Goal: Transaction & Acquisition: Purchase product/service

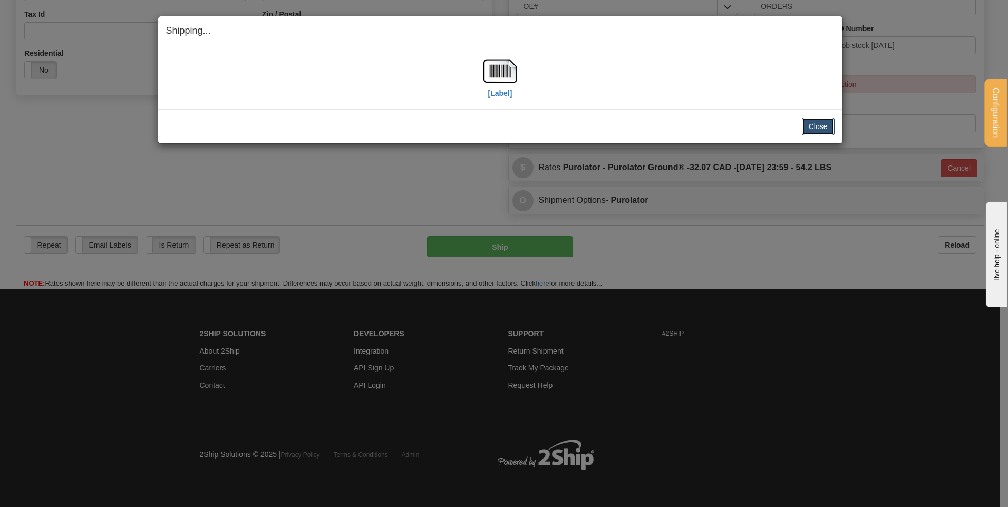
scroll to position [330, 0]
click at [805, 119] on button "Close" at bounding box center [818, 127] width 33 height 18
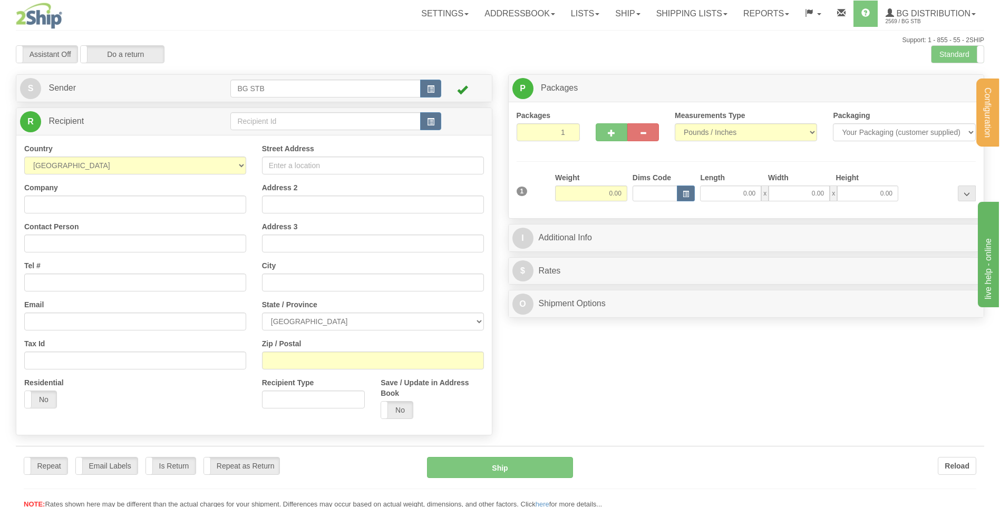
click at [281, 118] on div "Configuration My Configuration Panel Close Configure My Carriers" at bounding box center [500, 254] width 1000 height 509
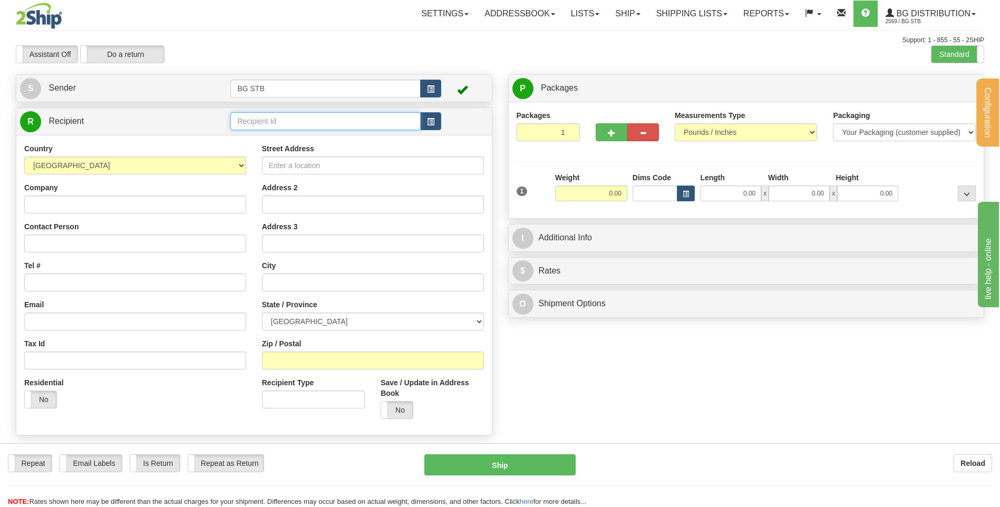
click at [281, 118] on input "text" at bounding box center [325, 121] width 190 height 18
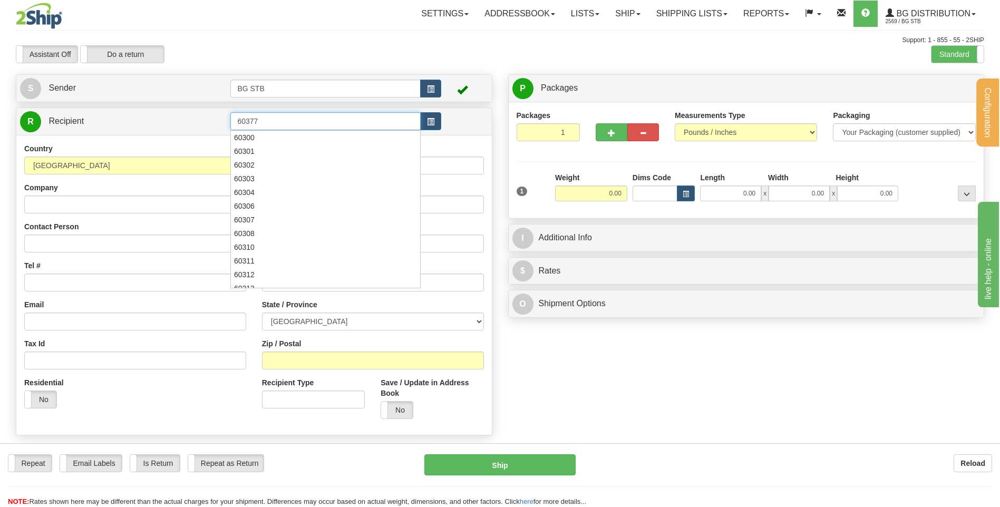
type input "60377"
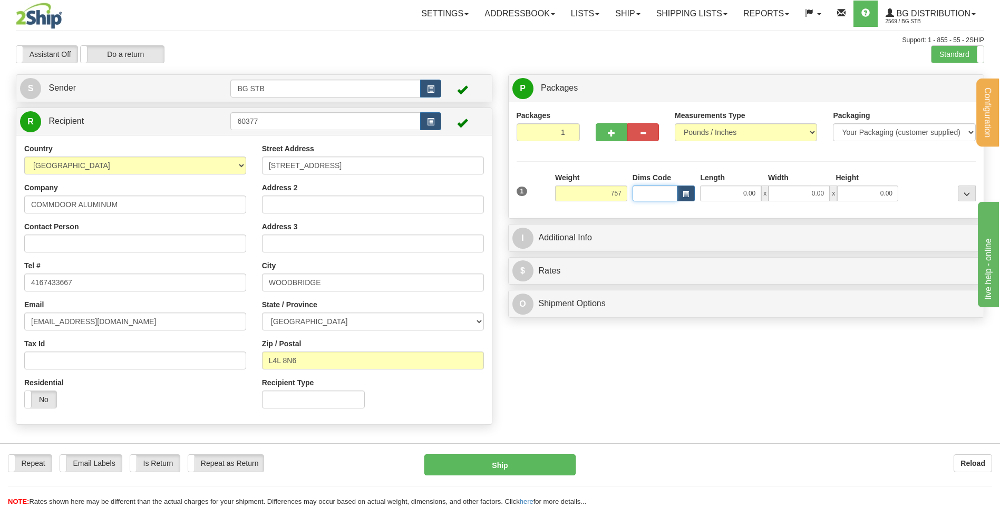
type input "757.00"
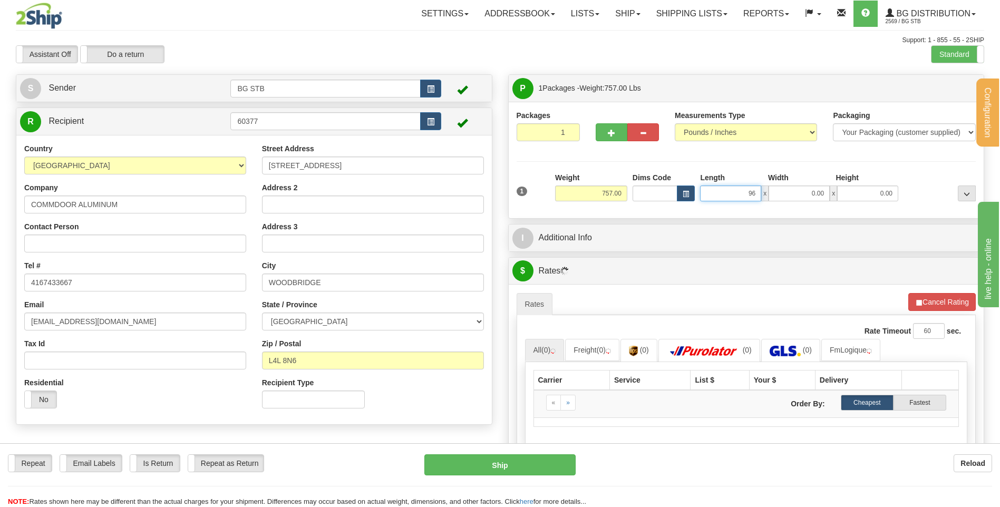
type input "96.00"
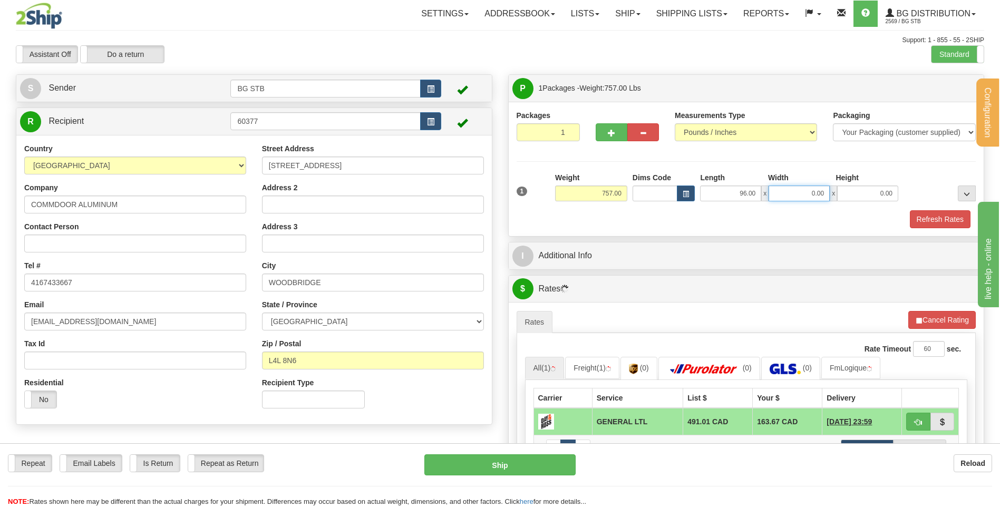
click at [809, 196] on input "0.00" at bounding box center [799, 194] width 61 height 16
type input "39.00"
type input "25.00"
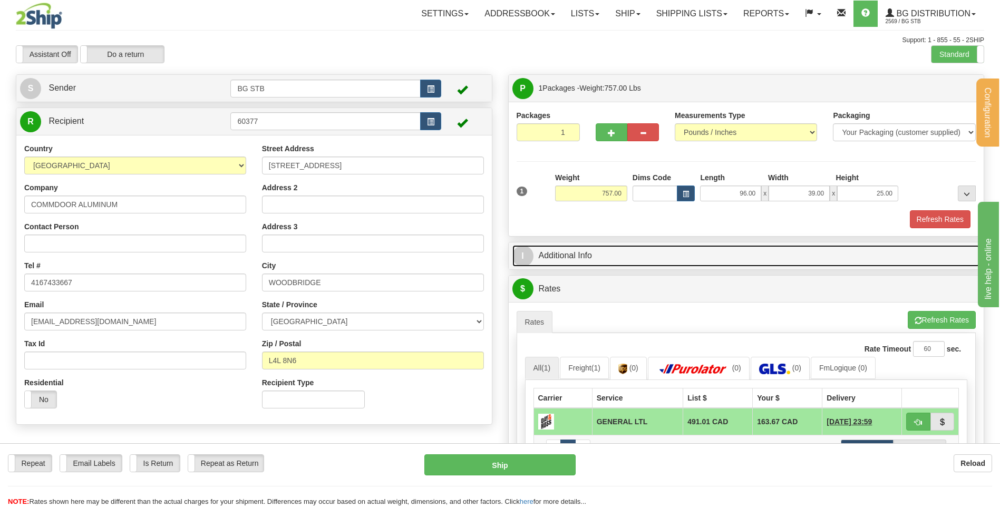
click at [683, 266] on link "I Additional Info" at bounding box center [746, 256] width 468 height 22
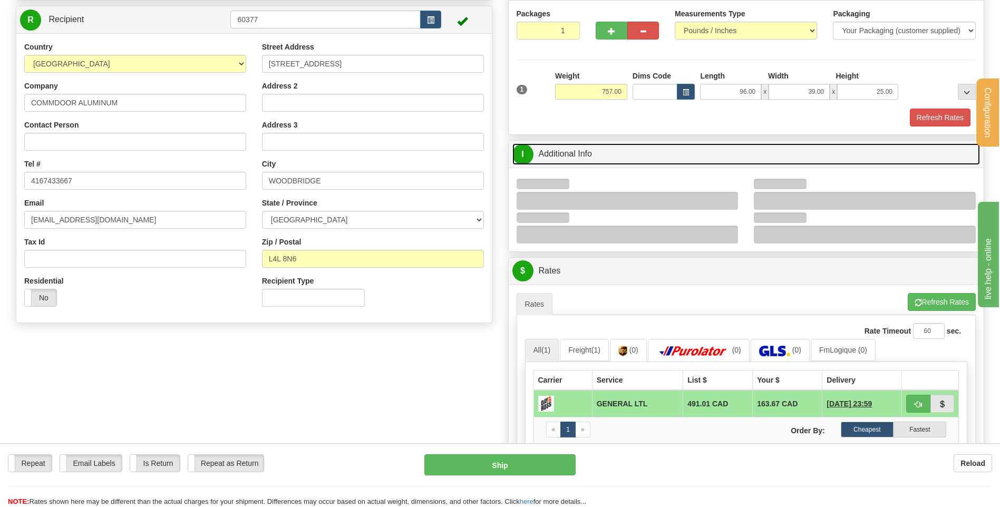
scroll to position [158, 0]
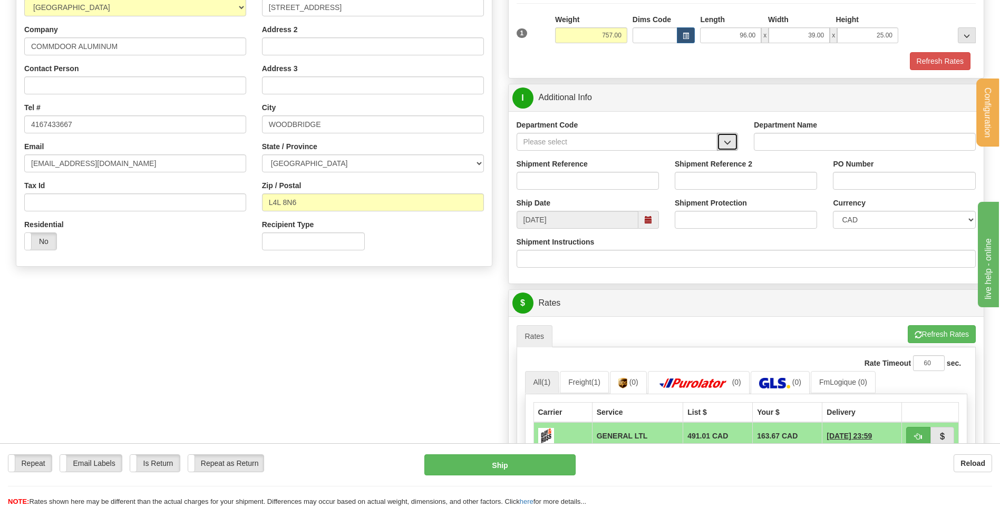
click at [730, 140] on span "button" at bounding box center [727, 142] width 7 height 7
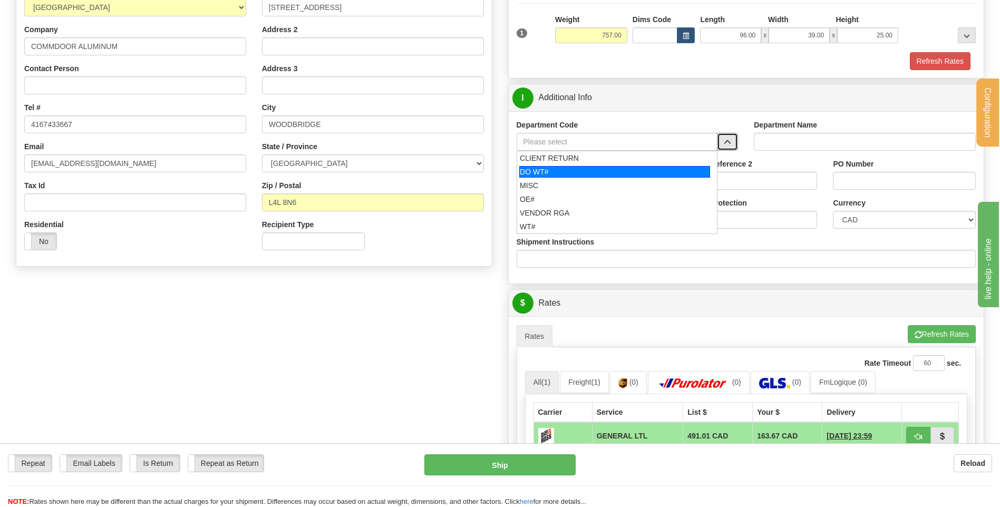
click at [548, 172] on div "DO WT#" at bounding box center [614, 172] width 191 height 12
type input "DO WT#"
type input "DIRECT ORDERS"
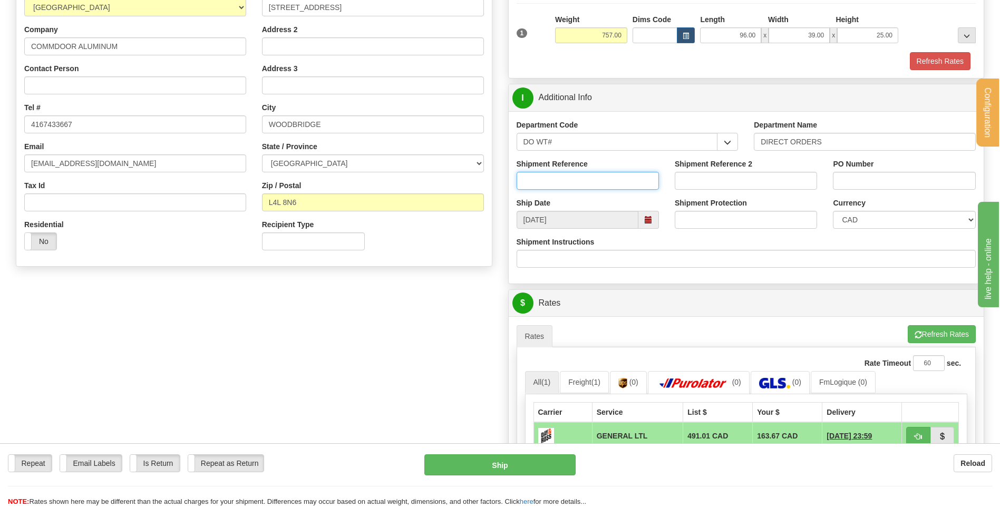
click at [557, 179] on input "Shipment Reference" at bounding box center [588, 181] width 142 height 18
type input "165674-00"
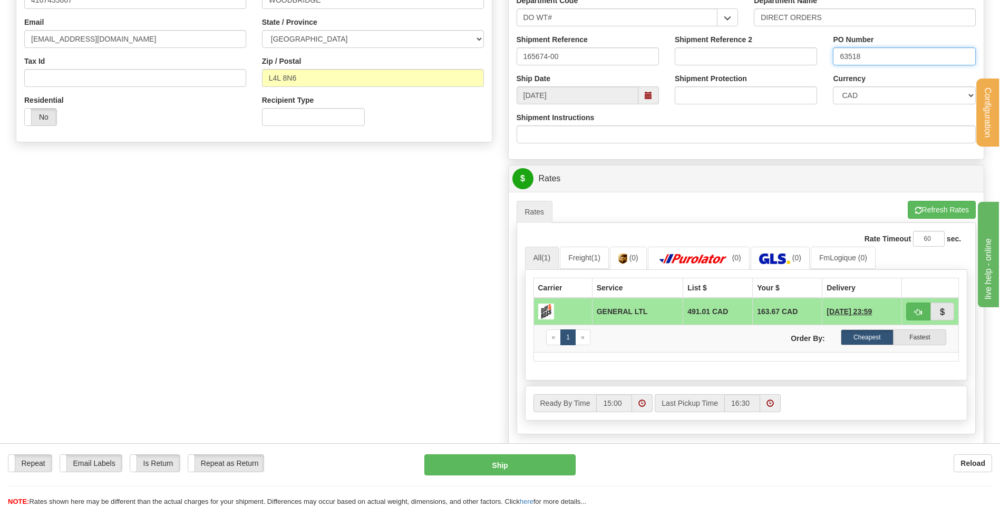
scroll to position [422, 0]
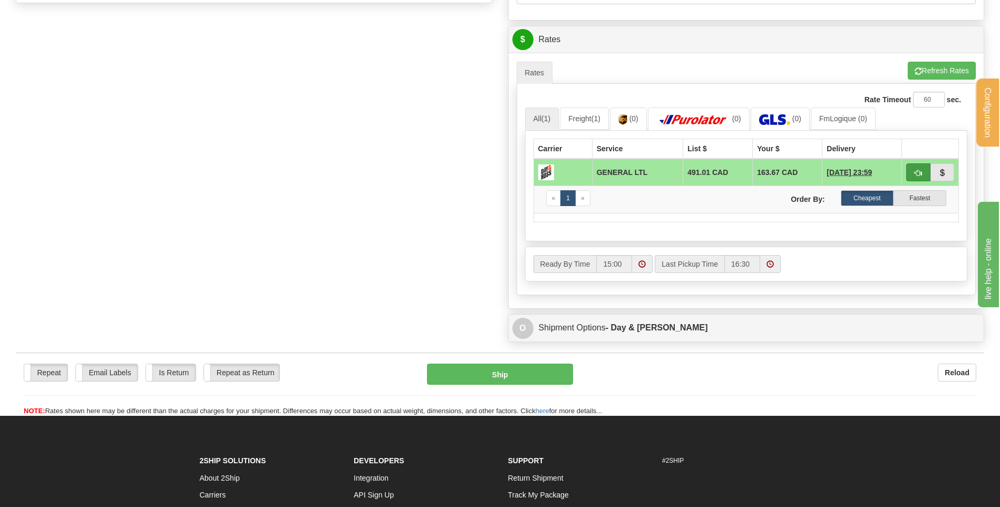
type input "63518"
drag, startPoint x: 919, startPoint y: 167, endPoint x: 822, endPoint y: 183, distance: 98.4
click at [919, 167] on button "button" at bounding box center [918, 172] width 24 height 18
type input "GL"
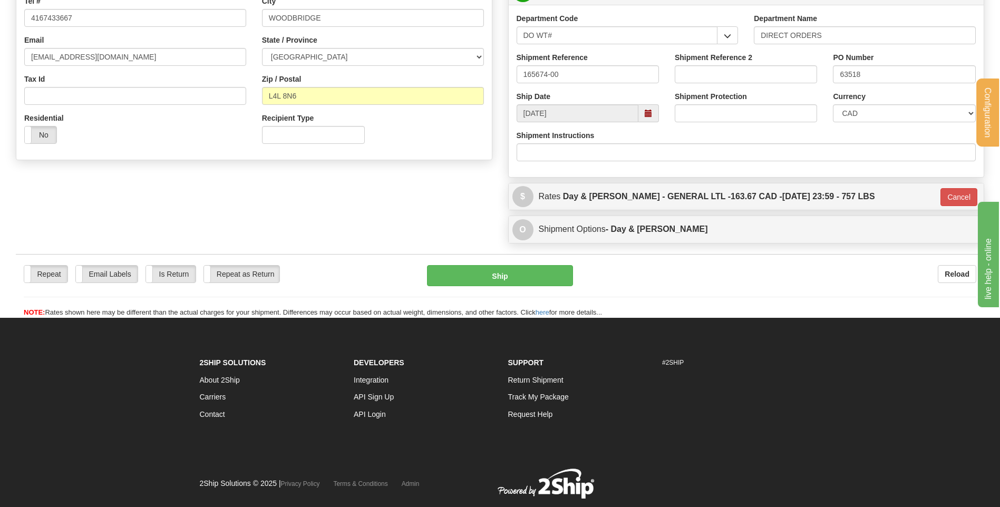
scroll to position [241, 0]
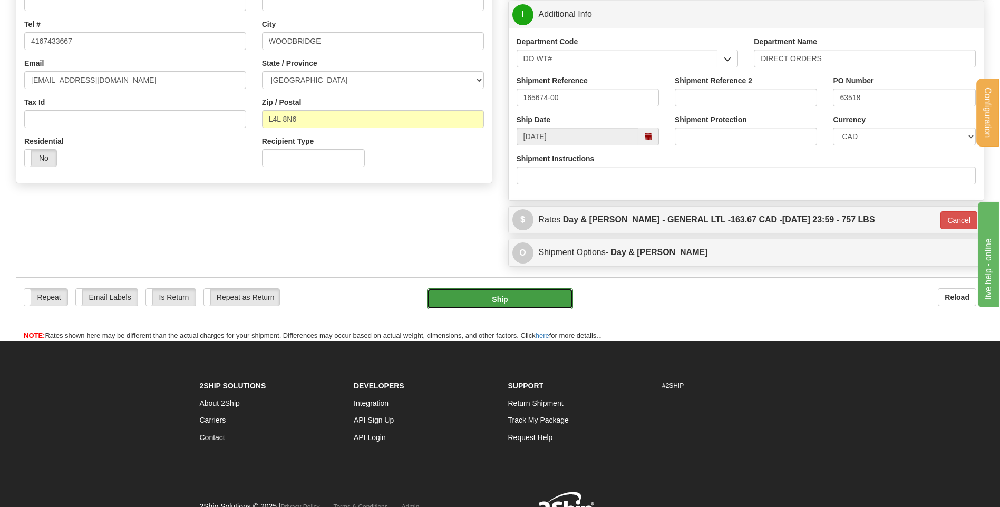
click at [466, 302] on button "Ship" at bounding box center [499, 298] width 145 height 21
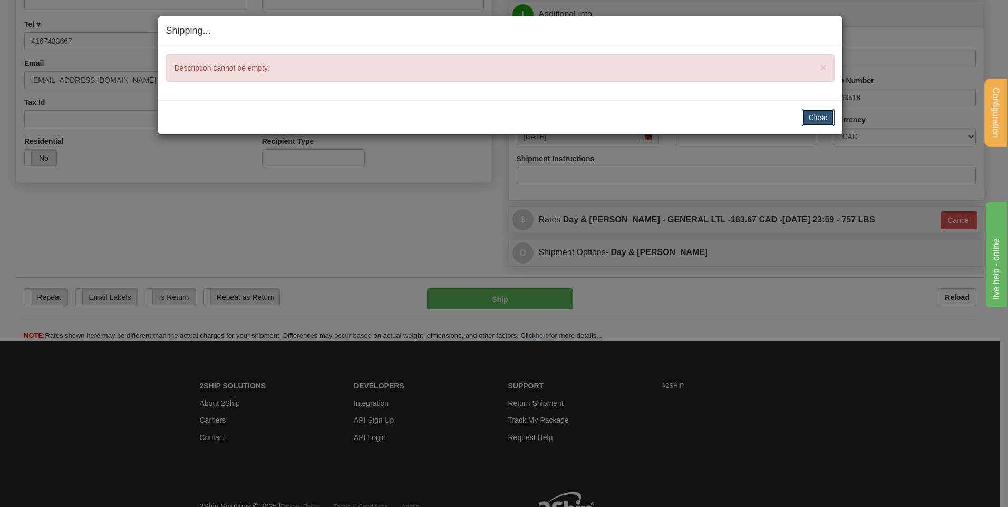
click at [818, 115] on button "Close" at bounding box center [818, 118] width 33 height 18
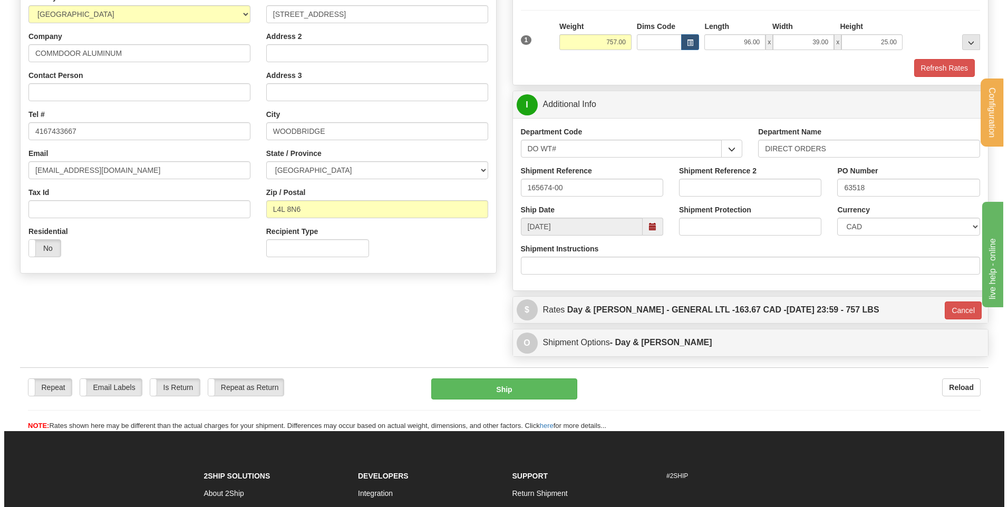
scroll to position [0, 0]
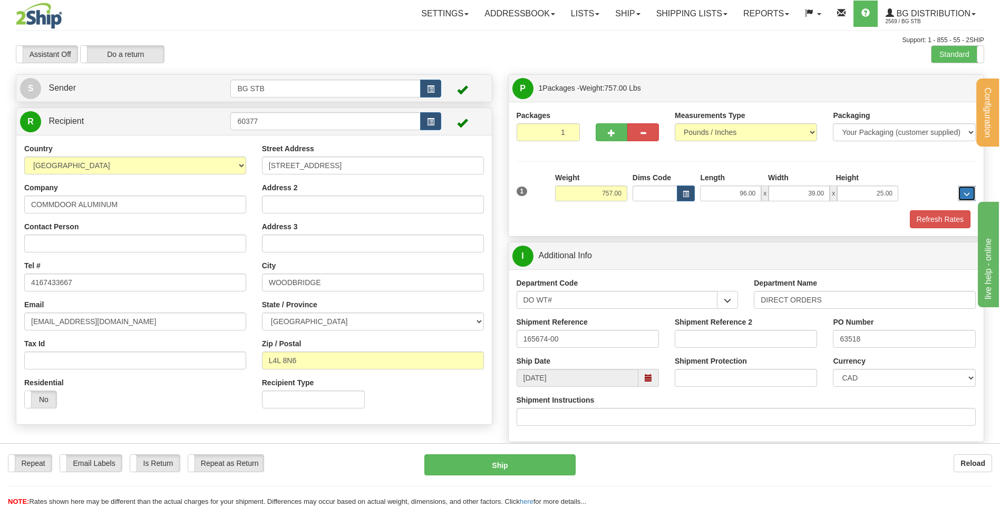
click at [964, 195] on span "..." at bounding box center [967, 194] width 6 height 6
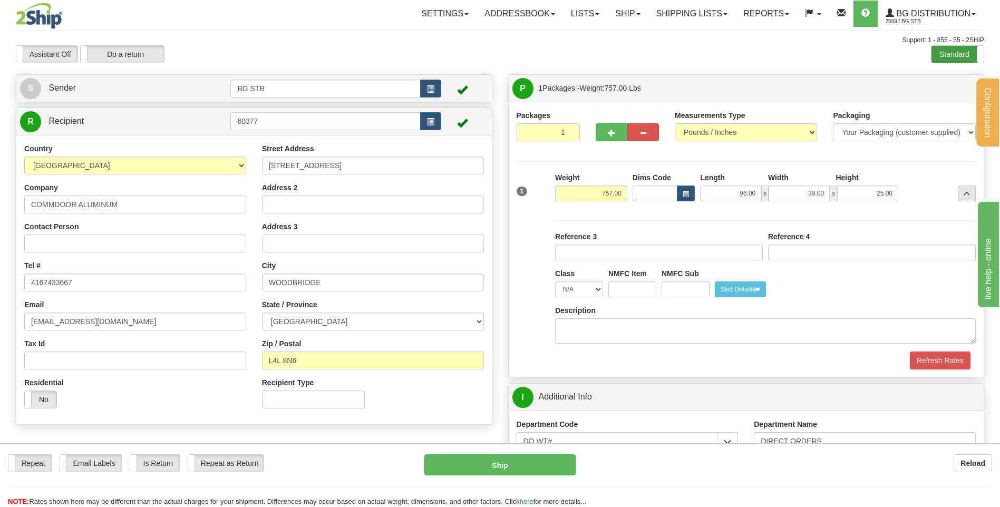
click at [949, 60] on label "Standard" at bounding box center [957, 54] width 52 height 17
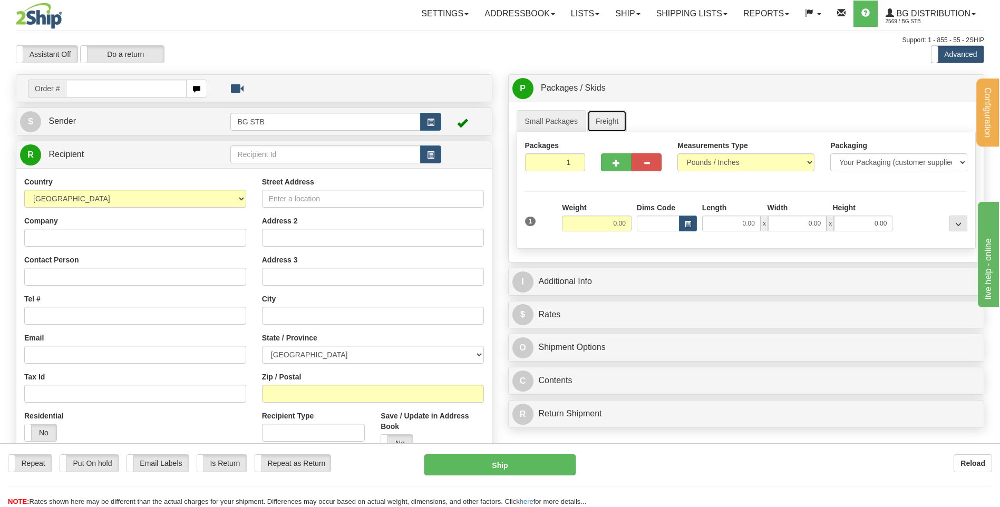
click at [600, 120] on link "Freight" at bounding box center [607, 121] width 40 height 22
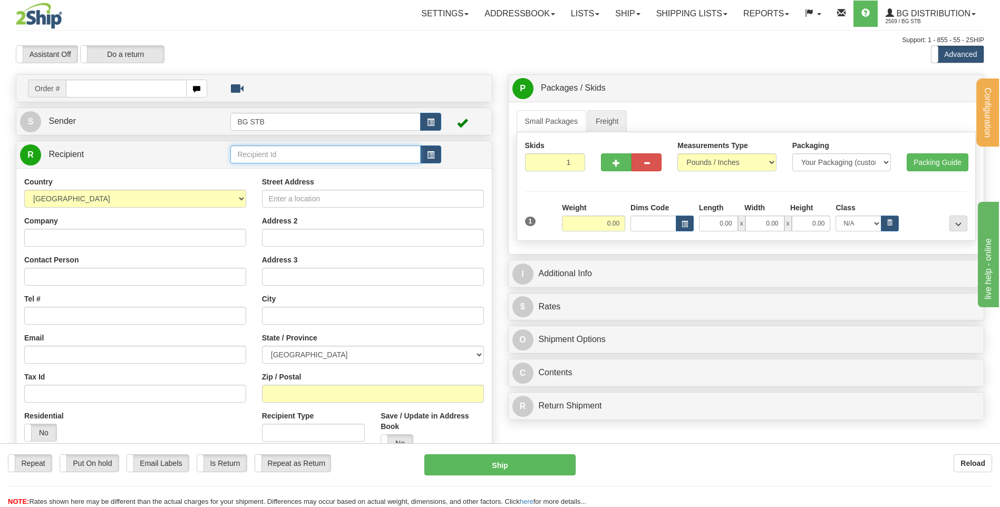
click at [326, 160] on input "text" at bounding box center [325, 154] width 190 height 18
type input "60377"
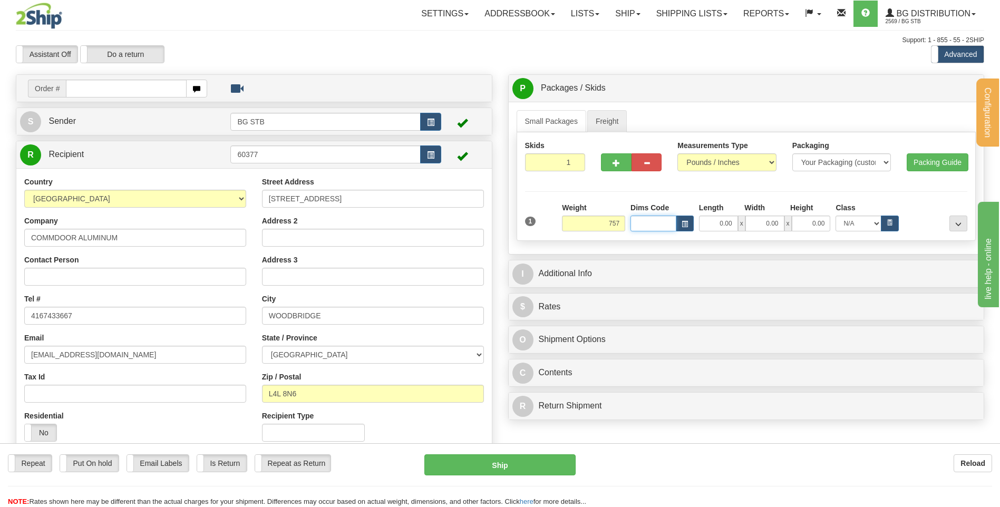
type input "757.00"
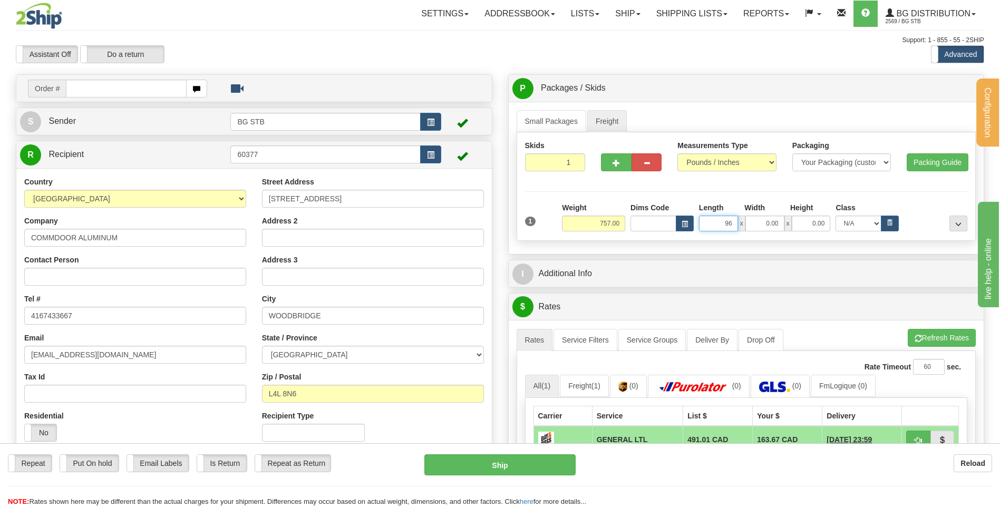
type input "96.00"
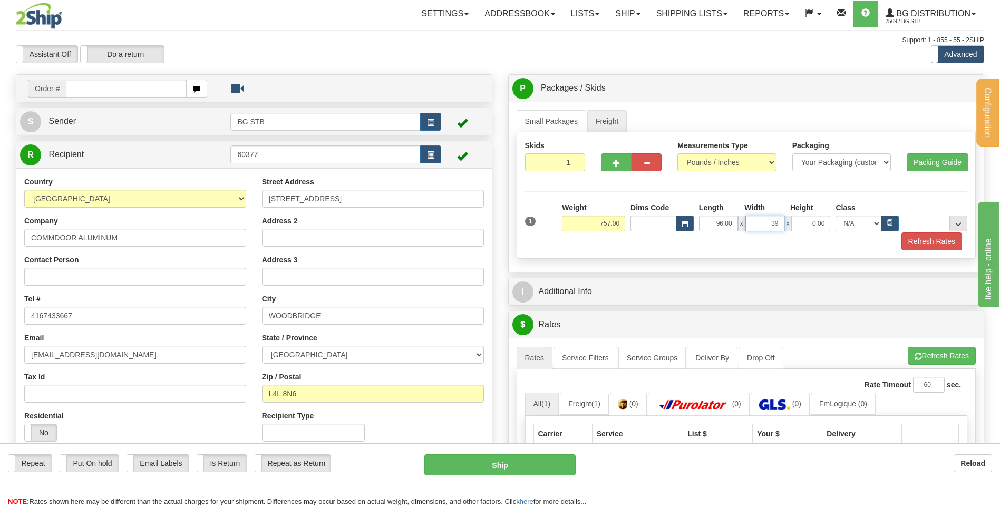
type input "39.00"
type input "27.00"
click at [958, 217] on button "..." at bounding box center [958, 224] width 18 height 16
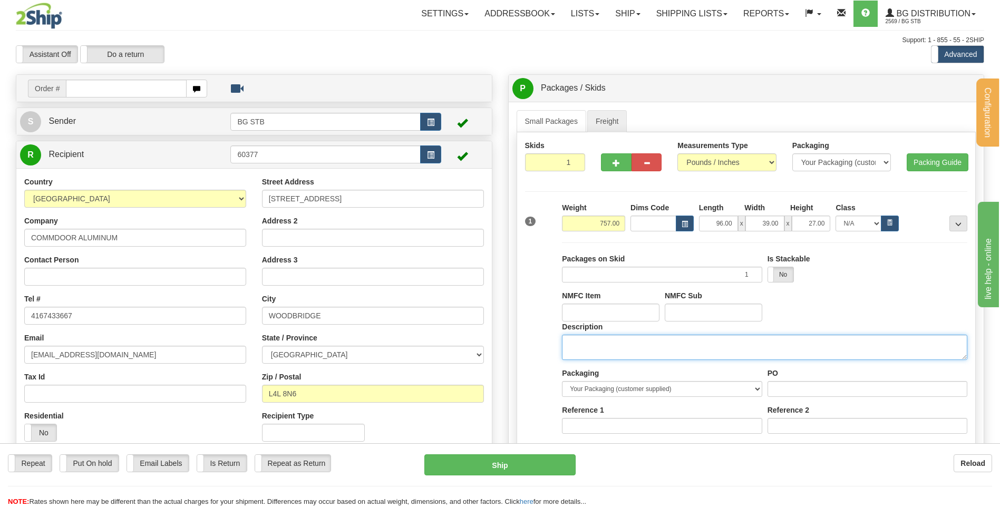
click at [631, 346] on textarea "Description" at bounding box center [764, 347] width 405 height 25
type textarea "1 LONG SKID"
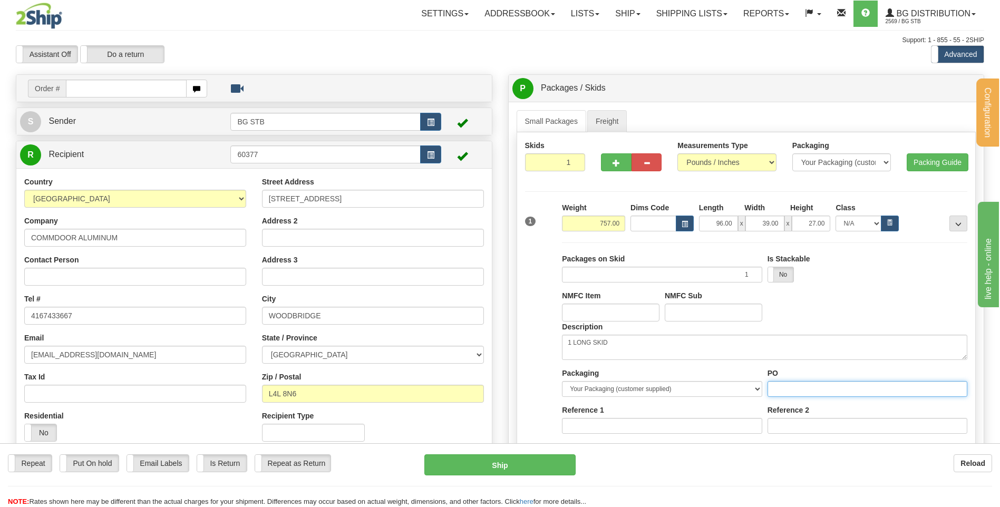
click at [774, 386] on input "PO" at bounding box center [867, 389] width 200 height 16
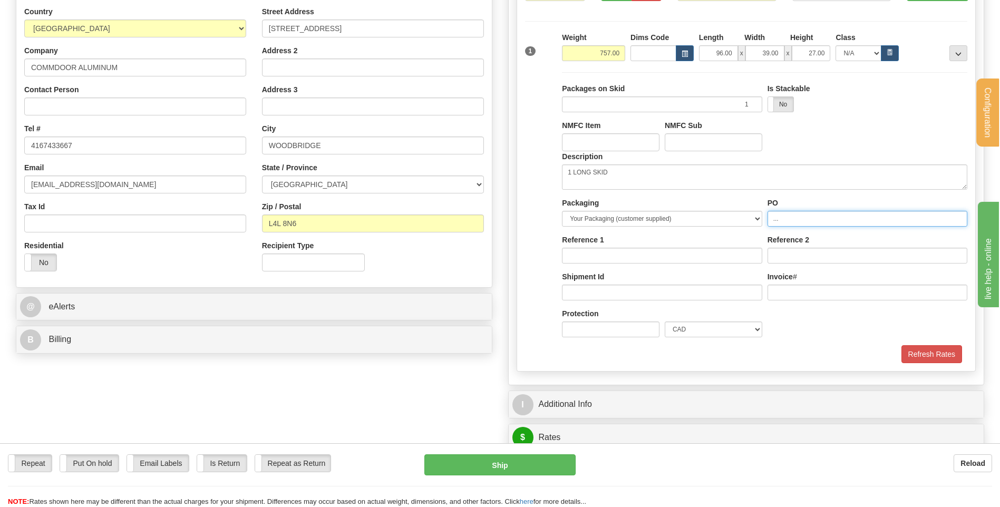
scroll to position [264, 0]
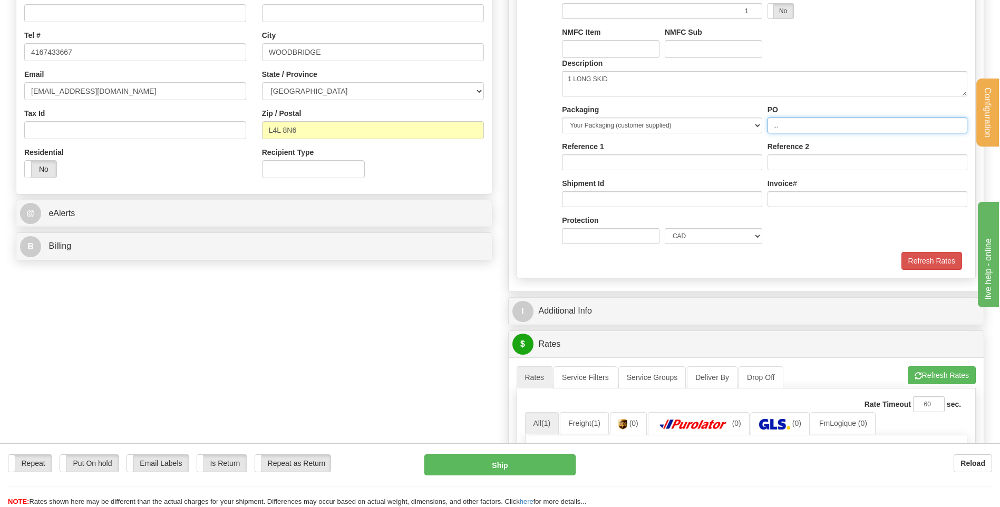
type input "..."
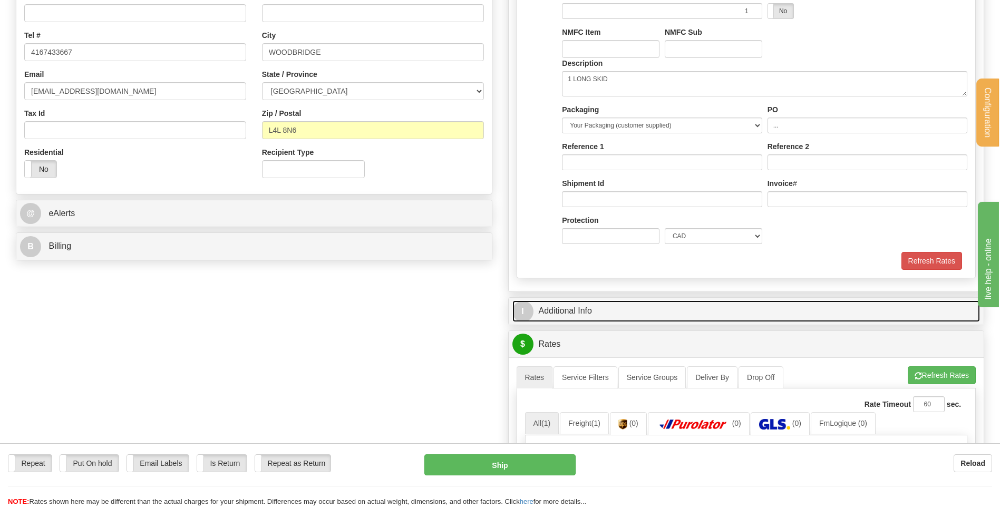
click at [657, 307] on link "I Additional Info" at bounding box center [746, 311] width 468 height 22
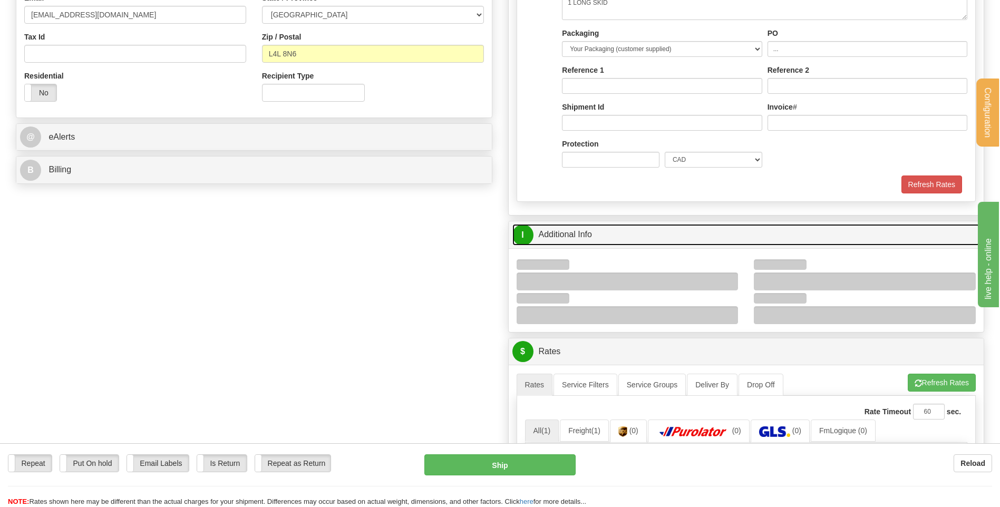
scroll to position [422, 0]
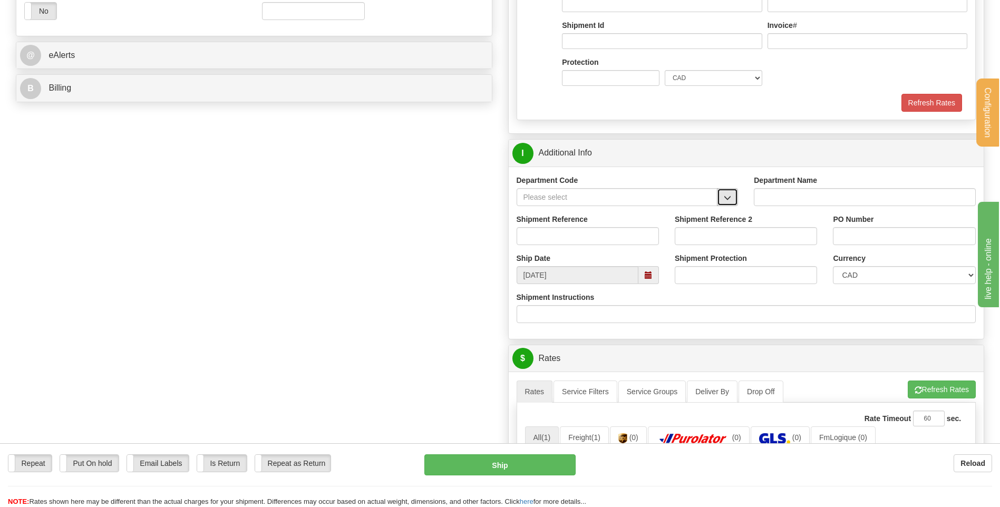
click at [724, 197] on span "button" at bounding box center [727, 198] width 7 height 7
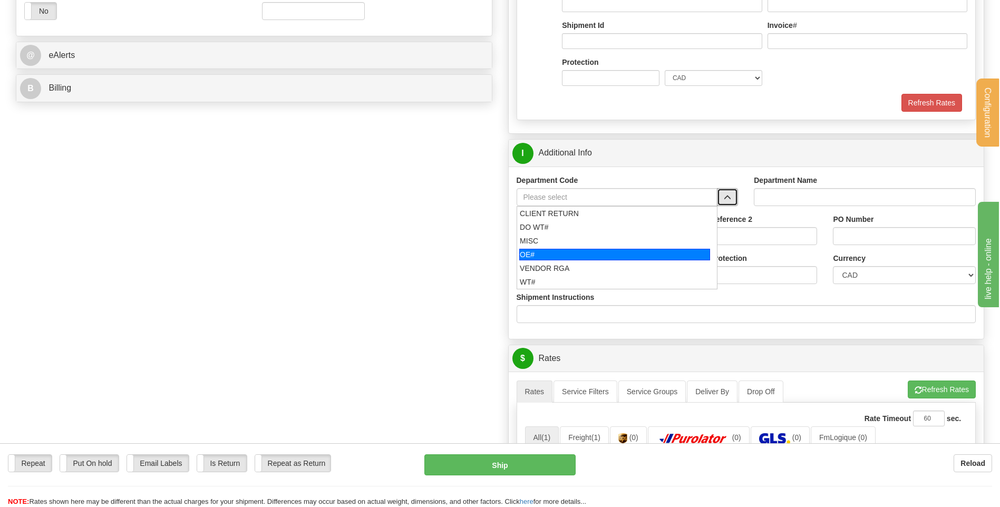
click at [565, 255] on div "OE#" at bounding box center [614, 255] width 191 height 12
type input "OE#"
type input "ORDERS"
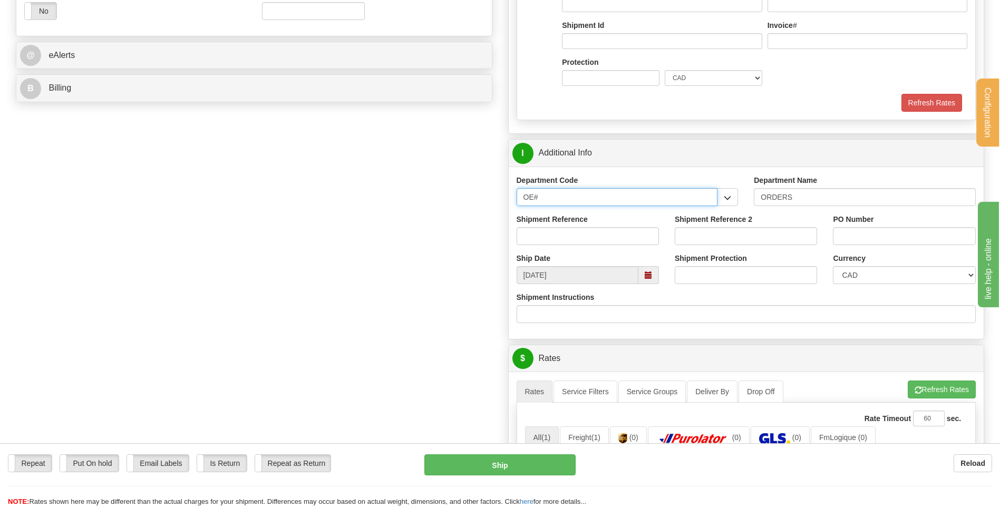
drag, startPoint x: 534, startPoint y: 198, endPoint x: 484, endPoint y: 209, distance: 51.3
click at [484, 209] on div "Create a label for the return Create Pickup Without Label Order #" at bounding box center [500, 193] width 984 height 1080
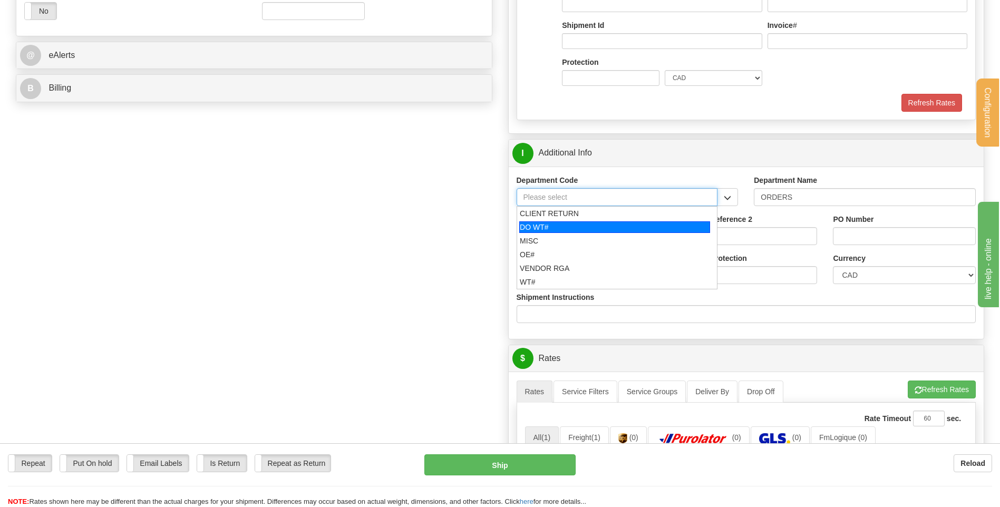
click at [552, 226] on div "DO WT#" at bounding box center [614, 227] width 191 height 12
type input "DO WT#"
type input "DIRECT ORDERS"
type input "DO WT#"
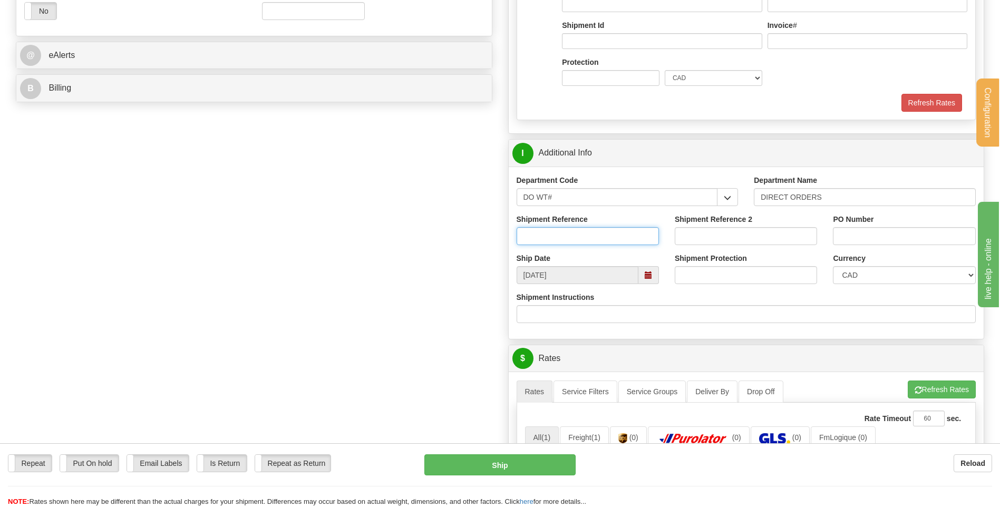
click at [555, 242] on input "Shipment Reference" at bounding box center [588, 236] width 142 height 18
click at [534, 235] on input "1665749-00" at bounding box center [588, 236] width 142 height 18
click at [618, 232] on input "165749-00" at bounding box center [588, 236] width 142 height 18
type input "165749-00"
click at [849, 230] on input "PO Number" at bounding box center [904, 236] width 142 height 18
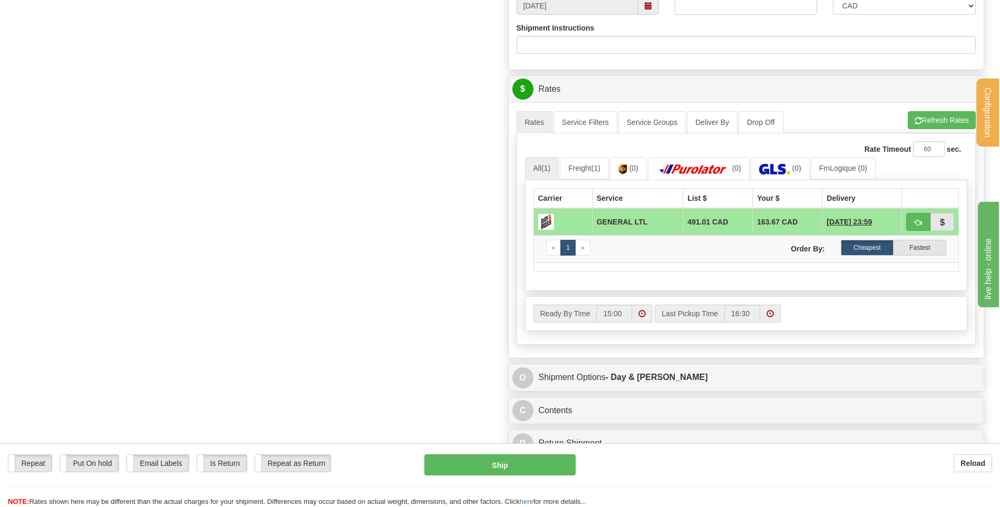
scroll to position [738, 0]
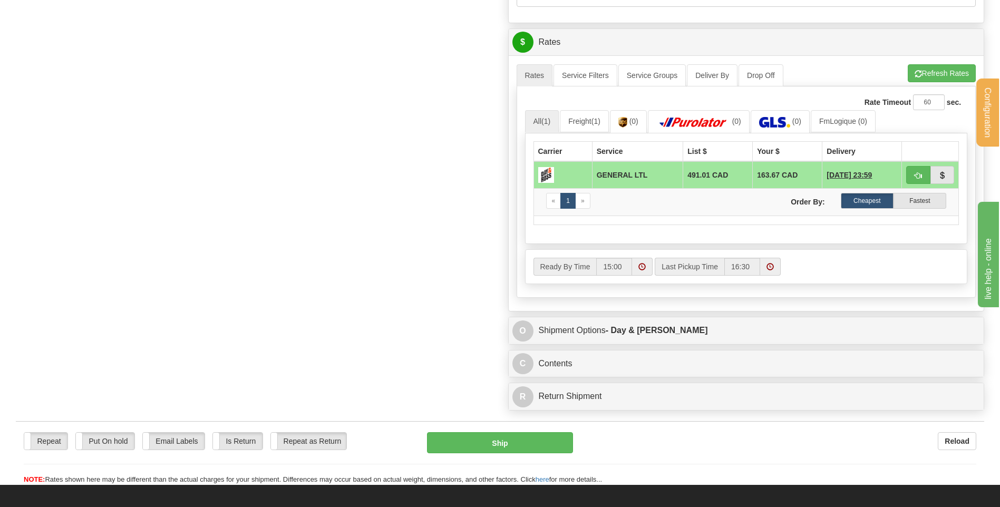
type input "63518"
click at [920, 180] on button "button" at bounding box center [918, 175] width 24 height 18
type input "GL"
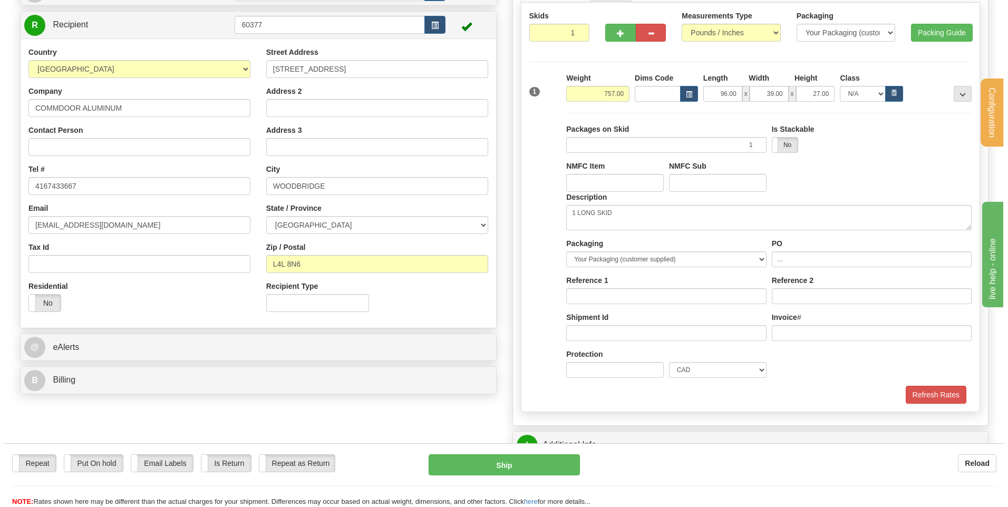
scroll to position [98, 0]
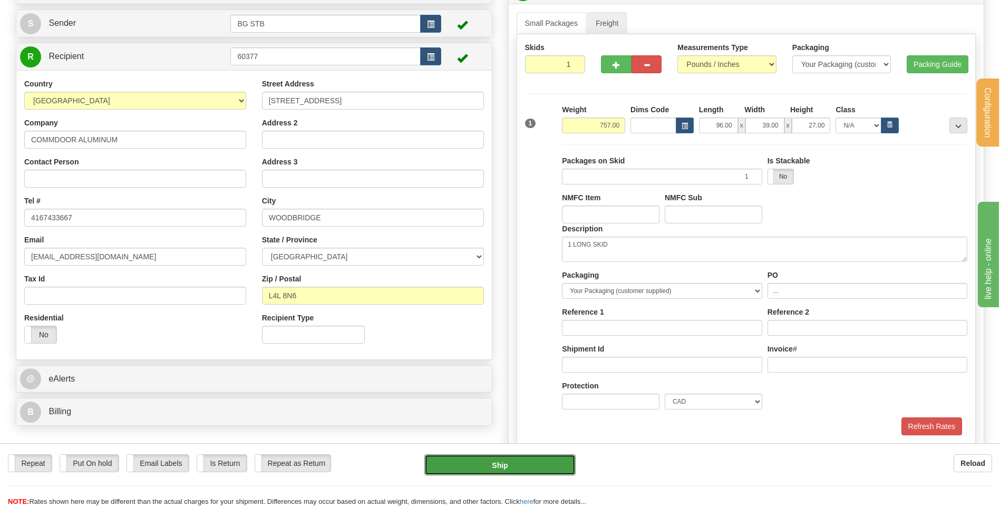
click at [522, 460] on button "Ship" at bounding box center [499, 464] width 151 height 21
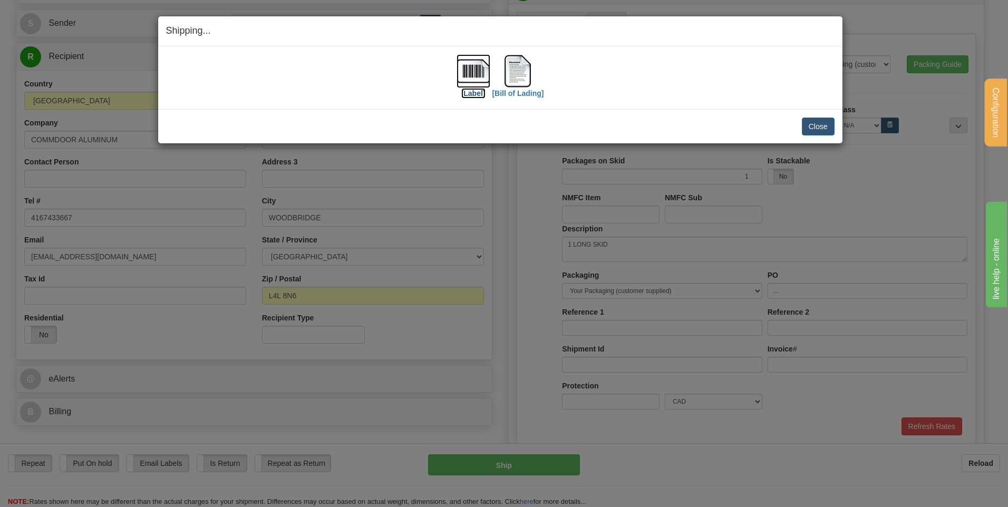
click at [479, 77] on img at bounding box center [473, 71] width 34 height 34
click at [526, 71] on img at bounding box center [518, 71] width 34 height 34
click at [815, 126] on button "Close" at bounding box center [818, 127] width 33 height 18
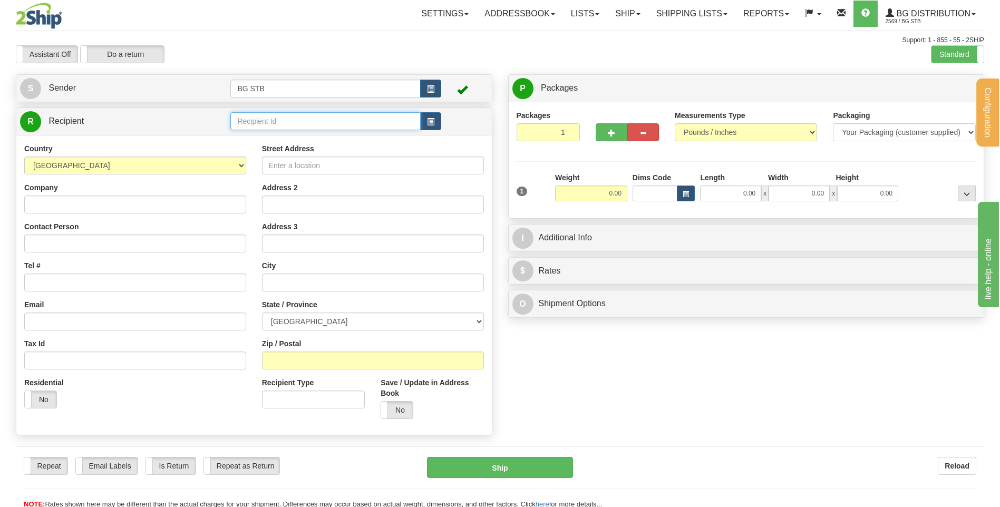
click at [344, 123] on input "text" at bounding box center [325, 121] width 190 height 18
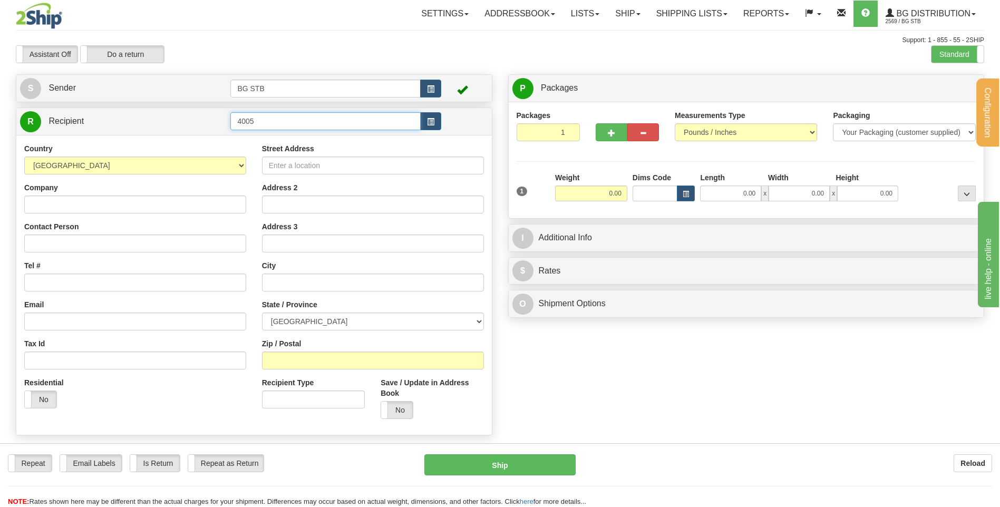
type input "4005"
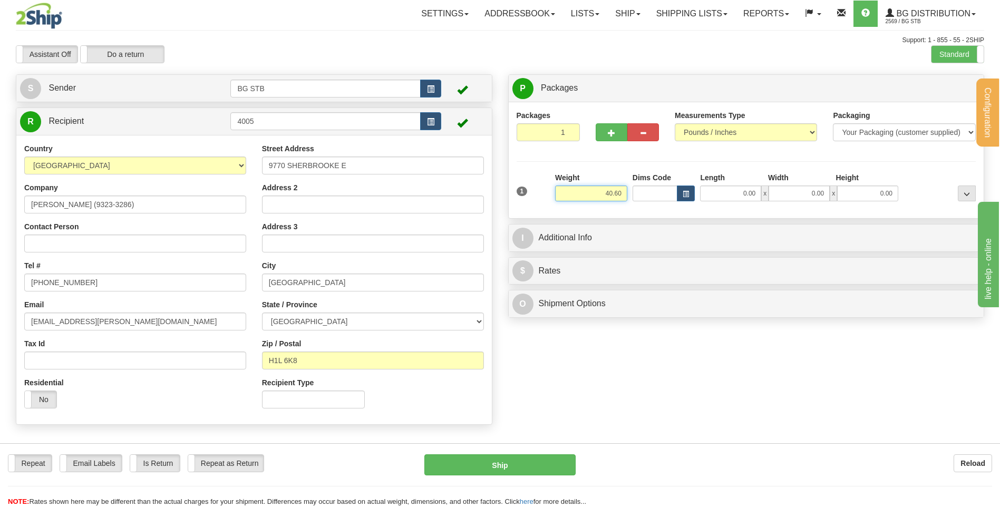
type input "40.60"
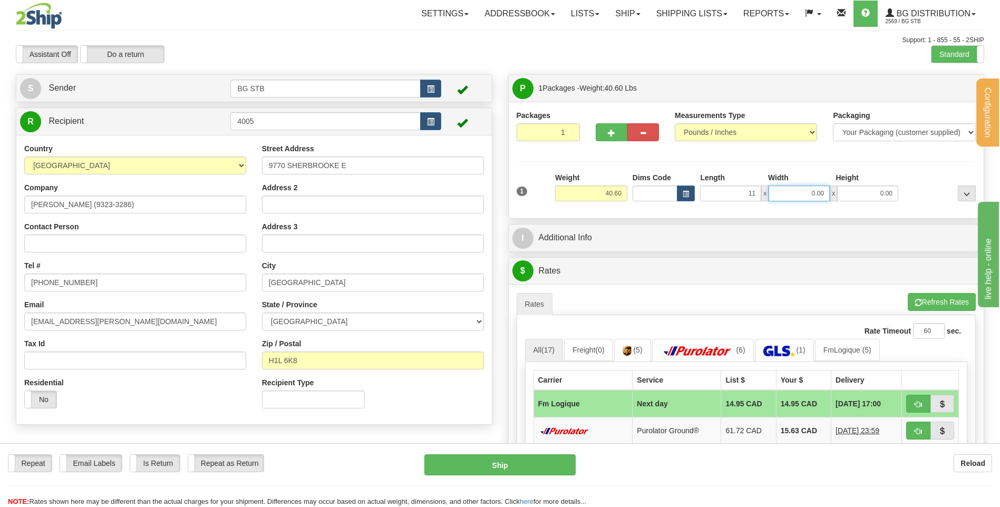
type input "11.00"
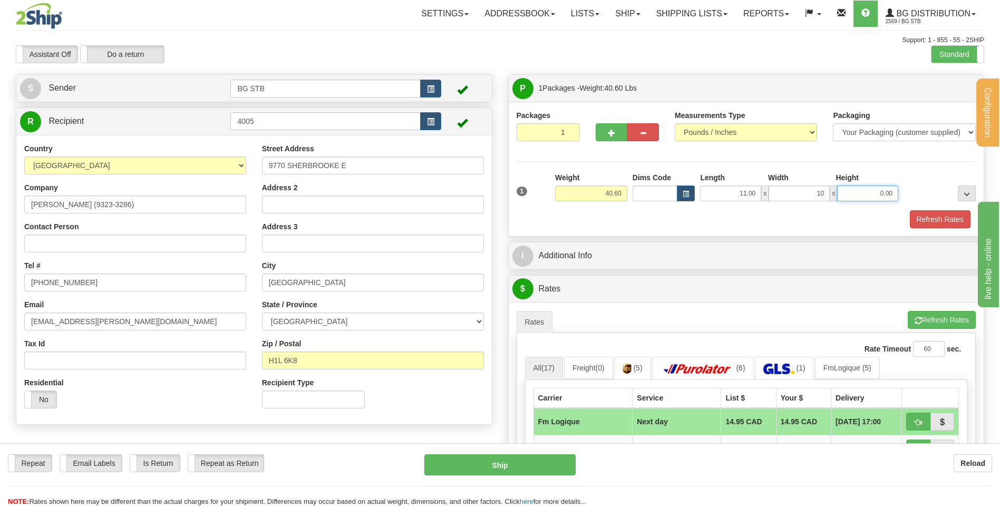
type input "10.00"
type input "14.00"
click at [597, 134] on button "button" at bounding box center [612, 132] width 32 height 18
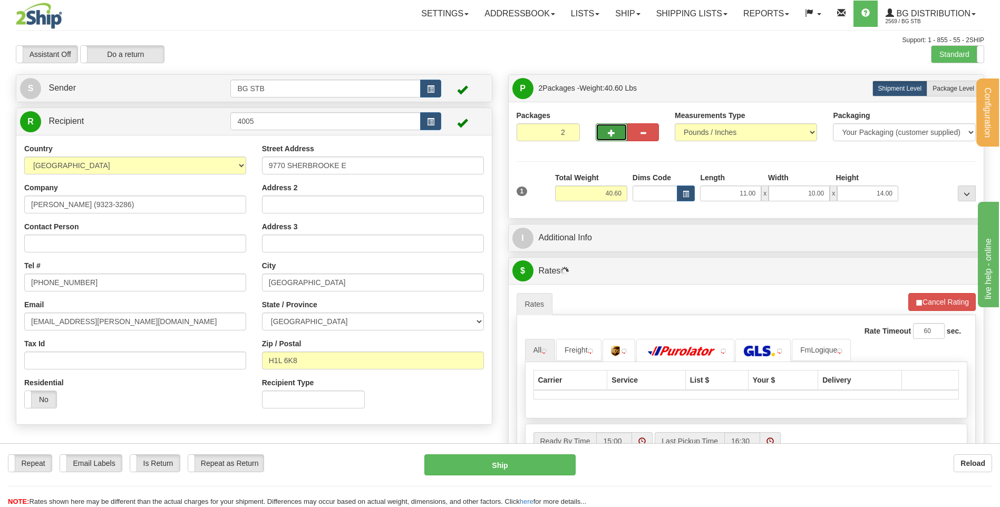
click at [603, 135] on button "button" at bounding box center [612, 132] width 32 height 18
click at [608, 134] on span "button" at bounding box center [611, 133] width 7 height 7
type input "4"
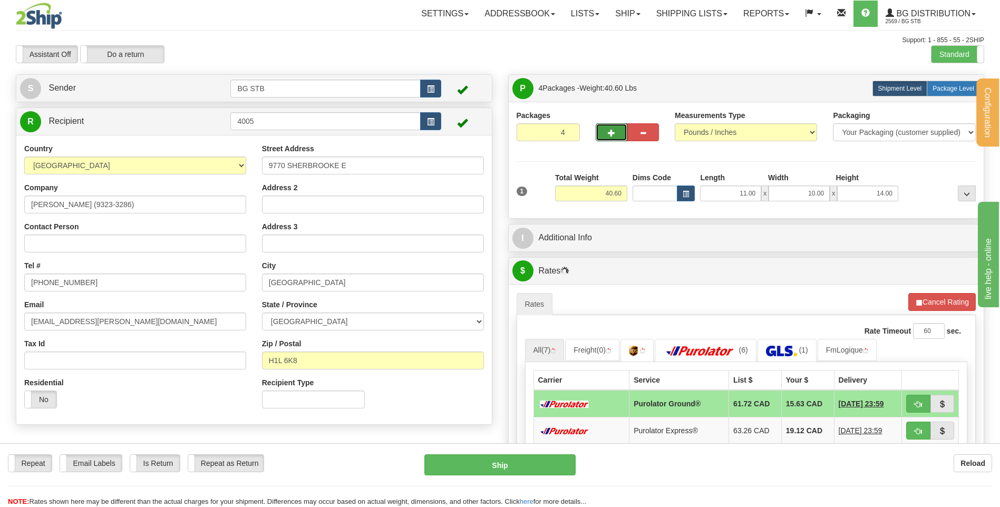
drag, startPoint x: 952, startPoint y: 76, endPoint x: 950, endPoint y: 85, distance: 9.2
click at [952, 81] on div "P Packages 4 Packages - Weight: 40.60 Lbs Shipment Level Shipm. Package Level P…" at bounding box center [746, 88] width 475 height 27
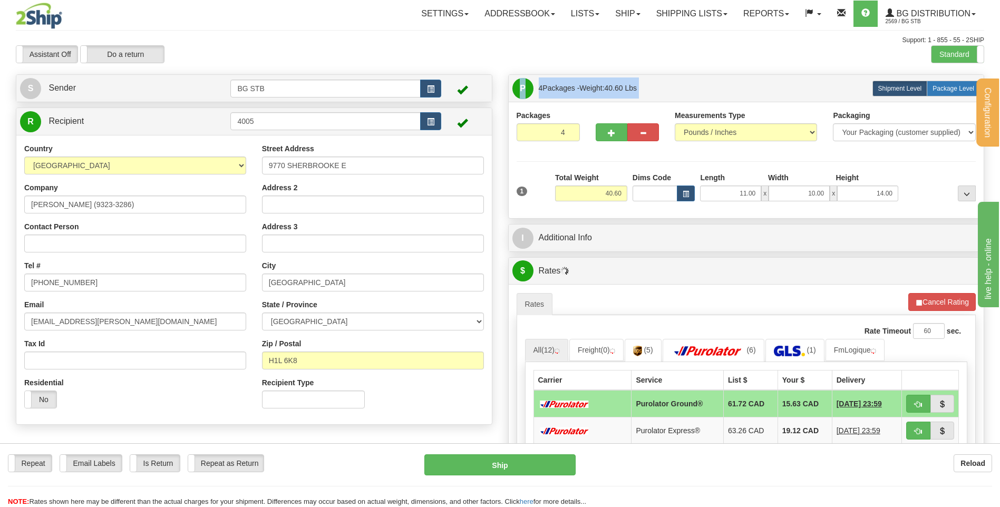
click at [950, 85] on span "Package Level" at bounding box center [953, 88] width 42 height 7
radio input "true"
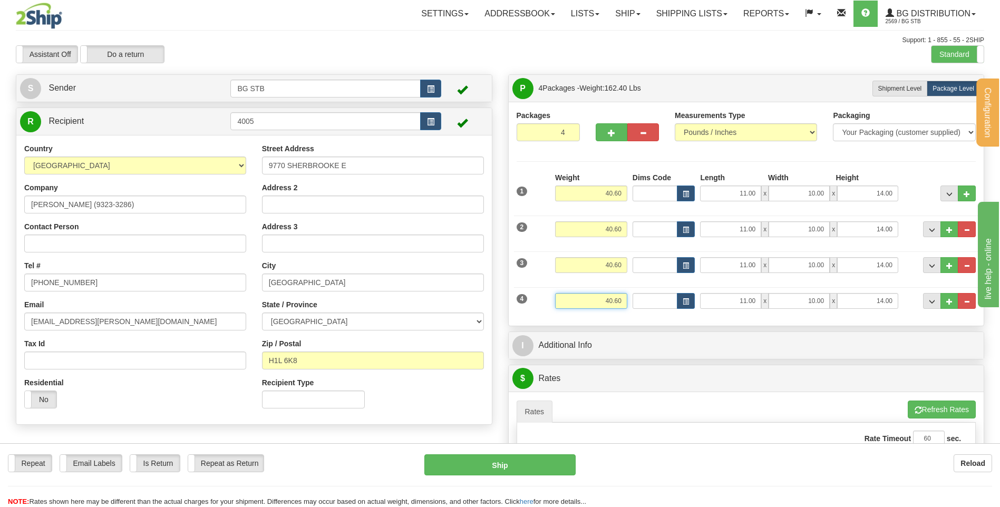
drag, startPoint x: 600, startPoint y: 299, endPoint x: 746, endPoint y: 283, distance: 147.0
click at [743, 285] on div "4 Weight 40.60 Dims Code Length Width Height" at bounding box center [746, 299] width 465 height 35
type input "14.45"
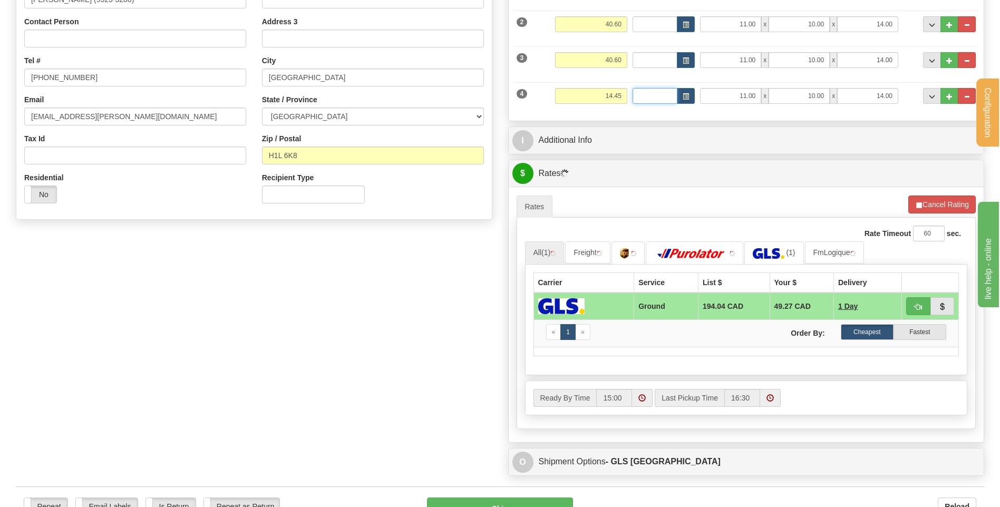
scroll to position [264, 0]
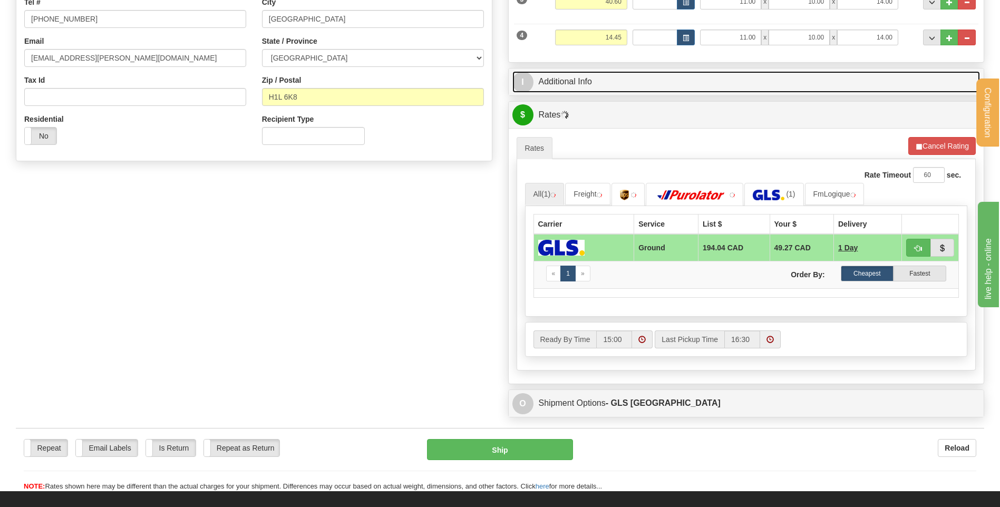
click at [594, 79] on link "I Additional Info" at bounding box center [746, 82] width 468 height 22
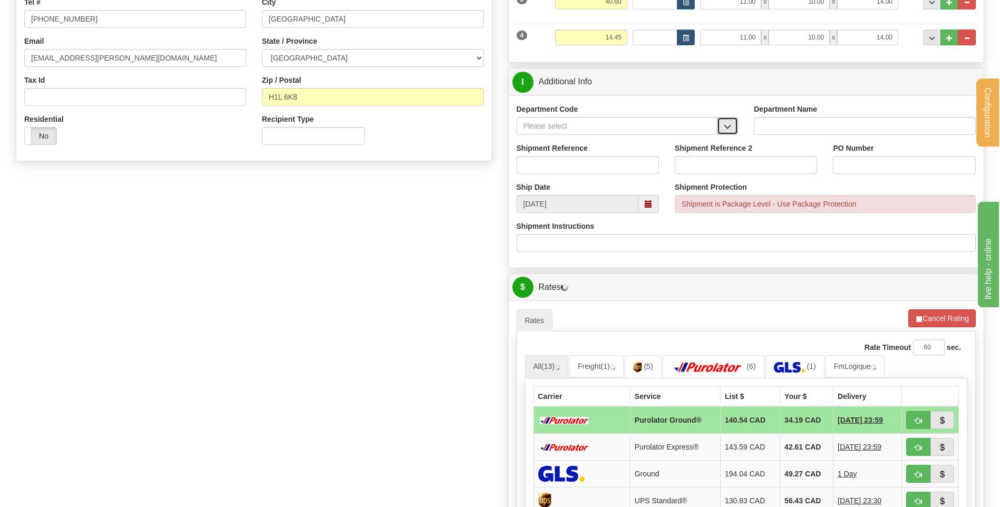
click at [725, 125] on span "button" at bounding box center [727, 126] width 7 height 7
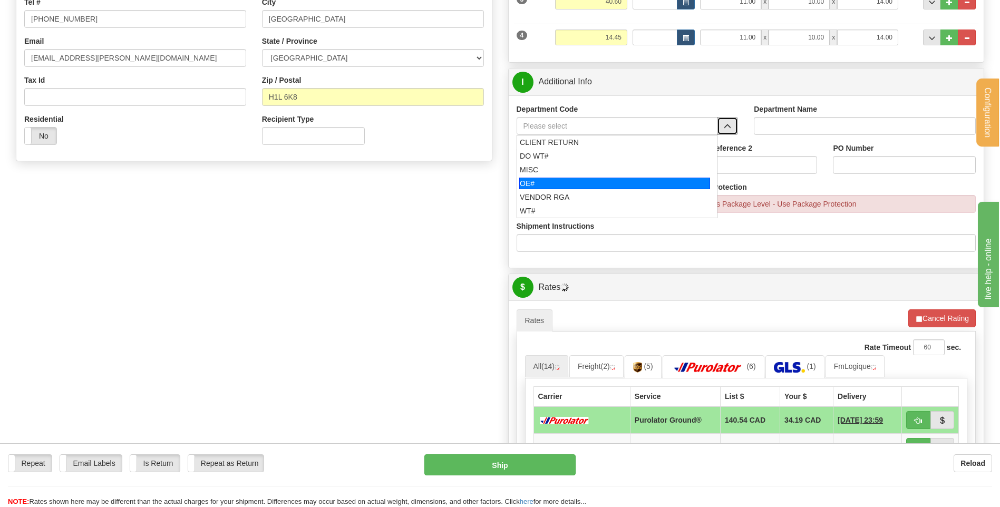
click at [611, 178] on div "OE#" at bounding box center [614, 184] width 191 height 12
type input "OE#"
type input "ORDERS"
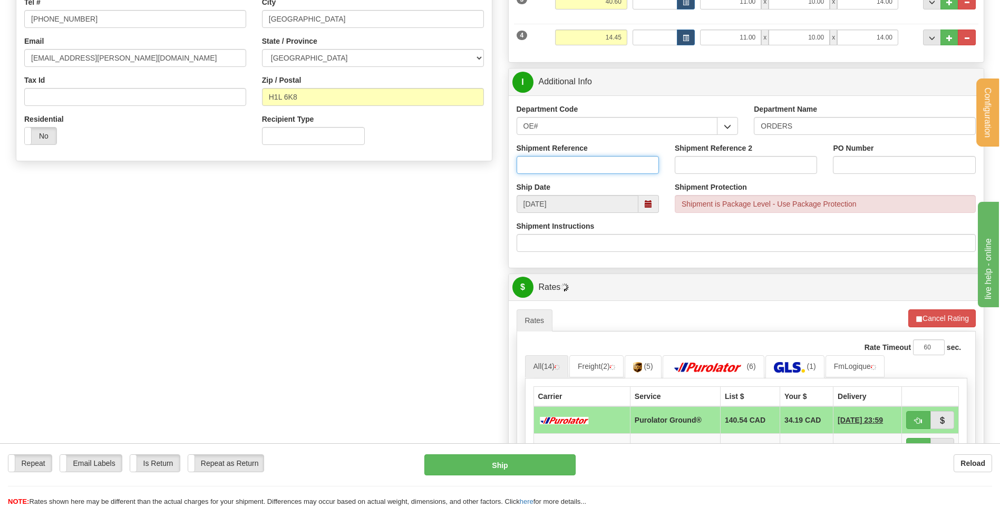
click at [606, 169] on input "Shipment Reference" at bounding box center [588, 165] width 142 height 18
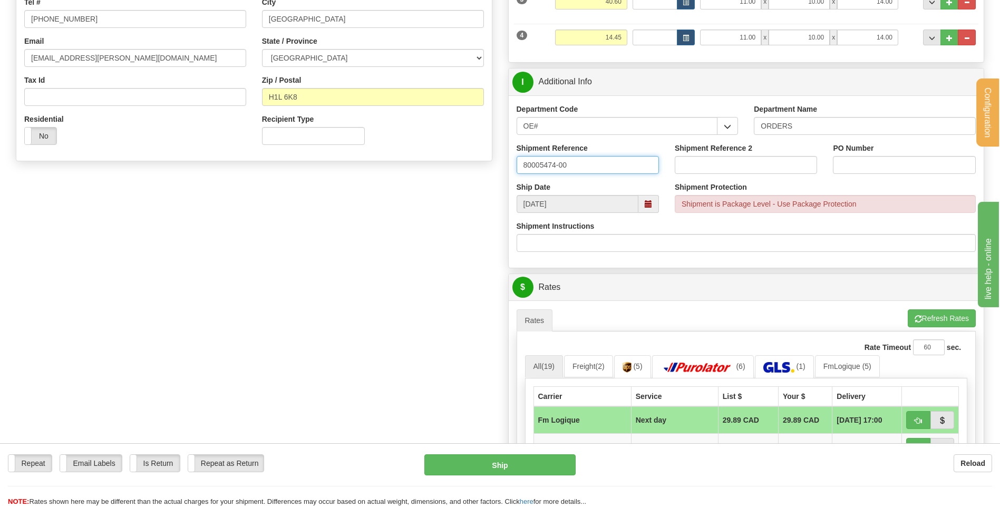
type input "80005474-00"
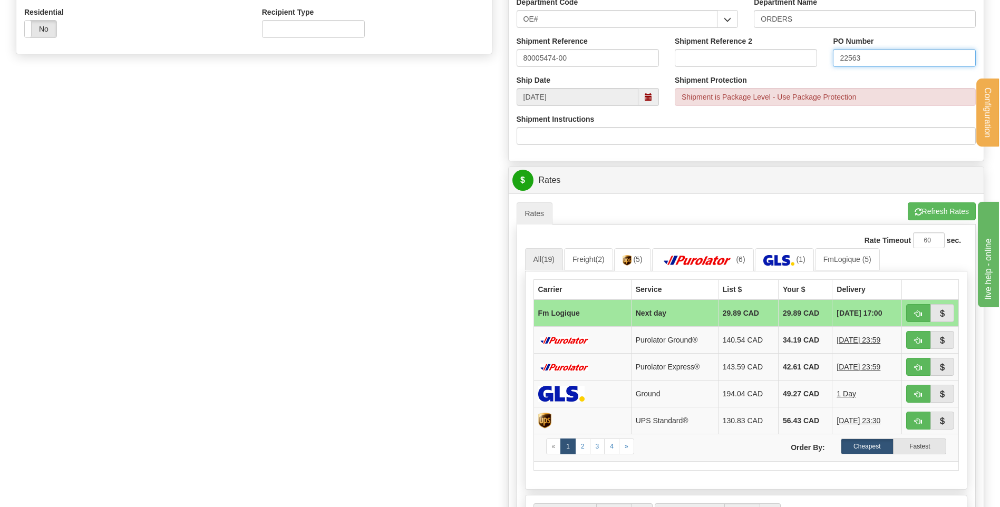
scroll to position [527, 0]
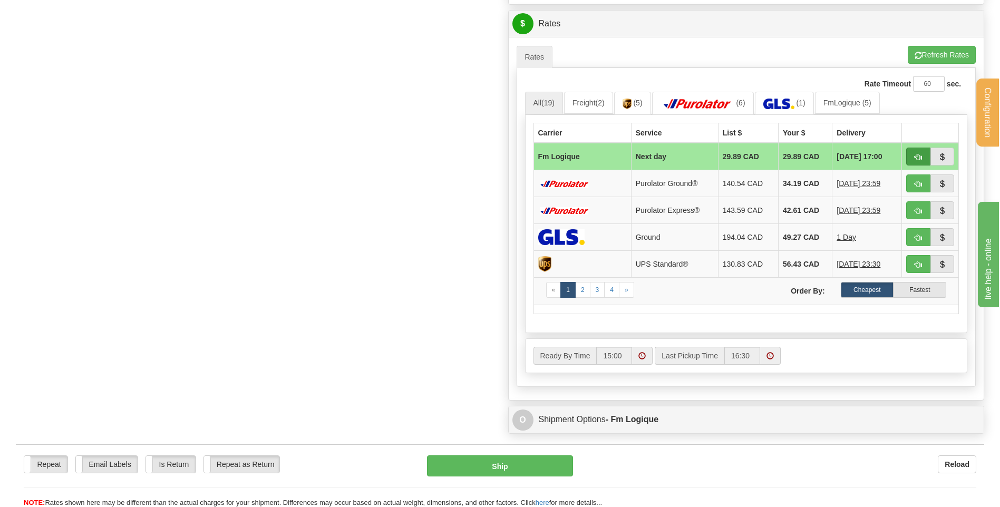
type input "22563"
click at [920, 163] on button "button" at bounding box center [918, 157] width 24 height 18
type input "jour"
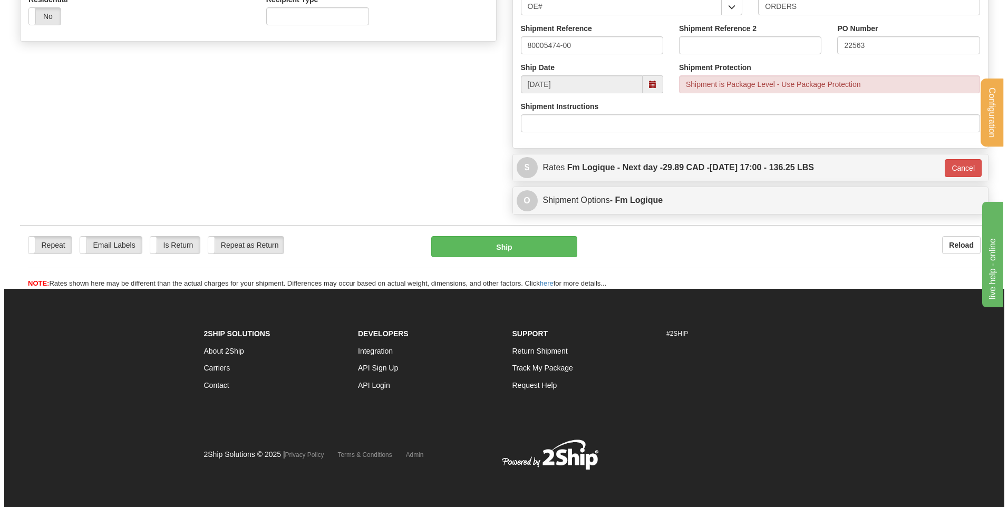
scroll to position [384, 0]
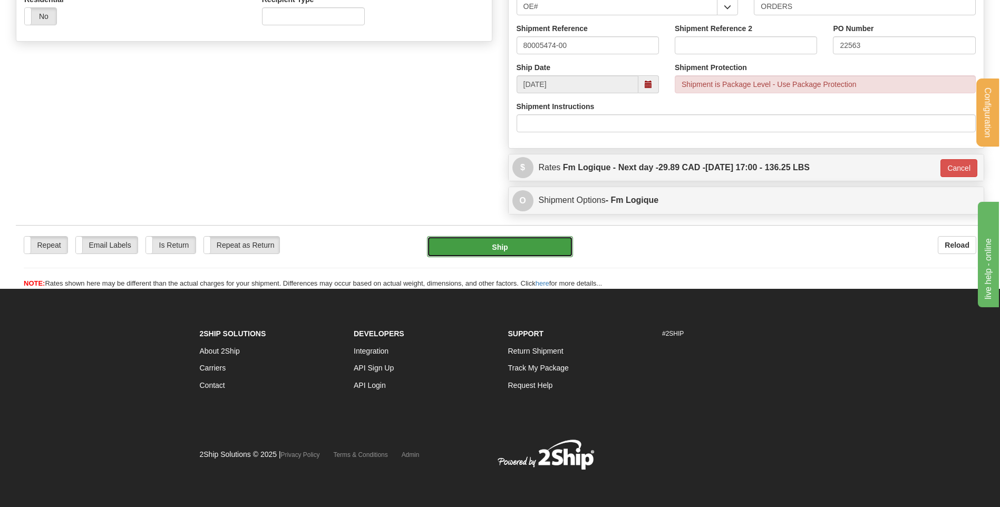
click at [446, 244] on button "Ship" at bounding box center [499, 246] width 145 height 21
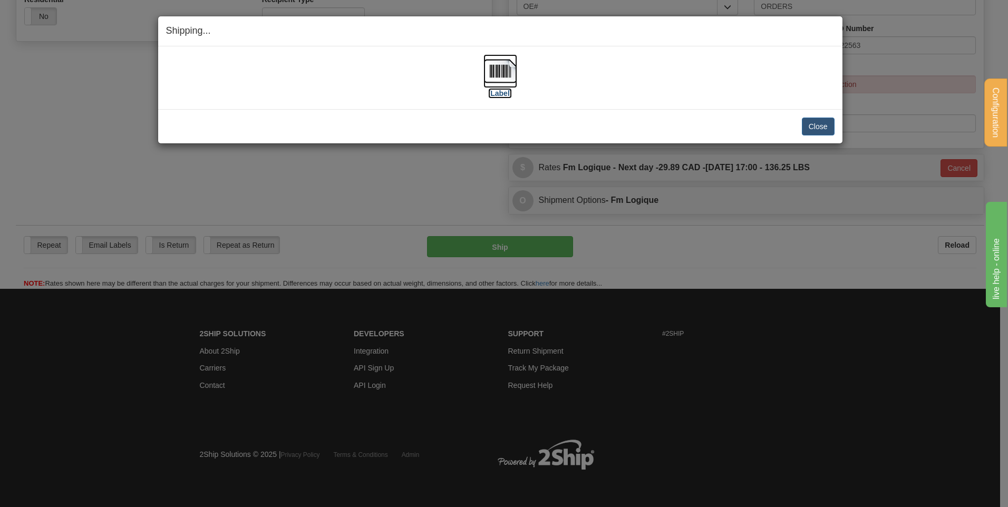
click at [495, 71] on img at bounding box center [500, 71] width 34 height 34
click at [817, 120] on button "Close" at bounding box center [818, 127] width 33 height 18
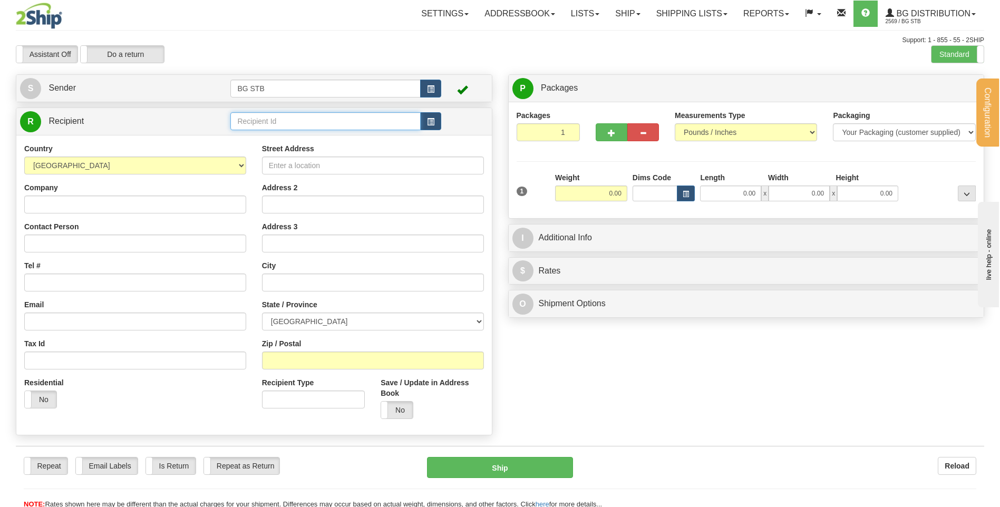
click at [364, 125] on input "text" at bounding box center [325, 121] width 190 height 18
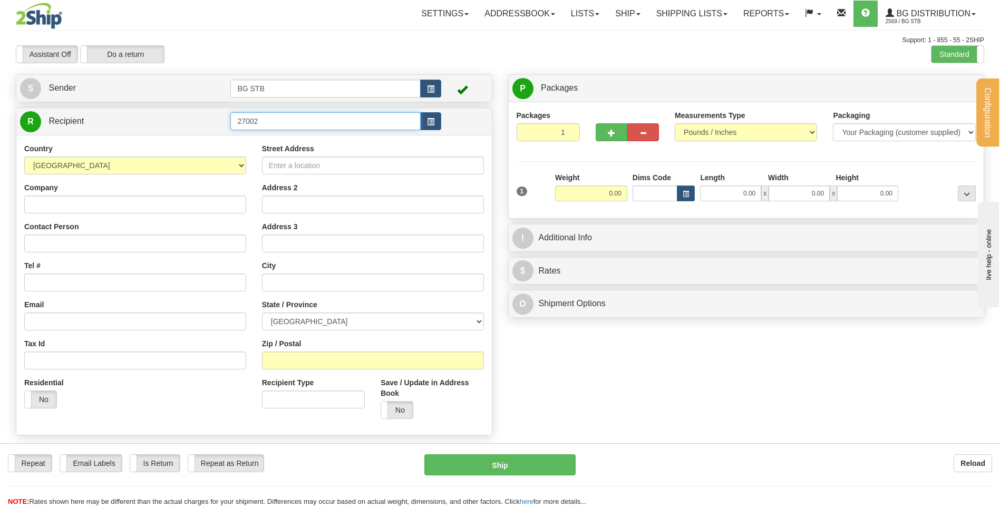
type input "27002"
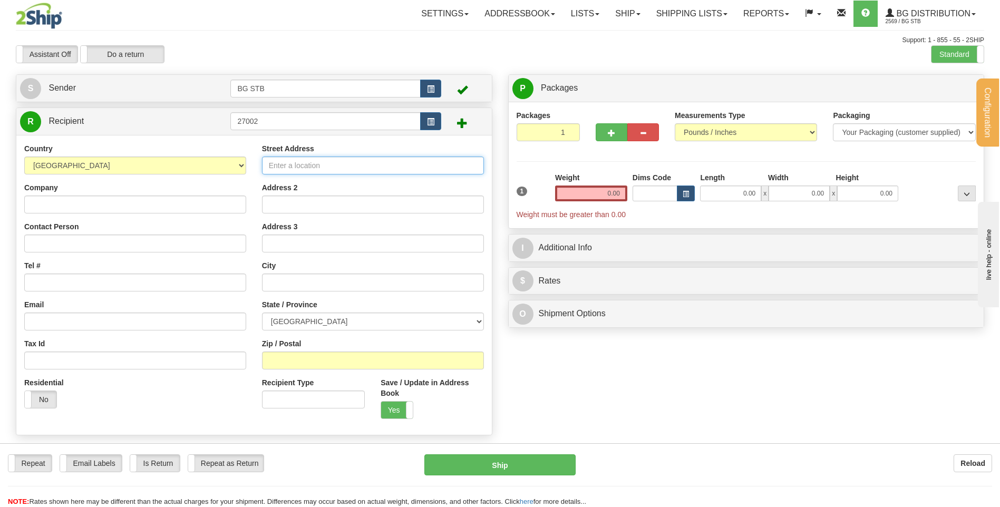
click at [309, 160] on input "Street Address" at bounding box center [373, 166] width 222 height 18
type input "357 AVENUE TANIATA"
click at [301, 285] on input "text" at bounding box center [373, 283] width 222 height 18
type input "LEVIS"
click at [305, 327] on select "[GEOGRAPHIC_DATA] [GEOGRAPHIC_DATA] [GEOGRAPHIC_DATA] [GEOGRAPHIC_DATA] [GEOGRA…" at bounding box center [373, 322] width 222 height 18
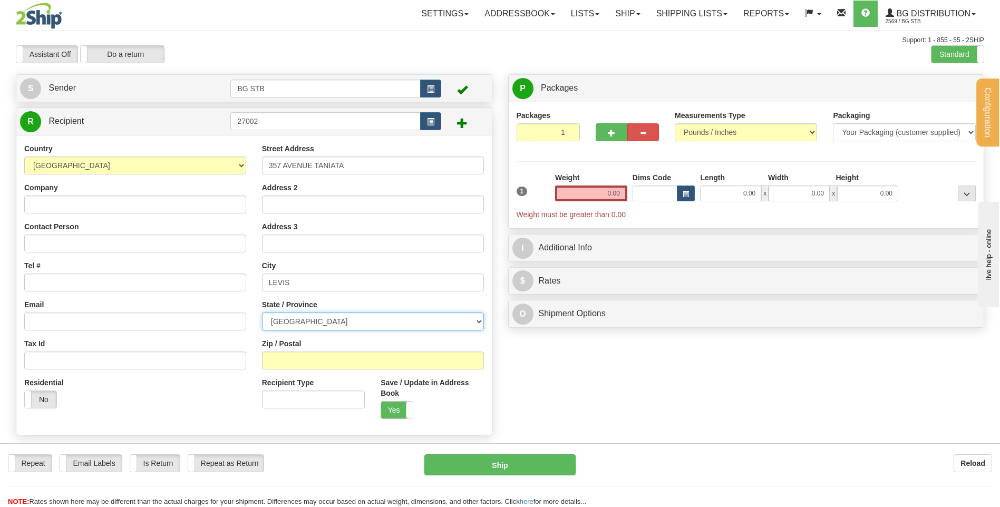
select select "QC"
click at [262, 313] on select "[GEOGRAPHIC_DATA] [GEOGRAPHIC_DATA] [GEOGRAPHIC_DATA] [GEOGRAPHIC_DATA] [GEOGRA…" at bounding box center [373, 322] width 222 height 18
click at [307, 357] on input "Zip / Postal" at bounding box center [373, 361] width 222 height 18
type input "G6W 5M6"
click at [133, 198] on input "Company" at bounding box center [135, 205] width 222 height 18
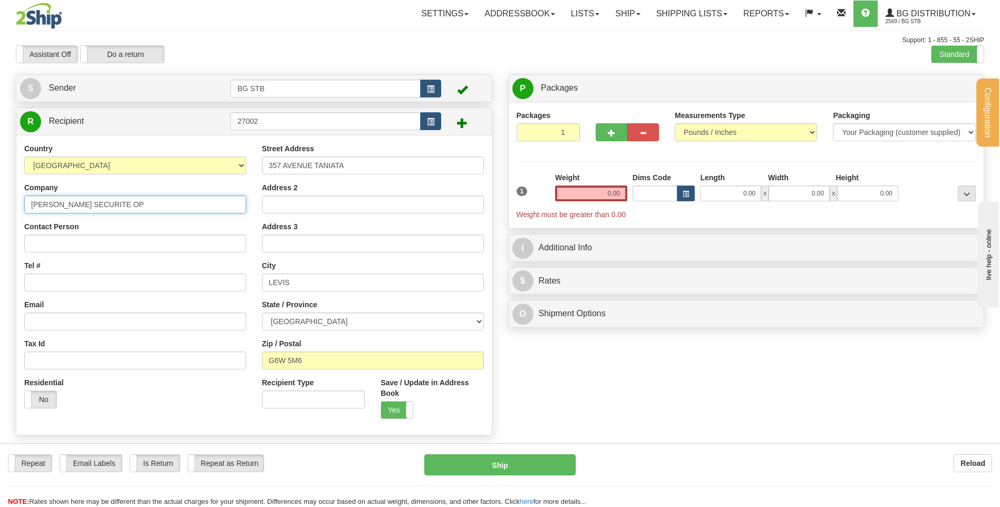
type input "VIGIL SECURITE OP"
click at [93, 281] on input "Tel #" at bounding box center [135, 283] width 222 height 18
drag, startPoint x: 71, startPoint y: 267, endPoint x: 71, endPoint y: 279, distance: 12.1
click at [71, 270] on div "Tel #" at bounding box center [135, 275] width 222 height 31
click at [71, 279] on input "Tel #" at bounding box center [135, 283] width 222 height 18
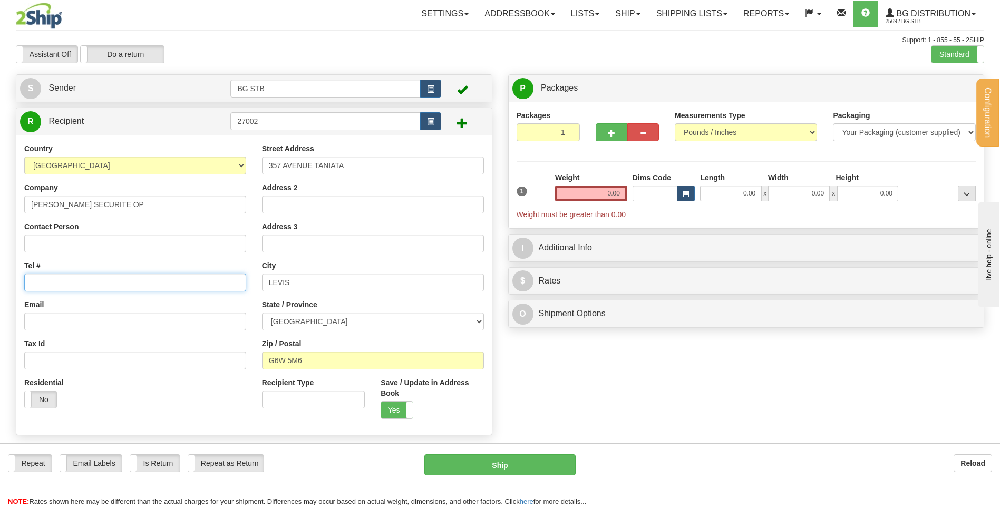
paste input "(418)741-1444"
type input "(418)741-1444"
click at [599, 199] on input "0.00" at bounding box center [591, 194] width 72 height 16
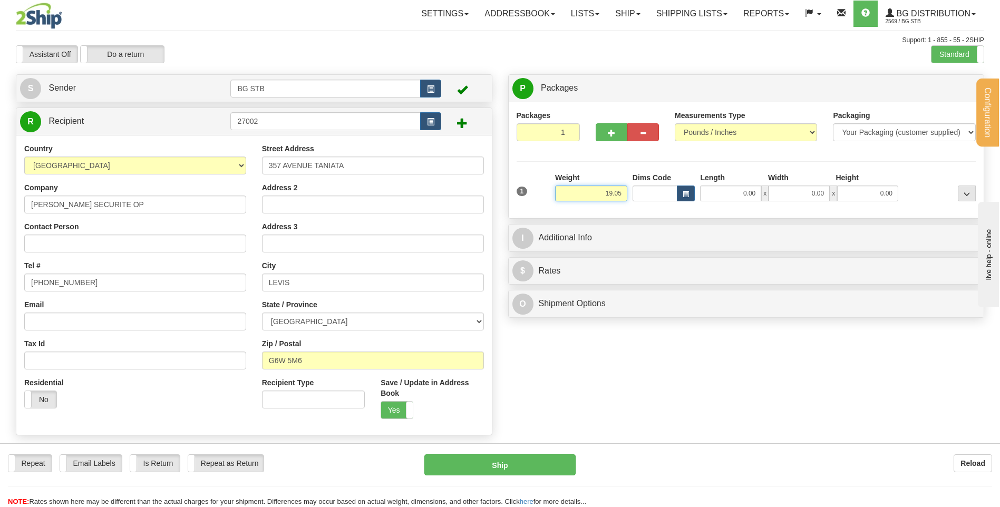
type input "19.05"
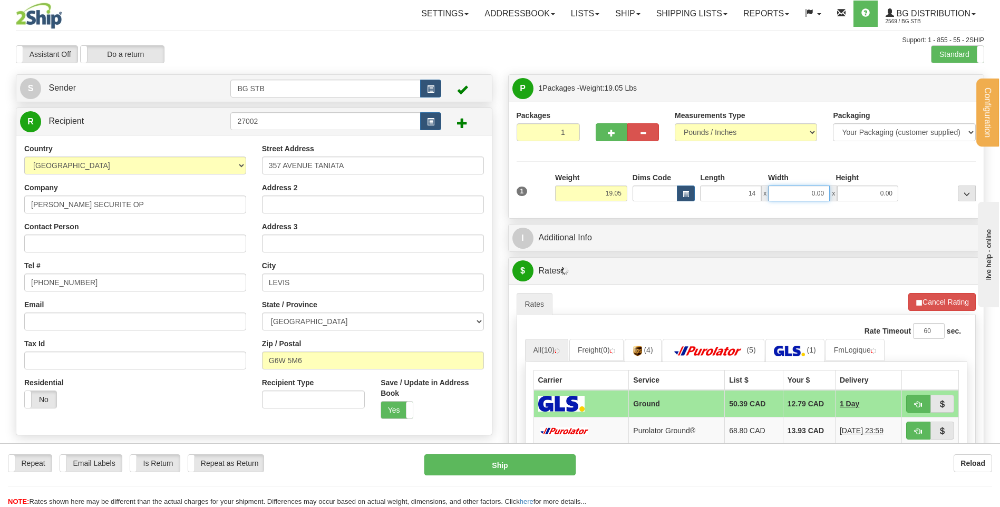
type input "14.00"
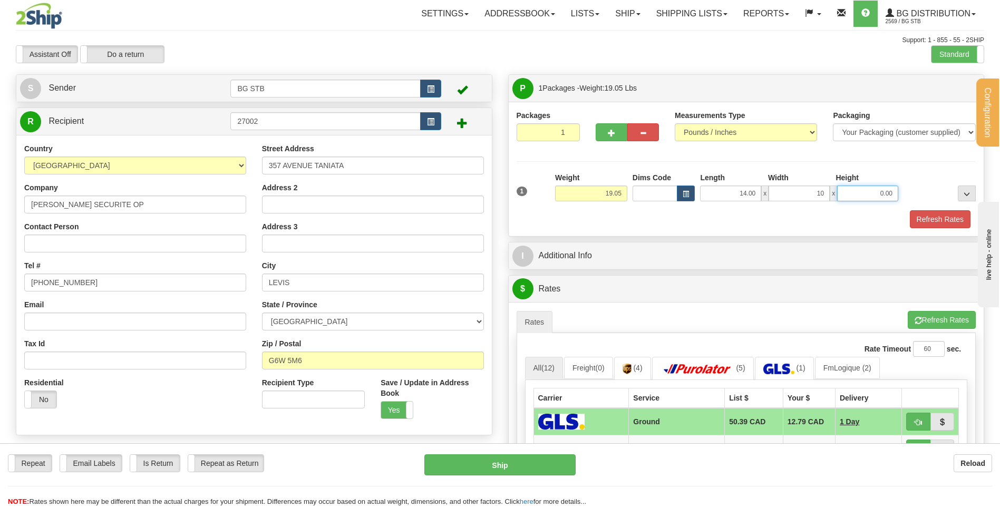
type input "10.00"
type input "8.00"
click at [604, 137] on button "button" at bounding box center [612, 132] width 32 height 18
type input "2"
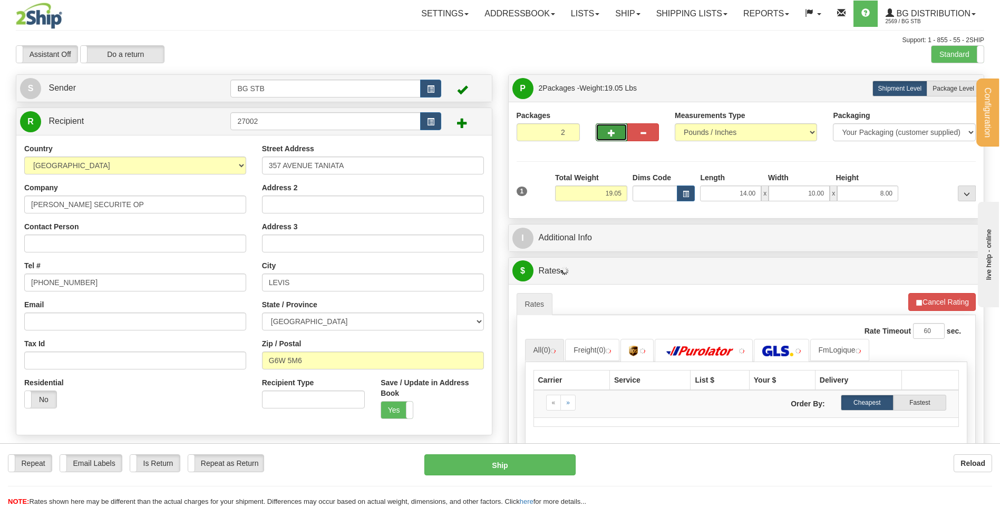
click at [948, 77] on div "P Packages 2 Packages - Weight: 19.05 Lbs Shipment Level Shipm. Package Level P…" at bounding box center [746, 88] width 475 height 27
click at [944, 84] on label "Package Level Pack.." at bounding box center [953, 89] width 53 height 16
radio input "true"
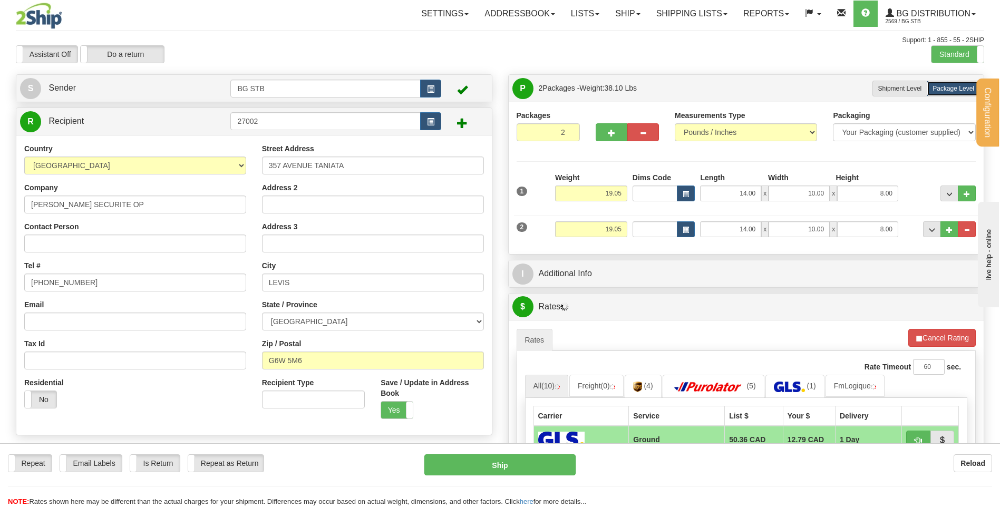
click at [573, 255] on div "P Packages 2 Packages - Weight: 38.10 Lbs Shipment Level Shipm. Package Level P…" at bounding box center [746, 397] width 492 height 647
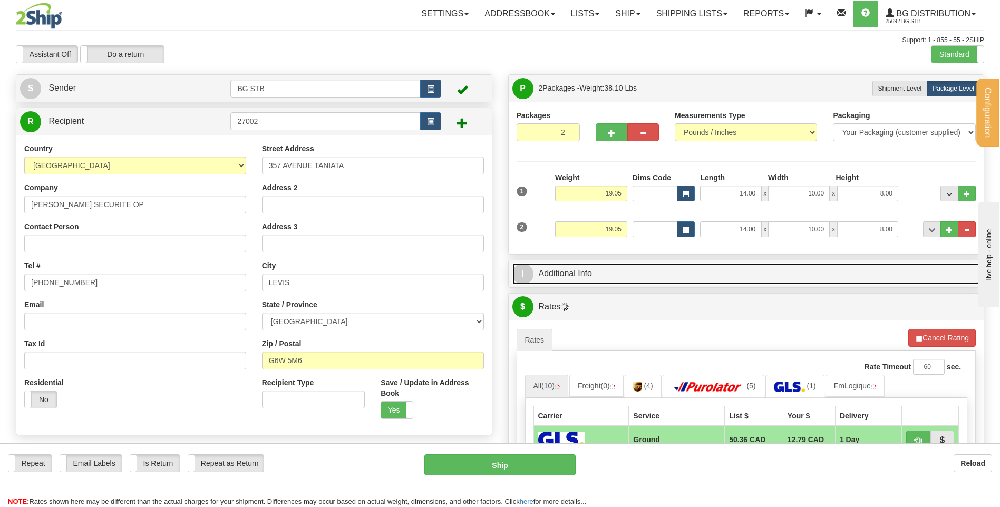
click at [577, 267] on link "I Additional Info" at bounding box center [746, 274] width 468 height 22
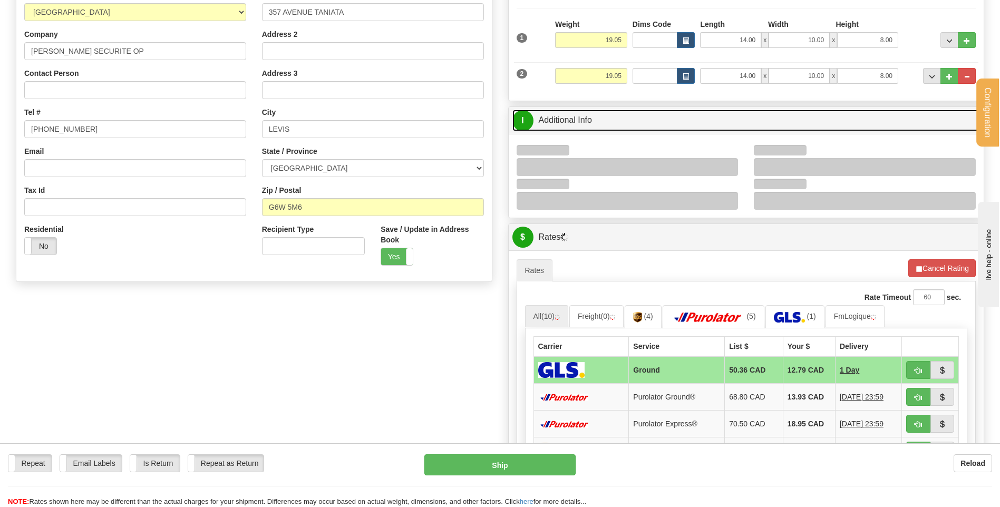
scroll to position [158, 0]
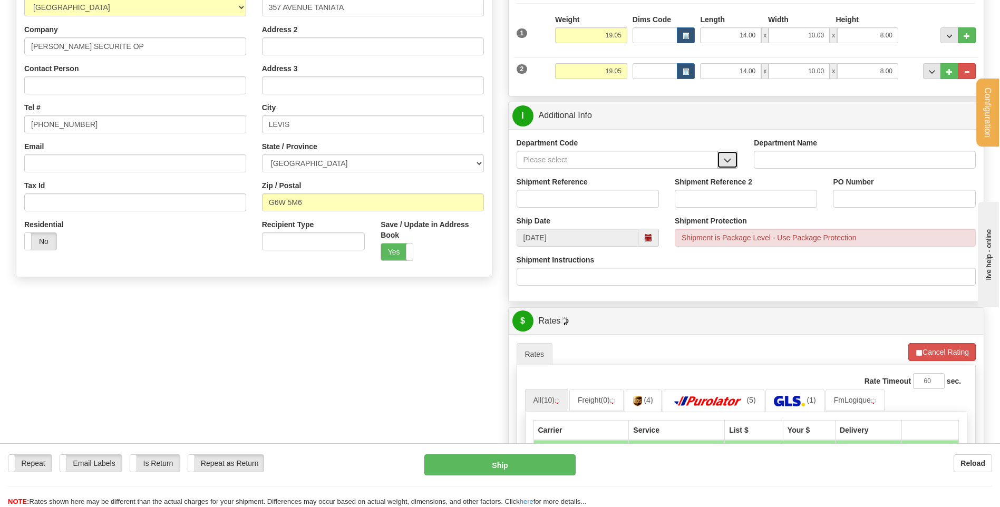
click at [733, 160] on button "button" at bounding box center [727, 160] width 21 height 18
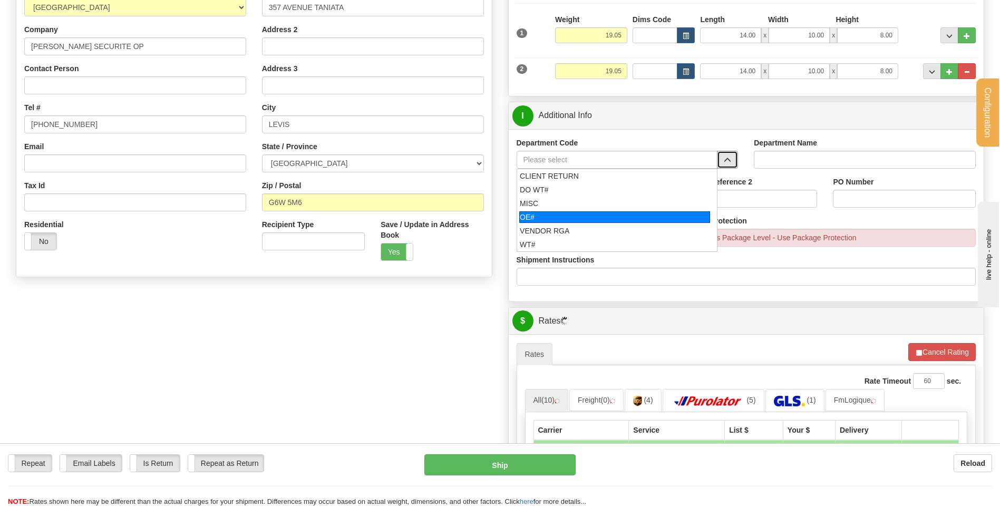
click at [584, 217] on div "OE#" at bounding box center [614, 217] width 191 height 12
type input "OE#"
type input "ORDERS"
click at [577, 203] on input "Shipment Reference" at bounding box center [588, 199] width 142 height 18
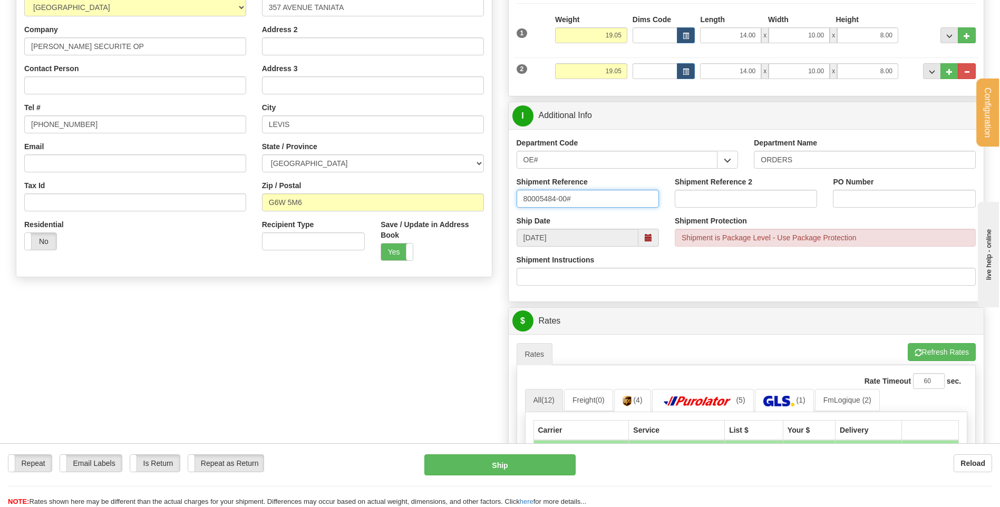
click at [580, 203] on input "80005484-00#" at bounding box center [588, 199] width 142 height 18
type input "80005484-00"
type input "14751"
drag, startPoint x: 601, startPoint y: 69, endPoint x: 670, endPoint y: 70, distance: 69.1
click at [670, 70] on div "2 Weight 19.05 Dims Code Length Width Height" at bounding box center [746, 69] width 465 height 35
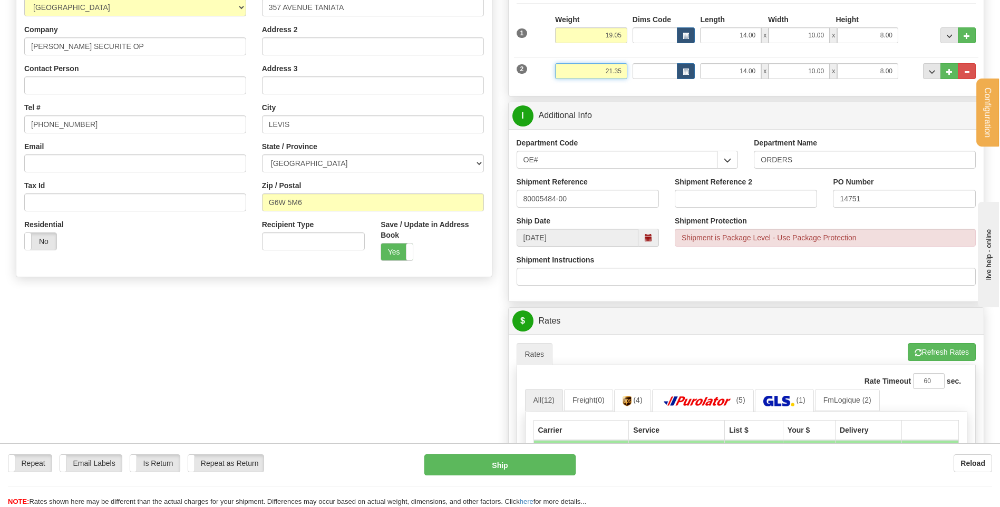
type input "21.35"
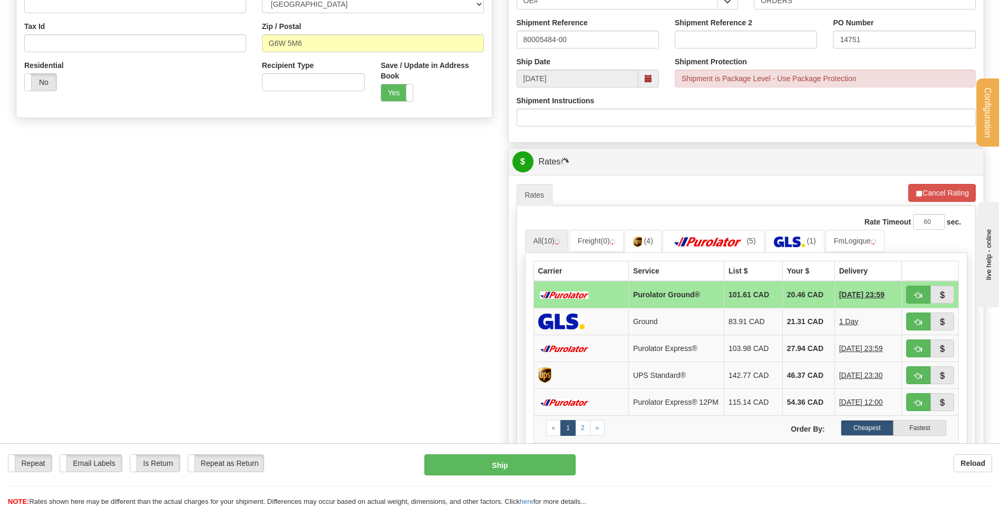
scroll to position [369, 0]
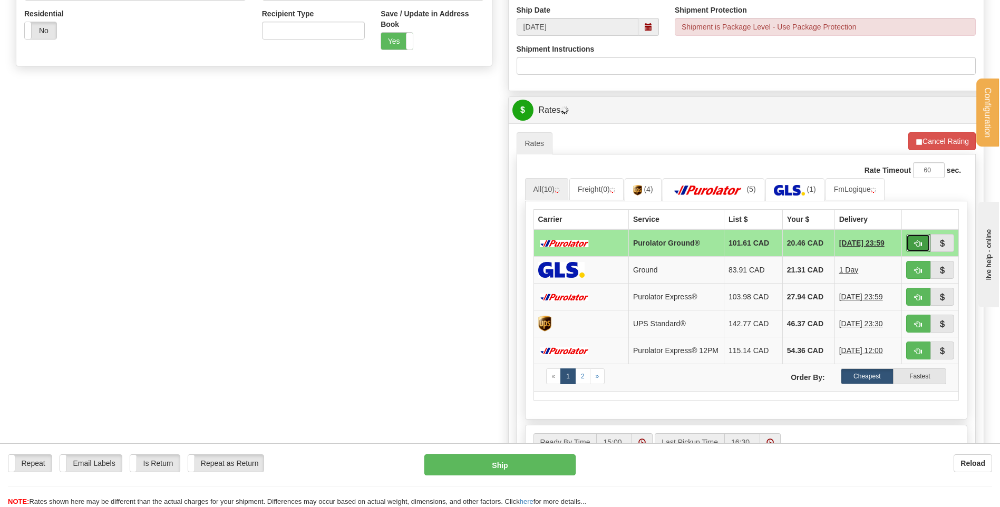
click at [922, 241] on button "button" at bounding box center [918, 243] width 24 height 18
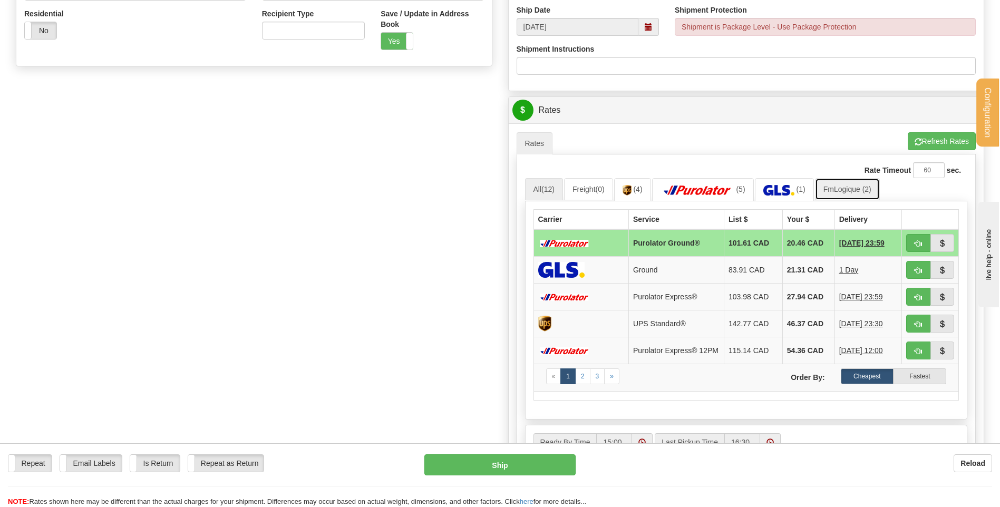
click at [832, 190] on link "FmLogique (2)" at bounding box center [847, 189] width 65 height 22
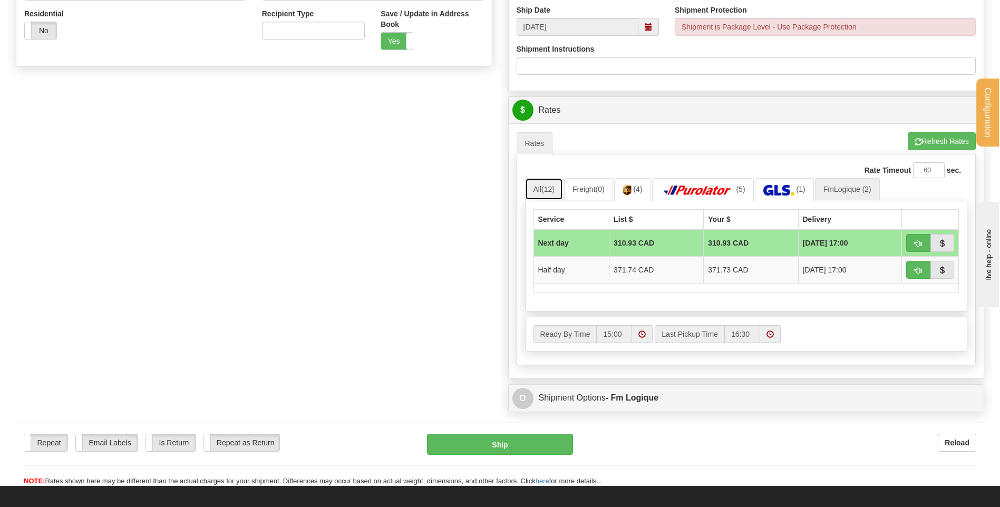
click at [549, 187] on span "(12)" at bounding box center [547, 189] width 13 height 8
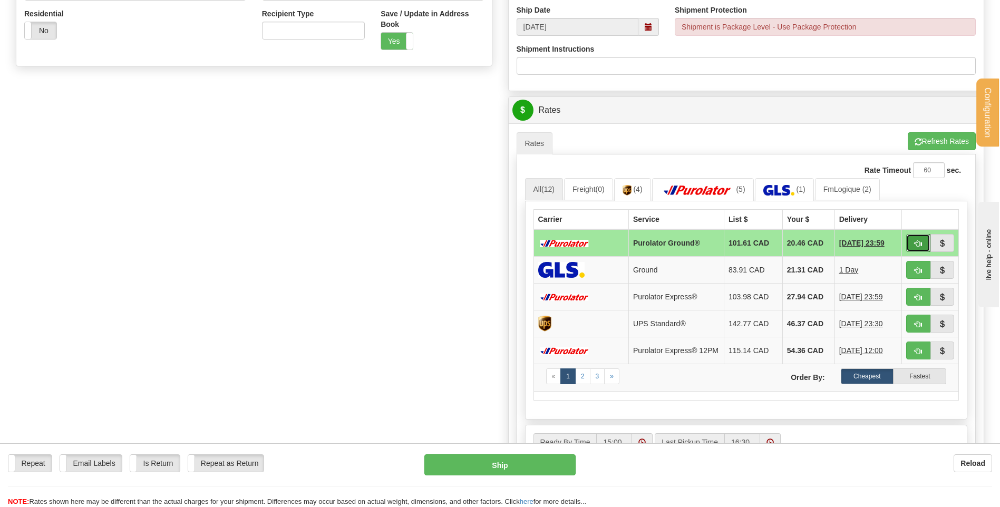
click at [925, 247] on button "button" at bounding box center [918, 243] width 24 height 18
type input "260"
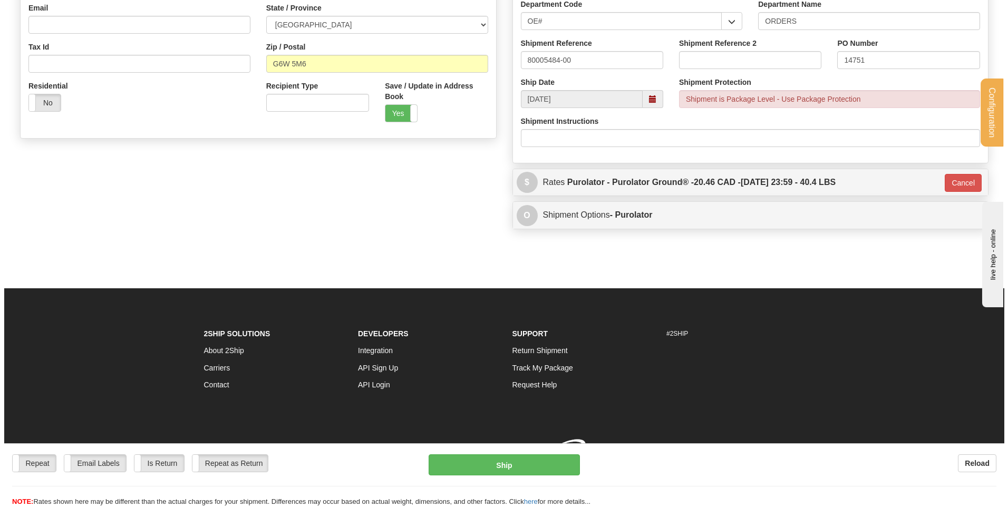
scroll to position [312, 0]
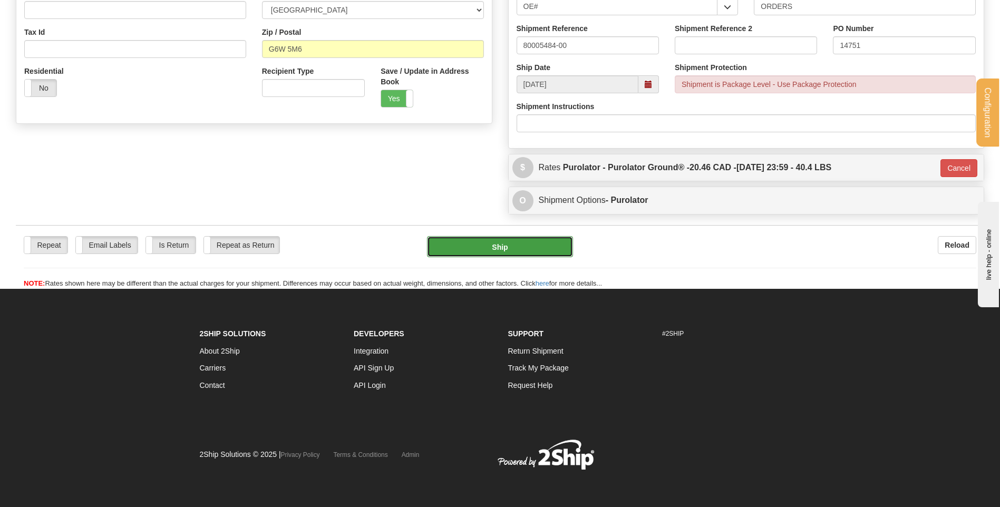
click at [523, 241] on button "Ship" at bounding box center [499, 246] width 145 height 21
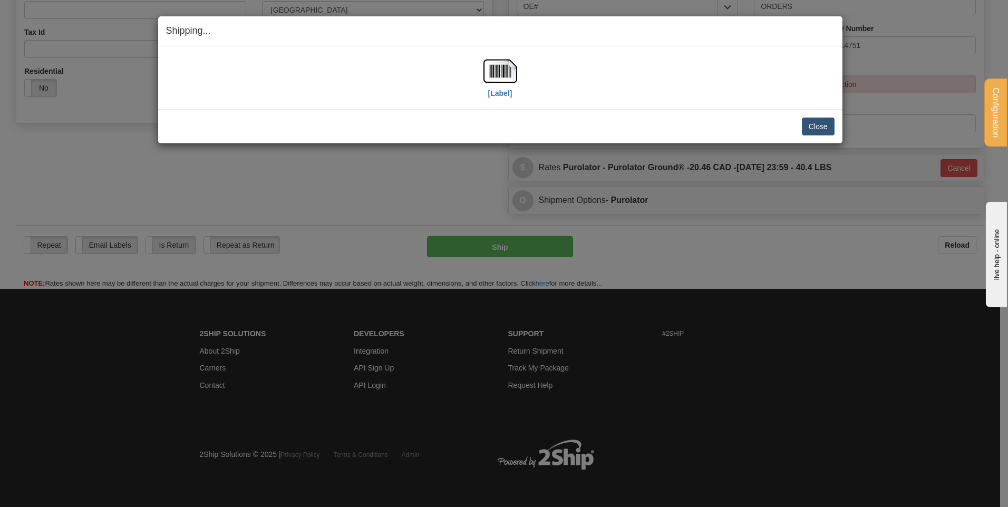
click at [480, 71] on div "[Label]" at bounding box center [500, 77] width 668 height 47
click at [546, 66] on div "[Label]" at bounding box center [500, 77] width 668 height 47
click at [522, 63] on div "[Label]" at bounding box center [500, 77] width 668 height 47
click at [508, 67] on img at bounding box center [500, 71] width 34 height 34
click at [822, 123] on button "Close" at bounding box center [818, 127] width 33 height 18
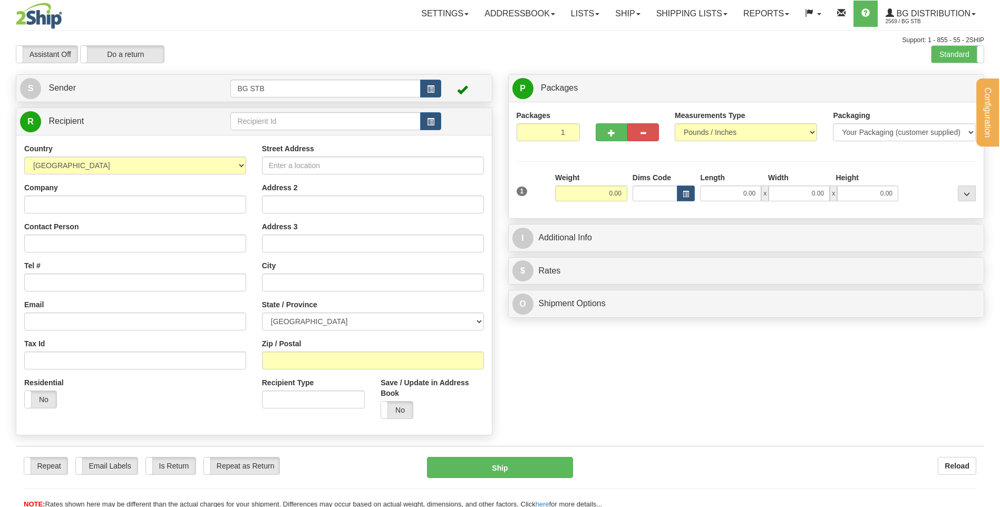
click at [250, 124] on div "Configuration My Configuration Panel Close Configure My Carriers" at bounding box center [500, 254] width 1000 height 509
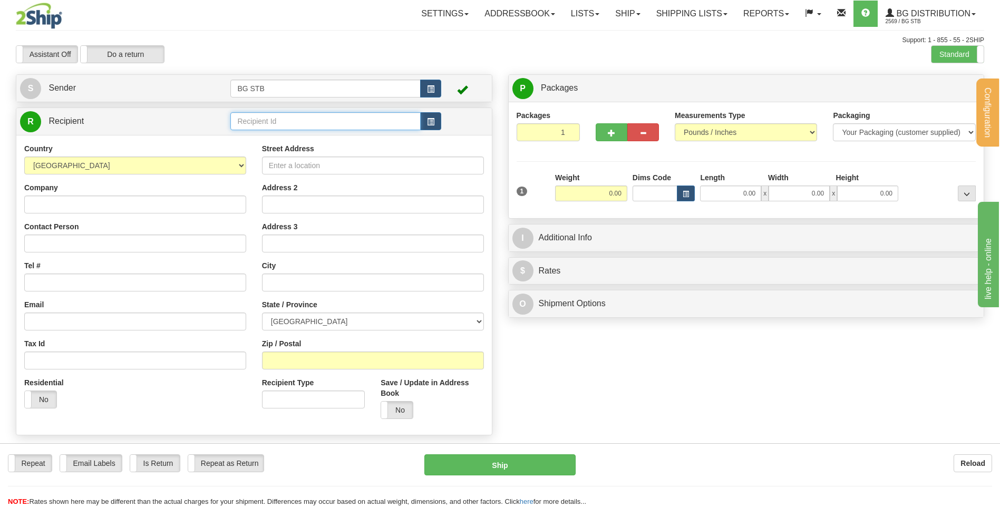
click at [250, 124] on input "text" at bounding box center [325, 121] width 190 height 18
type input "4108"
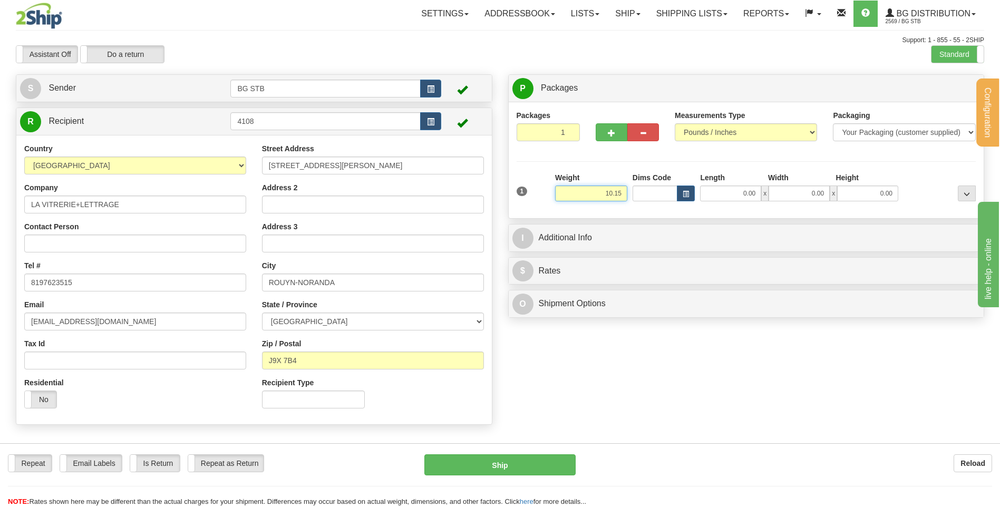
type input "10.15"
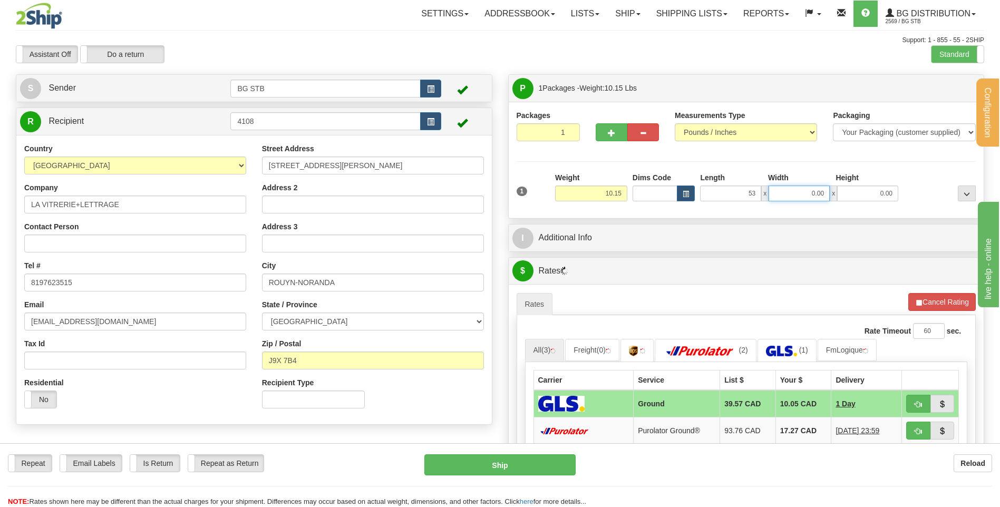
type input "53.00"
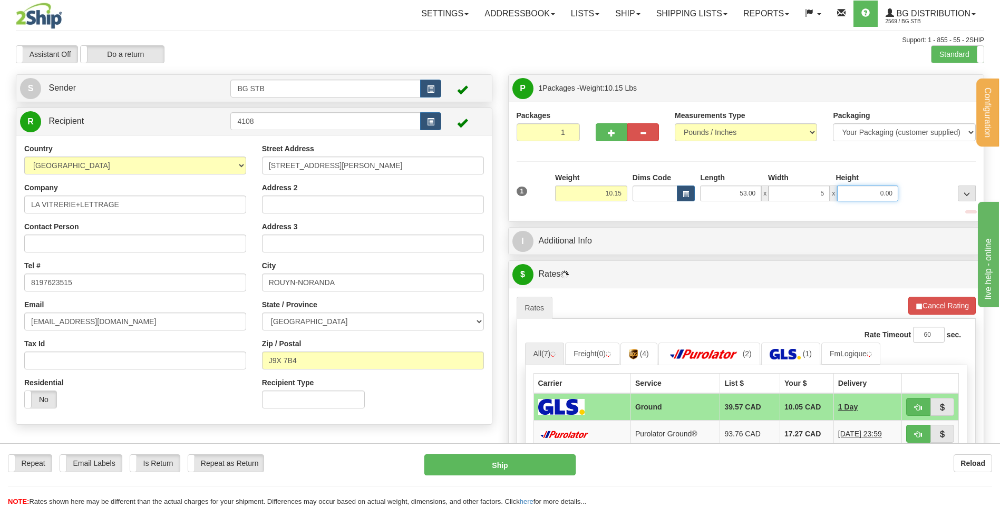
type input "5.00"
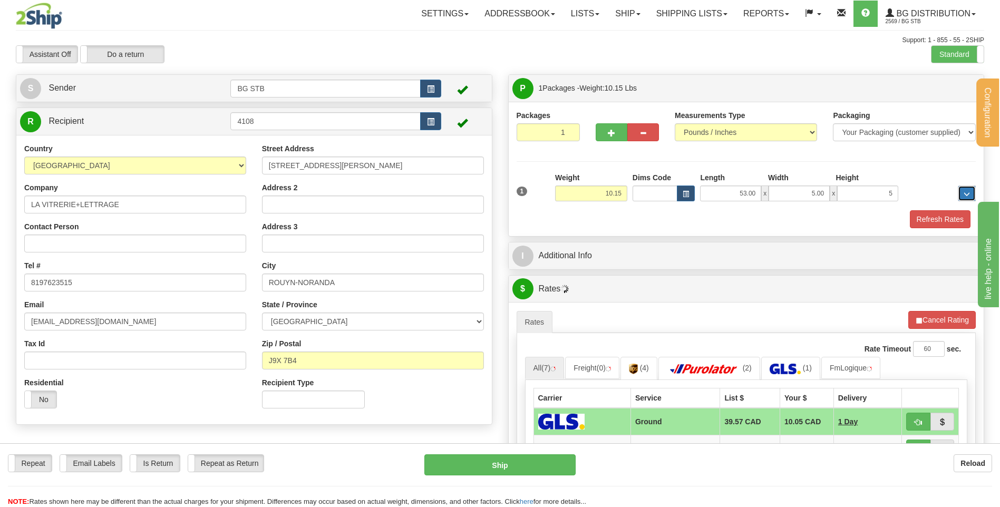
type input "5.00"
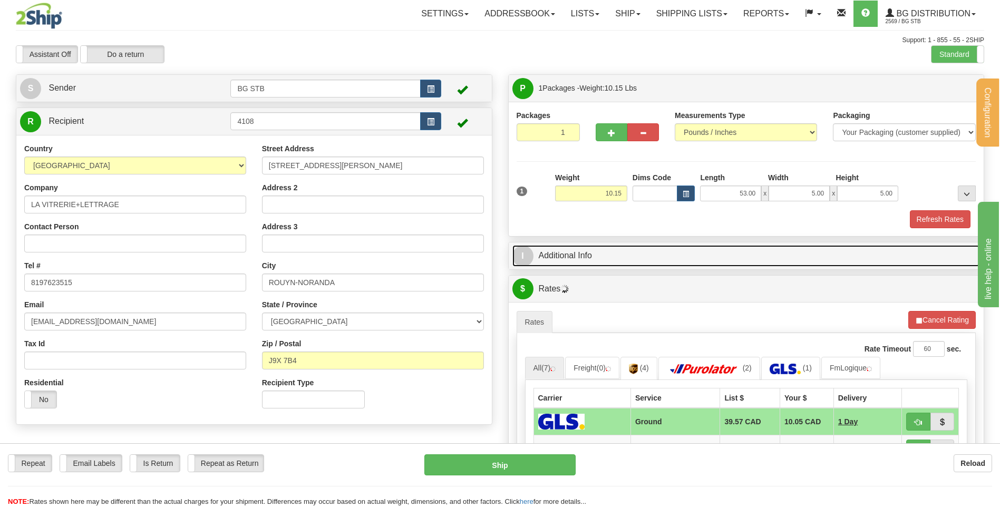
click at [645, 254] on link "I Additional Info" at bounding box center [746, 256] width 468 height 22
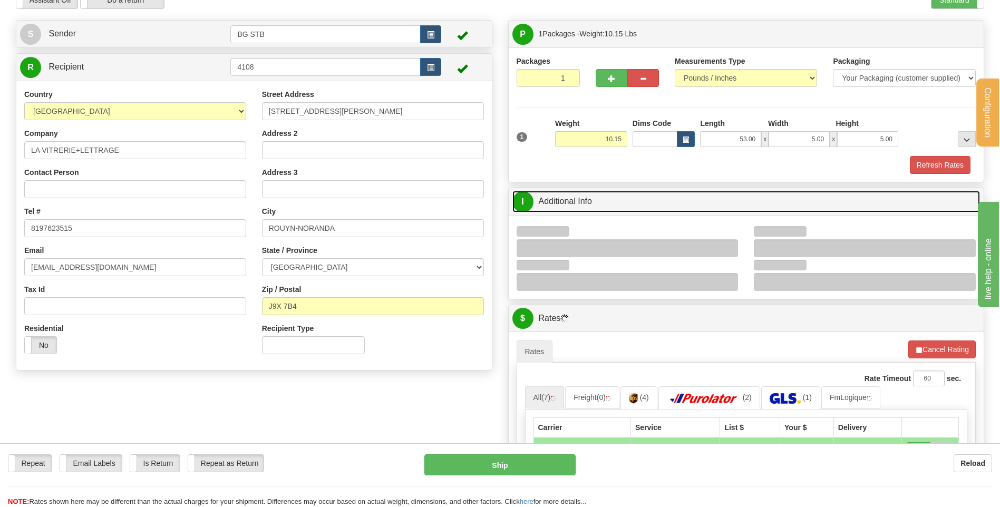
scroll to position [105, 0]
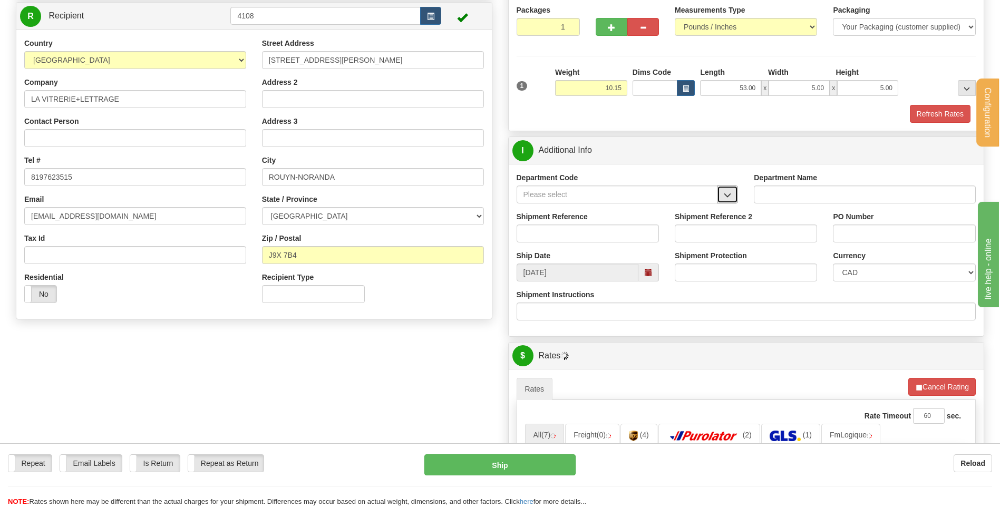
click at [722, 196] on button "button" at bounding box center [727, 195] width 21 height 18
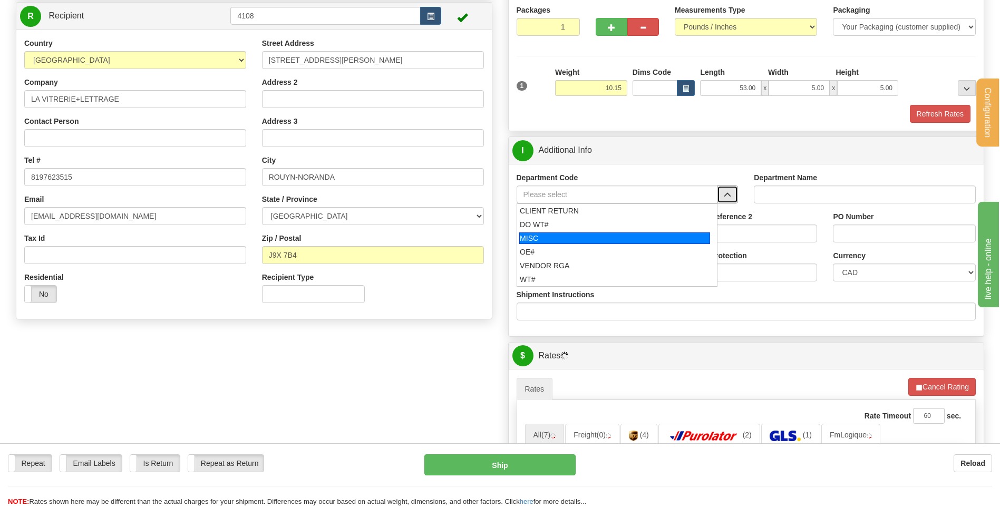
click at [548, 244] on li "MISC" at bounding box center [617, 238] width 200 height 14
type input "MISC"
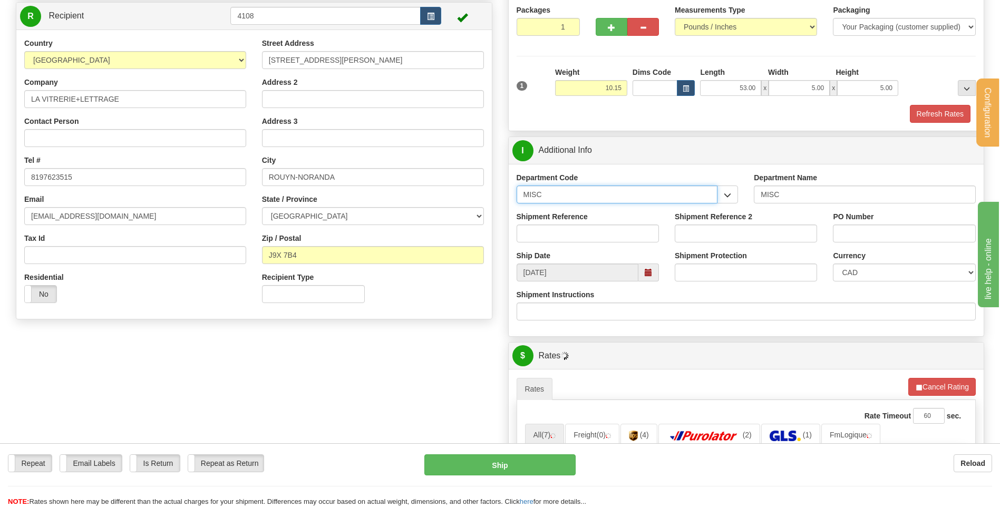
drag, startPoint x: 565, startPoint y: 189, endPoint x: 460, endPoint y: 205, distance: 106.6
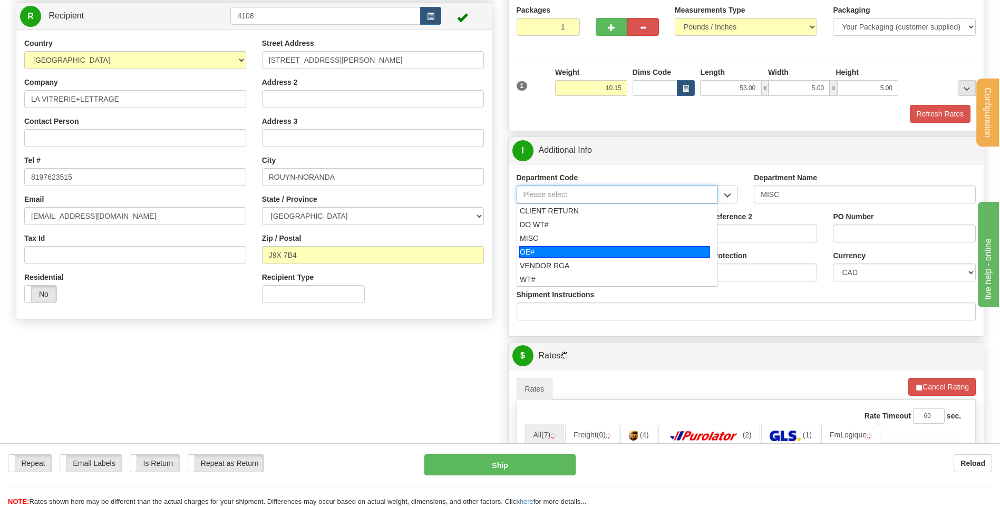
click at [558, 254] on div "OE#" at bounding box center [614, 252] width 191 height 12
type input "OE#"
type input "ORDERS"
type input "OE#"
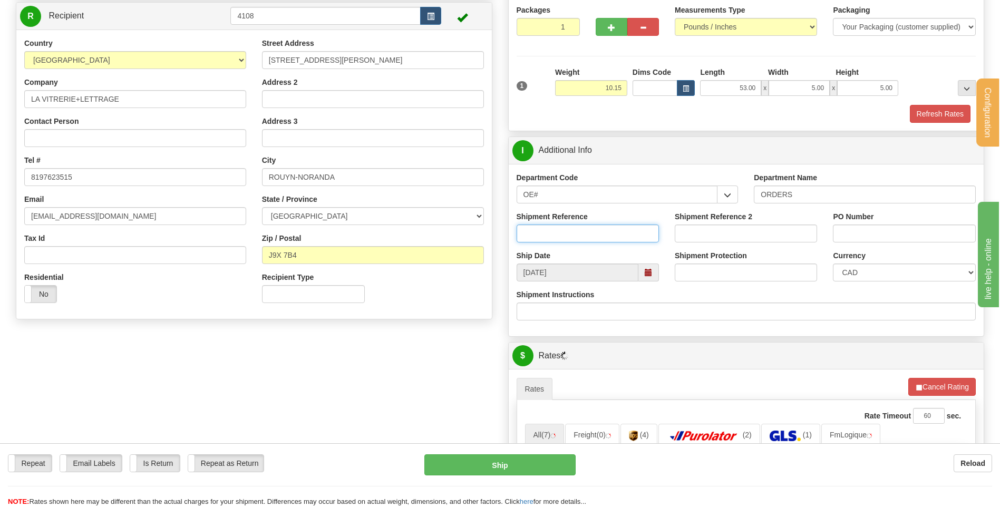
click at [557, 235] on input "Shipment Reference" at bounding box center [588, 234] width 142 height 18
type input "80005471-00"
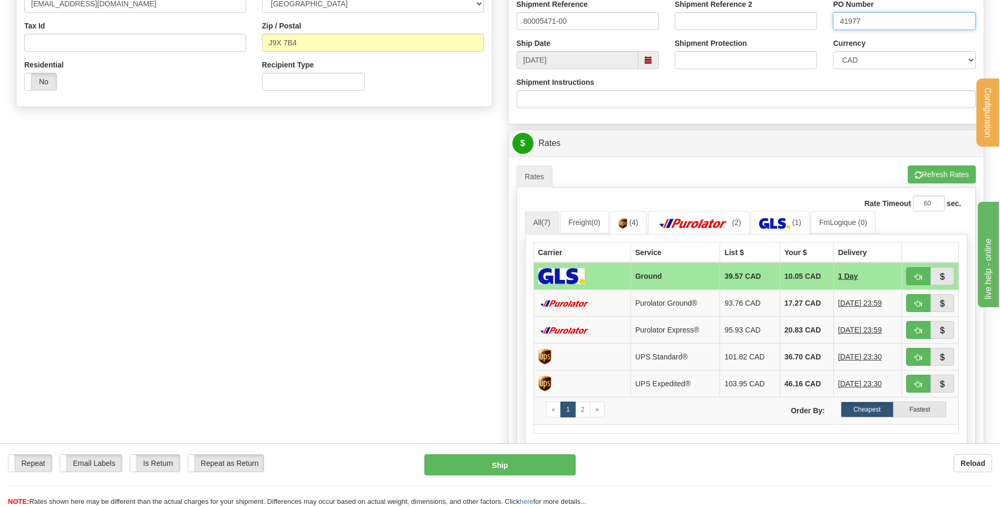
scroll to position [369, 0]
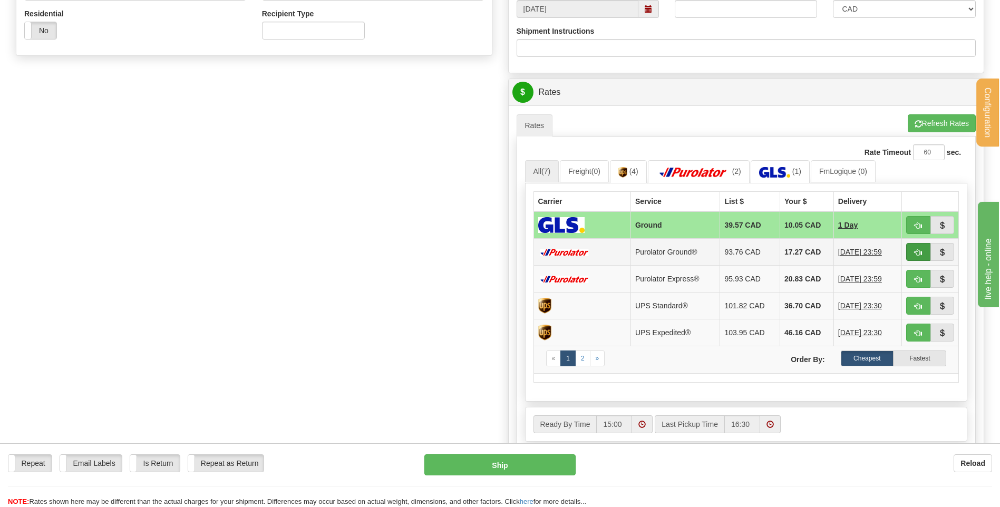
type input "41977"
drag, startPoint x: 917, startPoint y: 250, endPoint x: 885, endPoint y: 253, distance: 32.3
click at [917, 250] on span "button" at bounding box center [918, 252] width 7 height 7
type input "260"
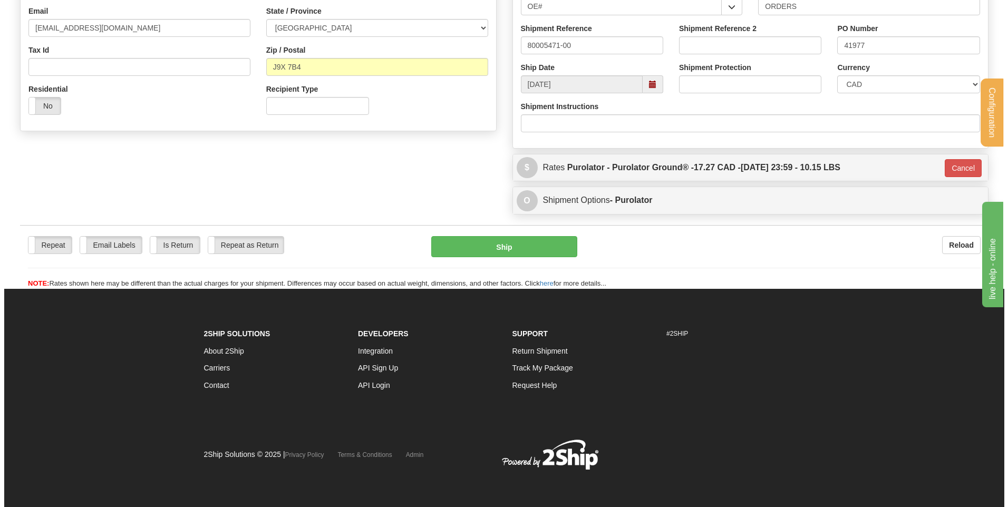
scroll to position [294, 0]
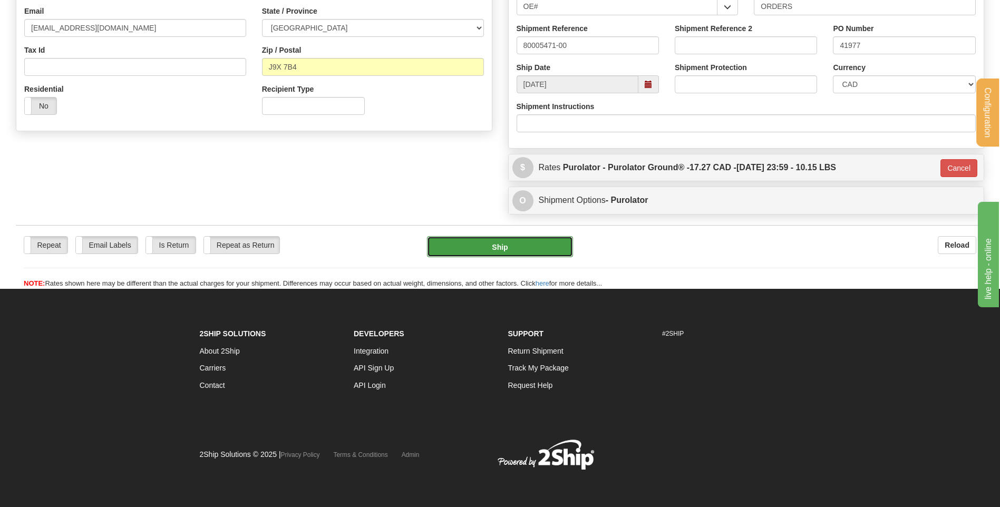
click at [517, 249] on button "Ship" at bounding box center [499, 246] width 145 height 21
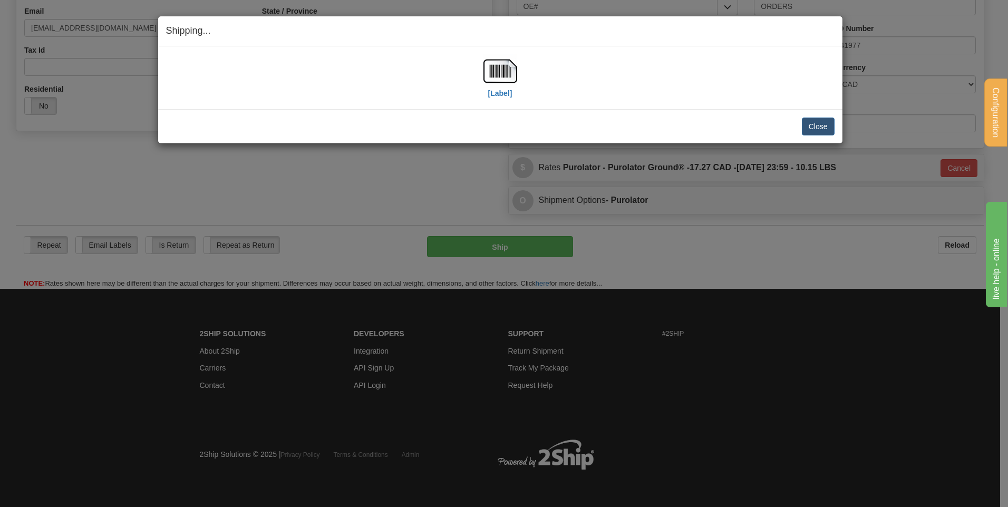
click at [474, 80] on div "[Label]" at bounding box center [500, 77] width 668 height 47
click at [497, 69] on img at bounding box center [500, 71] width 34 height 34
click at [817, 129] on button "Close" at bounding box center [818, 127] width 33 height 18
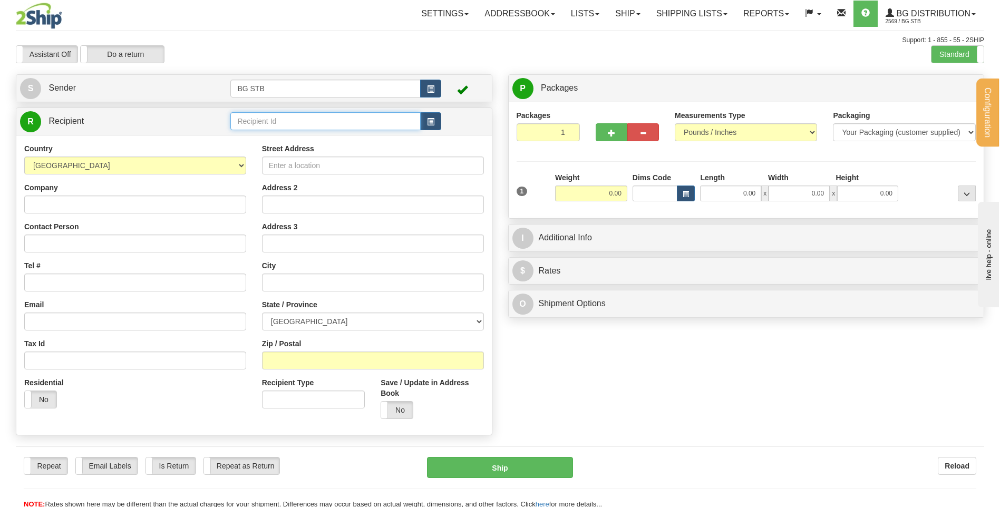
click at [298, 122] on input "text" at bounding box center [325, 121] width 190 height 18
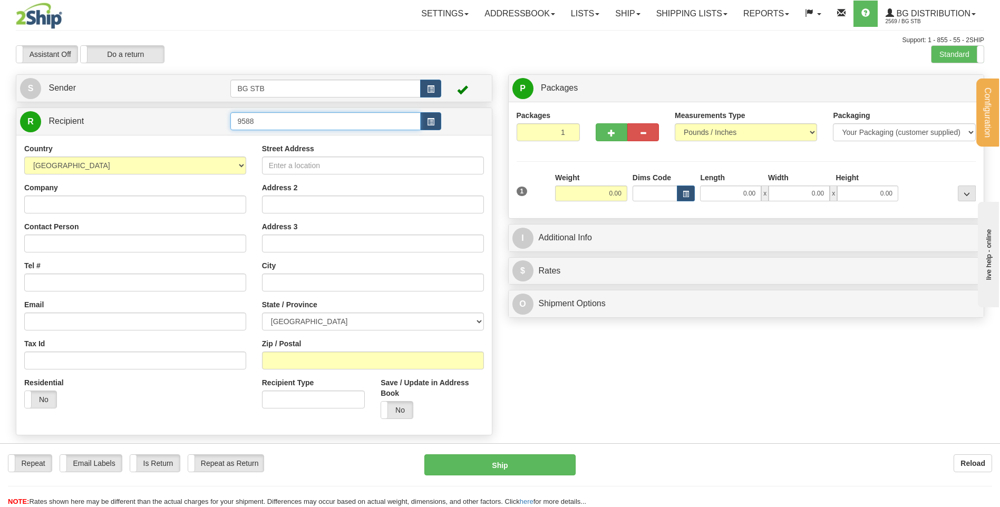
type input "9588"
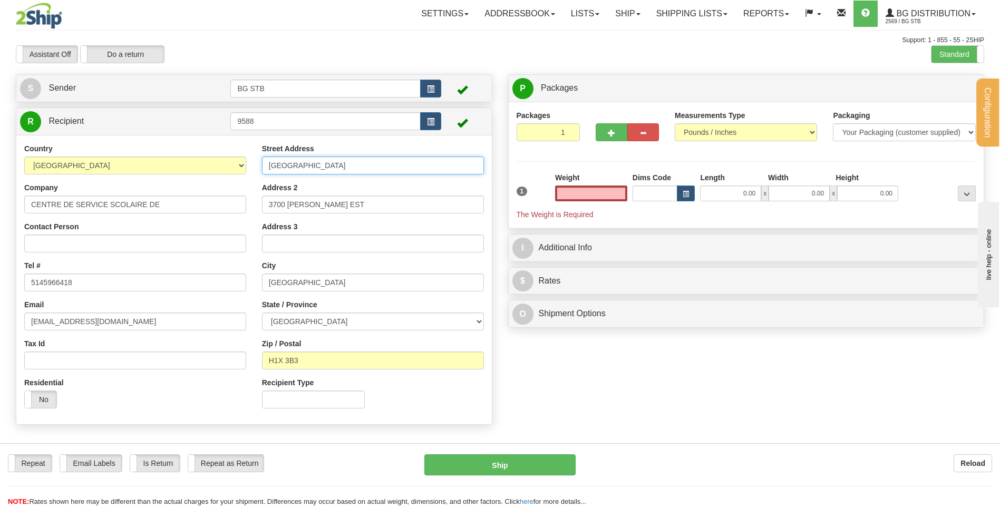
type input "0.00"
drag, startPoint x: 316, startPoint y: 167, endPoint x: 227, endPoint y: 174, distance: 88.8
click at [225, 168] on div "Country AFGHANISTAN ALAND ISLANDS ALBANIA ALGERIA AMERICAN SAMOA ANDORRA ANGOLA…" at bounding box center [253, 279] width 475 height 273
drag, startPoint x: 288, startPoint y: 203, endPoint x: 237, endPoint y: 205, distance: 50.6
click at [237, 205] on div "Country AFGHANISTAN ALAND ISLANDS ALBANIA ALGERIA AMERICAN SAMOA ANDORRA ANGOLA…" at bounding box center [253, 279] width 475 height 273
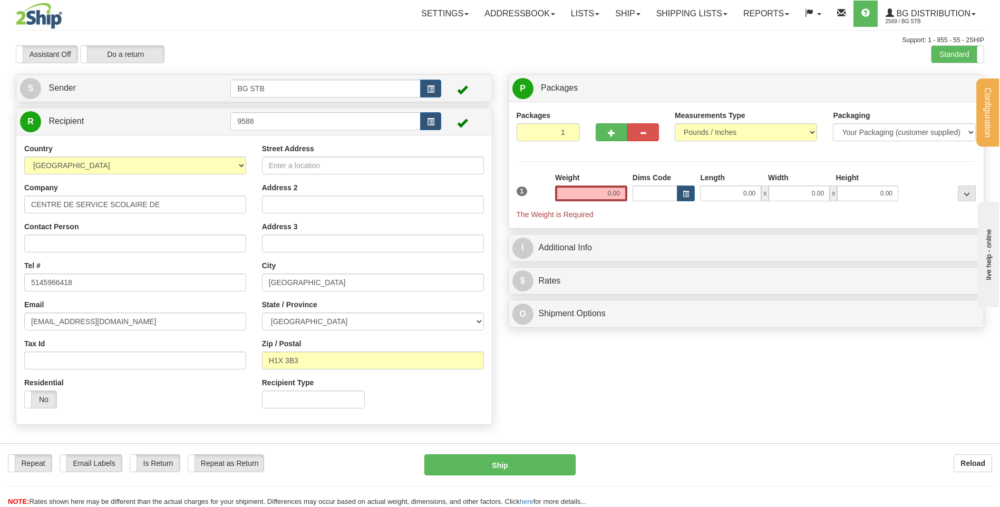
click at [296, 174] on div "Street Address Address 2 Address 3 City MONTREAL State / Province ALBERTA BRITI…" at bounding box center [373, 279] width 238 height 273
click at [295, 158] on input "Street Address" at bounding box center [373, 166] width 222 height 18
type input "3735 DROLET"
click at [338, 202] on input "Address 2" at bounding box center [373, 205] width 222 height 18
type input "EDIFICE DES PINS"
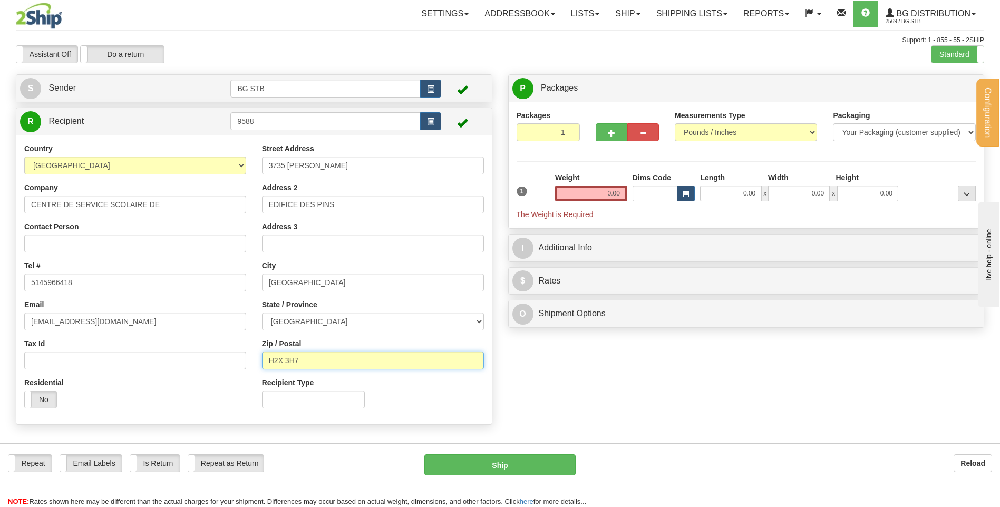
type input "H2X 3H7"
click at [603, 189] on input "0.00" at bounding box center [591, 194] width 72 height 16
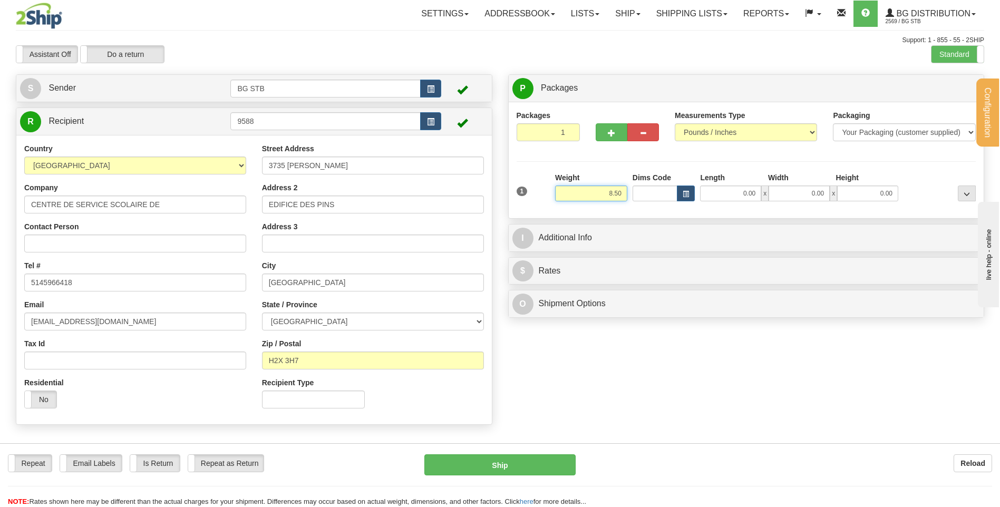
type input "8.50"
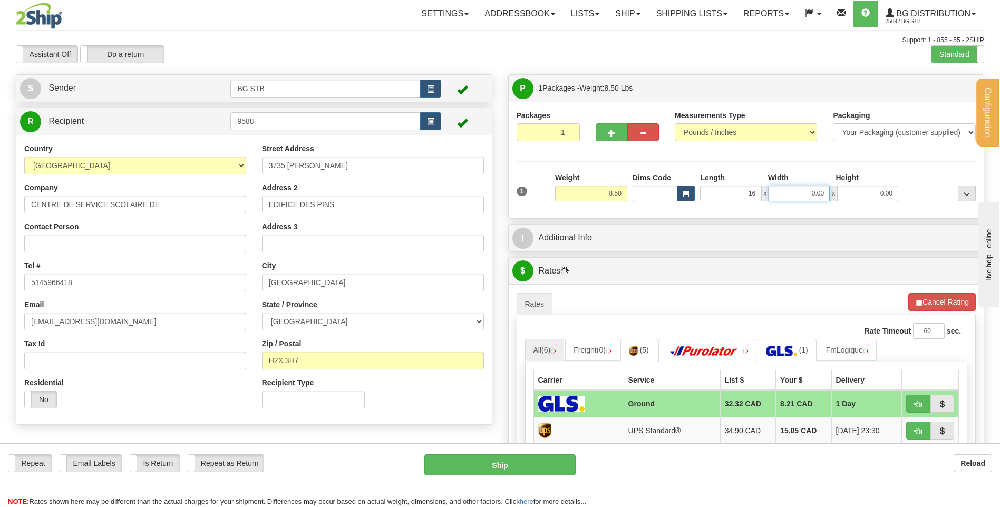
type input "16.00"
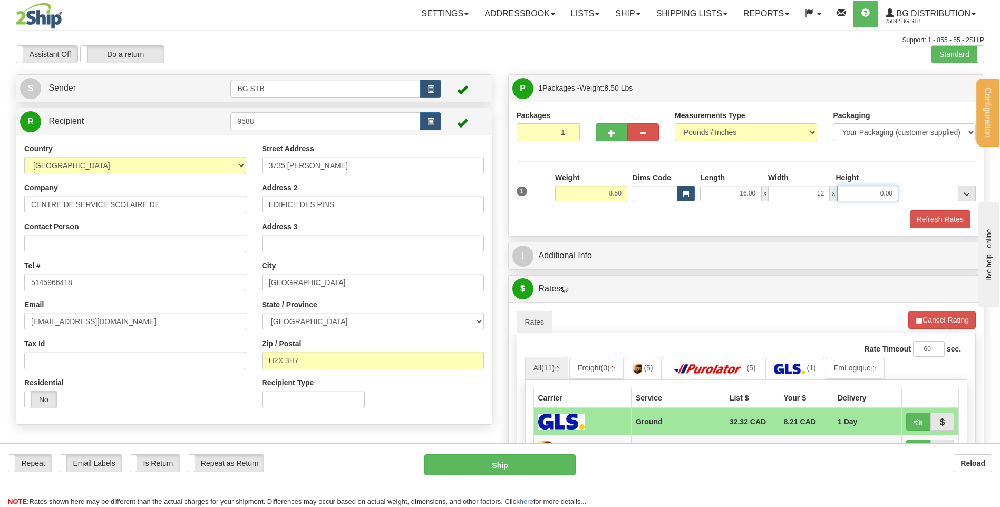
type input "12.00"
type input "11.00"
click at [608, 134] on span "button" at bounding box center [611, 133] width 7 height 7
type input "2"
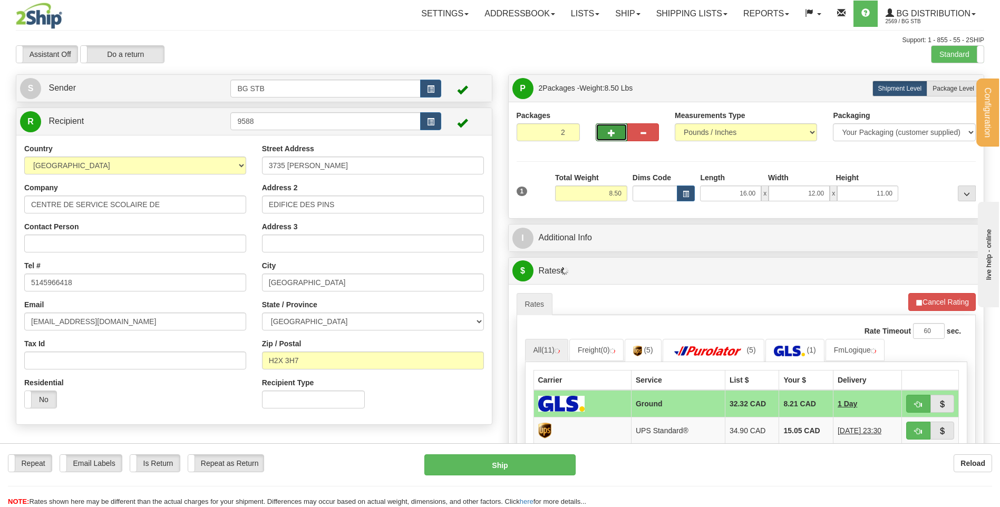
drag, startPoint x: 950, startPoint y: 86, endPoint x: 815, endPoint y: 161, distance: 153.6
click at [950, 86] on span "Package Level" at bounding box center [953, 88] width 42 height 7
radio input "true"
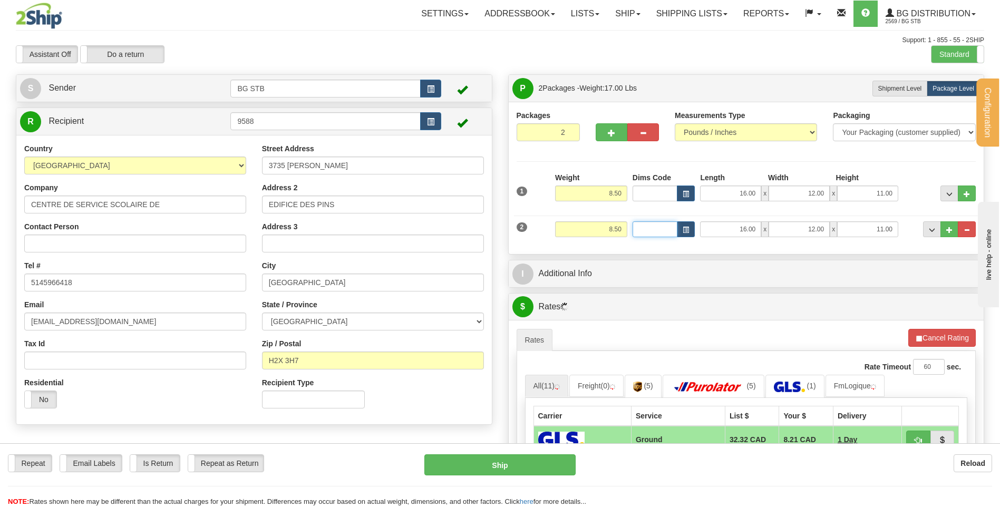
drag, startPoint x: 665, startPoint y: 235, endPoint x: 632, endPoint y: 260, distance: 41.7
click at [663, 236] on input "Dims Code" at bounding box center [655, 229] width 45 height 16
click at [630, 262] on div "I Additional Info" at bounding box center [746, 273] width 475 height 27
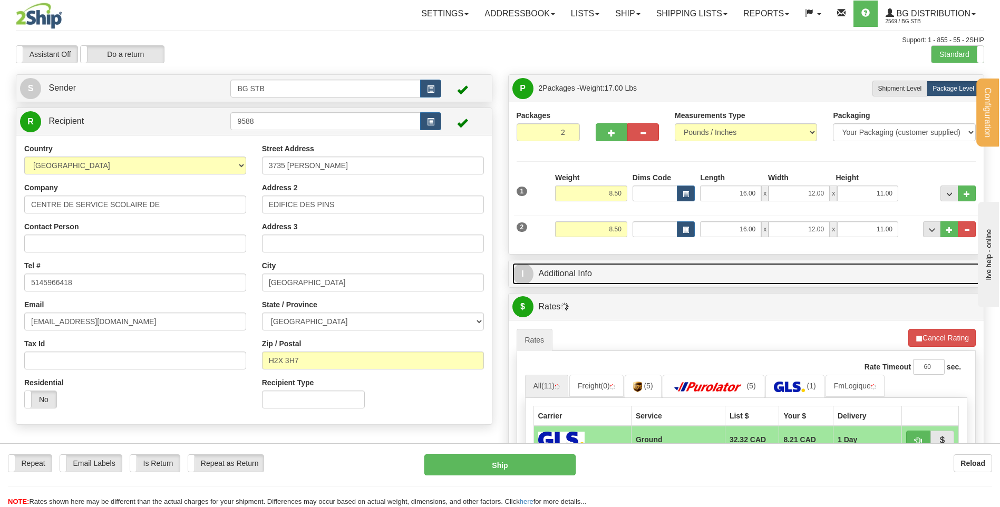
click at [629, 266] on link "I Additional Info" at bounding box center [746, 274] width 468 height 22
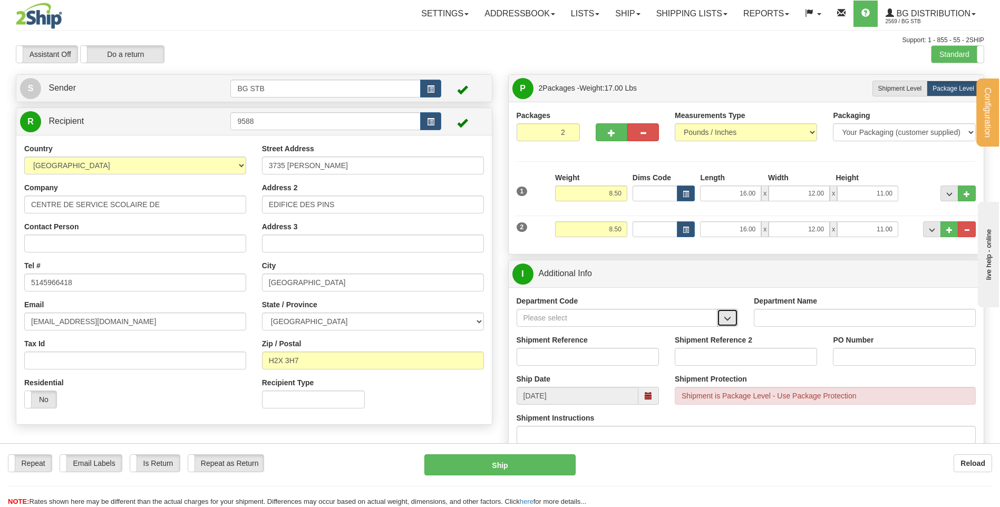
click at [723, 314] on button "button" at bounding box center [727, 318] width 21 height 18
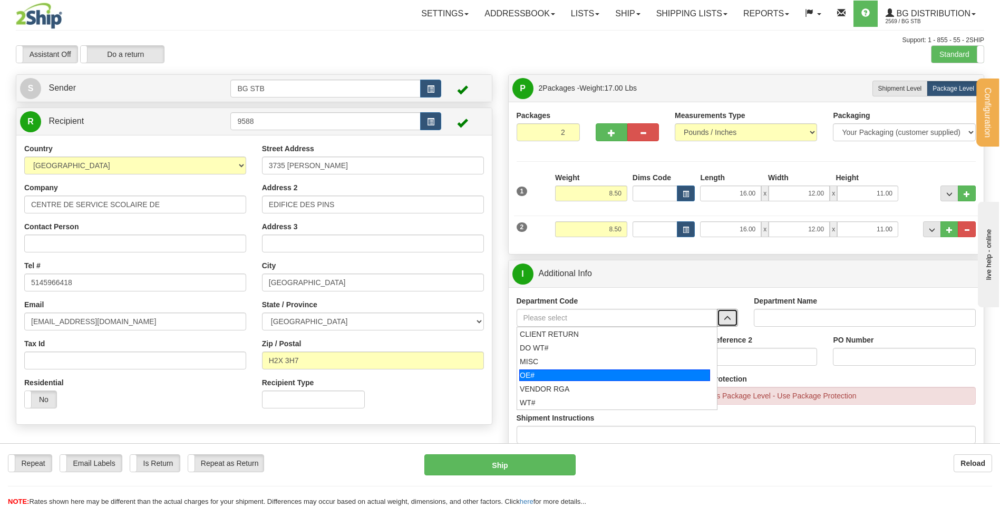
drag, startPoint x: 591, startPoint y: 372, endPoint x: 591, endPoint y: 355, distance: 16.3
click at [590, 372] on div "OE#" at bounding box center [614, 376] width 191 height 12
type input "OE#"
type input "ORDERS"
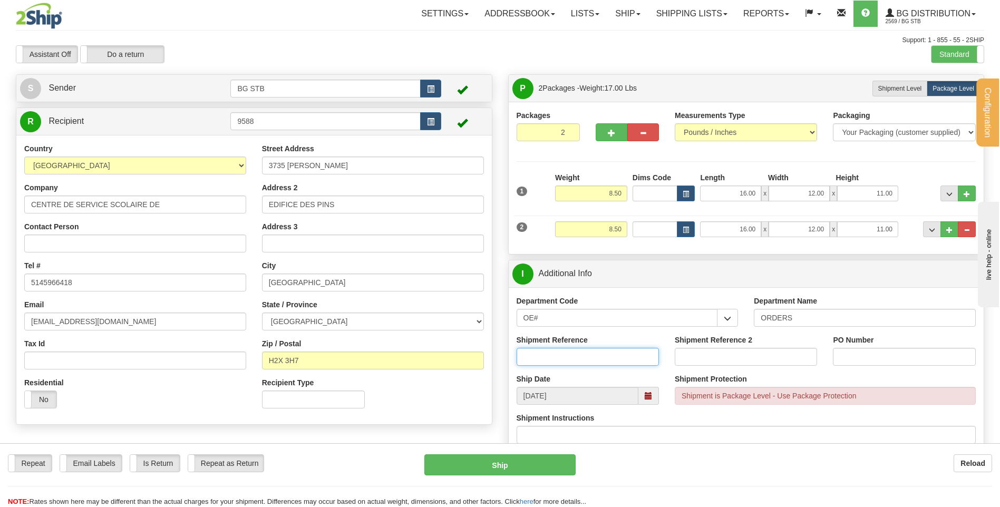
click at [591, 355] on input "Shipment Reference" at bounding box center [588, 357] width 142 height 18
type input "80005487-00"
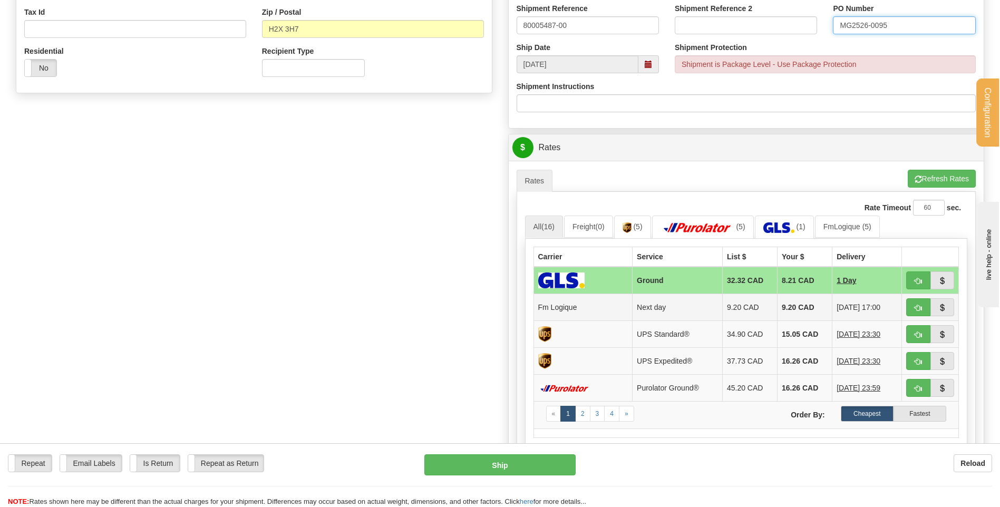
scroll to position [369, 0]
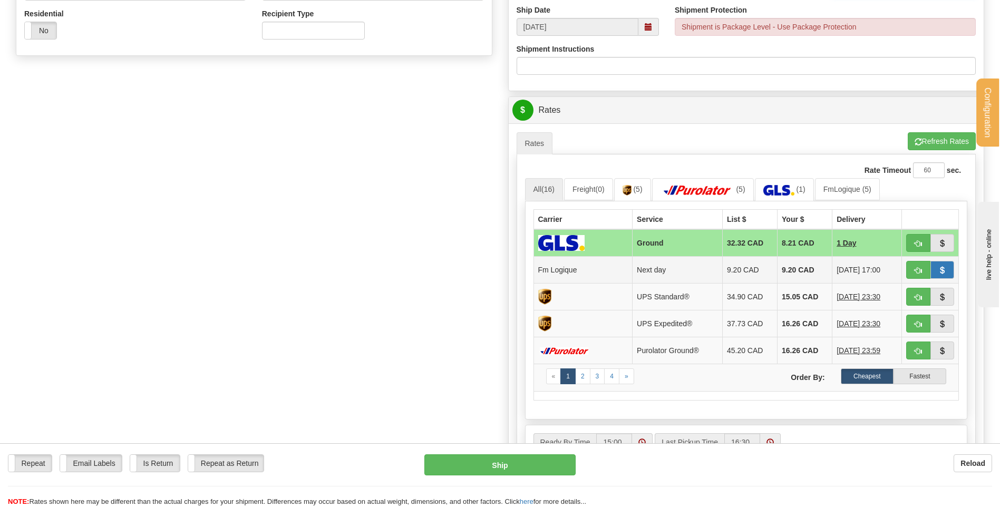
type input "MG2526-0095"
click at [930, 267] on button "button" at bounding box center [942, 270] width 24 height 18
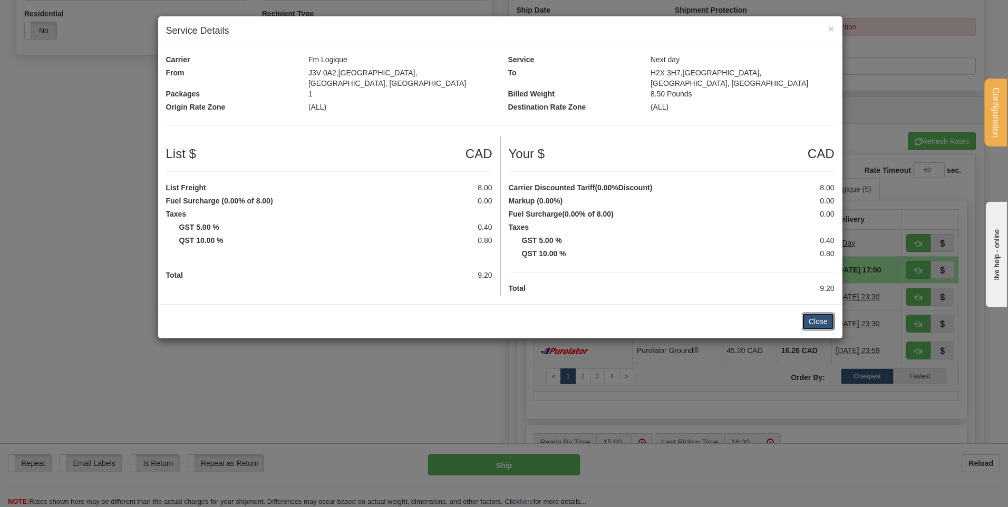
click at [832, 313] on button "Close" at bounding box center [818, 322] width 33 height 18
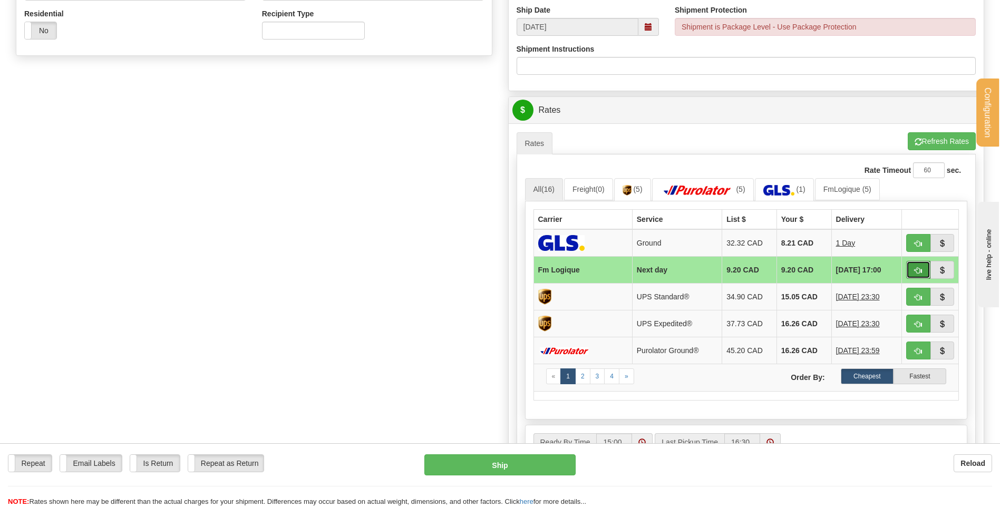
click at [910, 275] on button "button" at bounding box center [918, 270] width 24 height 18
type input "jour"
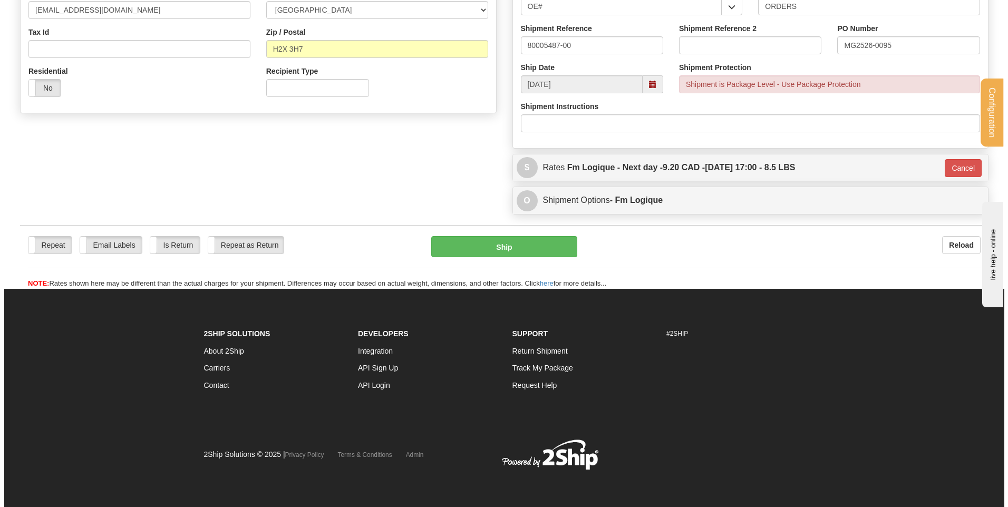
scroll to position [312, 0]
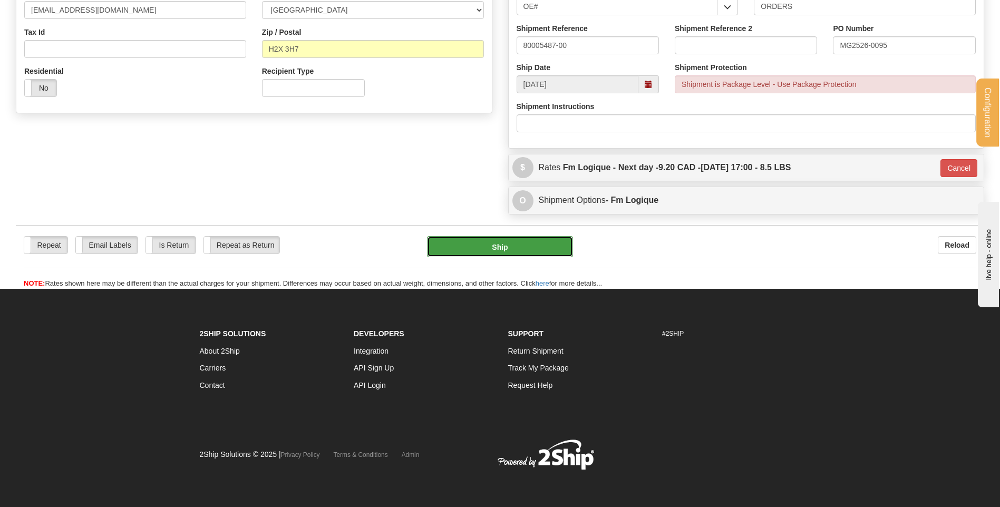
click at [517, 244] on button "Ship" at bounding box center [499, 246] width 145 height 21
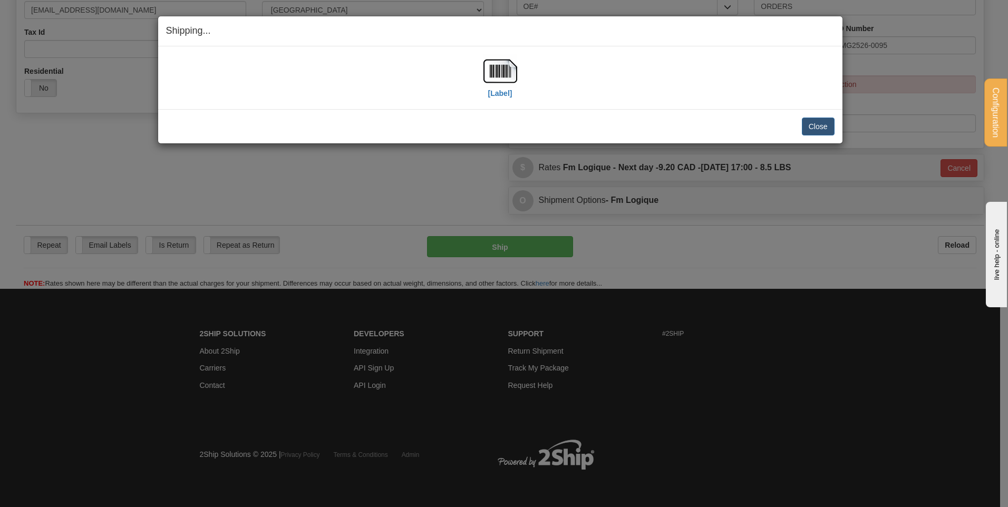
click at [494, 52] on div "[Label] IMPORTANT NOTICE Embassy / Consulate / Government Building / Hospital C…" at bounding box center [500, 77] width 684 height 63
click at [501, 66] on img at bounding box center [500, 71] width 34 height 34
click at [805, 121] on button "Close" at bounding box center [818, 127] width 33 height 18
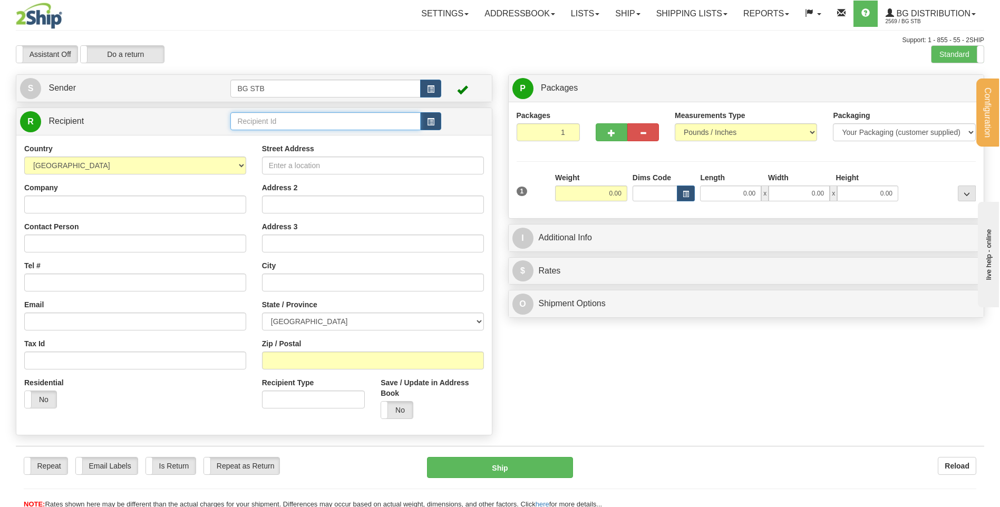
click at [255, 121] on input "text" at bounding box center [325, 121] width 190 height 18
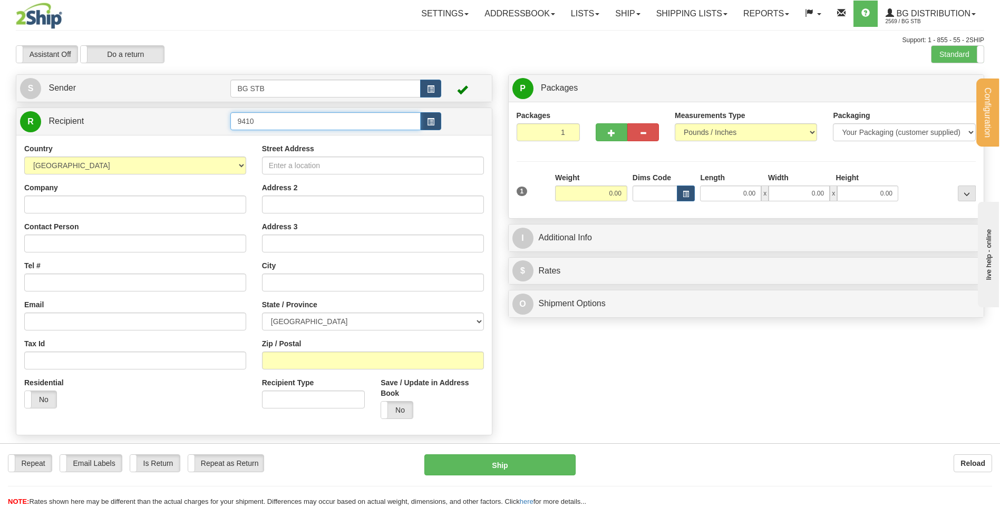
type input "9410"
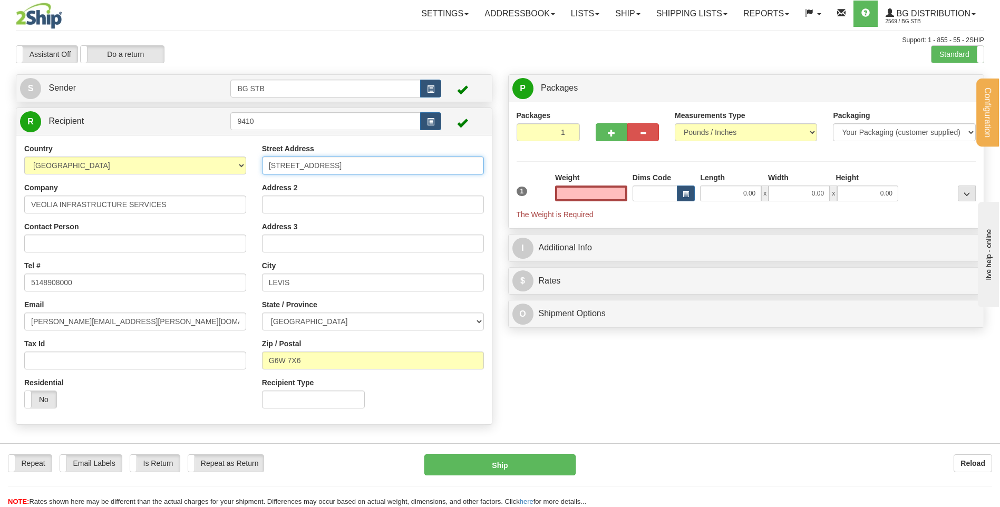
type input "0.00"
drag, startPoint x: 319, startPoint y: 169, endPoint x: 200, endPoint y: 182, distance: 120.3
click at [200, 182] on div "Country AFGHANISTAN ALAND ISLANDS ALBANIA ALGERIA AMERICAN SAMOA ANDORRA ANGOLA…" at bounding box center [253, 279] width 475 height 273
type input "1100 RUE SANGUINET"
drag, startPoint x: 308, startPoint y: 281, endPoint x: 189, endPoint y: 268, distance: 119.3
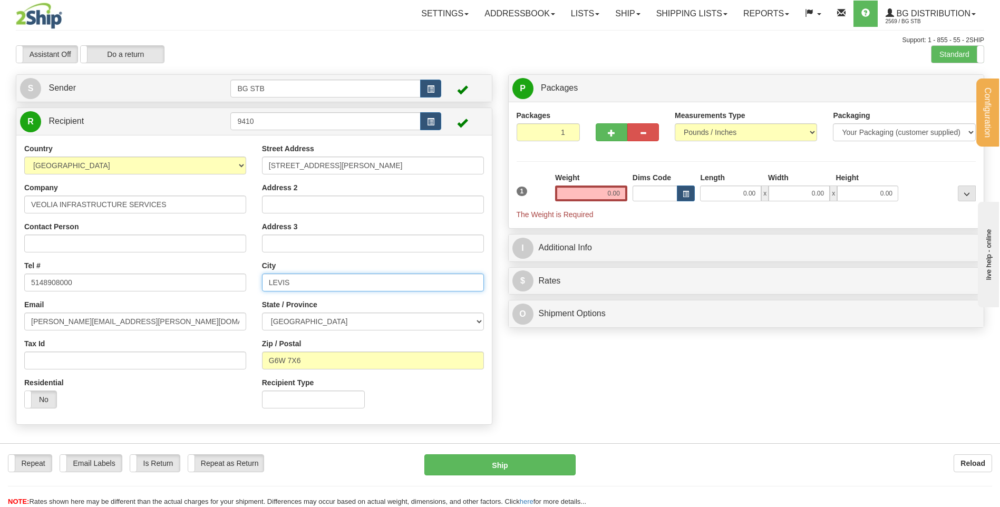
click at [248, 279] on div "Country AFGHANISTAN ALAND ISLANDS ALBANIA ALGERIA AMERICAN SAMOA ANDORRA ANGOLA…" at bounding box center [253, 279] width 475 height 273
type input "MONTREAL"
drag, startPoint x: 327, startPoint y: 367, endPoint x: 183, endPoint y: 356, distance: 144.3
click at [199, 360] on div "Country AFGHANISTAN ALAND ISLANDS ALBANIA ALGERIA AMERICAN SAMOA ANDORRA ANGOLA…" at bounding box center [253, 279] width 475 height 273
type input "H2X 0C2"
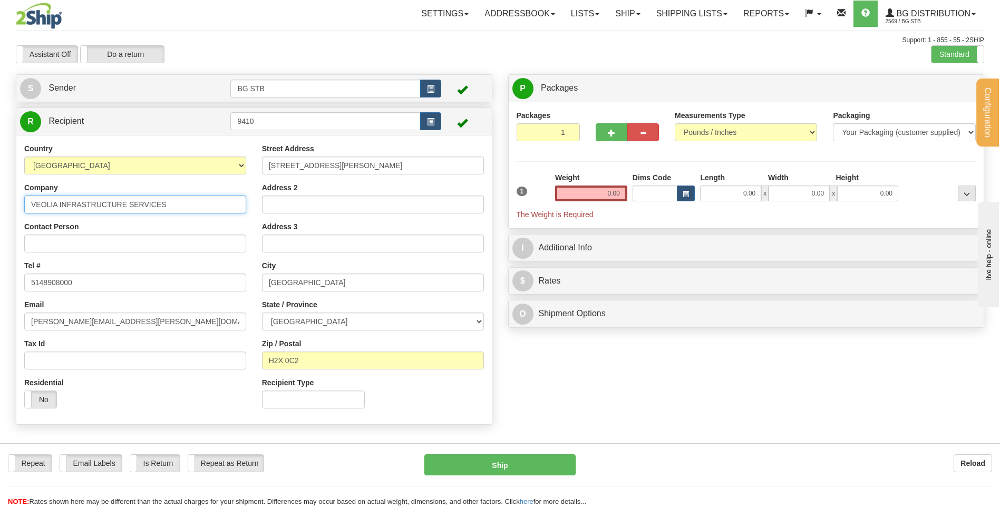
drag, startPoint x: 188, startPoint y: 202, endPoint x: 3, endPoint y: 202, distance: 185.0
click at [4, 202] on div "Configuration My Configuration Panel Close Configure My Carriers" at bounding box center [500, 253] width 1000 height 507
type input "ATKINSREALIS MAINTENANCE D'HOPITAL S.E.C"
click at [610, 190] on input "0.00" at bounding box center [591, 194] width 72 height 16
type input "0.00"
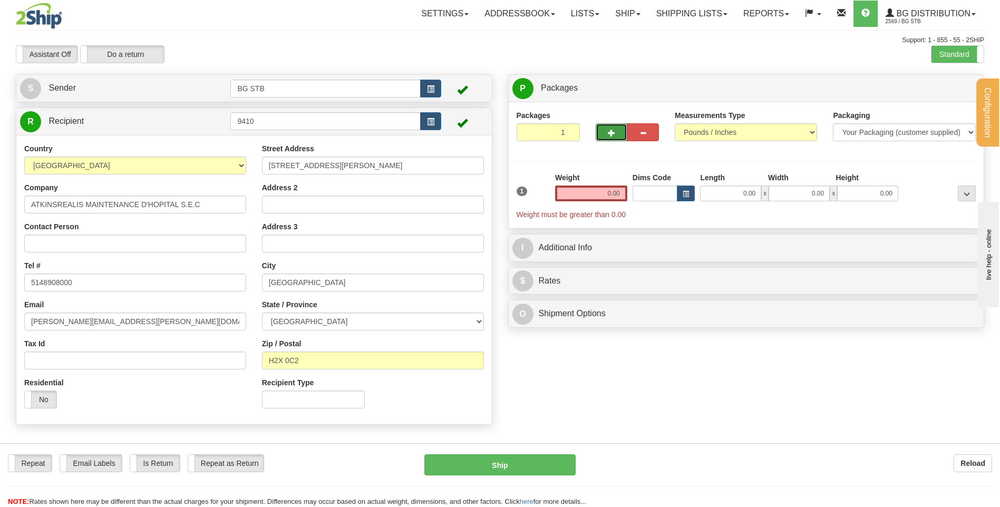
click at [605, 138] on button "button" at bounding box center [612, 132] width 32 height 18
type input "2"
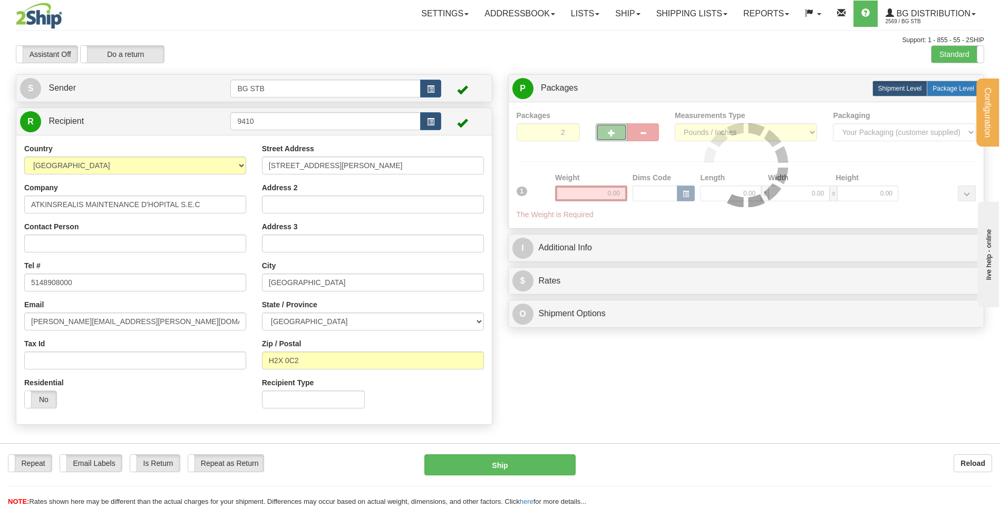
drag, startPoint x: 945, startPoint y: 85, endPoint x: 753, endPoint y: 155, distance: 203.6
click at [941, 89] on span "Package Level" at bounding box center [953, 88] width 42 height 7
radio input "true"
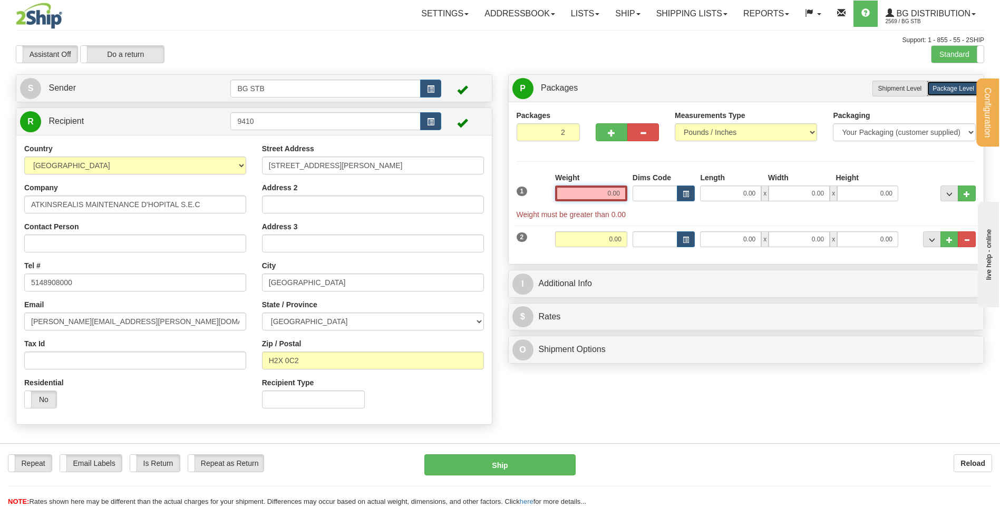
click at [606, 189] on input "0.00" at bounding box center [591, 194] width 72 height 16
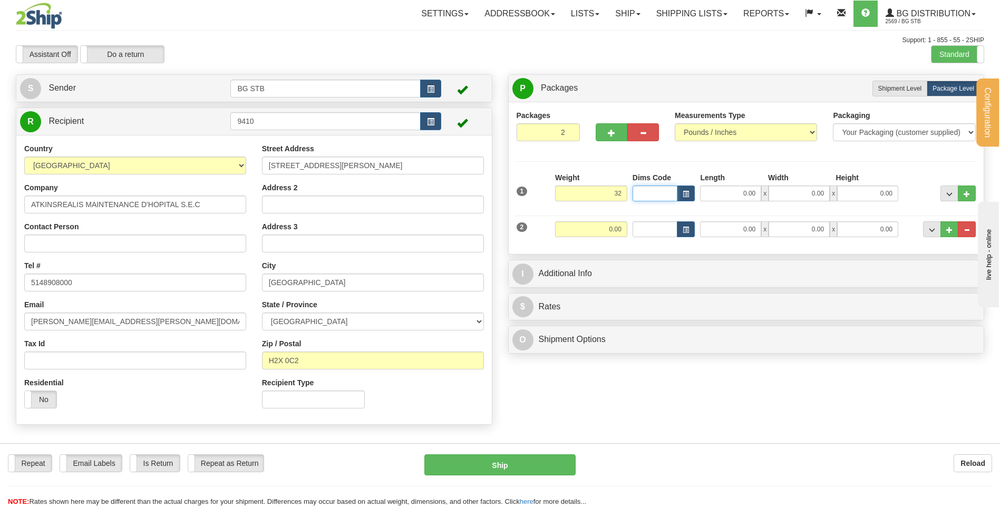
type input "32.00"
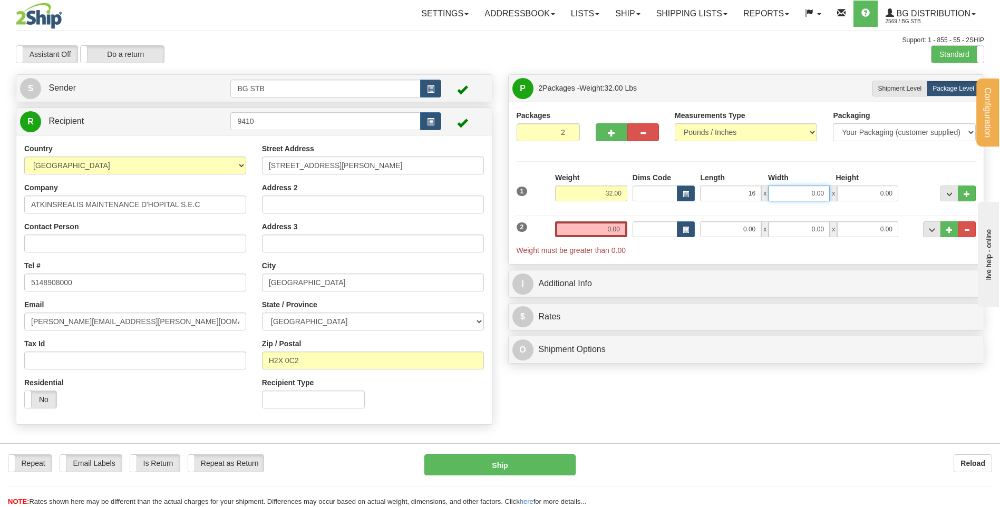
type input "16.00"
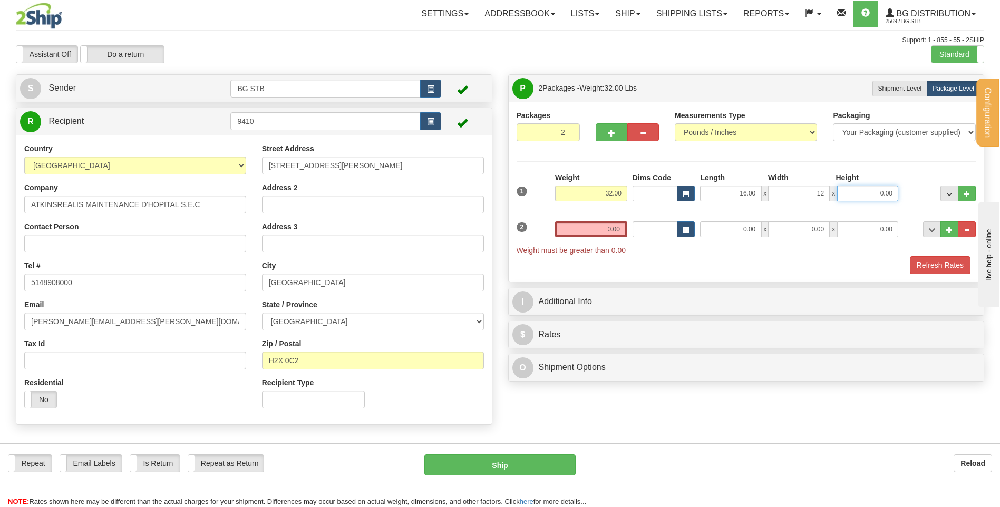
type input "12.00"
type input "11.00"
click at [617, 224] on input "0.00" at bounding box center [591, 229] width 72 height 16
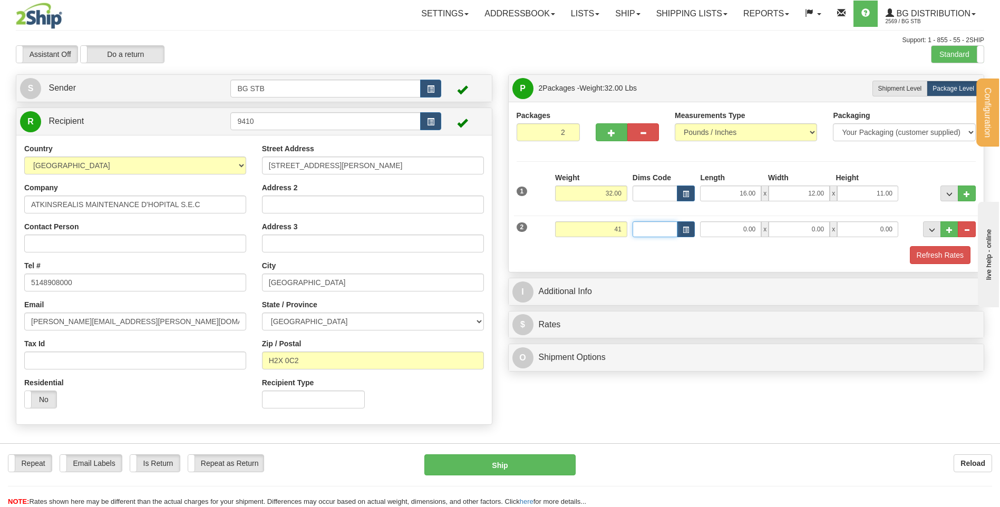
type input "41.00"
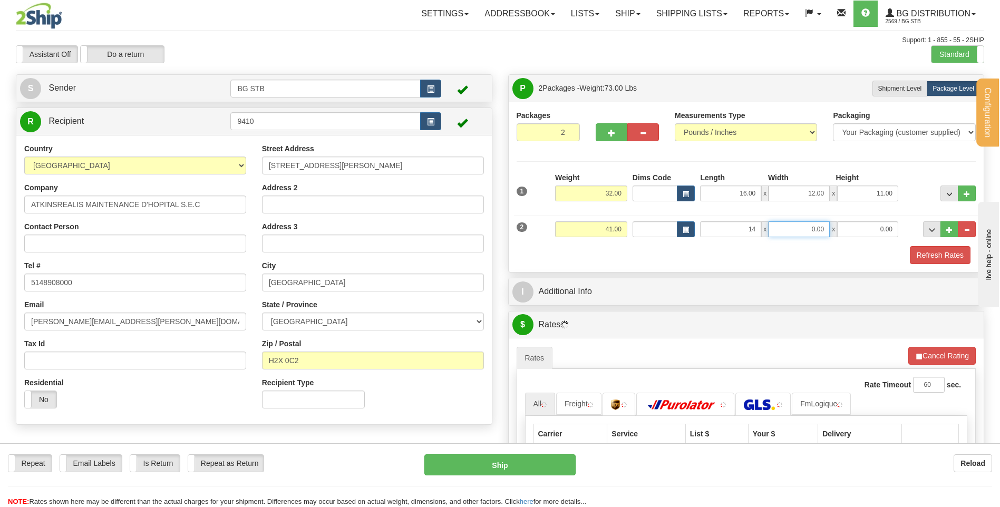
type input "14.00"
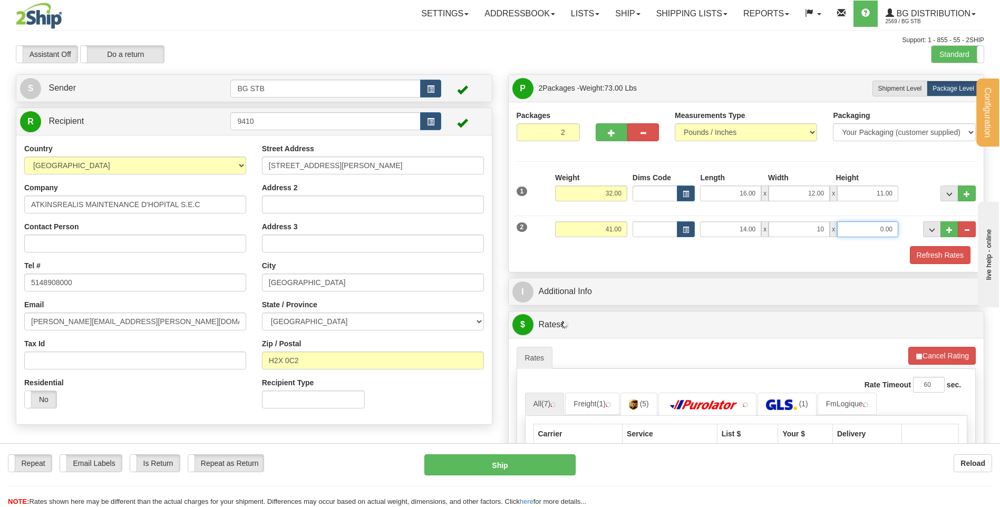
type input "10.00"
type input "8.00"
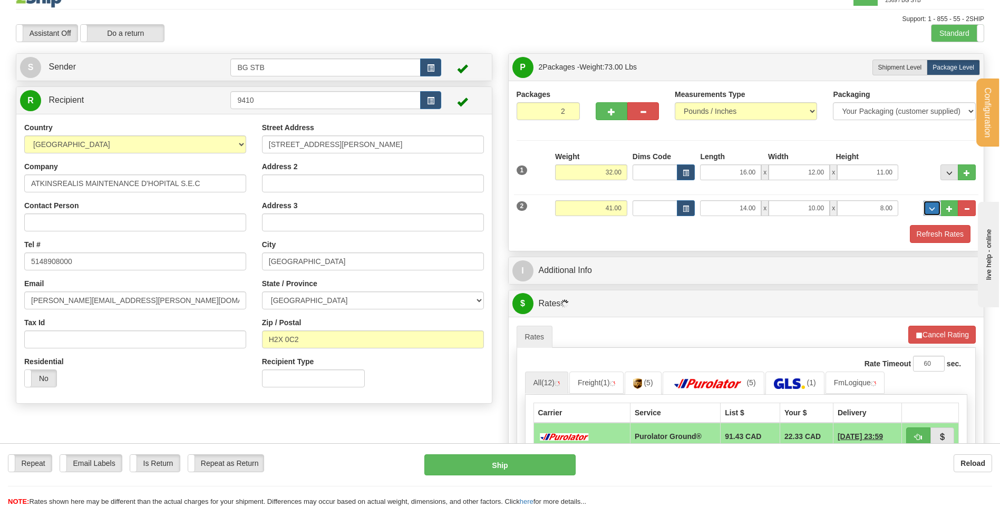
scroll to position [211, 0]
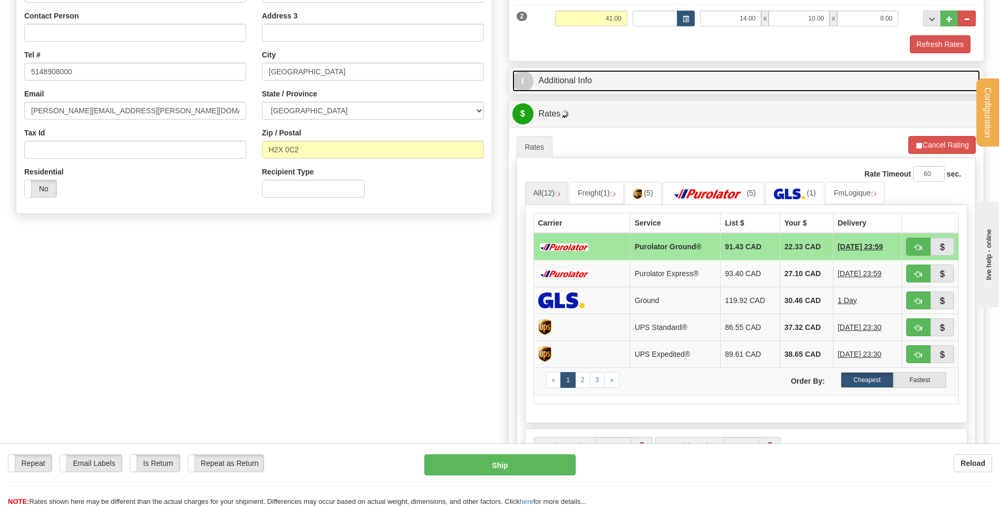
click at [593, 80] on link "I Additional Info" at bounding box center [746, 81] width 468 height 22
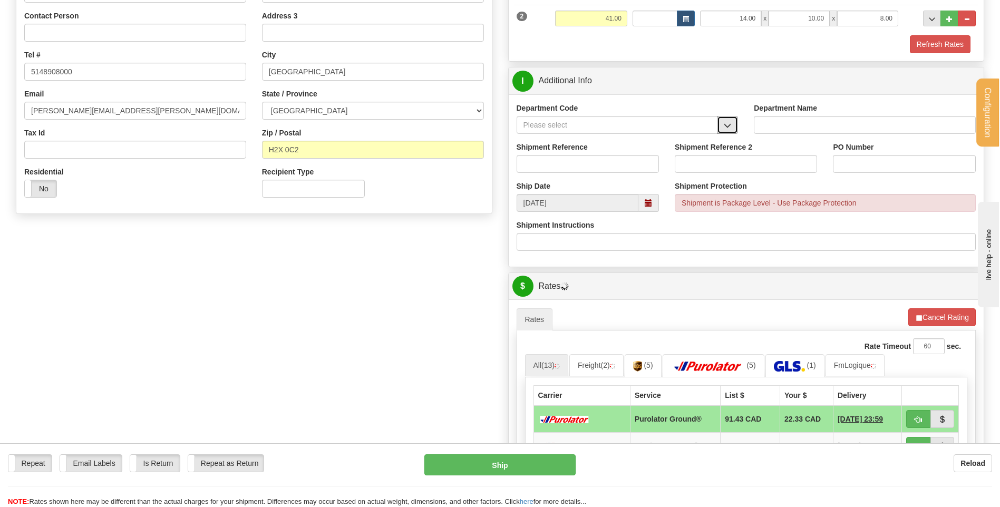
click at [733, 122] on button "button" at bounding box center [727, 125] width 21 height 18
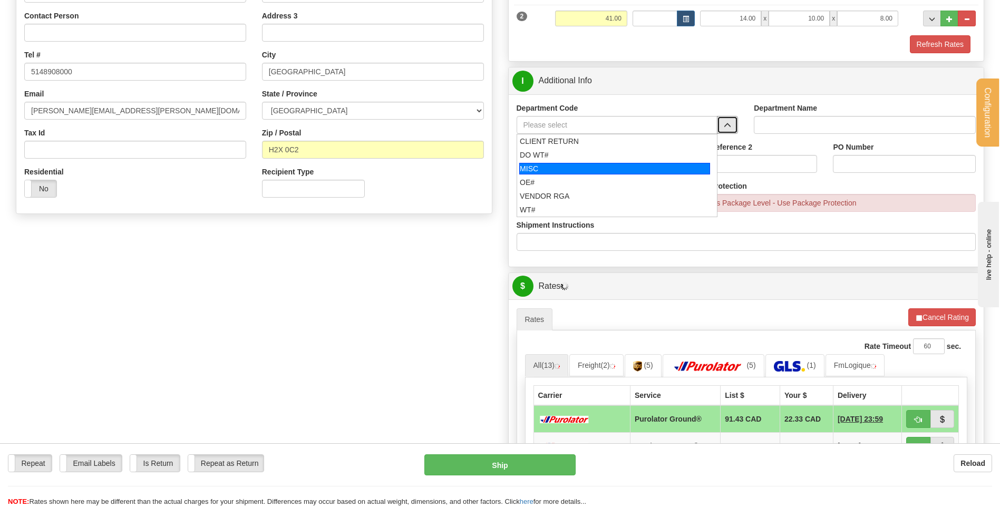
click at [562, 177] on div "OE#" at bounding box center [615, 182] width 190 height 11
type input "OE#"
type input "ORDERS"
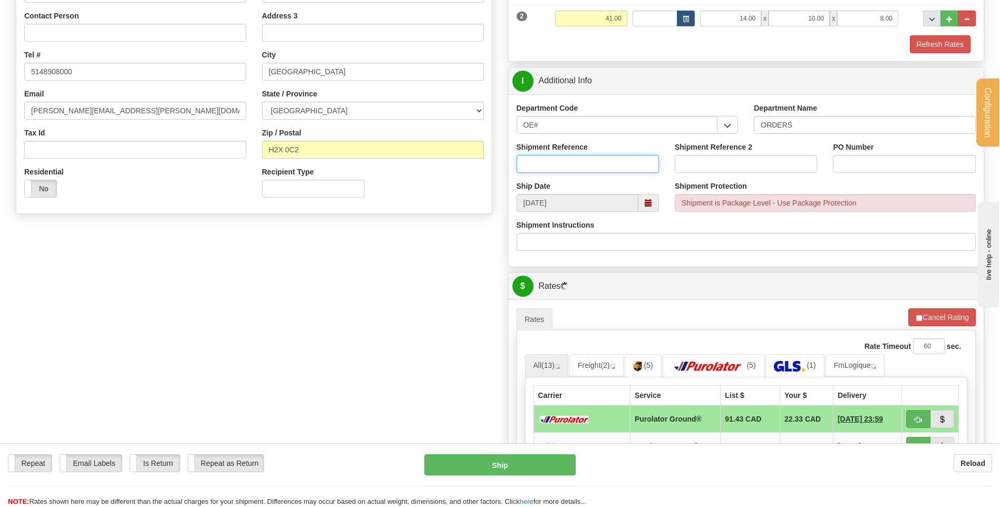
click at [557, 165] on input "Shipment Reference" at bounding box center [588, 164] width 142 height 18
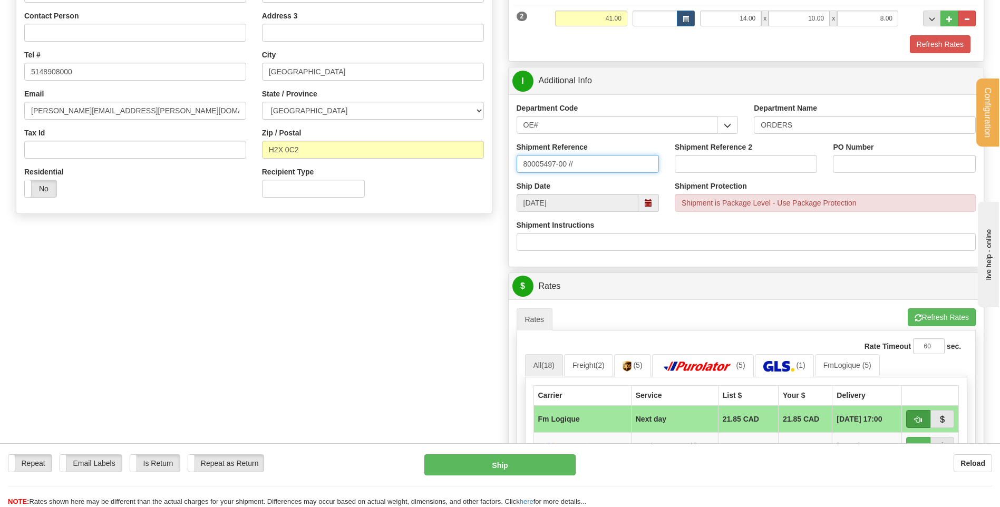
type input "80005497-00 //"
click at [920, 415] on button "button" at bounding box center [918, 419] width 24 height 18
type input "jour"
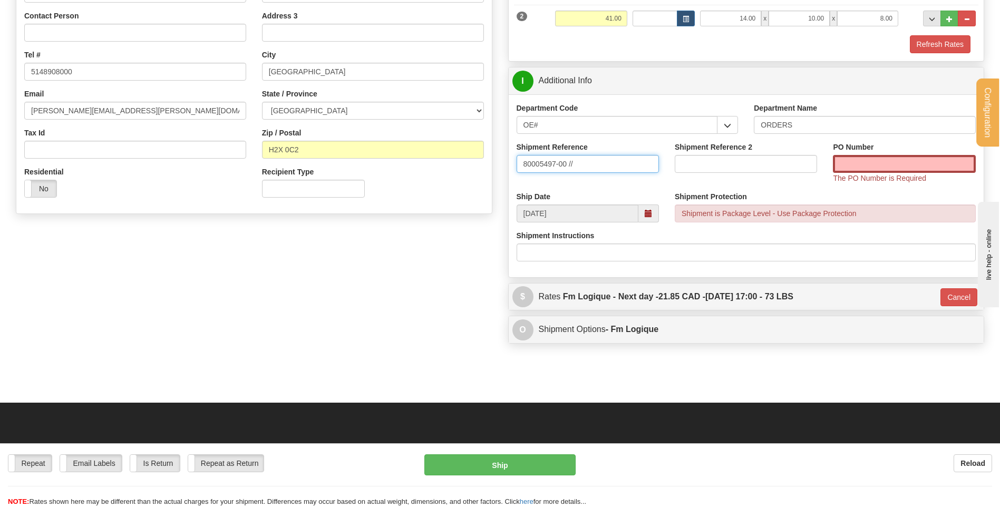
click at [620, 166] on input "80005497-00 //" at bounding box center [588, 164] width 142 height 18
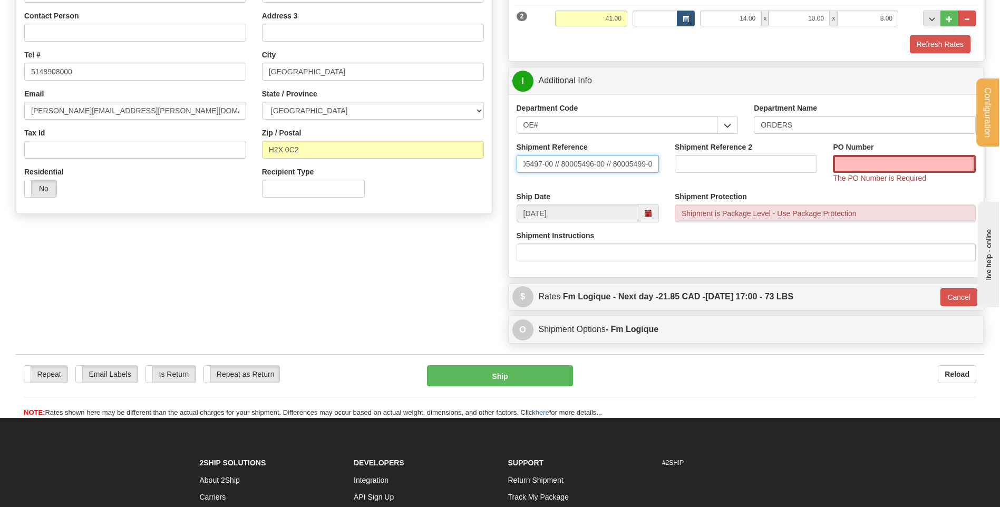
scroll to position [0, 18]
type input "80005497-00 // 80005496-00 // 80005499-00"
click at [893, 161] on input "PO Number" at bounding box center [904, 164] width 142 height 18
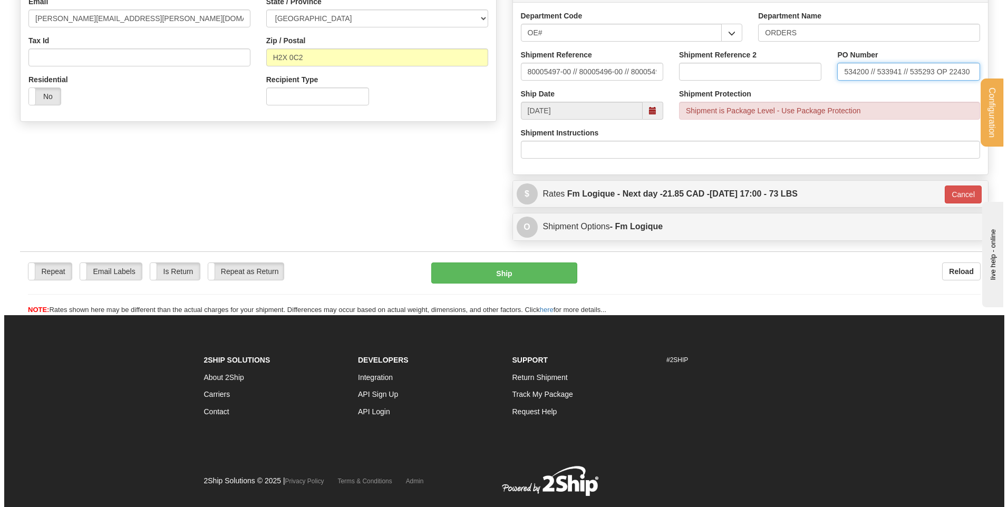
scroll to position [330, 0]
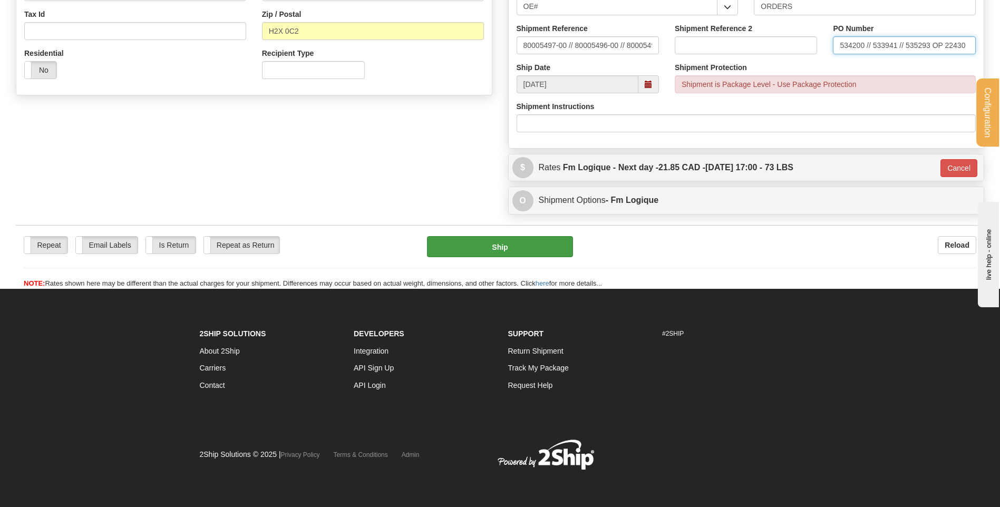
type input "534200 // 533941 // 535293 OP 22430"
click at [520, 242] on button "Ship" at bounding box center [499, 246] width 145 height 21
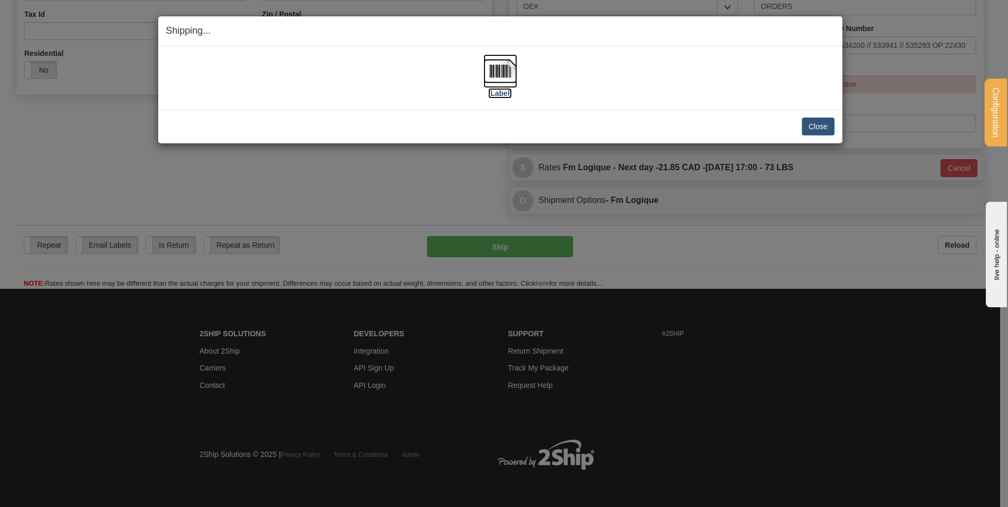
click at [514, 65] on img at bounding box center [500, 71] width 34 height 34
click at [822, 127] on button "Close" at bounding box center [818, 127] width 33 height 18
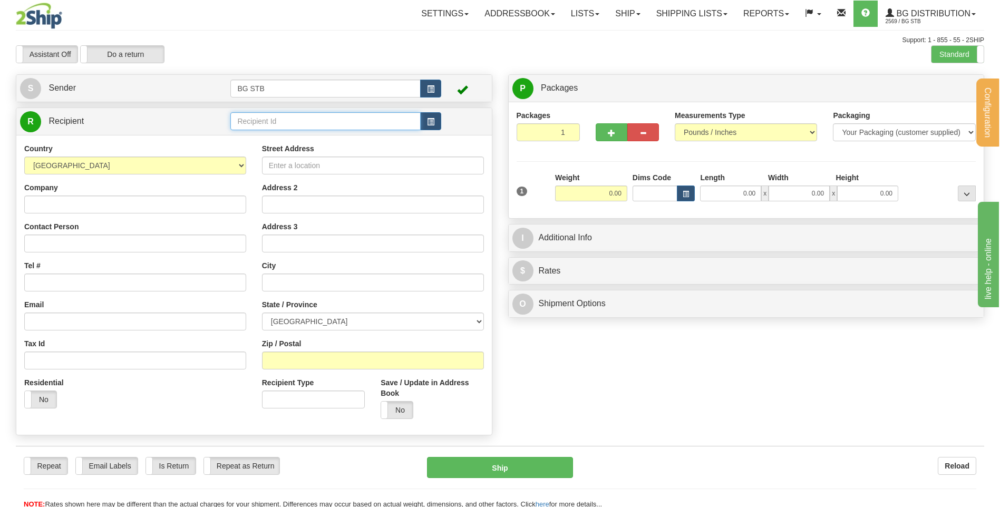
click at [280, 123] on input "text" at bounding box center [325, 121] width 190 height 18
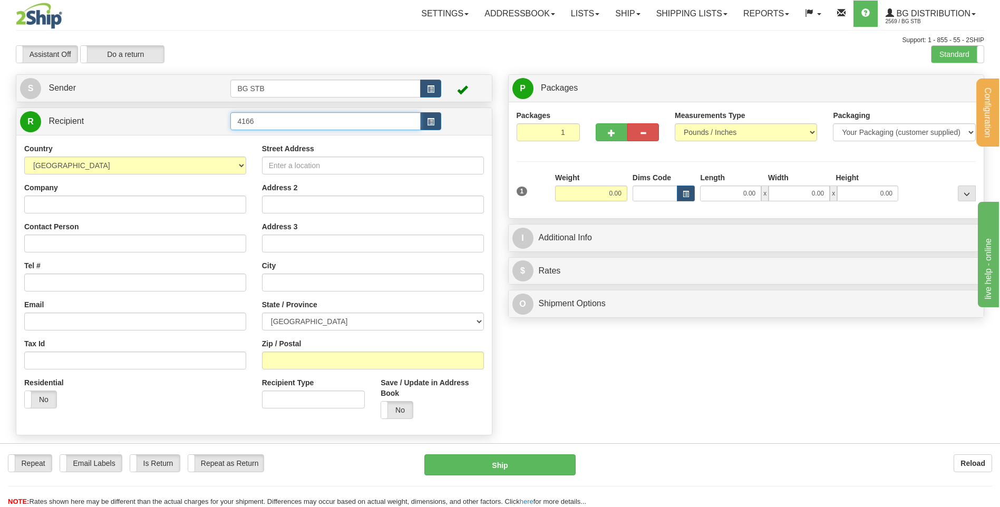
type input "4166"
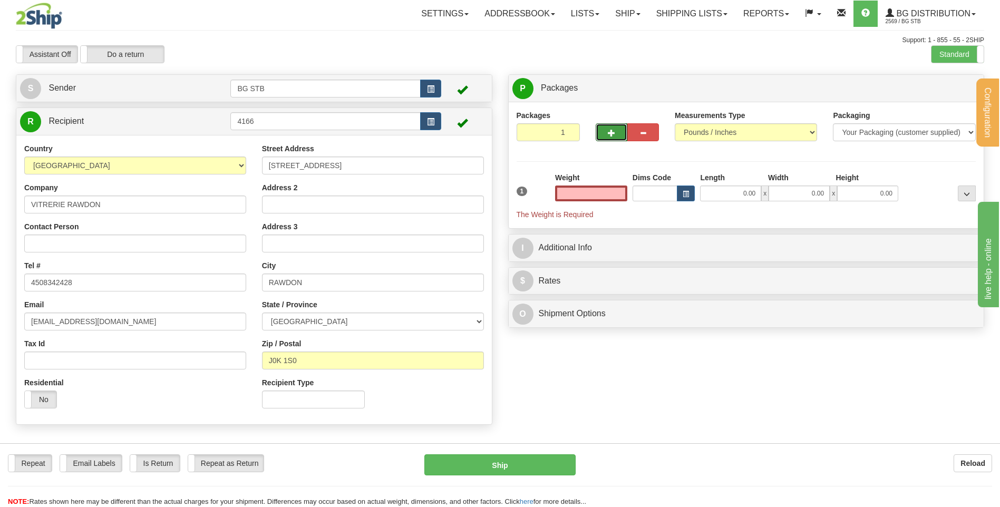
type input "0.00"
click at [615, 133] on button "button" at bounding box center [612, 132] width 32 height 18
type input "2"
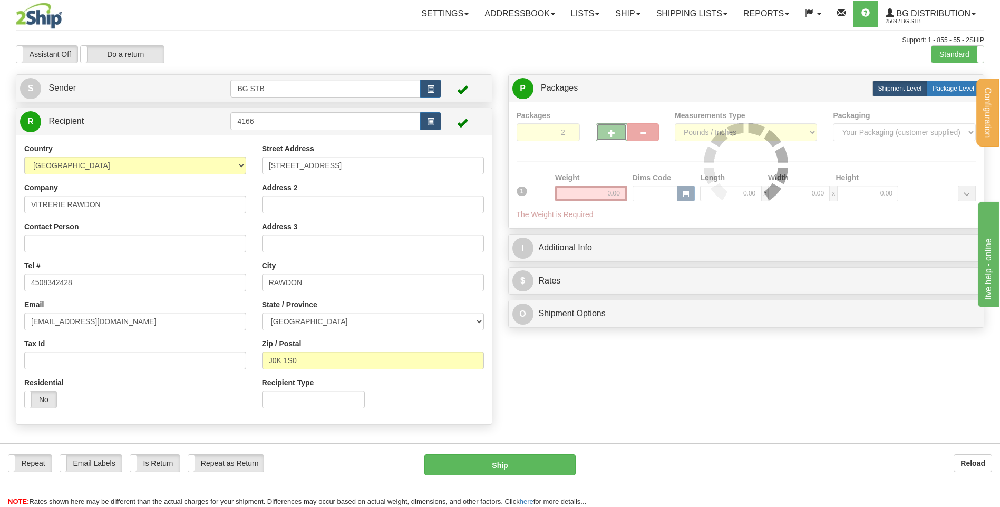
click at [948, 90] on span "Package Level" at bounding box center [953, 88] width 42 height 7
radio input "true"
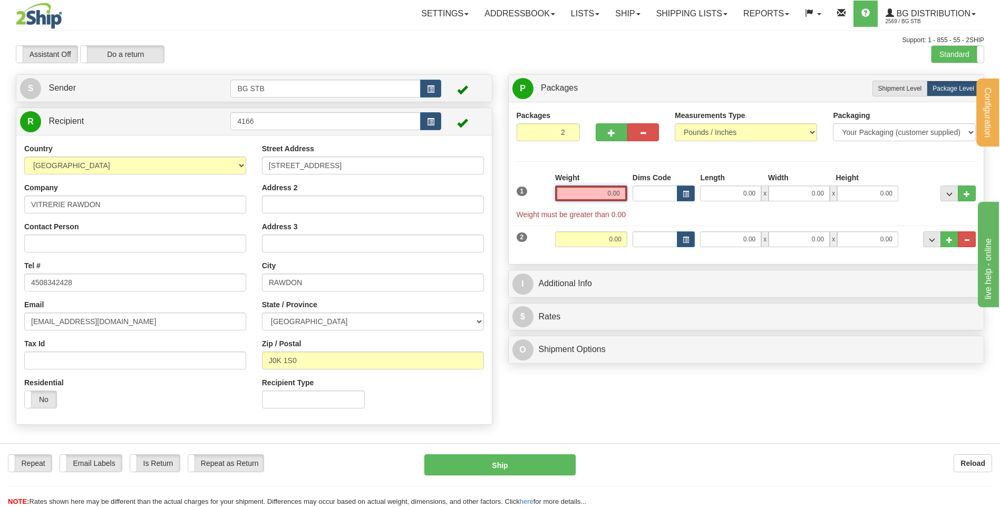
click at [578, 192] on input "0.00" at bounding box center [591, 194] width 72 height 16
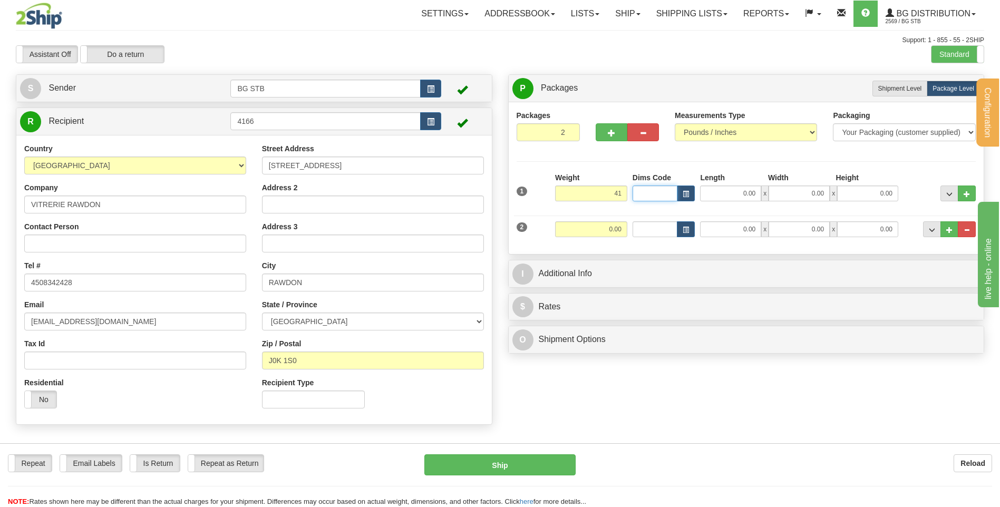
type input "41.00"
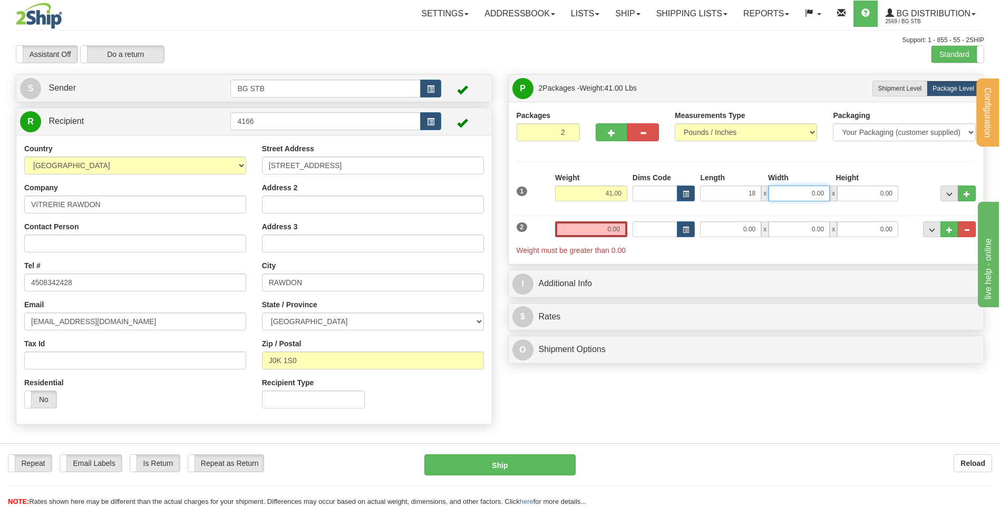
type input "18.00"
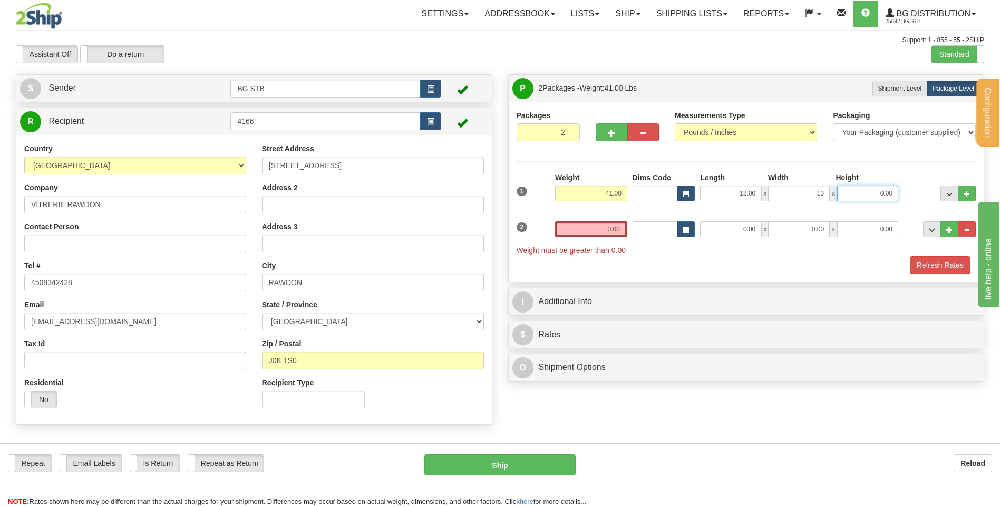
type input "13.00"
type input "8.00"
click at [598, 217] on div "2 Weight 0.00 Dims Code Length Width Height" at bounding box center [746, 232] width 465 height 45
click at [597, 225] on input "0.00" at bounding box center [591, 229] width 72 height 16
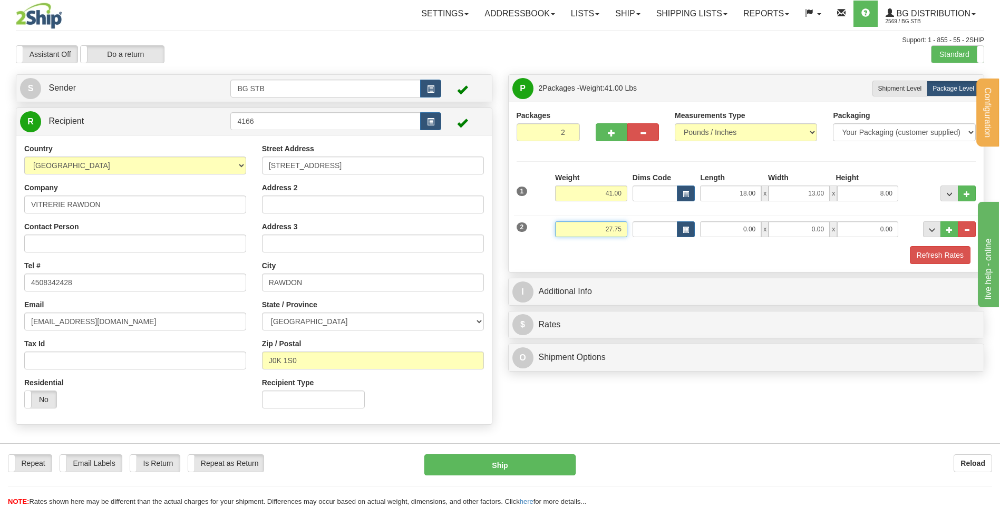
type input "27.75"
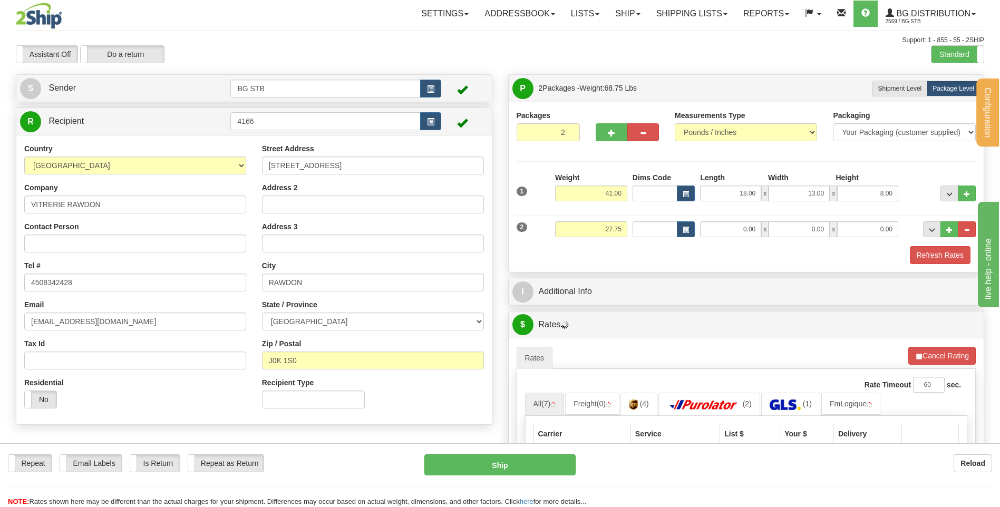
click at [718, 217] on div "2 Weight 27.75 Dims Code Length Width Height" at bounding box center [746, 227] width 465 height 35
click at [722, 225] on input "0.00" at bounding box center [730, 229] width 61 height 16
type input "92.00"
type input "4.00"
type input "65.00"
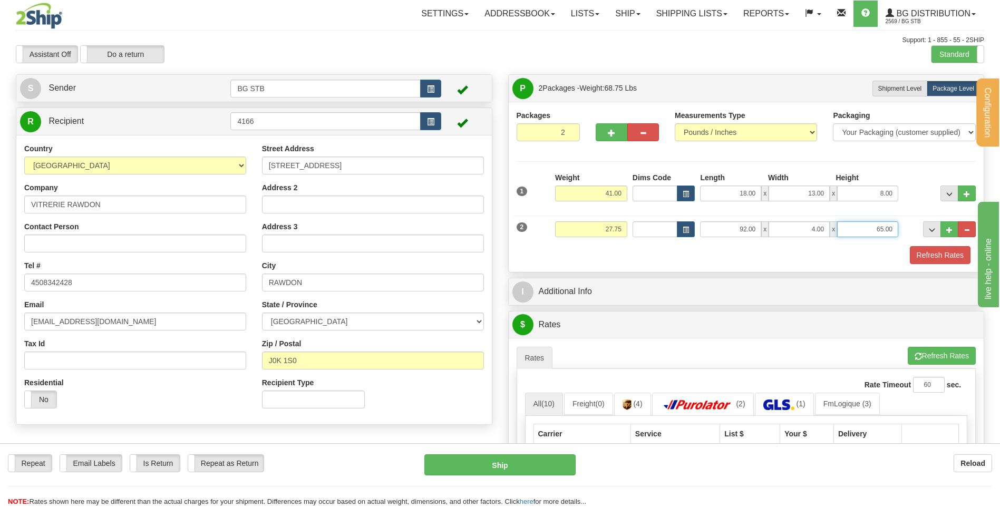
drag, startPoint x: 863, startPoint y: 230, endPoint x: 975, endPoint y: 216, distance: 112.1
click at [929, 223] on div "2 Weight 27.75 Dims Code Length Width Height" at bounding box center [746, 227] width 465 height 35
type input "6.00"
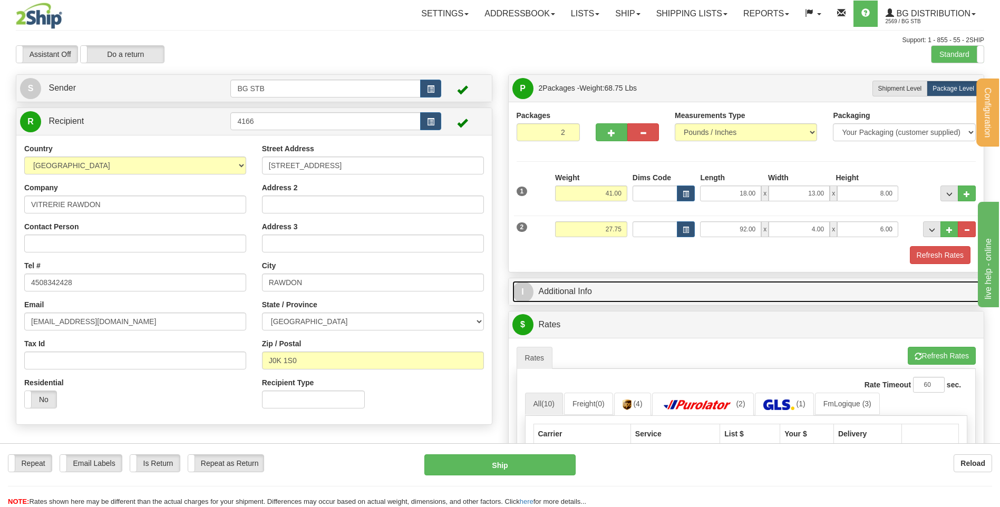
click at [607, 299] on link "I Additional Info" at bounding box center [746, 292] width 468 height 22
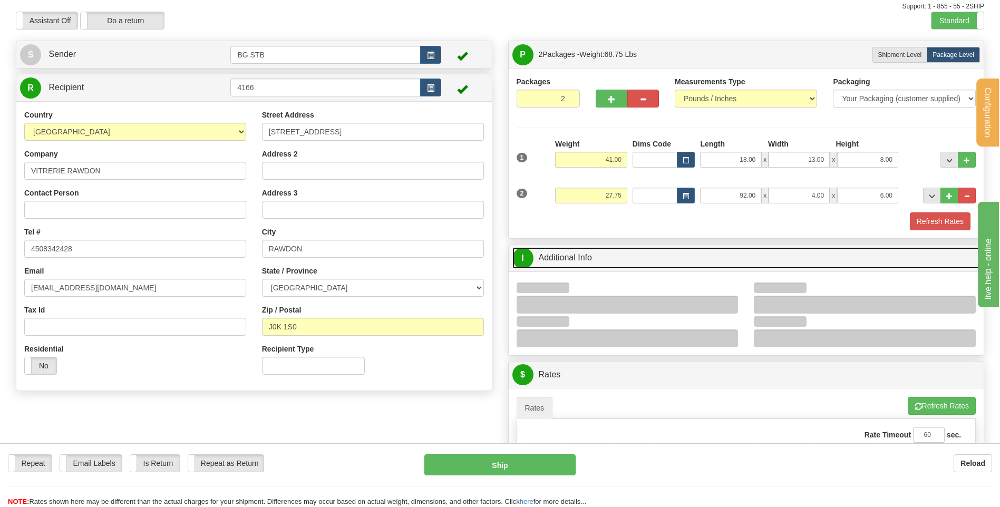
scroll to position [211, 0]
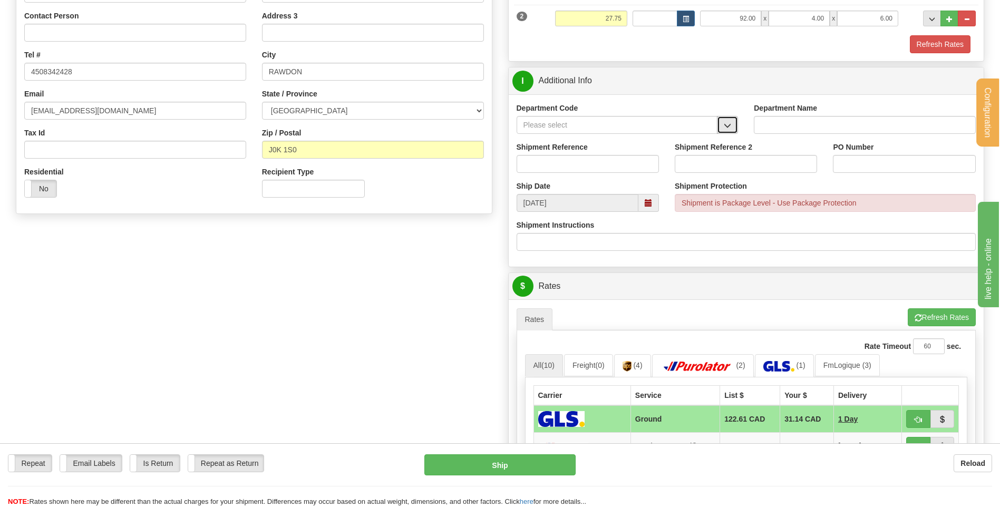
click at [718, 127] on button "button" at bounding box center [727, 125] width 21 height 18
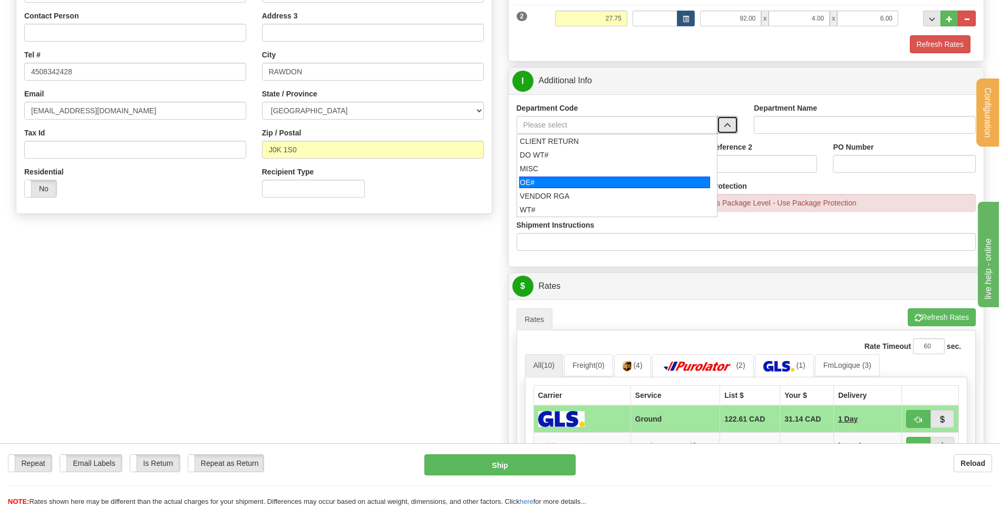
click at [598, 178] on div "OE#" at bounding box center [614, 183] width 191 height 12
type input "OE#"
type input "ORDERS"
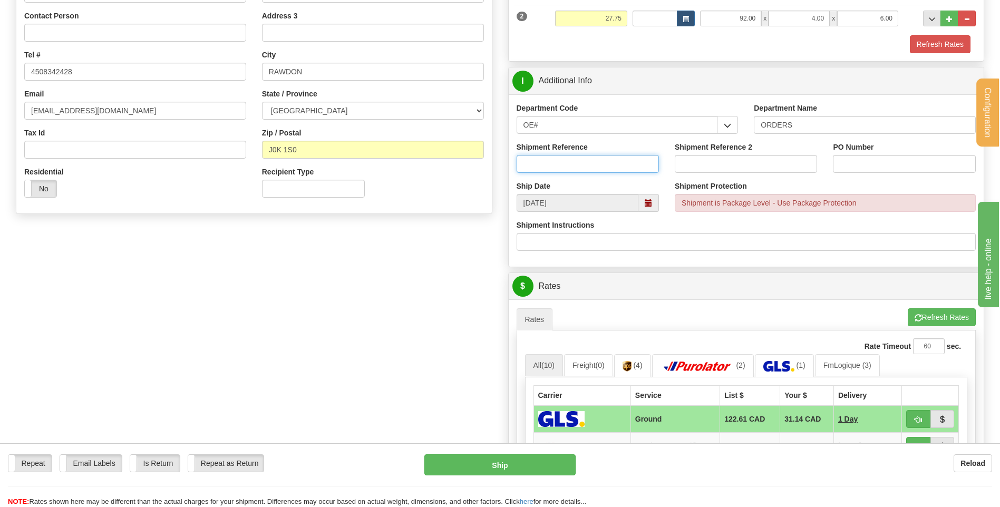
click at [590, 158] on input "Shipment Reference" at bounding box center [588, 164] width 142 height 18
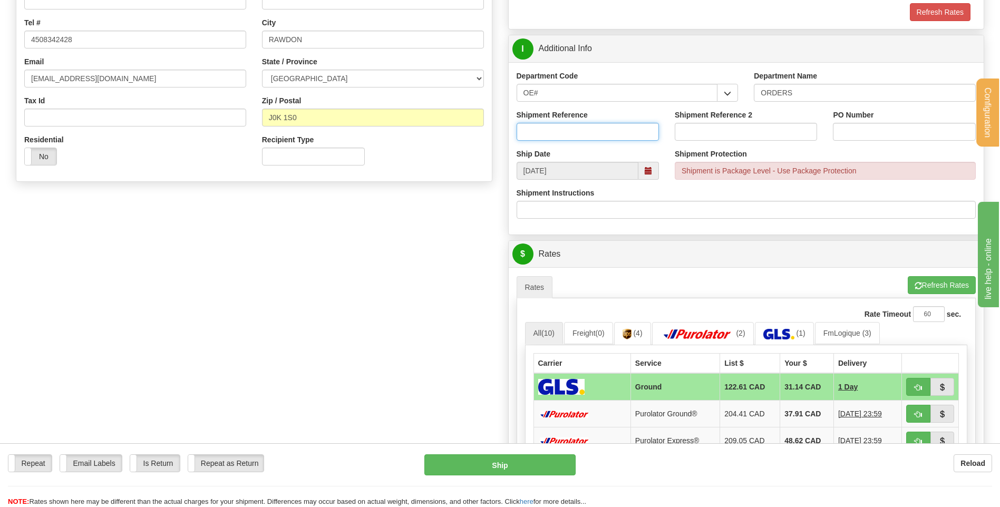
scroll to position [369, 0]
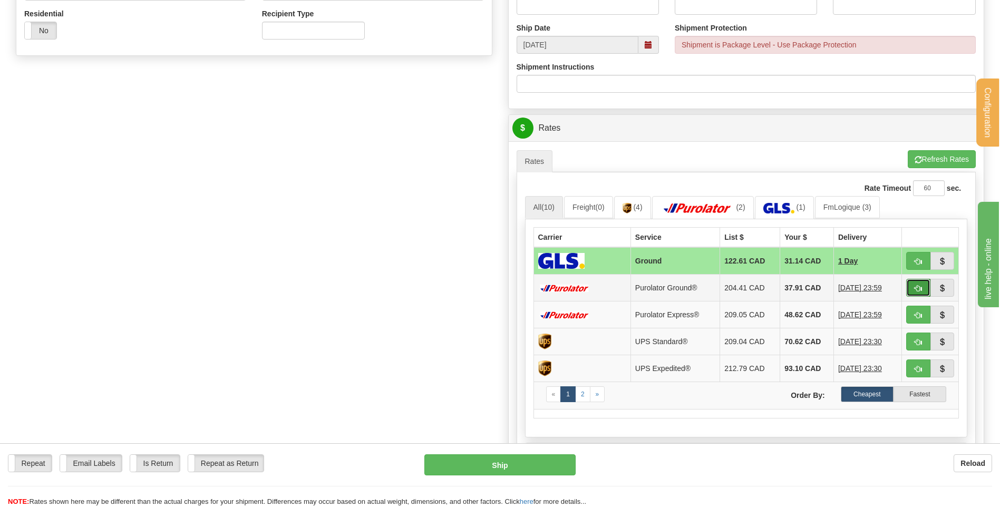
click at [922, 290] on button "button" at bounding box center [918, 288] width 24 height 18
type input "260"
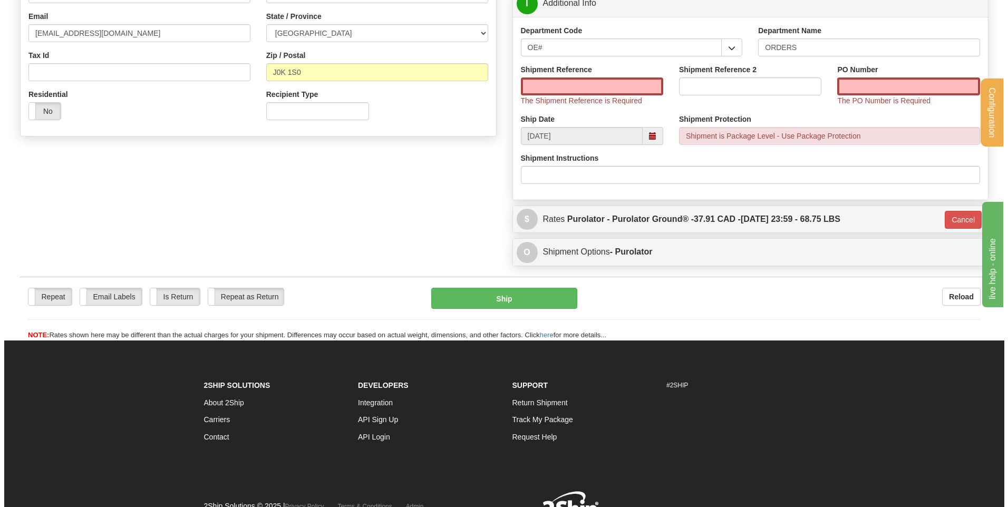
scroll to position [211, 0]
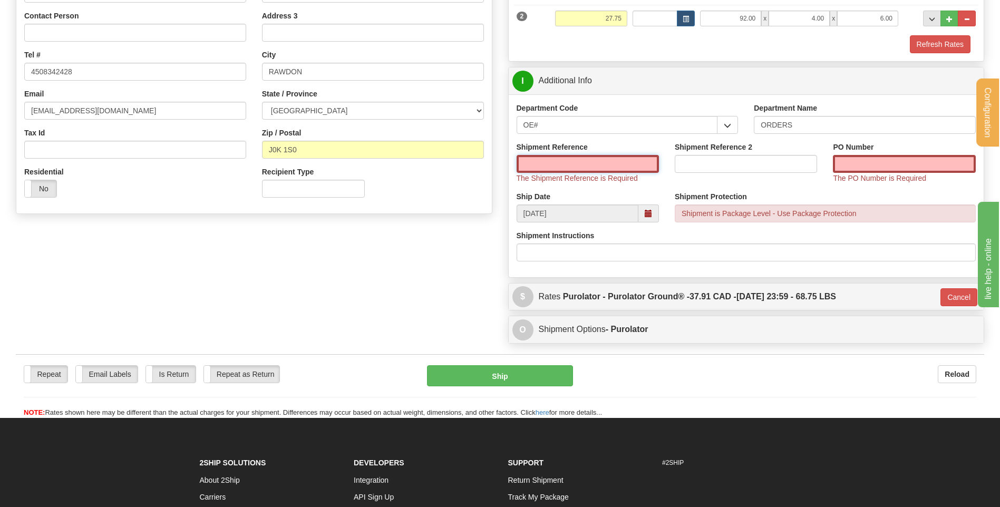
click at [564, 170] on input "Shipment Reference" at bounding box center [588, 164] width 142 height 18
type input "80005476-00"
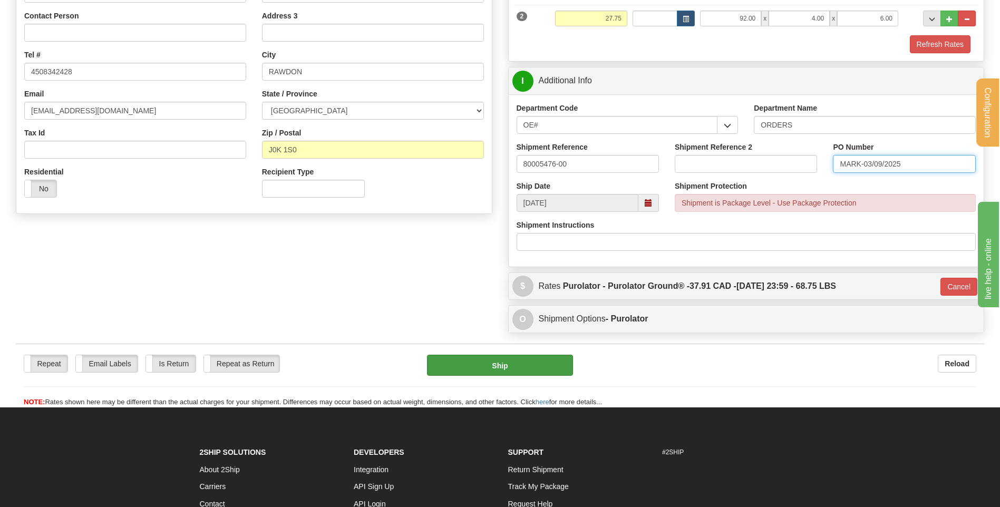
type input "MARK-03/09/2025"
click at [499, 369] on button "Ship" at bounding box center [499, 365] width 145 height 21
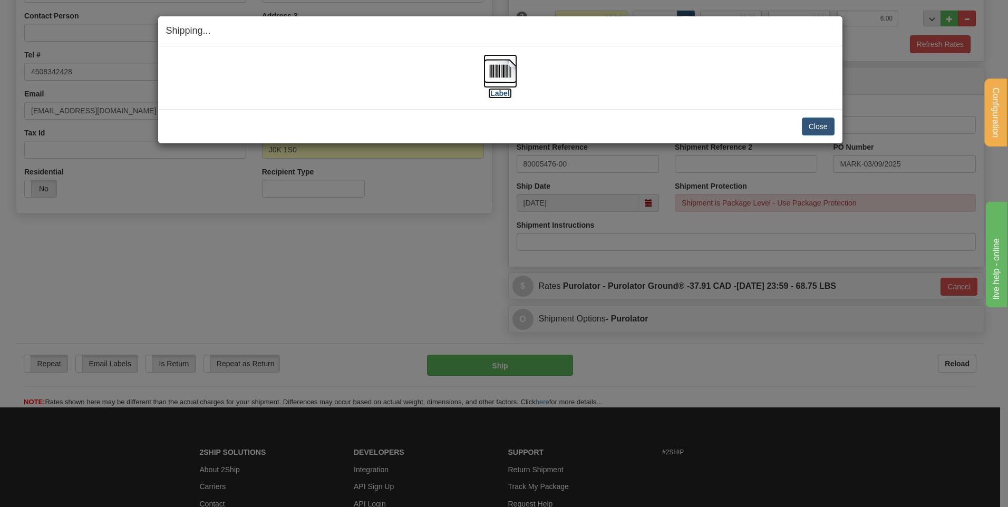
click at [487, 69] on img at bounding box center [500, 71] width 34 height 34
drag, startPoint x: 798, startPoint y: 118, endPoint x: 810, endPoint y: 123, distance: 13.2
click at [804, 120] on div "Close Cancel" at bounding box center [500, 127] width 668 height 18
click at [811, 123] on button "Close" at bounding box center [818, 127] width 33 height 18
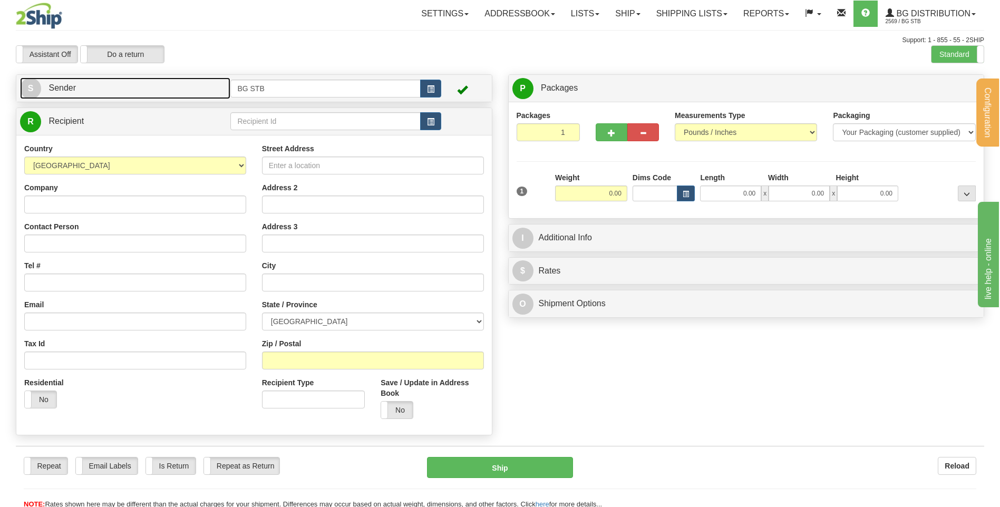
drag, startPoint x: 90, startPoint y: 80, endPoint x: 152, endPoint y: 84, distance: 61.9
click at [91, 80] on link "S Sender" at bounding box center [125, 88] width 210 height 22
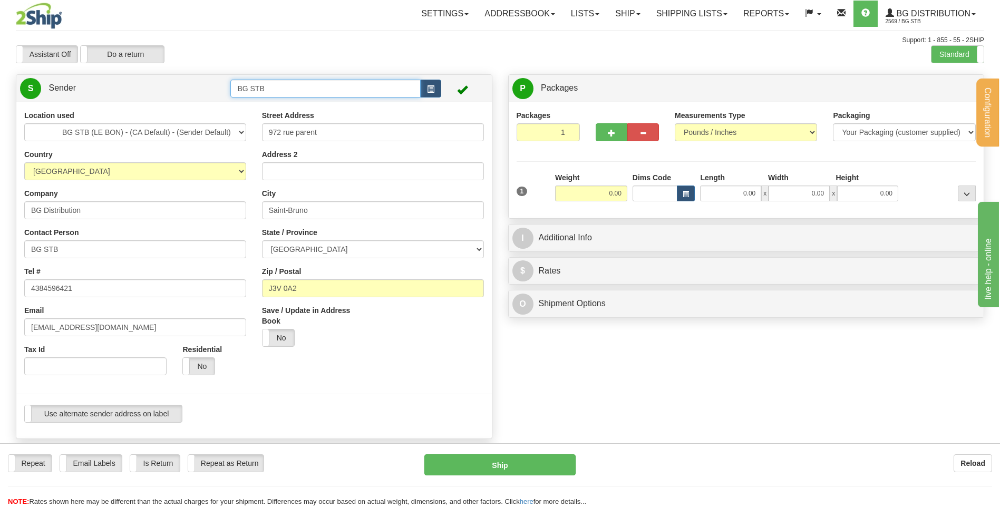
drag, startPoint x: 239, startPoint y: 89, endPoint x: 212, endPoint y: 89, distance: 27.4
click at [227, 89] on tr "S Sender BG STB" at bounding box center [254, 88] width 468 height 22
drag, startPoint x: 294, startPoint y: 95, endPoint x: 288, endPoint y: 92, distance: 6.1
click at [294, 95] on input "BG STB" at bounding box center [325, 89] width 190 height 18
click at [288, 92] on input "BG STB" at bounding box center [325, 89] width 190 height 18
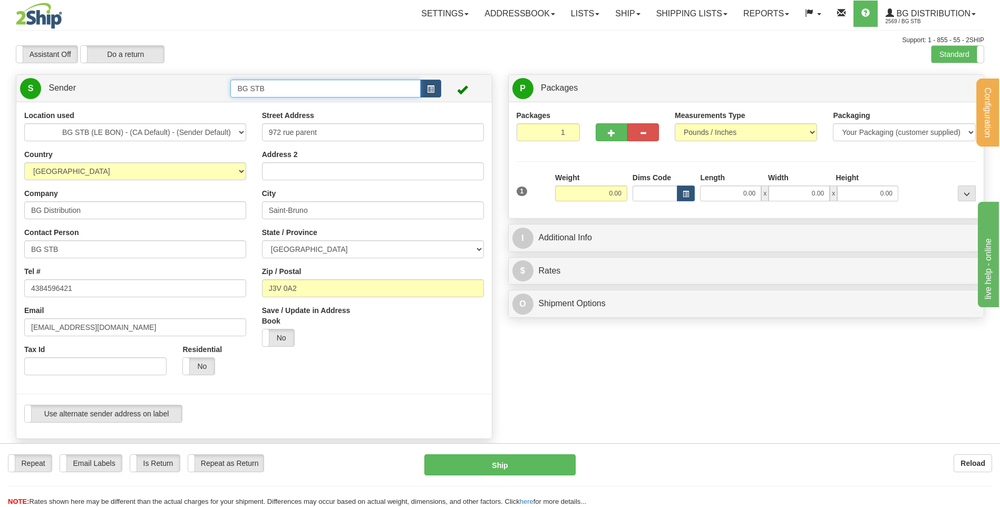
click at [288, 92] on input "BG STB" at bounding box center [325, 89] width 190 height 18
click at [287, 92] on input "BG STB" at bounding box center [325, 89] width 190 height 18
click at [285, 91] on input "BG STB" at bounding box center [325, 89] width 190 height 18
type input "B"
type input "4013"
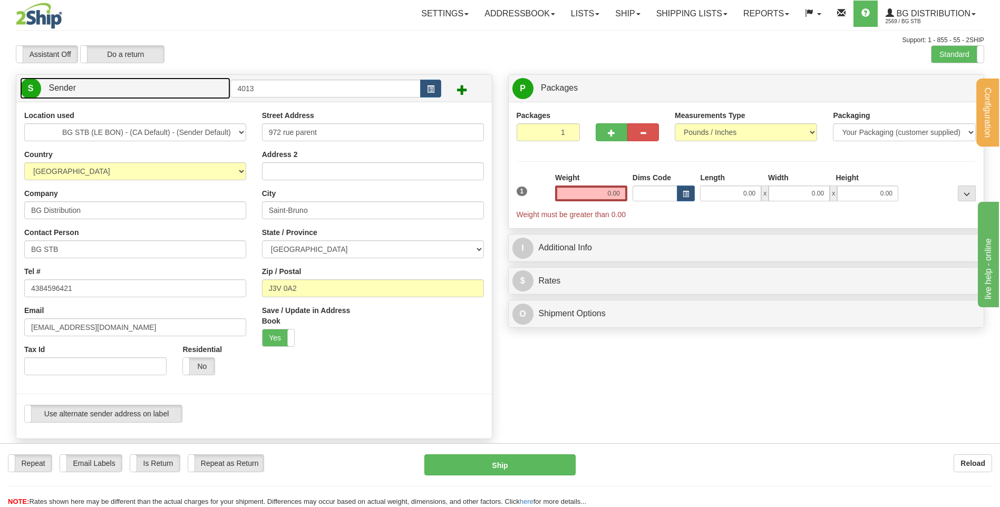
click at [211, 85] on link "S Sender" at bounding box center [125, 88] width 210 height 22
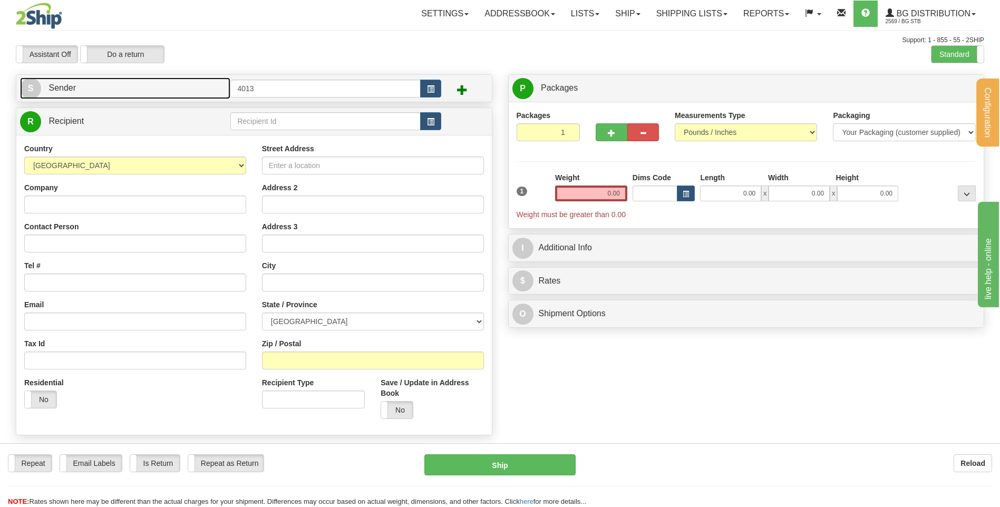
click at [199, 82] on link "S Sender" at bounding box center [125, 88] width 210 height 22
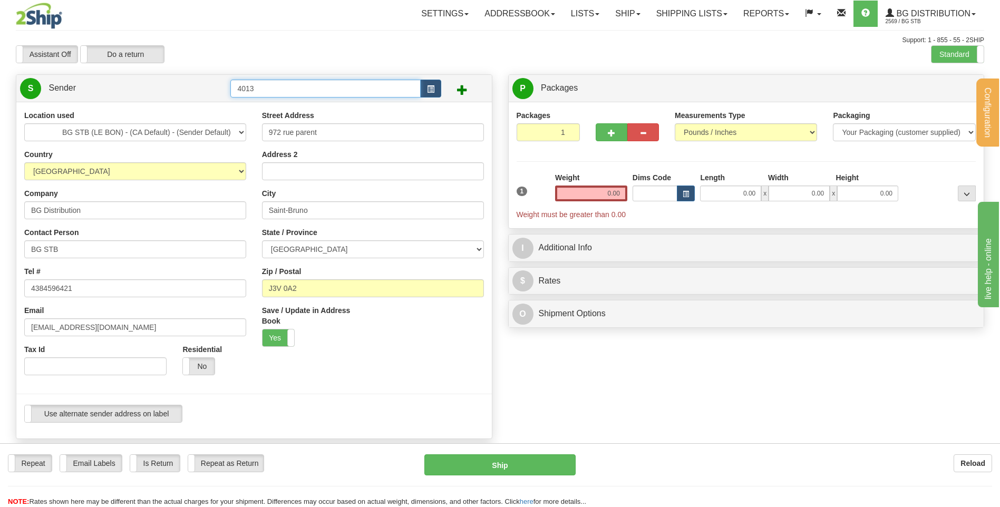
drag, startPoint x: 222, startPoint y: 81, endPoint x: 191, endPoint y: 88, distance: 31.2
click at [202, 83] on tr "S Sender 4013" at bounding box center [254, 88] width 468 height 22
click at [136, 52] on label "Do a return" at bounding box center [122, 54] width 83 height 17
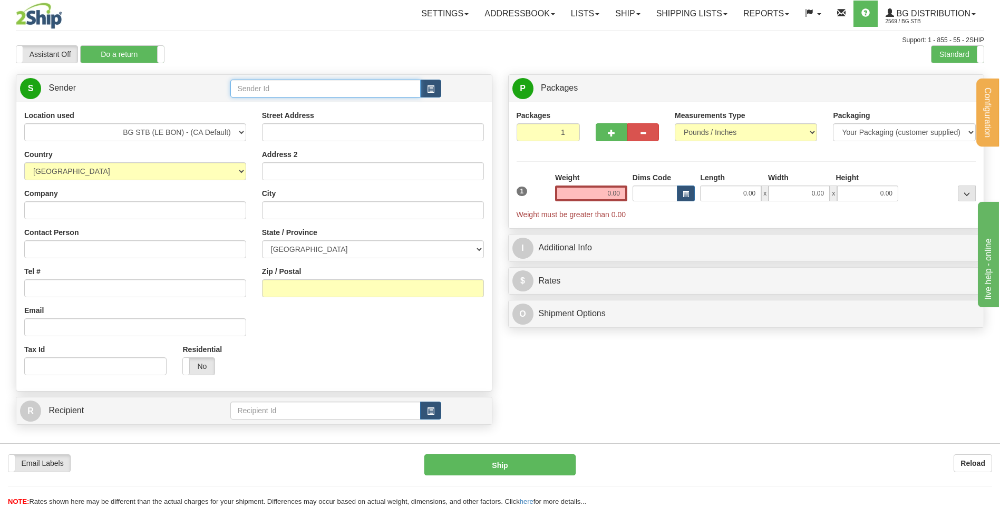
click at [291, 93] on input "text" at bounding box center [325, 89] width 190 height 18
type input "4013"
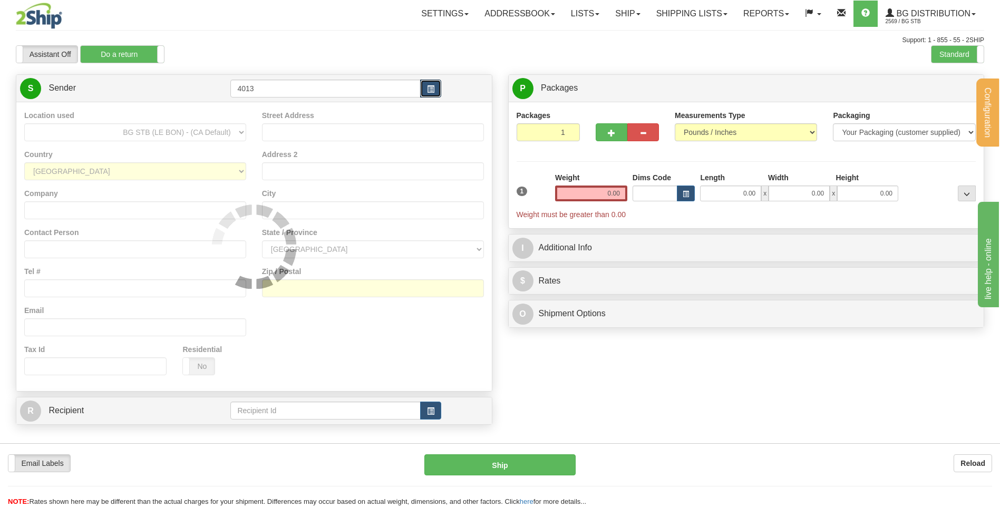
select select
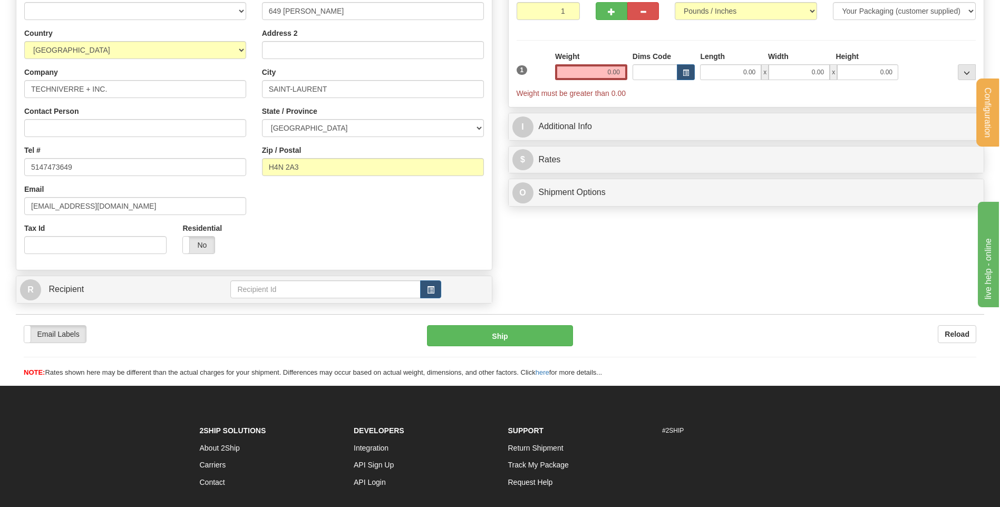
scroll to position [218, 0]
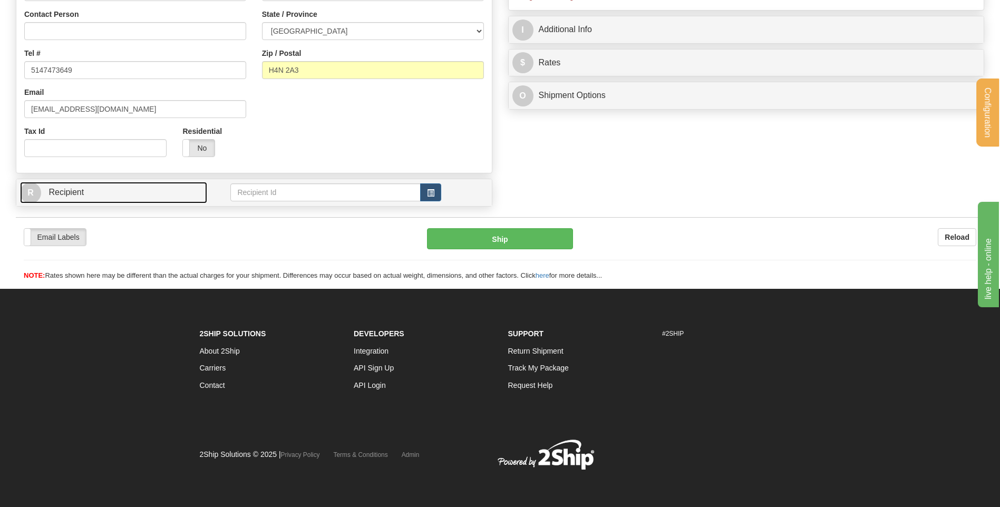
click at [179, 203] on link "R Recipient" at bounding box center [113, 193] width 187 height 22
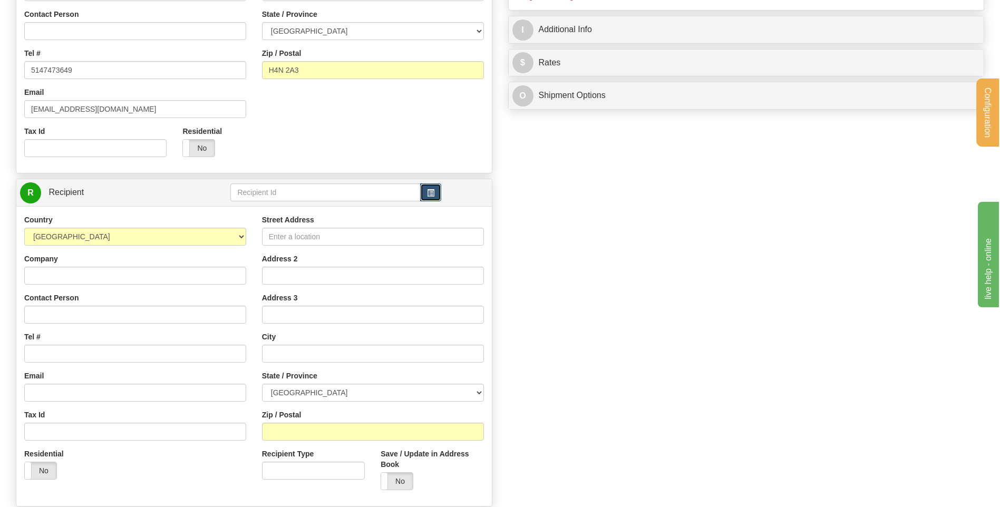
click at [433, 193] on span "button" at bounding box center [430, 193] width 7 height 7
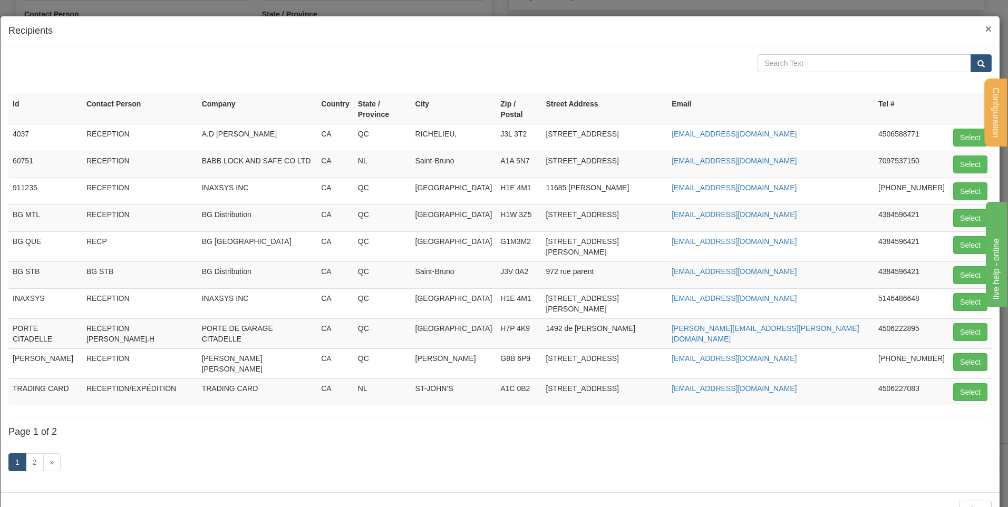
click at [985, 27] on span "×" at bounding box center [988, 29] width 6 height 12
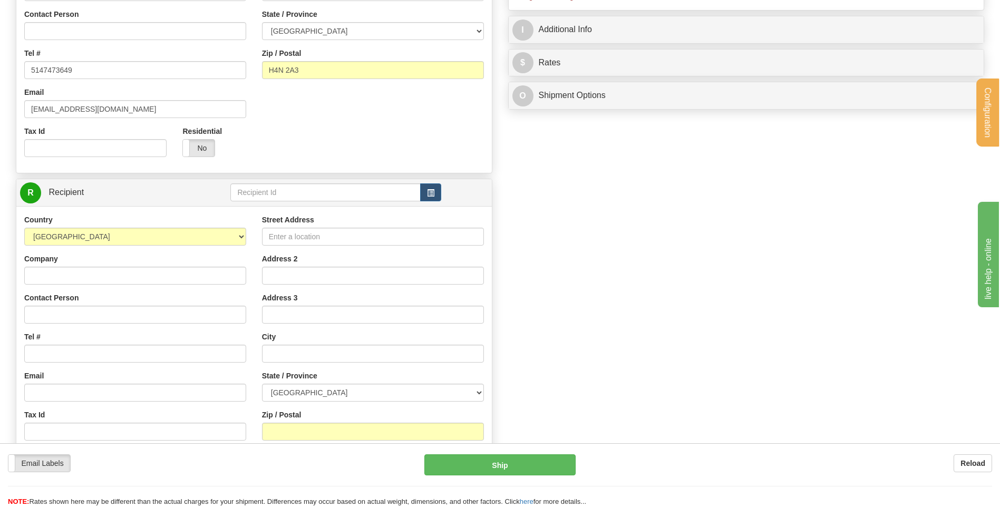
click at [654, 247] on div "Create a label for the return Create Pickup Without Label S" at bounding box center [500, 184] width 984 height 656
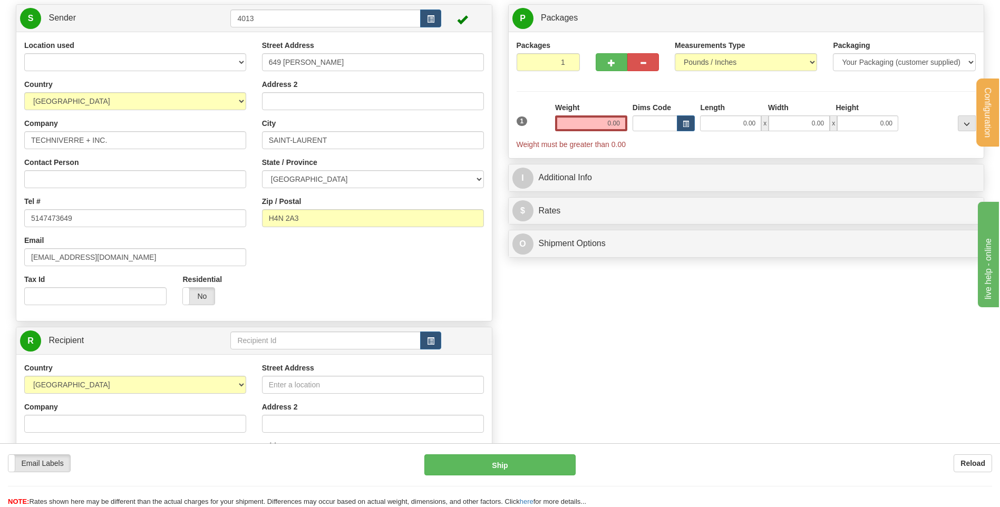
scroll to position [166, 0]
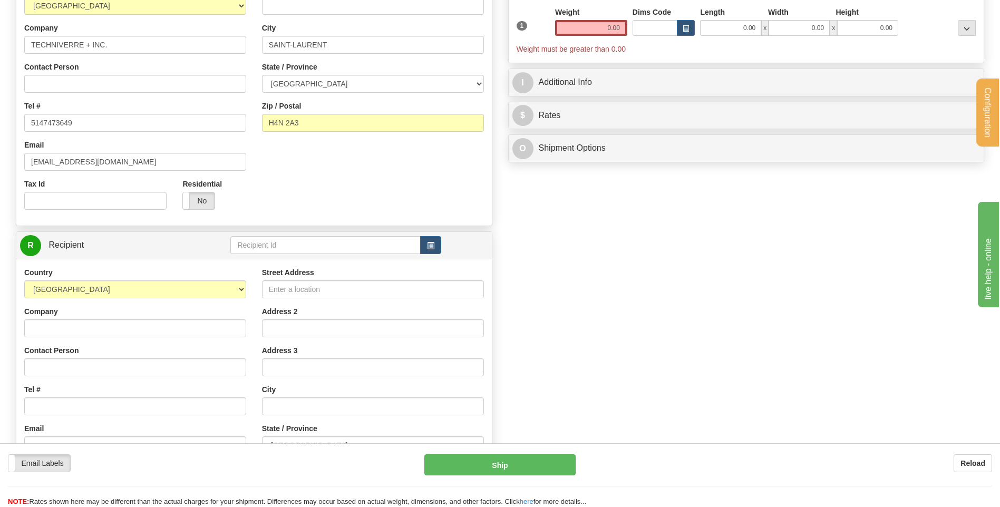
drag, startPoint x: 287, startPoint y: 232, endPoint x: 290, endPoint y: 247, distance: 14.7
click at [287, 233] on div "R Recipient" at bounding box center [253, 245] width 475 height 27
click at [290, 247] on input "text" at bounding box center [325, 245] width 190 height 18
type input "BG STB"
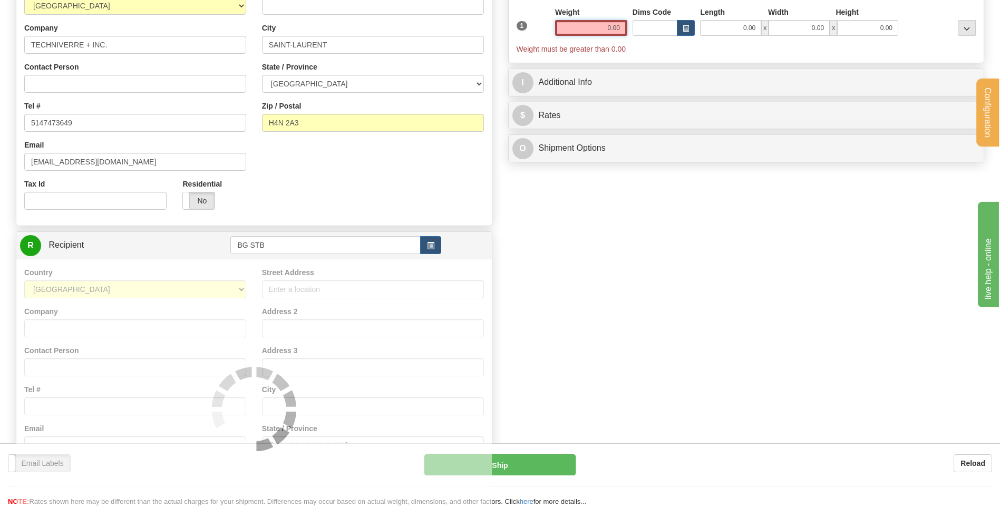
select select
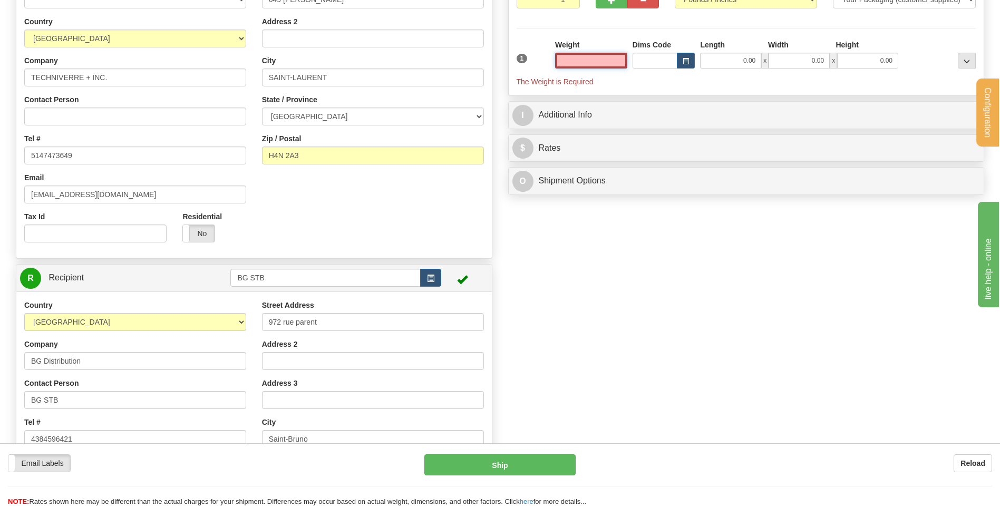
scroll to position [53, 0]
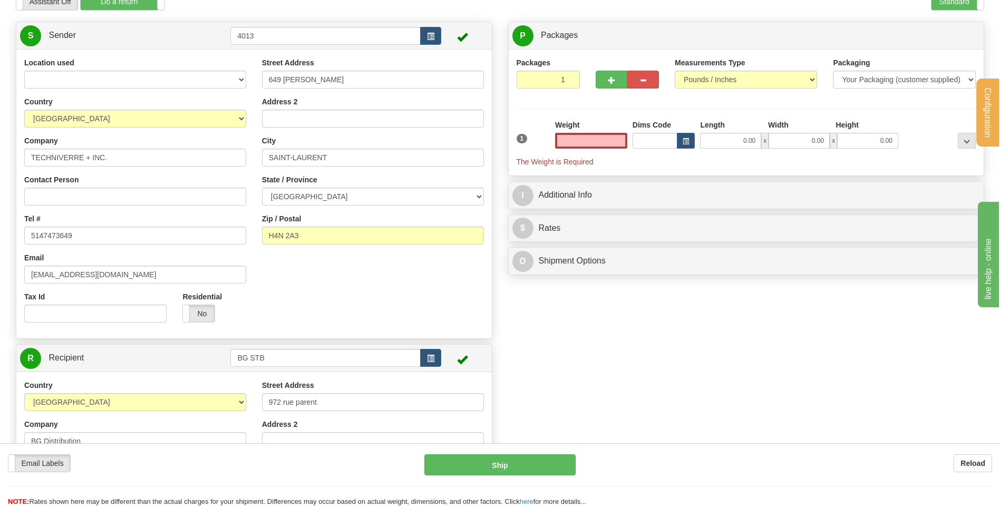
type input "0.00"
click at [607, 137] on input "0.00" at bounding box center [591, 141] width 72 height 16
type input "4.00"
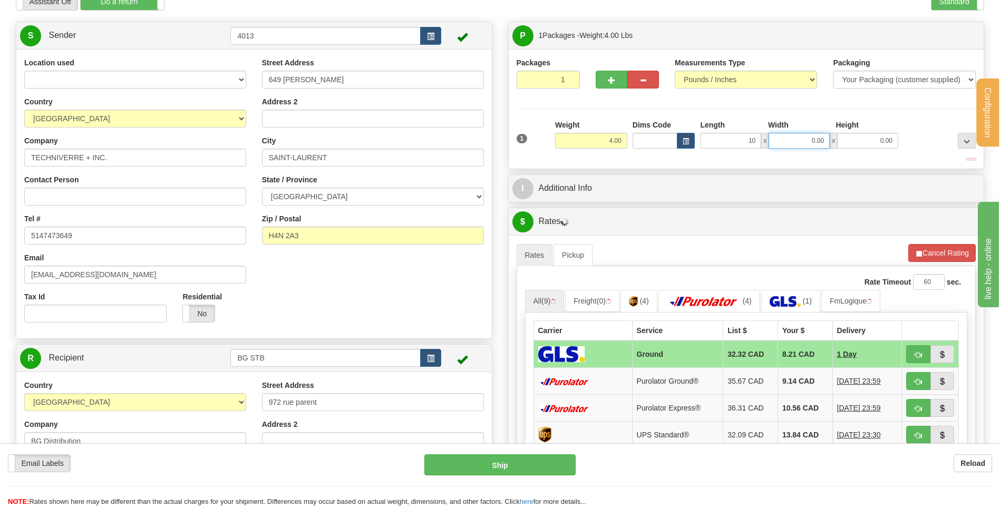
type input "10.00"
type input "7.00"
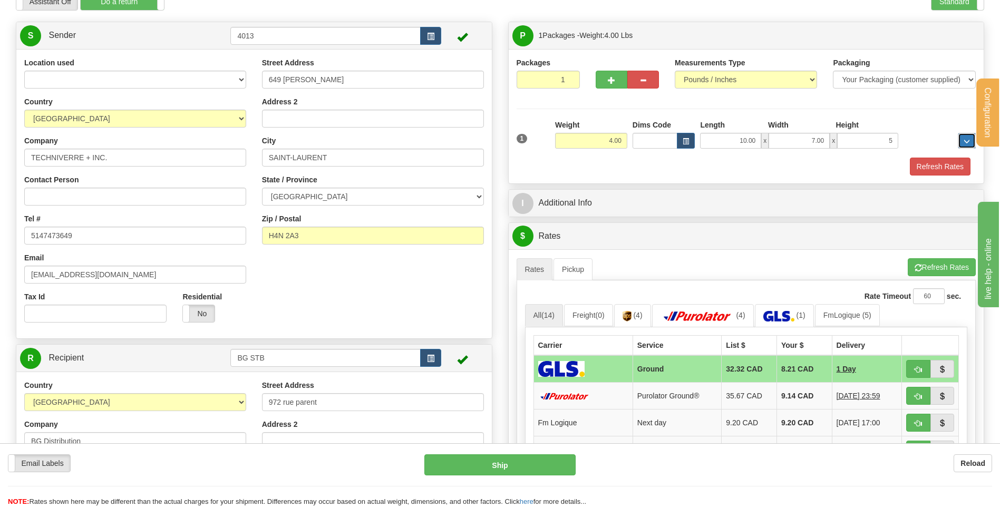
type input "5.00"
click at [612, 82] on span "button" at bounding box center [611, 80] width 7 height 7
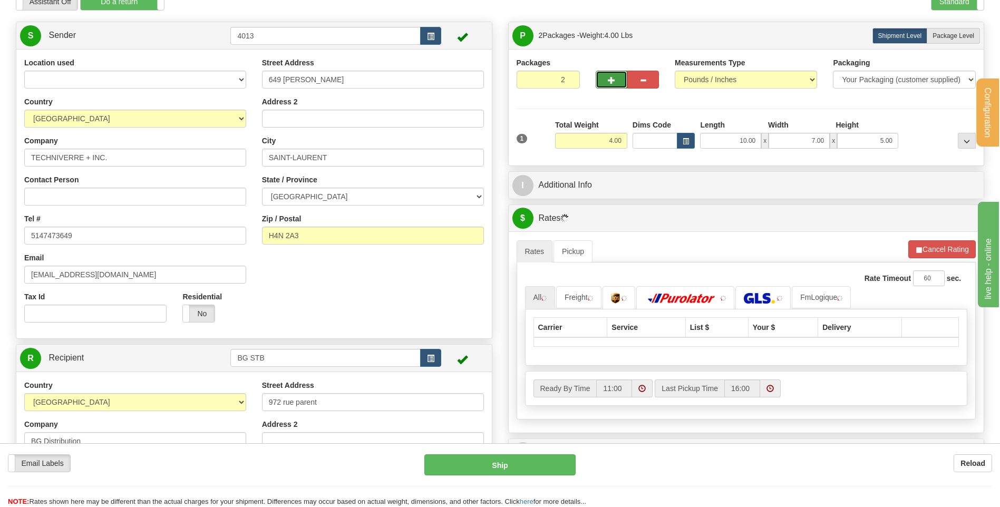
click at [611, 82] on span "button" at bounding box center [611, 80] width 7 height 7
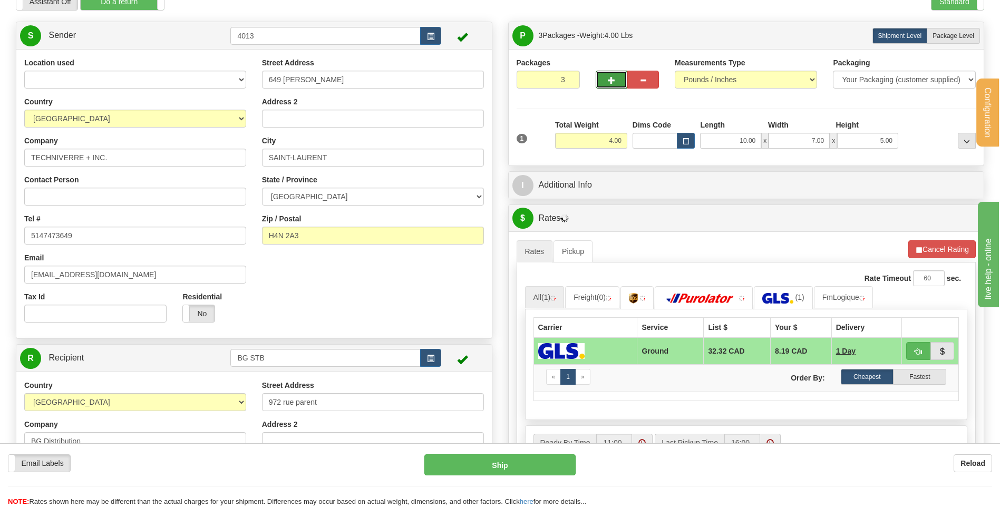
click at [608, 81] on span "button" at bounding box center [611, 80] width 7 height 7
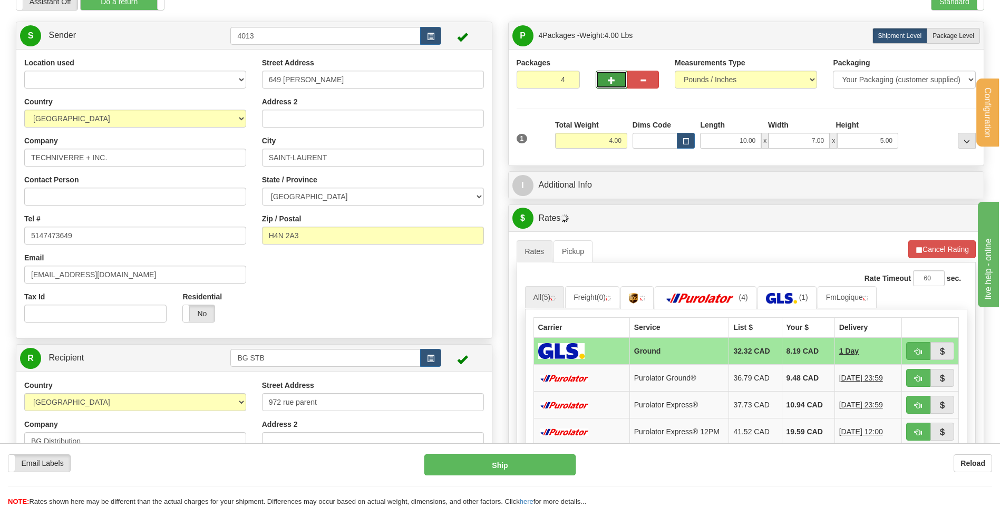
click at [608, 81] on span "button" at bounding box center [611, 80] width 7 height 7
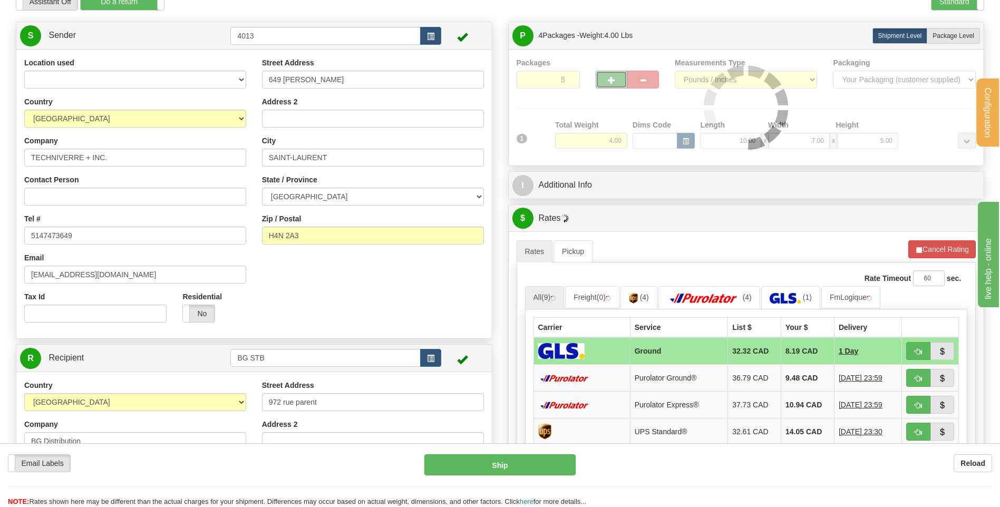
click at [608, 81] on span "button" at bounding box center [611, 80] width 7 height 7
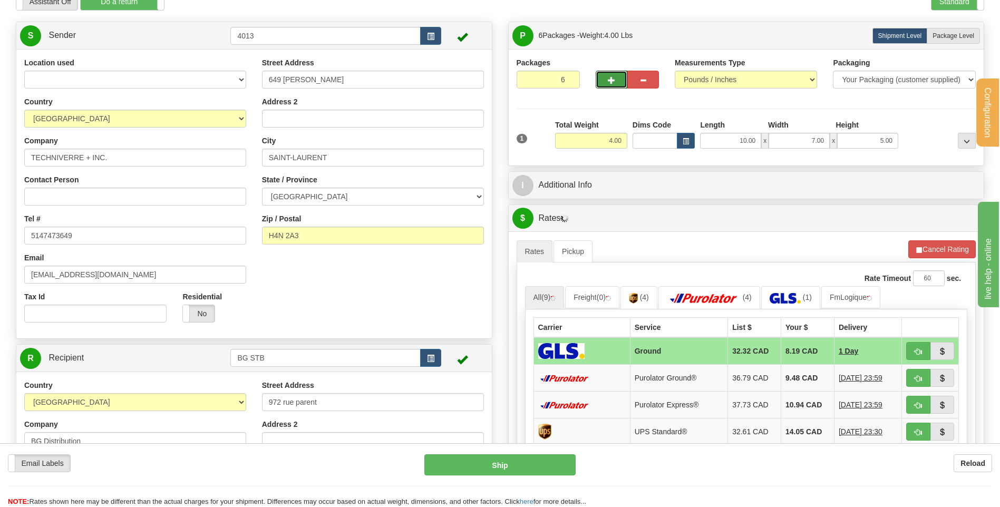
click at [608, 81] on span "button" at bounding box center [611, 80] width 7 height 7
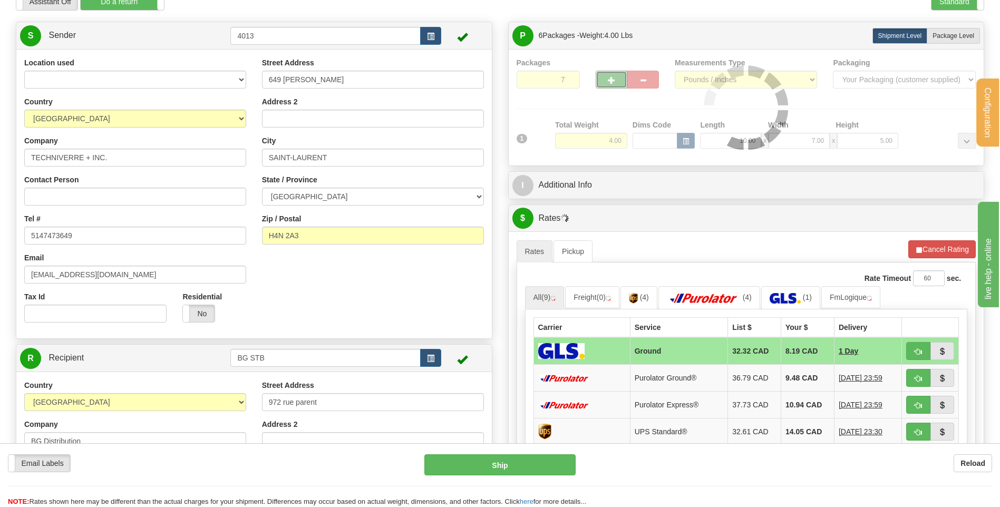
click at [608, 81] on span "button" at bounding box center [611, 80] width 7 height 7
click at [608, 81] on div "Packages 8 1 Measurements Type" at bounding box center [747, 107] width 460 height 100
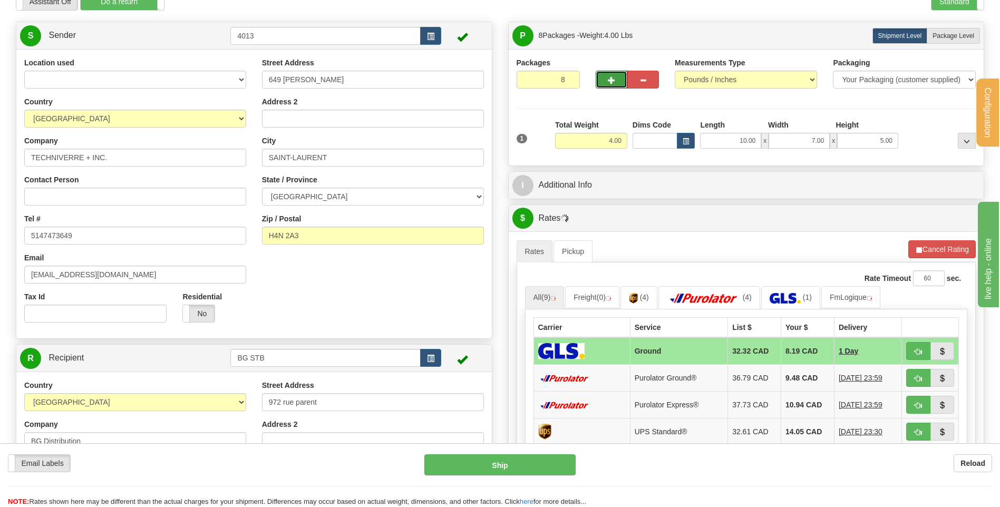
click at [608, 81] on span "button" at bounding box center [611, 80] width 7 height 7
type input "9"
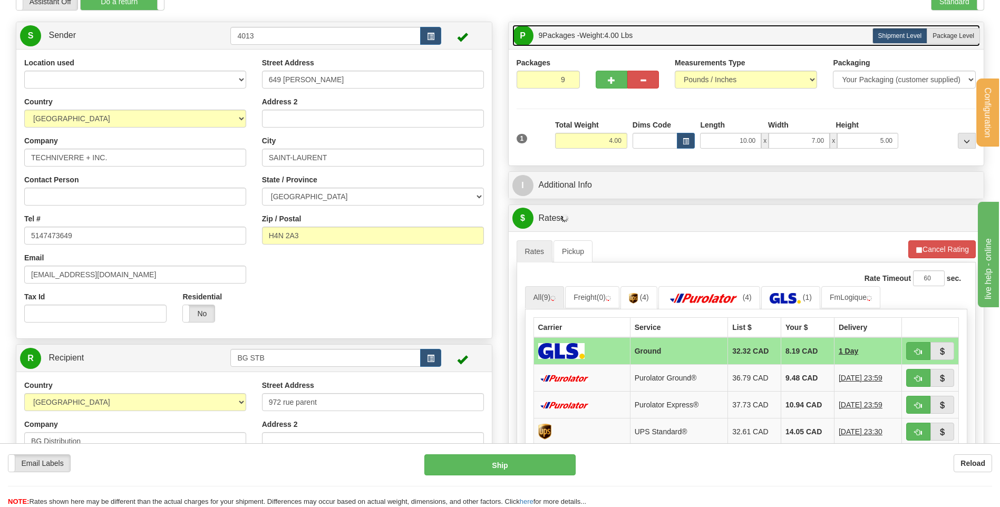
click at [955, 44] on link "P Packages 9 Packages - Weight: 4.00 Lbs" at bounding box center [746, 36] width 468 height 22
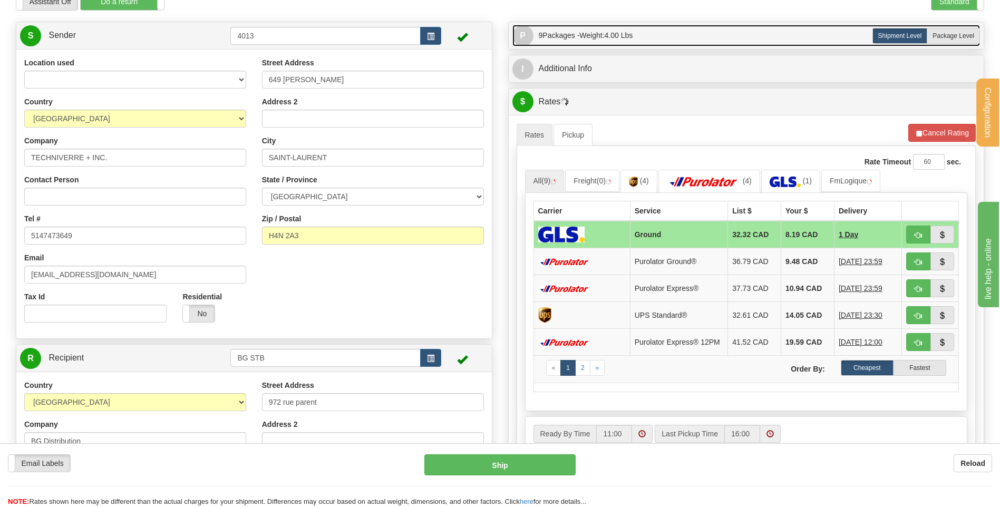
click at [727, 33] on link "P Packages 9 Packages - Weight: 4.00 Lbs" at bounding box center [746, 36] width 468 height 22
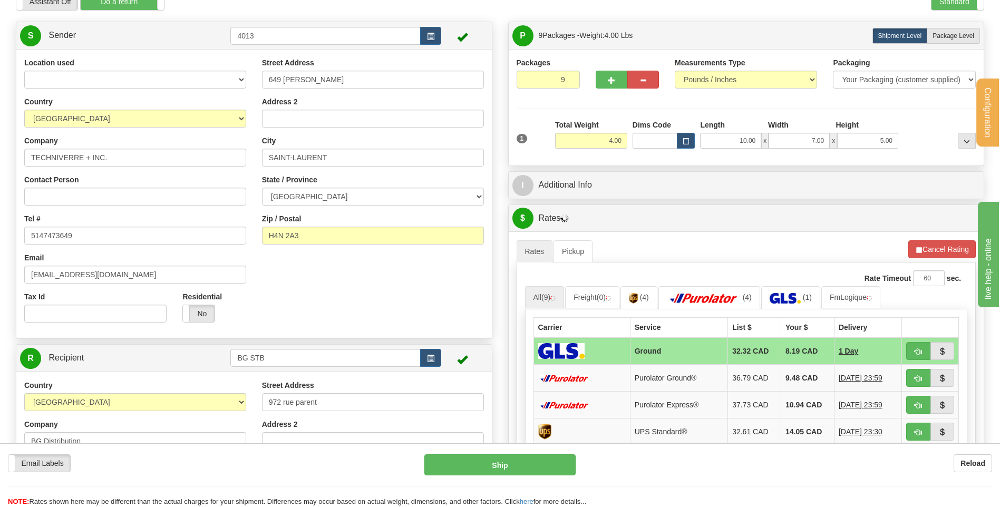
click at [976, 27] on div "P Packages 9 Packages - Weight: 4.00 Lbs Shipment Level Shipm. Package Level Pa…" at bounding box center [746, 35] width 475 height 27
click at [949, 38] on span "Package Level" at bounding box center [953, 35] width 42 height 7
radio input "true"
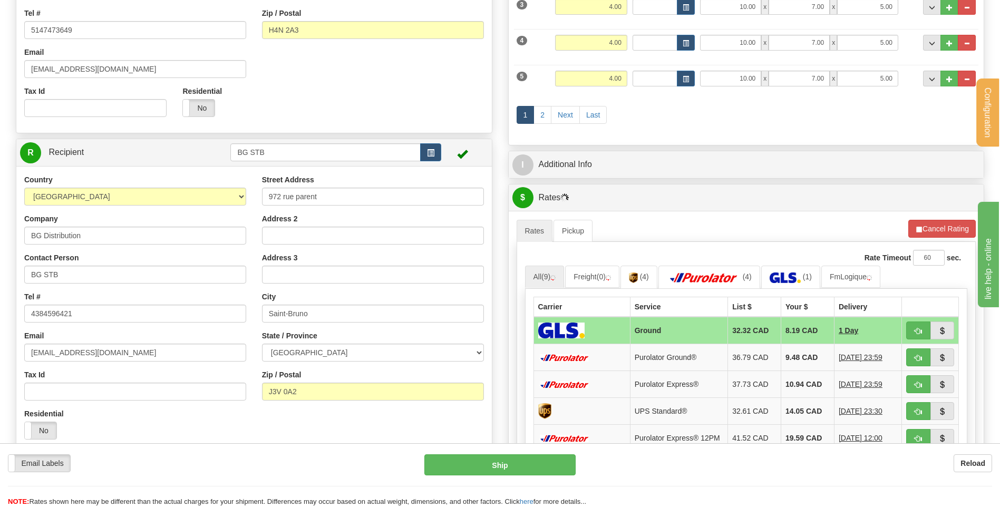
scroll to position [264, 0]
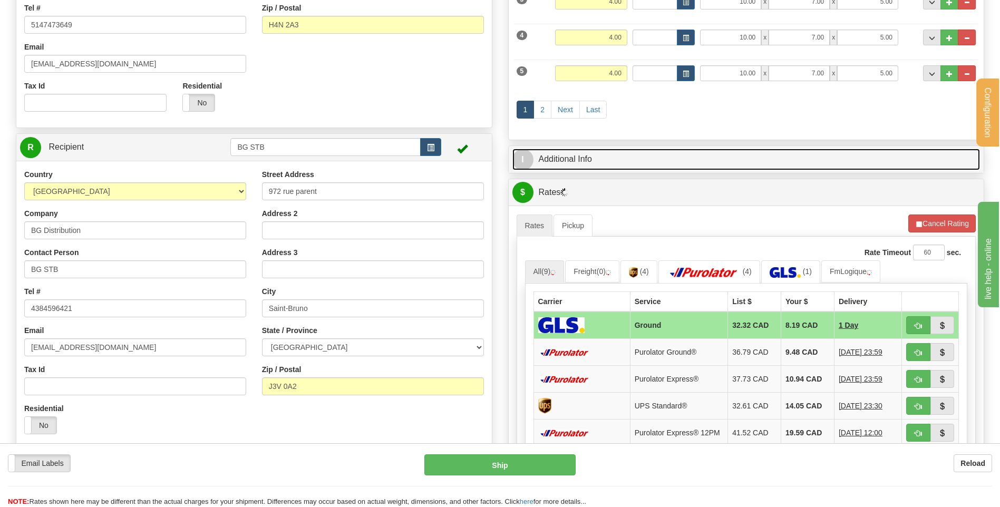
click at [596, 160] on link "I Additional Info" at bounding box center [746, 160] width 468 height 22
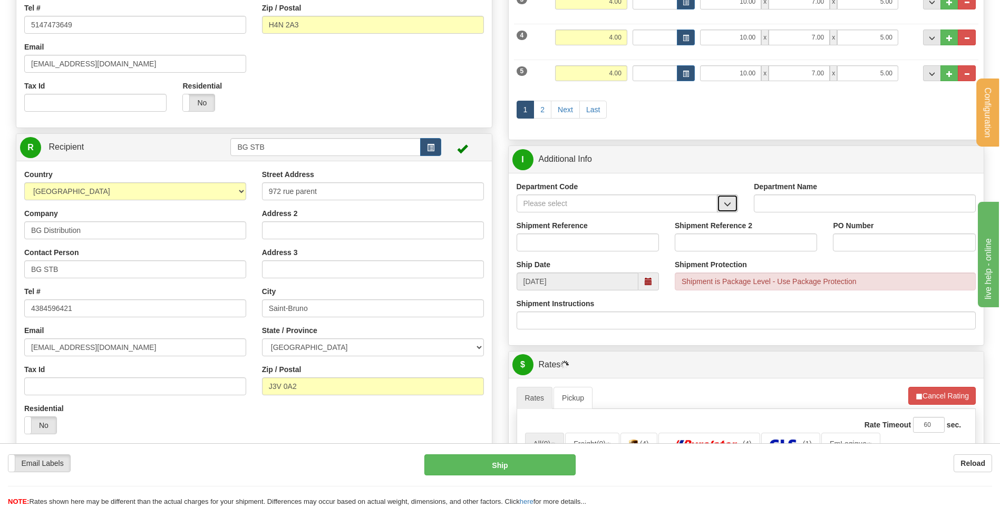
click at [727, 207] on span "button" at bounding box center [727, 204] width 7 height 7
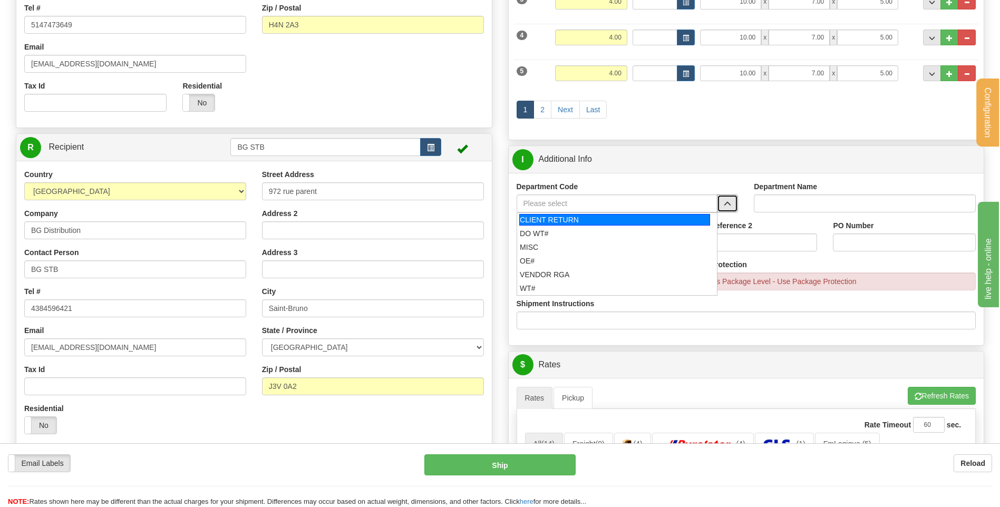
click at [567, 222] on div "CLIENT RETURN" at bounding box center [614, 220] width 191 height 12
type input "CLIENT RETURN"
type input "RETURN LABELS"
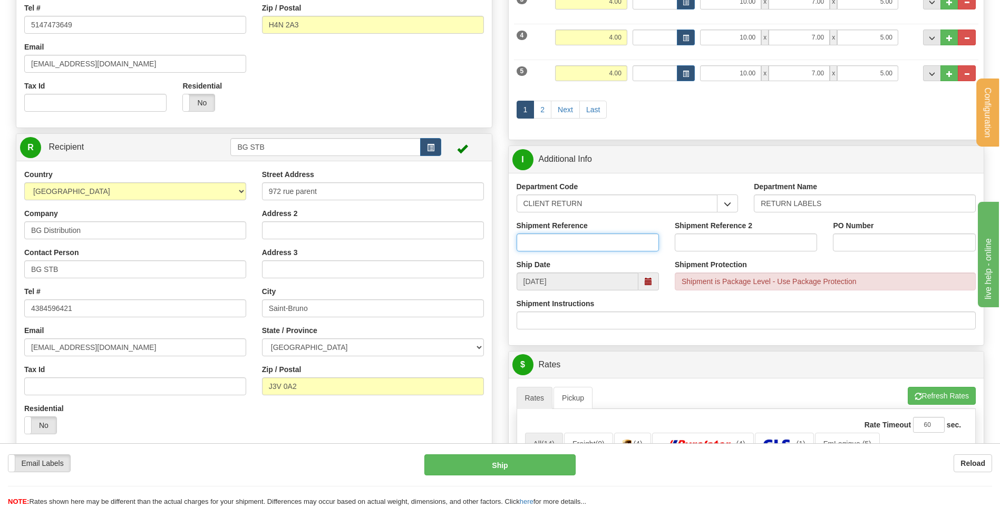
click at [566, 239] on input "Shipment Reference" at bounding box center [588, 243] width 142 height 18
type input "RETOUR TECHNI VERRE"
click at [845, 237] on input "PO Number" at bounding box center [904, 243] width 142 height 18
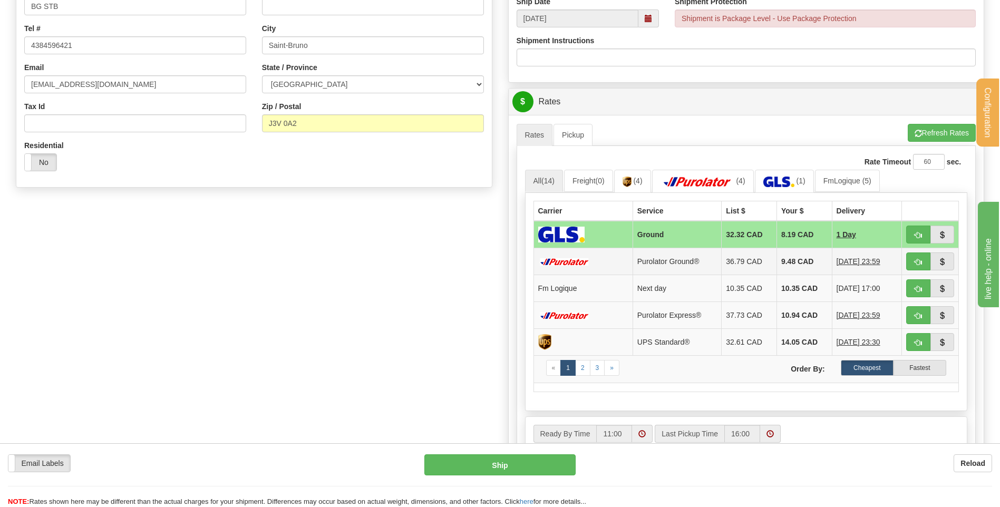
scroll to position [527, 0]
type input "RETOUR // RETURN"
drag, startPoint x: 912, startPoint y: 288, endPoint x: 557, endPoint y: 296, distance: 355.4
click at [913, 288] on button "button" at bounding box center [918, 288] width 24 height 18
type input "jour"
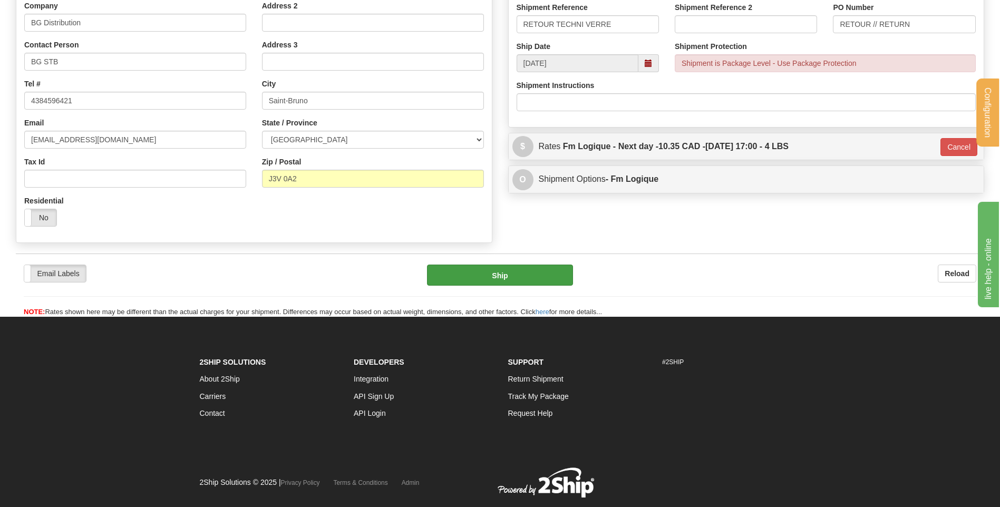
scroll to position [457, 0]
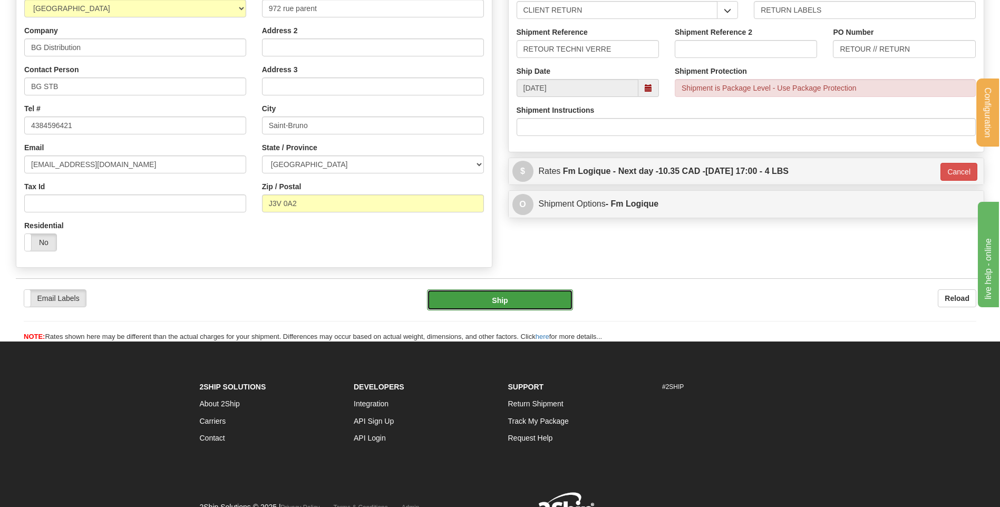
click at [501, 299] on button "Ship" at bounding box center [499, 299] width 145 height 21
click at [495, 303] on button "Ship" at bounding box center [499, 299] width 145 height 21
click at [524, 303] on button "Ship" at bounding box center [499, 299] width 145 height 21
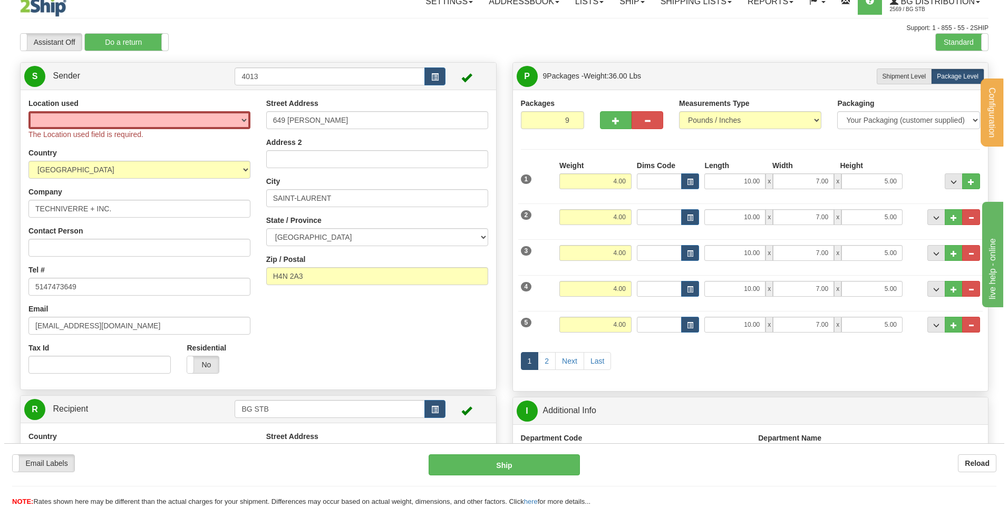
scroll to position [0, 0]
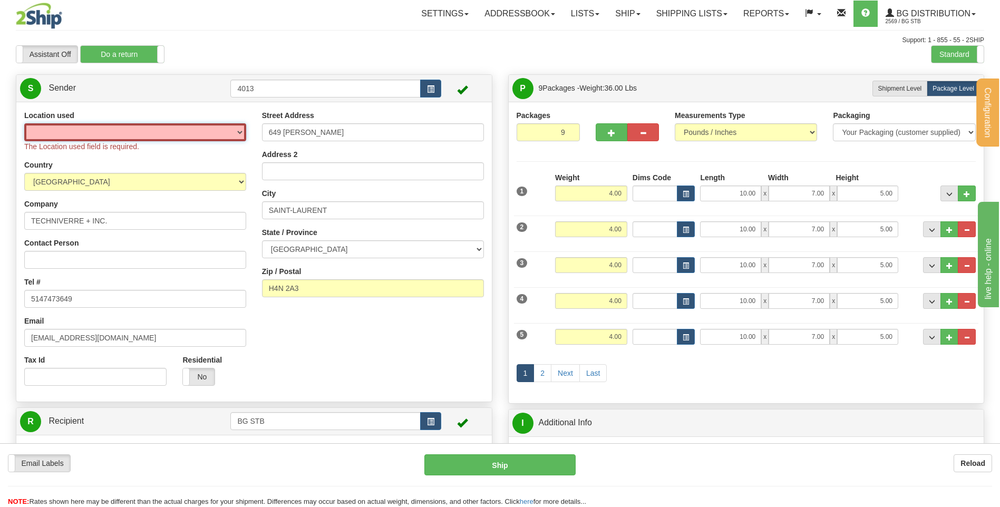
click at [100, 135] on select "BG STB (LE BON) - (CA Default)" at bounding box center [135, 132] width 222 height 18
select select "7454"
click at [24, 123] on select "BG STB (LE BON) - (CA Default)" at bounding box center [135, 132] width 222 height 18
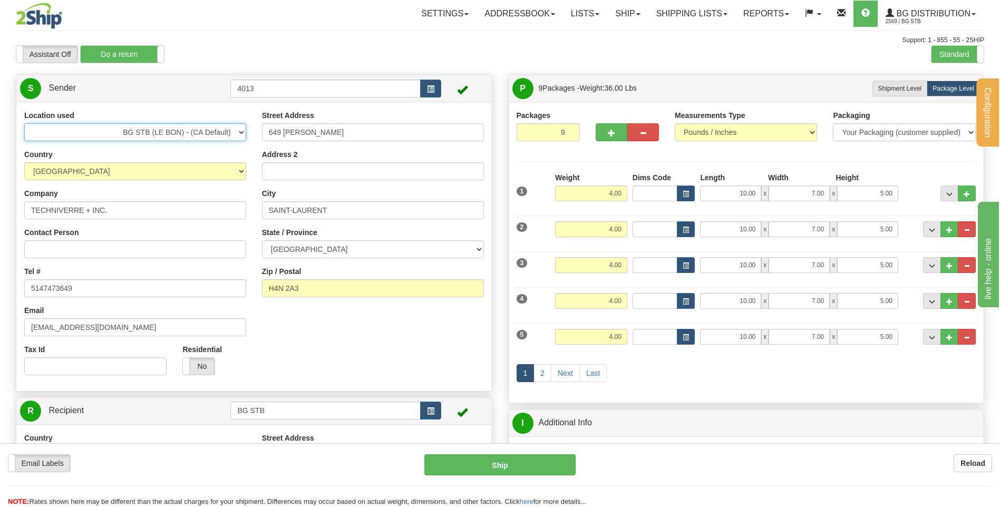
type input "jour"
click at [460, 458] on button "Ship" at bounding box center [499, 464] width 151 height 21
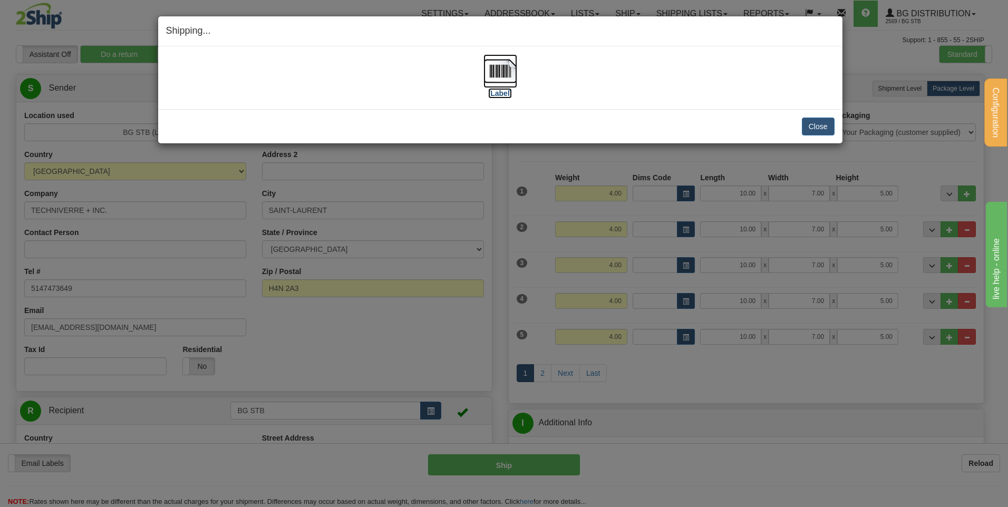
click at [502, 65] on img at bounding box center [500, 71] width 34 height 34
drag, startPoint x: 800, startPoint y: 129, endPoint x: 809, endPoint y: 127, distance: 8.8
click at [803, 128] on div "Close Cancel" at bounding box center [500, 127] width 668 height 18
click at [809, 127] on button "Close" at bounding box center [818, 127] width 33 height 18
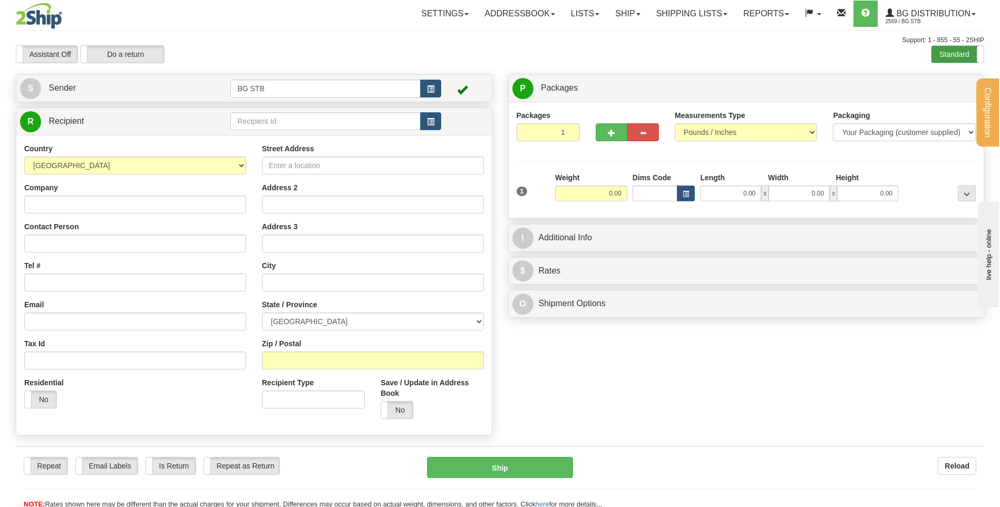
click at [940, 46] on label "Standard" at bounding box center [957, 54] width 52 height 17
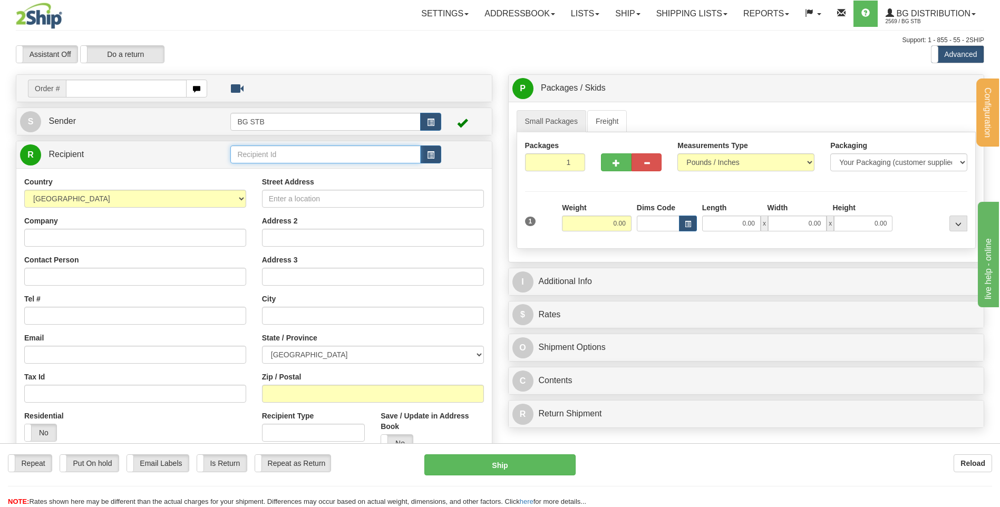
click at [258, 159] on input "text" at bounding box center [325, 154] width 190 height 18
type input "5505"
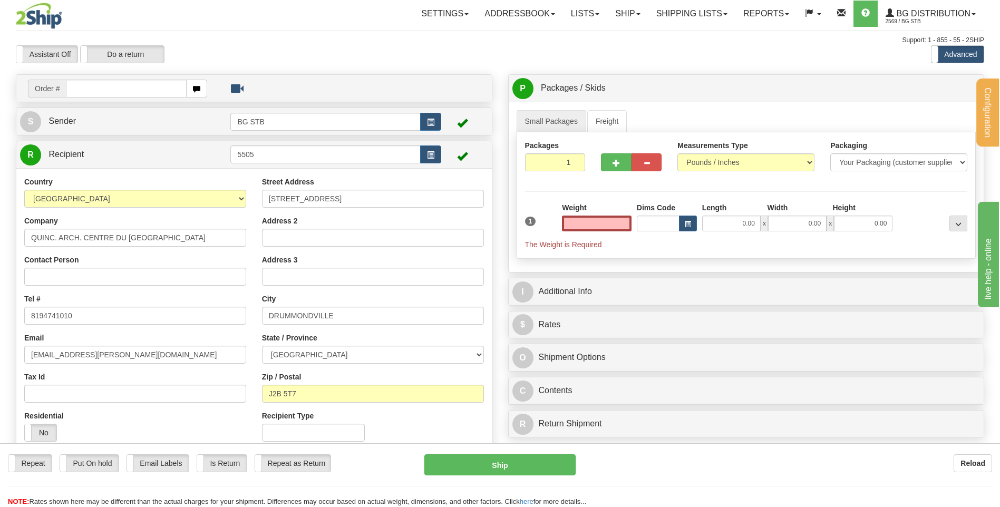
type input "0.00"
click at [611, 162] on button "button" at bounding box center [616, 162] width 30 height 18
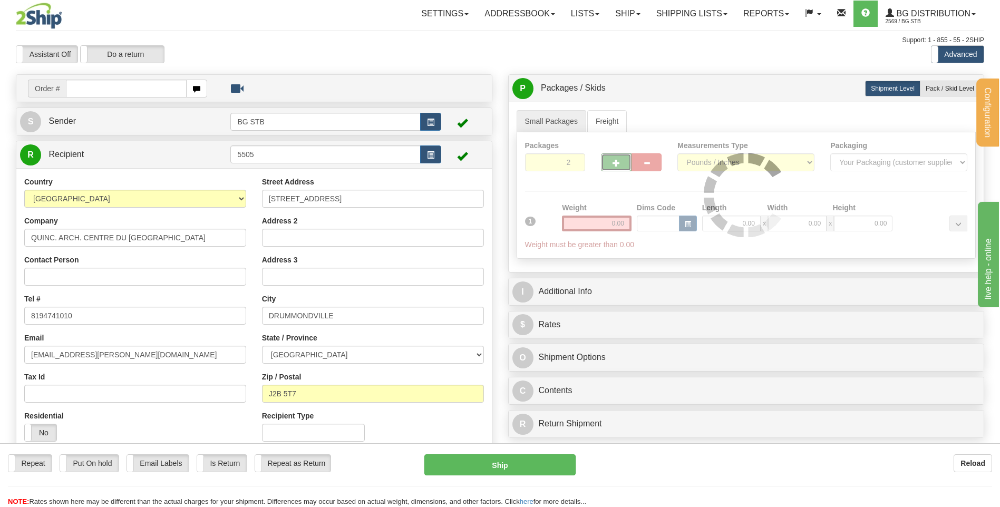
click at [611, 164] on div "Packages 2 1 Measurements Type" at bounding box center [747, 195] width 460 height 127
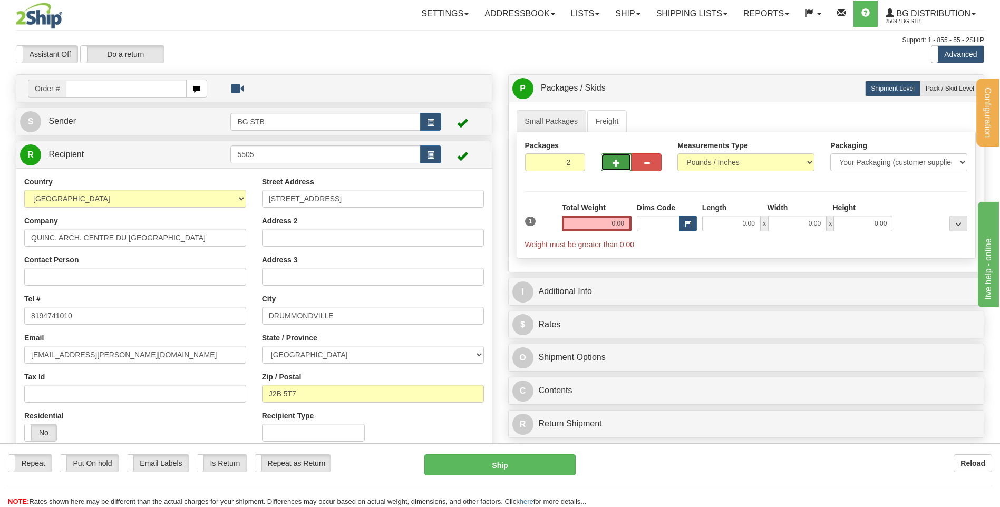
click at [612, 164] on button "button" at bounding box center [616, 162] width 30 height 18
click at [614, 164] on span "button" at bounding box center [616, 163] width 7 height 7
type input "5"
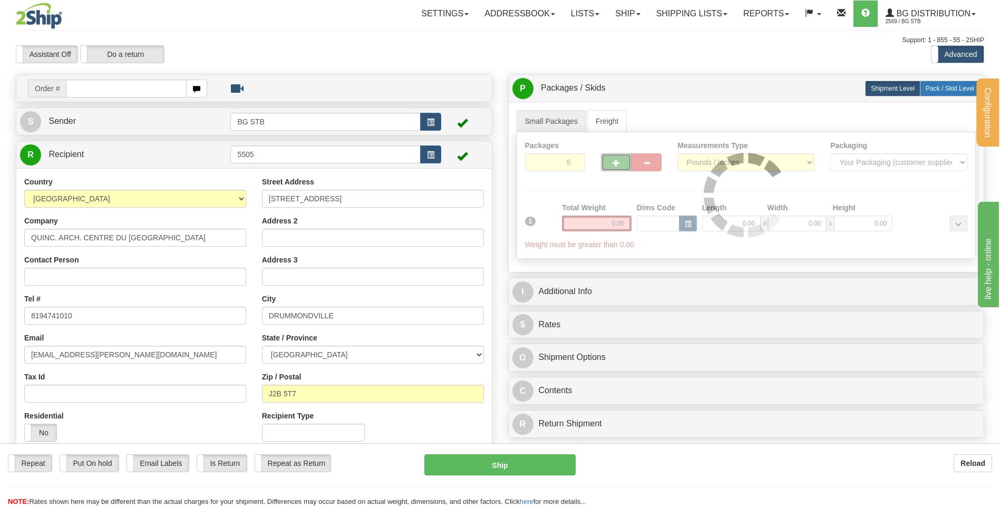
click at [948, 92] on span "Pack / Skid Level" at bounding box center [950, 88] width 48 height 7
radio input "true"
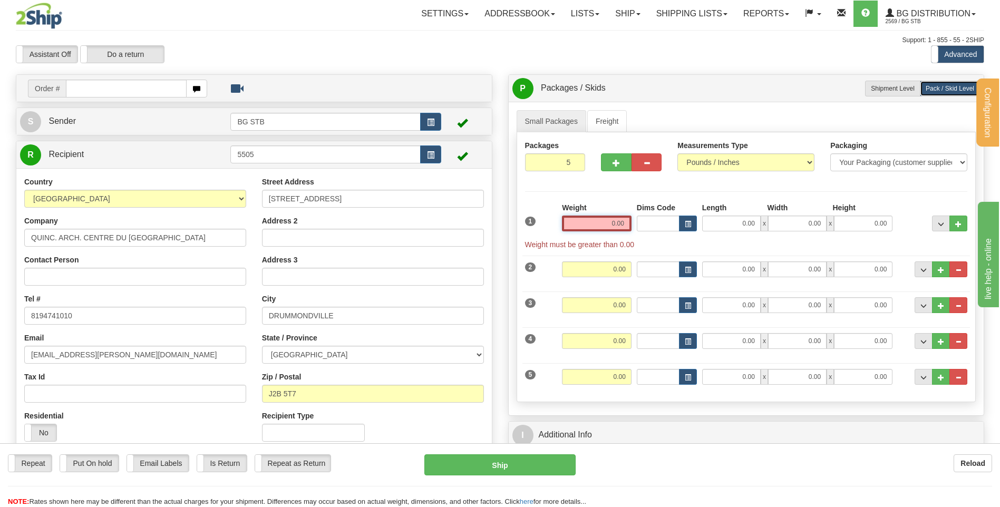
click at [602, 227] on input "0.00" at bounding box center [597, 224] width 70 height 16
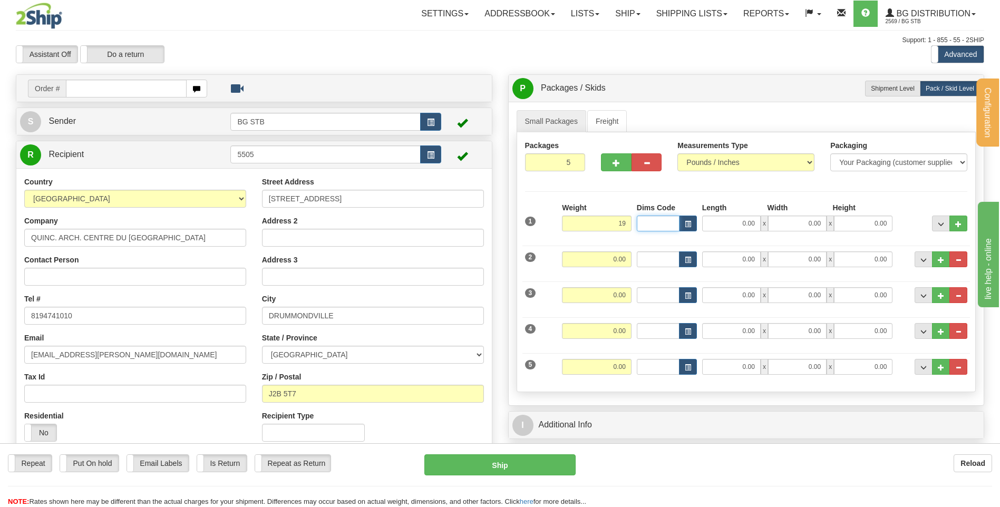
type input "19.00"
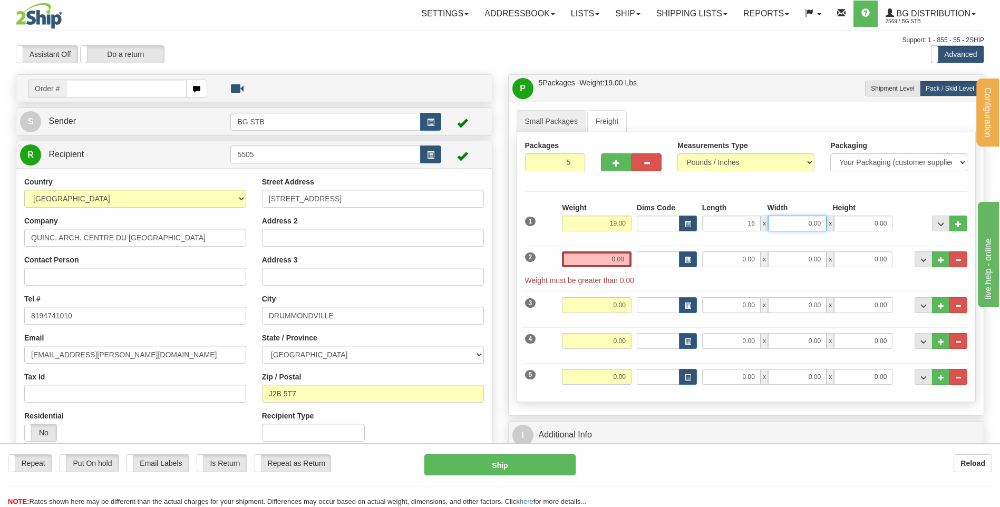
type input "16.00"
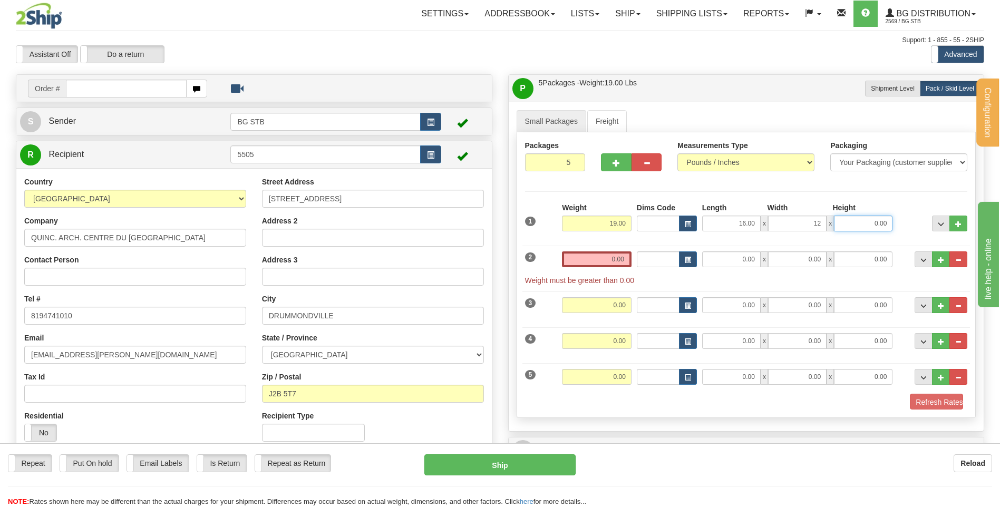
type input "12.00"
type input "11.00"
click input "0.00"
type input "19.00"
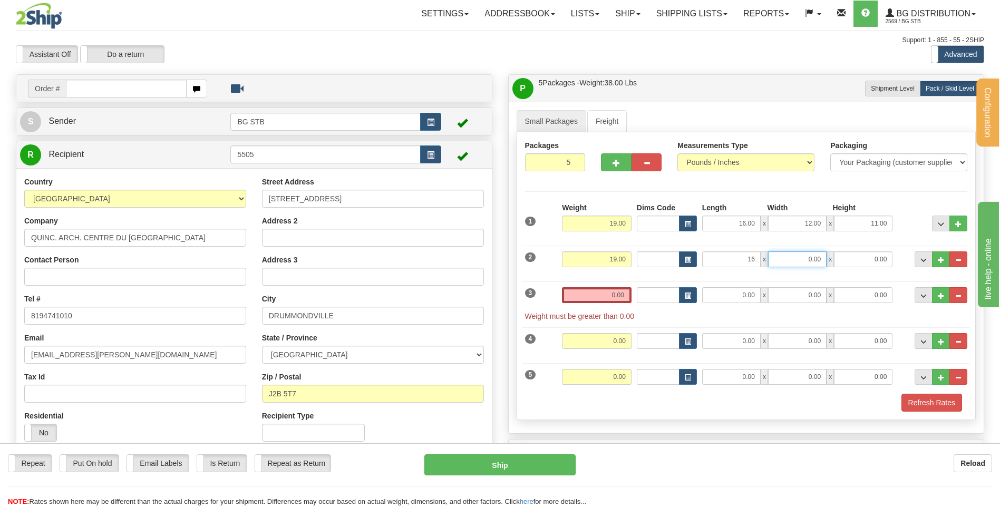
type input "16.00"
type input "12.00"
type input "11.00"
click div "3 Weight 0.00 Dims Code Length Width Height"
click input "0.00"
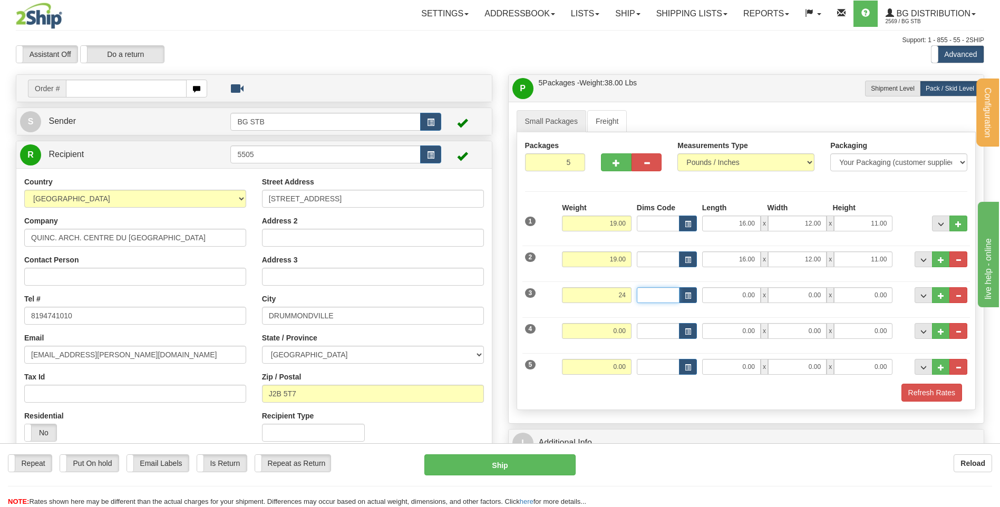
type input "24.00"
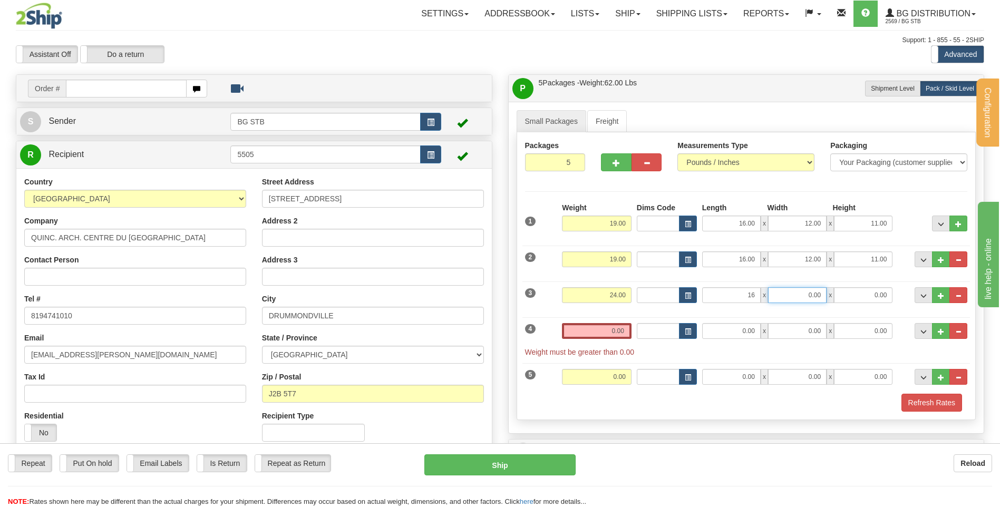
type input "16.00"
type input "11.00"
click input "0.00"
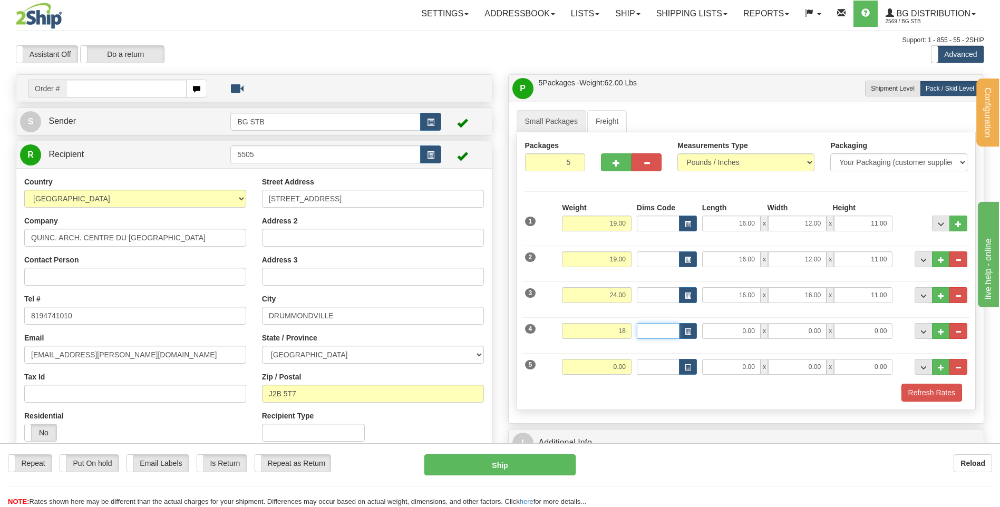
type input "18.00"
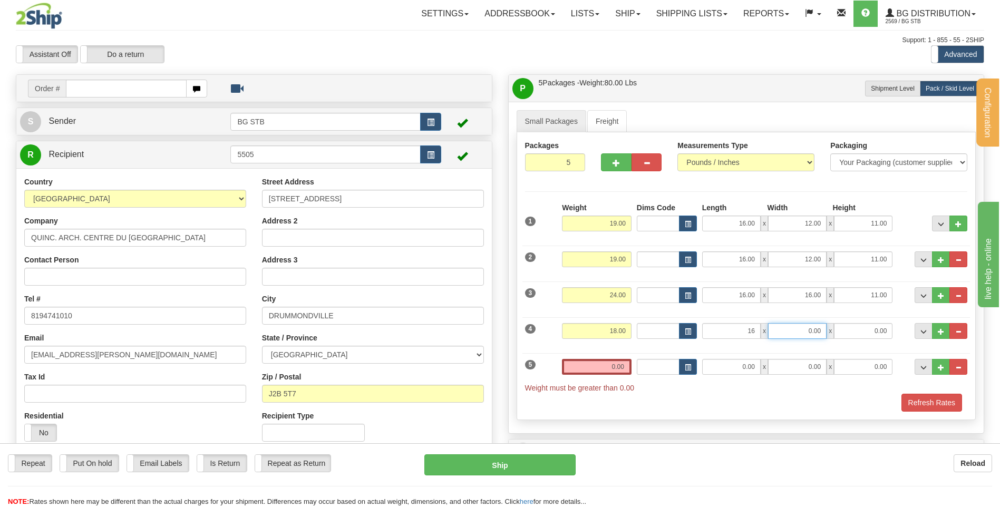
type input "16.00"
type input "12.00"
type input "11"
type input "11.00"
click input "0.00"
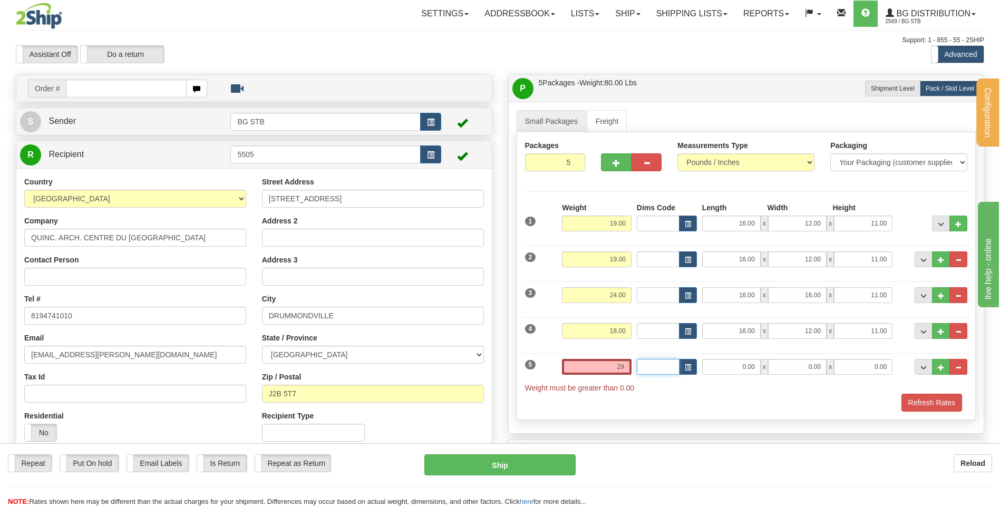
type input "29.00"
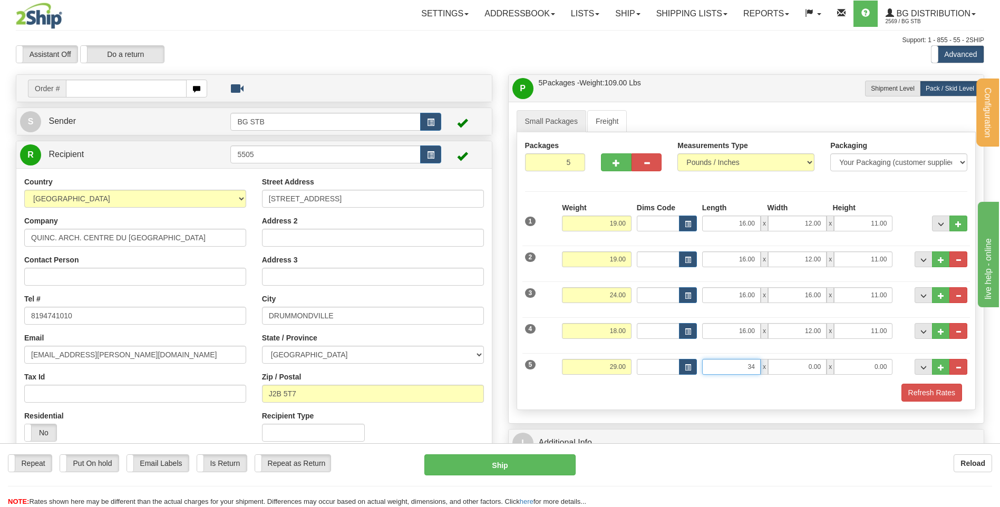
type input "34.50"
type input "12.00"
type input "10.00"
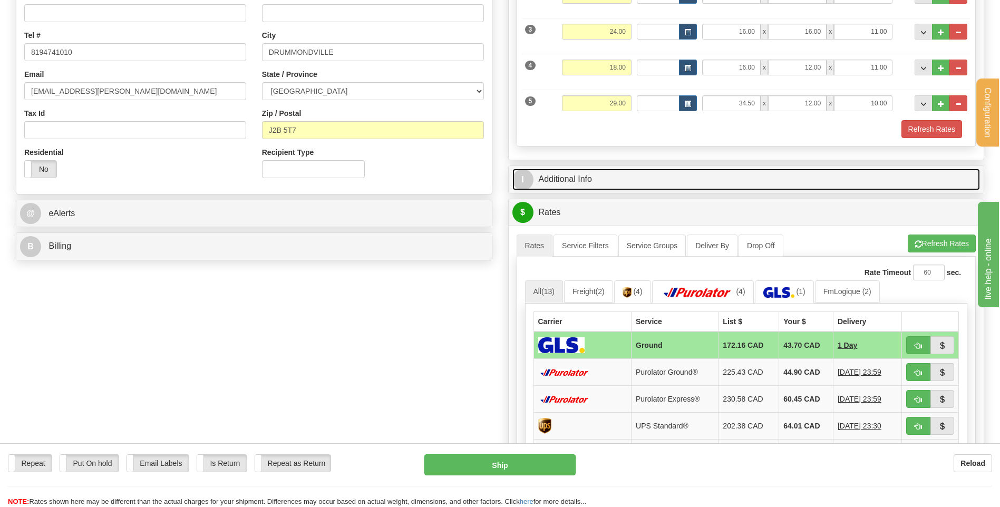
click link "I Additional Info"
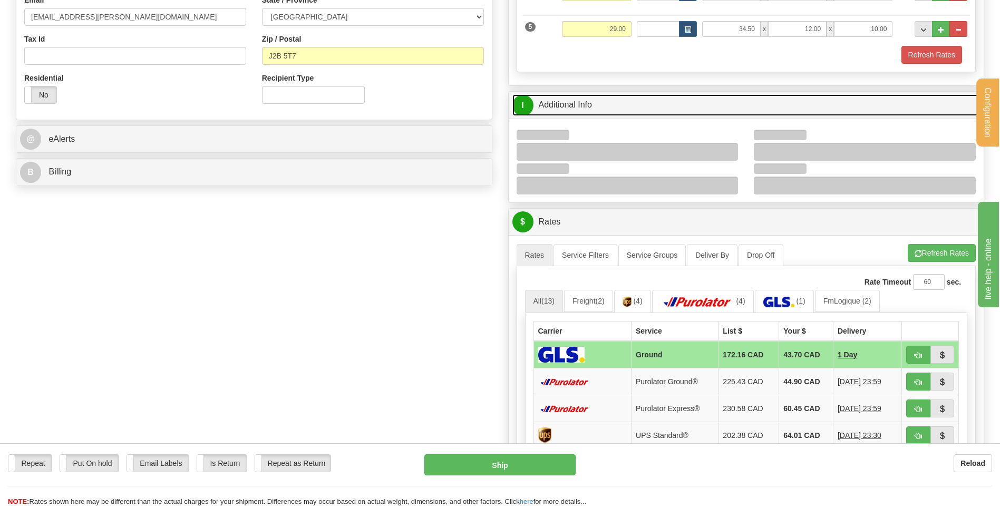
scroll to position [422, 0]
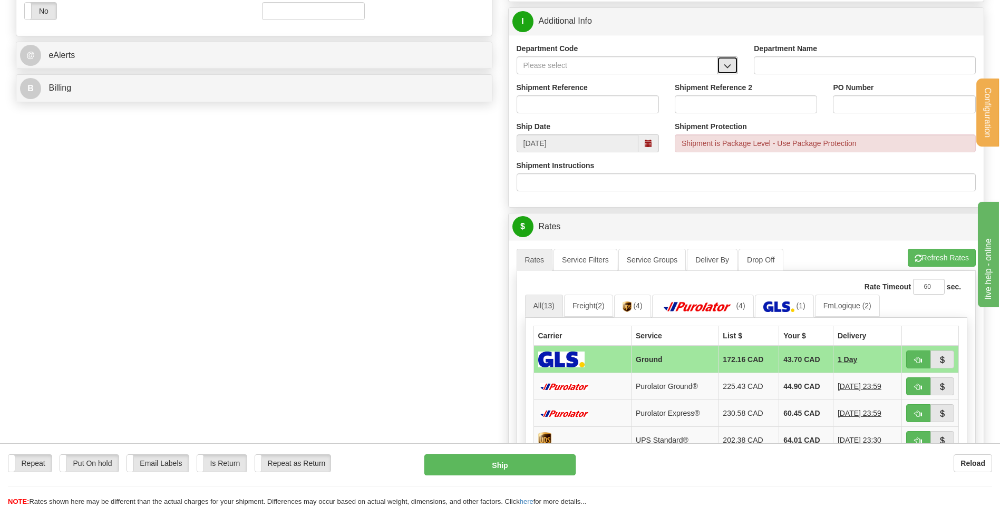
click button "button"
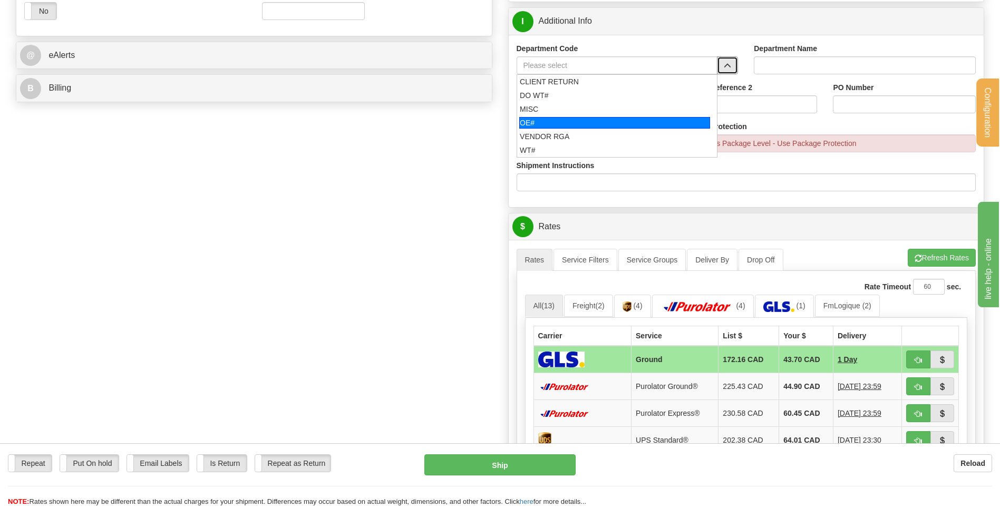
click div "OE#"
type input "OE#"
type input "ORDERS"
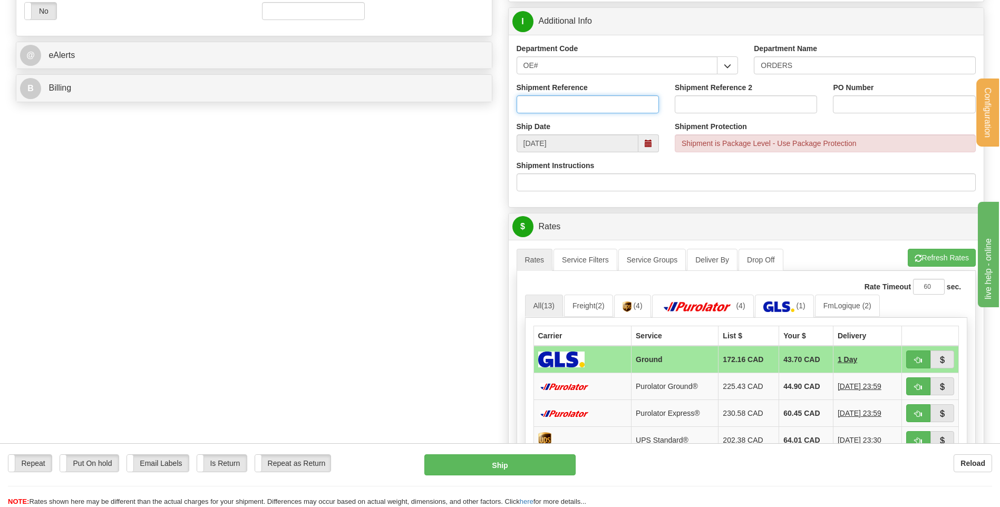
click input "Shipment Reference"
type input "80005036-00 // -01 // 80005513-00 // 80004201-00"
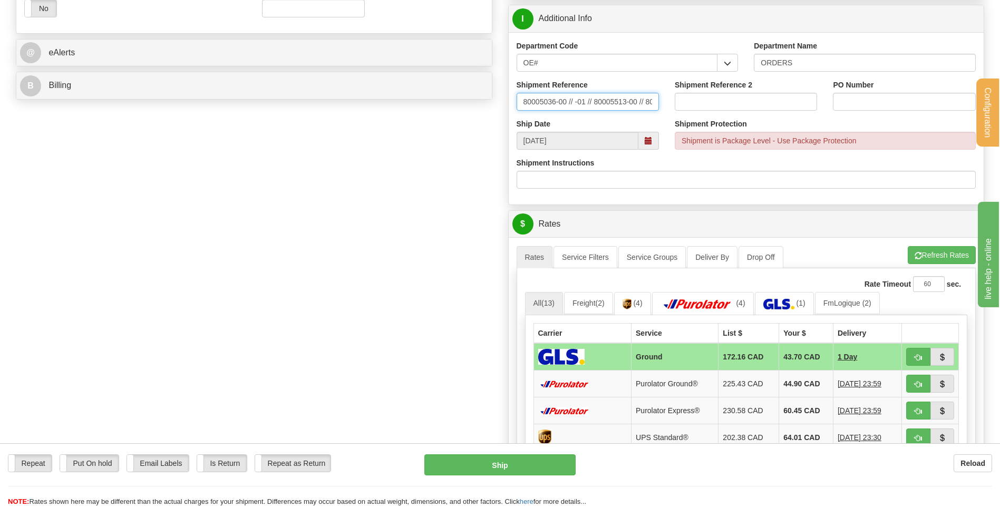
scroll to position [422, 0]
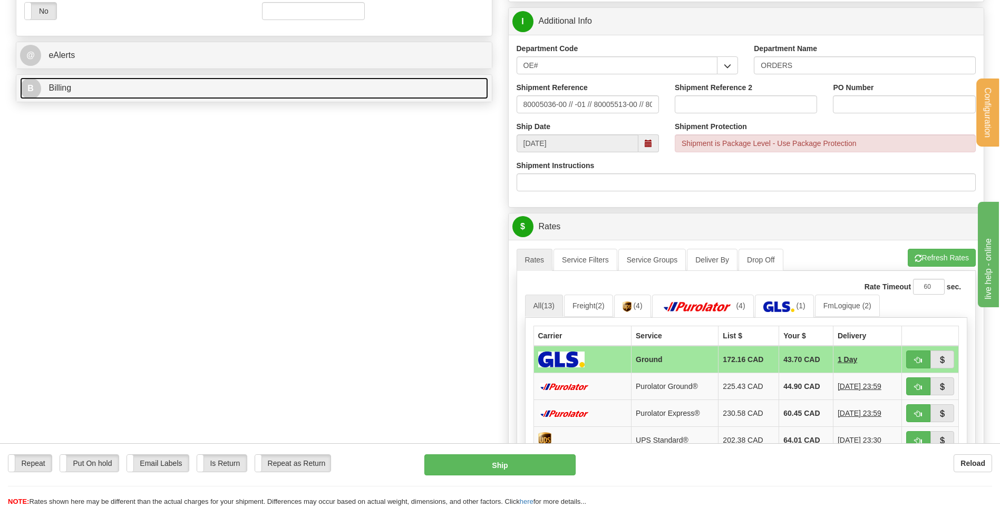
click link "B Billing"
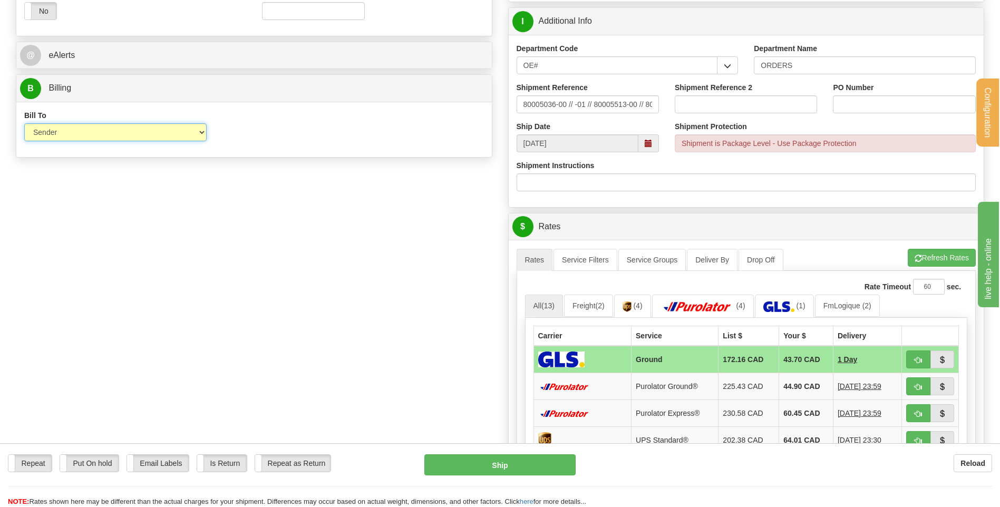
click select "Sender Recipient Third Party Collect"
select select "2"
click select "Sender Recipient Third Party Collect"
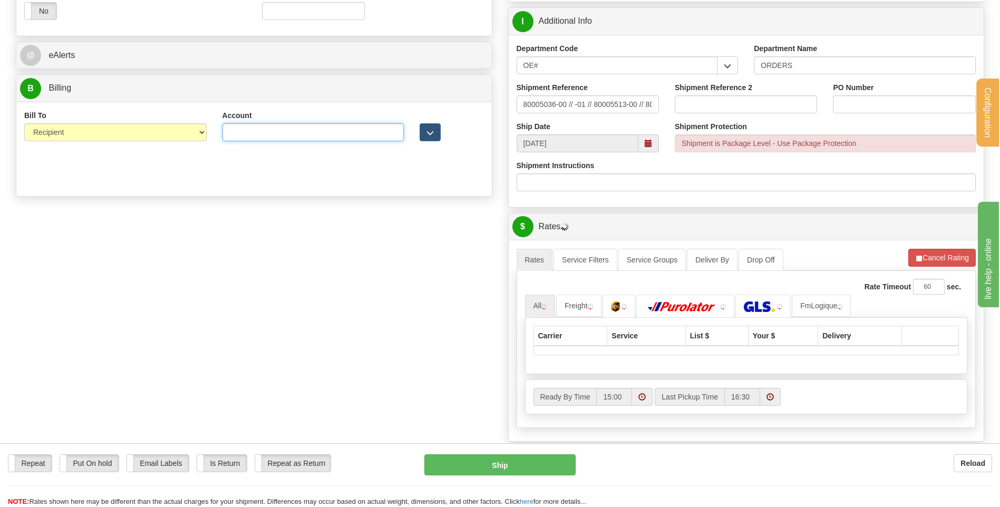
click input "Account"
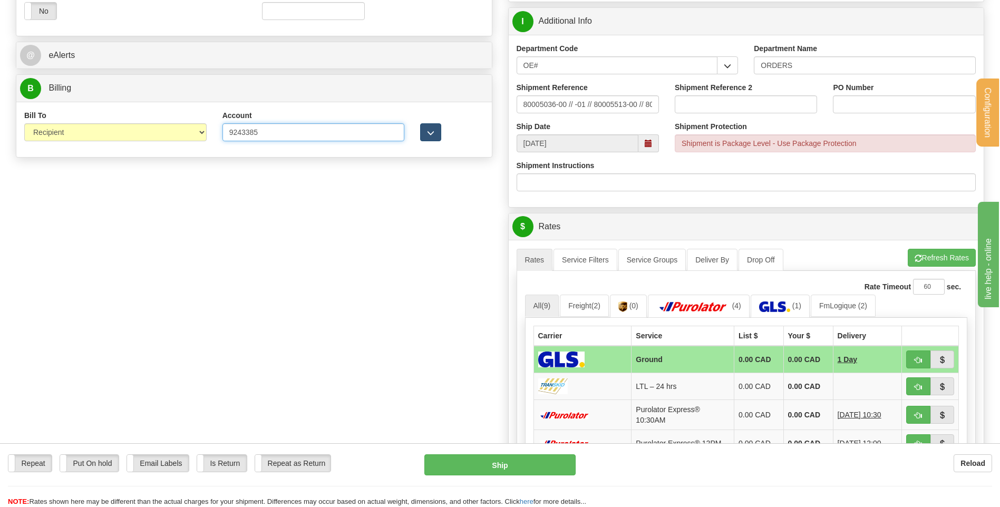
type input "9243385"
click span "button"
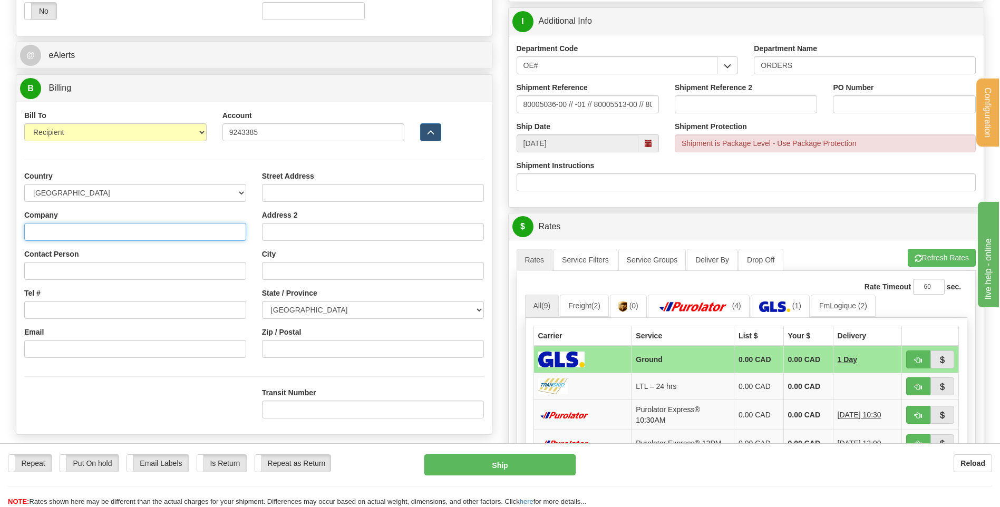
click input "Company"
click div "Company ray"
click input "ray"
type input "r"
type input "RAYMOND ARCHITECTURAL INC"
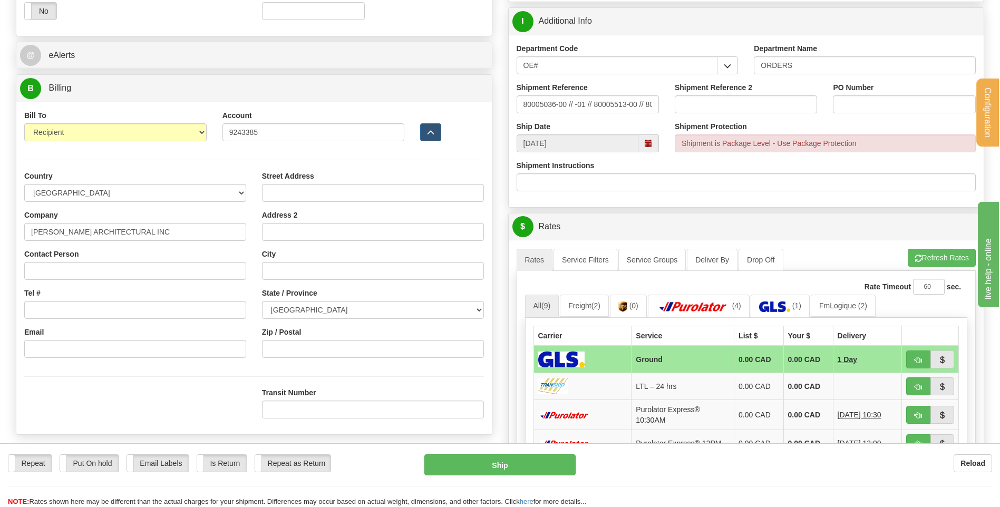
click div "Street Address"
click input "Street Address"
type input "195, RUE ST-DENIS"
click input "City"
type input "DRUMMONDVILLE"
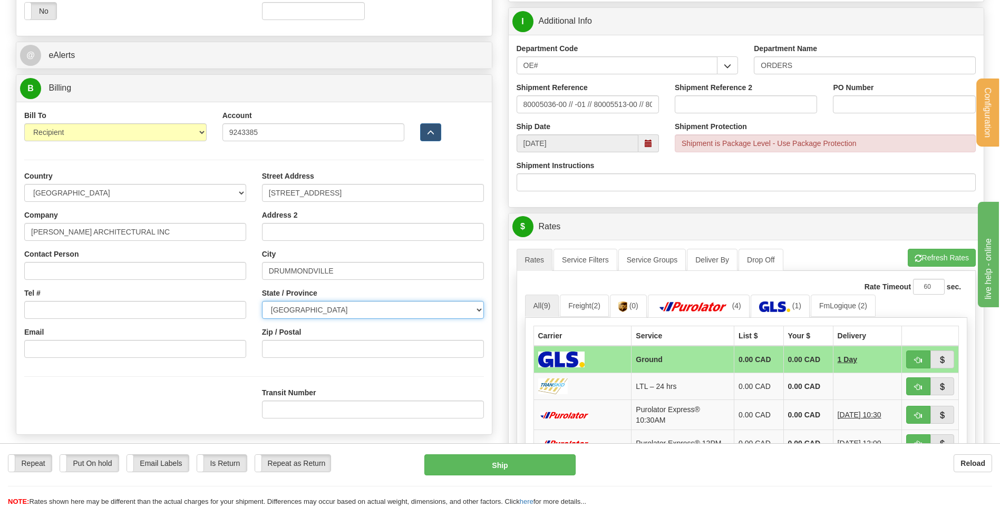
click select "ALBERTA BRITISH COLUMBIA MANITOBA NEW BRUNSWICK NEWFOUNDLAND NOVA SCOTIA NUNAVU…"
select select "QC"
click select "ALBERTA BRITISH COLUMBIA MANITOBA NEW BRUNSWICK NEWFOUNDLAND NOVA SCOTIA NUNAVU…"
click input "Zip / Postal"
type input "J2B 5T7"
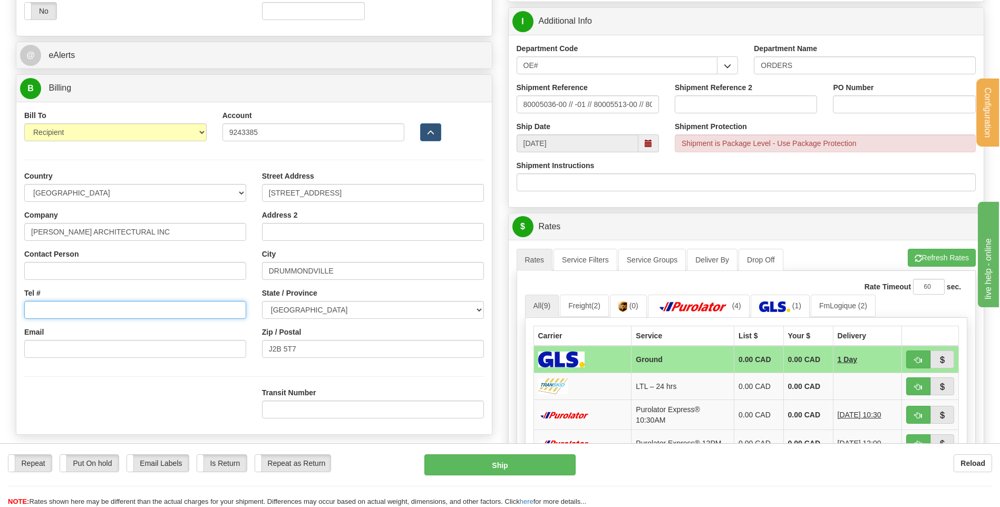
click input "Tel #"
type input "7"
type input "8194741010"
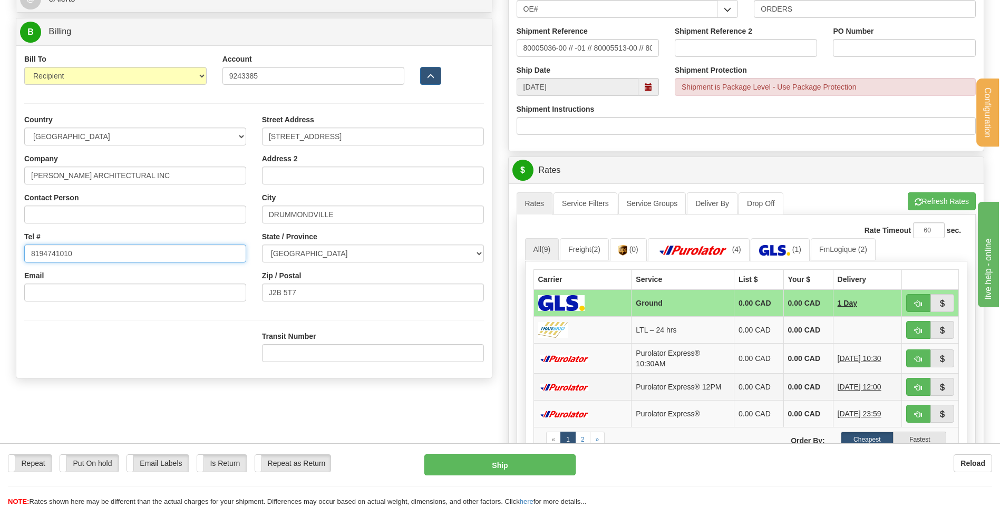
scroll to position [580, 0]
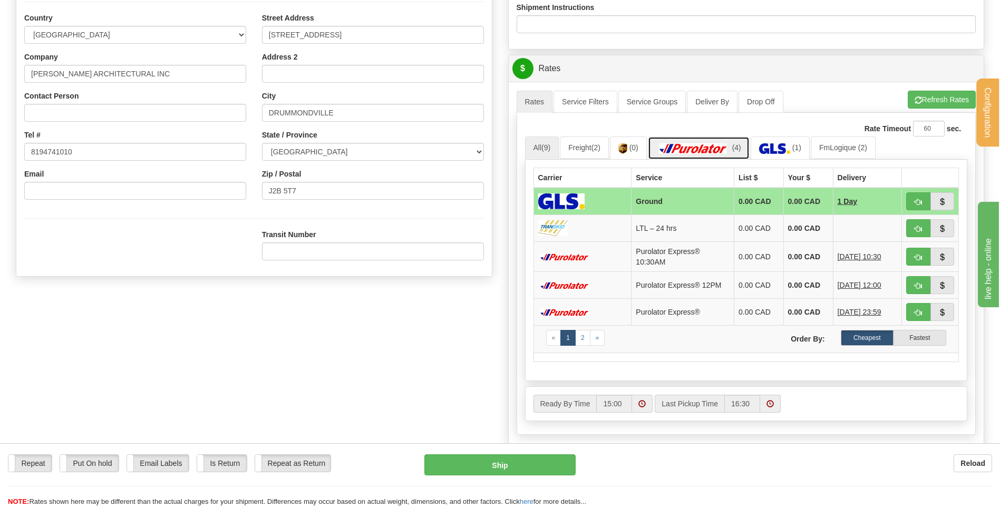
click img
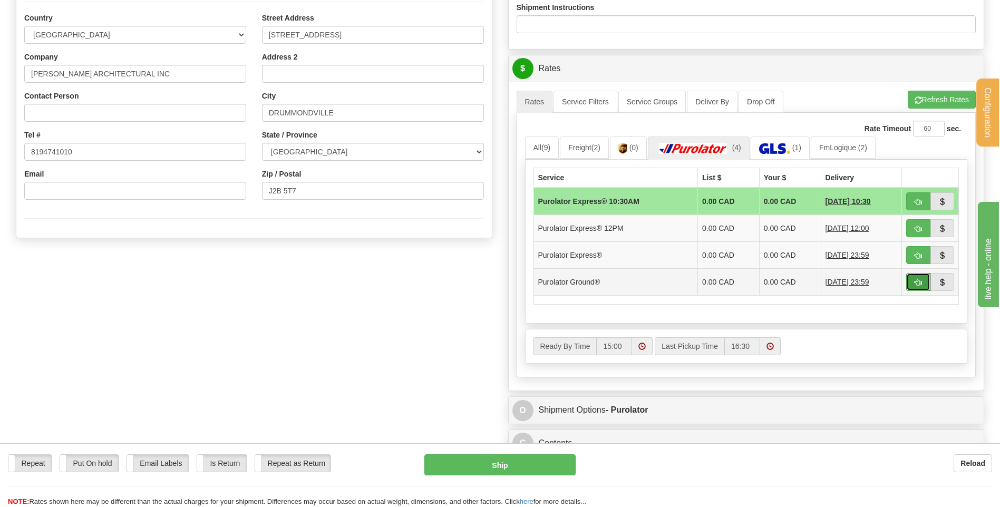
click span "button"
type input "260"
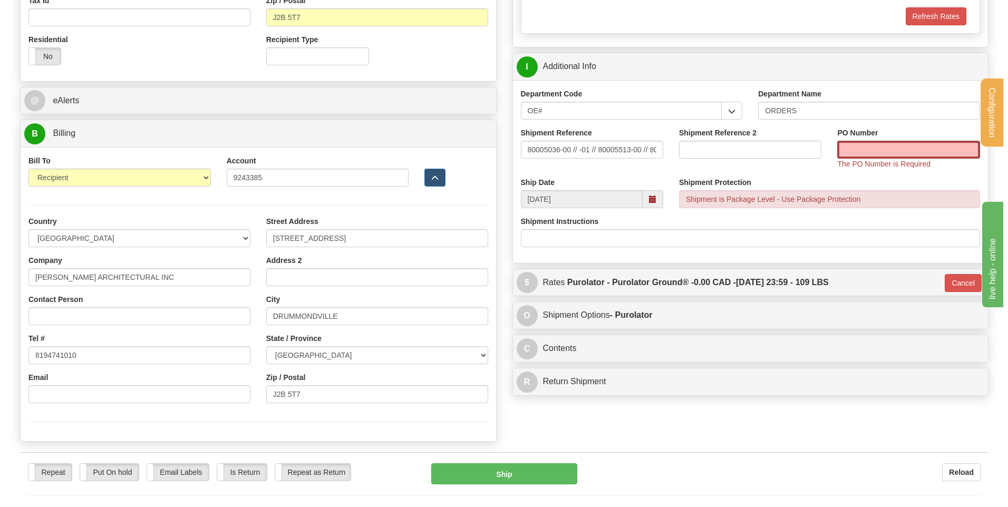
scroll to position [369, 0]
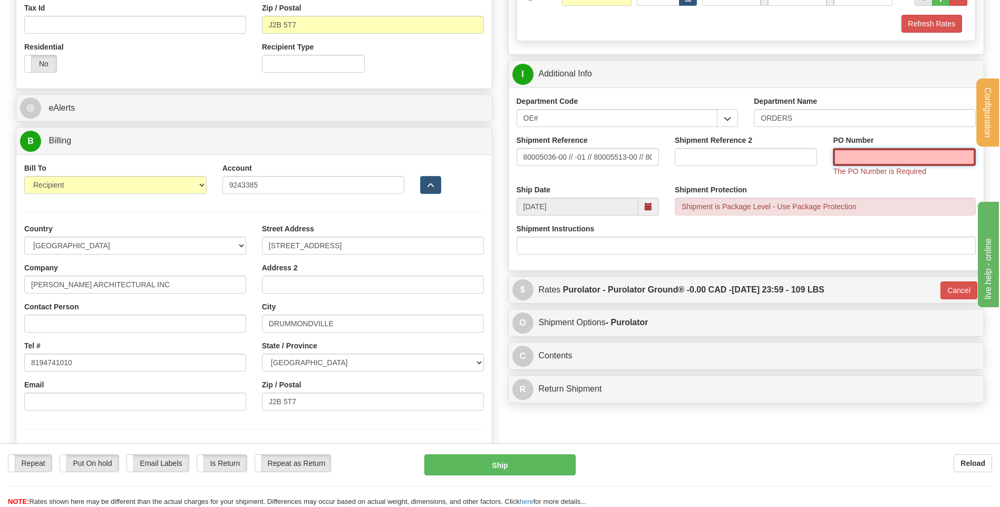
click input "PO Number"
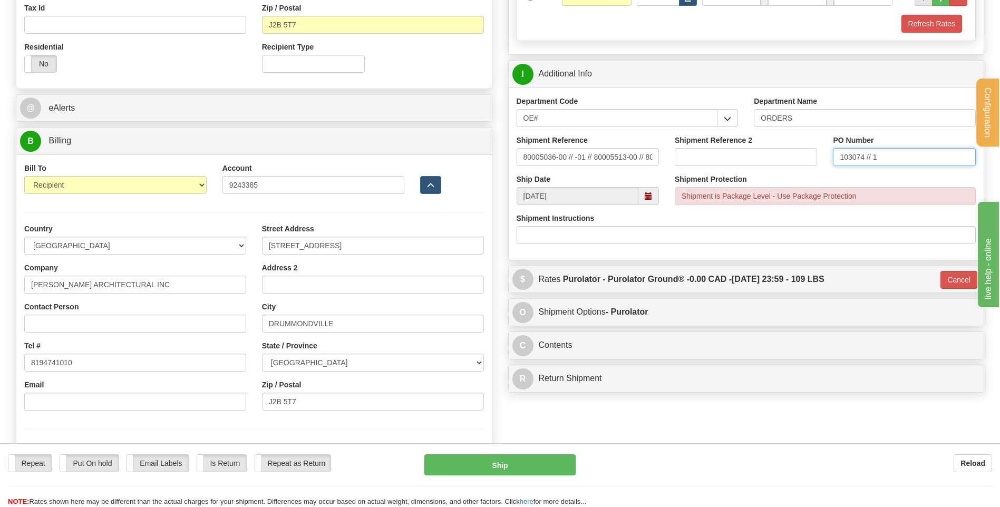
click input "103074 // 1"
click input "//103074 // 1"
click input "102894//103074 // 1"
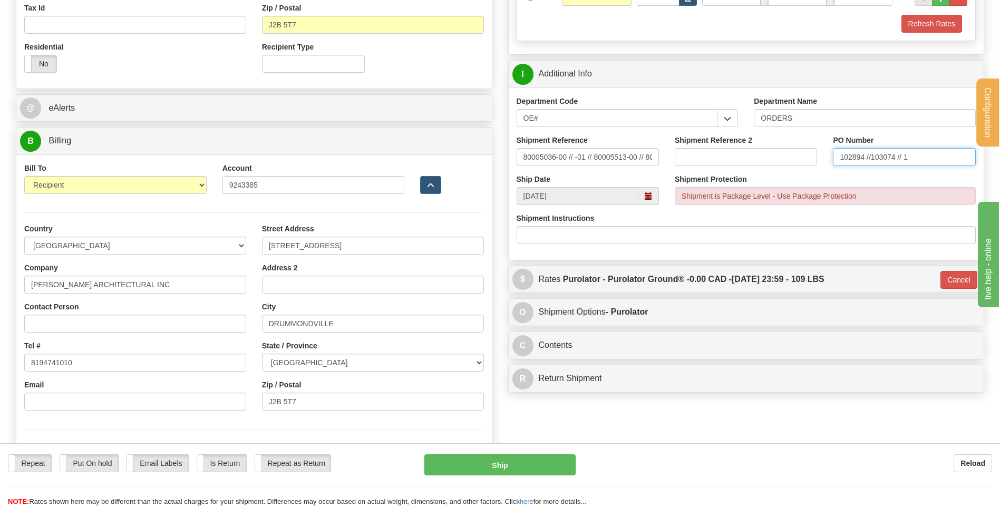
click input "102894 //103074 // 1"
click input "102894 // 103074 // 1"
type input "102894 // 103074 // 102461"
click button "Ship"
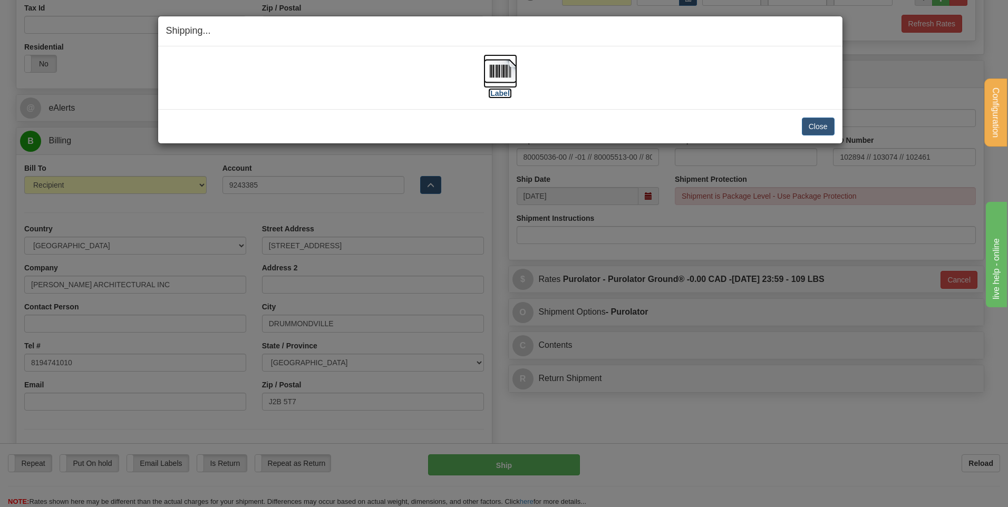
click img
click button "Close"
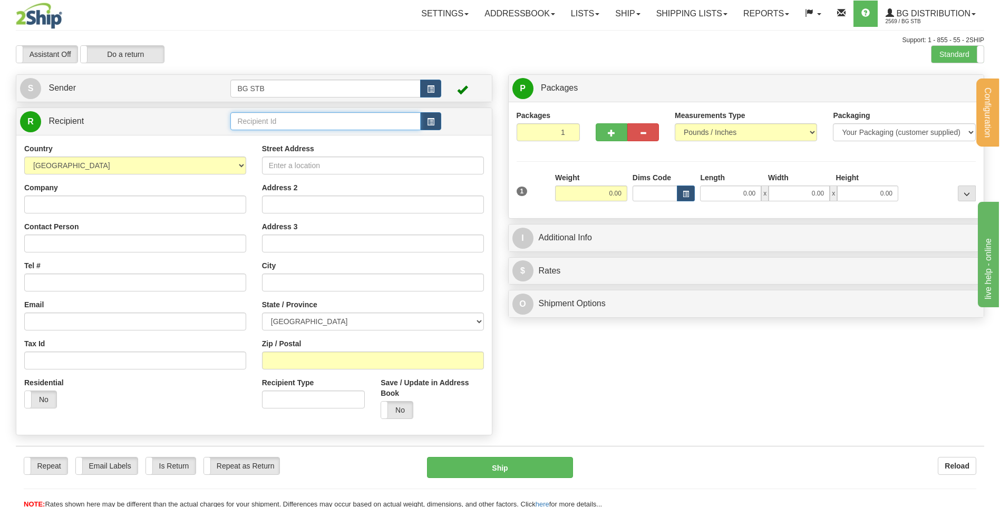
click at [284, 127] on input "text" at bounding box center [325, 121] width 190 height 18
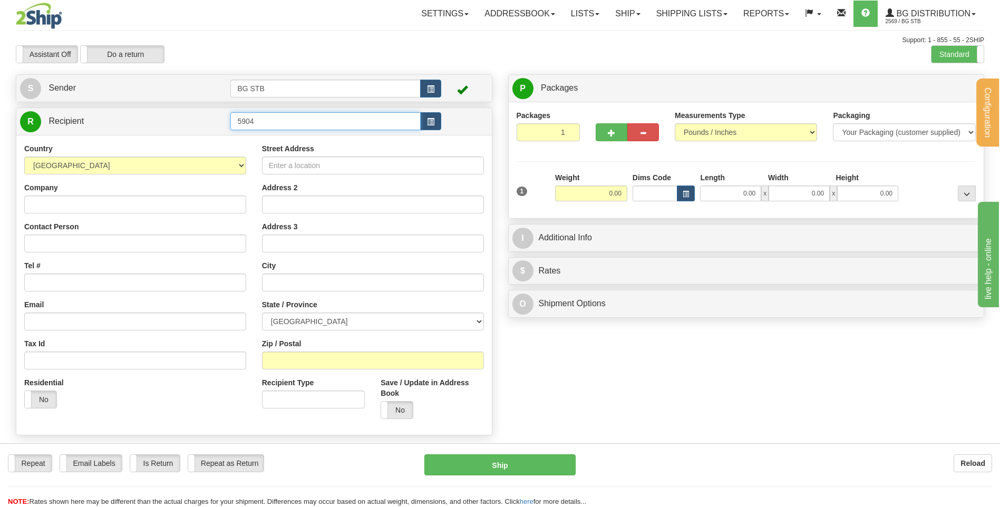
type input "5904"
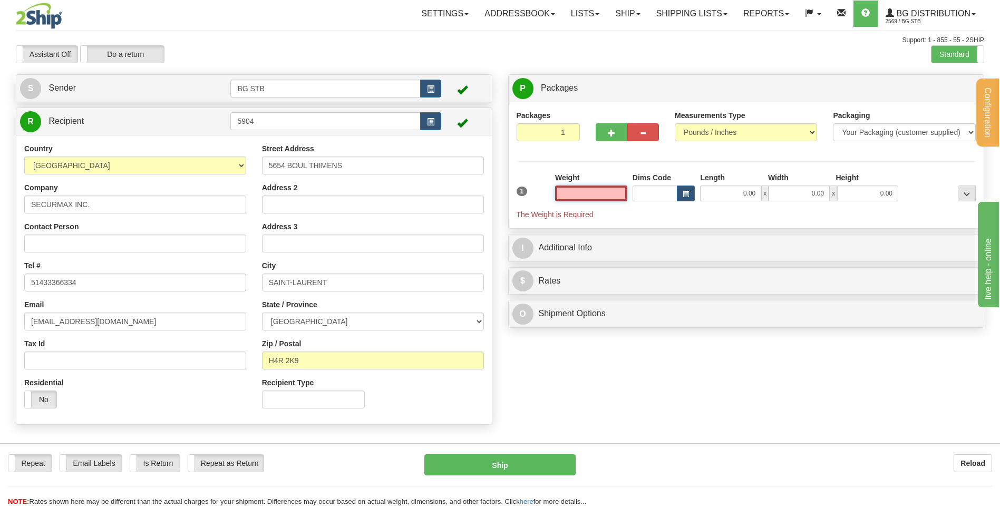
click at [613, 191] on input "text" at bounding box center [591, 194] width 72 height 16
type input "5.30"
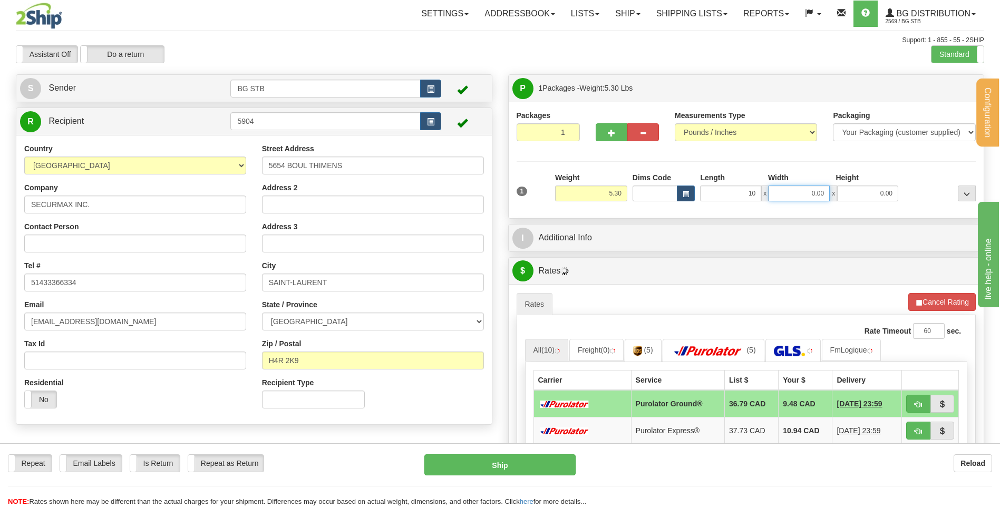
type input "10.00"
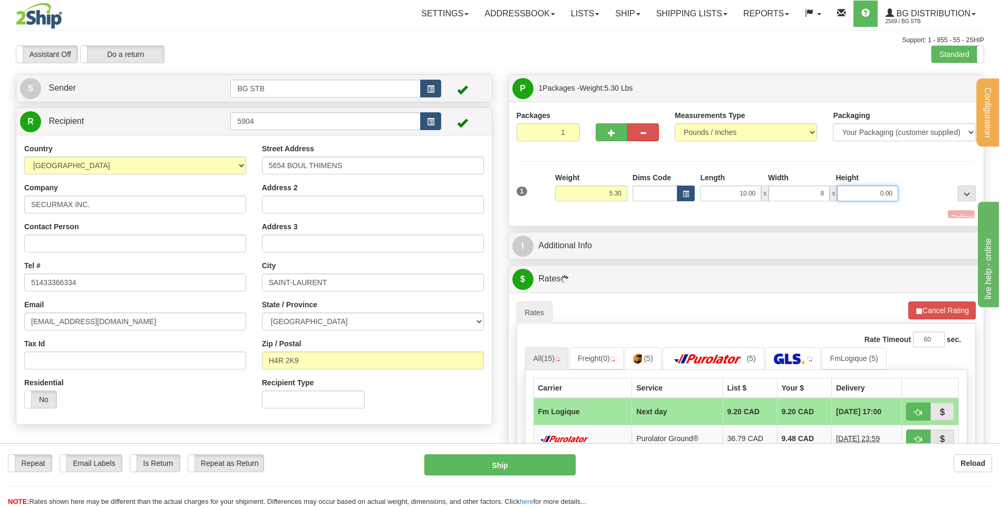
type input "8.00"
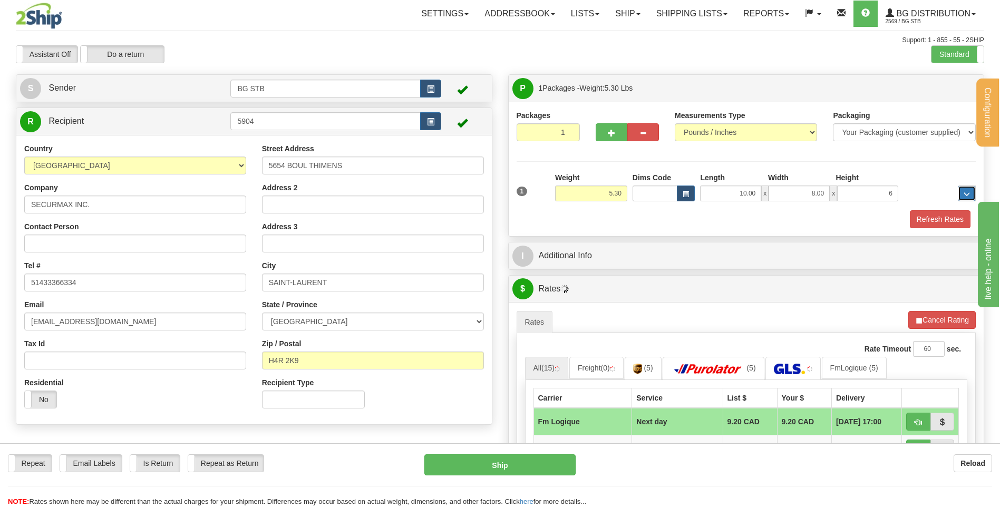
type input "6.00"
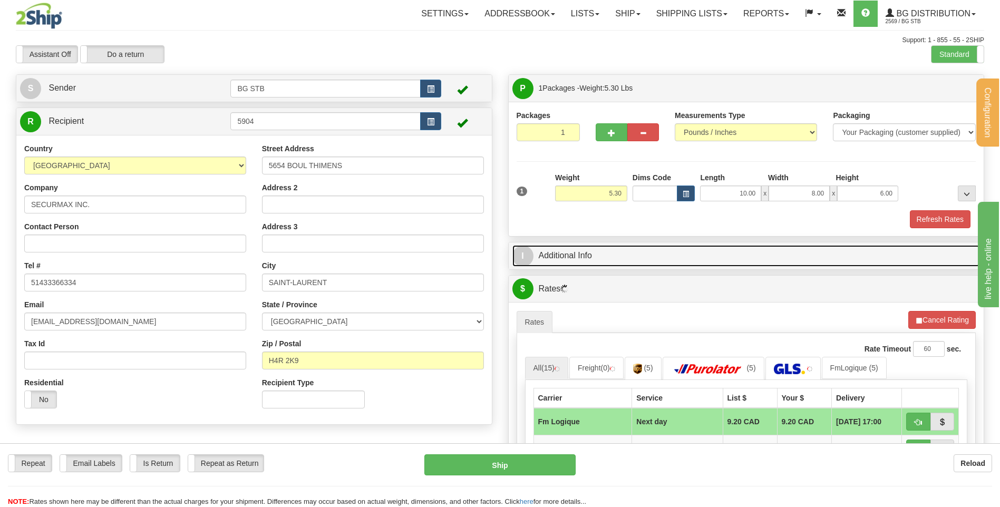
click at [574, 255] on link "I Additional Info" at bounding box center [746, 256] width 468 height 22
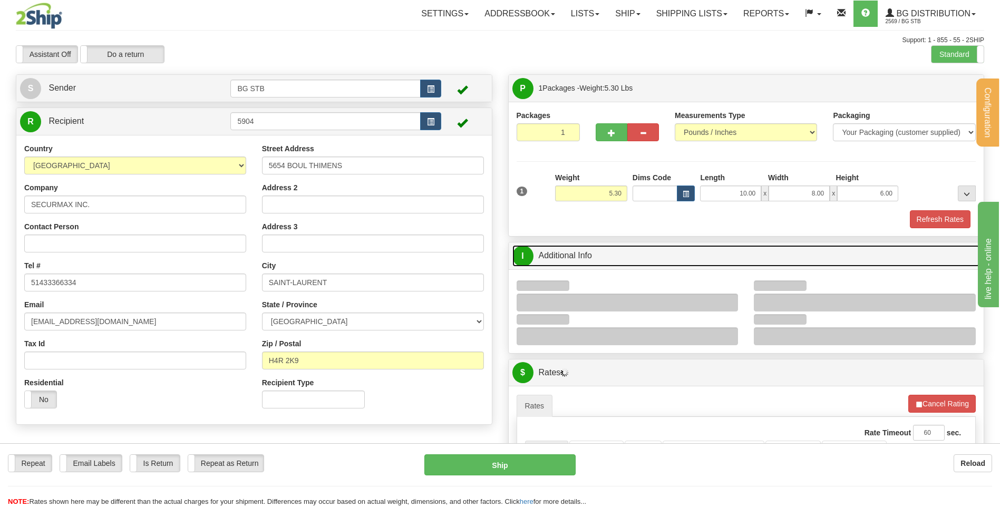
scroll to position [105, 0]
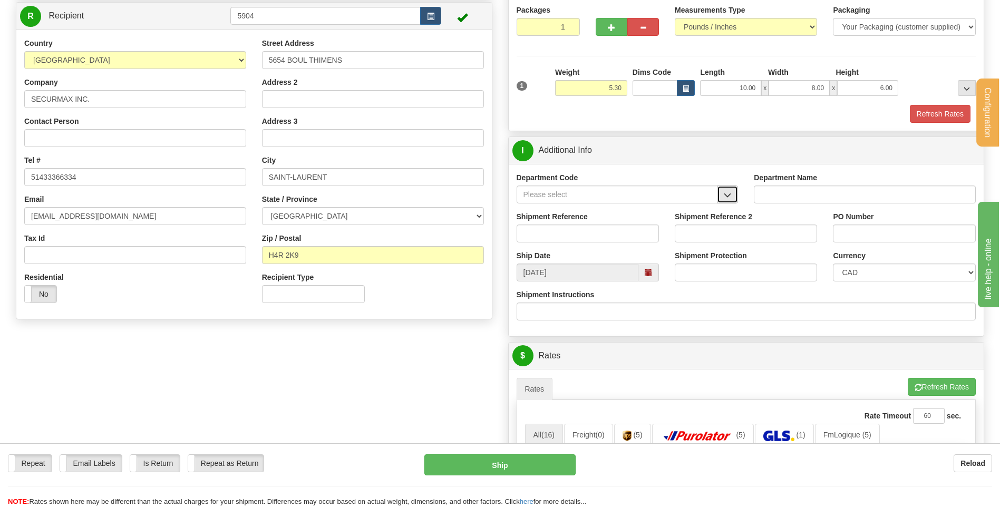
click at [730, 197] on span "button" at bounding box center [727, 195] width 7 height 7
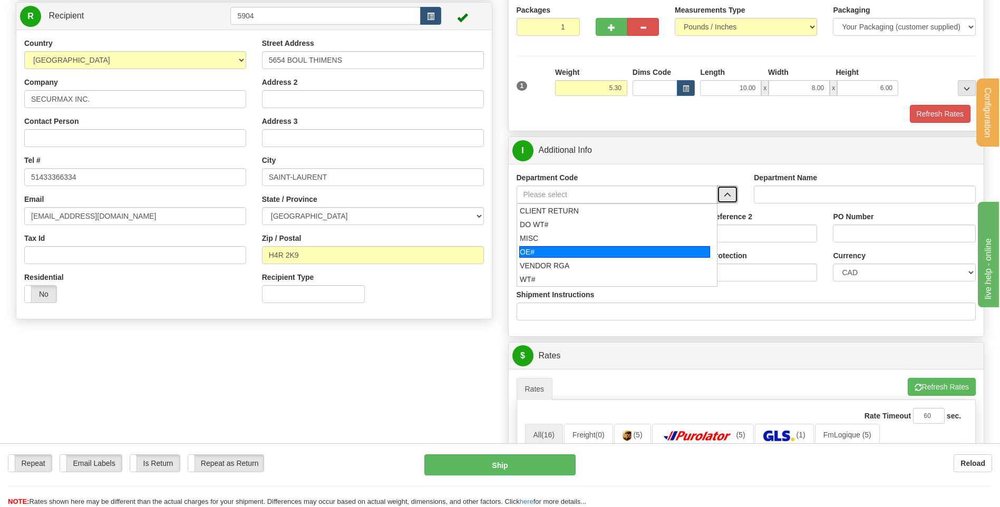
click at [591, 251] on div "OE#" at bounding box center [614, 252] width 191 height 12
type input "OE#"
type input "ORDERS"
click at [588, 230] on input "Shipment Reference" at bounding box center [588, 234] width 142 height 18
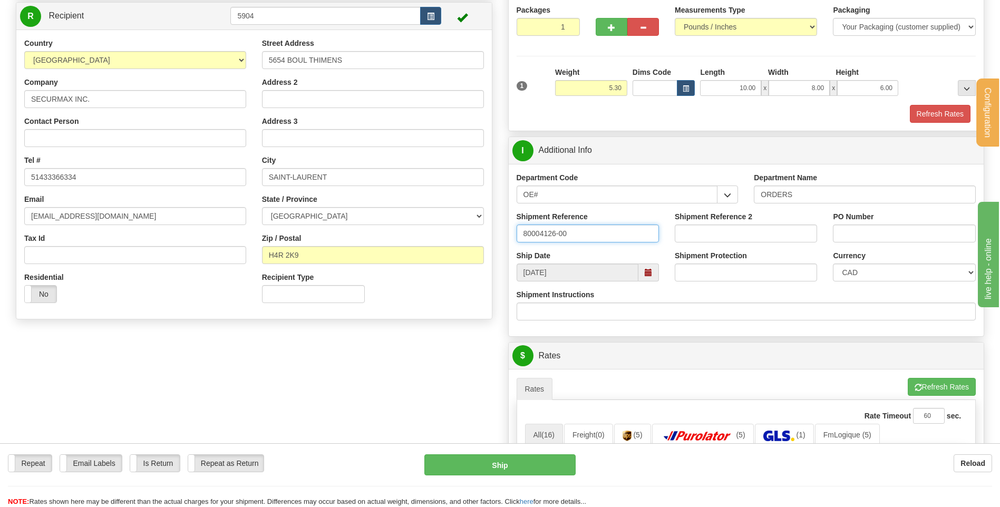
type input "80004126-00"
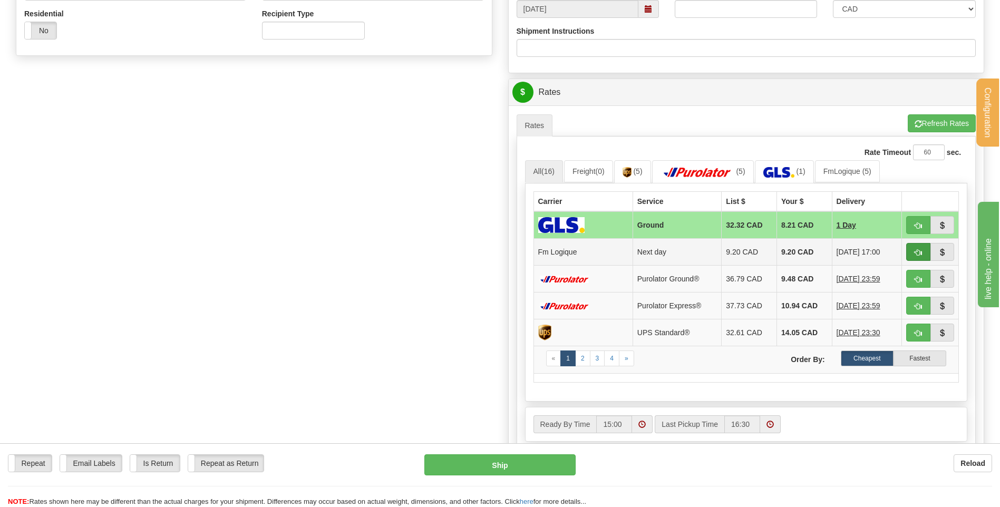
type input "11643-10487-repl"
click at [908, 250] on button "button" at bounding box center [918, 252] width 24 height 18
type input "jour"
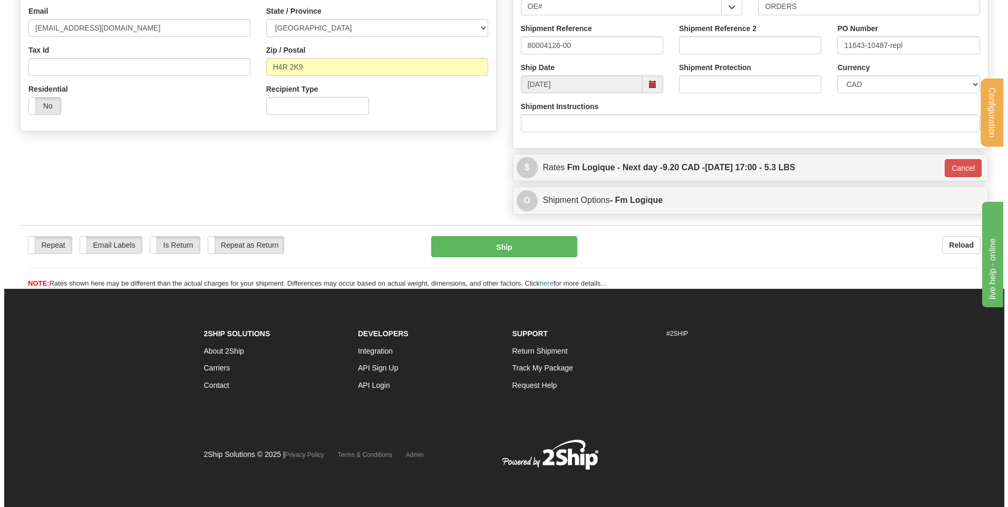
scroll to position [294, 0]
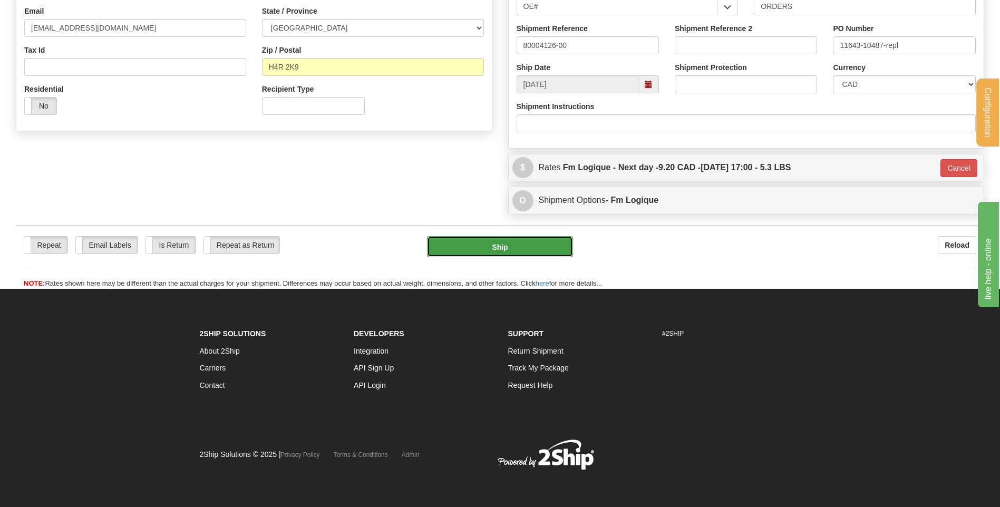
click at [563, 249] on button "Ship" at bounding box center [499, 246] width 145 height 21
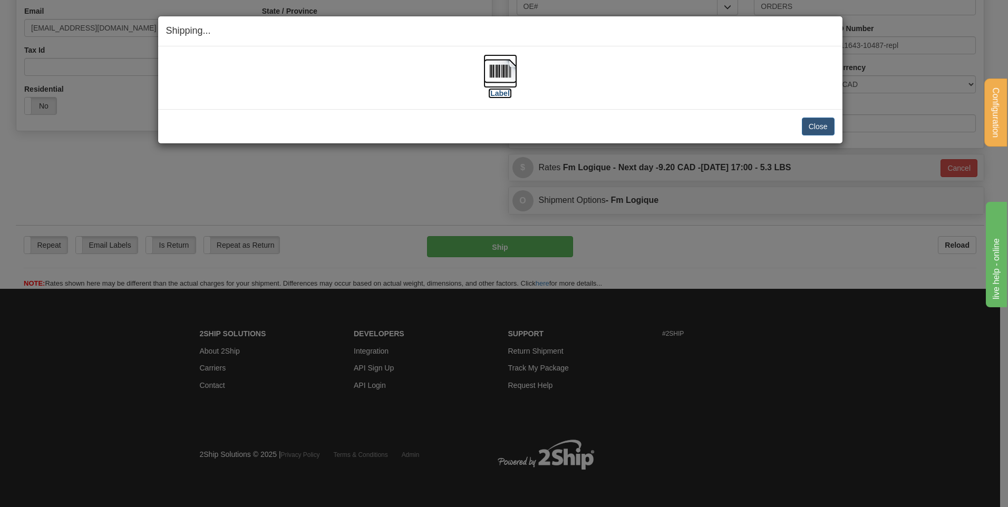
click at [490, 67] on img at bounding box center [500, 71] width 34 height 34
click at [814, 119] on button "Close" at bounding box center [818, 127] width 33 height 18
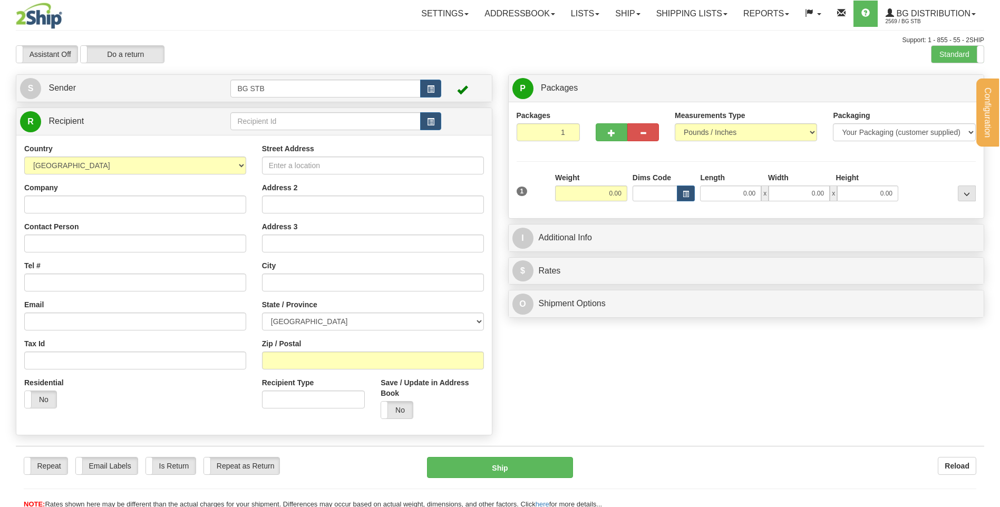
click at [274, 121] on input "text" at bounding box center [325, 121] width 190 height 18
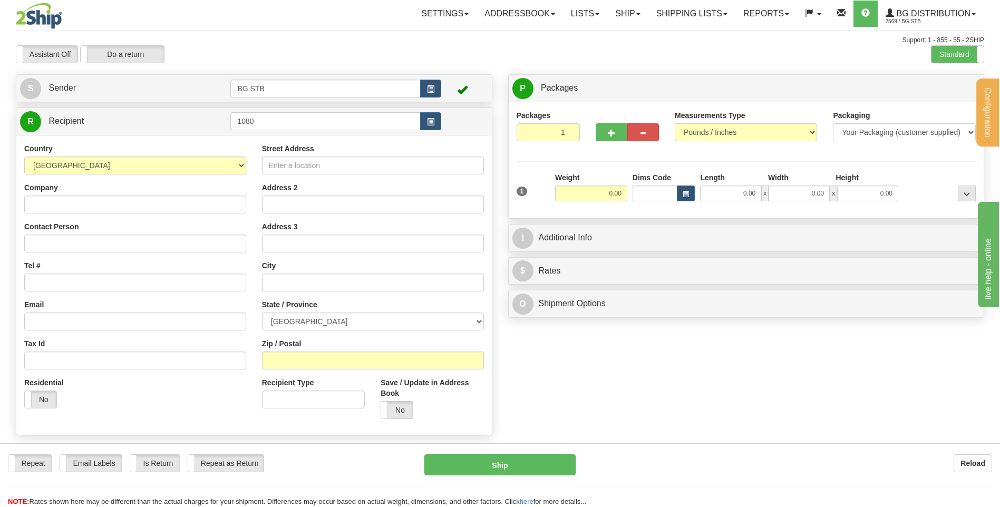
type input "1080"
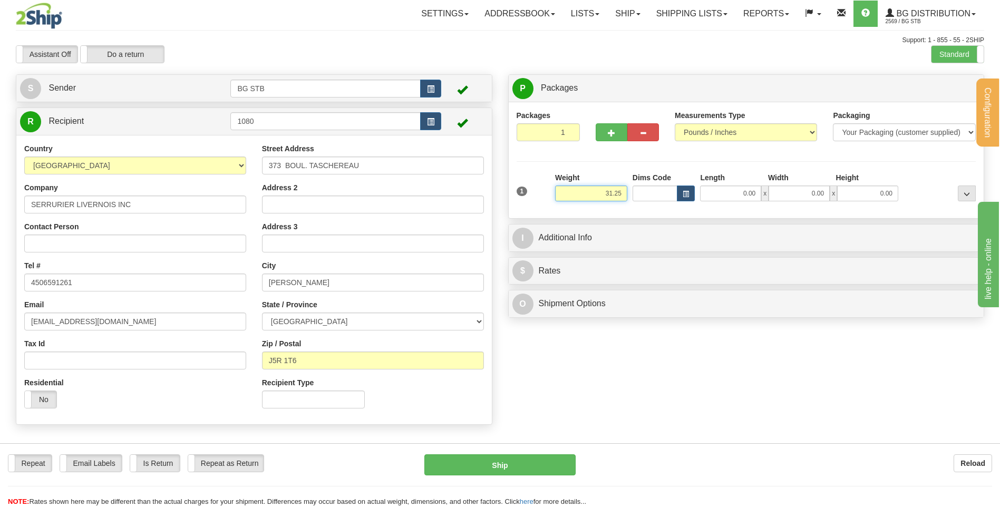
type input "31.25"
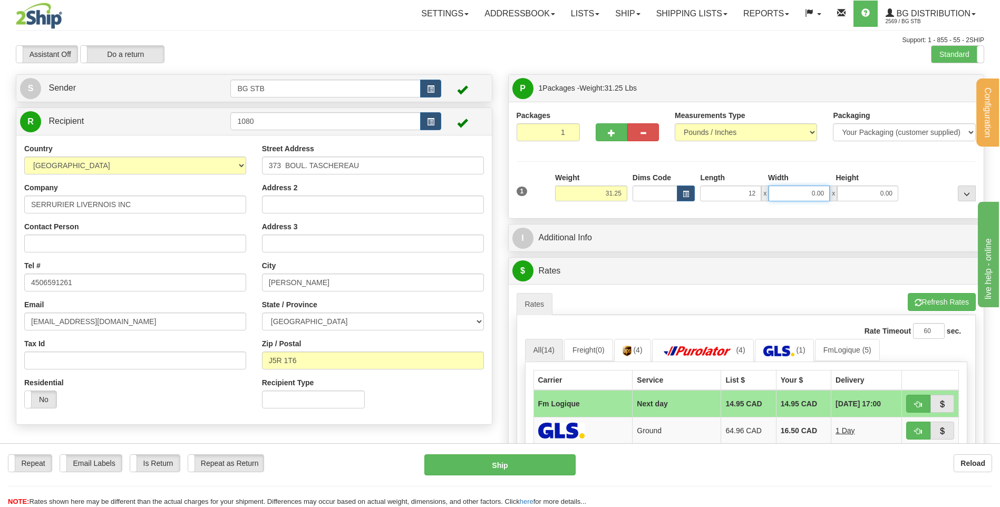
type input "12.00"
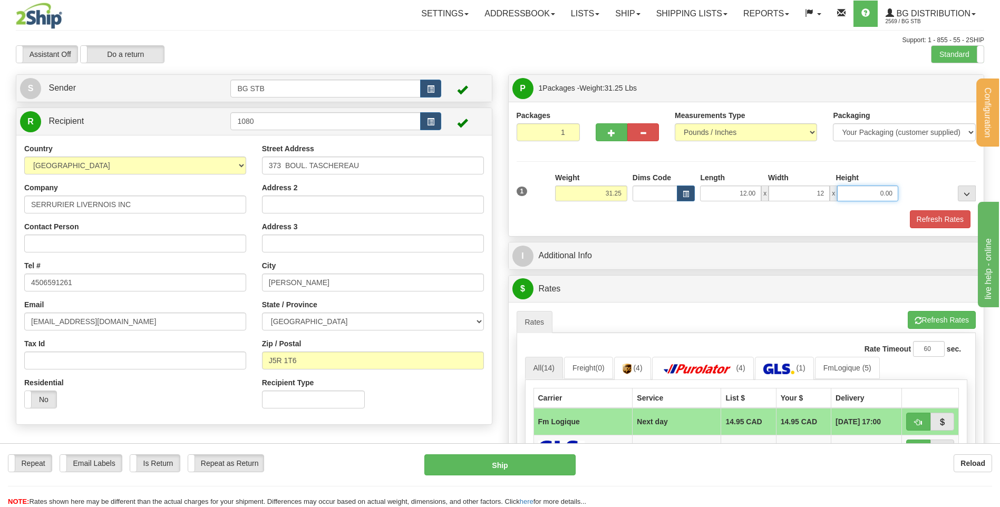
type input "12.00"
type input "13.00"
click at [582, 271] on div "P Packages 1 Packages - Weight: 31.25 Lbs Shipment Level Shipm. Package Level P…" at bounding box center [746, 388] width 492 height 629
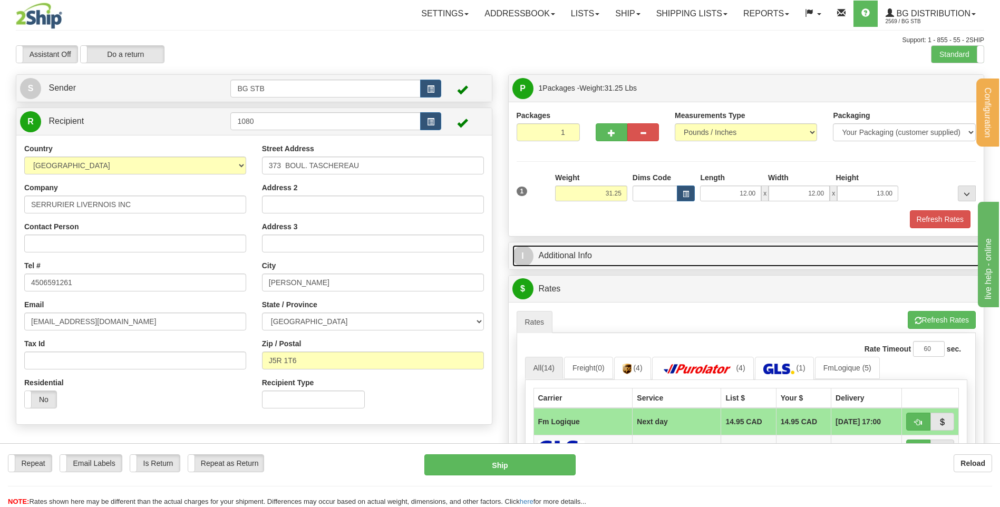
click at [583, 265] on link "I Additional Info" at bounding box center [746, 256] width 468 height 22
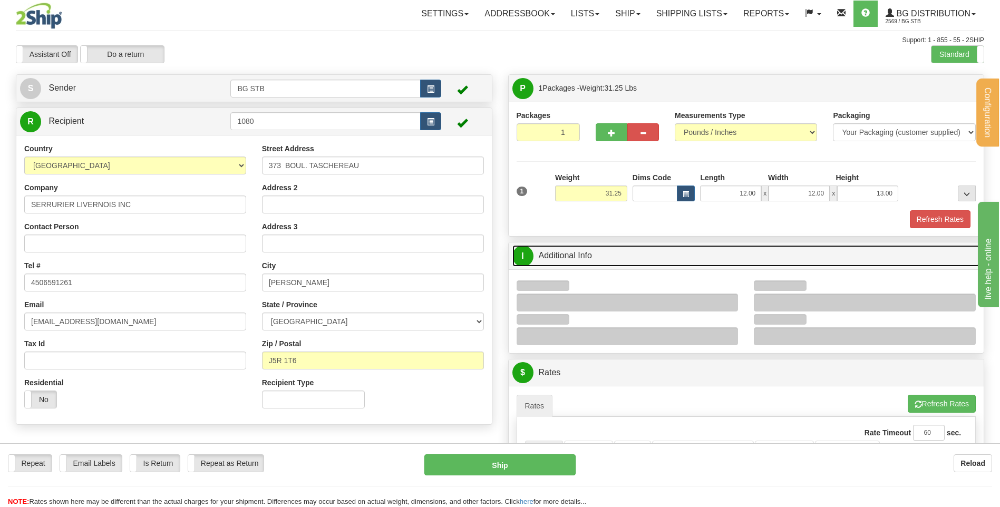
scroll to position [105, 0]
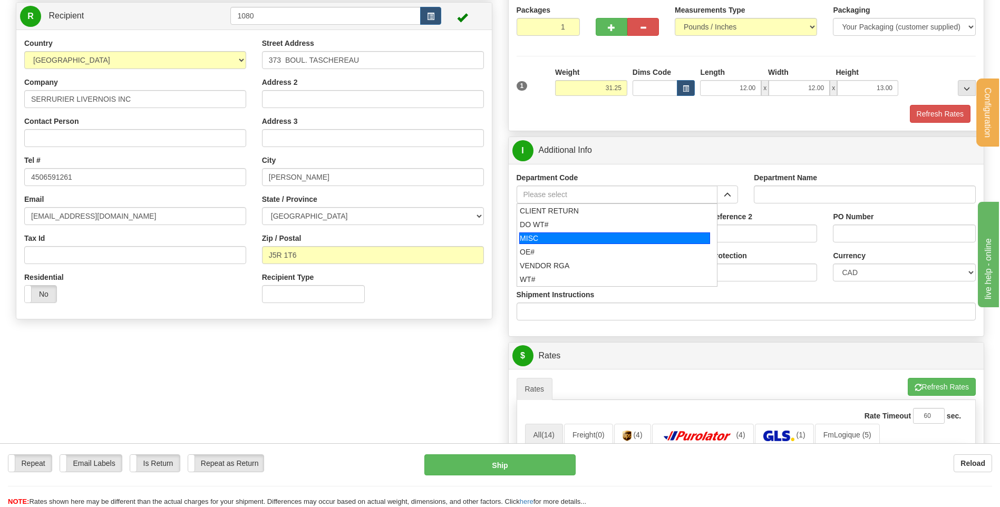
click at [592, 252] on div "OE#" at bounding box center [615, 252] width 190 height 11
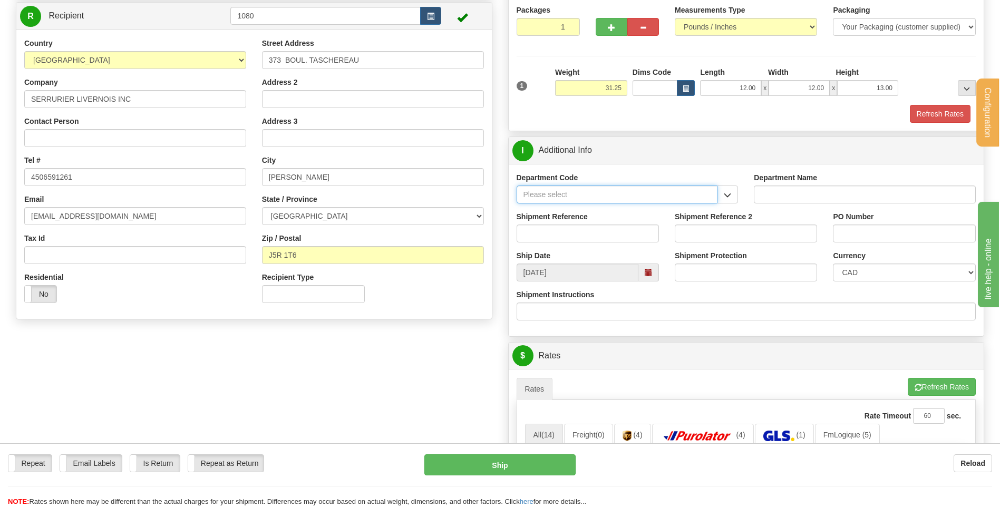
type input "OE#"
type input "ORDERS"
click at [587, 234] on input "Shipment Reference" at bounding box center [588, 234] width 142 height 18
type input "80005528-00"
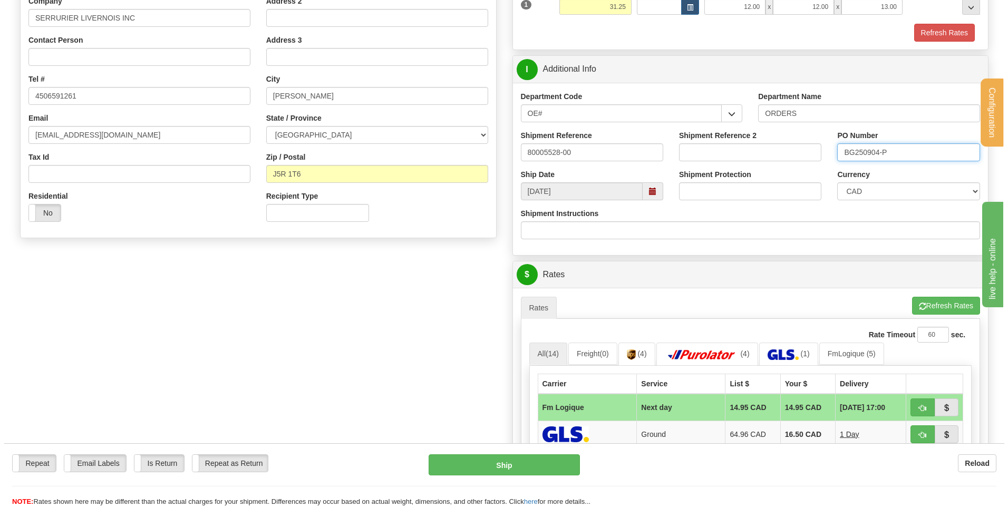
scroll to position [264, 0]
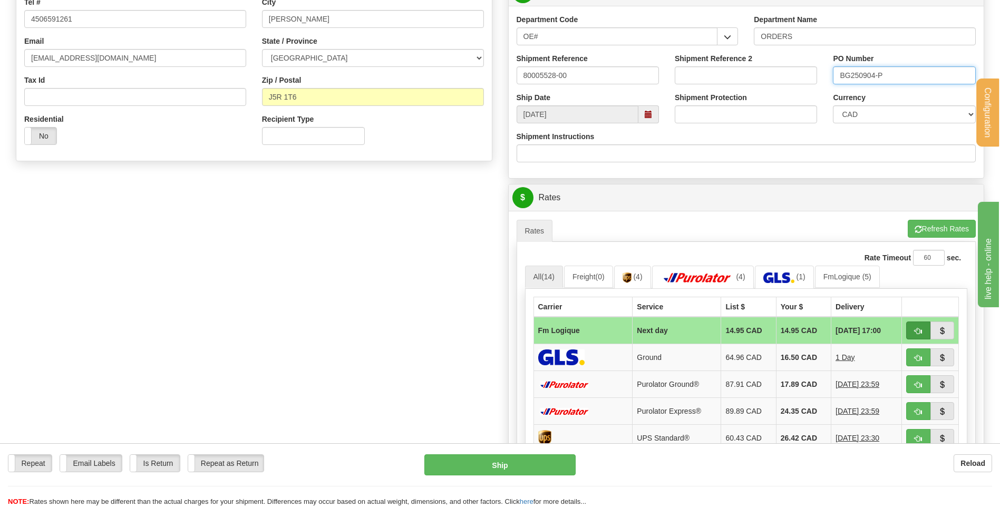
type input "BG250904-P"
click at [910, 332] on button "button" at bounding box center [918, 331] width 24 height 18
type input "jour"
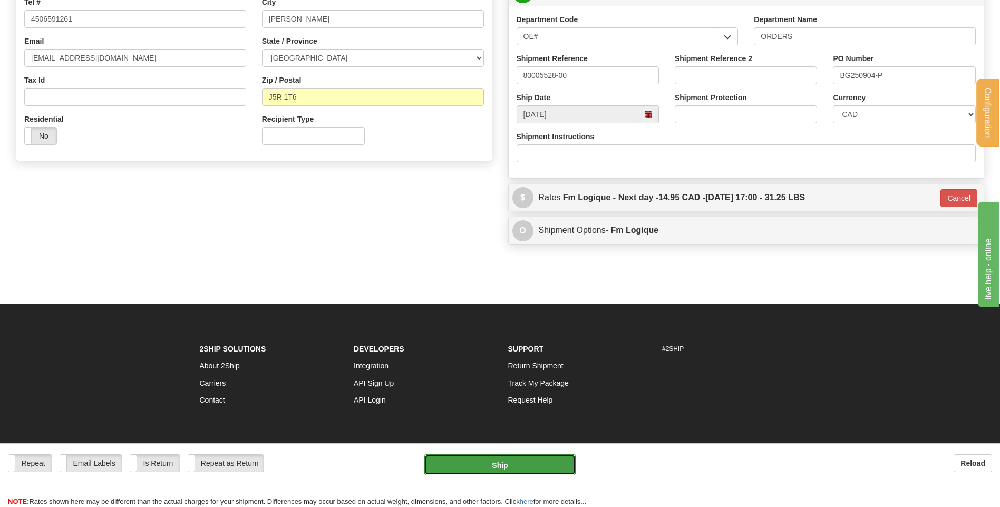
click at [524, 465] on button "Ship" at bounding box center [499, 464] width 151 height 21
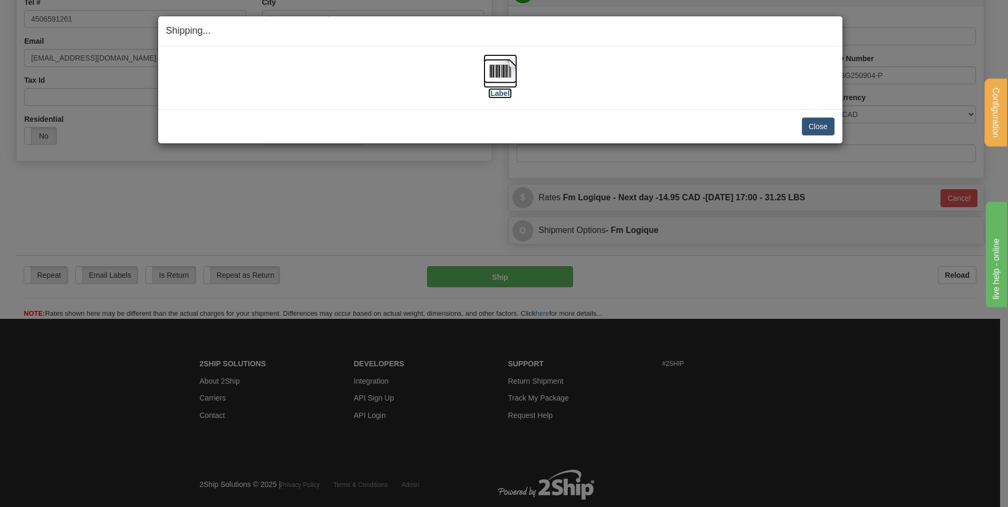
click at [498, 70] on img at bounding box center [500, 71] width 34 height 34
drag, startPoint x: 821, startPoint y: 125, endPoint x: 812, endPoint y: 108, distance: 18.9
click at [821, 123] on button "Close" at bounding box center [818, 127] width 33 height 18
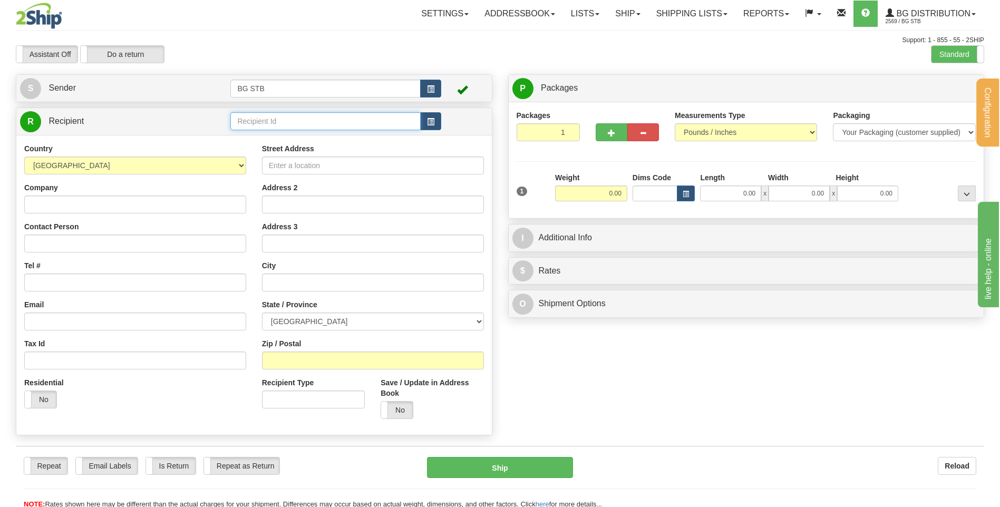
click at [265, 120] on input "text" at bounding box center [325, 121] width 190 height 18
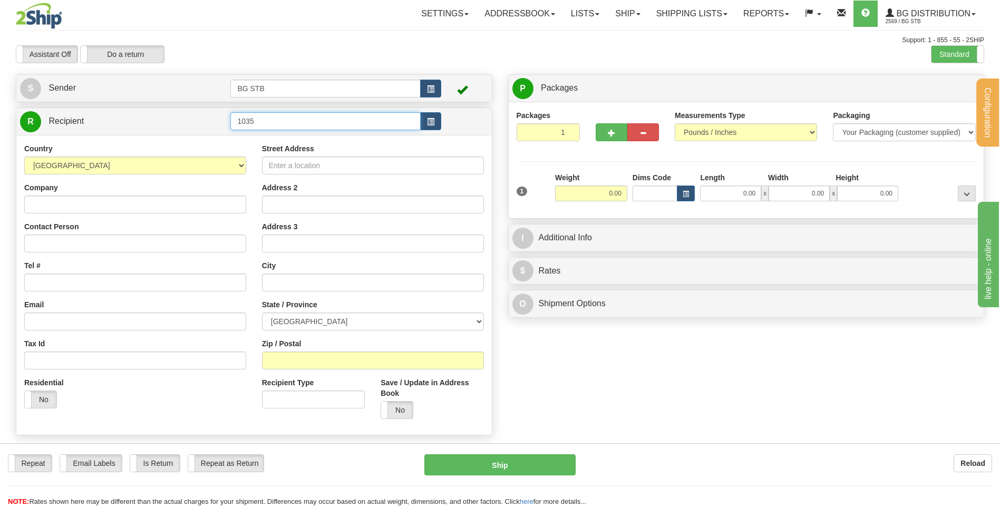
type input "1035"
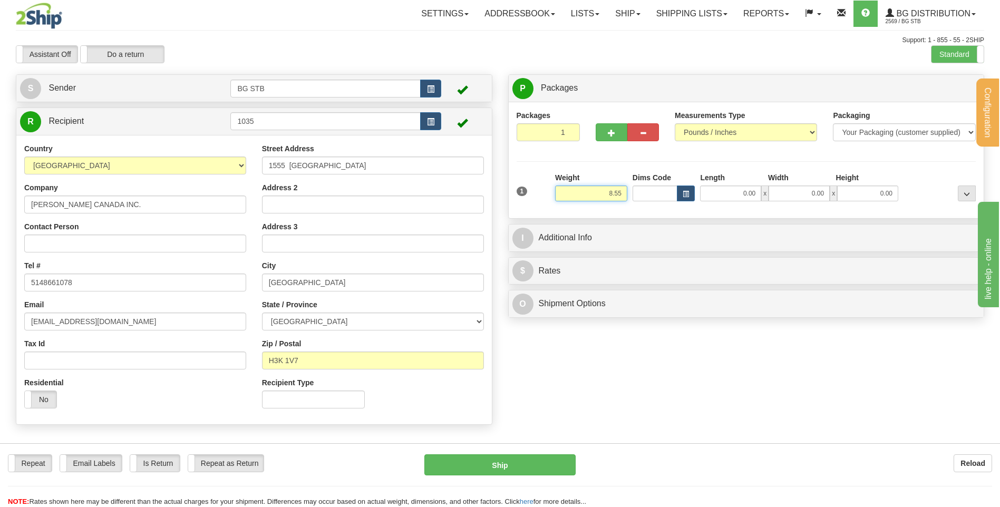
type input "8.55"
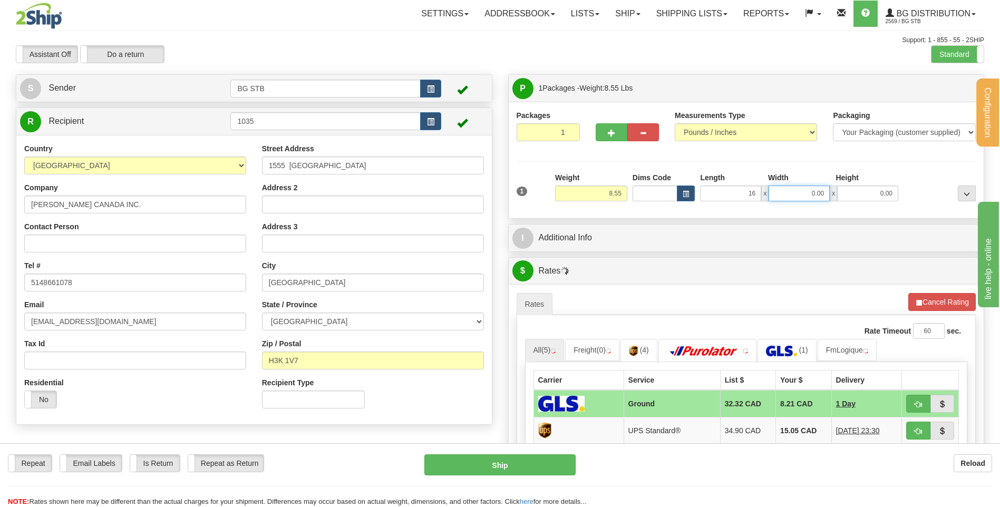
type input "16.00"
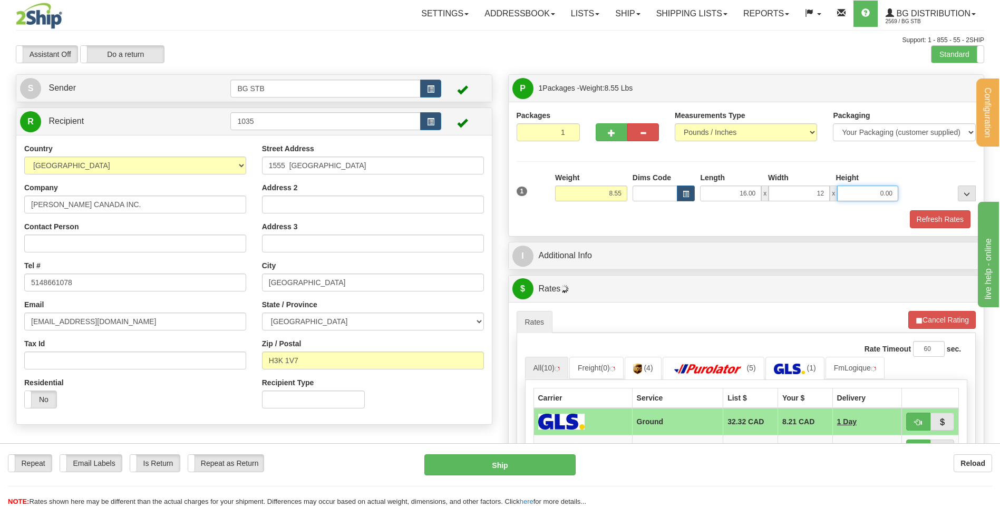
type input "12.00"
type input "11.00"
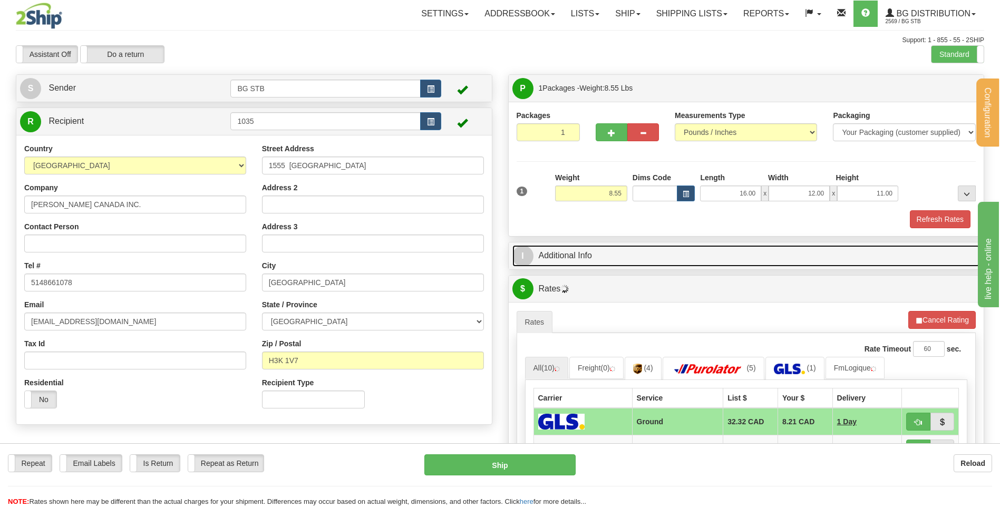
drag, startPoint x: 554, startPoint y: 265, endPoint x: 571, endPoint y: 252, distance: 21.1
click at [555, 265] on link "I Additional Info" at bounding box center [746, 256] width 468 height 22
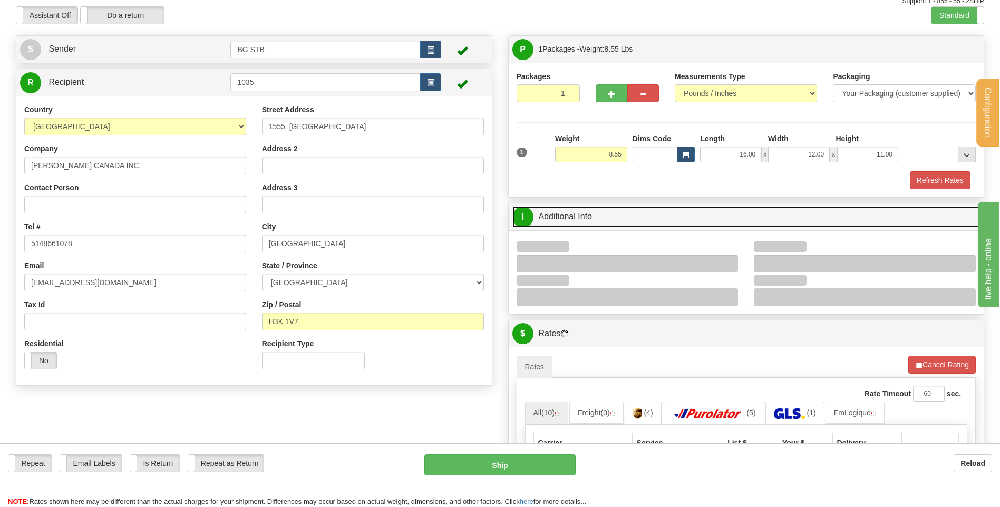
scroll to position [105, 0]
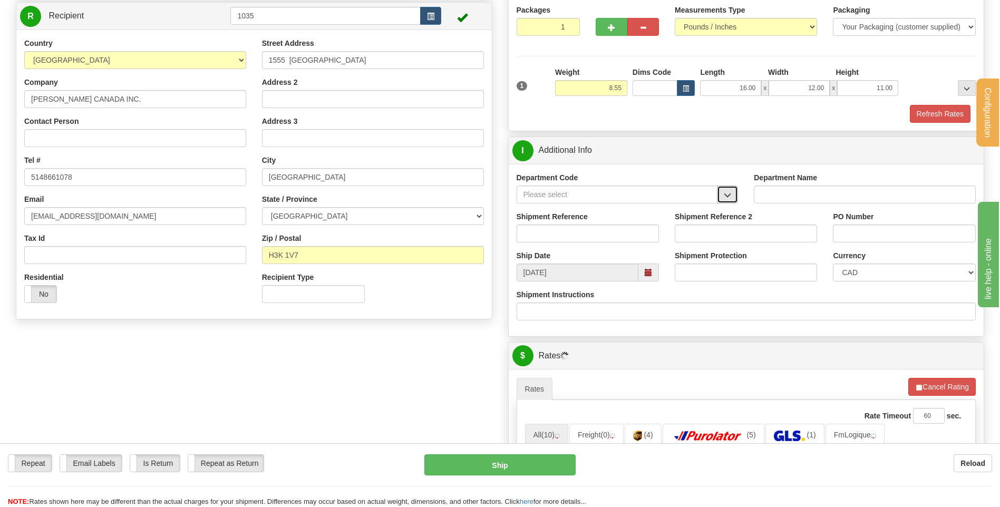
click at [726, 196] on span "button" at bounding box center [727, 195] width 7 height 7
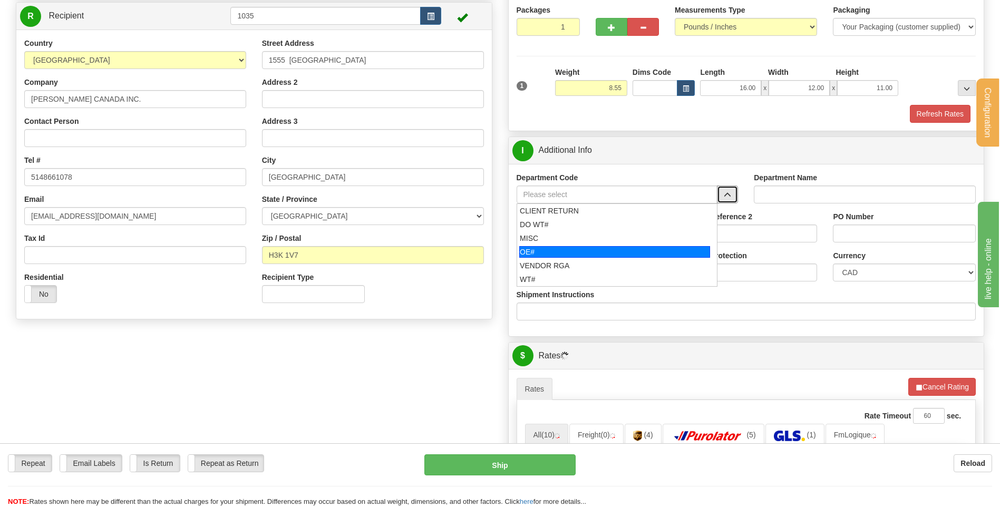
drag, startPoint x: 592, startPoint y: 255, endPoint x: 591, endPoint y: 249, distance: 6.0
click at [592, 254] on div "OE#" at bounding box center [614, 252] width 191 height 12
type input "OE#"
type input "ORDERS"
click at [586, 232] on input "Shipment Reference" at bounding box center [588, 234] width 142 height 18
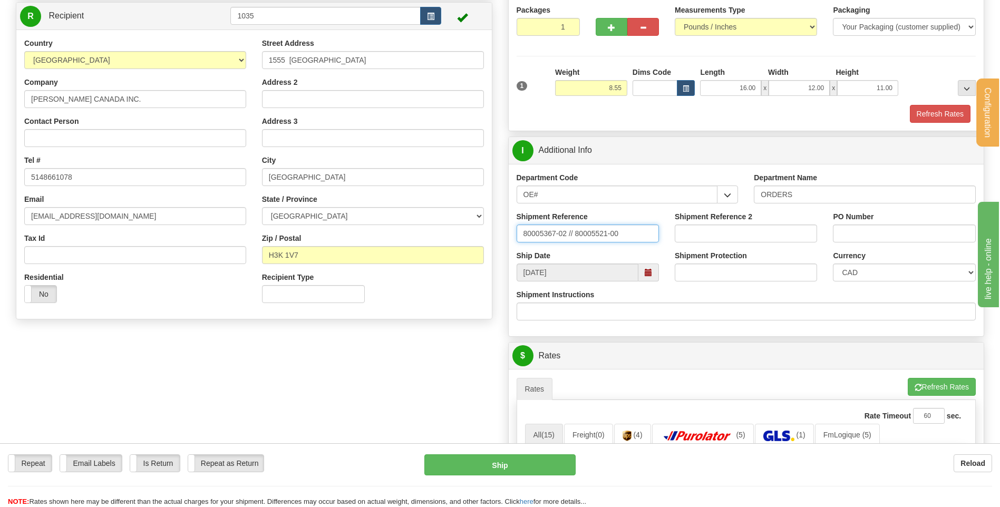
type input "80005367-02 // 80005521-00"
click at [905, 239] on input "PO Number" at bounding box center [904, 234] width 142 height 18
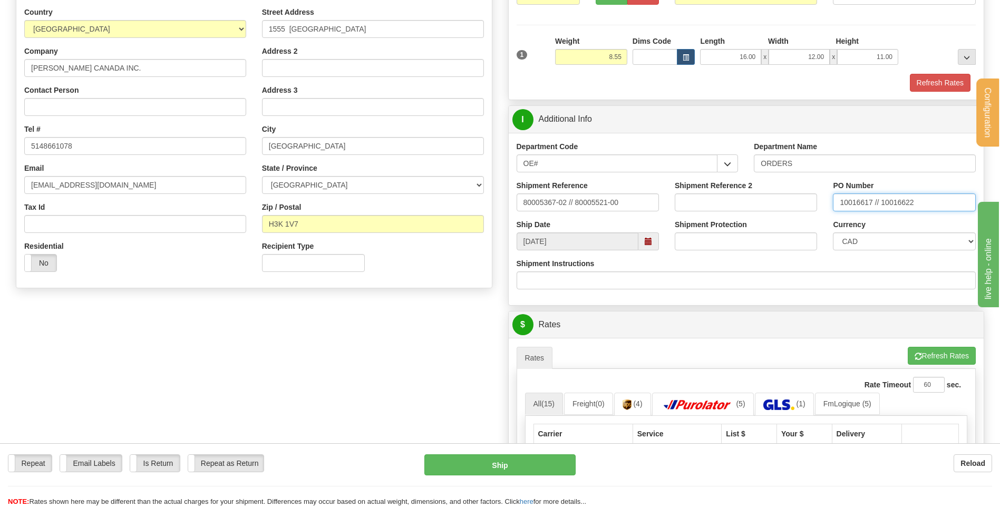
scroll to position [316, 0]
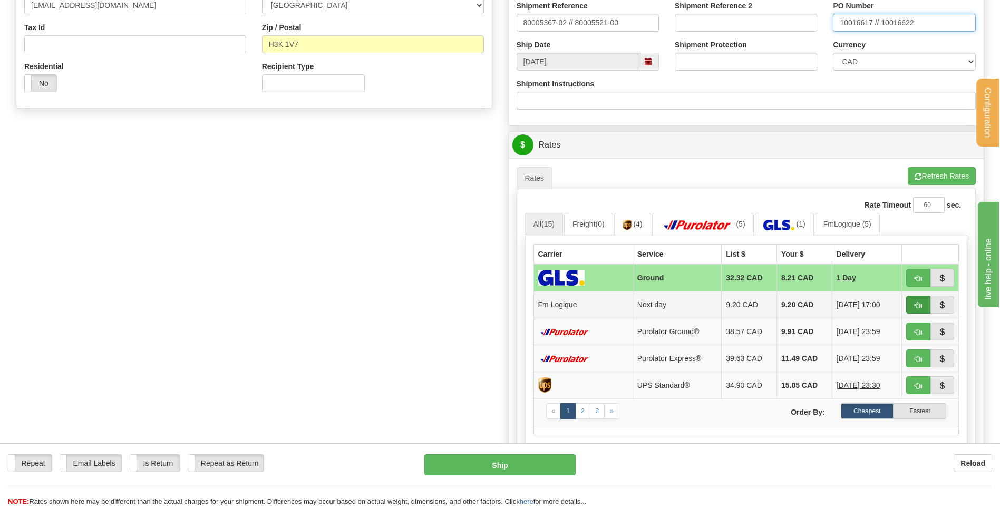
type input "10016617 // 10016622"
click at [913, 299] on button "button" at bounding box center [918, 305] width 24 height 18
type input "jour"
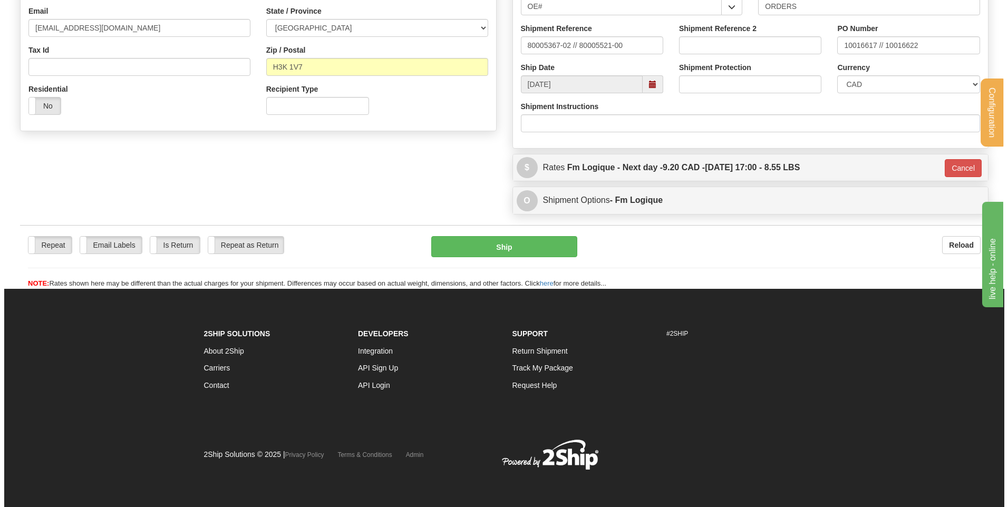
scroll to position [294, 0]
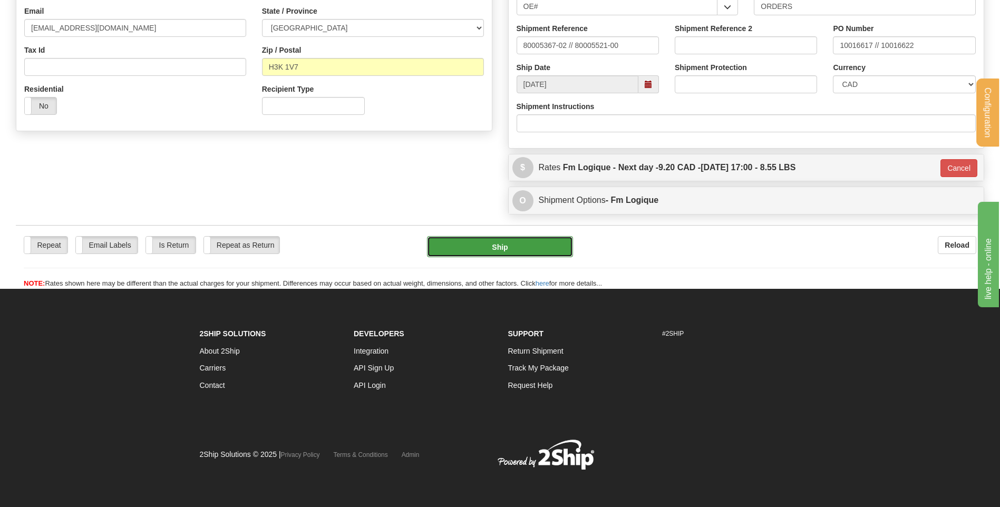
click at [540, 255] on button "Ship" at bounding box center [499, 246] width 145 height 21
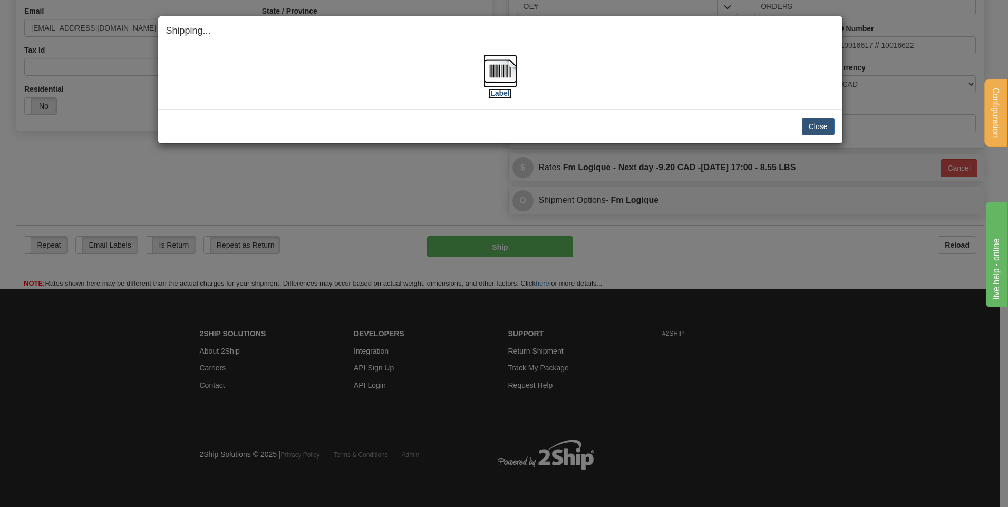
click at [502, 70] on img at bounding box center [500, 71] width 34 height 34
click at [826, 121] on button "Close" at bounding box center [818, 127] width 33 height 18
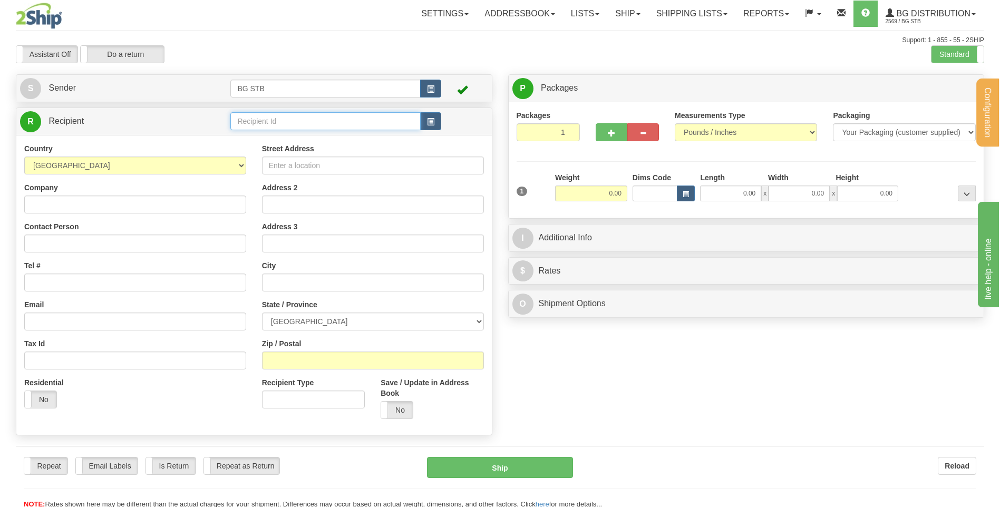
click at [256, 123] on input "text" at bounding box center [325, 121] width 190 height 18
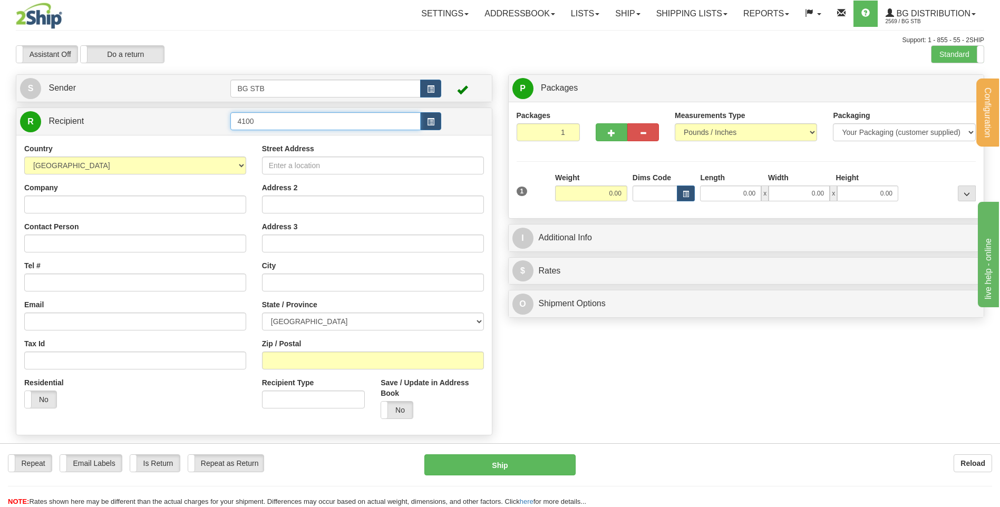
type input "4100"
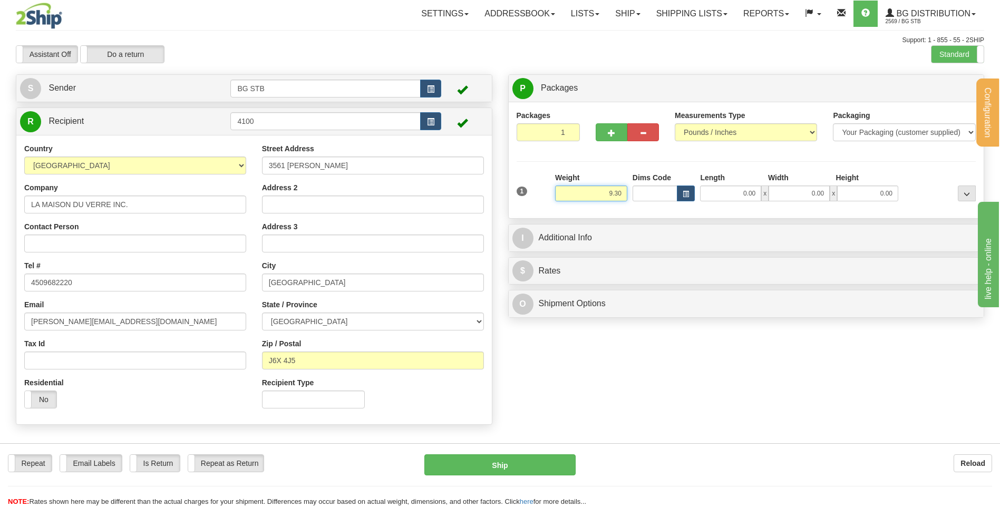
type input "9.30"
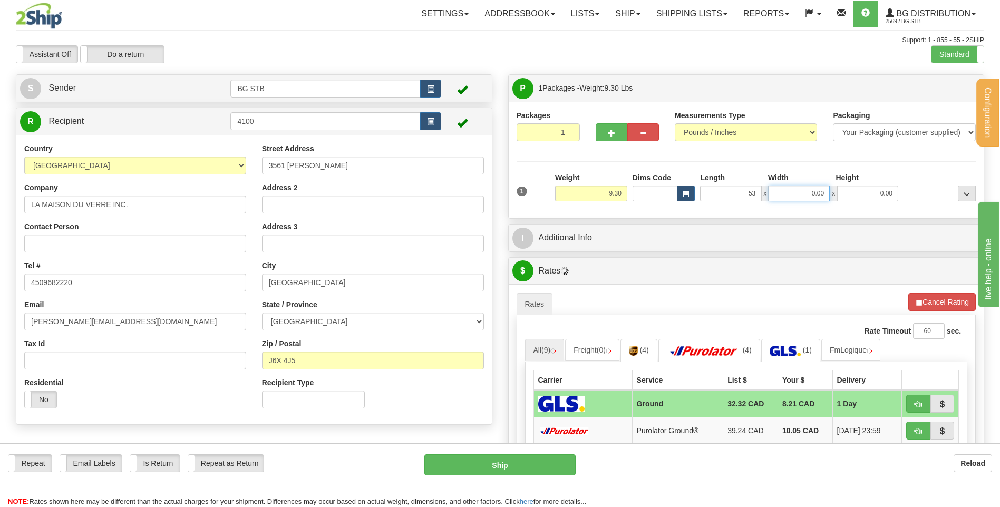
type input "53.00"
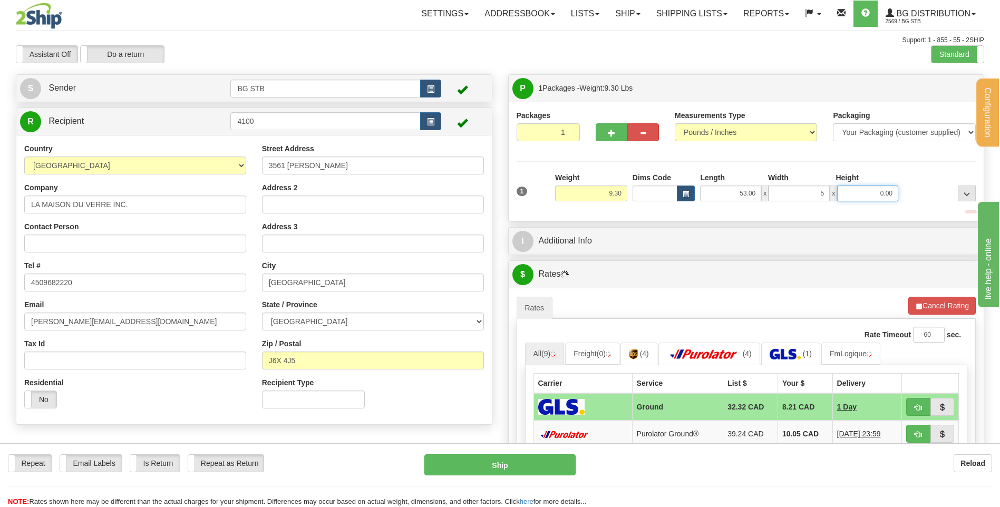
type input "5.00"
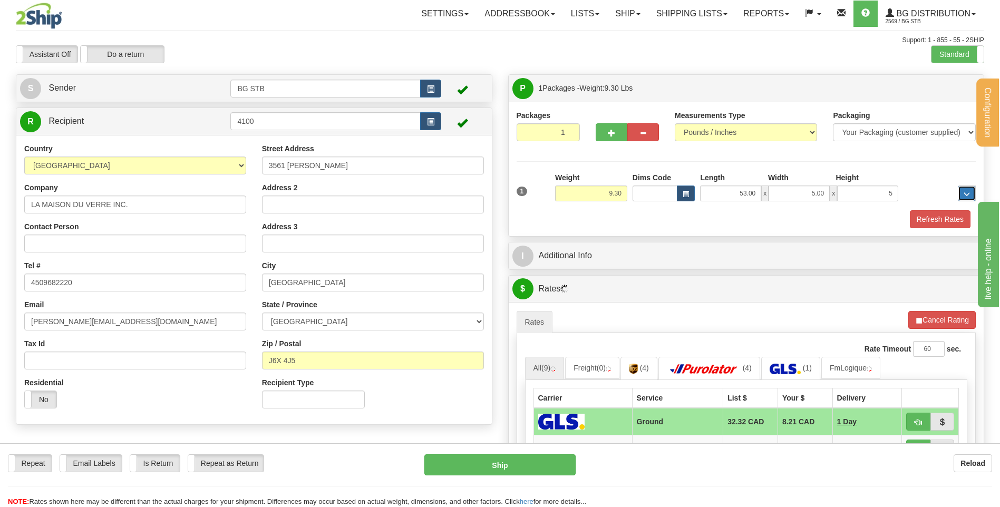
type input "5.00"
click at [609, 131] on span "button" at bounding box center [611, 133] width 7 height 7
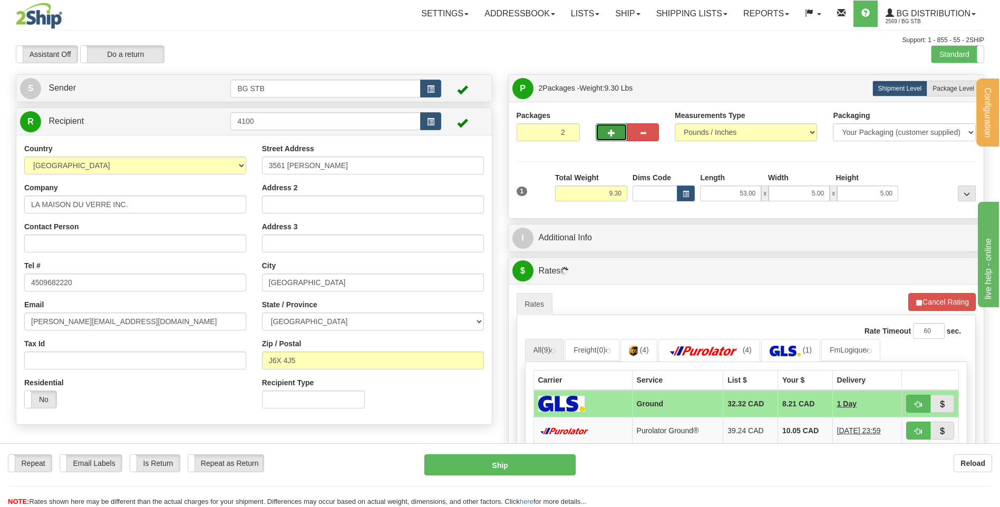
click at [610, 133] on span "button" at bounding box center [611, 133] width 7 height 7
type input "3"
click at [932, 85] on label "Package Level Pack.." at bounding box center [953, 89] width 53 height 16
radio input "true"
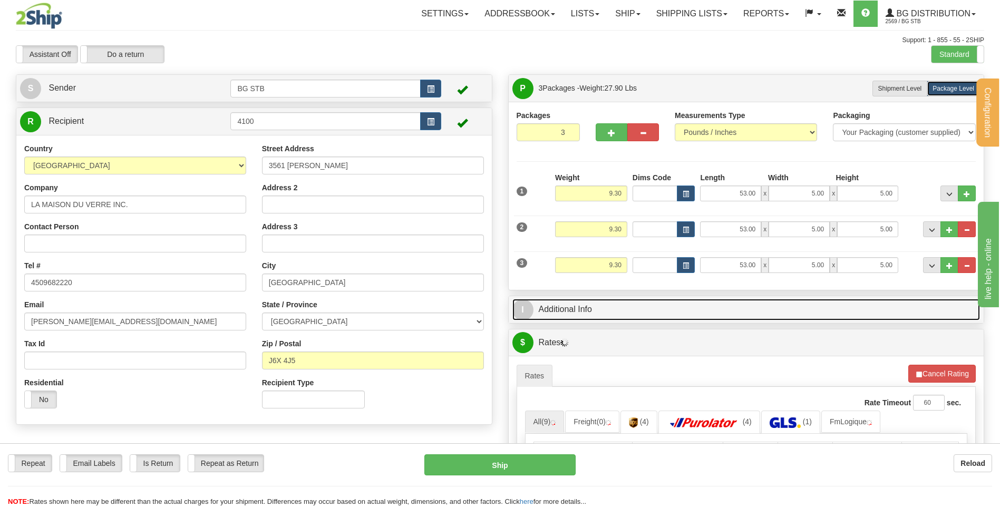
click at [594, 319] on link "I Additional Info" at bounding box center [746, 310] width 468 height 22
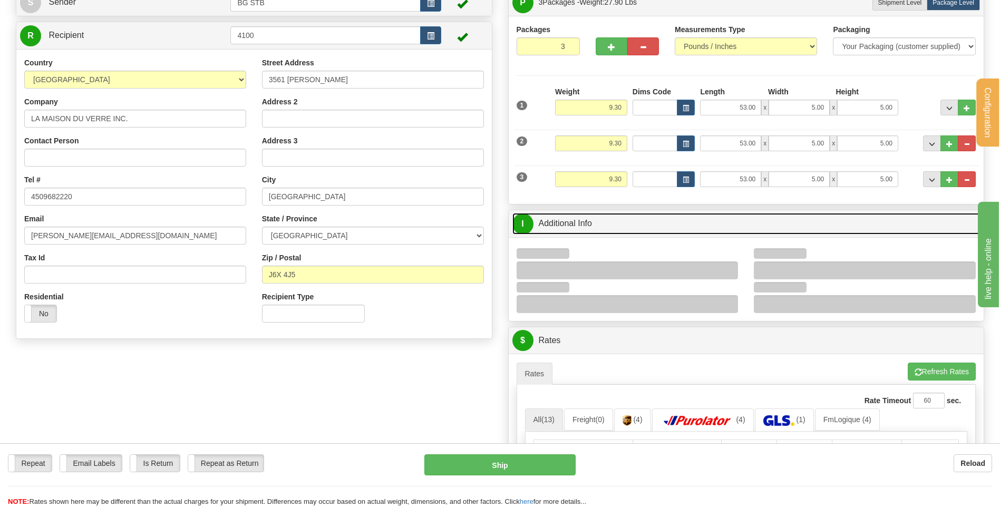
scroll to position [105, 0]
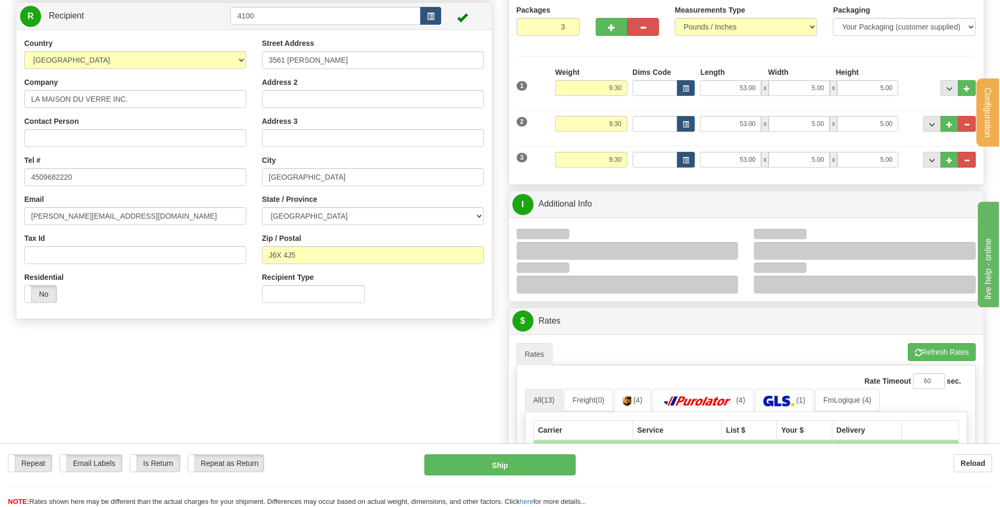
click at [728, 250] on div at bounding box center [628, 251] width 222 height 18
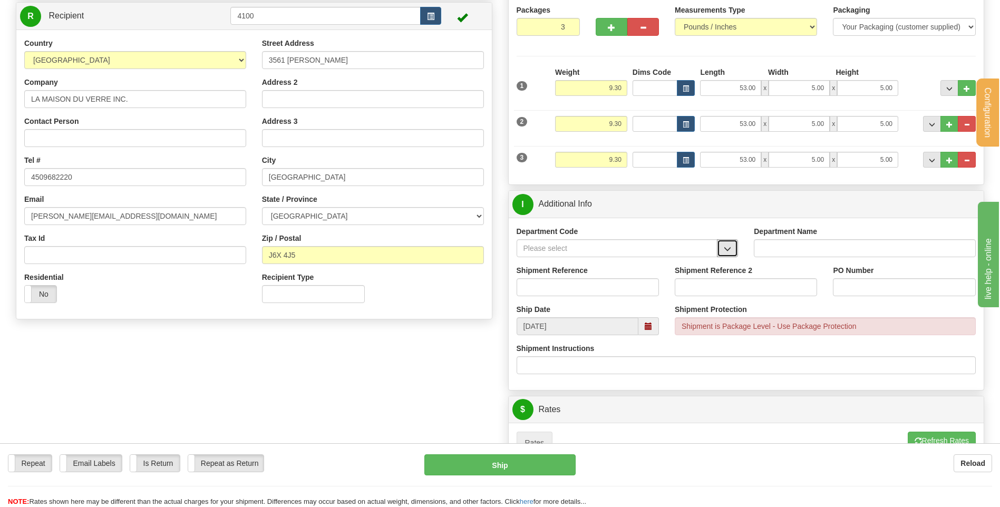
click at [727, 250] on span "button" at bounding box center [727, 249] width 7 height 7
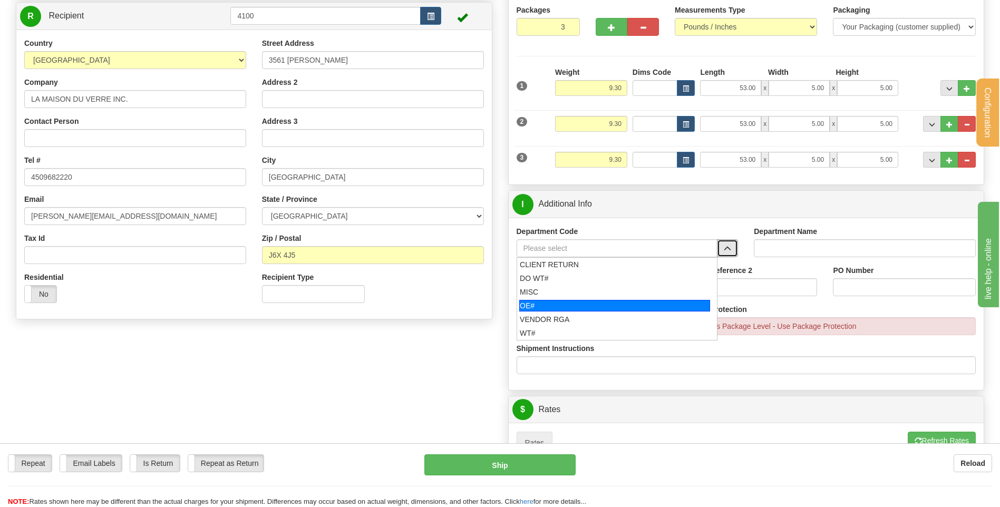
drag, startPoint x: 576, startPoint y: 305, endPoint x: 571, endPoint y: 295, distance: 10.9
click at [575, 303] on div "OE#" at bounding box center [614, 306] width 191 height 12
type input "OE#"
type input "ORDERS"
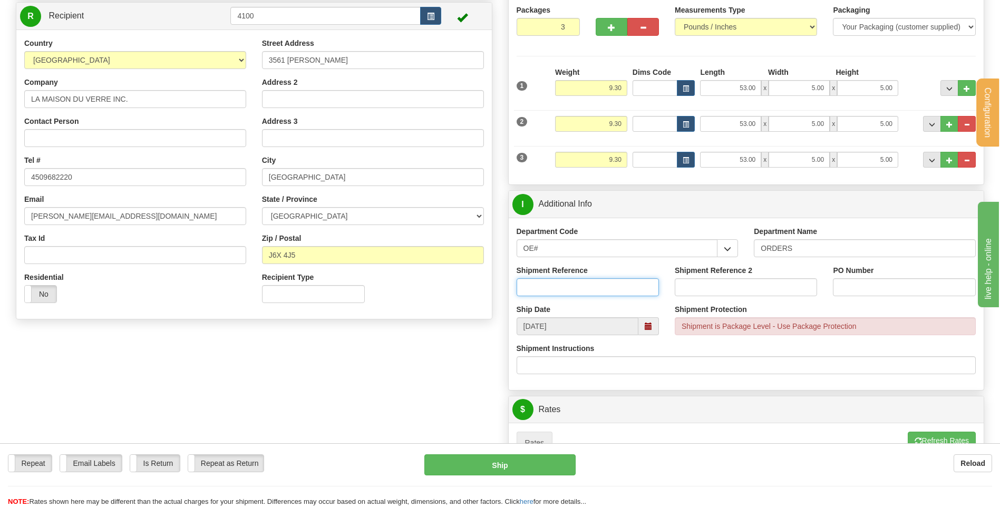
click at [563, 283] on input "Shipment Reference" at bounding box center [588, 287] width 142 height 18
click at [565, 283] on input "80005515-0" at bounding box center [588, 287] width 142 height 18
type input "80005515-00"
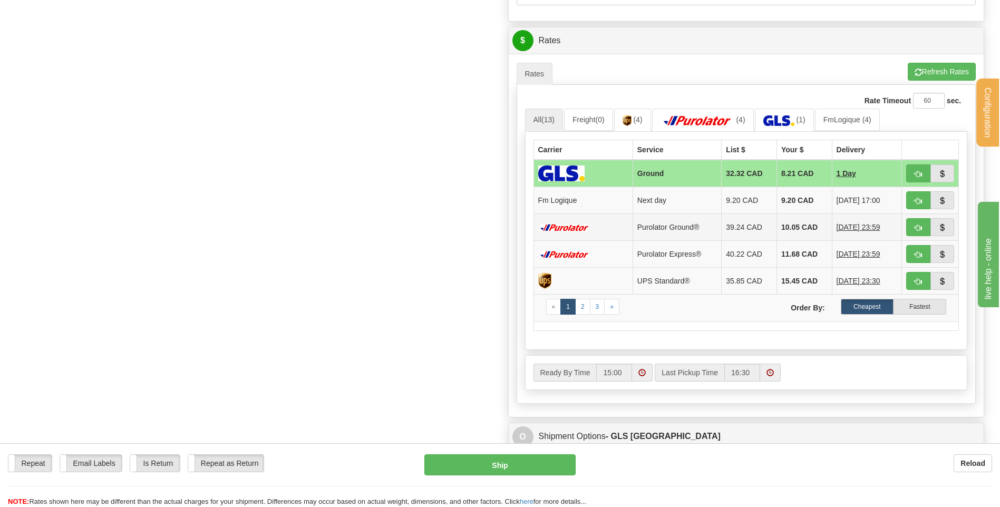
type input "49749"
click at [910, 200] on button "button" at bounding box center [918, 200] width 24 height 18
type input "jour"
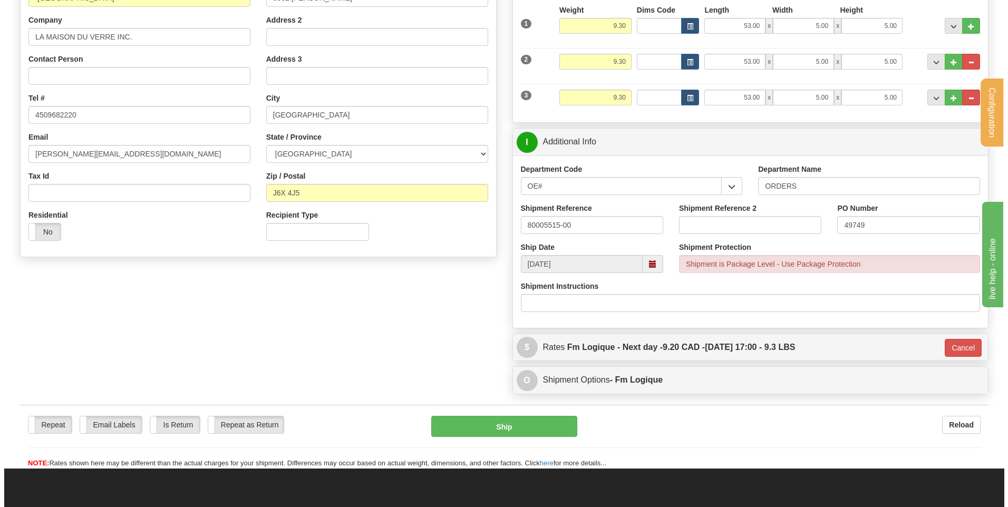
scroll to position [167, 0]
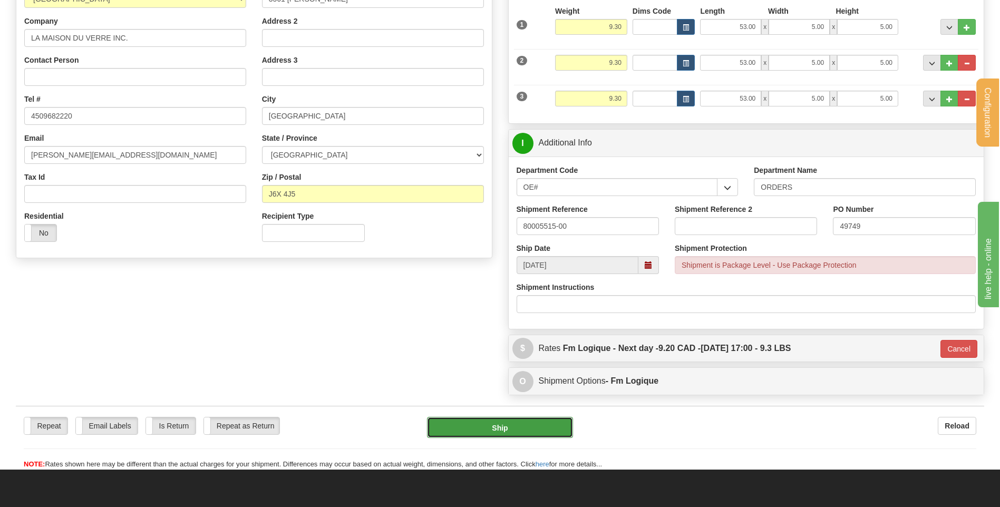
click at [480, 429] on button "Ship" at bounding box center [499, 427] width 145 height 21
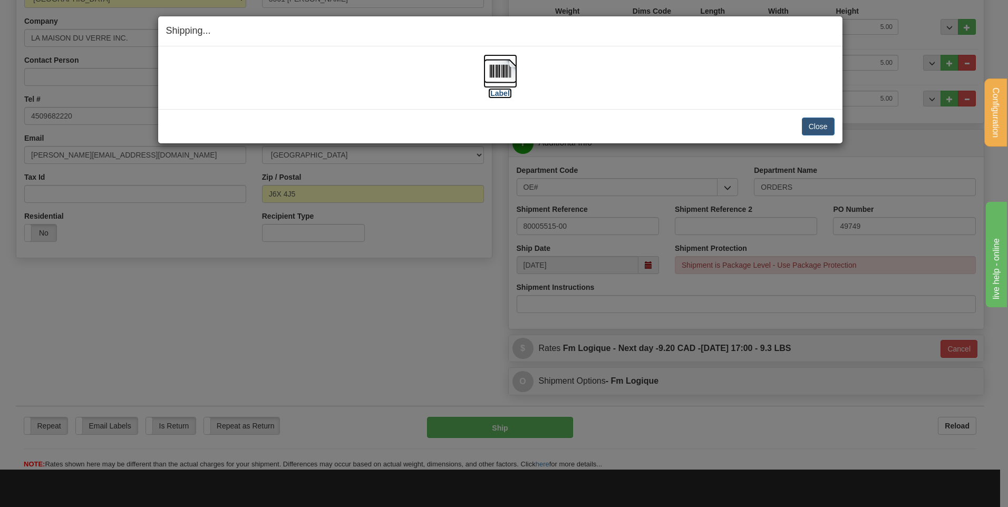
click at [501, 75] on img at bounding box center [500, 71] width 34 height 34
click at [813, 125] on button "Close" at bounding box center [818, 127] width 33 height 18
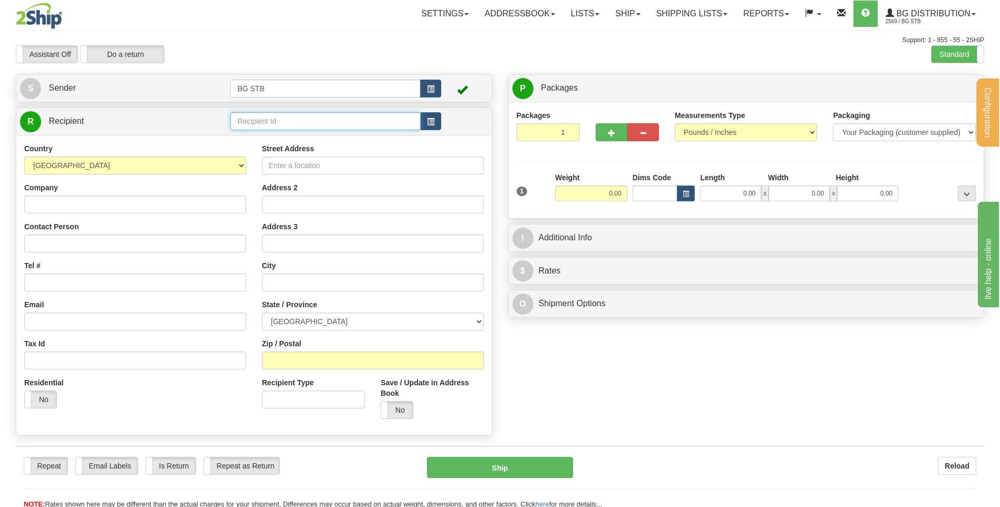
click at [273, 122] on input "text" at bounding box center [325, 121] width 190 height 18
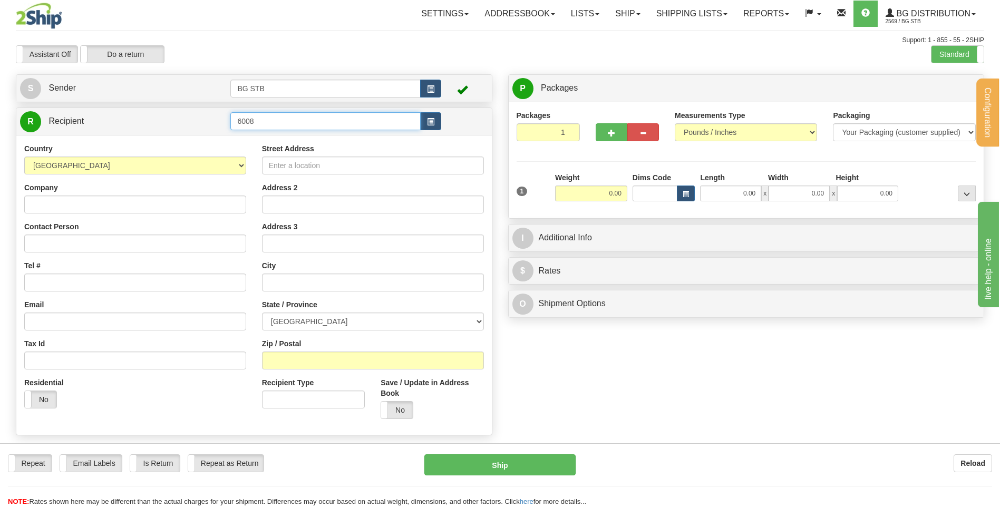
type input "6008"
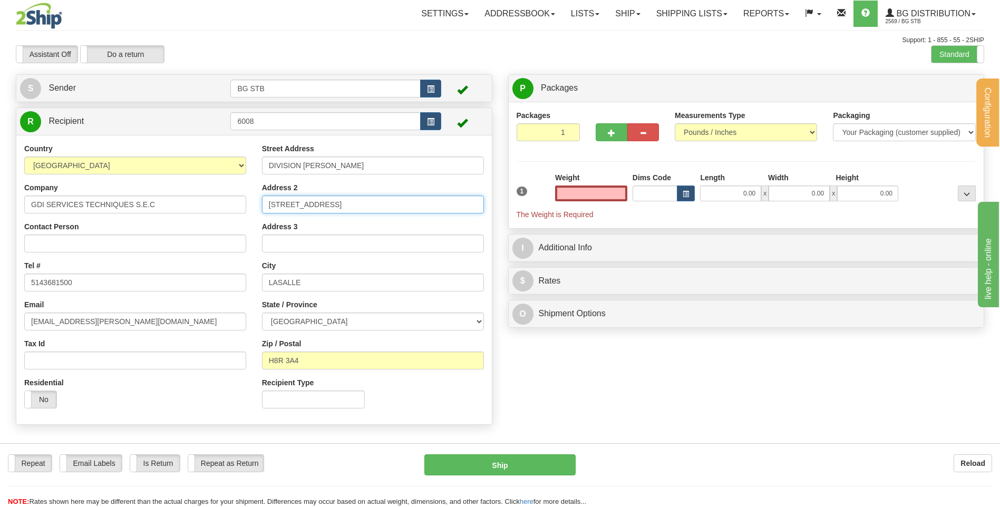
type input "0.00"
drag, startPoint x: 309, startPoint y: 201, endPoint x: 210, endPoint y: 202, distance: 99.1
click at [210, 202] on div "Country [GEOGRAPHIC_DATA] [GEOGRAPHIC_DATA] [GEOGRAPHIC_DATA] [GEOGRAPHIC_DATA]…" at bounding box center [253, 279] width 475 height 273
drag, startPoint x: 377, startPoint y: 163, endPoint x: 192, endPoint y: 168, distance: 185.1
click at [191, 165] on div "Country [GEOGRAPHIC_DATA] [GEOGRAPHIC_DATA] [GEOGRAPHIC_DATA] [GEOGRAPHIC_DATA]…" at bounding box center [253, 279] width 475 height 273
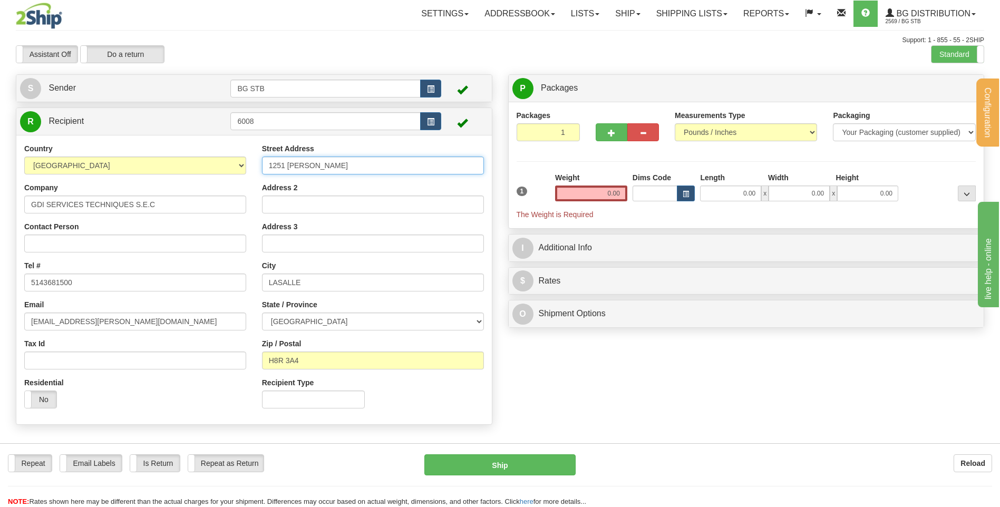
type input "1251 [PERSON_NAME]"
click at [292, 206] on input "Address 2" at bounding box center [373, 205] width 222 height 18
type input "MAGASIN GDI SS1-TOUR EST"
drag, startPoint x: 290, startPoint y: 360, endPoint x: 274, endPoint y: 361, distance: 16.9
click at [274, 361] on input "H8R 3A4" at bounding box center [373, 361] width 222 height 18
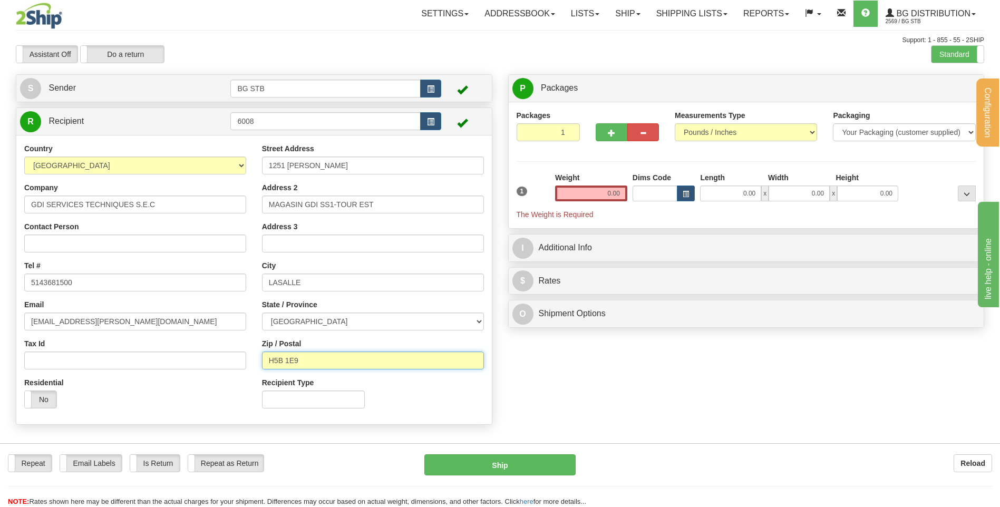
type input "H5B 1E9"
click at [561, 390] on div "Create a label for the return Create Pickup Without Label S" at bounding box center [500, 252] width 984 height 356
click at [646, 193] on input "Dims Code" at bounding box center [655, 194] width 45 height 16
click at [600, 203] on div "Weight 0.00" at bounding box center [590, 190] width 77 height 37
click at [593, 199] on input "0.00" at bounding box center [591, 194] width 72 height 16
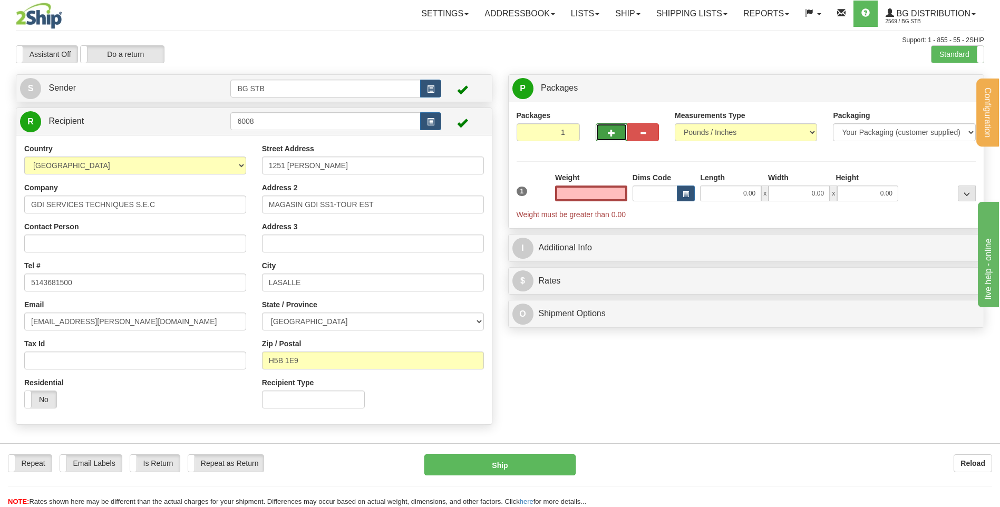
type input "0.00"
click at [601, 126] on button "button" at bounding box center [612, 132] width 32 height 18
type input "2"
click at [938, 90] on span "Package Level" at bounding box center [953, 88] width 42 height 7
radio input "true"
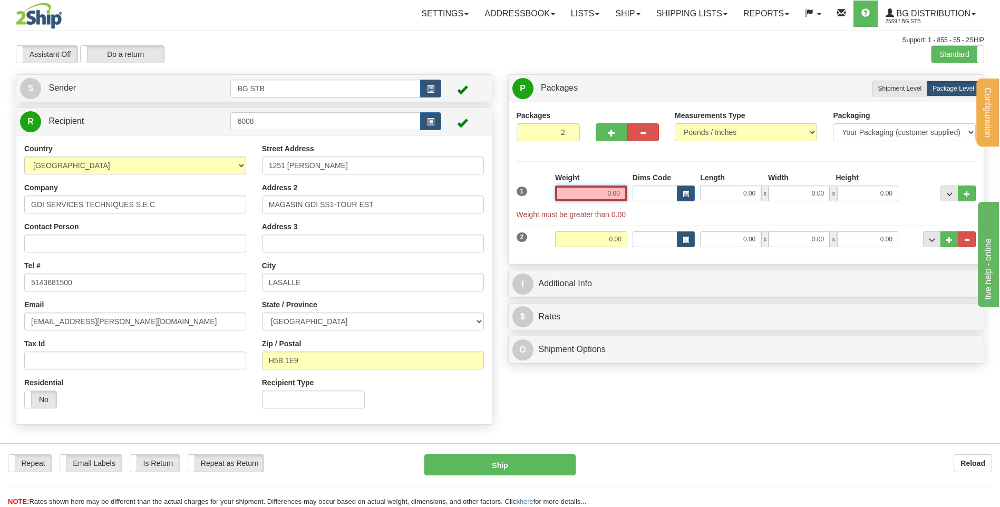
click at [613, 189] on input "0.00" at bounding box center [591, 194] width 72 height 16
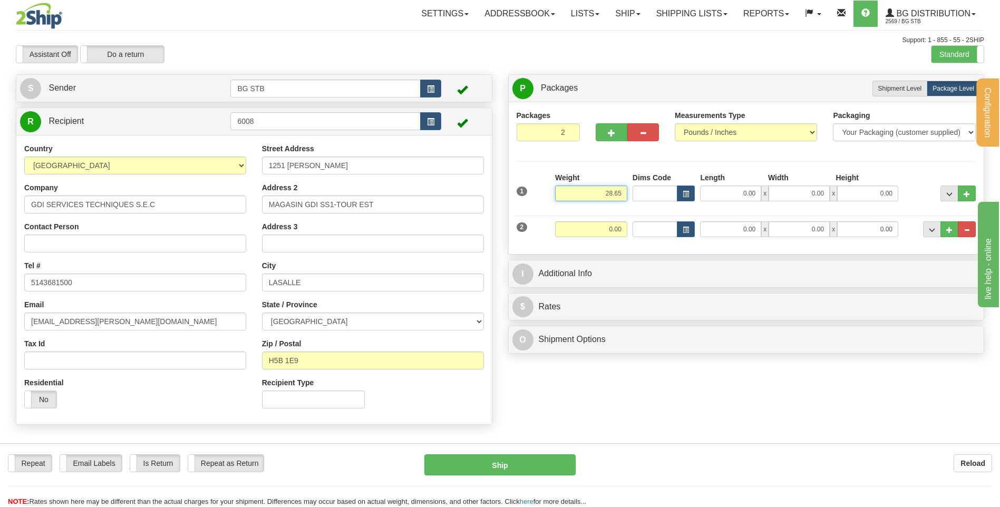
type input "28.65"
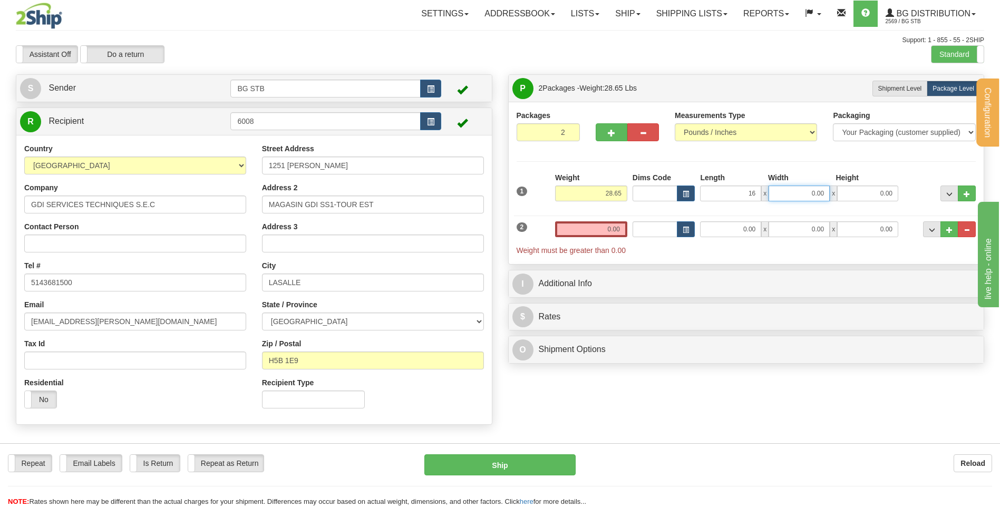
type input "16.00"
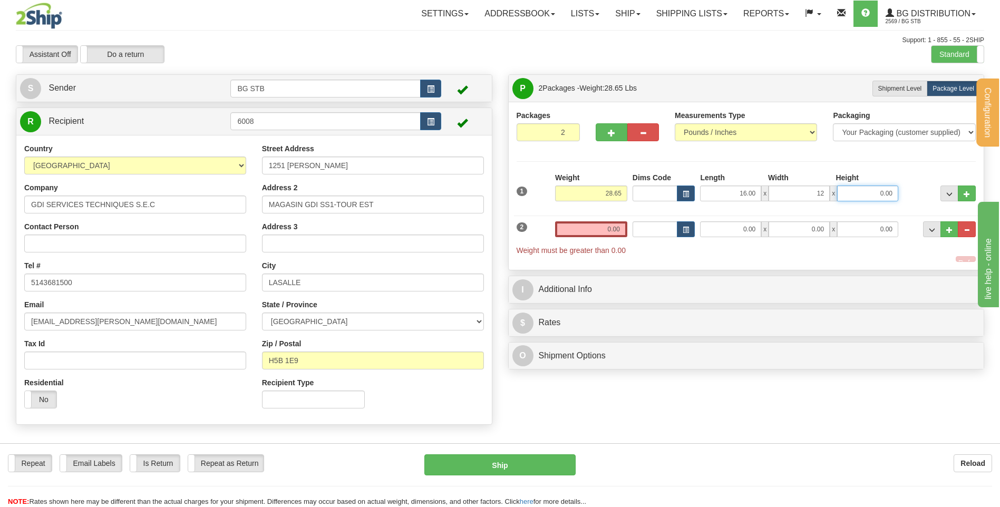
type input "12.00"
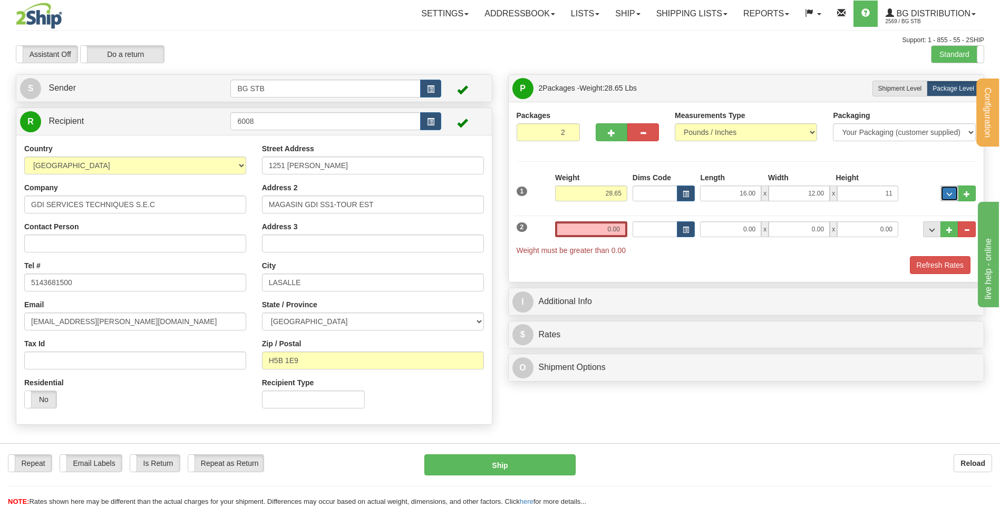
type input "11.00"
click at [606, 229] on input "0.00" at bounding box center [591, 229] width 72 height 16
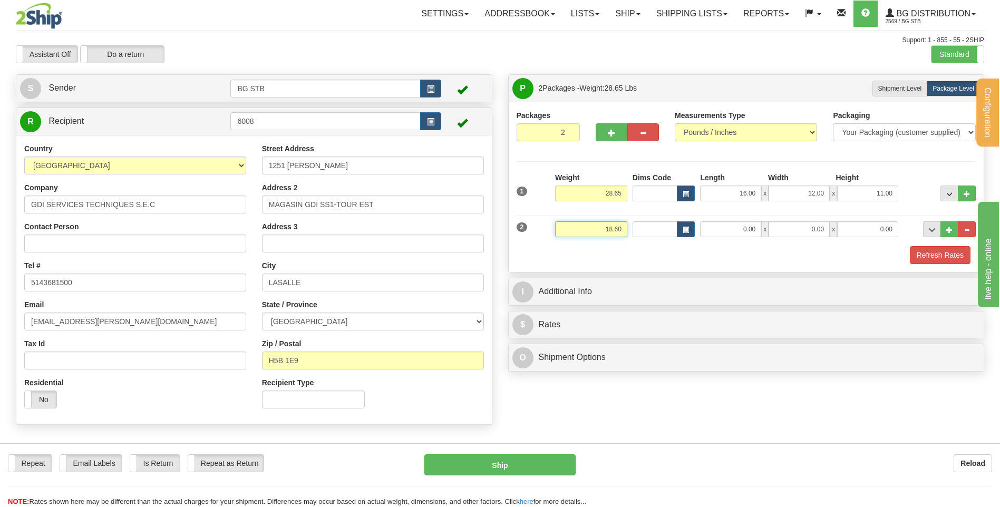
type input "18.60"
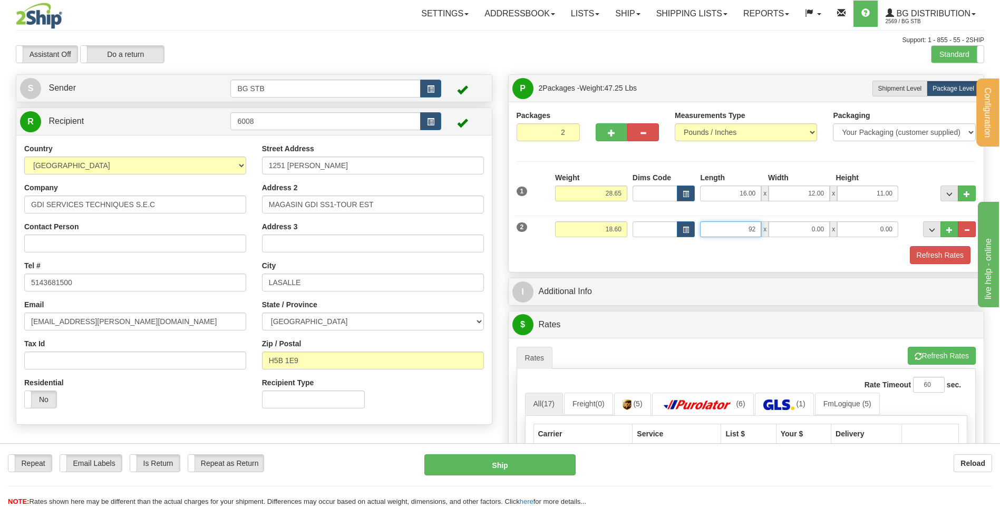
type input "92.00"
drag, startPoint x: 842, startPoint y: 228, endPoint x: 945, endPoint y: 212, distance: 103.5
click at [891, 228] on div "92.00 x 44.00 x 0.00" at bounding box center [799, 229] width 198 height 16
type input "4.00"
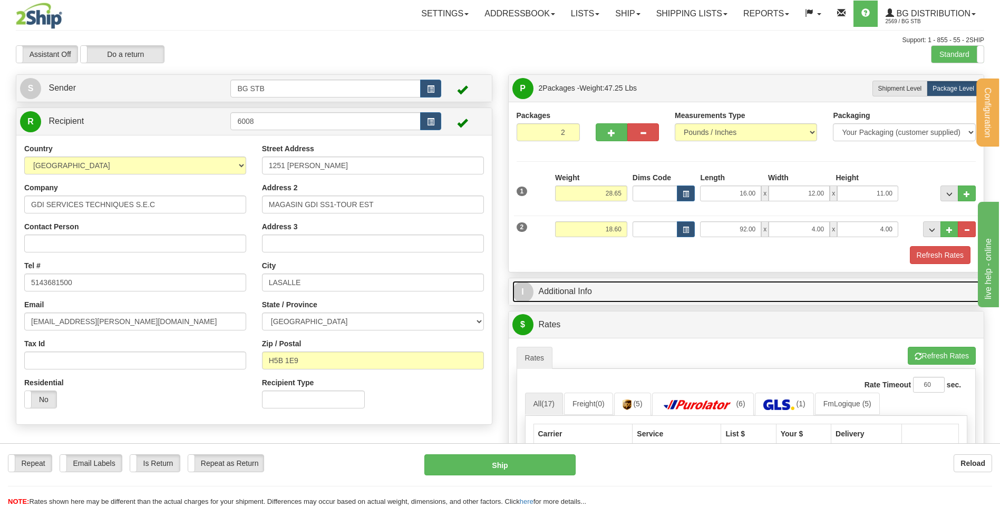
click at [643, 289] on link "I Additional Info" at bounding box center [746, 292] width 468 height 22
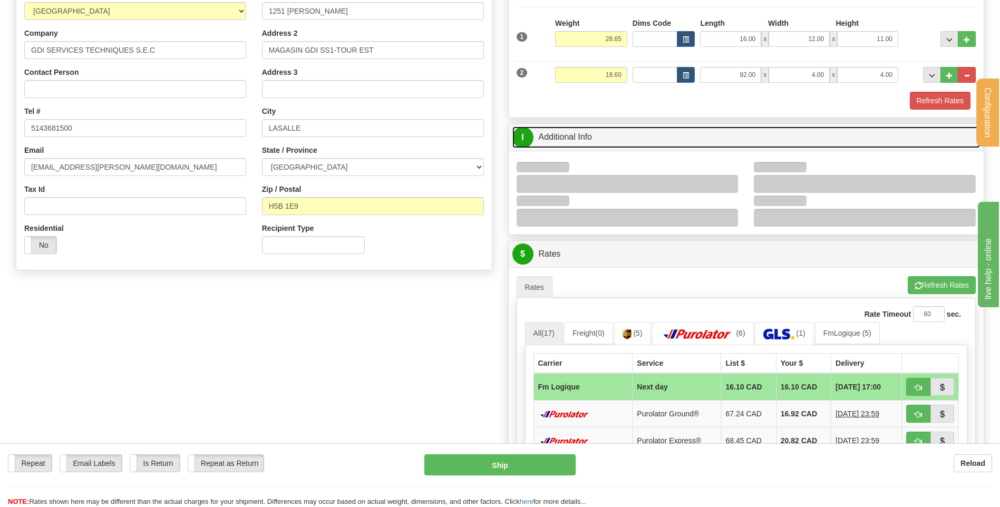
scroll to position [158, 0]
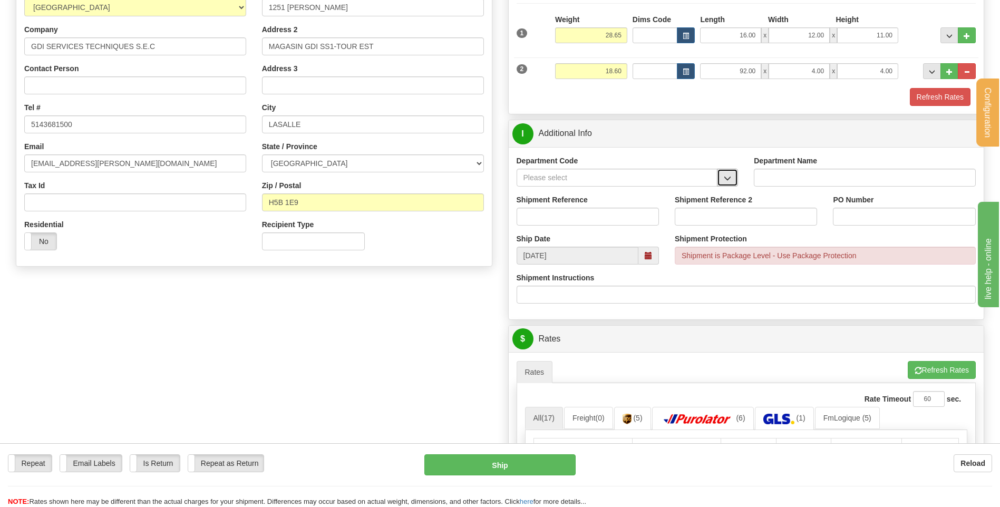
click at [725, 181] on span "button" at bounding box center [727, 178] width 7 height 7
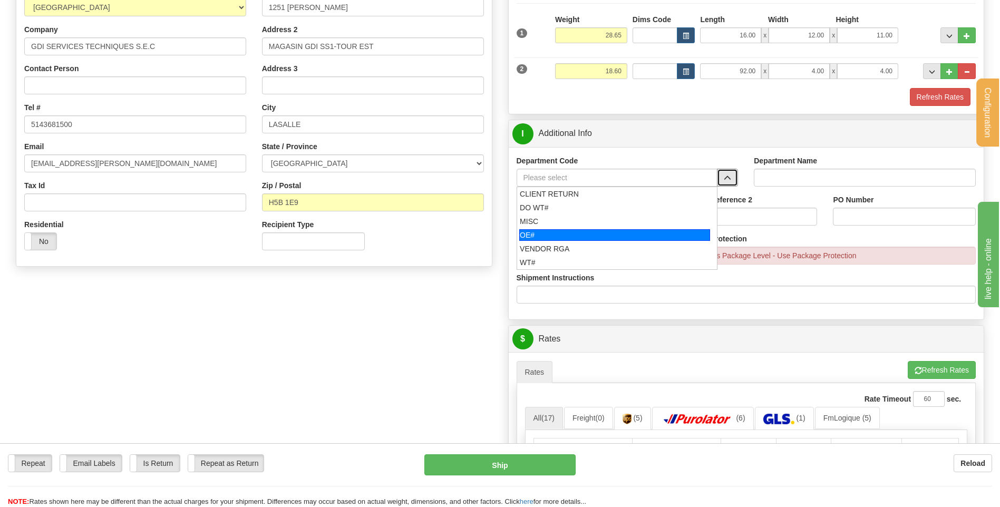
click at [611, 232] on div "OE#" at bounding box center [614, 235] width 191 height 12
type input "OE#"
type input "ORDERS"
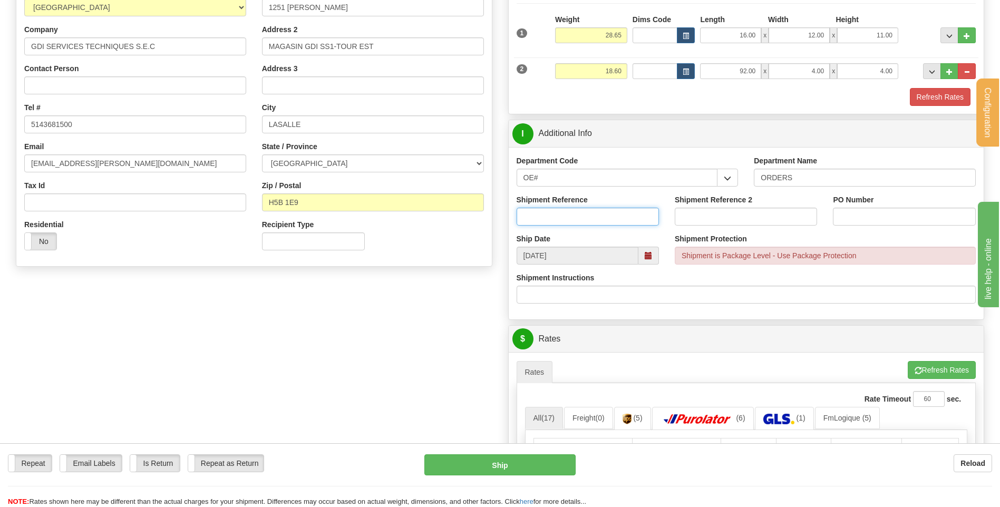
click at [611, 217] on input "Shipment Reference" at bounding box center [588, 217] width 142 height 18
type input "80005477-00"
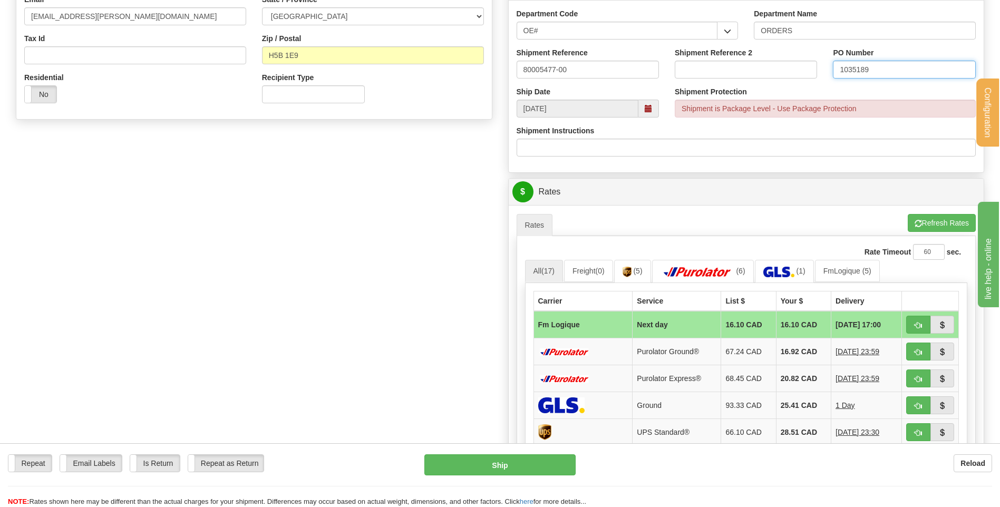
scroll to position [422, 0]
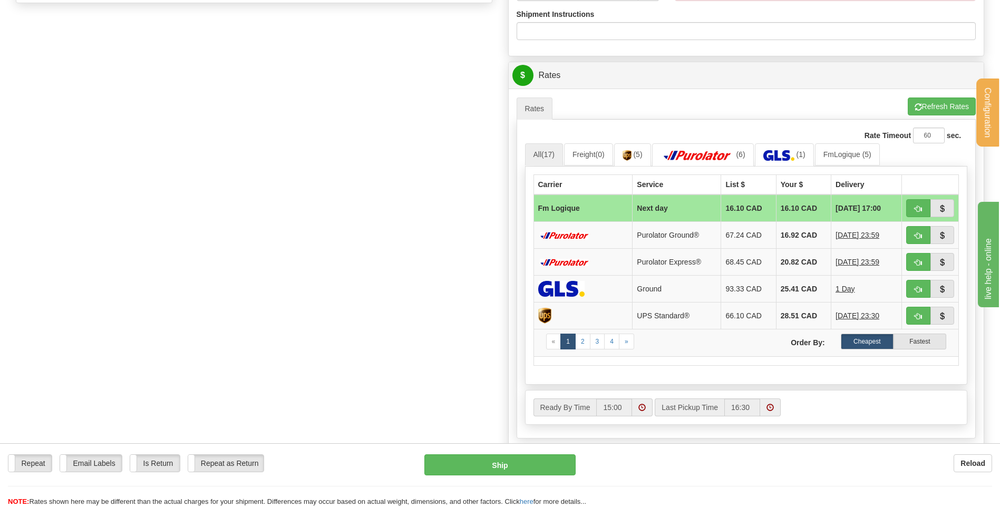
type input "1035189"
click at [913, 205] on button "button" at bounding box center [918, 208] width 24 height 18
type input "jour"
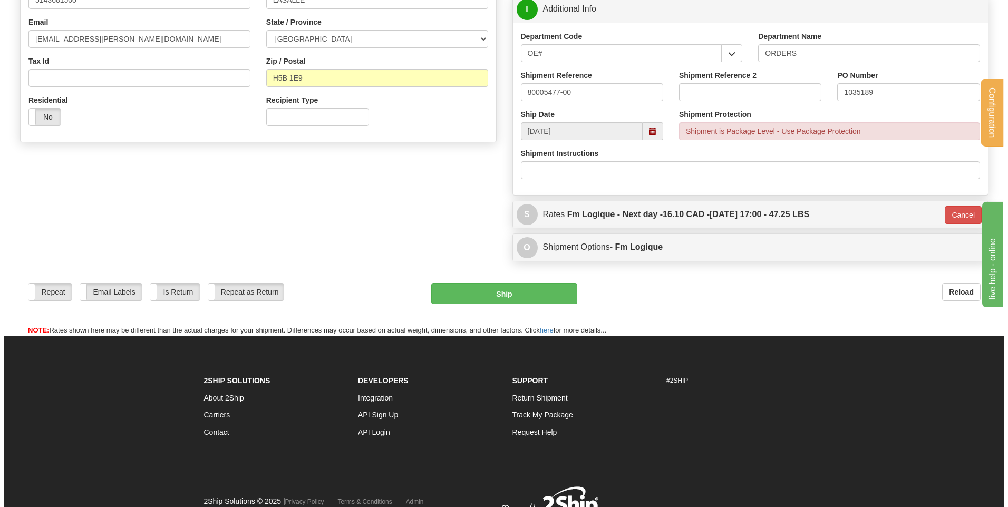
scroll to position [244, 0]
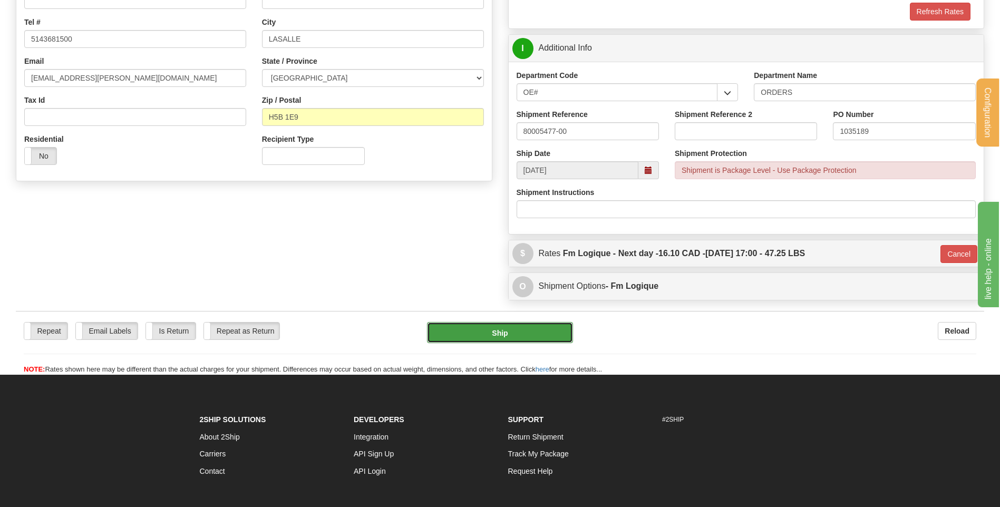
click at [548, 329] on button "Ship" at bounding box center [499, 332] width 145 height 21
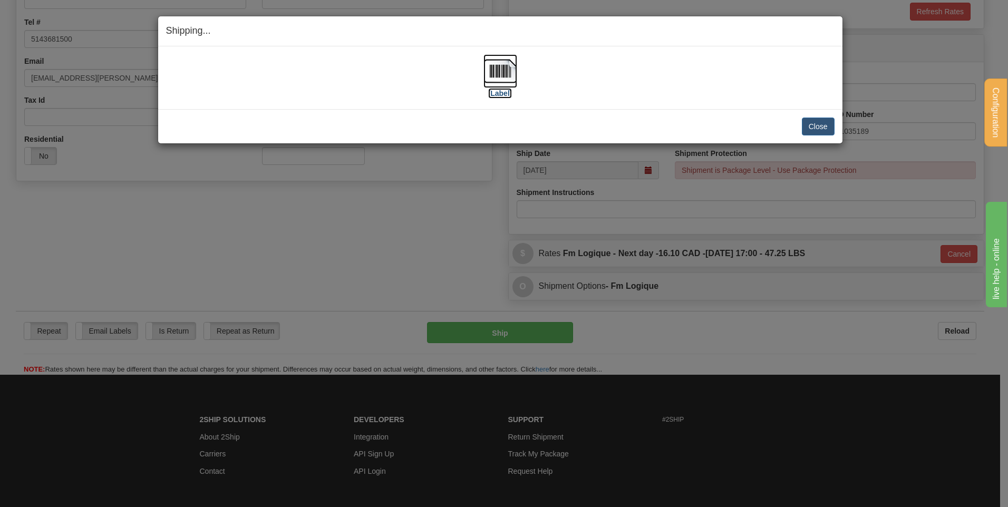
click at [503, 69] on img at bounding box center [500, 71] width 34 height 34
click at [825, 122] on button "Close" at bounding box center [818, 127] width 33 height 18
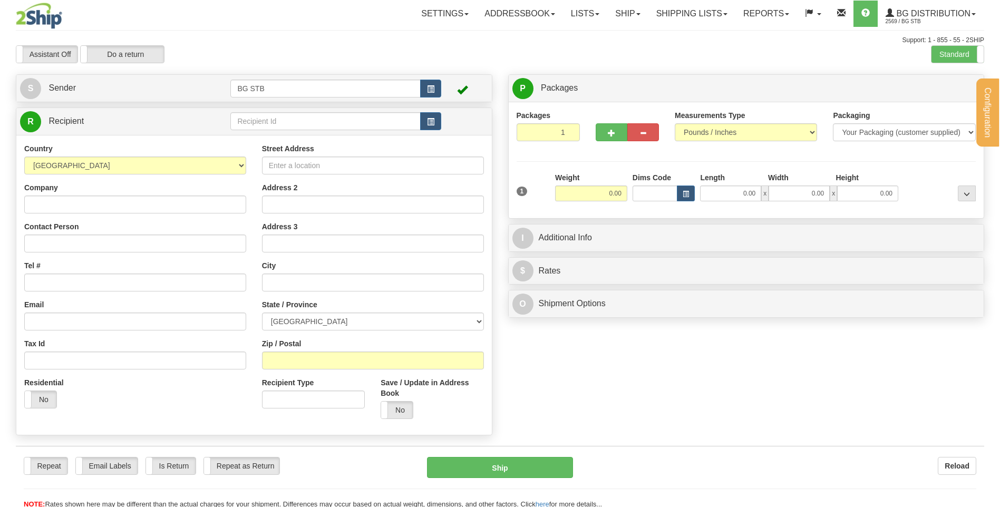
click at [266, 121] on div "Configuration My Configuration Panel Close Configure My Carriers" at bounding box center [500, 254] width 1000 height 509
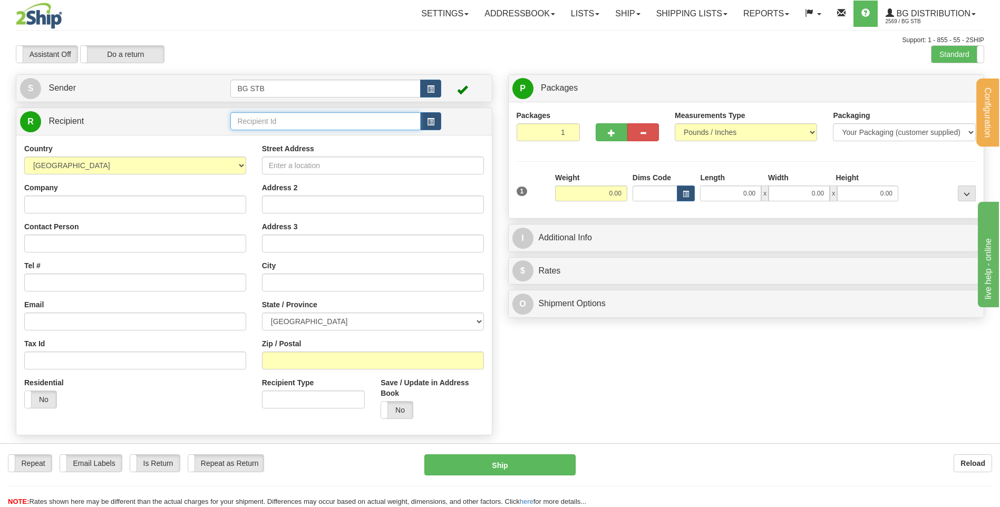
click at [267, 119] on input "text" at bounding box center [325, 121] width 190 height 18
type input "5554"
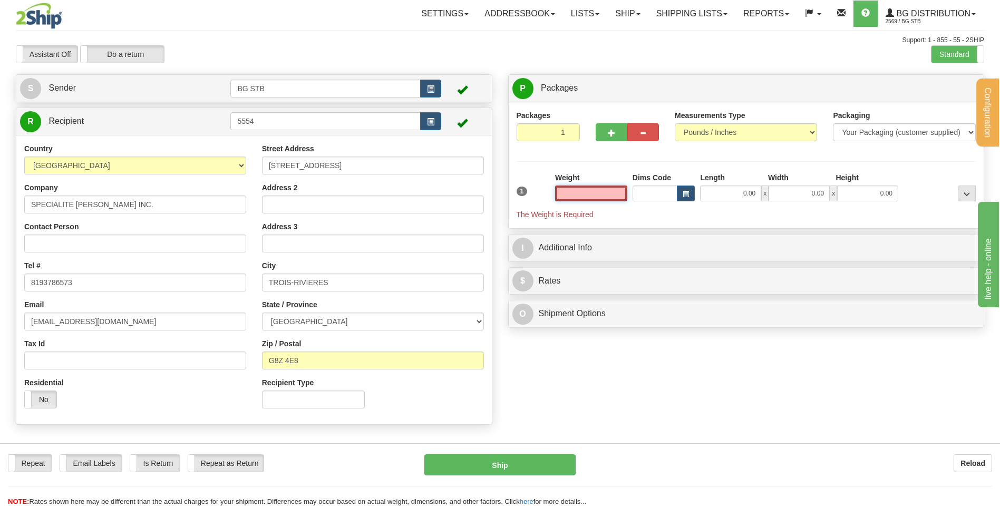
click at [577, 195] on input "text" at bounding box center [591, 194] width 72 height 16
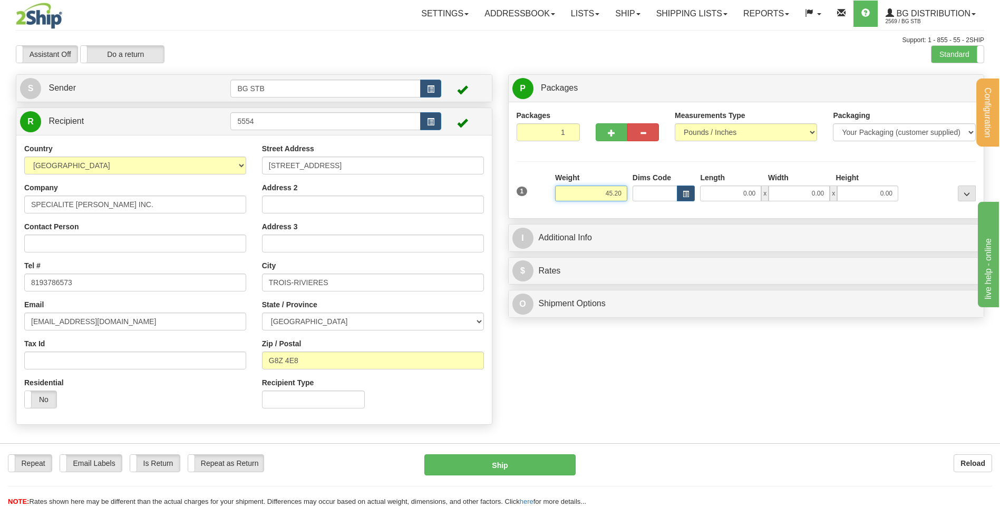
type input "45.20"
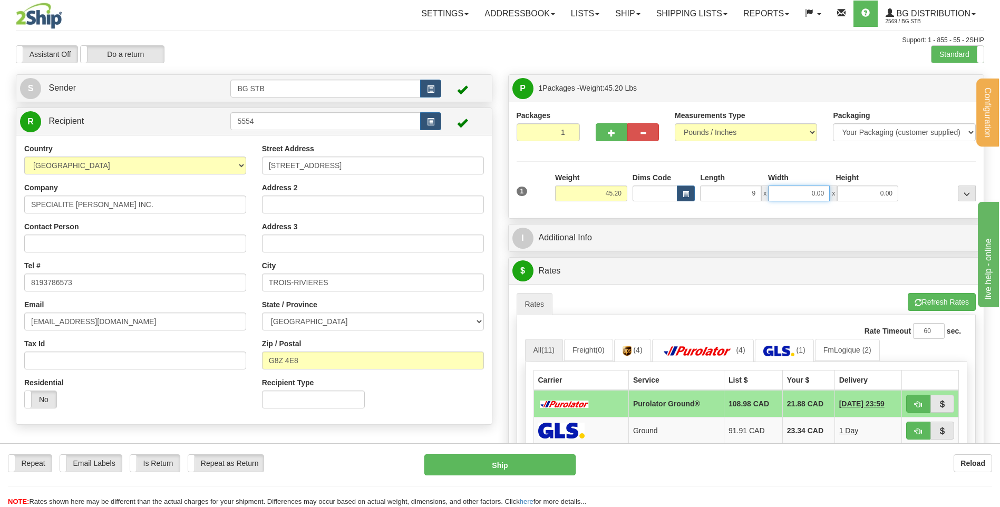
type input "9.00"
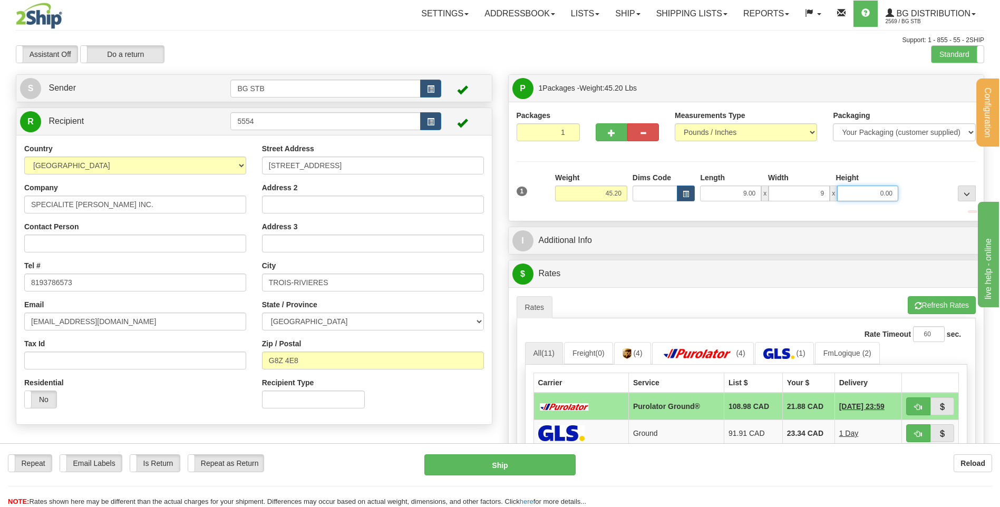
type input "9.00"
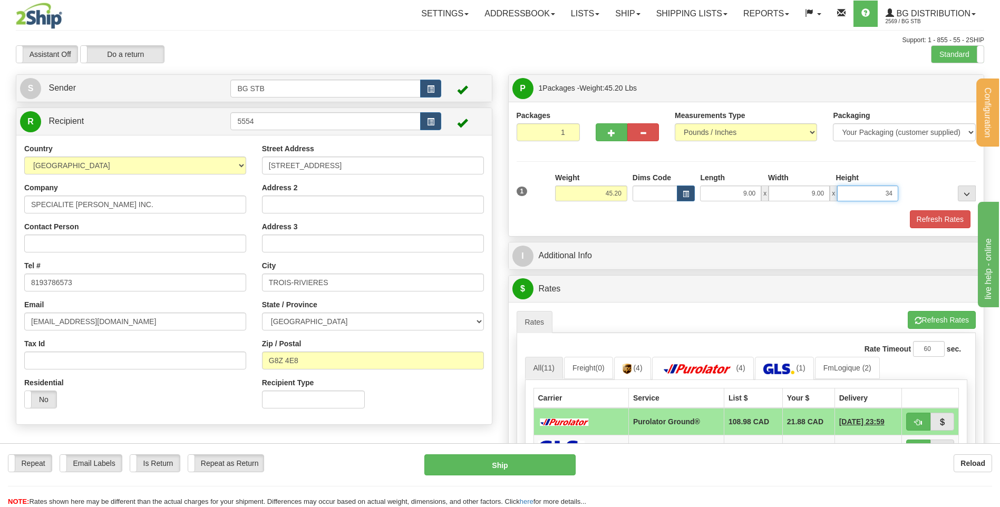
type input "3"
type input "24.00"
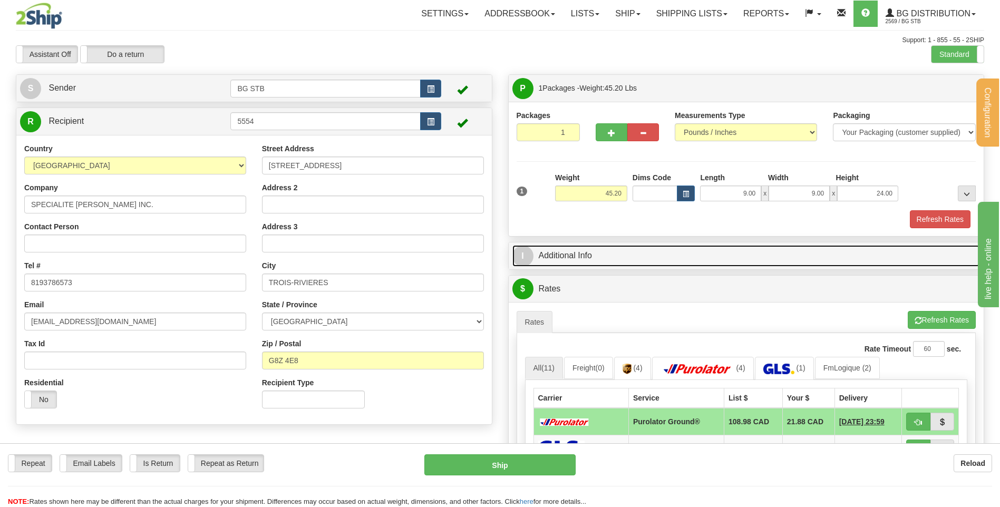
click at [637, 249] on link "I Additional Info" at bounding box center [746, 256] width 468 height 22
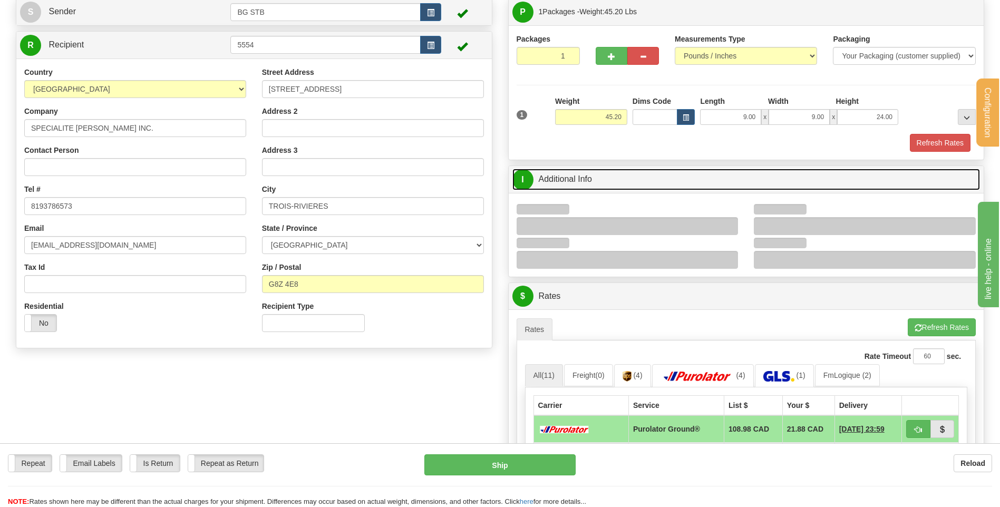
scroll to position [158, 0]
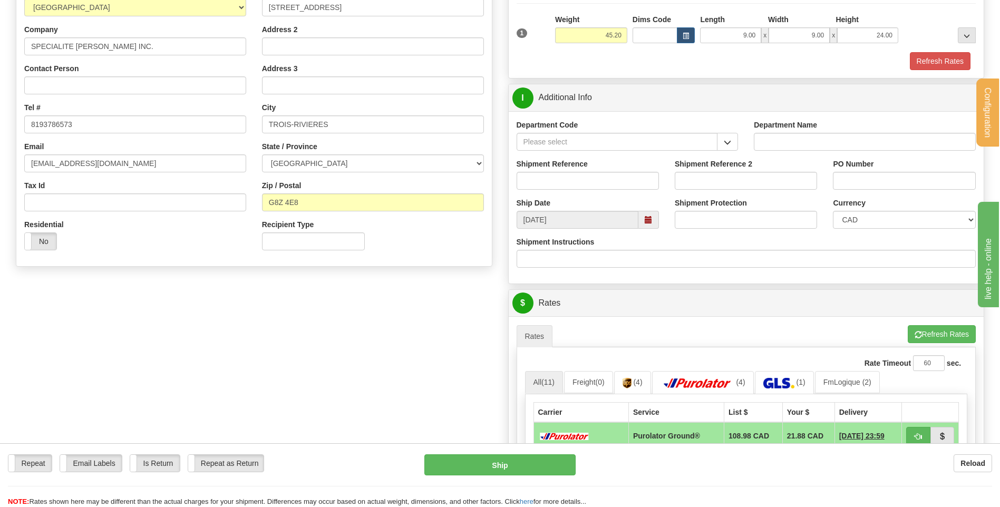
click at [727, 139] on span "button" at bounding box center [727, 142] width 7 height 7
drag, startPoint x: 727, startPoint y: 139, endPoint x: 709, endPoint y: 149, distance: 21.2
click at [727, 140] on span "button" at bounding box center [727, 142] width 7 height 7
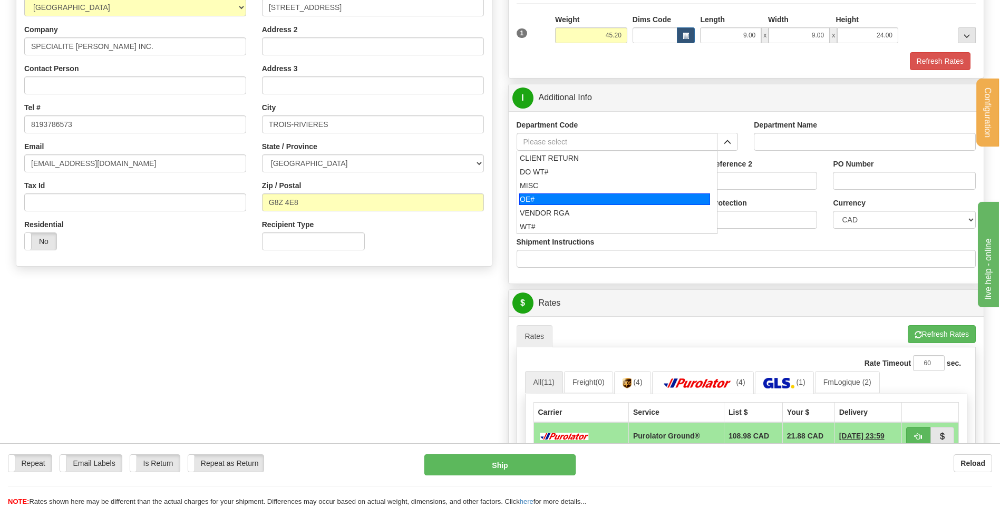
click at [587, 202] on div "OE#" at bounding box center [614, 199] width 191 height 12
type input "OE#"
type input "ORDERS"
click at [586, 186] on input "Shipment Reference" at bounding box center [588, 181] width 142 height 18
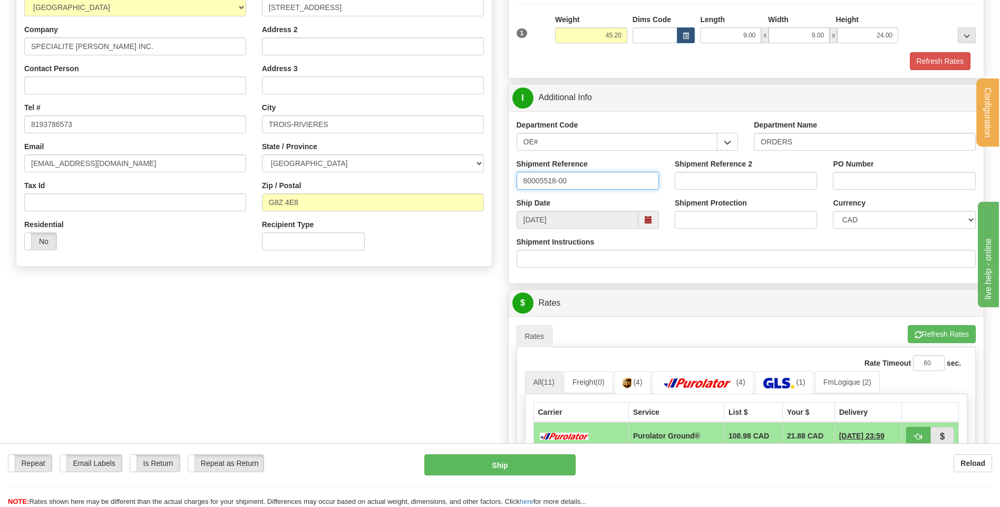
type input "80005518-00"
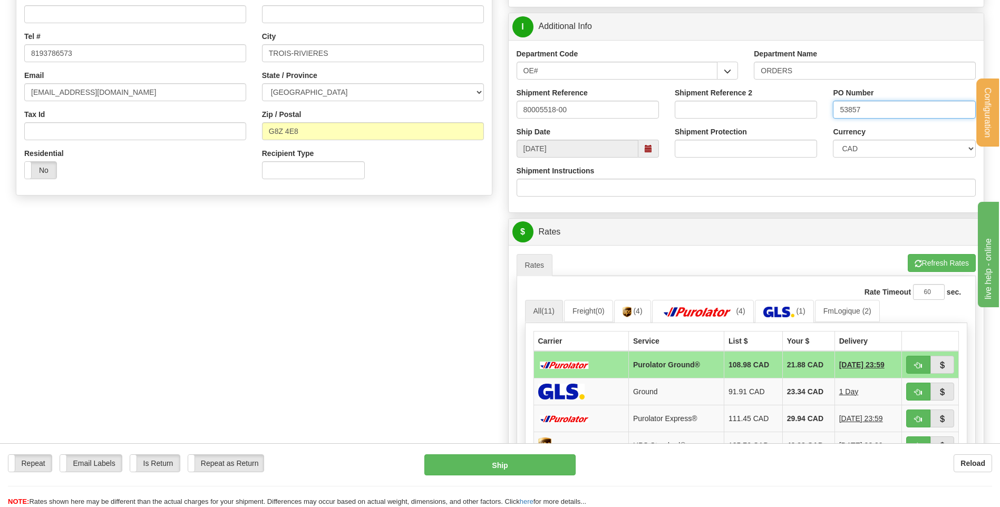
scroll to position [316, 0]
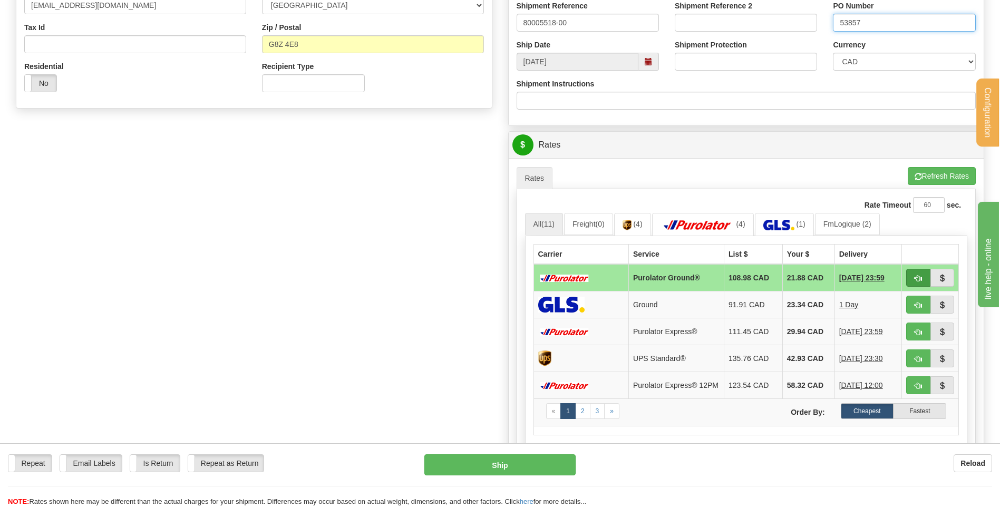
type input "53857"
click at [917, 275] on span "button" at bounding box center [918, 278] width 7 height 7
type input "260"
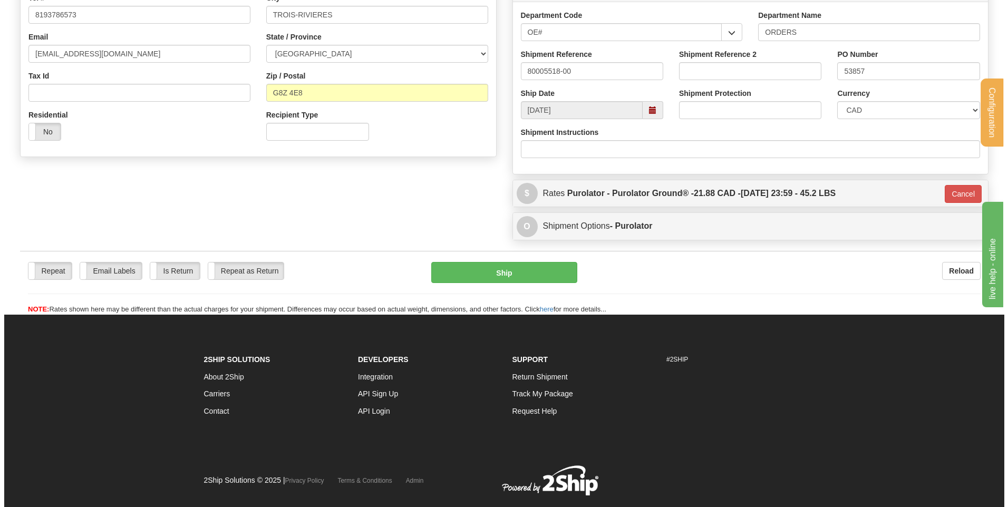
scroll to position [242, 0]
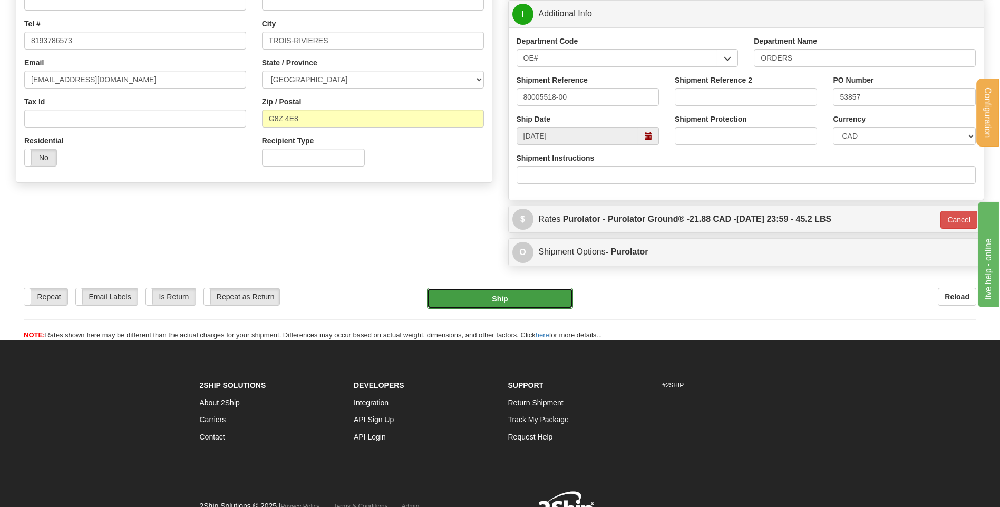
click at [525, 296] on button "Ship" at bounding box center [499, 298] width 145 height 21
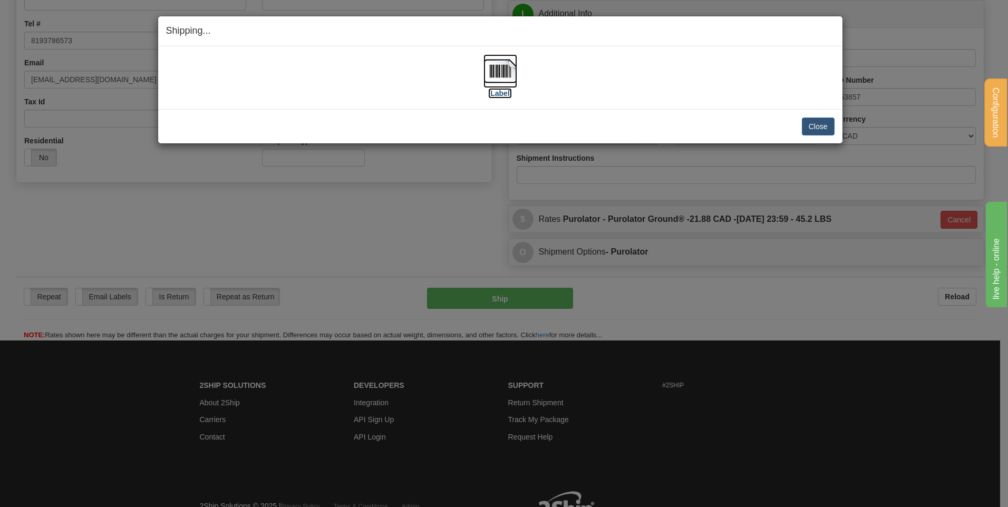
click at [489, 65] on img at bounding box center [500, 71] width 34 height 34
drag, startPoint x: 836, startPoint y: 128, endPoint x: 817, endPoint y: 129, distance: 19.5
click at [835, 128] on div "Close Cancel Cancel Shipment and Quit Pickup Quit Pickup ONLY" at bounding box center [500, 126] width 684 height 34
click at [816, 129] on button "Close" at bounding box center [818, 127] width 33 height 18
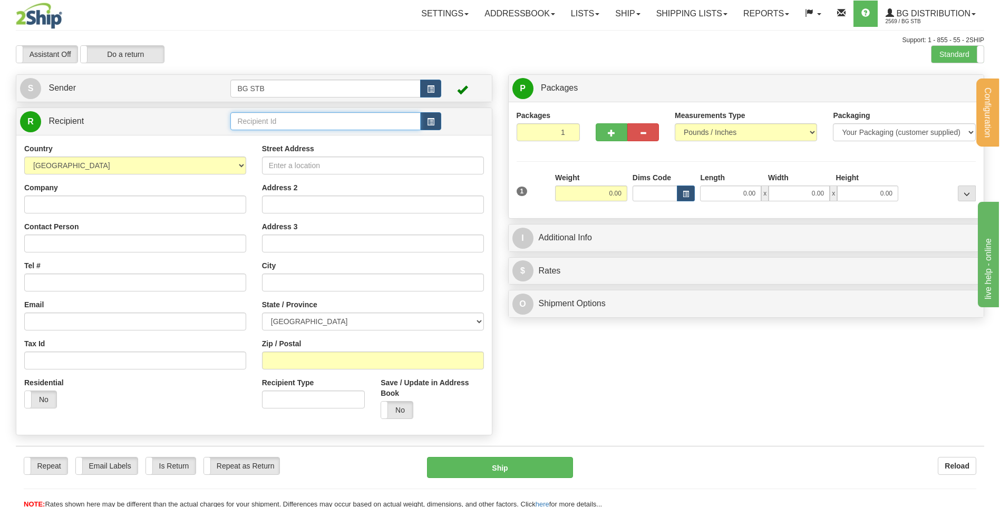
click at [271, 124] on input "text" at bounding box center [325, 121] width 190 height 18
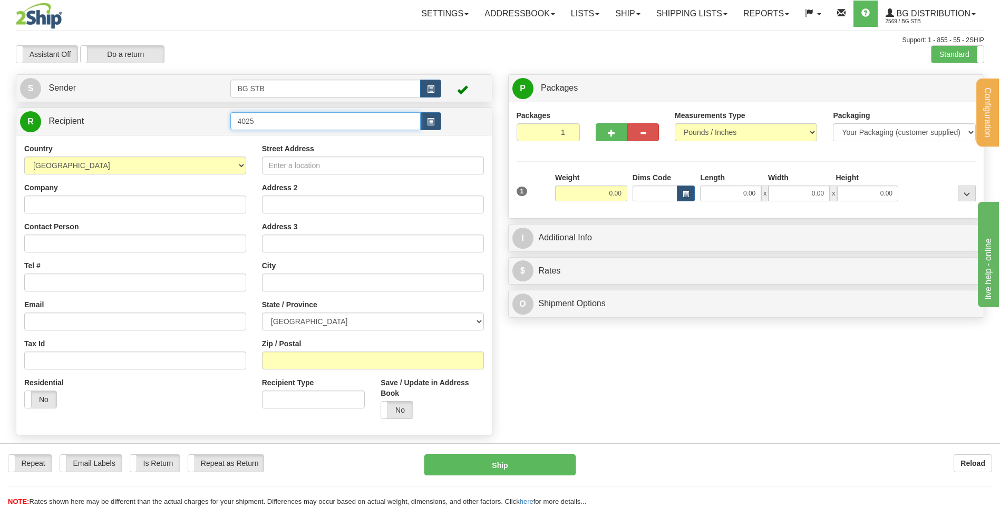
type input "4025"
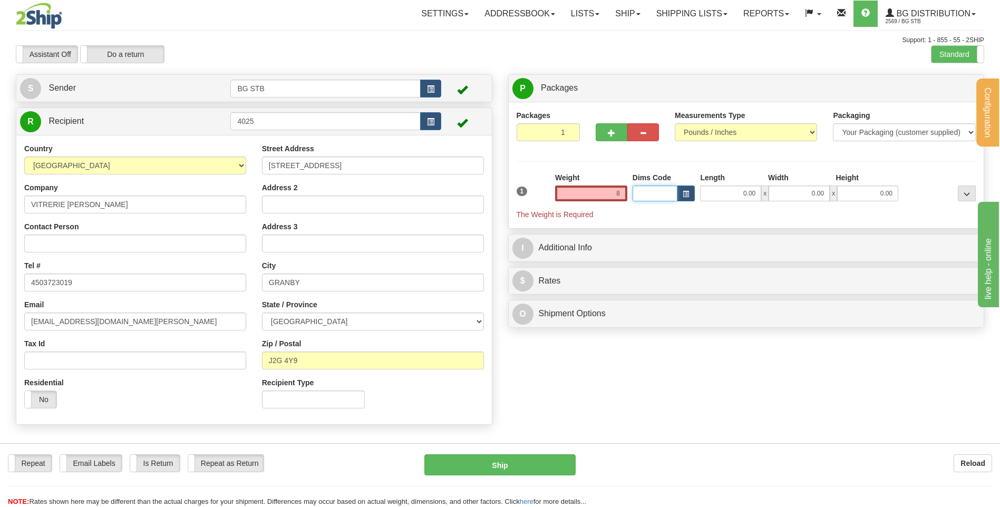
type input "8.00"
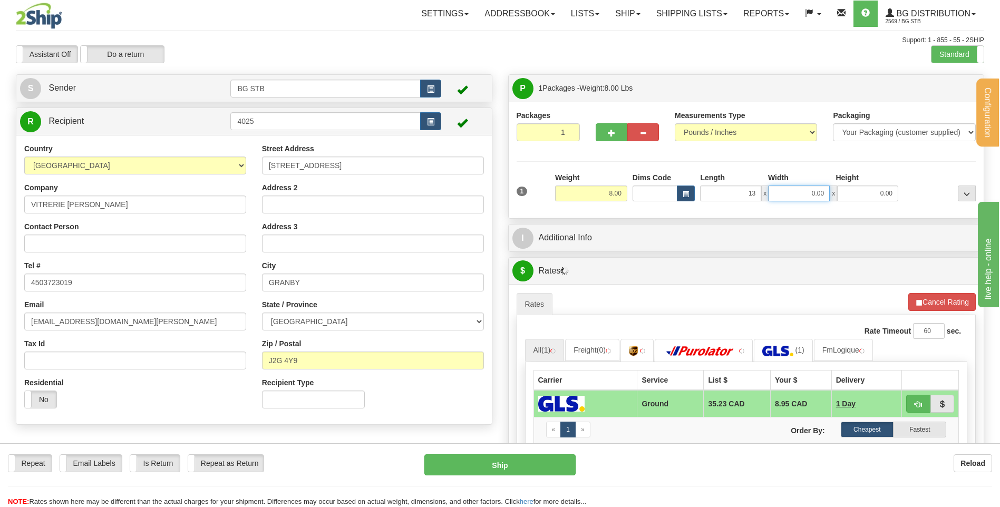
type input "13.00"
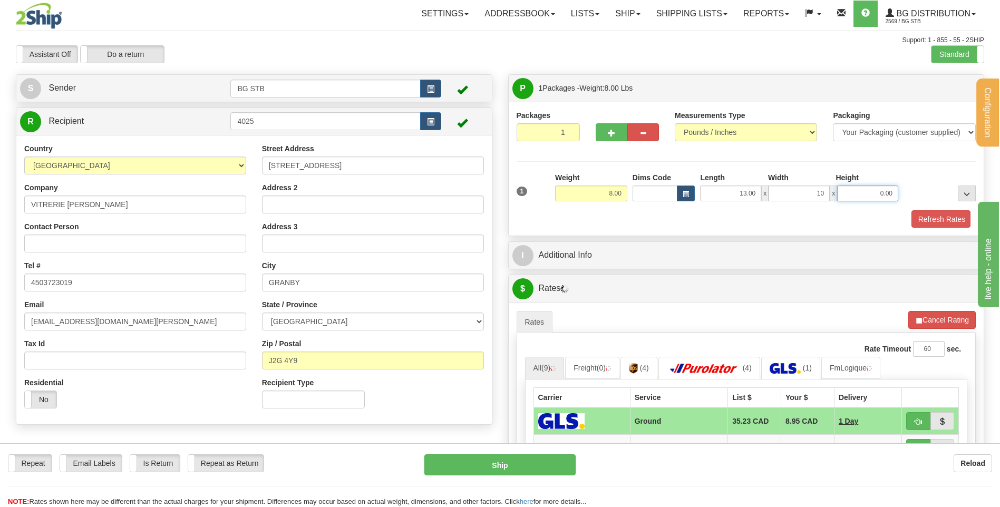
type input "10.00"
type input "13.00"
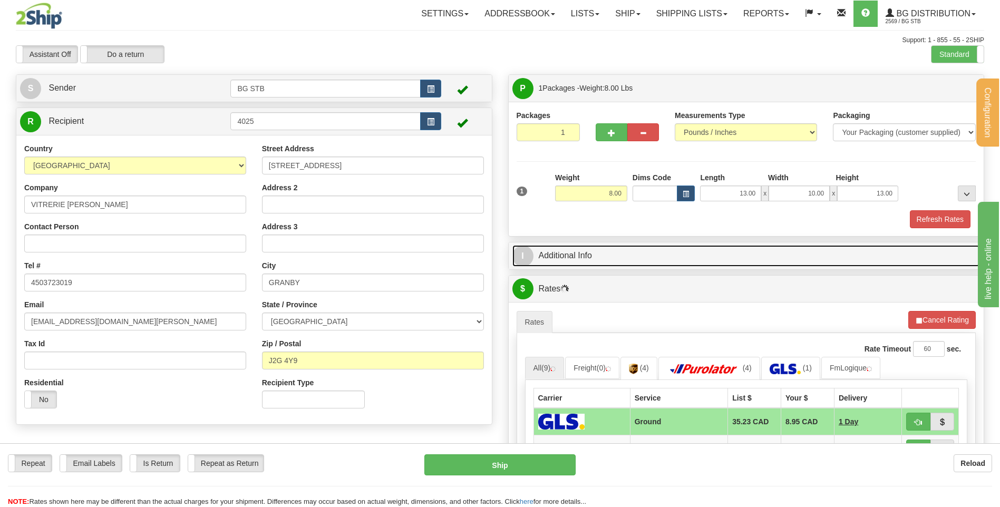
click at [569, 256] on link "I Additional Info" at bounding box center [746, 256] width 468 height 22
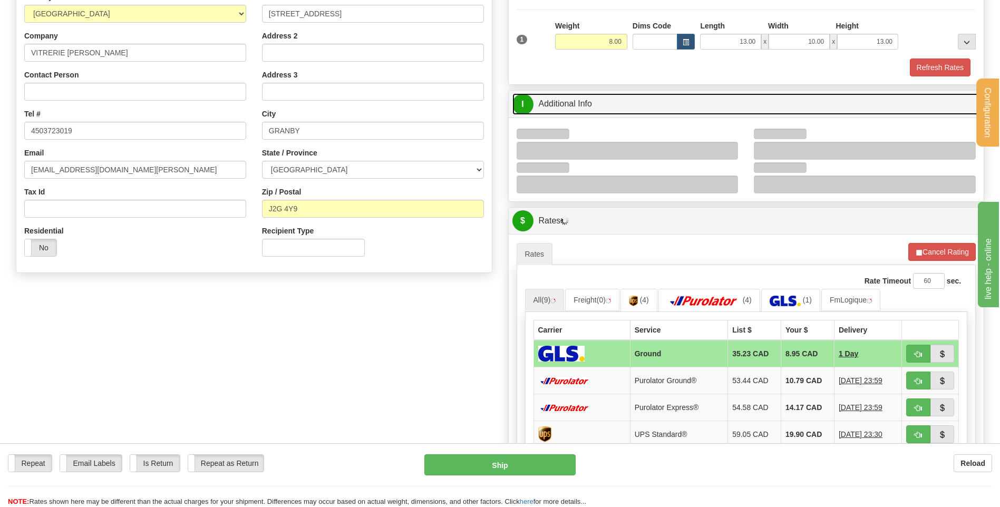
scroll to position [211, 0]
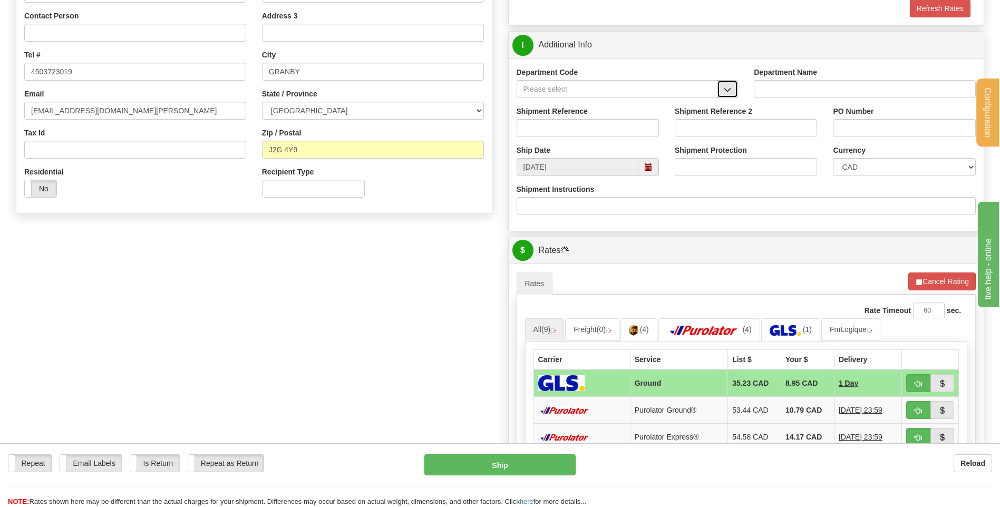
click at [725, 93] on span "button" at bounding box center [727, 89] width 7 height 7
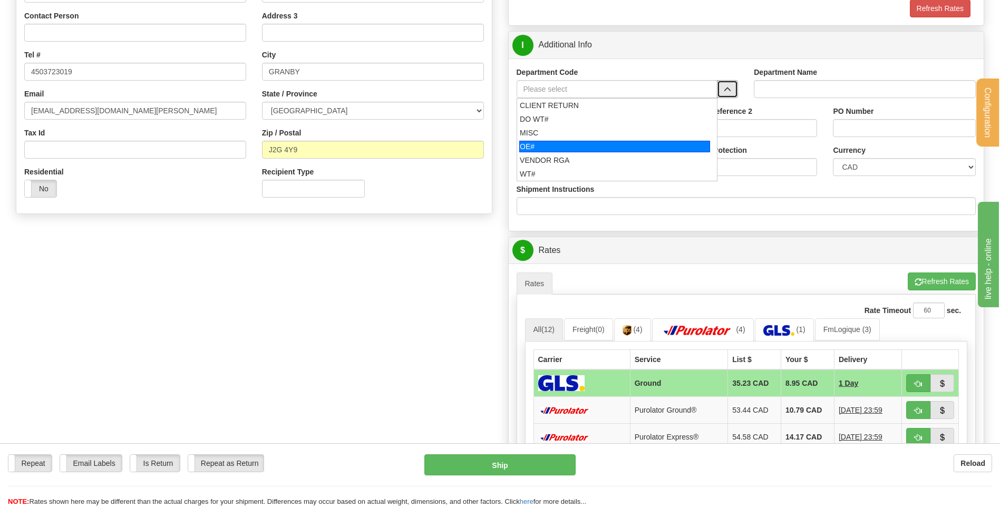
drag, startPoint x: 562, startPoint y: 145, endPoint x: 561, endPoint y: 125, distance: 19.5
click at [561, 142] on div "OE#" at bounding box center [614, 147] width 191 height 12
type input "OE#"
type input "ORDERS"
click at [561, 125] on input "Shipment Reference" at bounding box center [588, 128] width 142 height 18
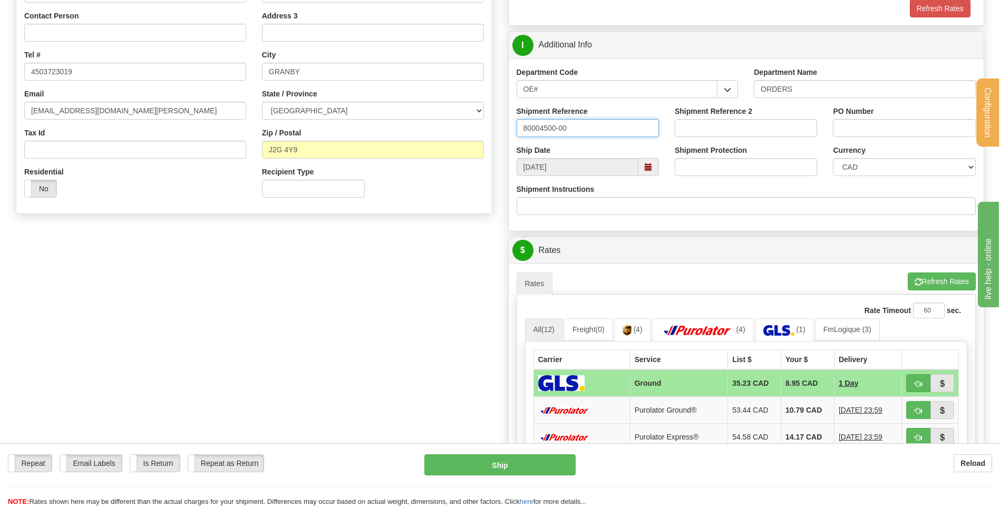
type input "80004500-00"
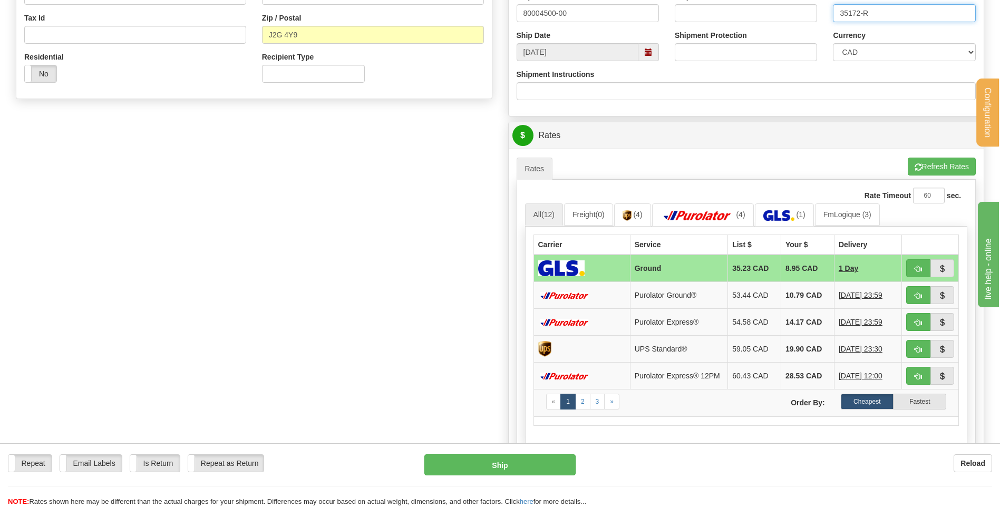
scroll to position [422, 0]
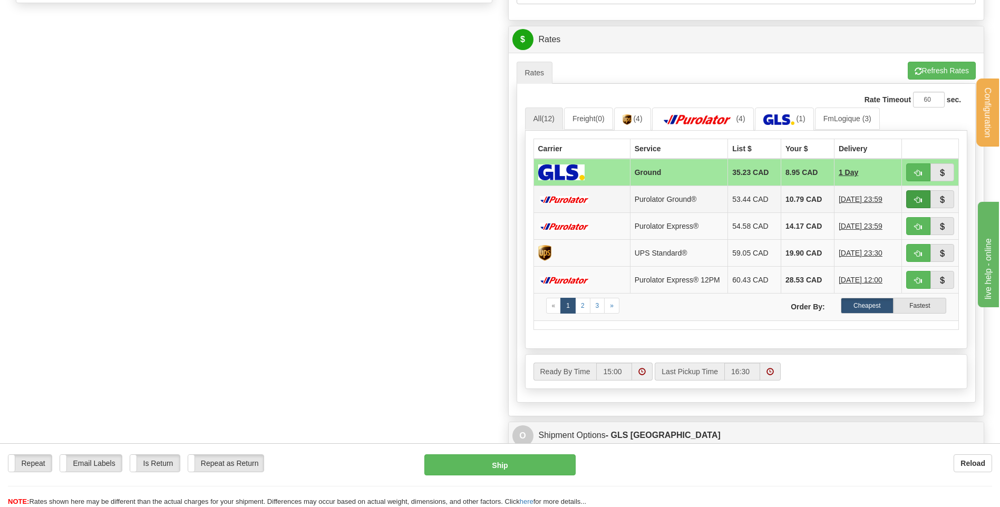
type input "35172-R"
click at [919, 198] on span "button" at bounding box center [918, 200] width 7 height 7
type input "260"
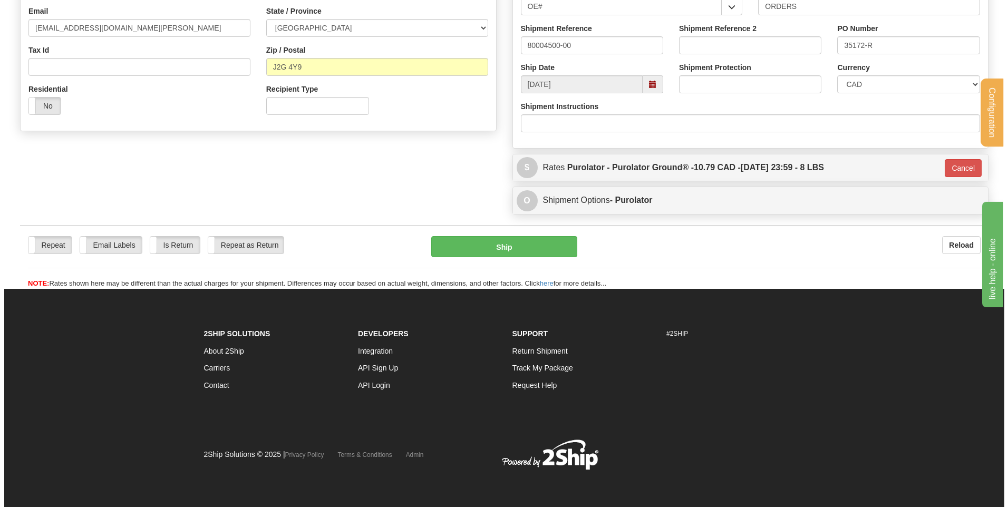
scroll to position [294, 0]
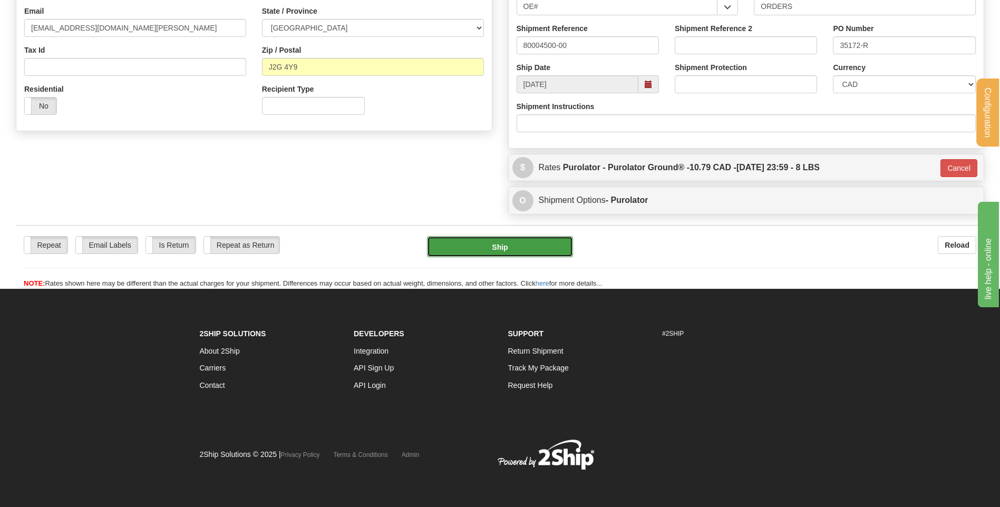
click at [546, 239] on button "Ship" at bounding box center [499, 246] width 145 height 21
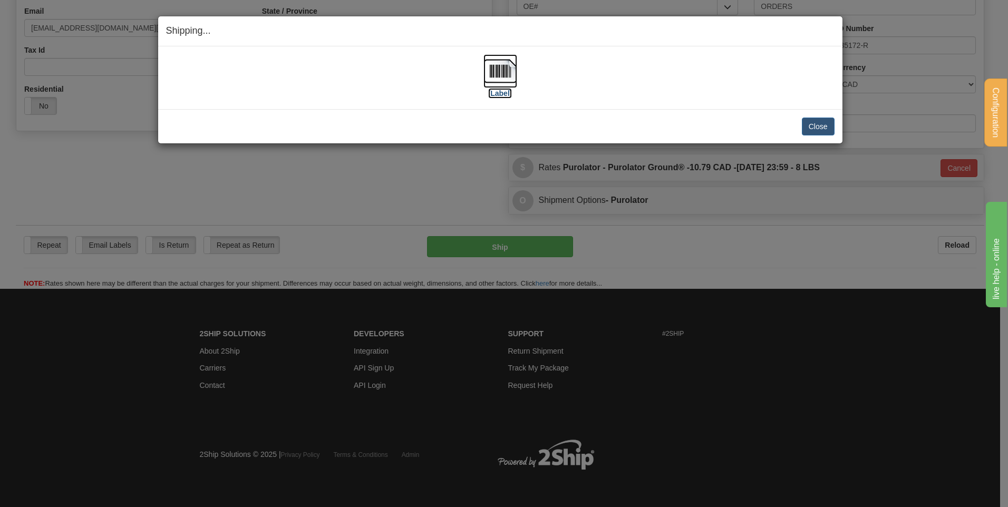
click at [483, 63] on img at bounding box center [500, 71] width 34 height 34
click at [817, 123] on button "Close" at bounding box center [818, 127] width 33 height 18
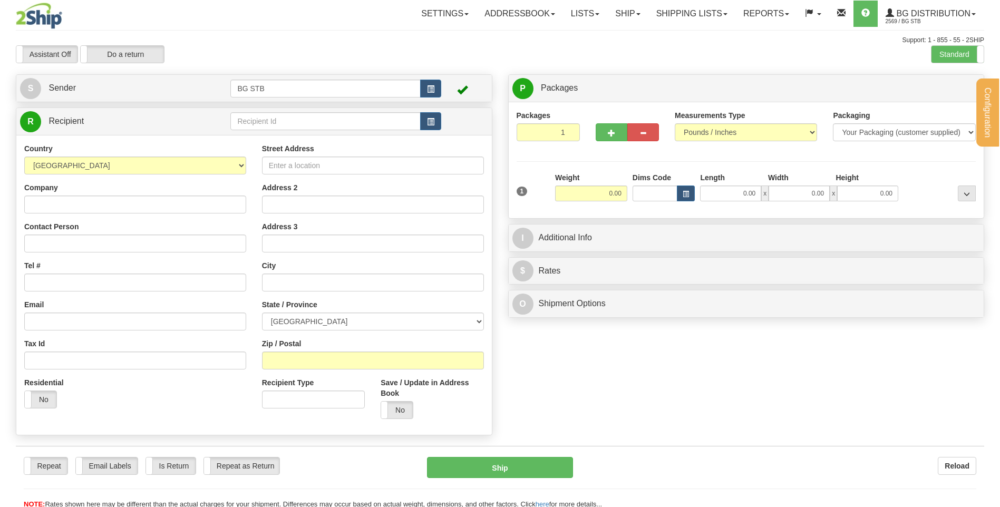
click at [250, 121] on div "Configuration My Configuration Panel Close Configure My Carriers" at bounding box center [500, 254] width 1000 height 509
click at [250, 121] on input "text" at bounding box center [325, 121] width 190 height 18
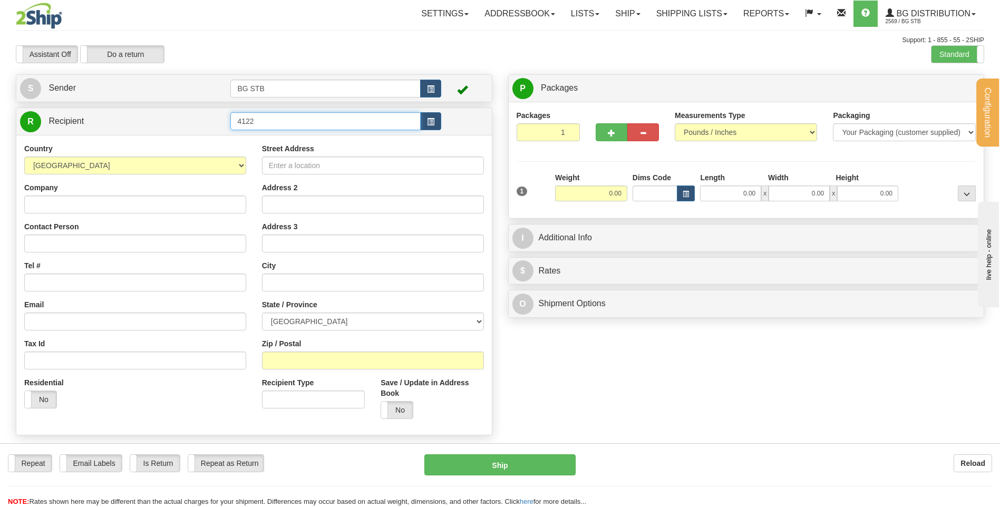
type input "4122"
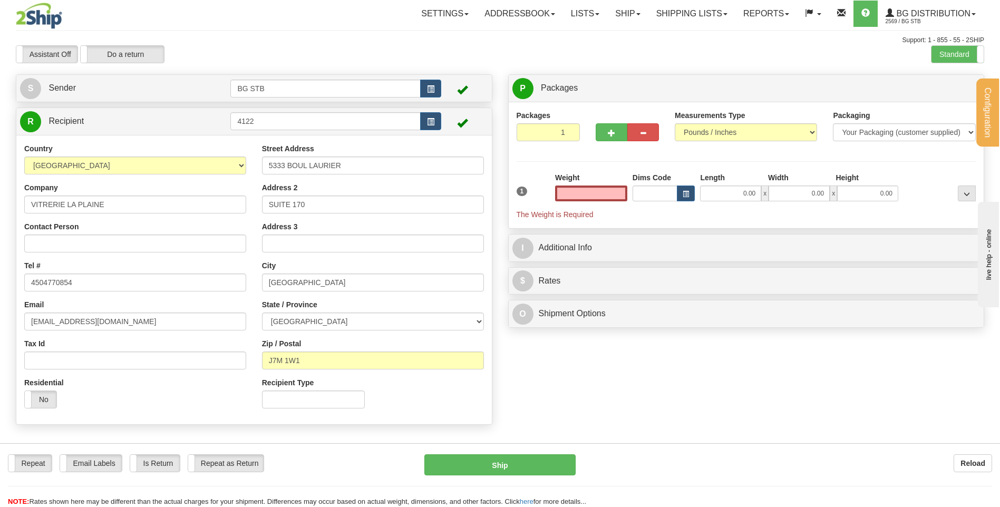
type input "0.00"
click at [619, 120] on div at bounding box center [627, 116] width 63 height 13
click at [616, 132] on button "button" at bounding box center [612, 132] width 32 height 18
type input "2"
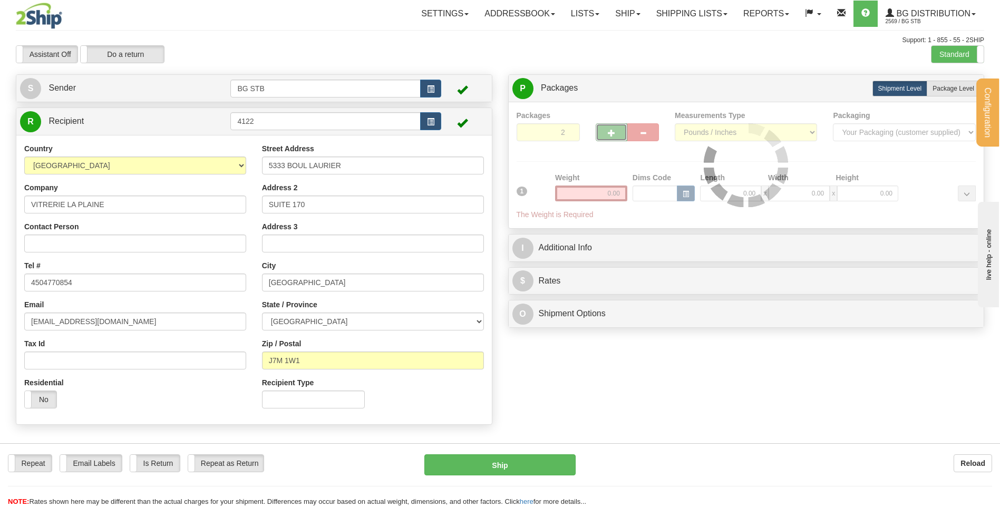
click at [963, 89] on span "Package Level" at bounding box center [953, 88] width 42 height 7
radio input "true"
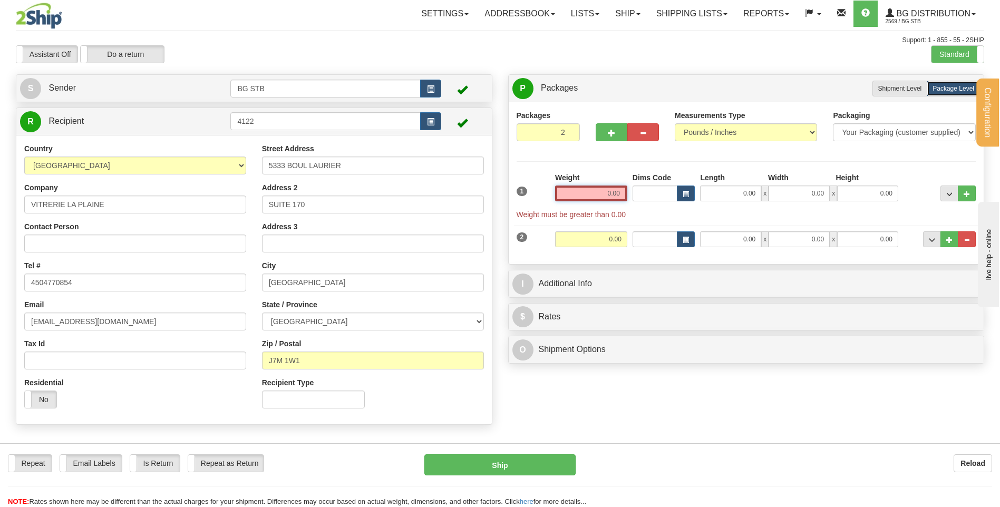
click at [598, 191] on input "0.00" at bounding box center [591, 194] width 72 height 16
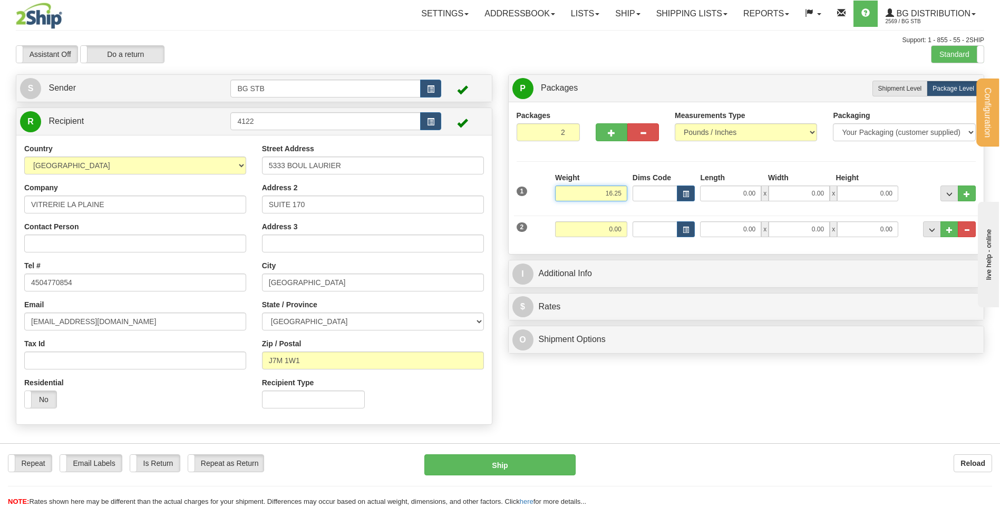
type input "16.25"
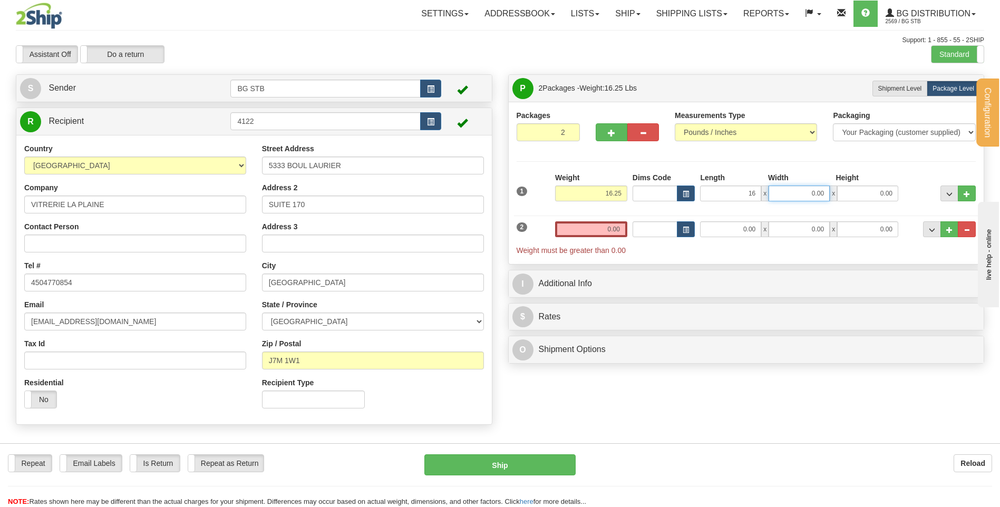
type input "16.00"
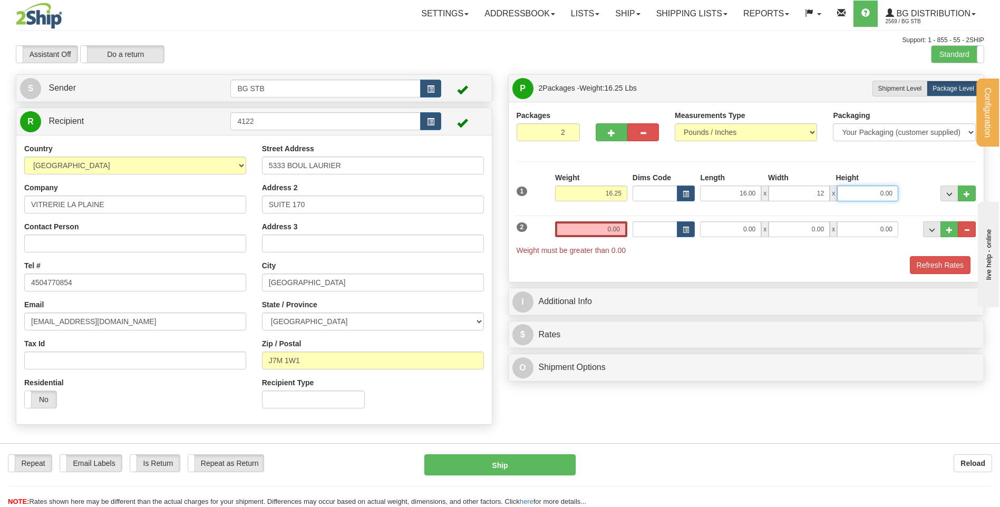
type input "12.00"
type input "11.00"
click at [576, 229] on input "0.00" at bounding box center [591, 229] width 72 height 16
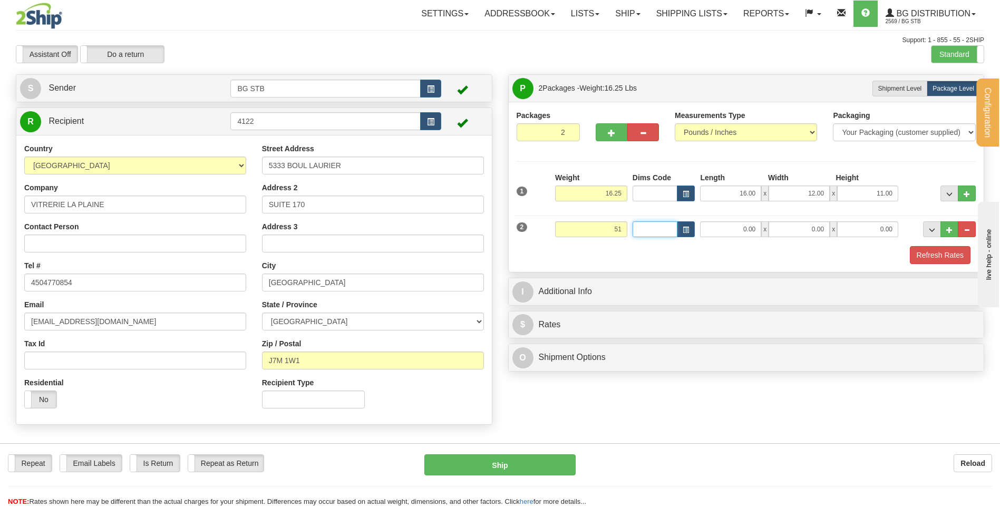
type input "51.00"
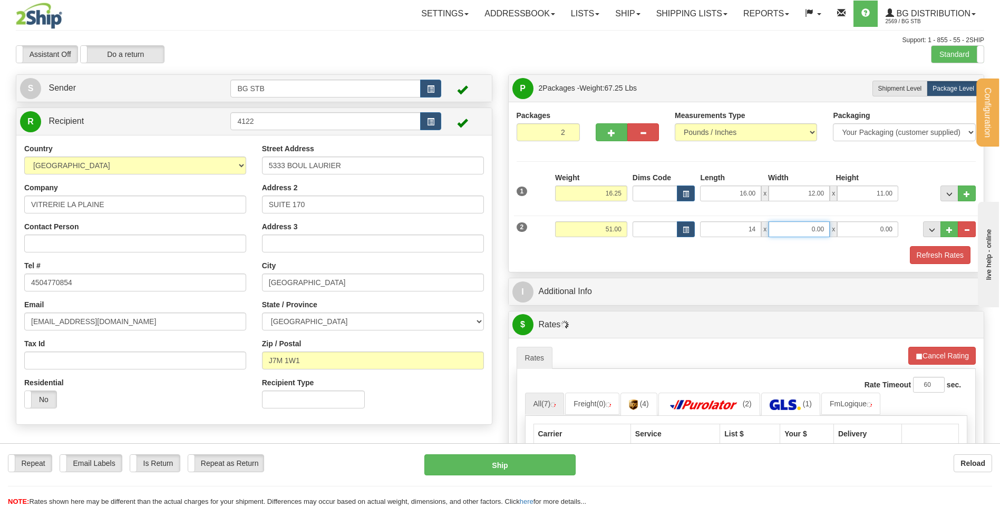
type input "14.00"
type input "10.00"
type input "9.00"
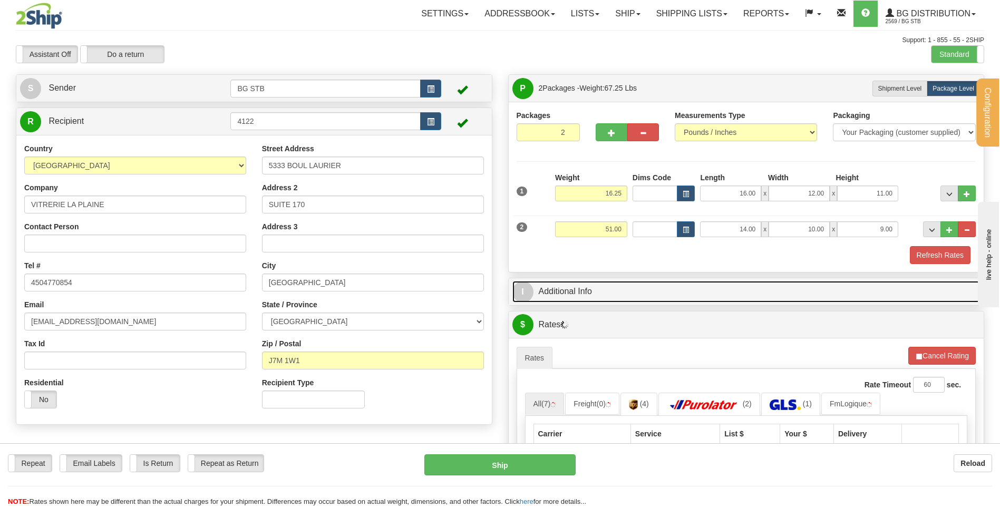
click at [590, 291] on link "I Additional Info" at bounding box center [746, 292] width 468 height 22
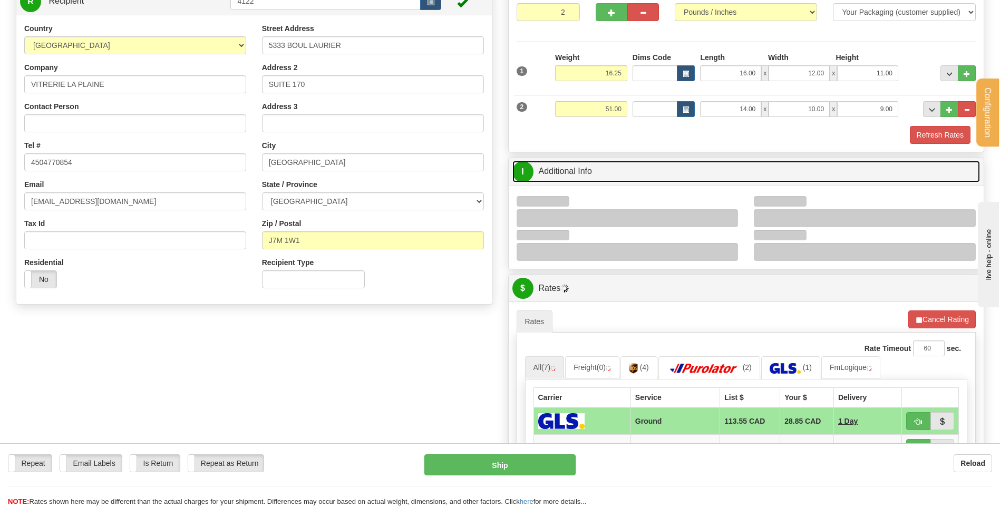
scroll to position [211, 0]
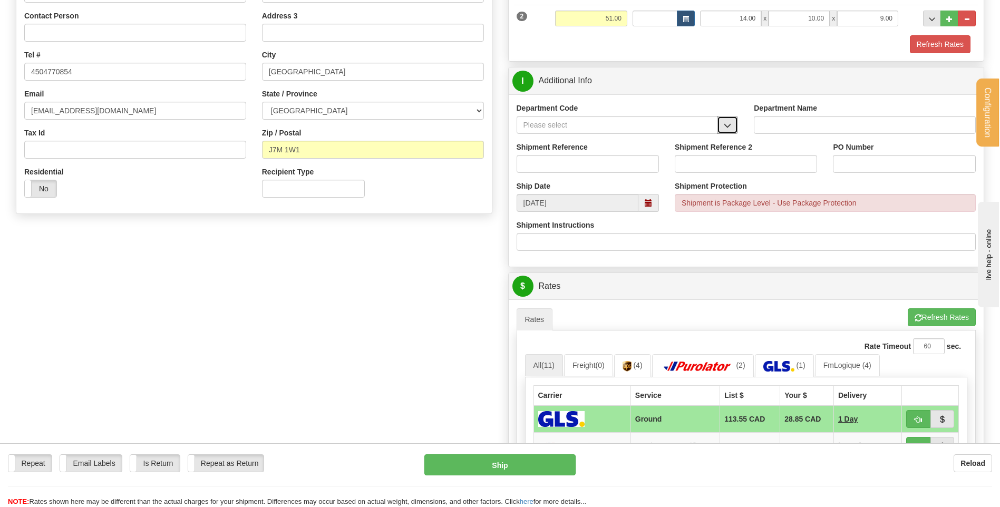
drag, startPoint x: 734, startPoint y: 129, endPoint x: 713, endPoint y: 133, distance: 22.0
click at [734, 129] on button "button" at bounding box center [727, 125] width 21 height 18
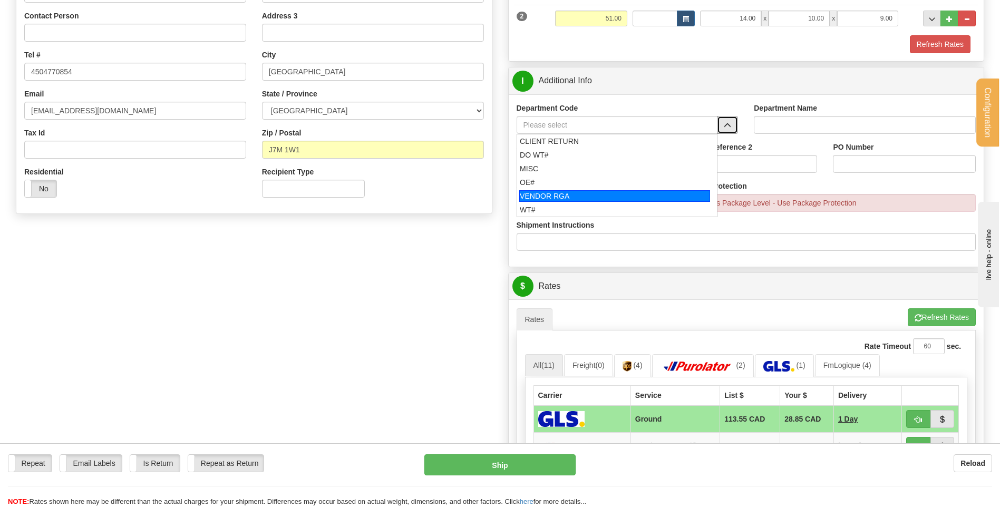
drag, startPoint x: 565, startPoint y: 191, endPoint x: 563, endPoint y: 179, distance: 12.7
click at [563, 190] on div "VENDOR RGA" at bounding box center [614, 196] width 191 height 12
type input "VENDOR RGA"
type input "VENDOR RETURNS"
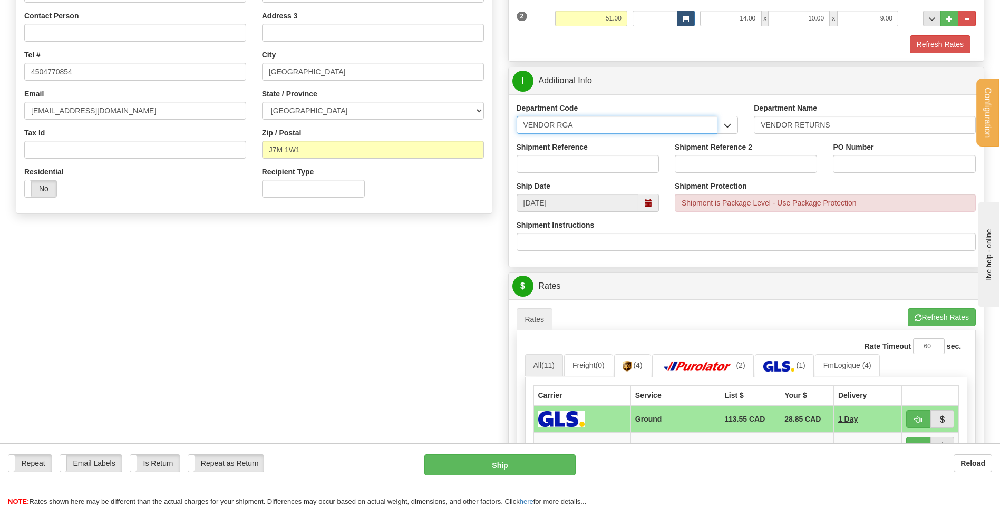
drag, startPoint x: 592, startPoint y: 123, endPoint x: 433, endPoint y: 133, distance: 159.5
click at [503, 134] on div "P Packages 2 Packages - Weight: 67.25 Lbs Shipment Level Shipm. Package Level P…" at bounding box center [746, 282] width 492 height 838
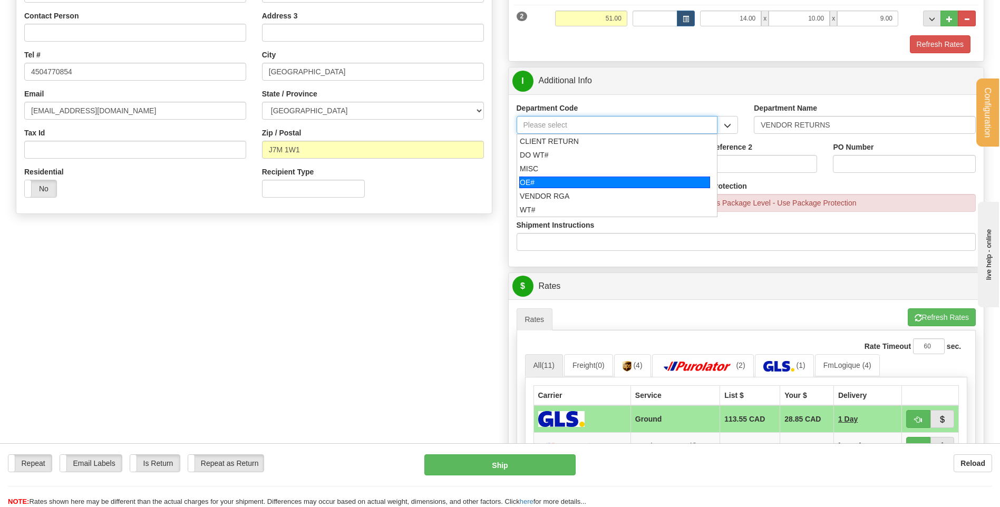
click at [525, 186] on div "OE#" at bounding box center [614, 183] width 191 height 12
type input "OE#"
type input "ORDERS"
type input "OE#"
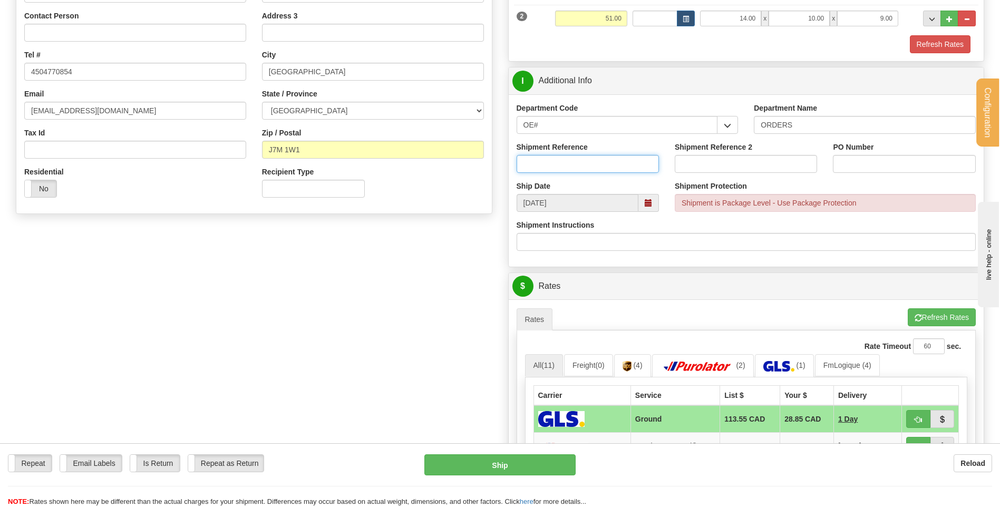
click at [537, 159] on input "Shipment Reference" at bounding box center [588, 164] width 142 height 18
type input "80005522-00"
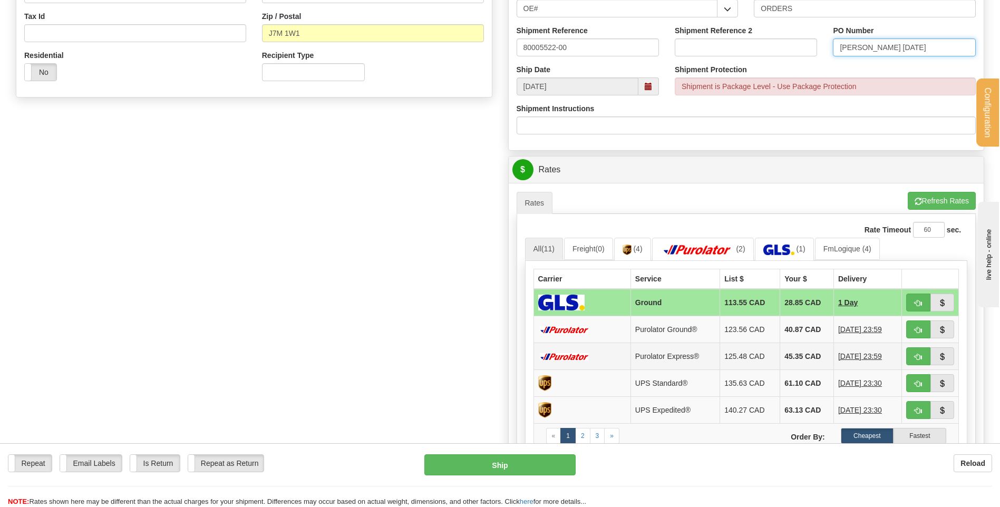
scroll to position [422, 0]
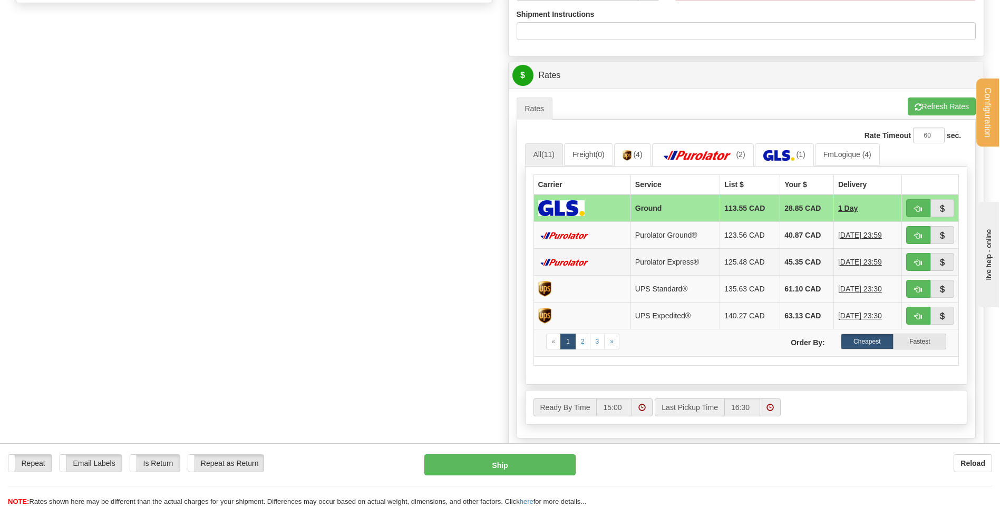
type input "[PERSON_NAME] [DATE]"
click at [913, 234] on button "button" at bounding box center [918, 235] width 24 height 18
type input "260"
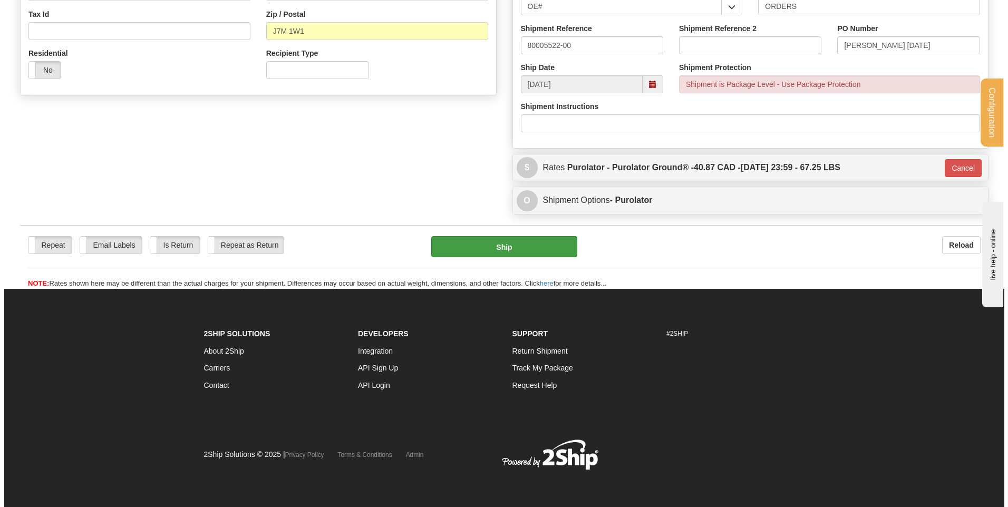
scroll to position [330, 0]
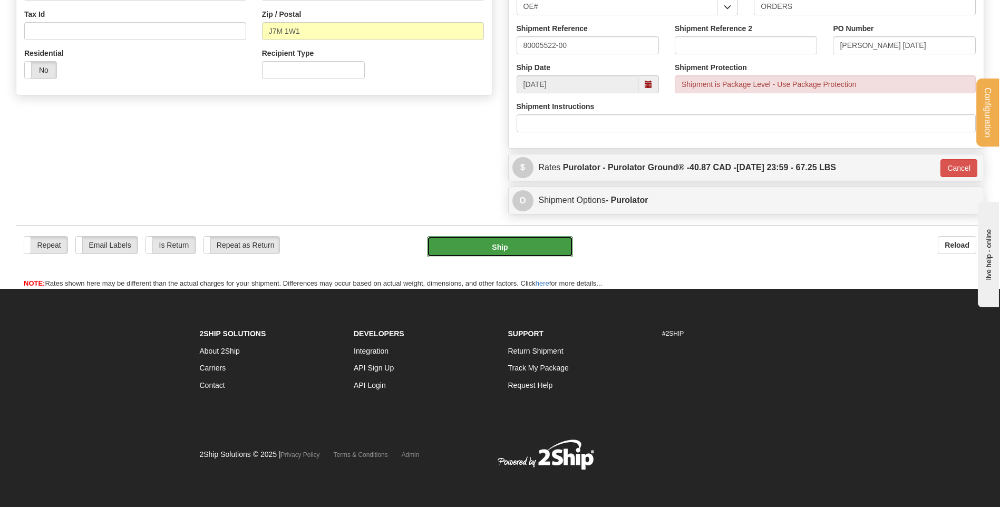
click at [515, 238] on button "Ship" at bounding box center [499, 246] width 145 height 21
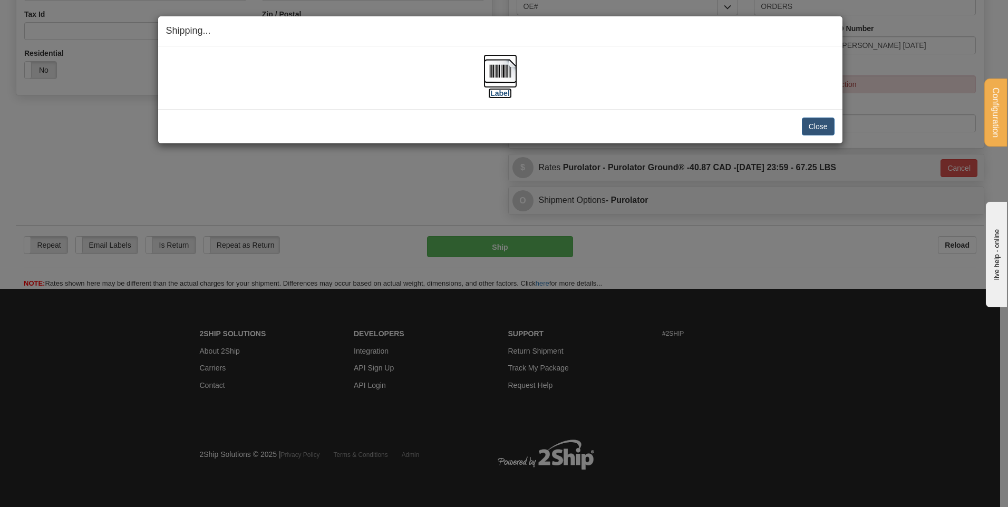
click at [499, 68] on img at bounding box center [500, 71] width 34 height 34
click at [816, 125] on button "Close" at bounding box center [818, 127] width 33 height 18
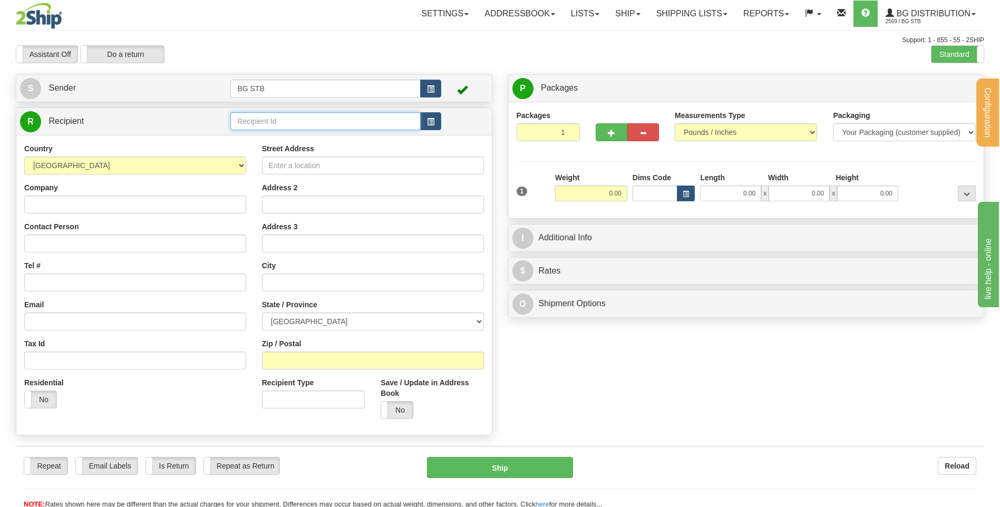
click at [245, 126] on input "text" at bounding box center [325, 121] width 190 height 18
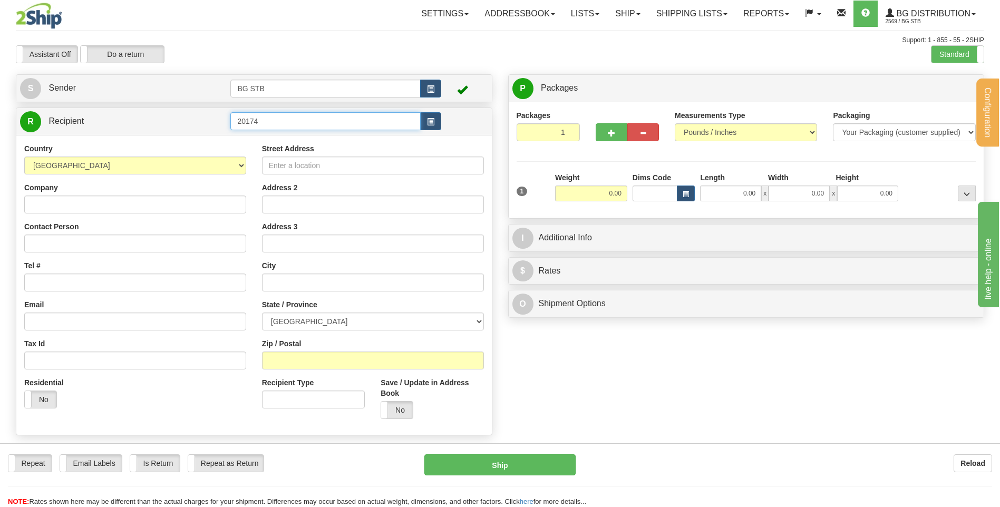
type input "20174"
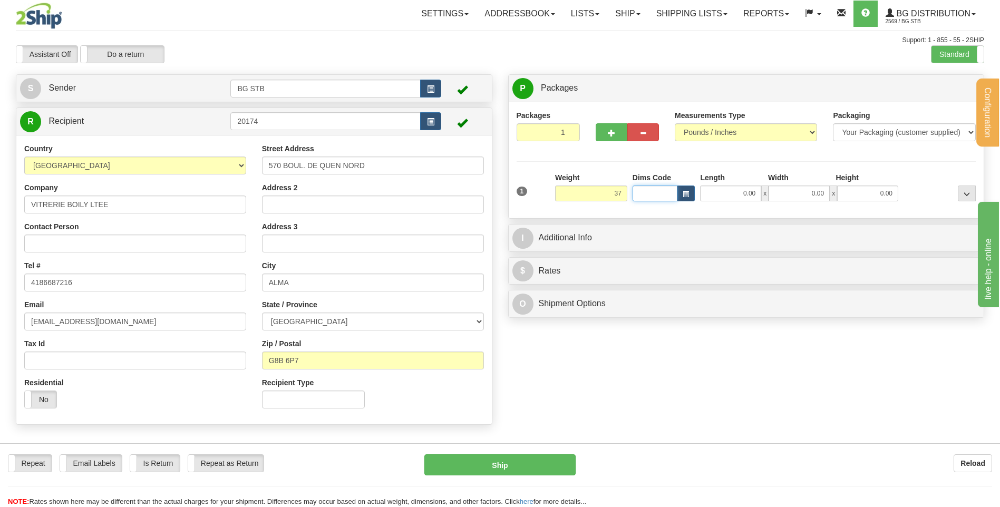
type input "37.00"
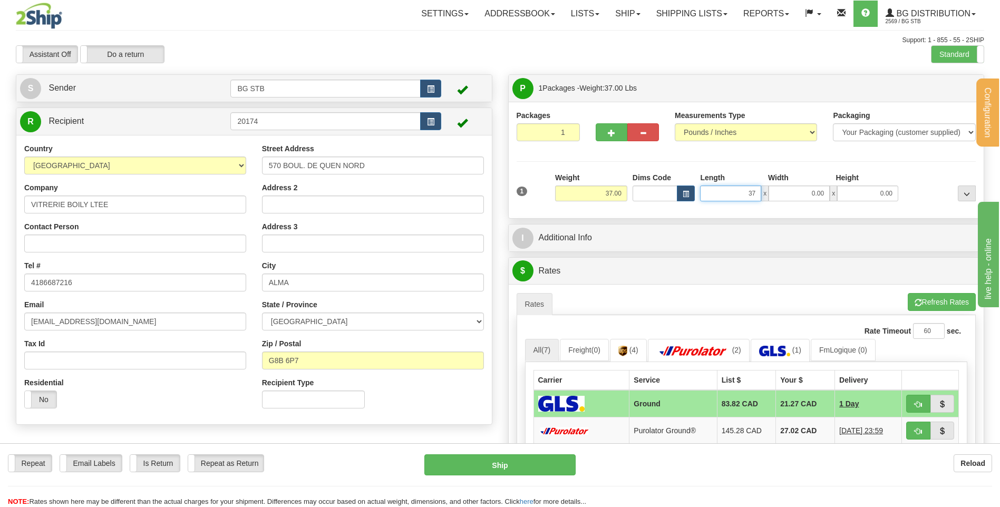
type input "37.00"
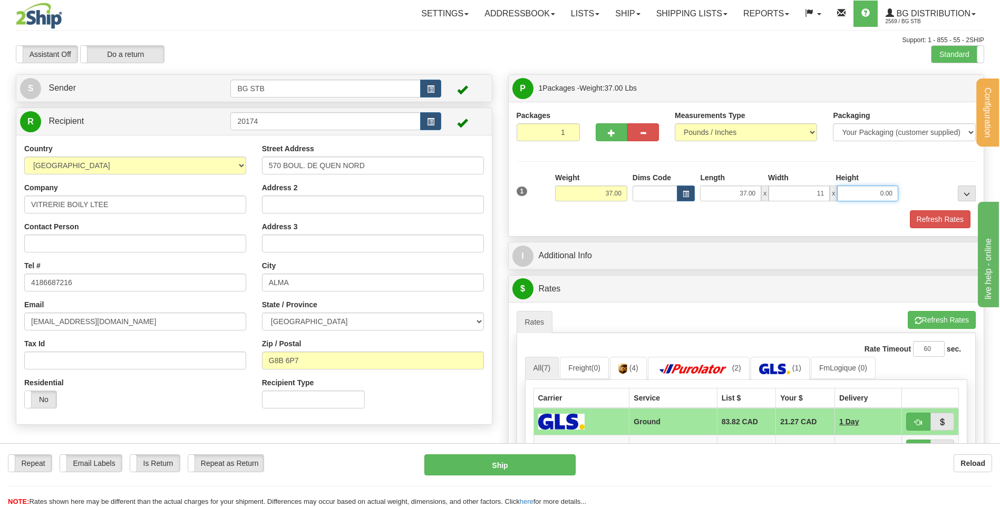
type input "11.00"
type input "4.00"
click at [597, 136] on button "button" at bounding box center [612, 132] width 32 height 18
type input "2"
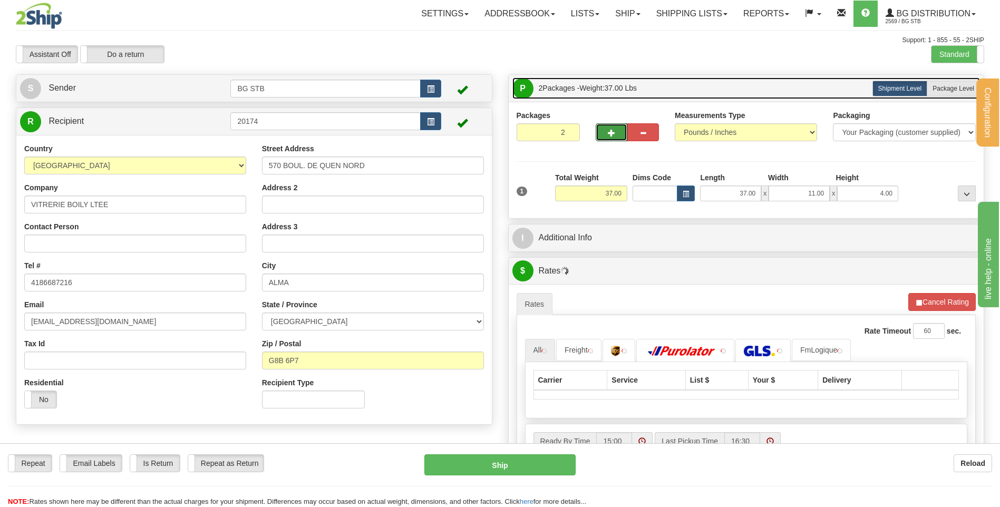
click at [955, 77] on link "P Packages 2 Packages - Weight: 37.00 Lbs" at bounding box center [746, 88] width 468 height 22
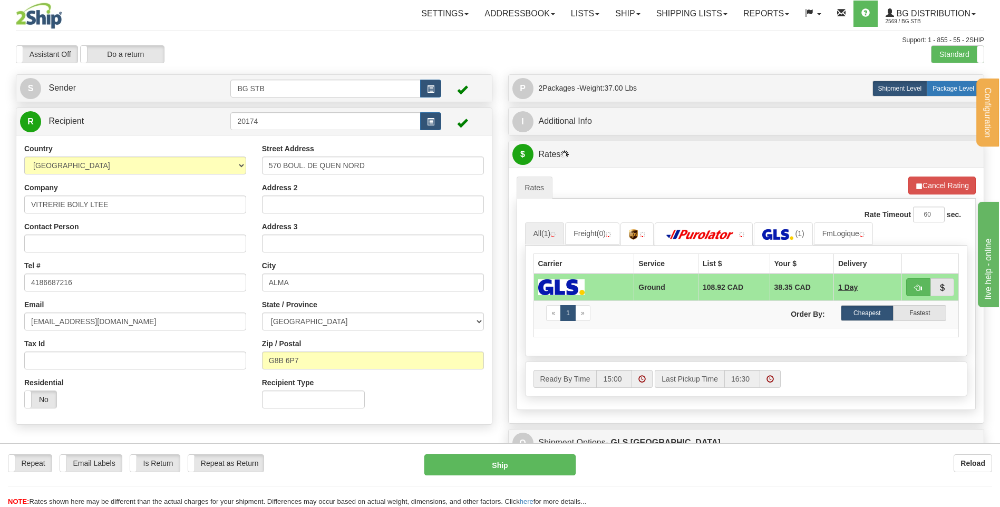
click at [955, 81] on label "Package Level Pack.." at bounding box center [953, 89] width 53 height 16
radio input "true"
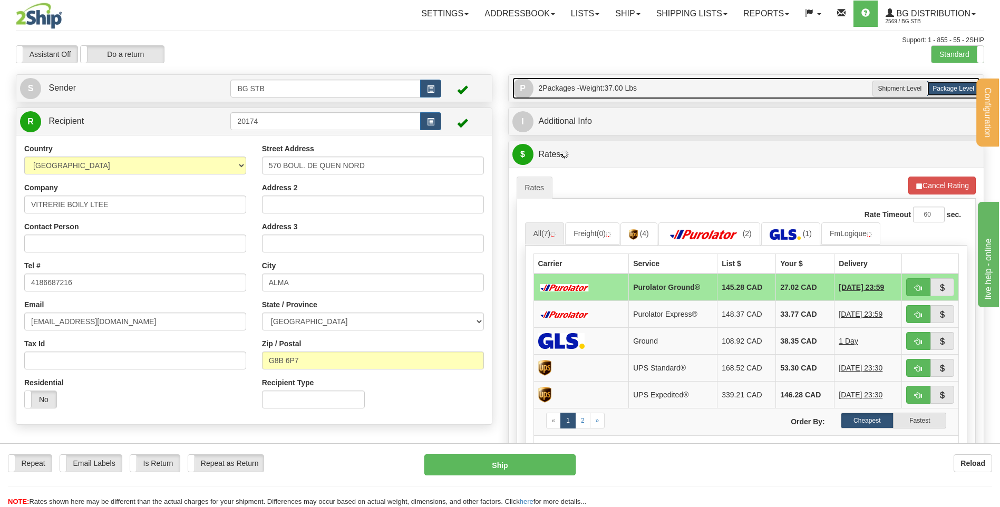
click at [777, 93] on link "P Packages 2 Packages - Weight: 37.00 Lbs" at bounding box center [746, 88] width 468 height 22
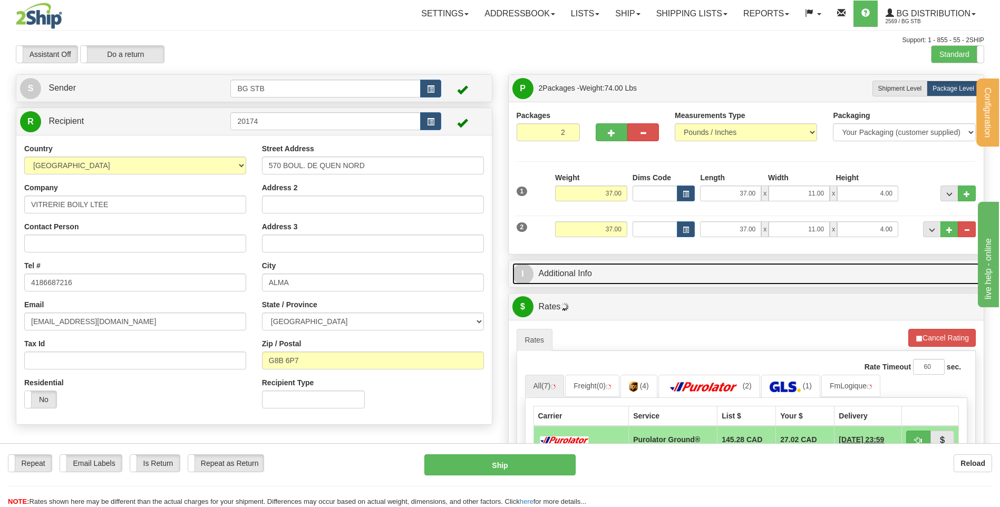
click at [577, 274] on link "I Additional Info" at bounding box center [746, 274] width 468 height 22
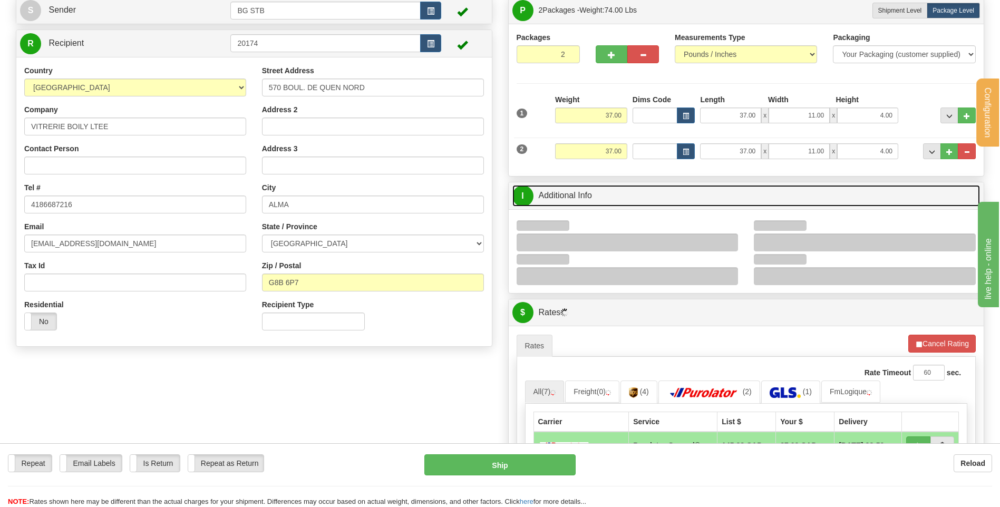
scroll to position [158, 0]
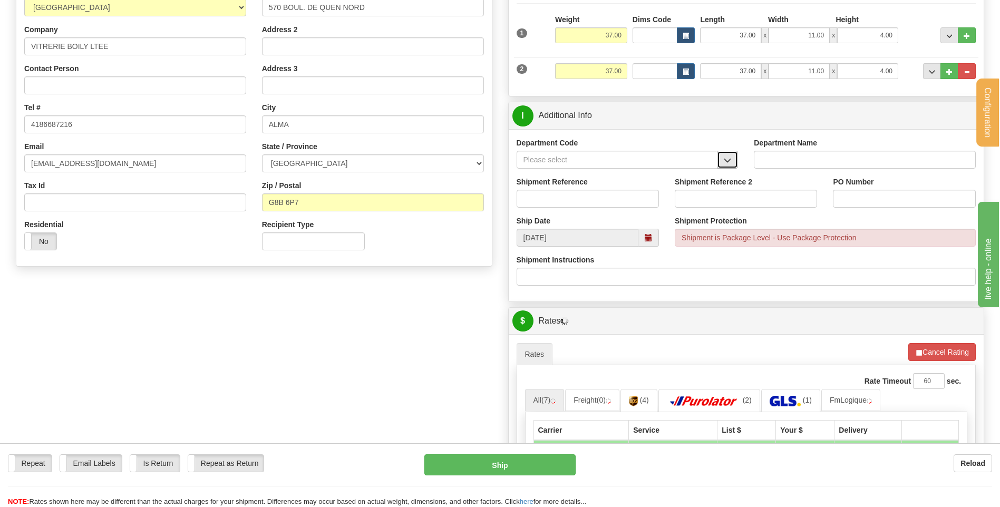
click at [733, 161] on button "button" at bounding box center [727, 160] width 21 height 18
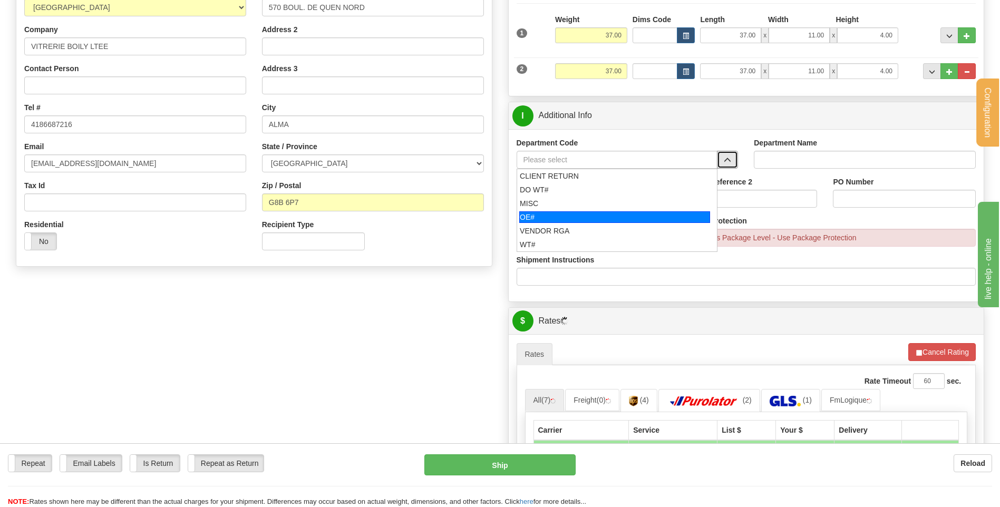
click at [620, 214] on div "OE#" at bounding box center [614, 217] width 191 height 12
type input "OE#"
type input "ORDERS"
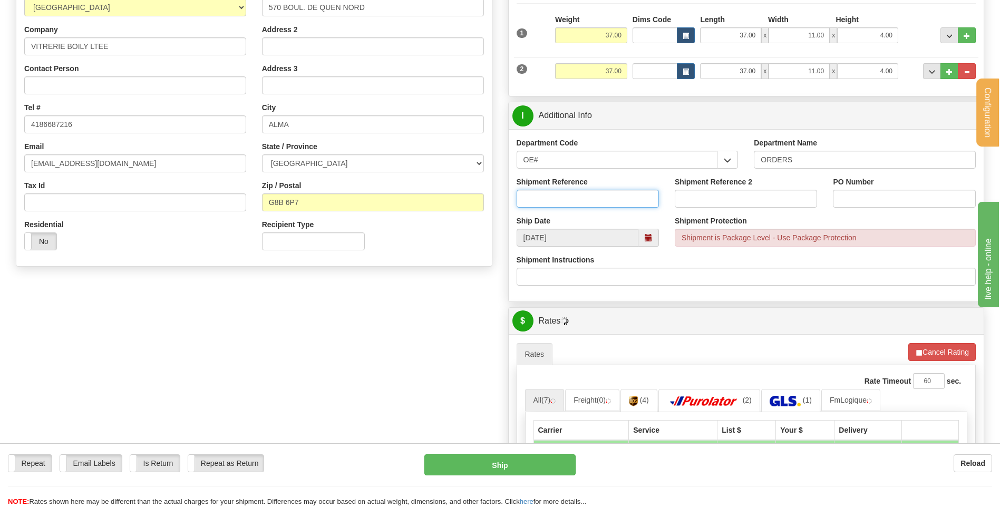
click at [617, 203] on input "Shipment Reference" at bounding box center [588, 199] width 142 height 18
type input "80005502-00"
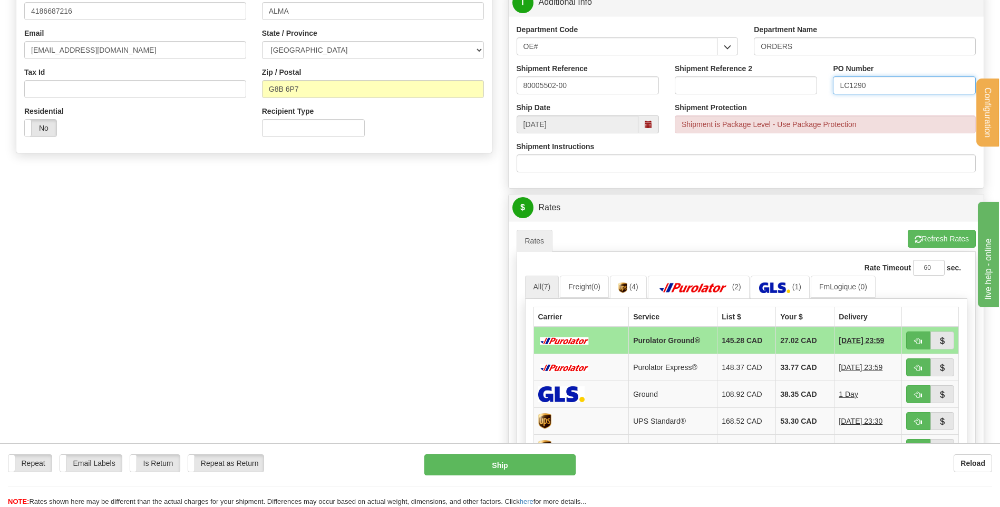
scroll to position [369, 0]
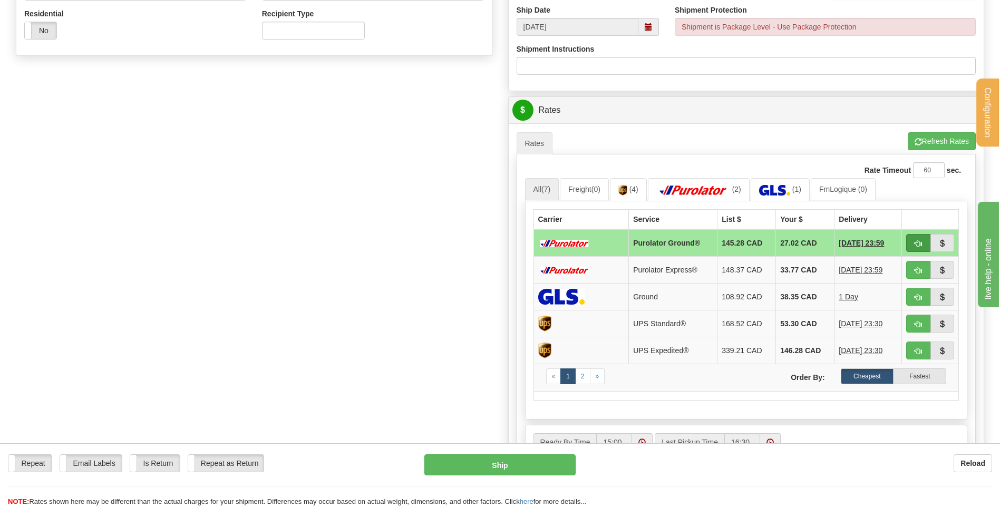
type input "LC1290"
click at [916, 239] on button "button" at bounding box center [918, 243] width 24 height 18
type input "260"
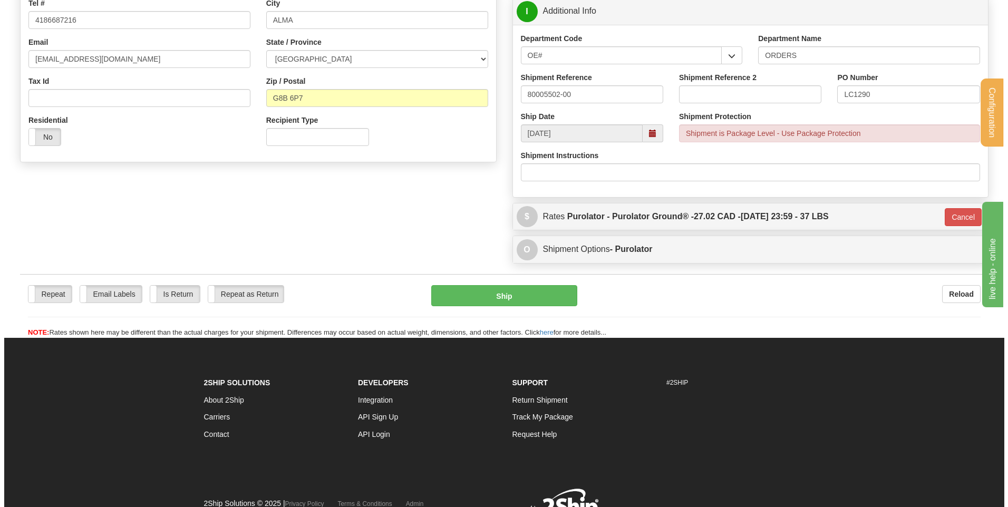
scroll to position [312, 0]
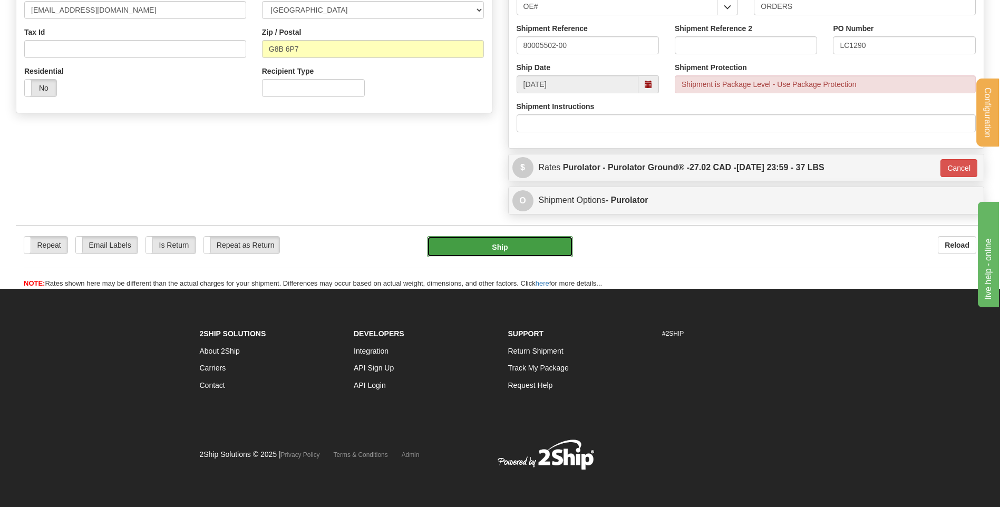
click at [501, 243] on button "Ship" at bounding box center [499, 246] width 145 height 21
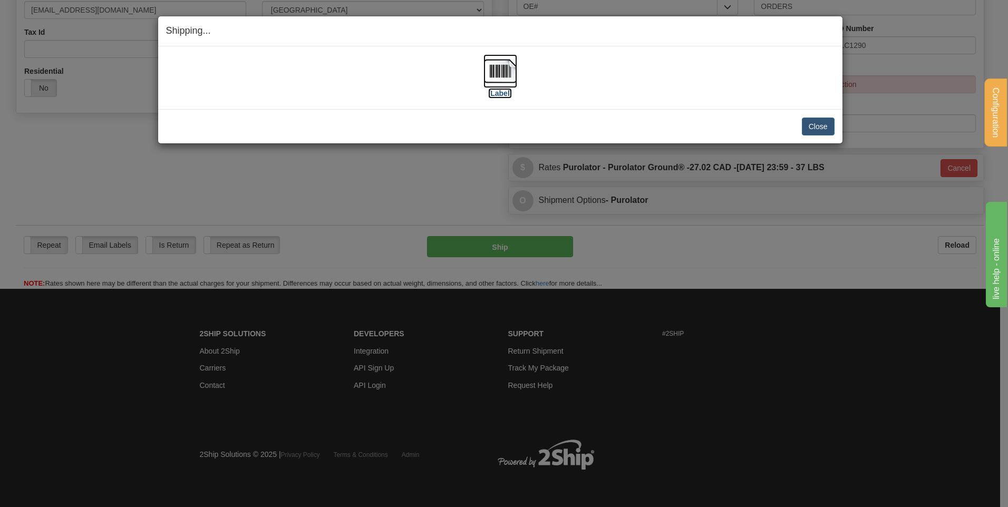
click at [509, 67] on img at bounding box center [500, 71] width 34 height 34
click at [825, 127] on button "Close" at bounding box center [818, 127] width 33 height 18
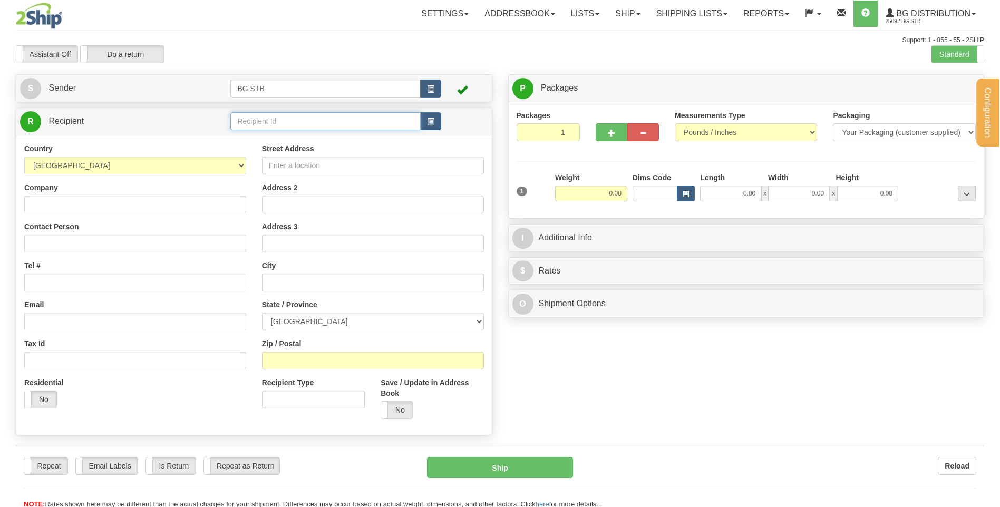
click at [253, 119] on input "text" at bounding box center [325, 121] width 190 height 18
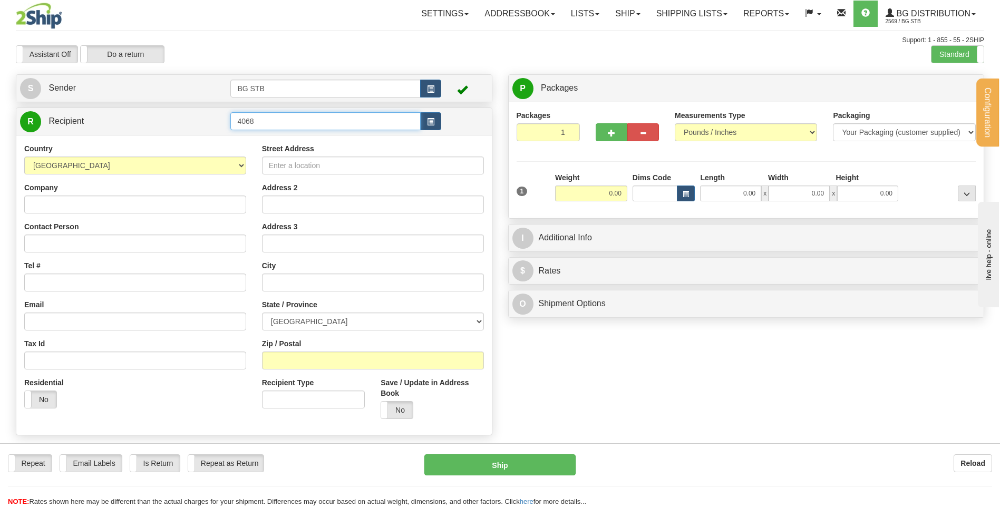
type input "4068"
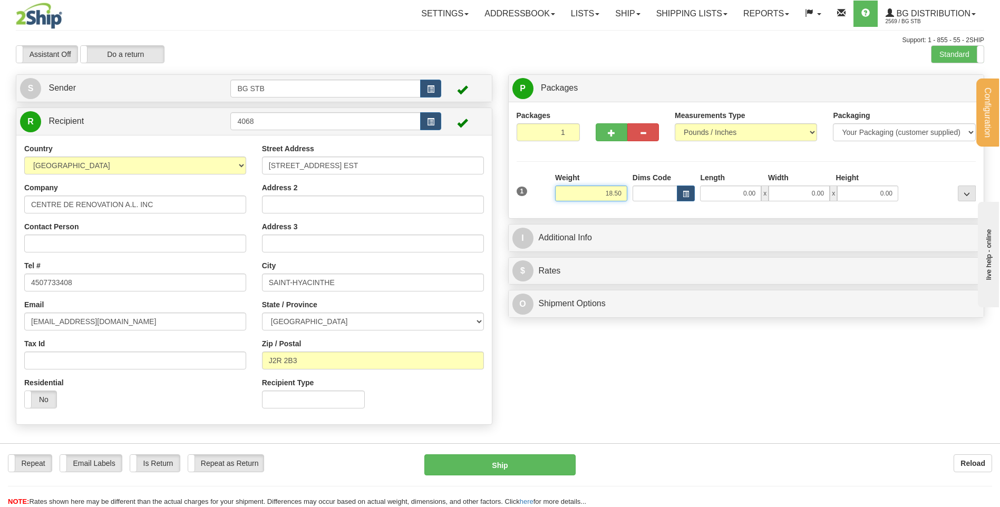
type input "18.50"
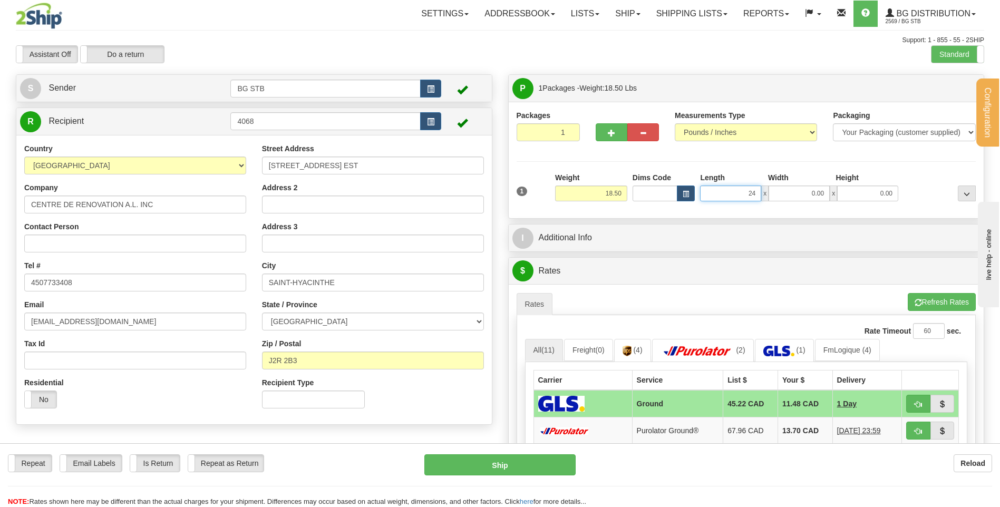
type input "24.00"
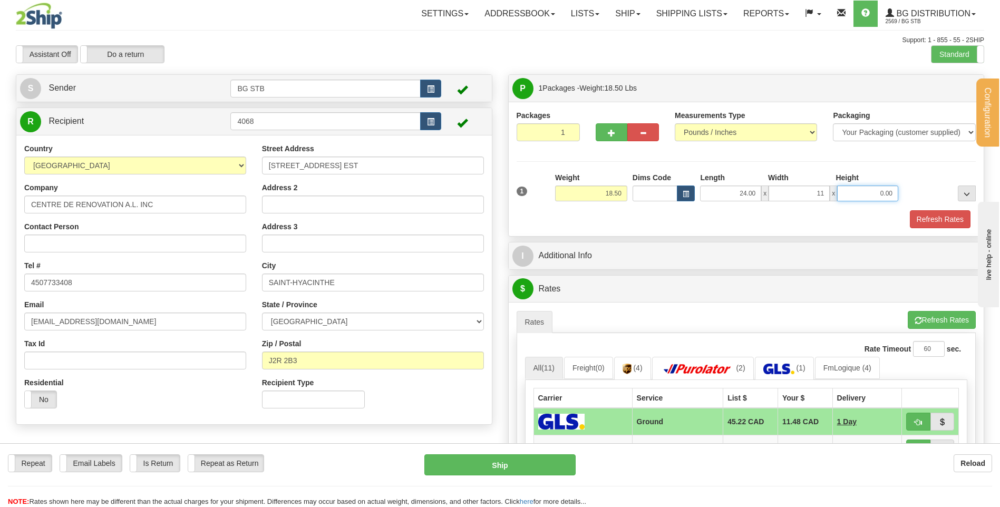
type input "11.00"
drag, startPoint x: 647, startPoint y: 236, endPoint x: 643, endPoint y: 244, distance: 9.7
click at [647, 238] on div "P Packages 1 Packages - Weight: 18.50 Lbs Shipment Level Shipm. Package Level P…" at bounding box center [746, 388] width 492 height 629
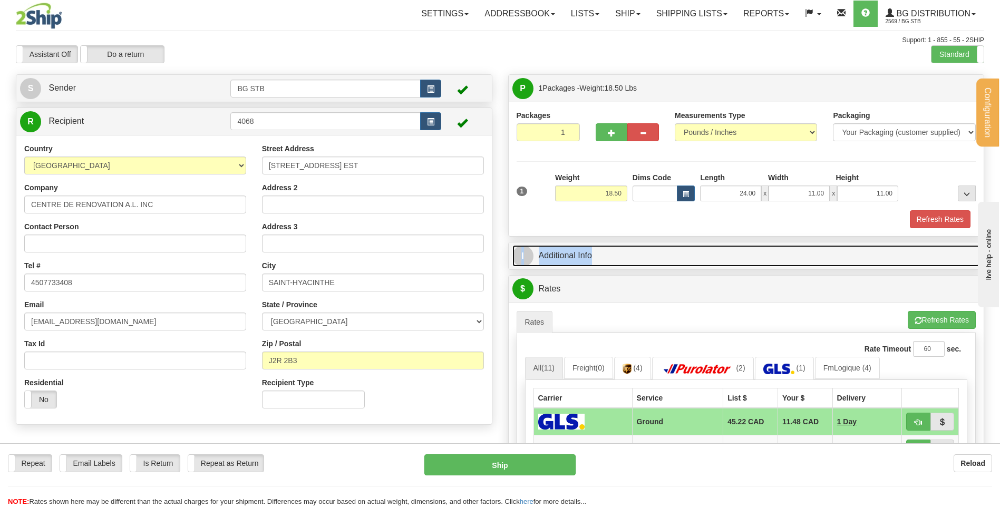
click at [641, 250] on link "I Additional Info" at bounding box center [746, 256] width 468 height 22
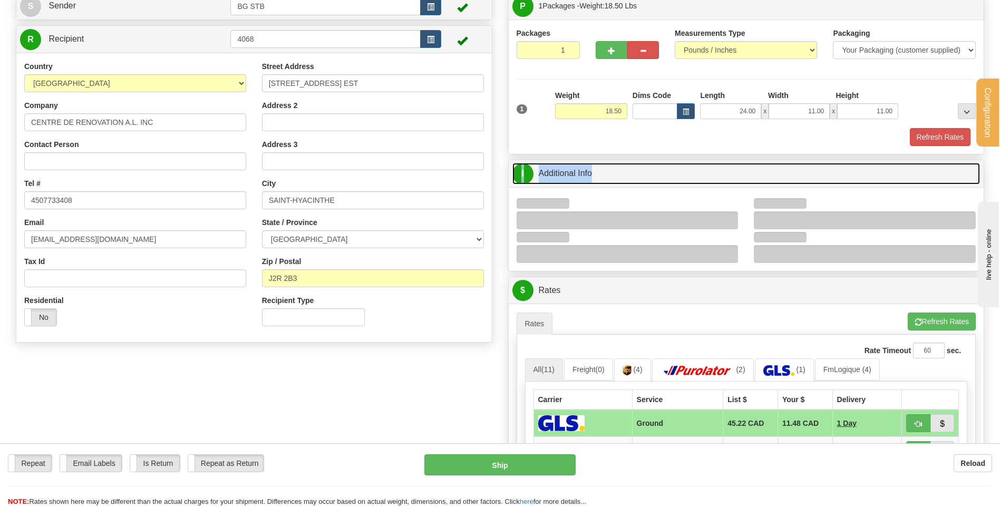
scroll to position [158, 0]
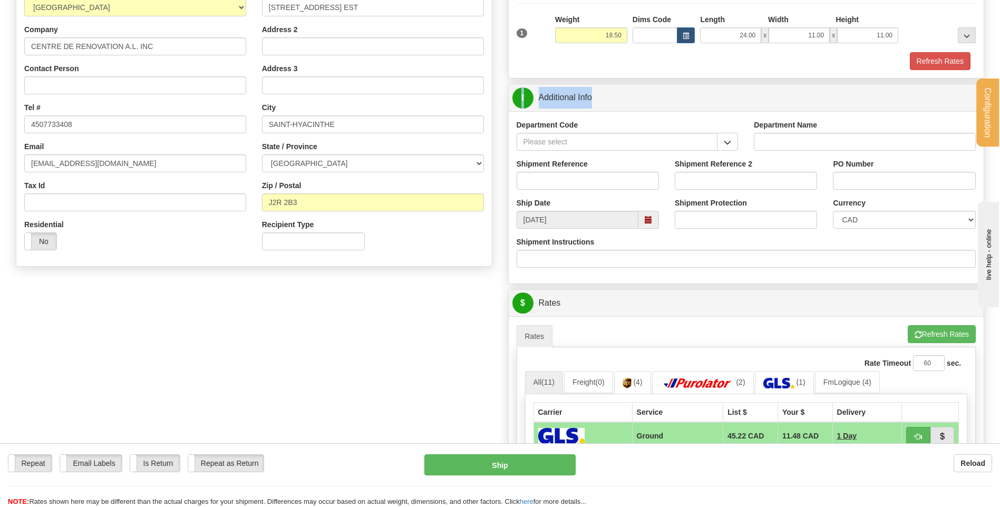
click at [724, 139] on span "button" at bounding box center [727, 142] width 7 height 7
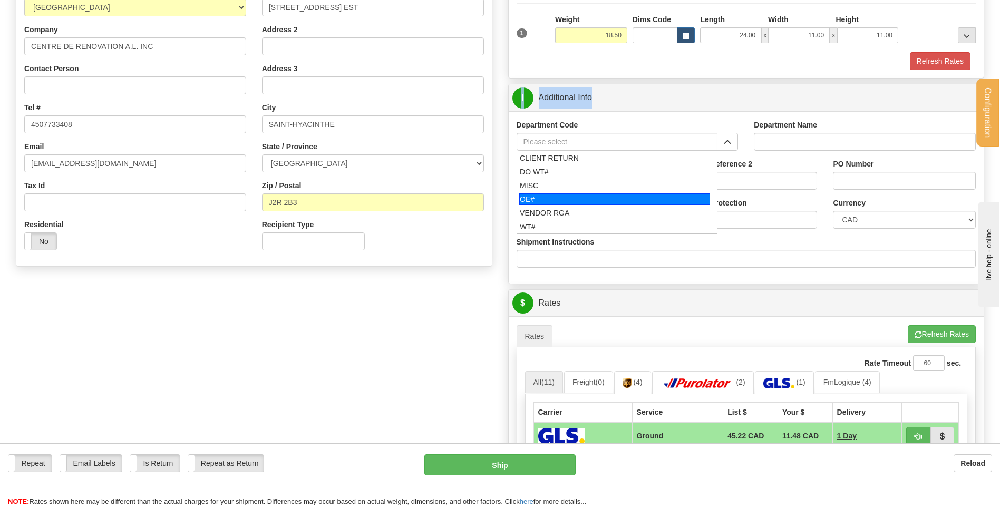
click at [549, 200] on div "OE#" at bounding box center [614, 199] width 191 height 12
type input "OE#"
type input "ORDERS"
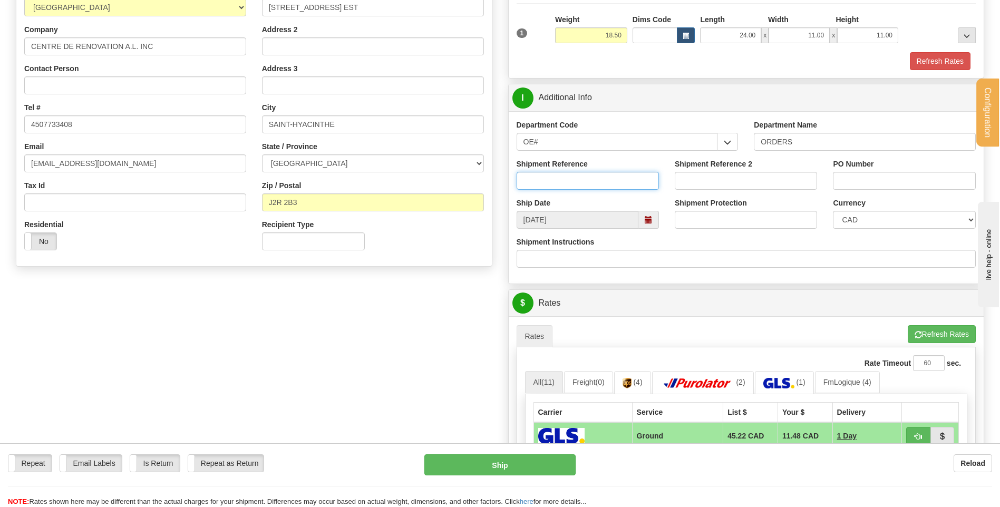
click at [549, 189] on input "Shipment Reference" at bounding box center [588, 181] width 142 height 18
type input "80005531-00 // 80005345-02 // 80005300-00"
click at [882, 184] on input "PO Number" at bounding box center [904, 181] width 142 height 18
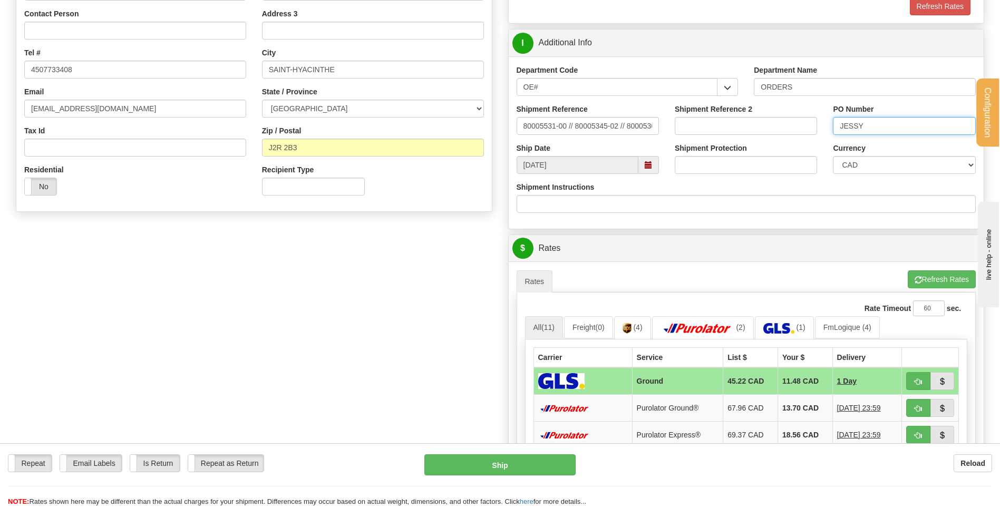
scroll to position [316, 0]
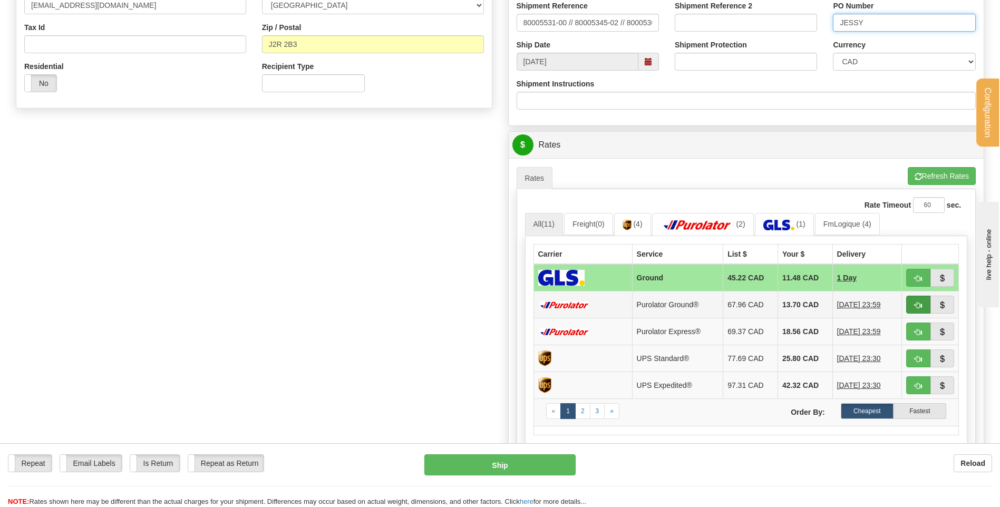
type input "JESSY"
click at [911, 306] on button "button" at bounding box center [918, 305] width 24 height 18
type input "260"
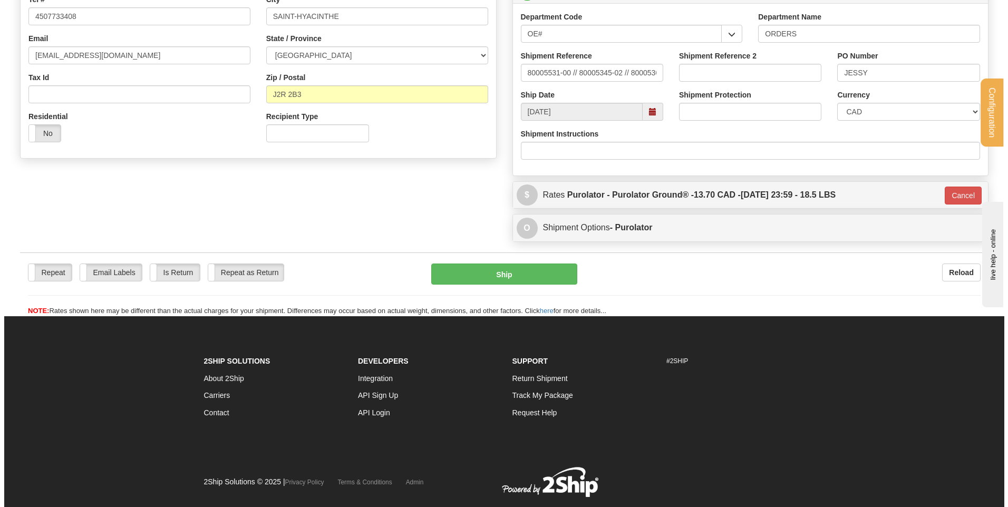
scroll to position [241, 0]
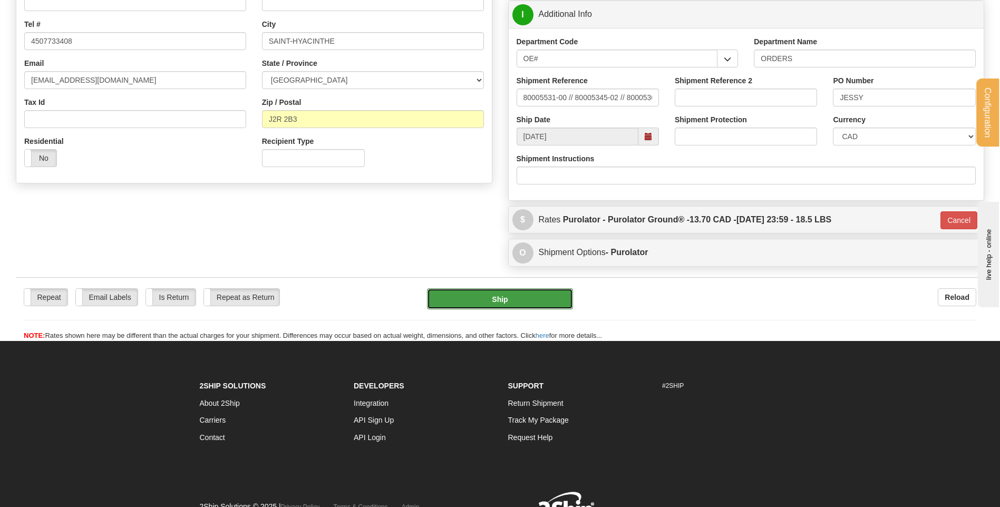
click at [503, 297] on button "Ship" at bounding box center [499, 298] width 145 height 21
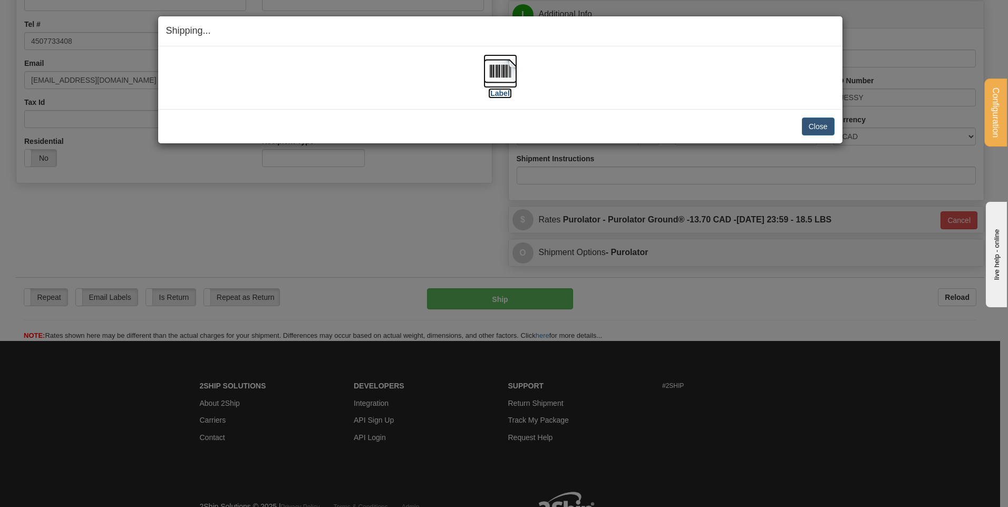
click at [493, 61] on img at bounding box center [500, 71] width 34 height 34
click at [822, 124] on button "Close" at bounding box center [818, 127] width 33 height 18
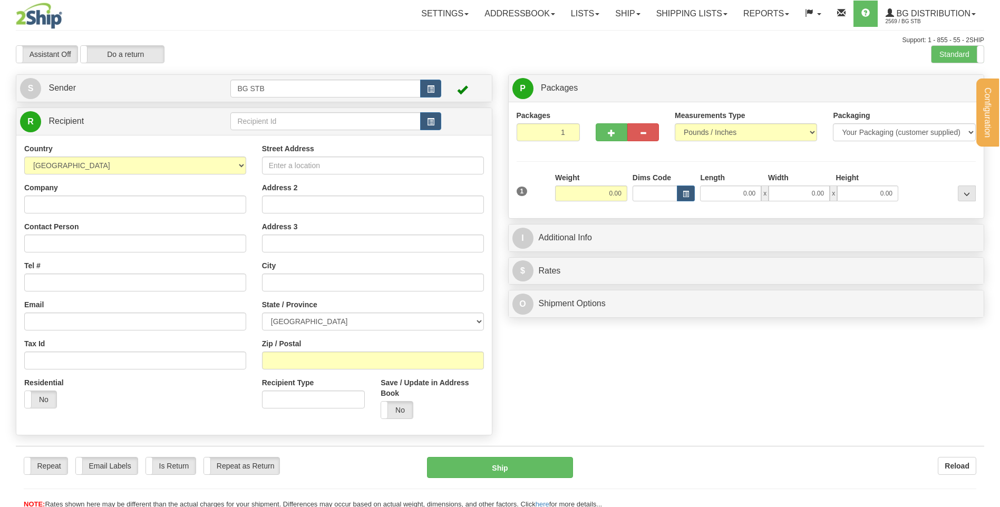
drag, startPoint x: 0, startPoint y: 0, endPoint x: 252, endPoint y: 124, distance: 281.2
click at [252, 124] on div "Configuration My Configuration Panel Close Configure My Carriers" at bounding box center [500, 254] width 1000 height 509
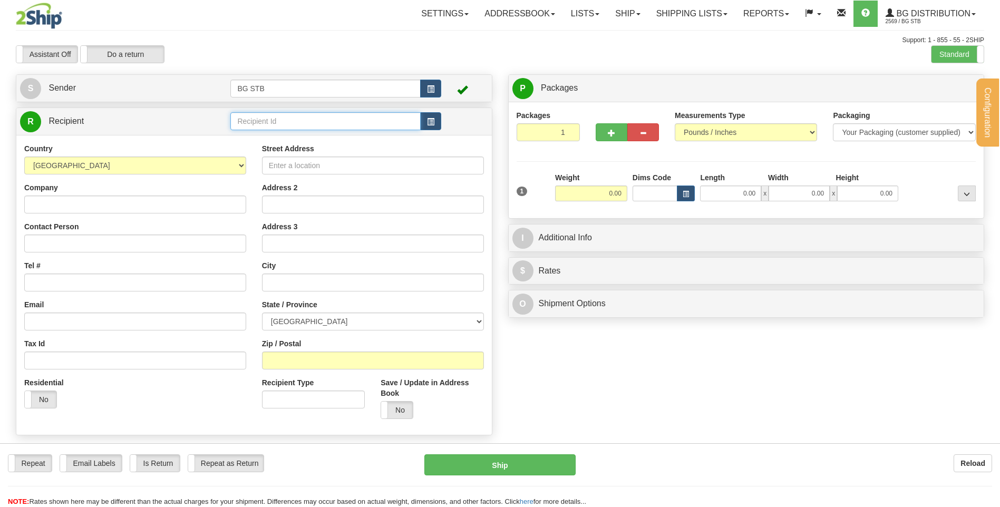
click at [252, 124] on input "text" at bounding box center [325, 121] width 190 height 18
type input "12"
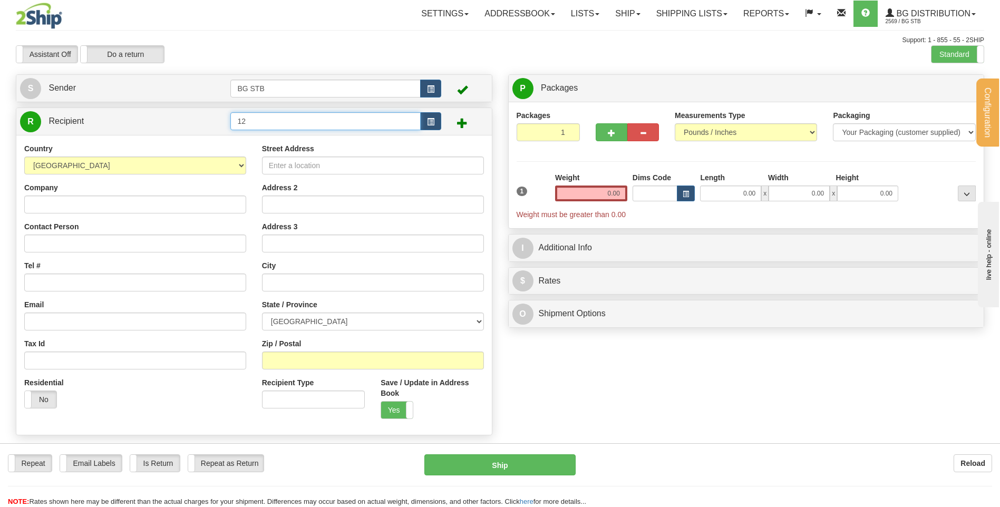
click at [261, 118] on input "12" at bounding box center [325, 121] width 190 height 18
type input "1216"
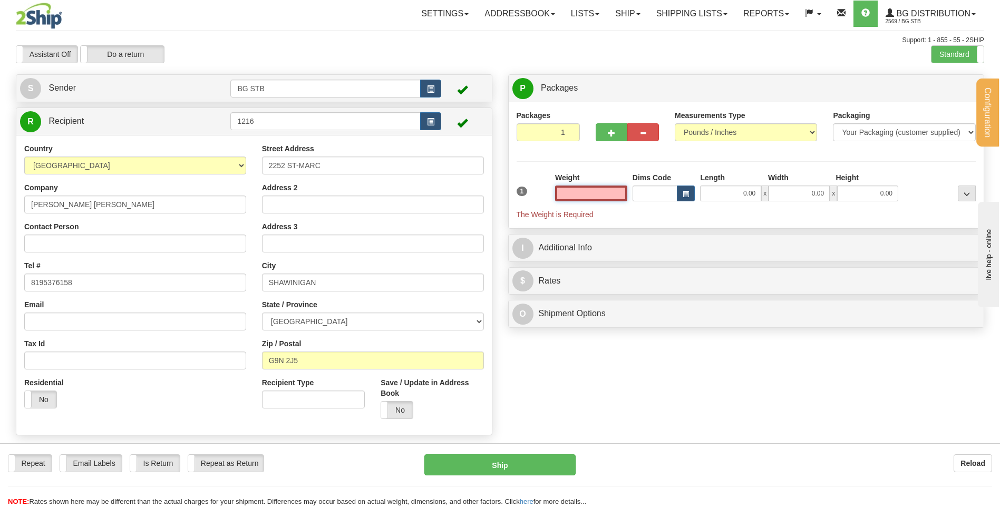
click at [608, 191] on input "text" at bounding box center [591, 194] width 72 height 16
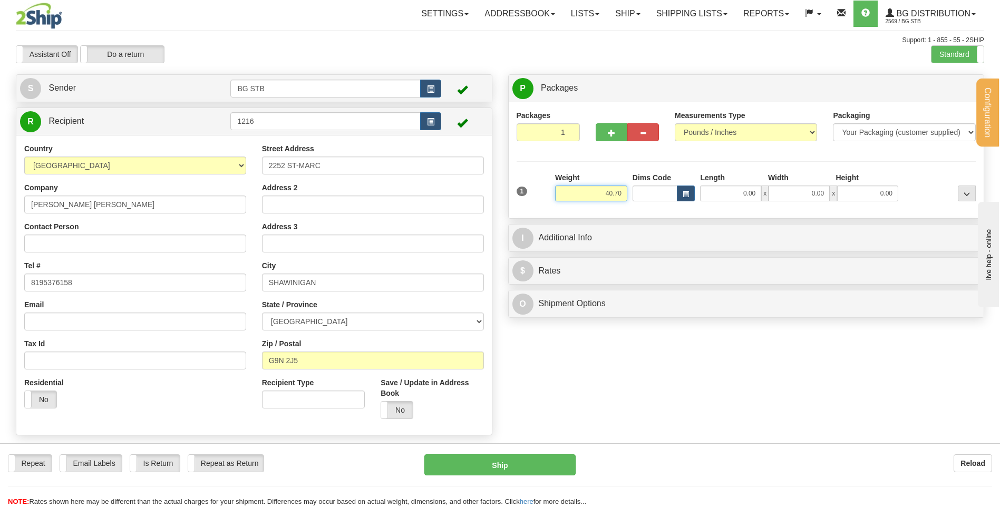
type input "40.70"
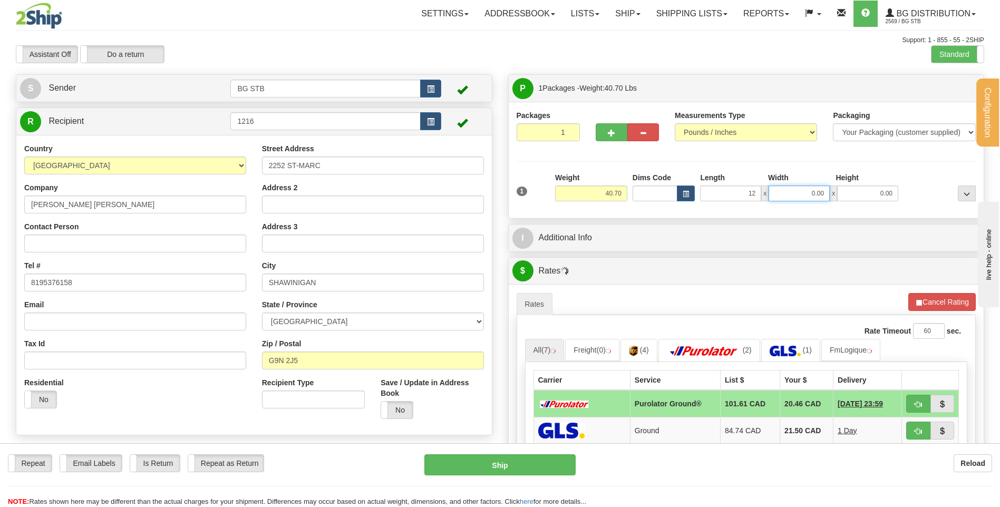
type input "12.00"
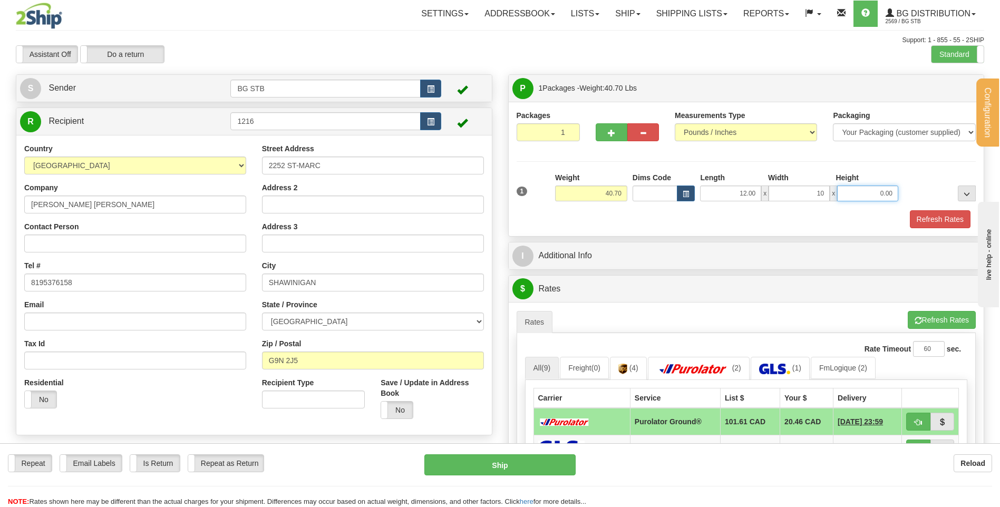
type input "10.00"
type input "163.00"
drag, startPoint x: 869, startPoint y: 189, endPoint x: 987, endPoint y: 183, distance: 118.2
click at [957, 186] on div "1 Weight 40.70 Dims Code x x" at bounding box center [746, 190] width 465 height 37
type input "13.00"
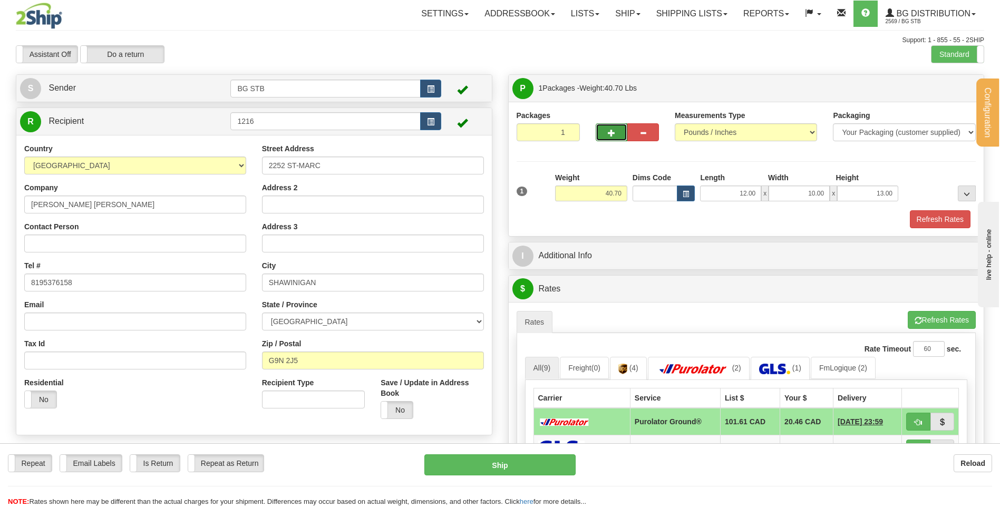
click at [620, 124] on button "button" at bounding box center [612, 132] width 32 height 18
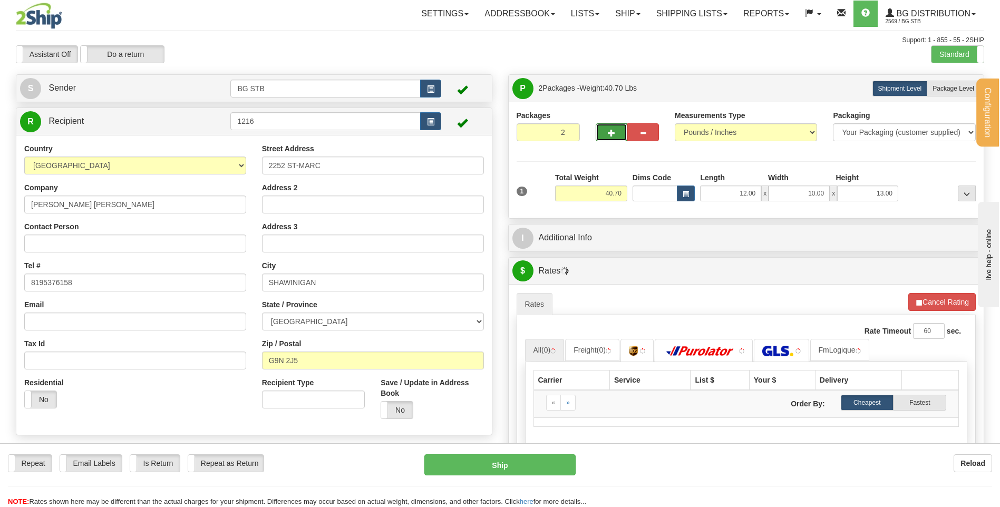
click at [604, 134] on button "button" at bounding box center [612, 132] width 32 height 18
type input "3"
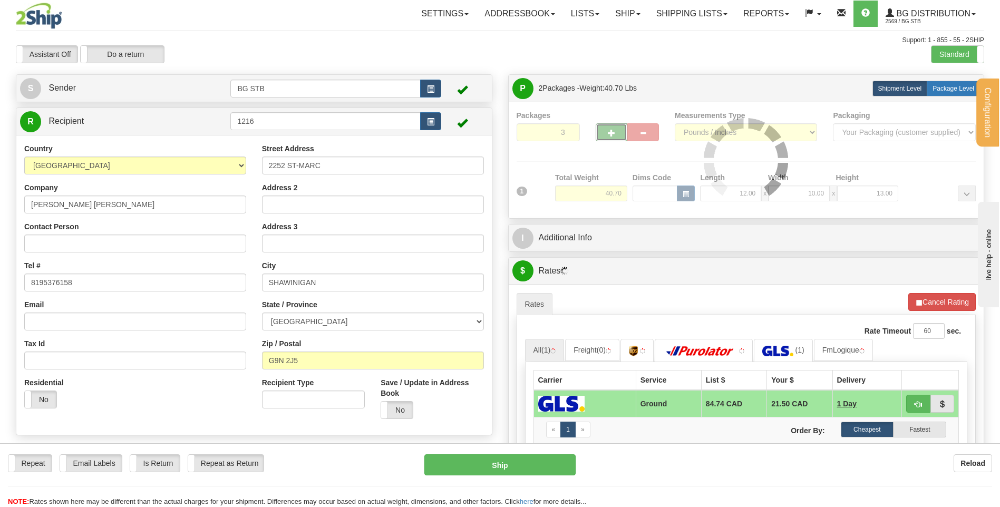
click at [946, 87] on span "Package Level" at bounding box center [953, 88] width 42 height 7
radio input "true"
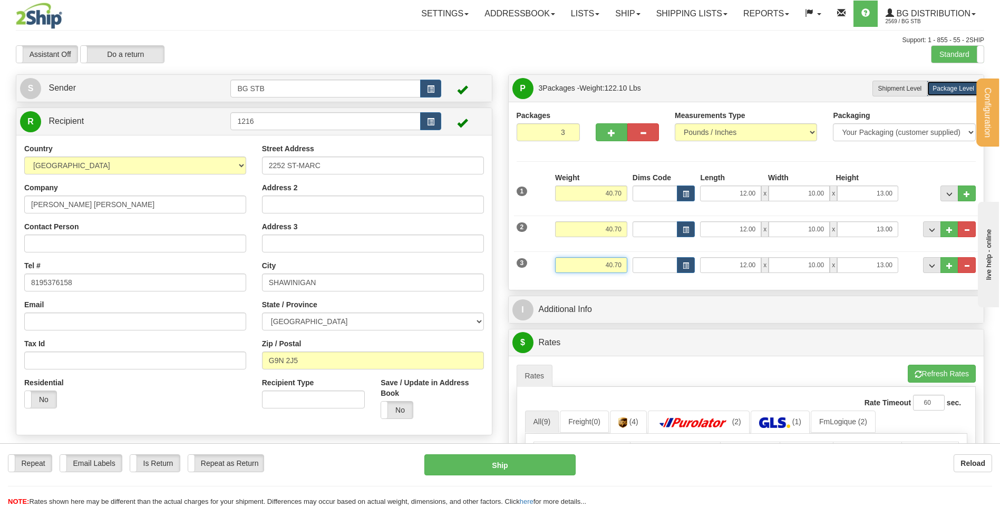
drag, startPoint x: 595, startPoint y: 261, endPoint x: 646, endPoint y: 264, distance: 51.2
click at [609, 263] on input "40.70" at bounding box center [591, 265] width 72 height 16
type input "0.70"
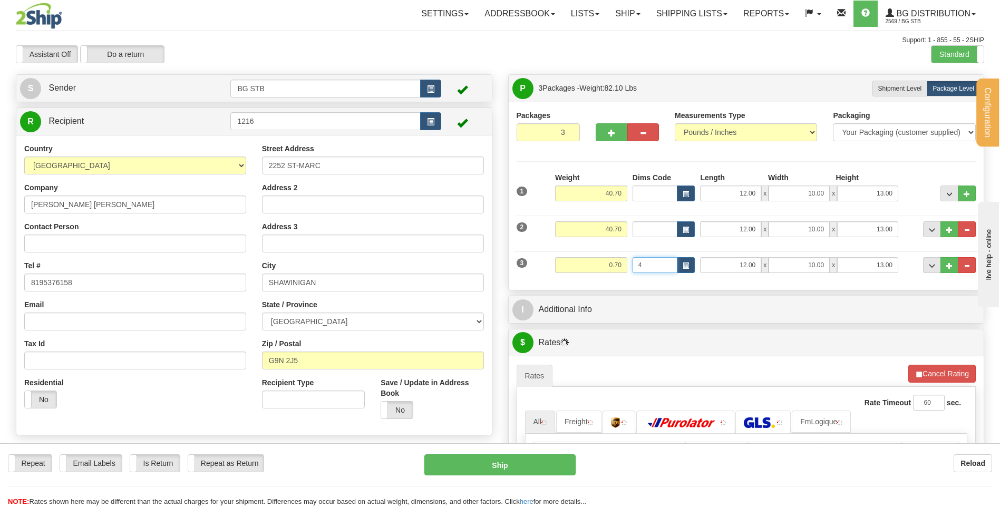
type input "4"
drag, startPoint x: 595, startPoint y: 264, endPoint x: 655, endPoint y: 264, distance: 59.6
click at [655, 264] on div "3 Weight 0.70 Dims Code 4 Length Width 12.00" at bounding box center [746, 263] width 465 height 35
type input "46.00"
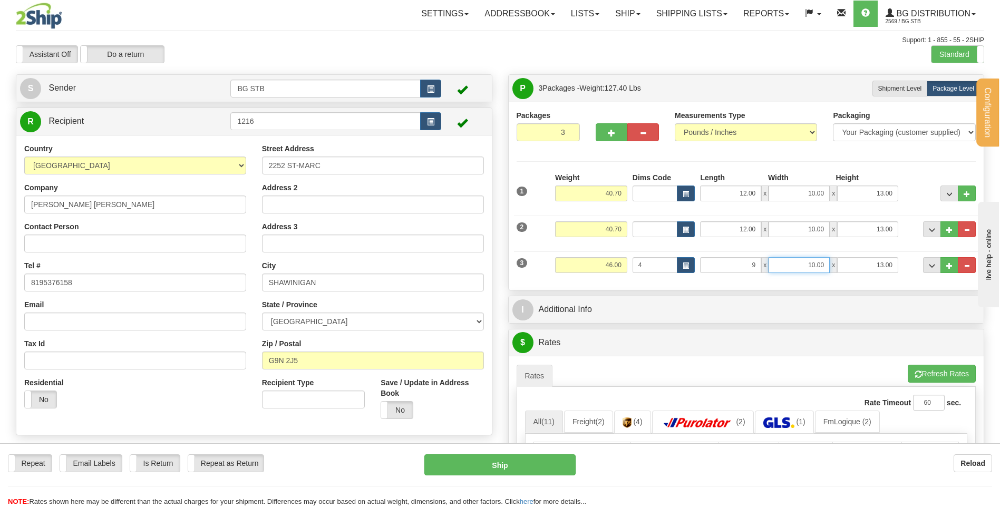
type input "9.00"
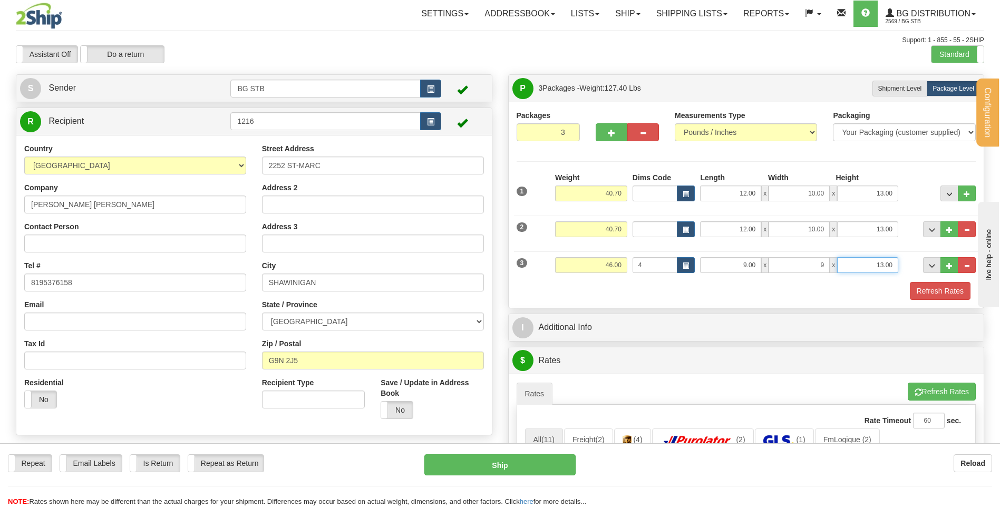
type input "9.00"
type input "14.00"
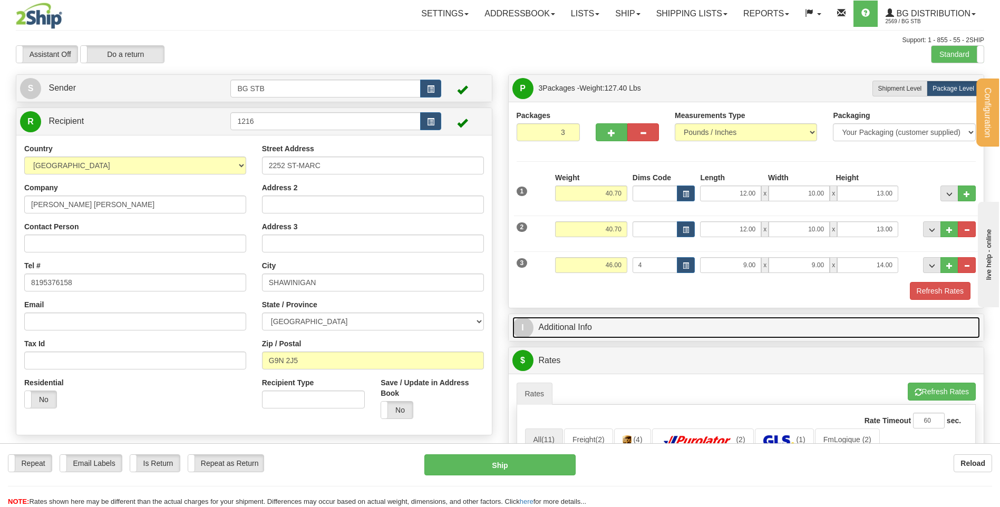
click at [598, 323] on link "I Additional Info" at bounding box center [746, 328] width 468 height 22
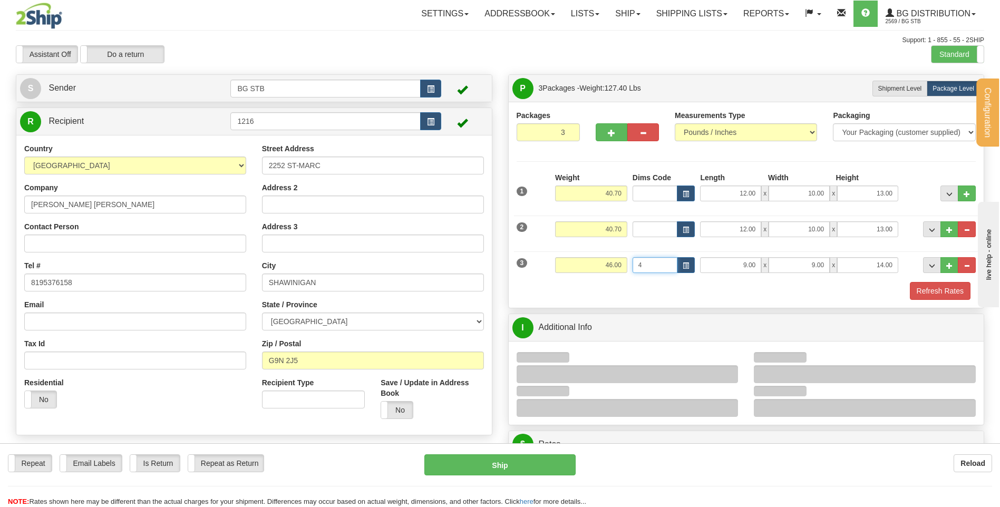
drag, startPoint x: 647, startPoint y: 266, endPoint x: 629, endPoint y: 266, distance: 17.9
click at [629, 266] on div "3 Weight 46.00 Dims Code 4 Length Width 9.00" at bounding box center [746, 263] width 465 height 35
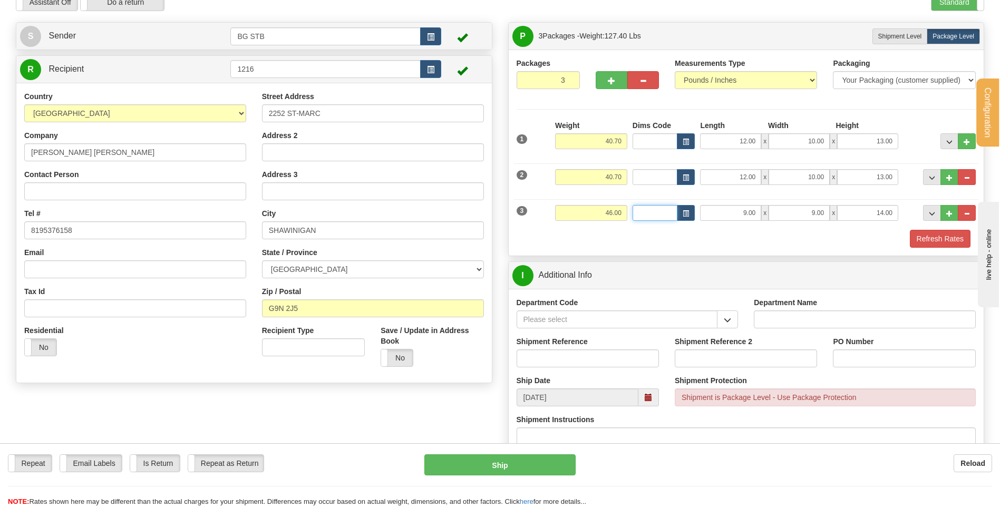
scroll to position [158, 0]
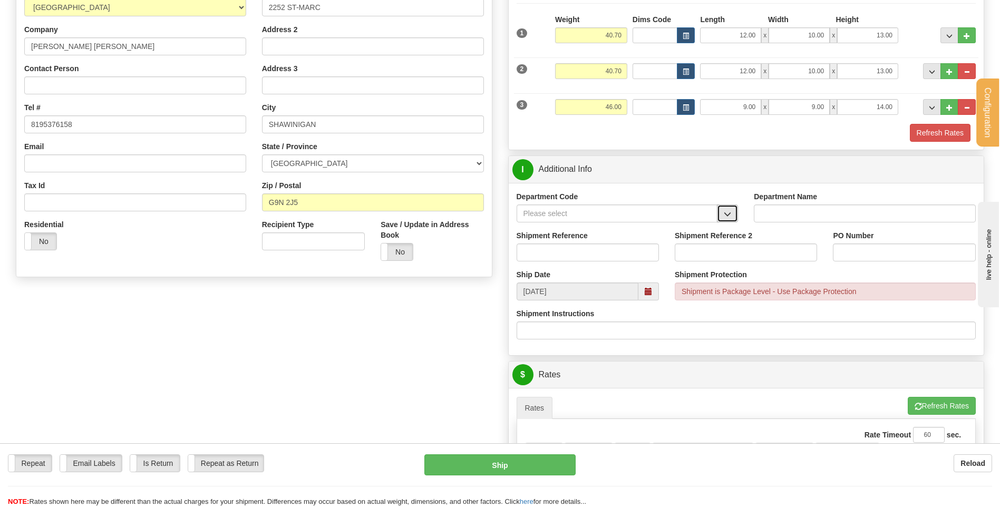
click at [725, 213] on span "button" at bounding box center [727, 214] width 7 height 7
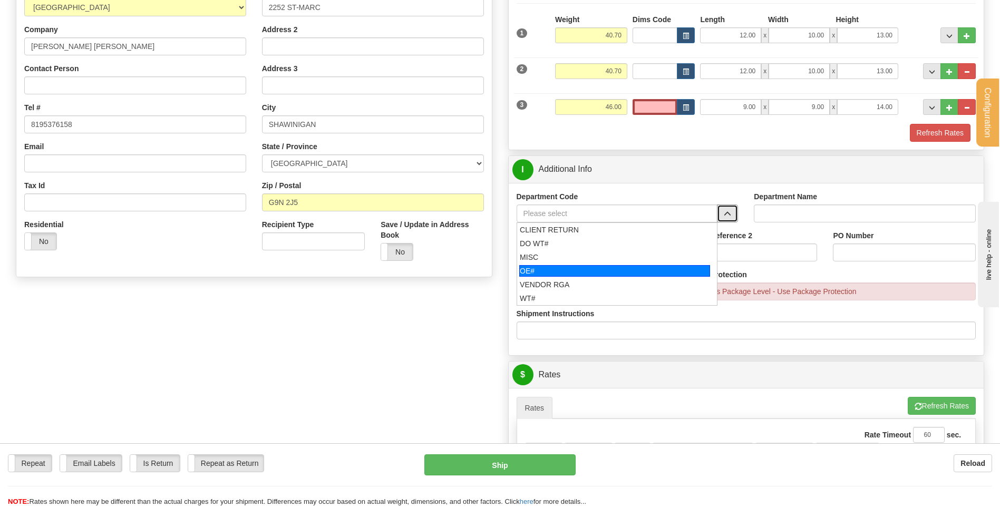
click at [597, 269] on div "OE#" at bounding box center [614, 271] width 191 height 12
type input "OE#"
type input "ORDERS"
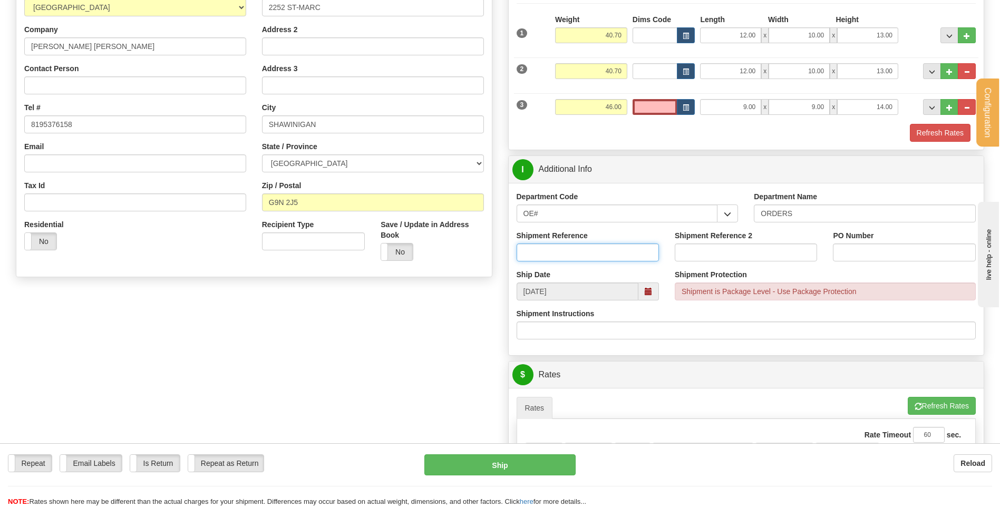
click at [593, 252] on input "Shipment Reference" at bounding box center [588, 253] width 142 height 18
type input "80005534-00"
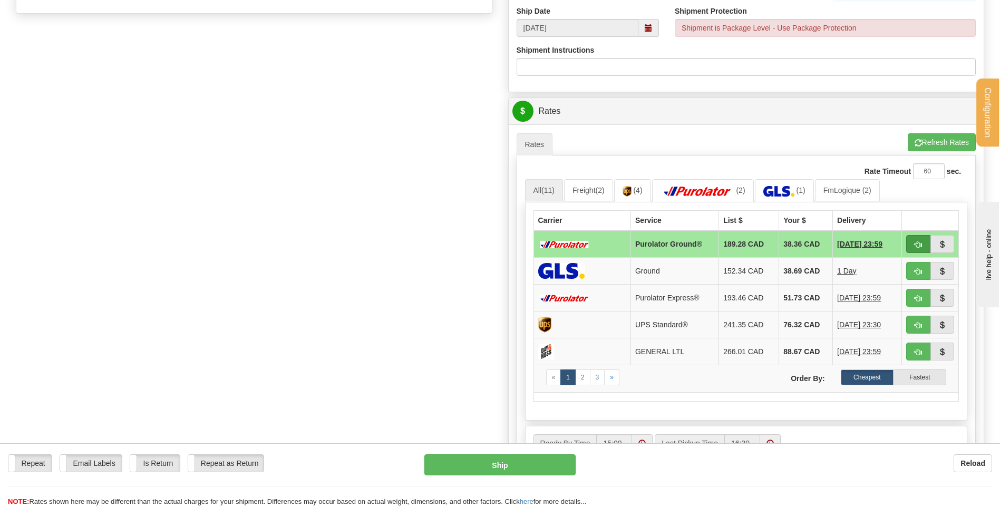
type input "6933"
click at [917, 239] on button "button" at bounding box center [918, 244] width 24 height 18
type input "260"
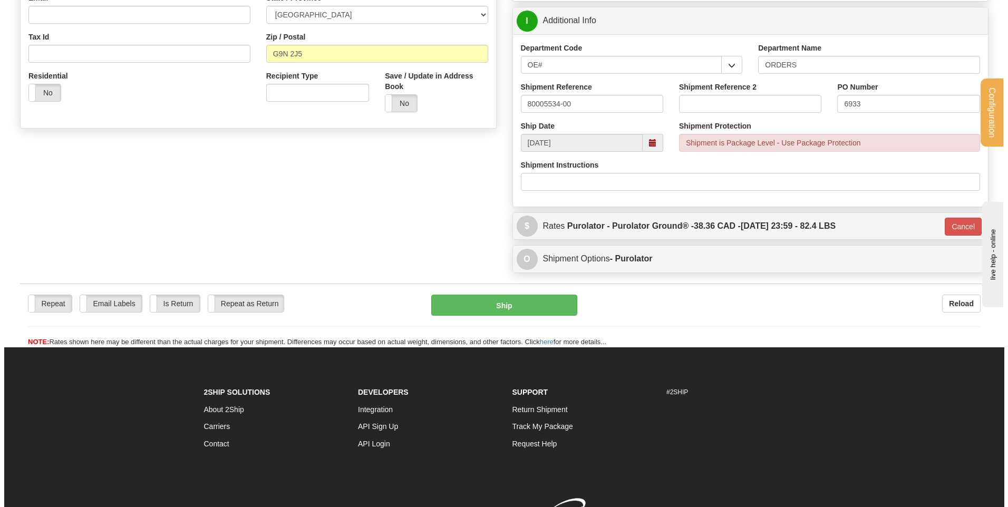
scroll to position [260, 0]
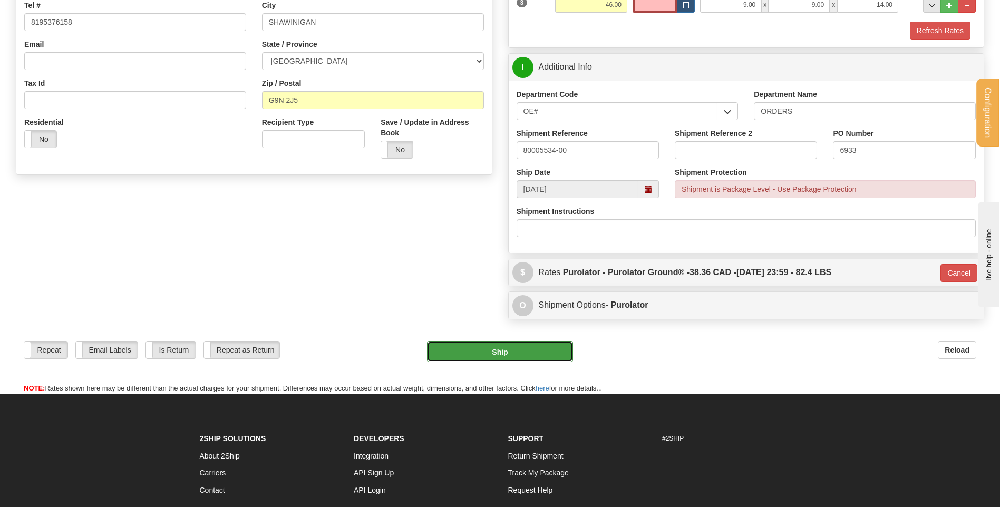
click at [504, 348] on button "Ship" at bounding box center [499, 351] width 145 height 21
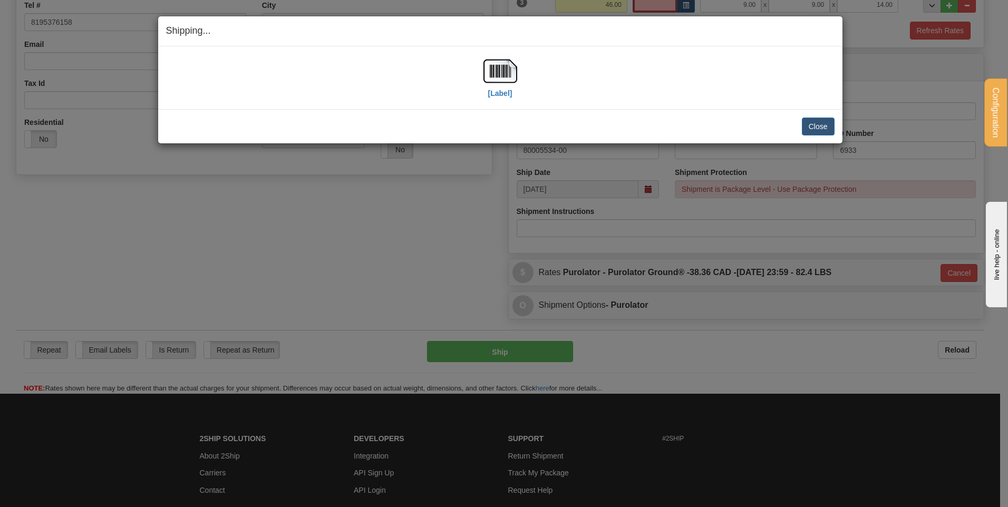
click at [502, 48] on div "[Label] IMPORTANT NOTICE Embassy / Consulate / Government Building / Hospital C…" at bounding box center [500, 77] width 684 height 63
click at [507, 57] on img at bounding box center [500, 71] width 34 height 34
click at [821, 130] on button "Close" at bounding box center [818, 127] width 33 height 18
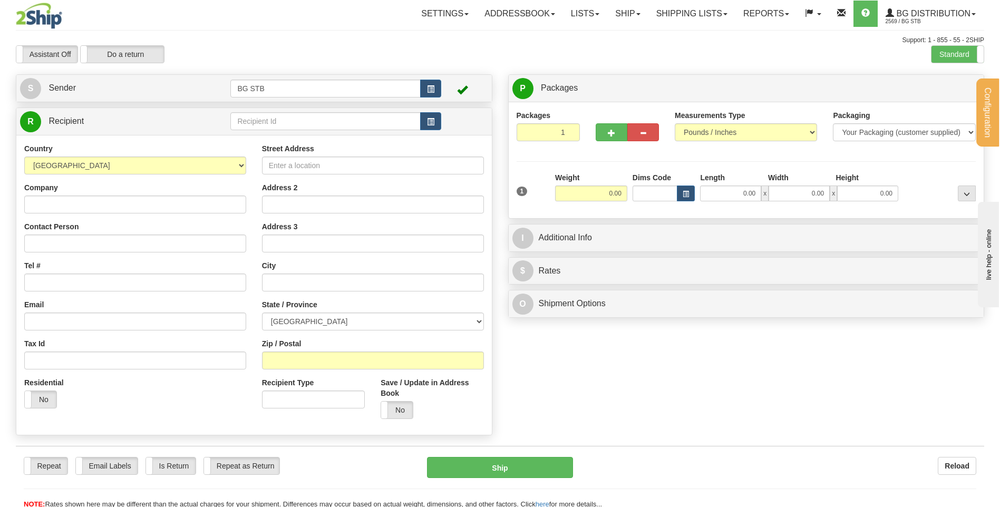
click at [310, 133] on div "R Recipient" at bounding box center [253, 121] width 475 height 27
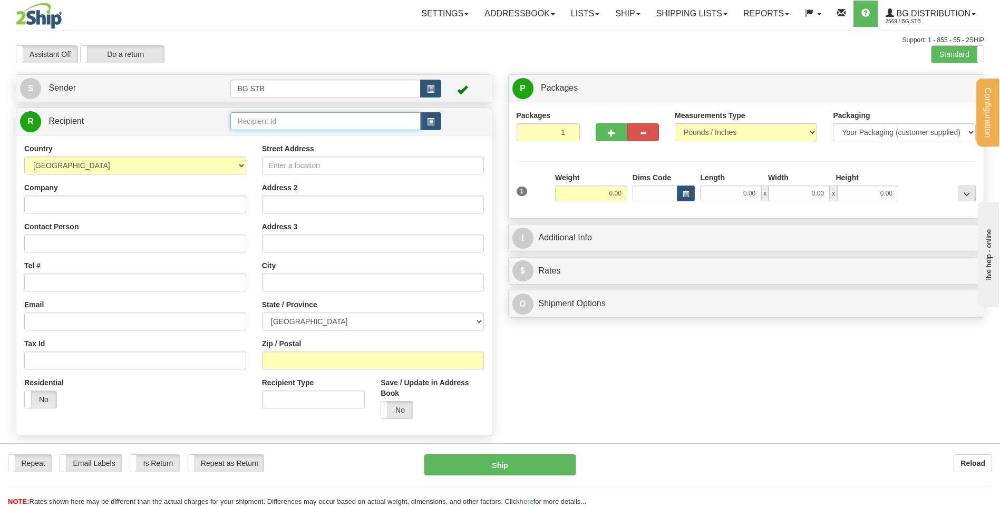
click at [310, 123] on input "text" at bounding box center [325, 121] width 190 height 18
type input "BG"
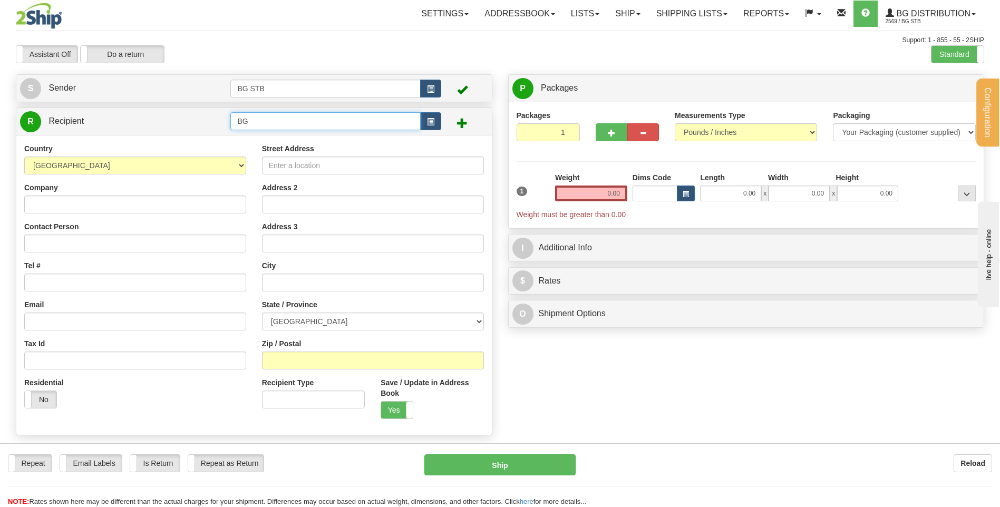
click at [310, 123] on input "BG" at bounding box center [325, 121] width 190 height 18
type input "BG QUE"
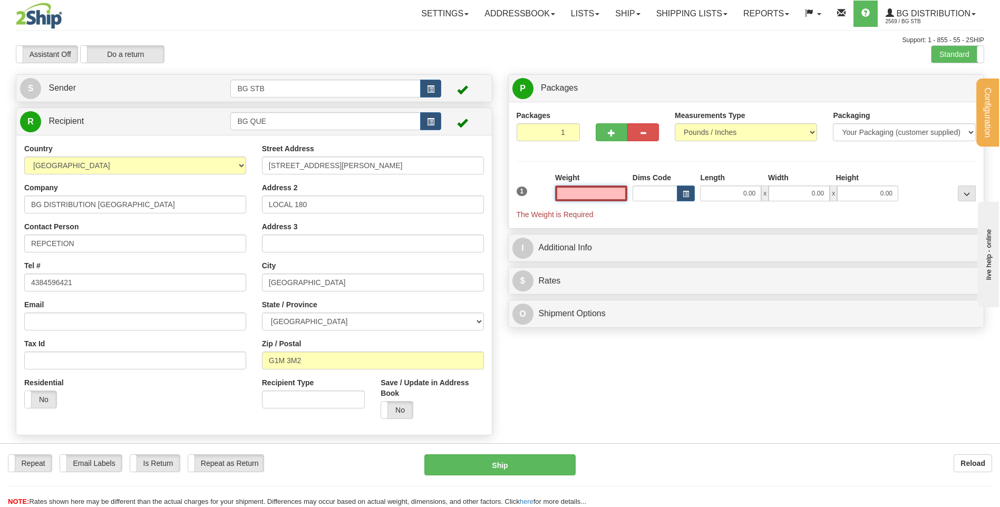
click at [590, 189] on input "text" at bounding box center [591, 194] width 72 height 16
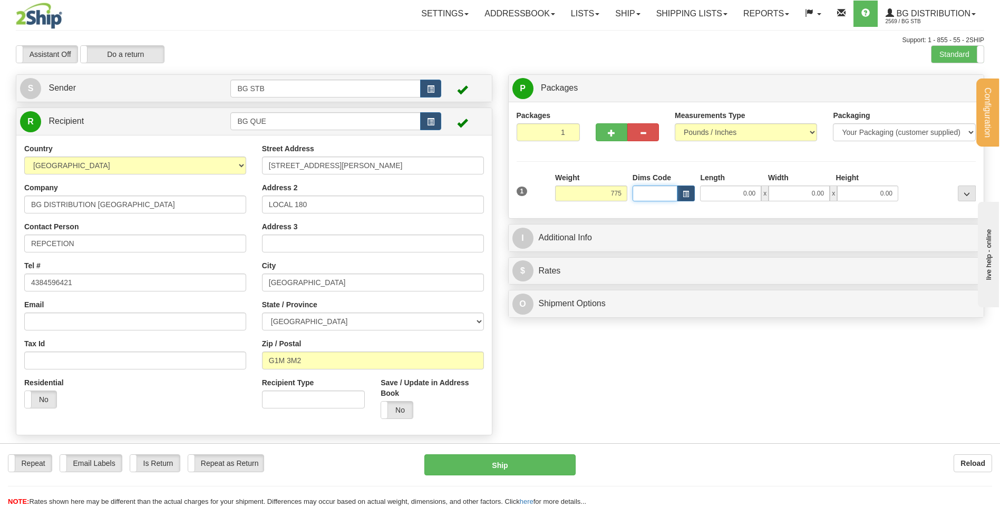
type input "775.00"
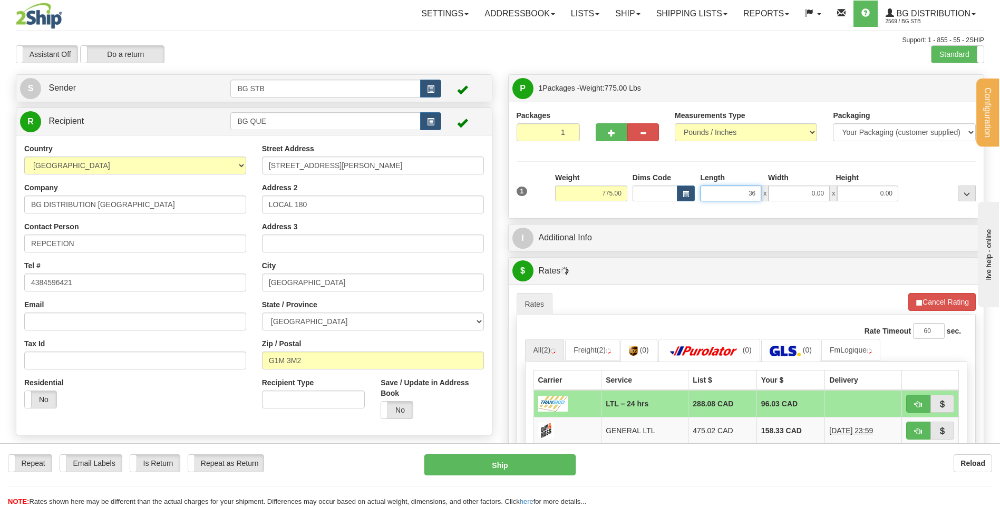
type input "36.00"
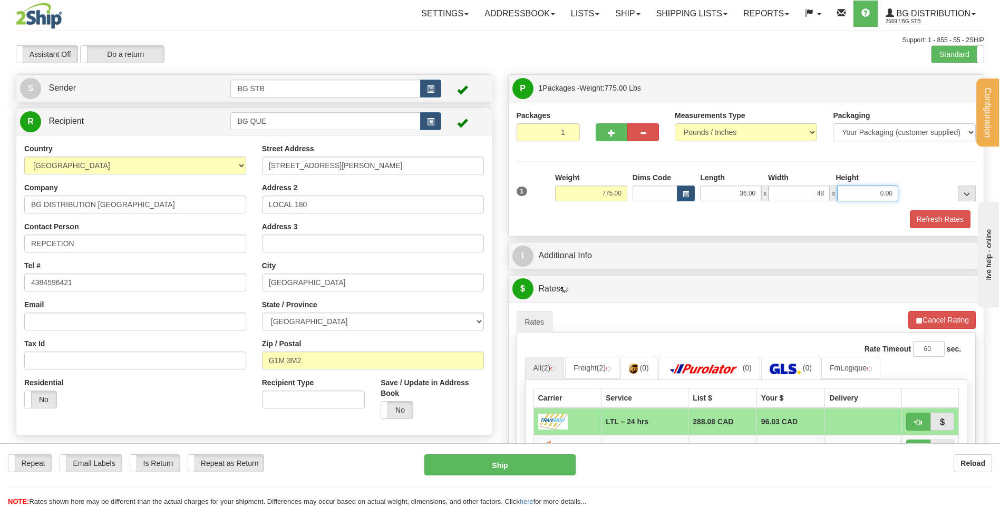
type input "48.00"
type input "57.00"
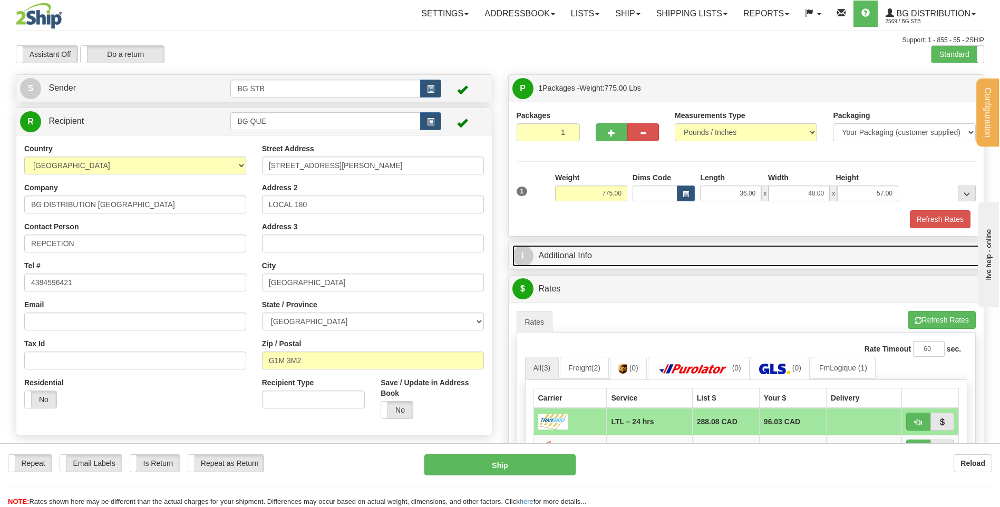
click at [598, 258] on link "I Additional Info" at bounding box center [746, 256] width 468 height 22
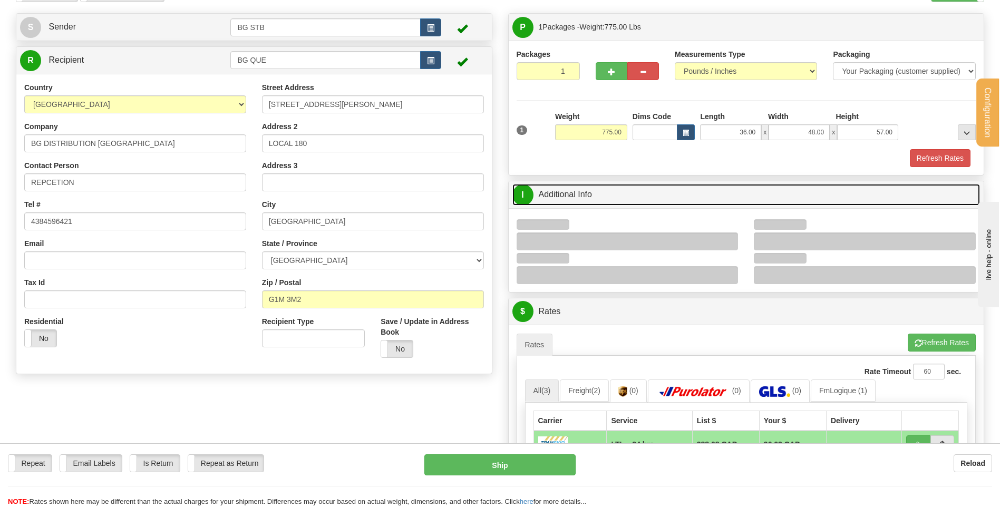
scroll to position [105, 0]
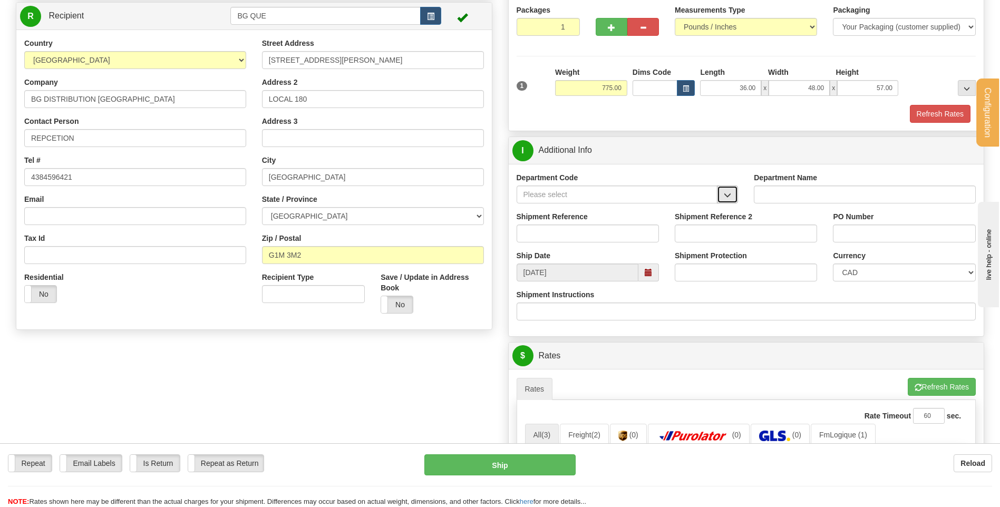
click at [732, 196] on button "button" at bounding box center [727, 195] width 21 height 18
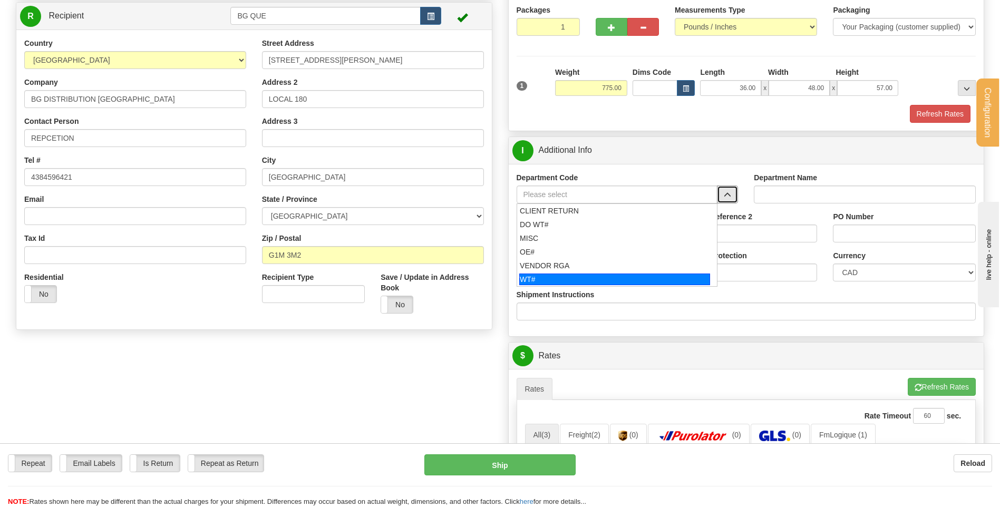
click at [571, 278] on div "WT#" at bounding box center [614, 280] width 191 height 12
type input "WT#"
type input "WAREHOUSE TRANSFERS"
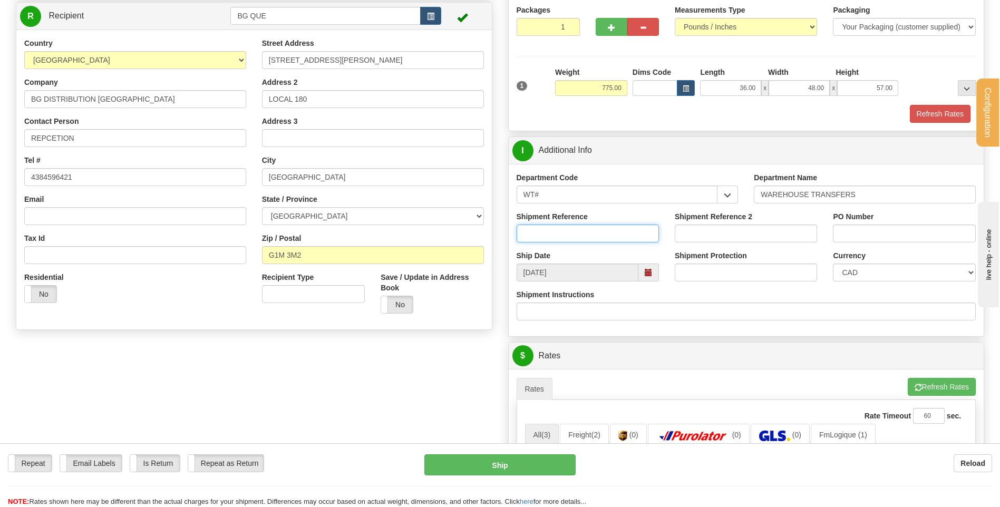
drag, startPoint x: 565, startPoint y: 242, endPoint x: 565, endPoint y: 235, distance: 6.9
click at [565, 241] on input "Shipment Reference" at bounding box center [588, 234] width 142 height 18
type input "TRANSFRET 09"
click at [858, 228] on input "PO Number" at bounding box center [904, 234] width 142 height 18
click at [858, 236] on input "PO Number" at bounding box center [904, 234] width 142 height 18
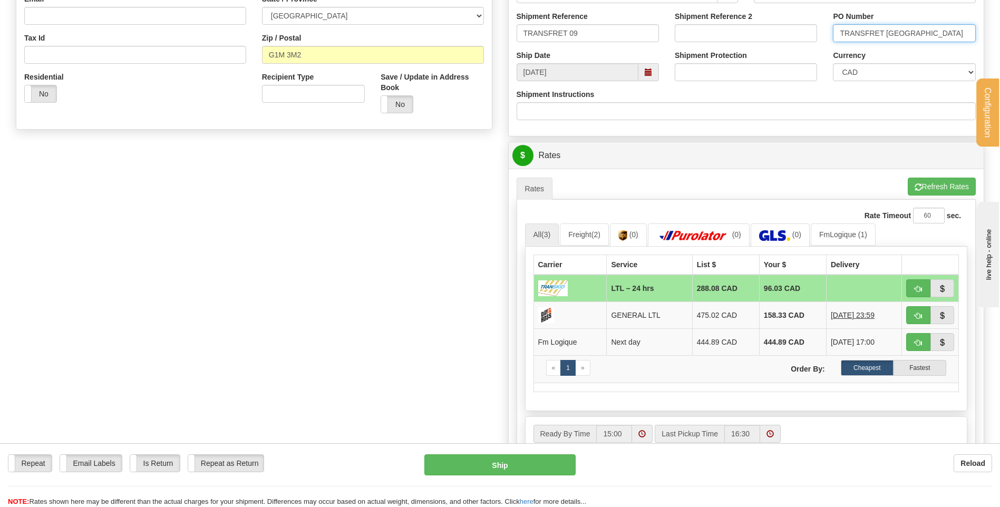
scroll to position [422, 0]
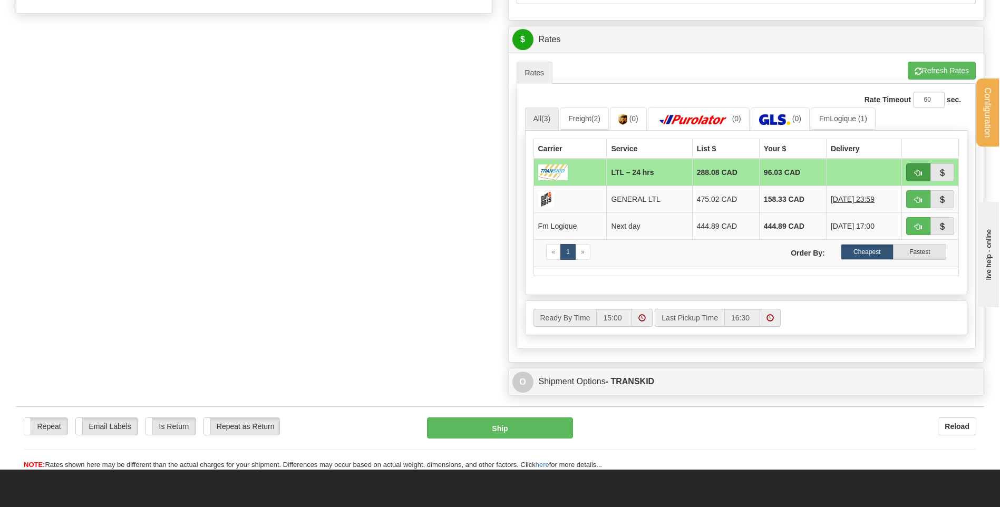
type input "TRANSFRET [GEOGRAPHIC_DATA]"
click at [912, 174] on button "button" at bounding box center [918, 172] width 24 height 18
type input "24 hrs"
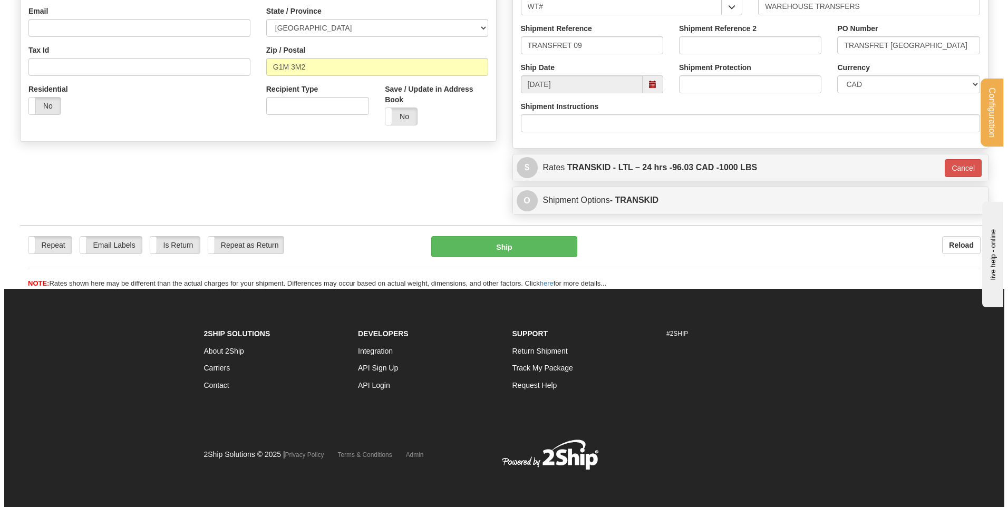
scroll to position [294, 0]
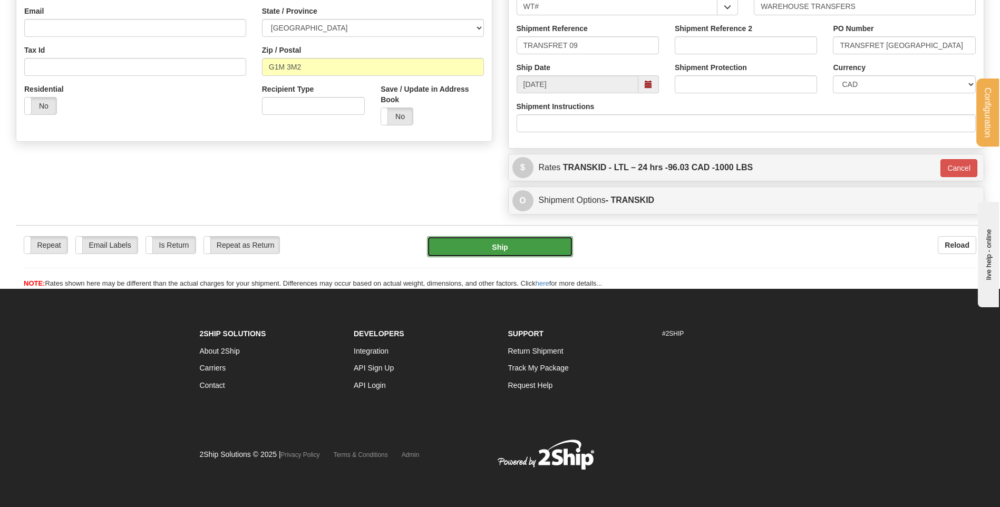
click at [515, 252] on button "Ship" at bounding box center [499, 246] width 145 height 21
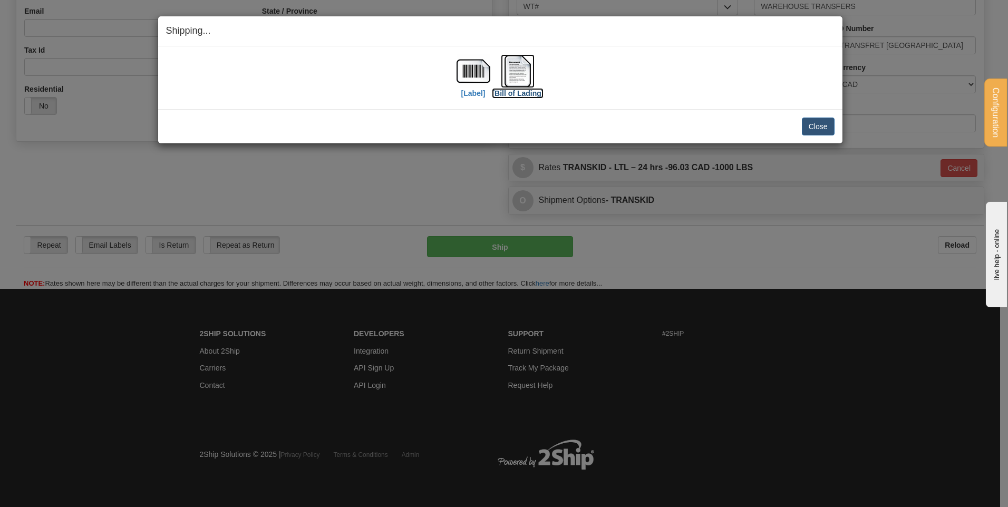
click at [525, 62] on img at bounding box center [518, 71] width 34 height 34
click at [815, 127] on button "Close" at bounding box center [818, 127] width 33 height 18
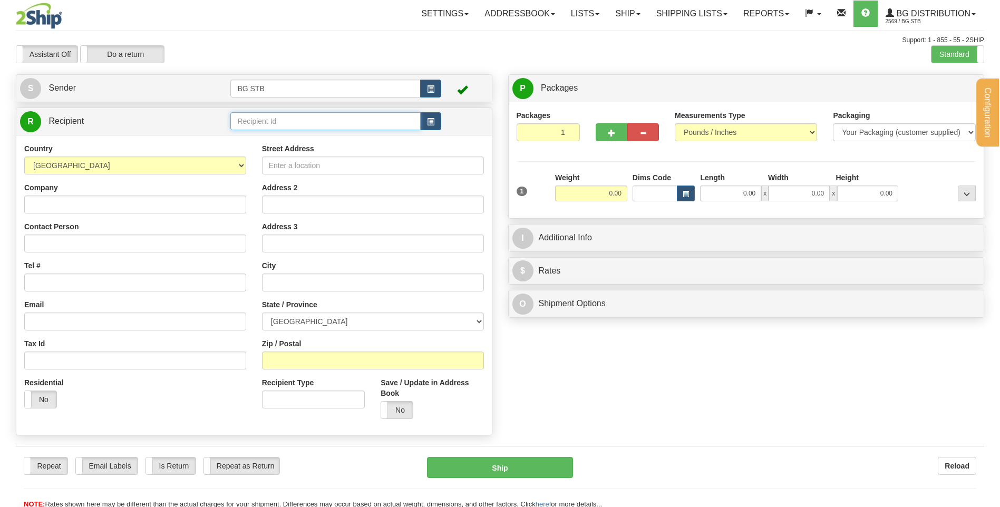
click at [272, 113] on input "text" at bounding box center [325, 121] width 190 height 18
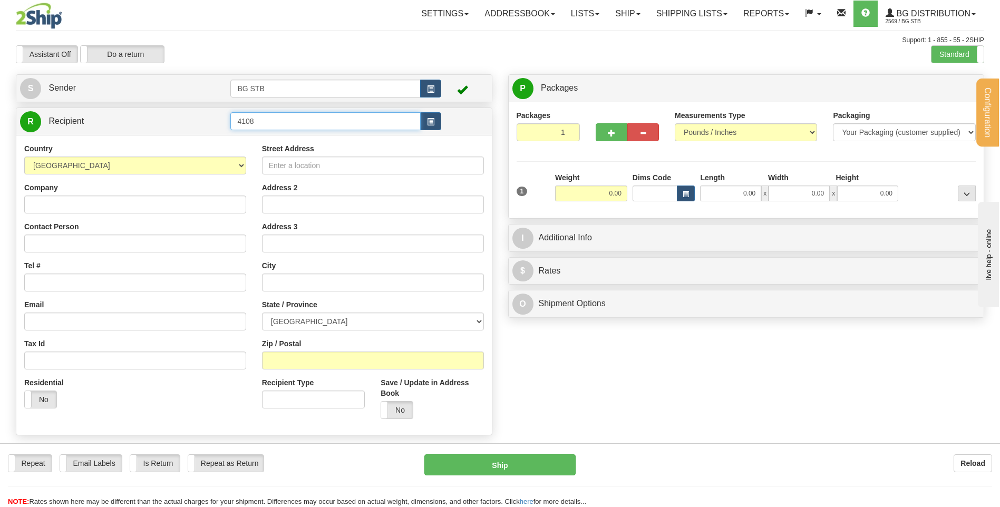
type input "4108"
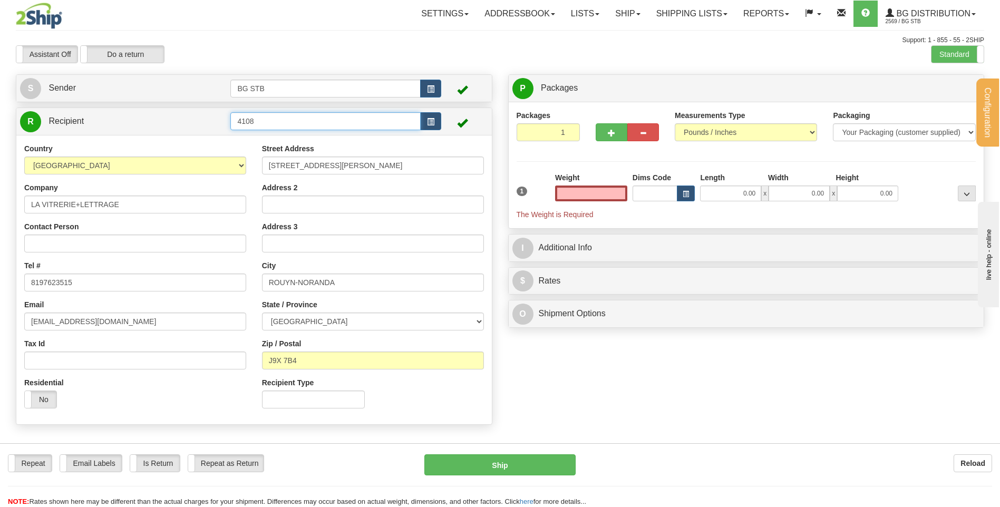
type input "0.00"
drag, startPoint x: 224, startPoint y: 116, endPoint x: 91, endPoint y: 115, distance: 133.4
click at [99, 115] on tr "R Recipient 4108" at bounding box center [254, 122] width 468 height 22
type input "4001#"
click at [270, 123] on input "4001#" at bounding box center [325, 121] width 190 height 18
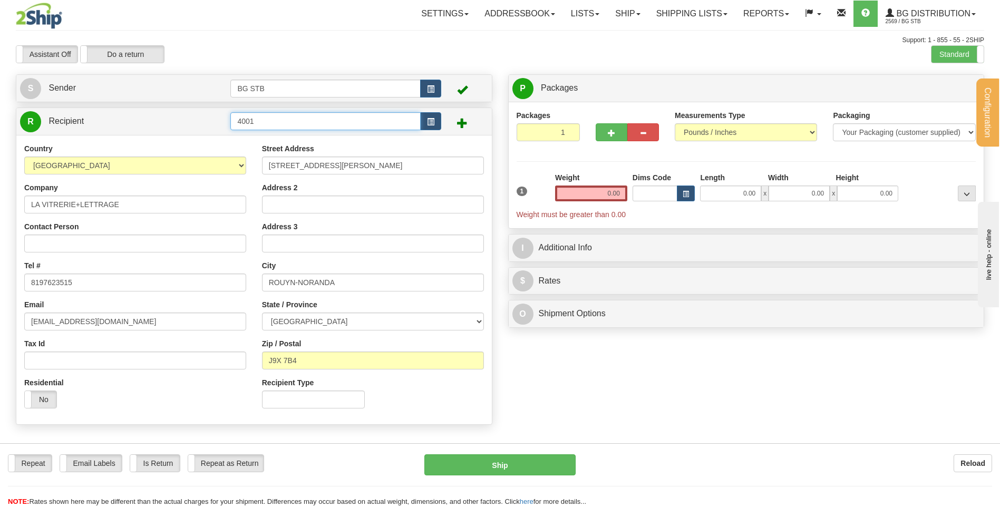
type input "4001"
type input "0.00"
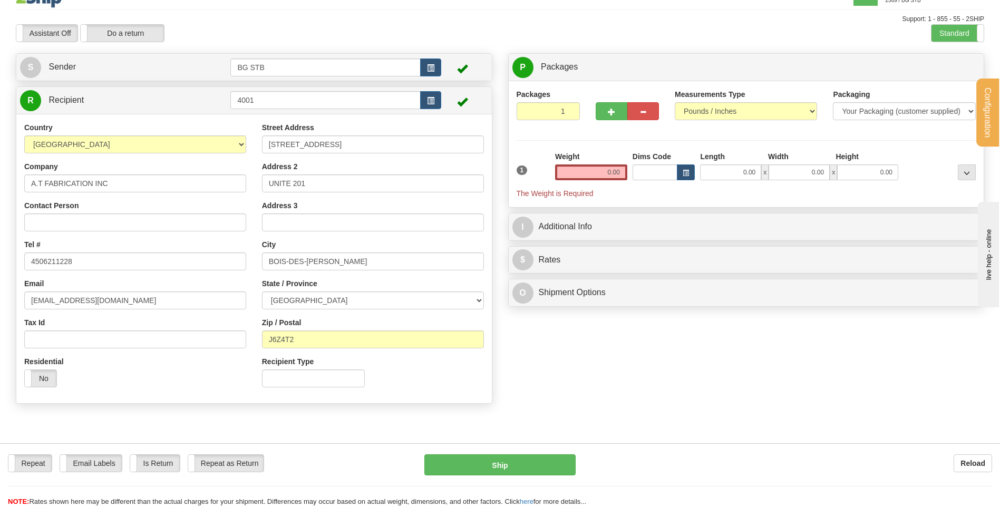
scroll to position [53, 0]
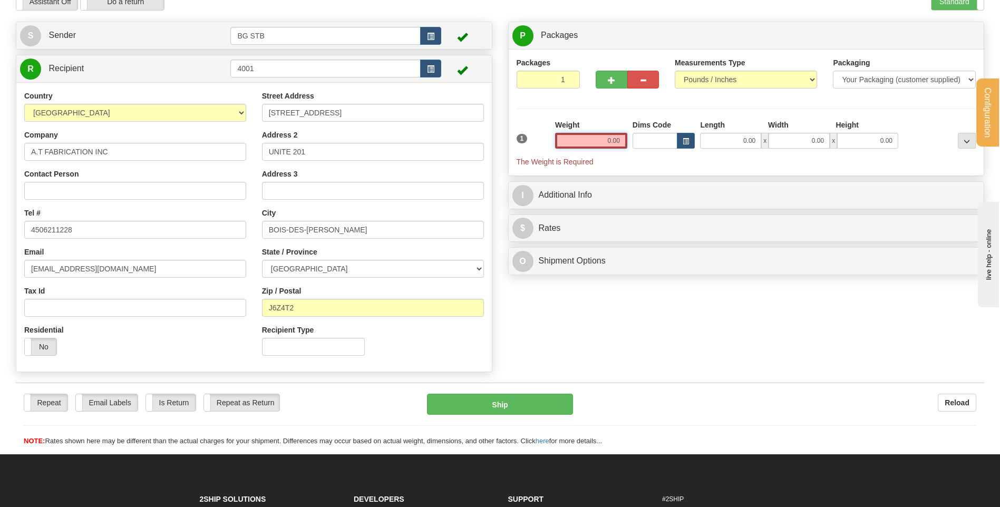
click at [567, 137] on input "0.00" at bounding box center [591, 141] width 72 height 16
type input "0.00"
click at [601, 78] on button "button" at bounding box center [612, 80] width 32 height 18
type input "2"
click at [943, 28] on label "Package Level Pack.." at bounding box center [953, 36] width 53 height 16
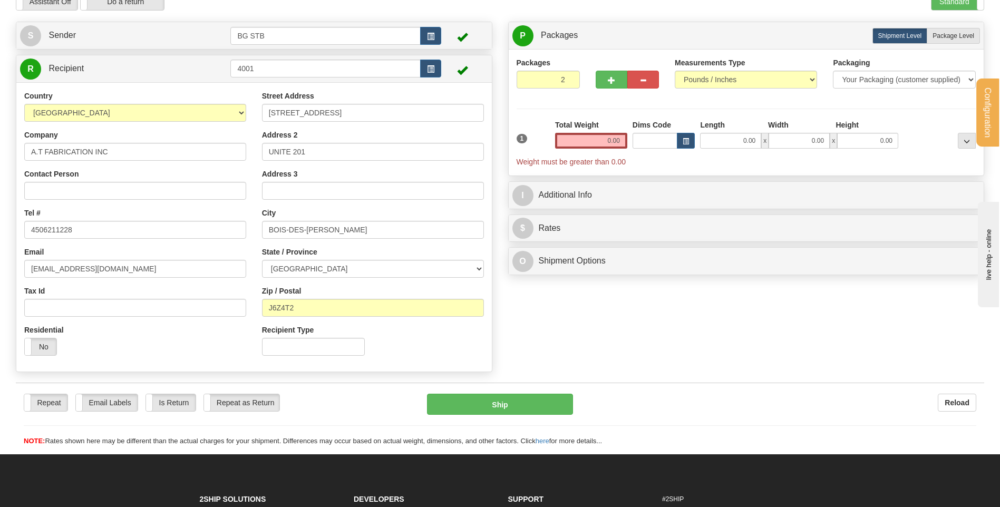
radio input "true"
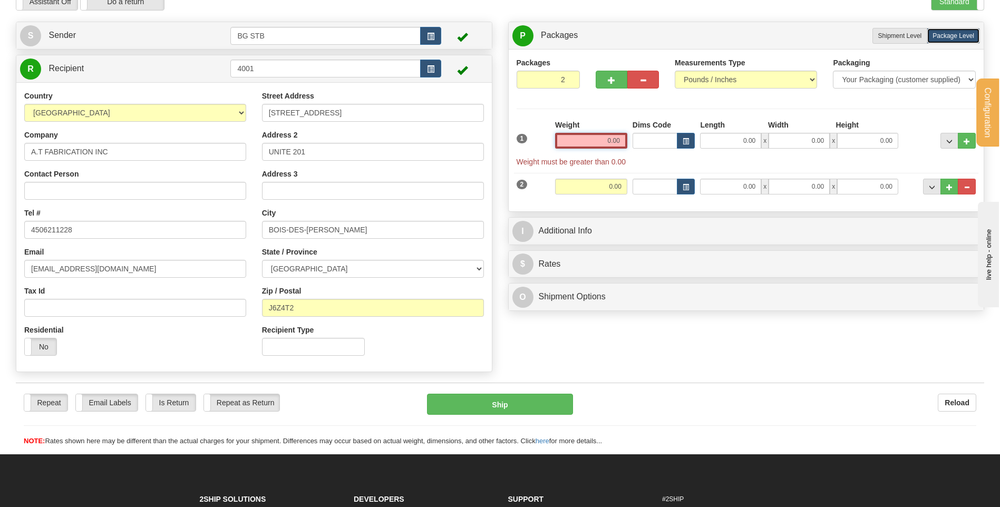
click at [589, 145] on input "0.00" at bounding box center [591, 141] width 72 height 16
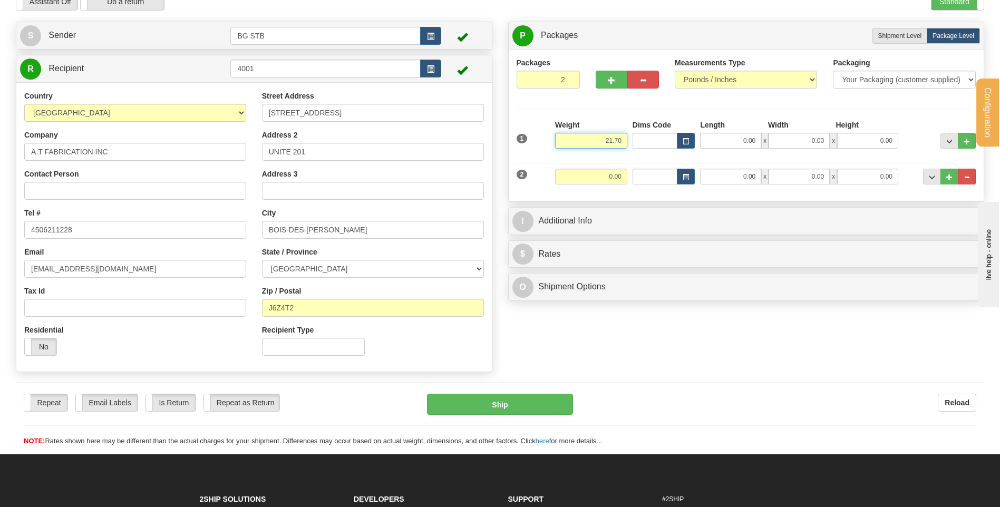
type input "21.70"
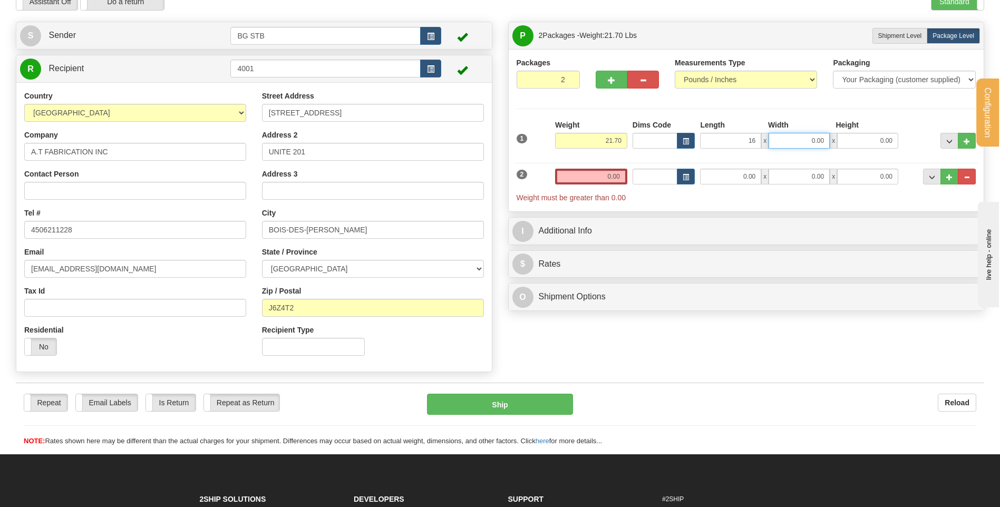
type input "16.00"
type input "12.00"
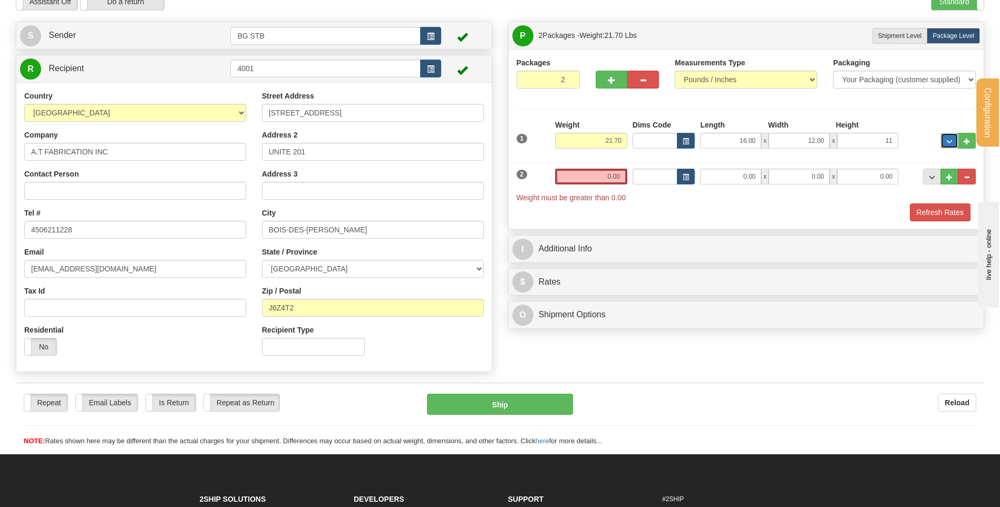
type input "11.00"
click at [605, 174] on input "0.00" at bounding box center [591, 177] width 72 height 16
type input "26.50"
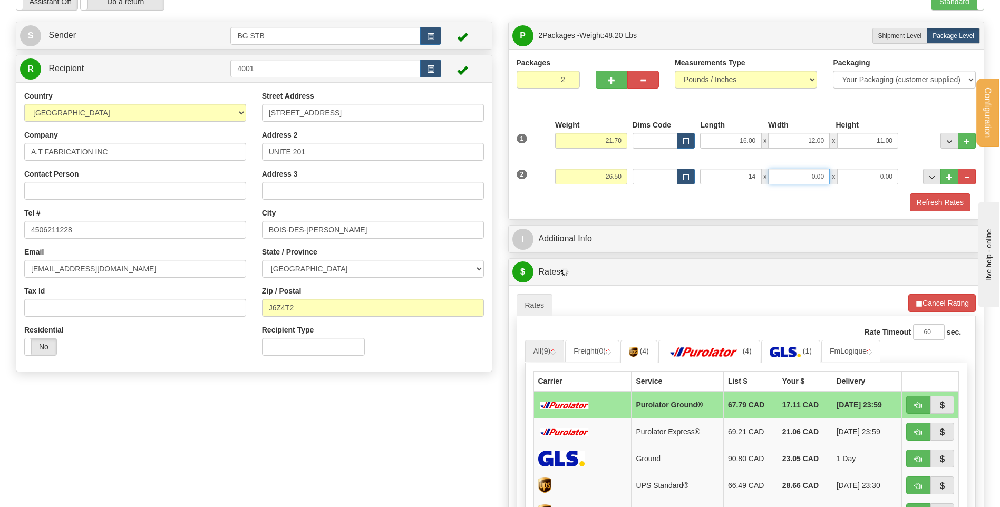
type input "14.00"
type input "10.00"
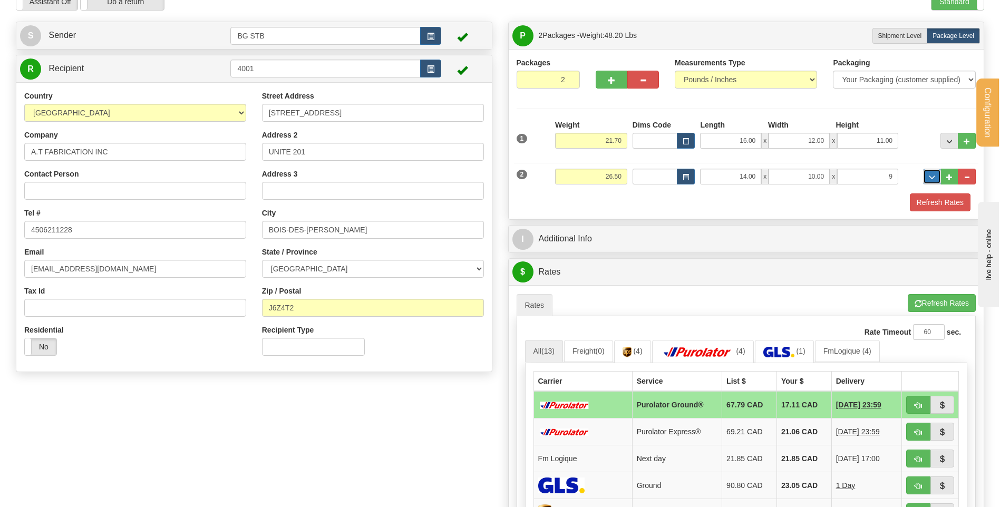
type input "9.00"
drag, startPoint x: 641, startPoint y: 218, endPoint x: 618, endPoint y: 230, distance: 26.6
click at [638, 217] on div "Packages 2 2 Measurements Type" at bounding box center [746, 134] width 475 height 170
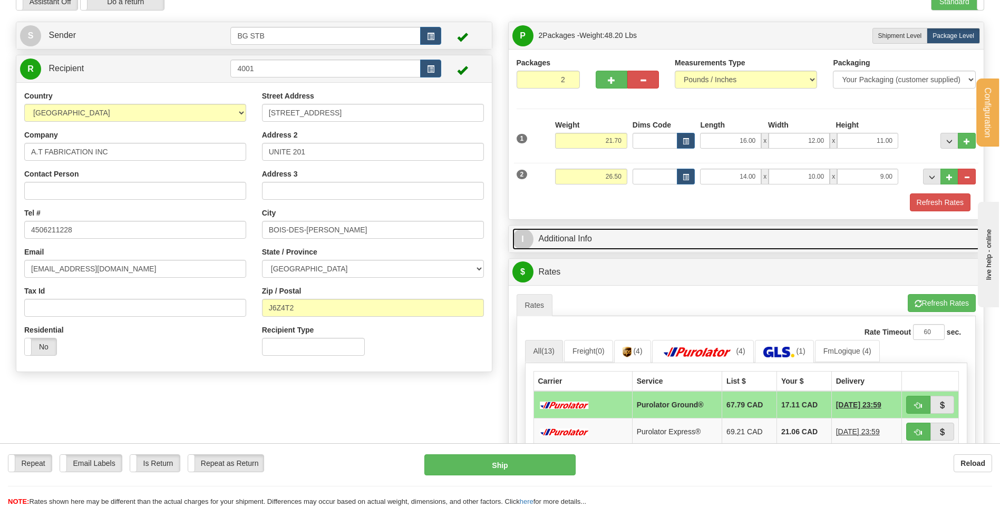
click at [594, 249] on link "I Additional Info" at bounding box center [746, 239] width 468 height 22
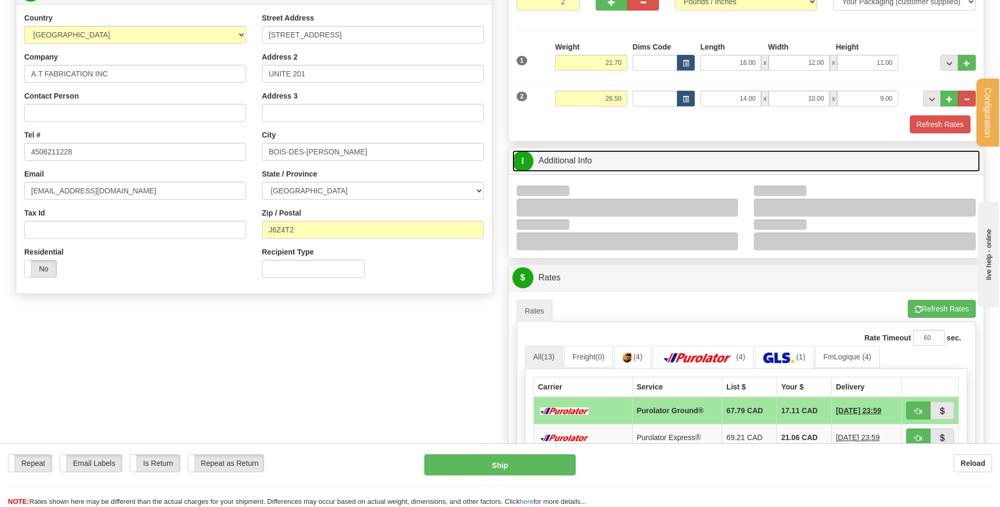
scroll to position [211, 0]
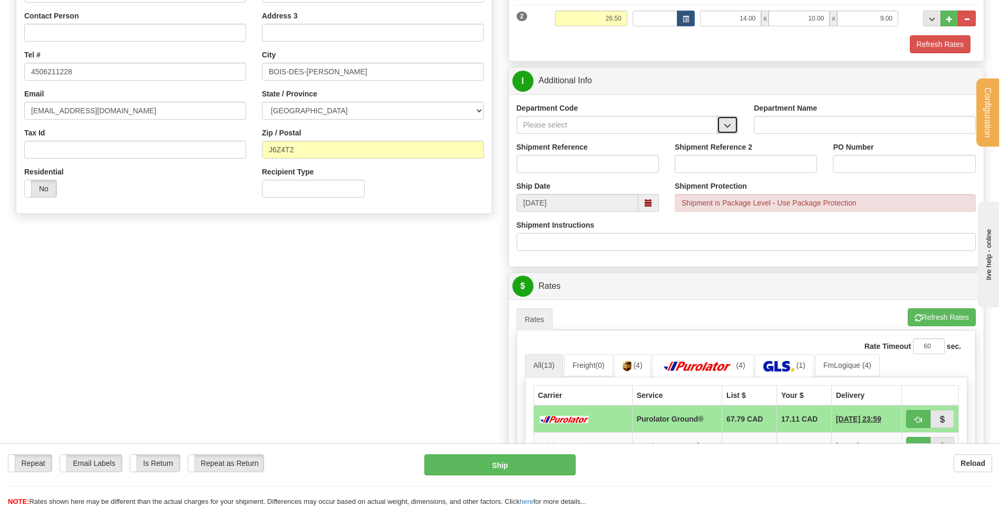
click at [738, 128] on button "button" at bounding box center [727, 125] width 21 height 18
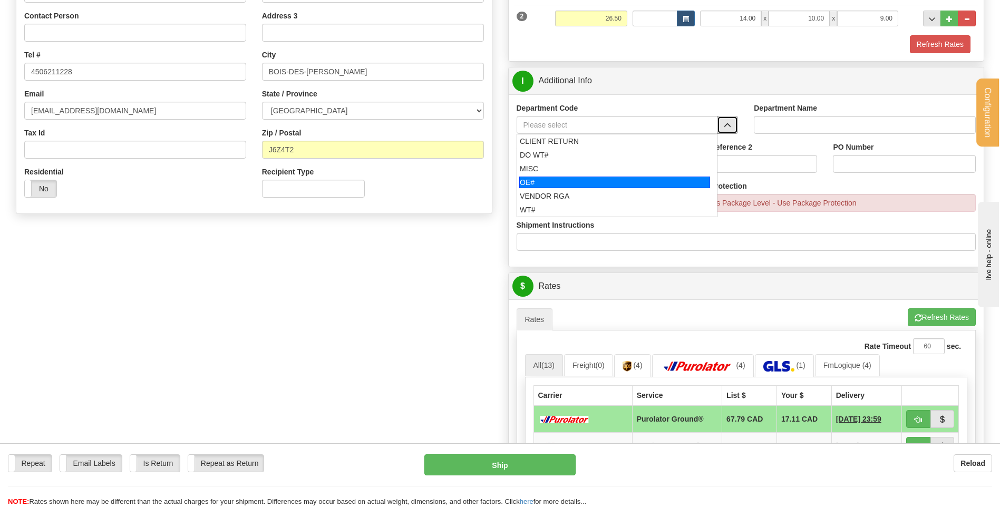
click at [579, 182] on div "OE#" at bounding box center [614, 183] width 191 height 12
type input "OE#"
type input "ORDERS"
click at [576, 162] on input "Shipment Reference" at bounding box center [588, 164] width 142 height 18
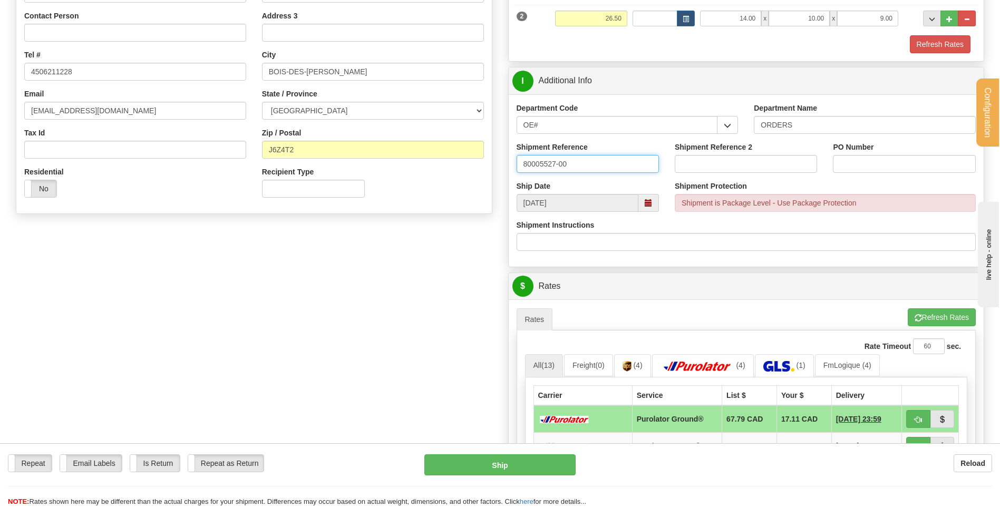
type input "80005527-00"
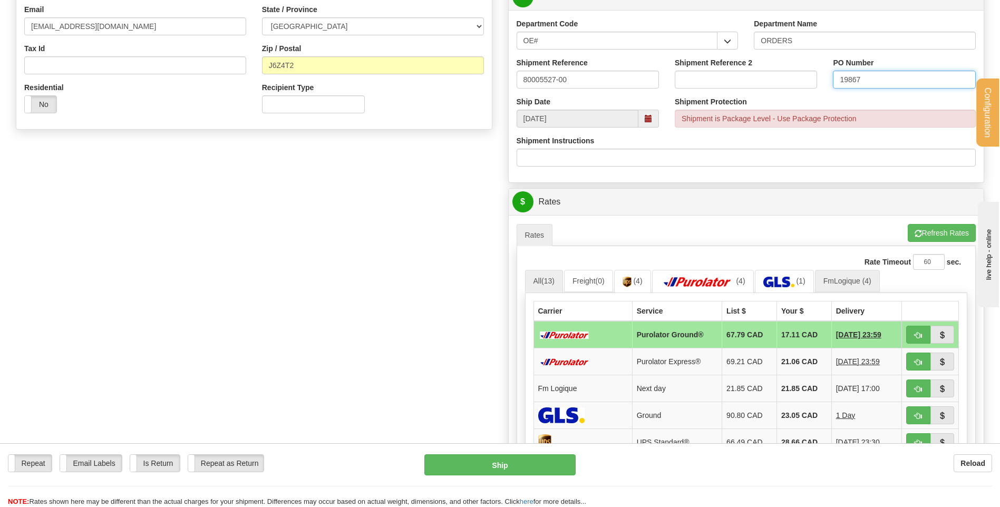
scroll to position [369, 0]
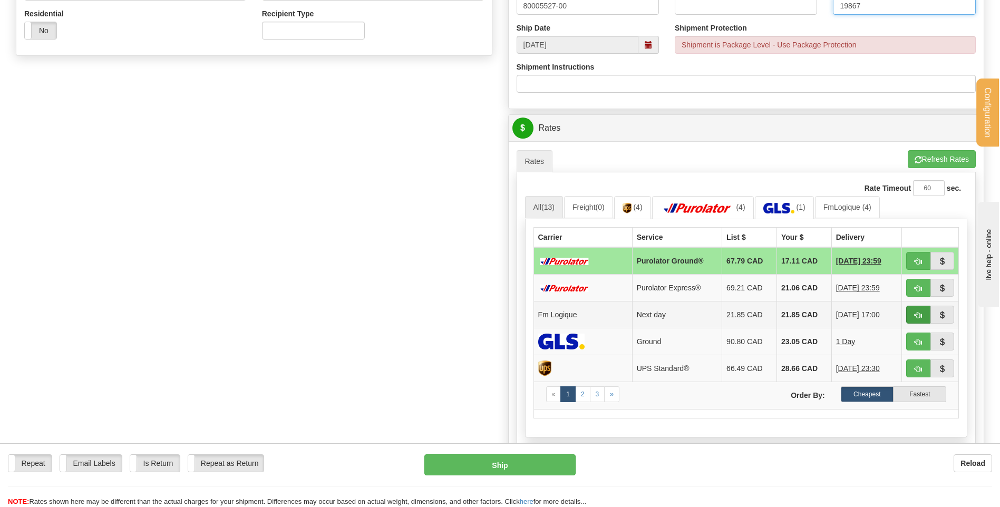
type input "19867"
drag, startPoint x: 915, startPoint y: 309, endPoint x: 899, endPoint y: 195, distance: 115.5
click at [916, 309] on button "button" at bounding box center [918, 315] width 24 height 18
type input "jour"
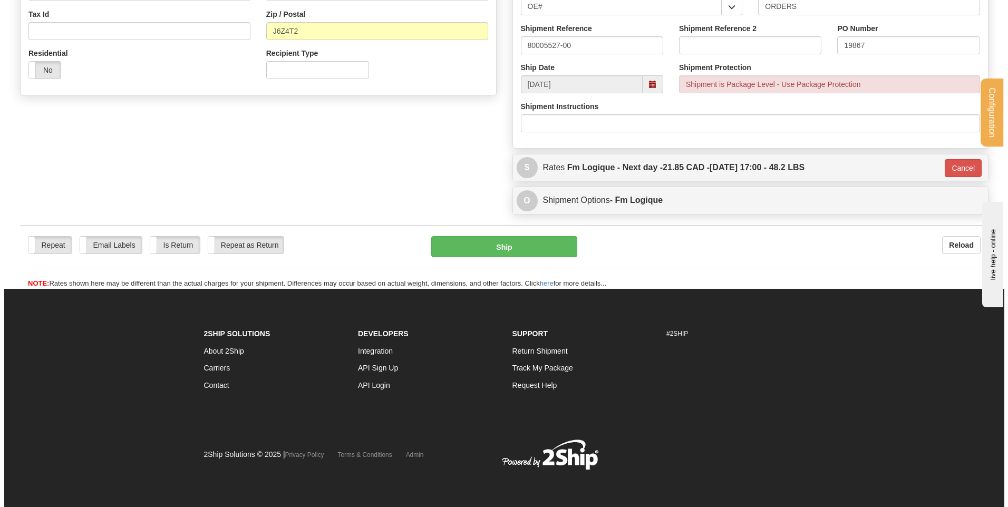
scroll to position [330, 0]
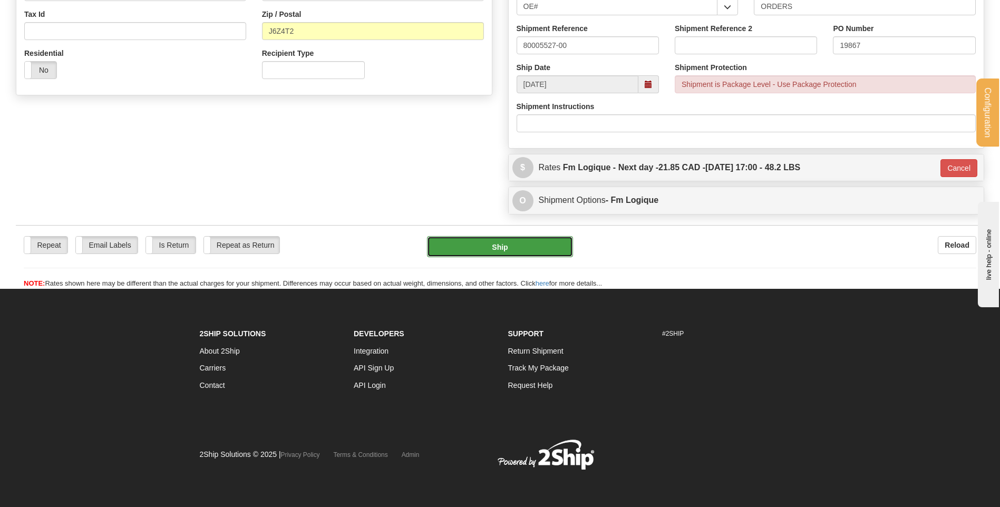
click at [453, 240] on button "Ship" at bounding box center [499, 246] width 145 height 21
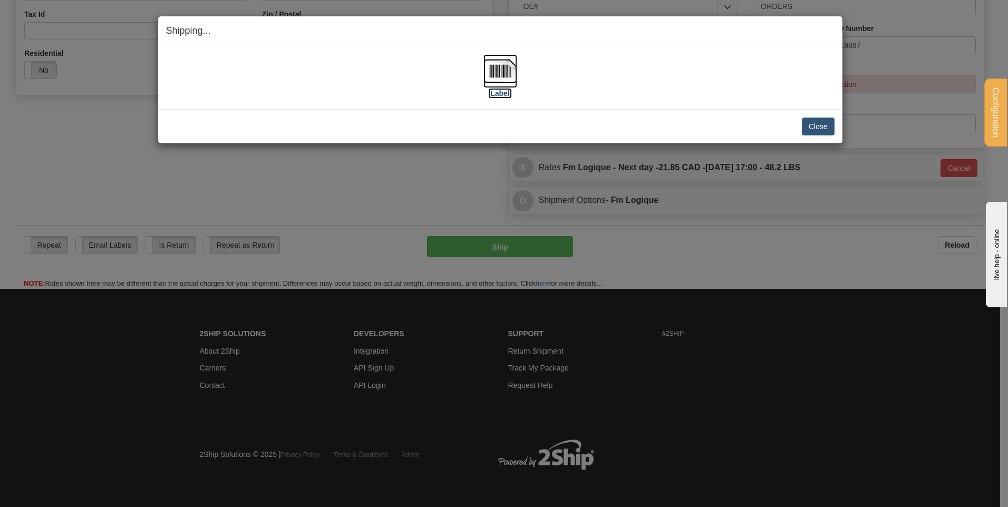
click at [506, 72] on img at bounding box center [500, 71] width 34 height 34
click at [820, 125] on button "Close" at bounding box center [818, 127] width 33 height 18
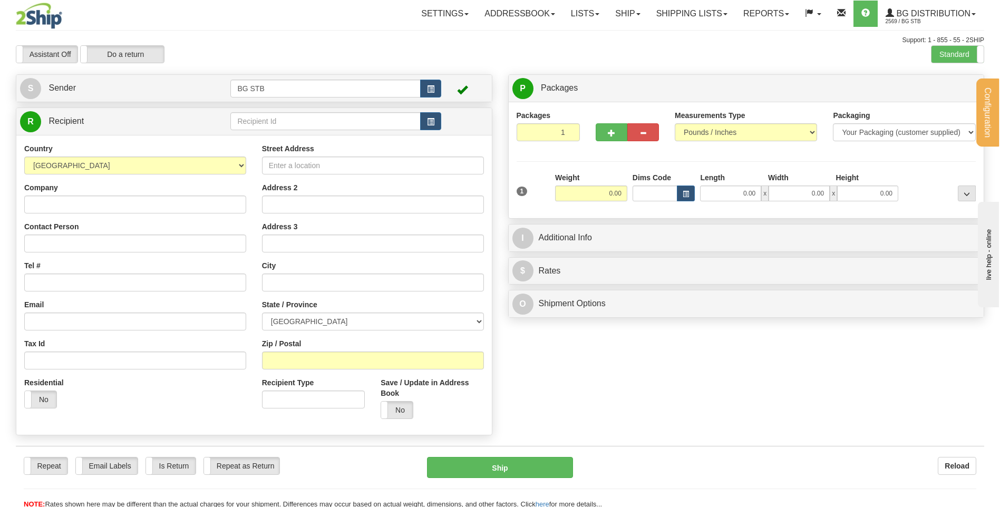
drag, startPoint x: 274, startPoint y: 111, endPoint x: 279, endPoint y: 114, distance: 6.6
click at [274, 111] on td at bounding box center [335, 122] width 210 height 22
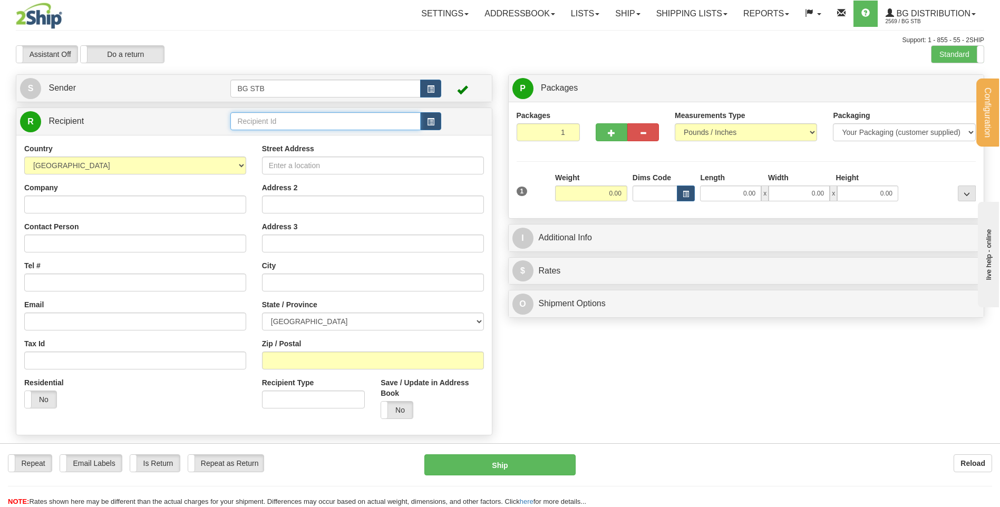
click at [283, 118] on input "text" at bounding box center [325, 121] width 190 height 18
type input "20116"
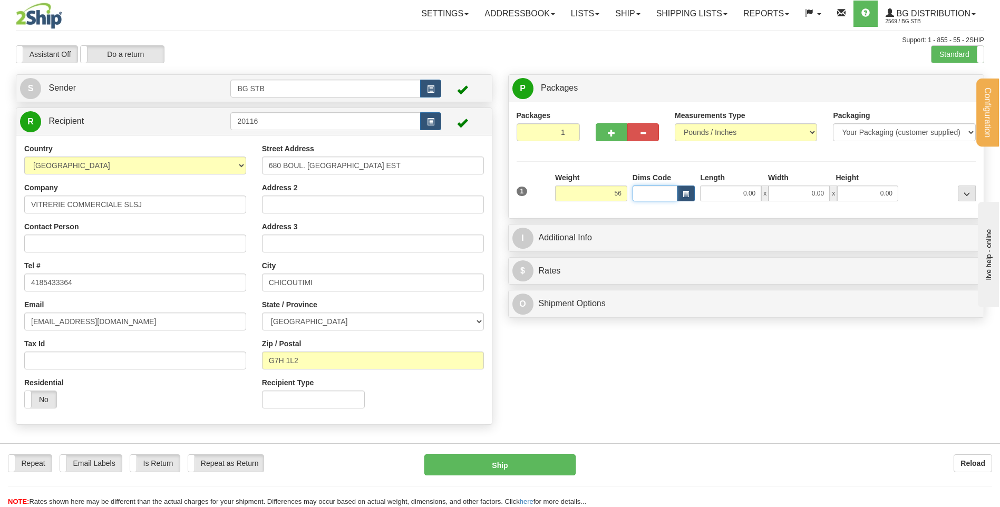
type input "56.00"
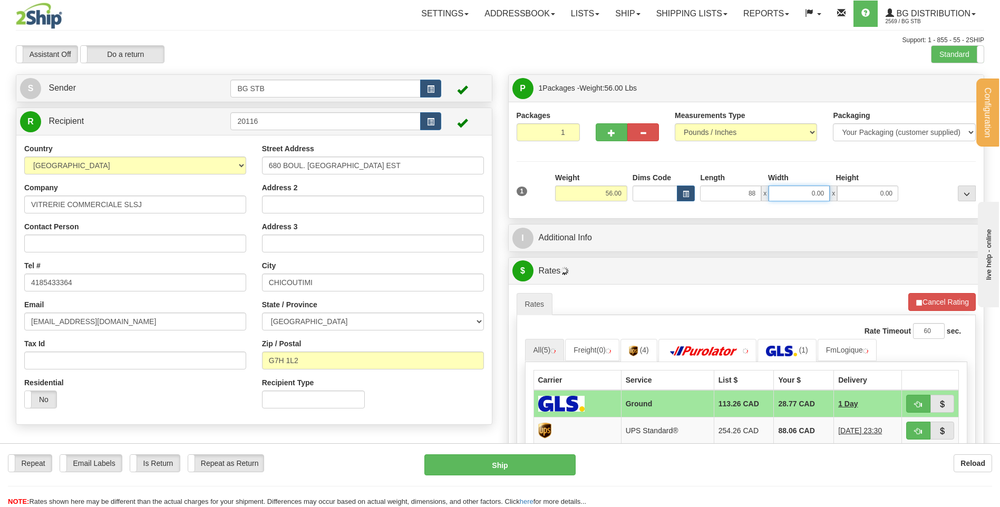
type input "88.00"
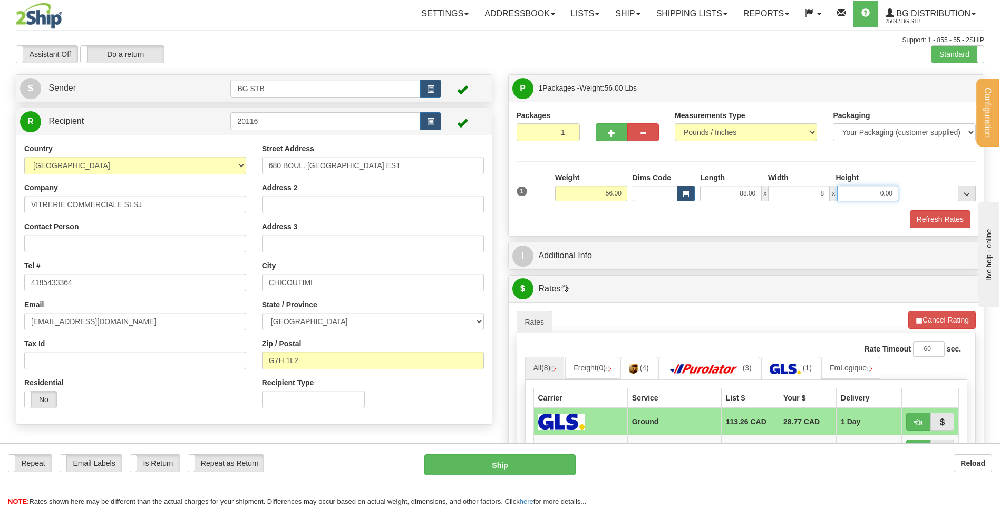
type input "8.00"
type input "6.00"
click at [612, 135] on span "button" at bounding box center [611, 133] width 7 height 7
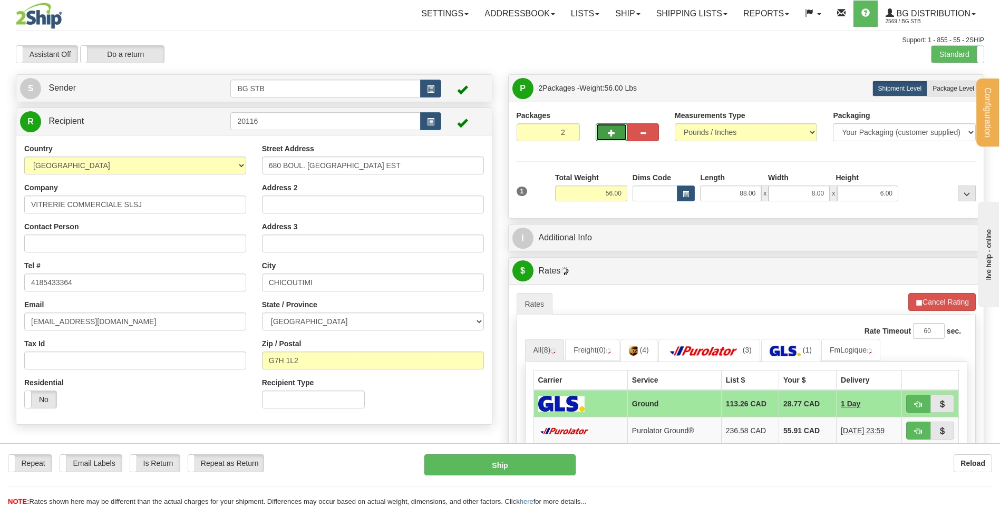
click at [612, 135] on span "button" at bounding box center [611, 133] width 7 height 7
type input "4"
click at [957, 87] on span "Package Level" at bounding box center [953, 88] width 42 height 7
radio input "true"
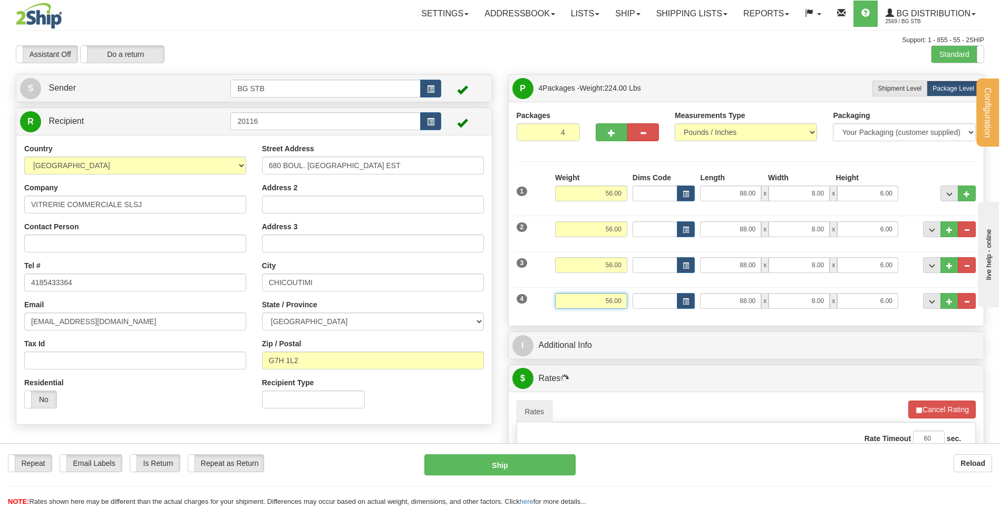
drag, startPoint x: 596, startPoint y: 295, endPoint x: 647, endPoint y: 286, distance: 52.0
click at [644, 291] on div "4 Weight 56.00 Dims Code Length Width Height" at bounding box center [746, 299] width 465 height 35
type input "60.00"
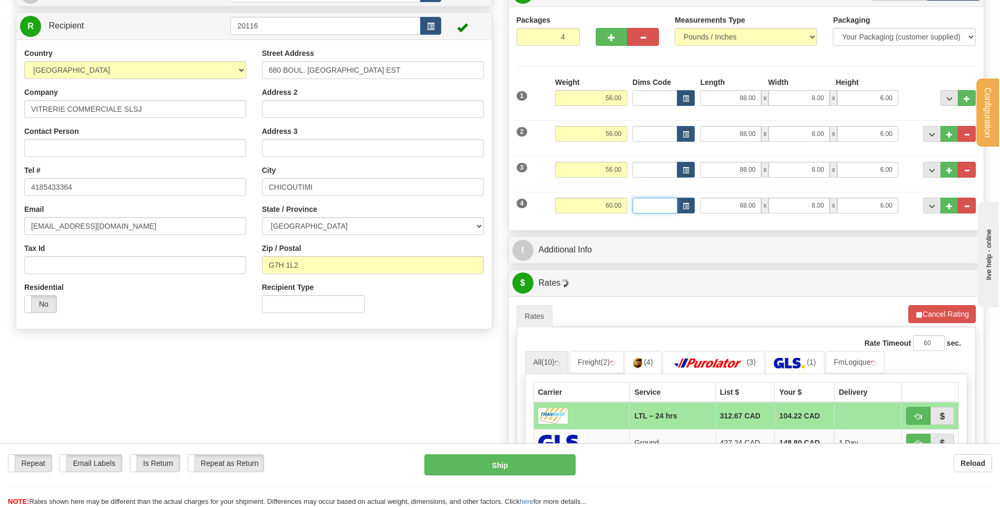
scroll to position [158, 0]
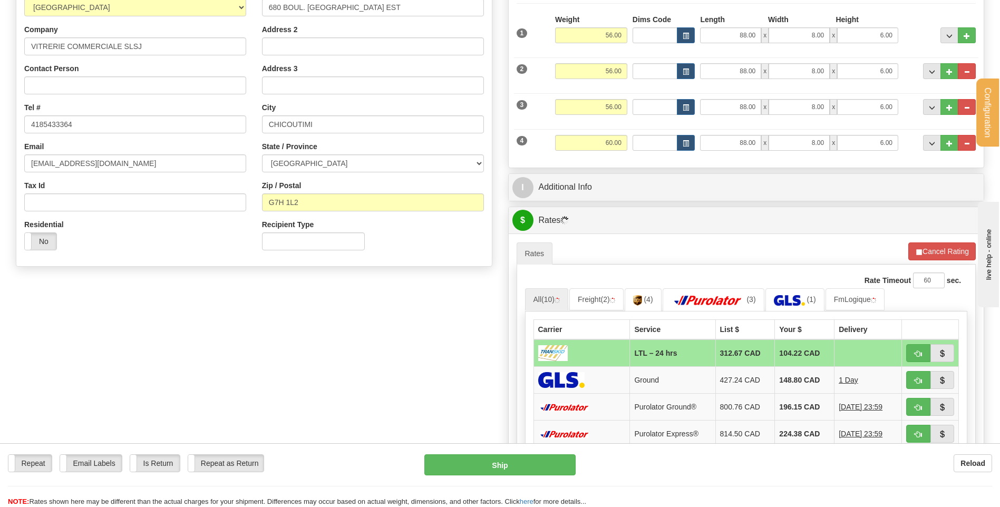
click at [583, 176] on div "I Additional Info" at bounding box center [746, 187] width 475 height 27
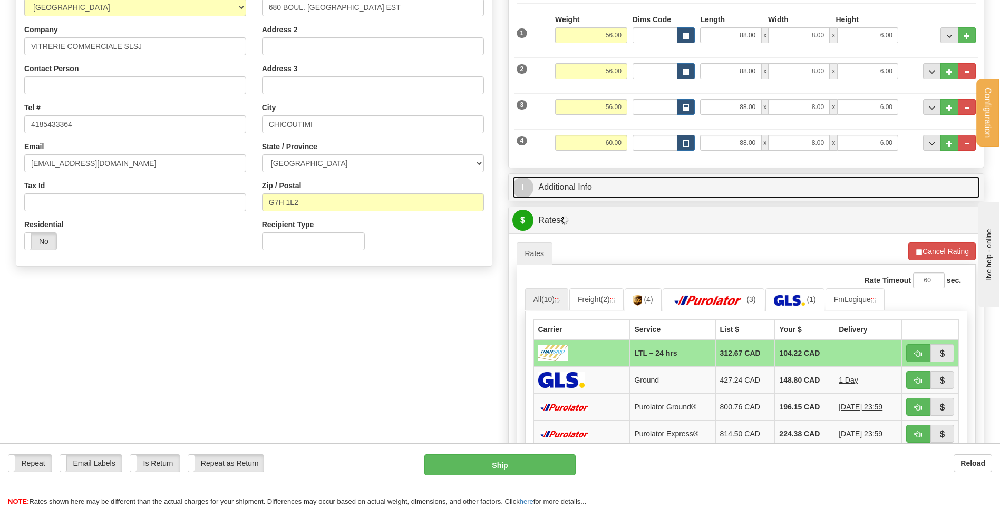
click at [585, 181] on link "I Additional Info" at bounding box center [746, 188] width 468 height 22
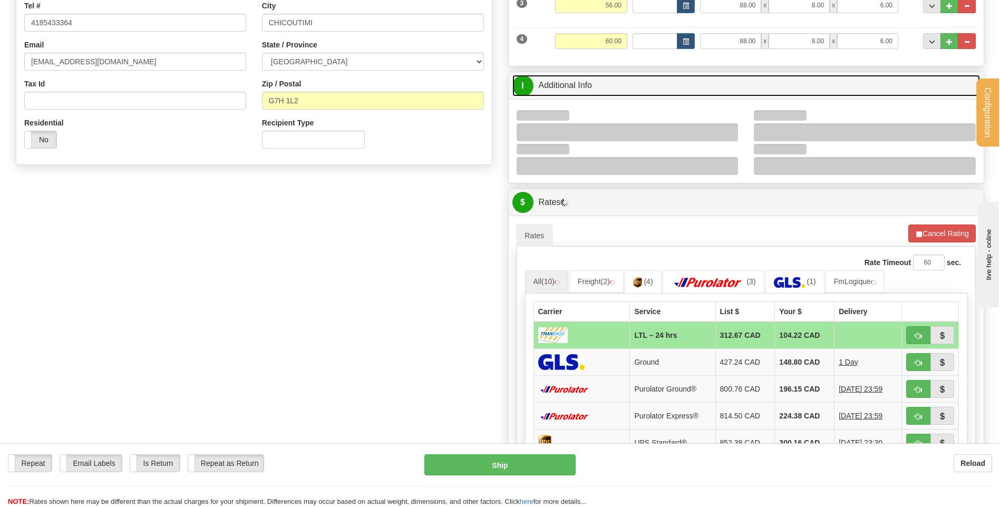
scroll to position [316, 0]
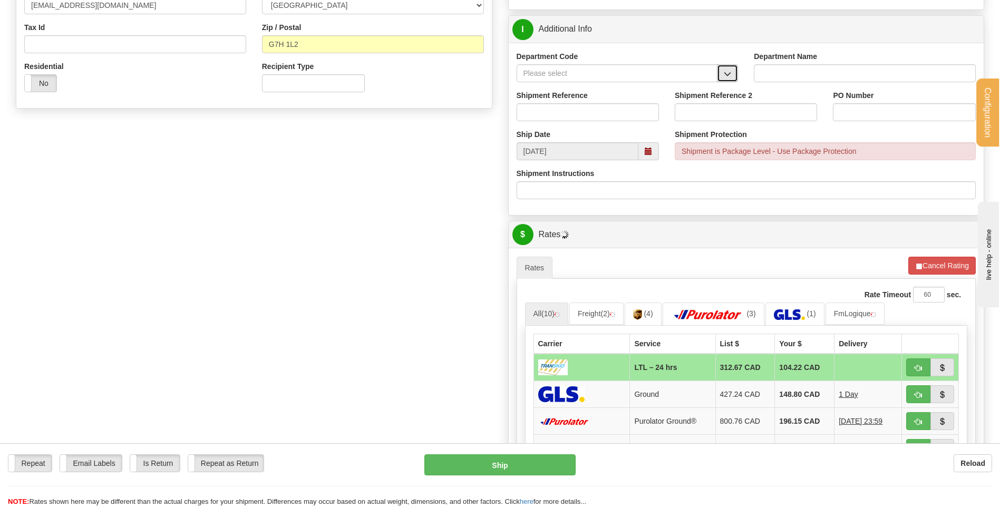
click at [727, 75] on span "button" at bounding box center [727, 74] width 7 height 7
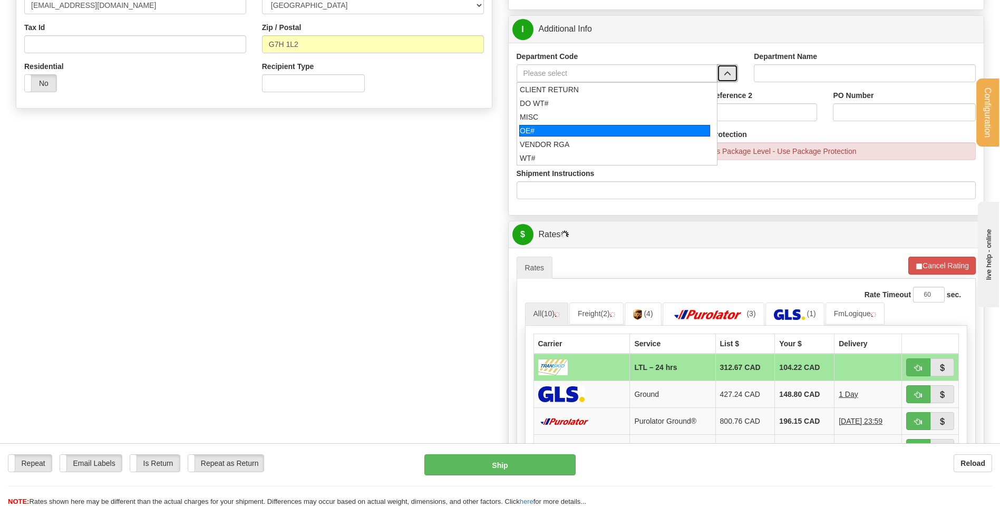
click at [567, 128] on div "OE#" at bounding box center [614, 131] width 191 height 12
type input "OE#"
type input "ORDERS"
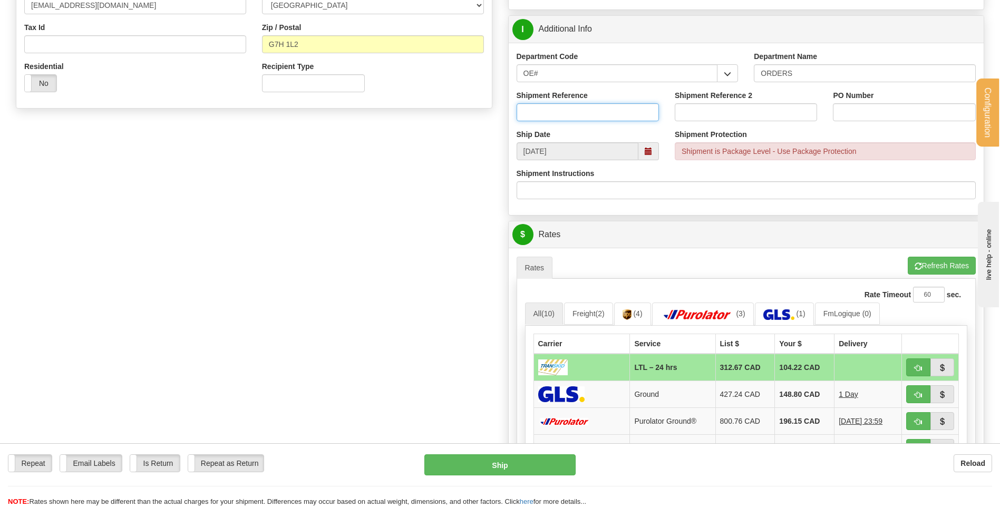
click at [563, 115] on input "Shipment Reference" at bounding box center [588, 112] width 142 height 18
type input "80005504-00"
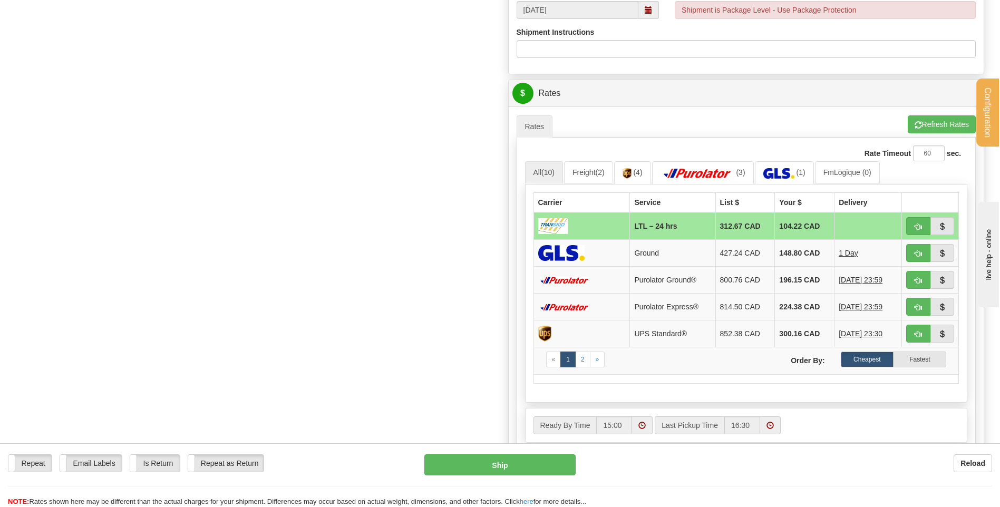
scroll to position [527, 0]
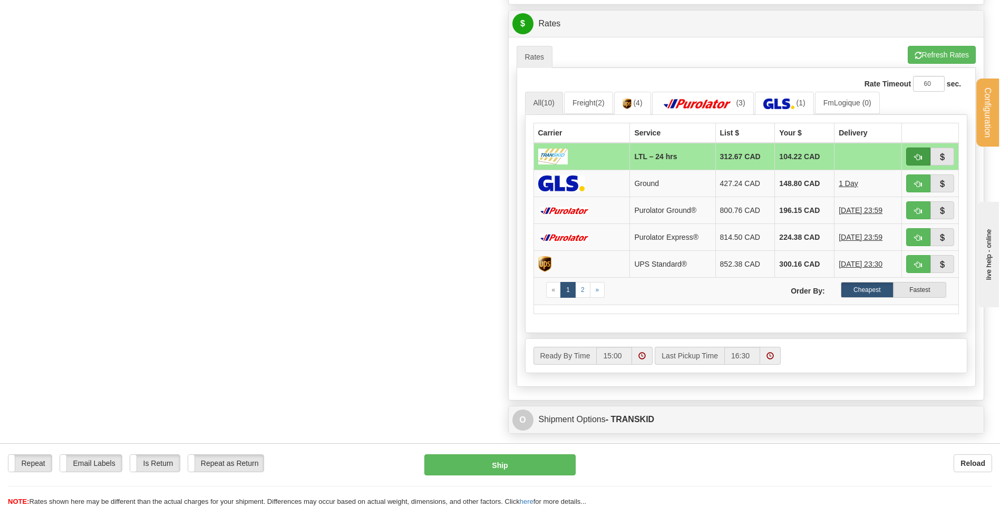
type input "19659"
click at [906, 157] on td at bounding box center [930, 156] width 57 height 27
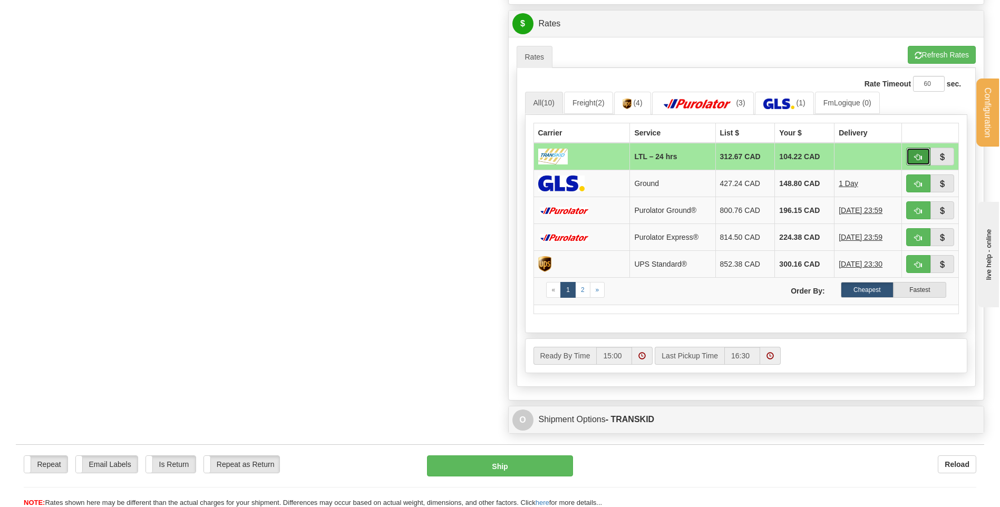
click at [911, 157] on button "button" at bounding box center [918, 157] width 24 height 18
type input "24 hrs"
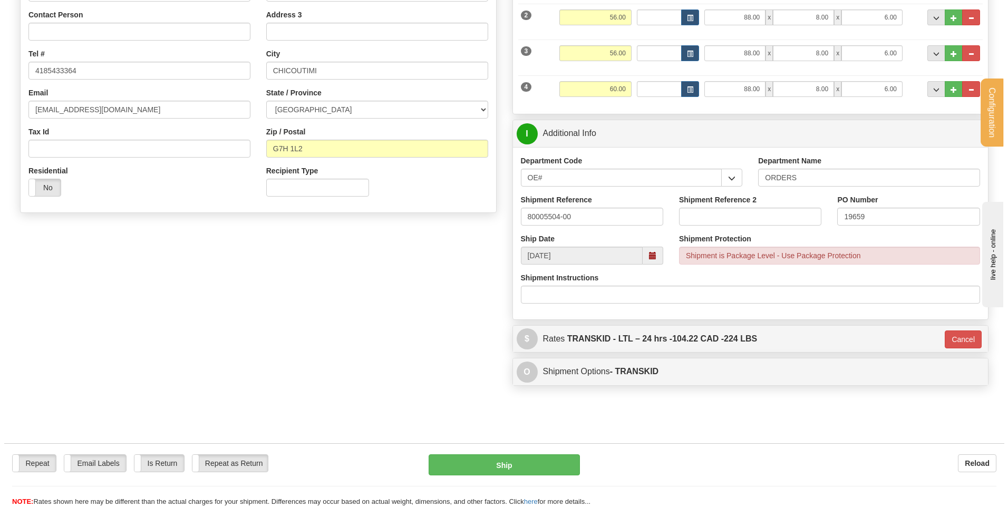
scroll to position [87, 0]
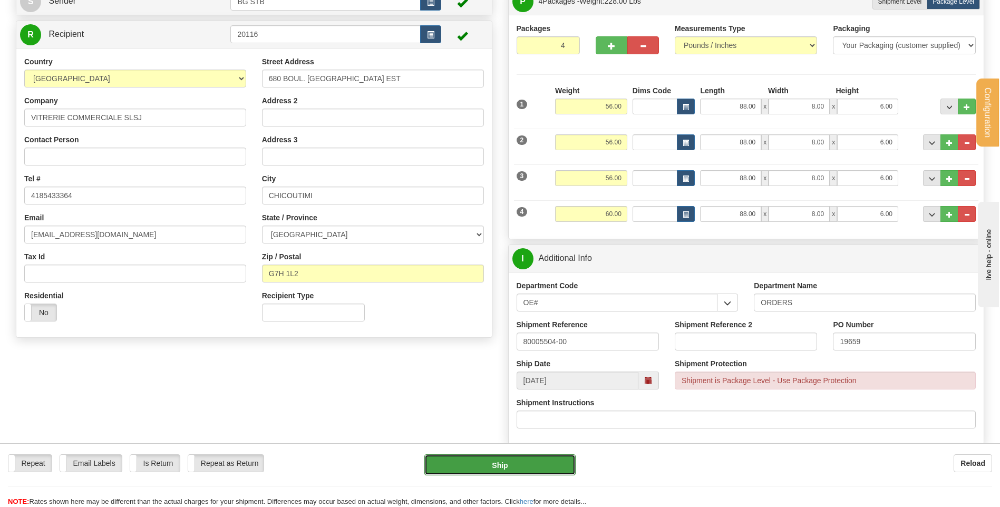
click at [490, 462] on button "Ship" at bounding box center [499, 464] width 151 height 21
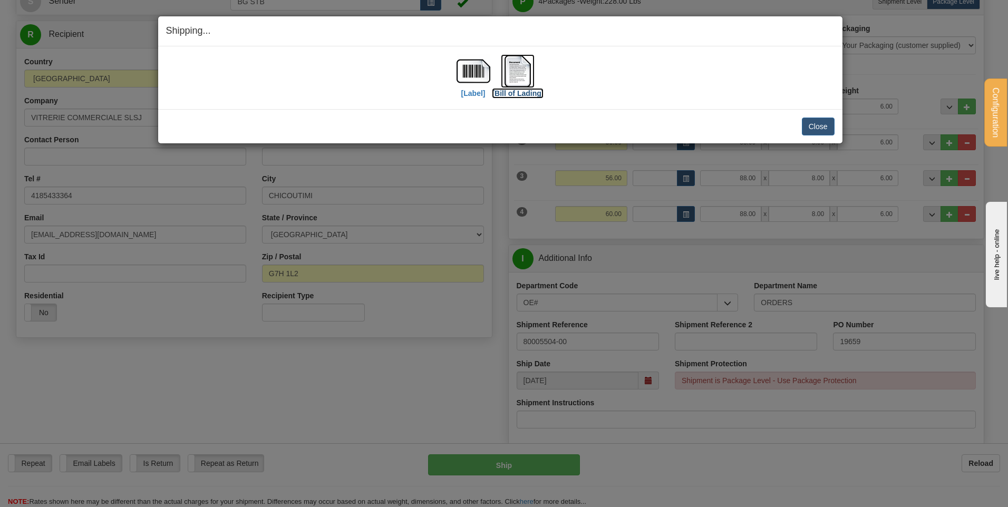
click at [528, 76] on img at bounding box center [518, 71] width 34 height 34
click at [817, 121] on button "Close" at bounding box center [818, 127] width 33 height 18
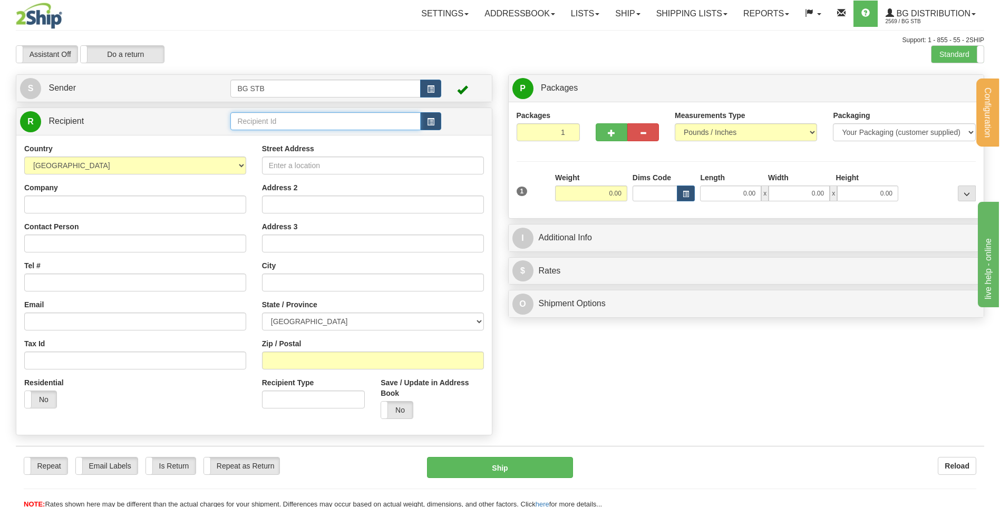
click at [304, 122] on input "text" at bounding box center [325, 121] width 190 height 18
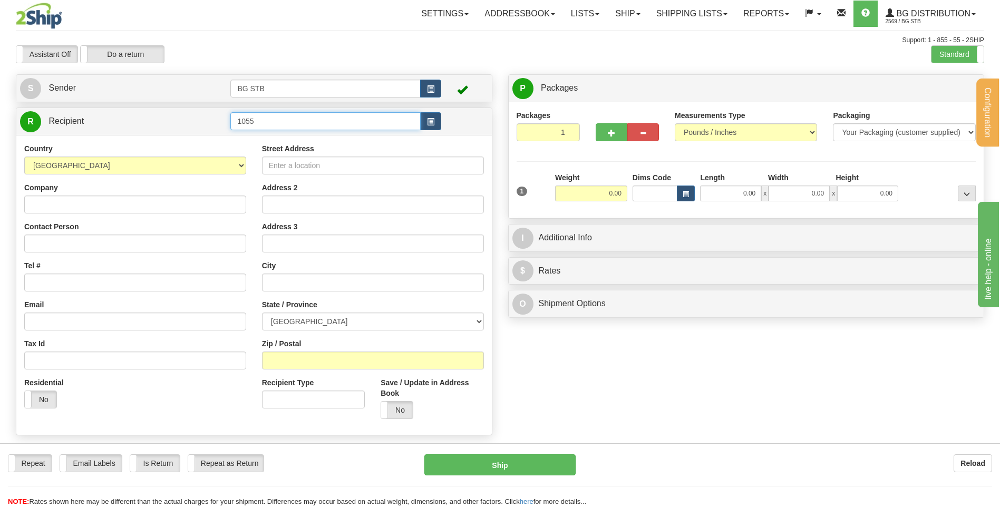
type input "1055"
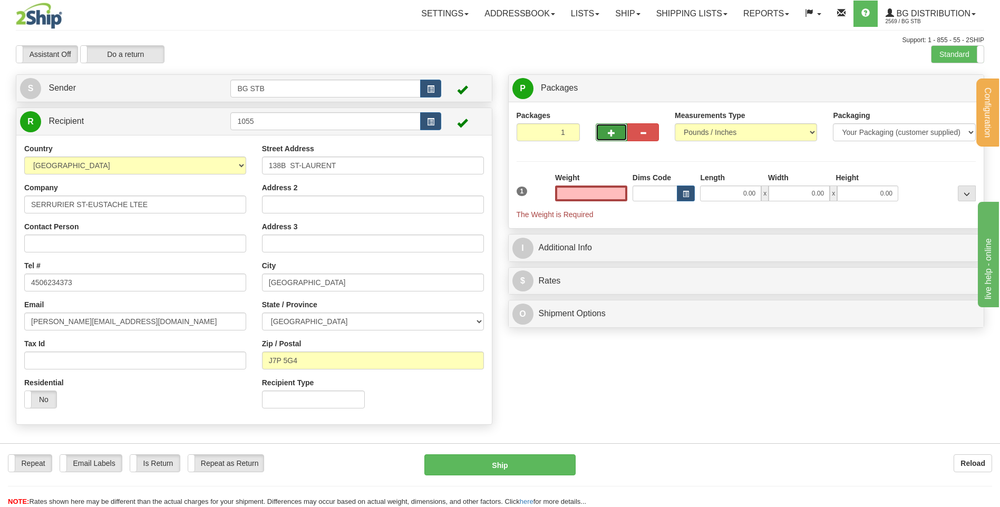
type input "0.00"
click at [608, 141] on button "button" at bounding box center [612, 132] width 32 height 18
click at [606, 133] on button "button" at bounding box center [612, 132] width 32 height 18
click at [639, 135] on span "button" at bounding box center [642, 133] width 7 height 7
type input "2"
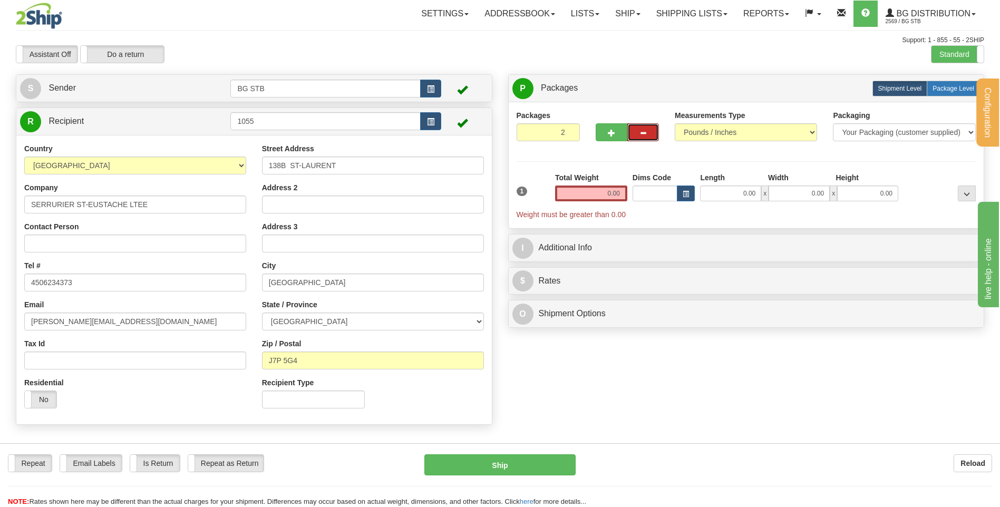
click at [952, 89] on span "Package Level" at bounding box center [953, 88] width 42 height 7
radio input "true"
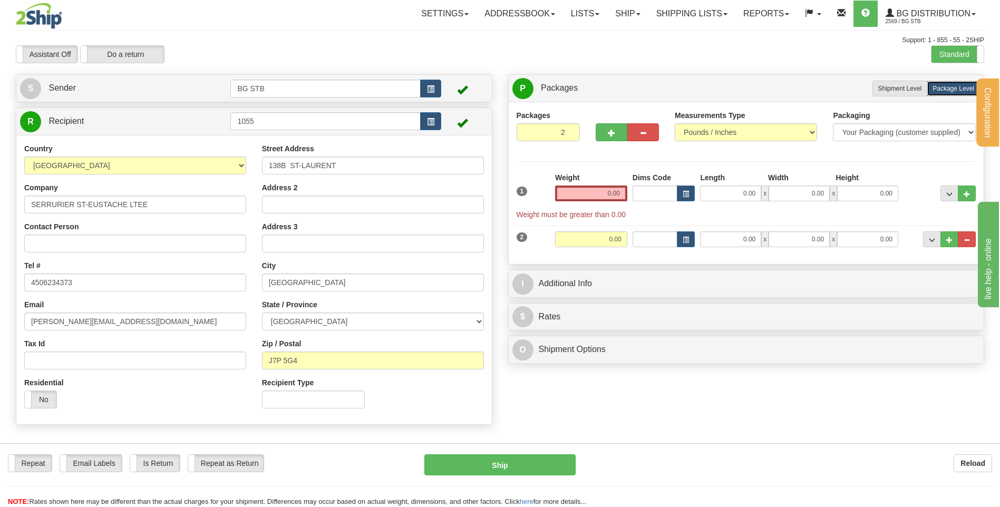
click at [580, 183] on div "Weight 0.00" at bounding box center [591, 186] width 72 height 29
click at [586, 191] on input "0.00" at bounding box center [591, 194] width 72 height 16
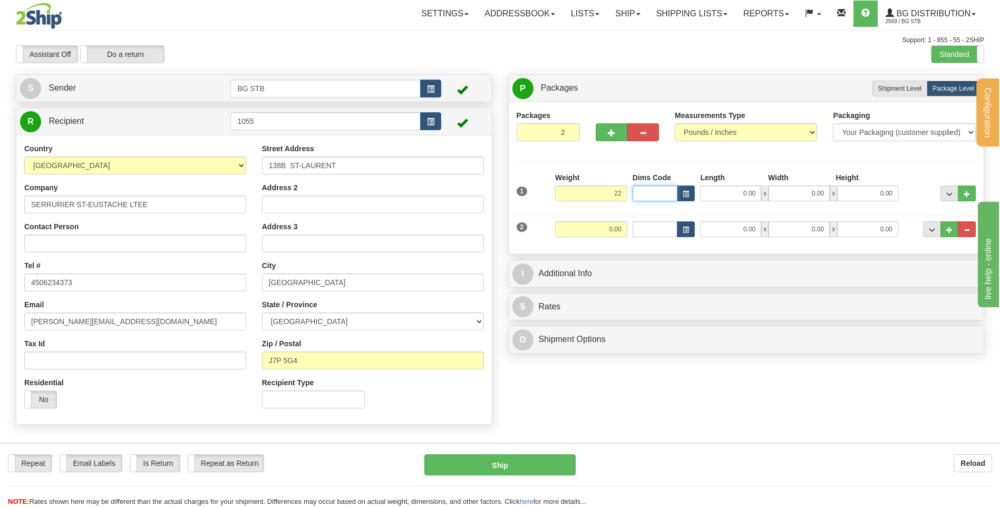
type input "22.00"
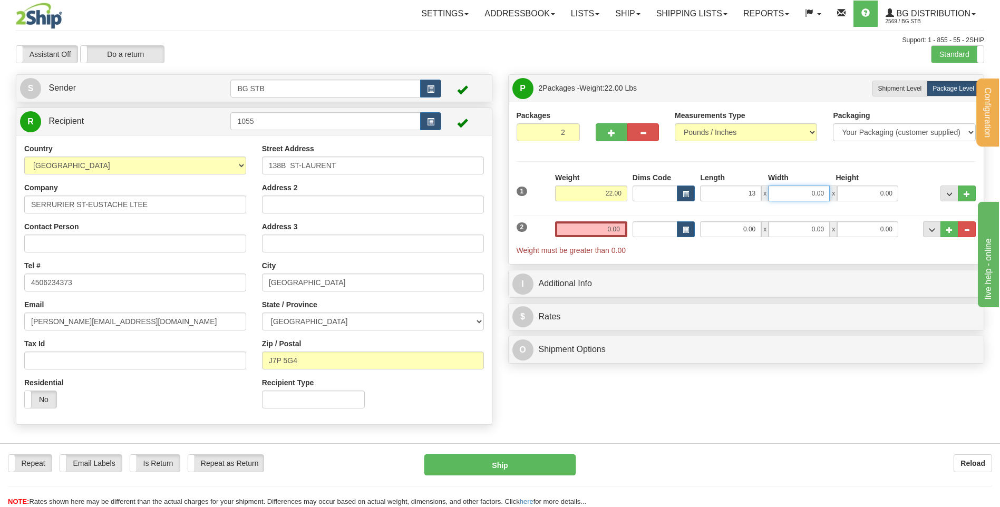
type input "13.00"
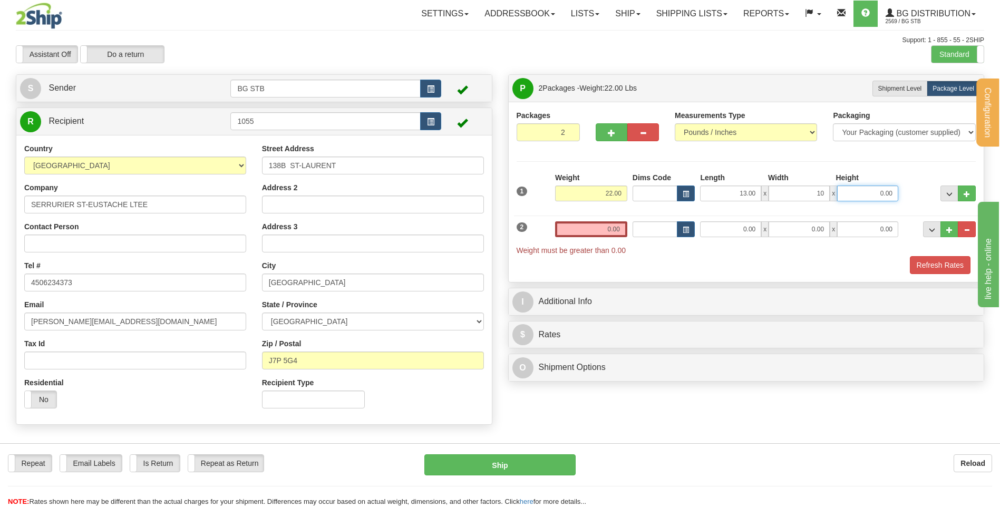
type input "10.00"
type input "13.00"
drag, startPoint x: 601, startPoint y: 218, endPoint x: 604, endPoint y: 228, distance: 10.9
click at [603, 227] on div "2 Weight 0.00 Dims Code Length Width Height" at bounding box center [746, 232] width 465 height 45
click at [604, 228] on input "0.00" at bounding box center [591, 229] width 72 height 16
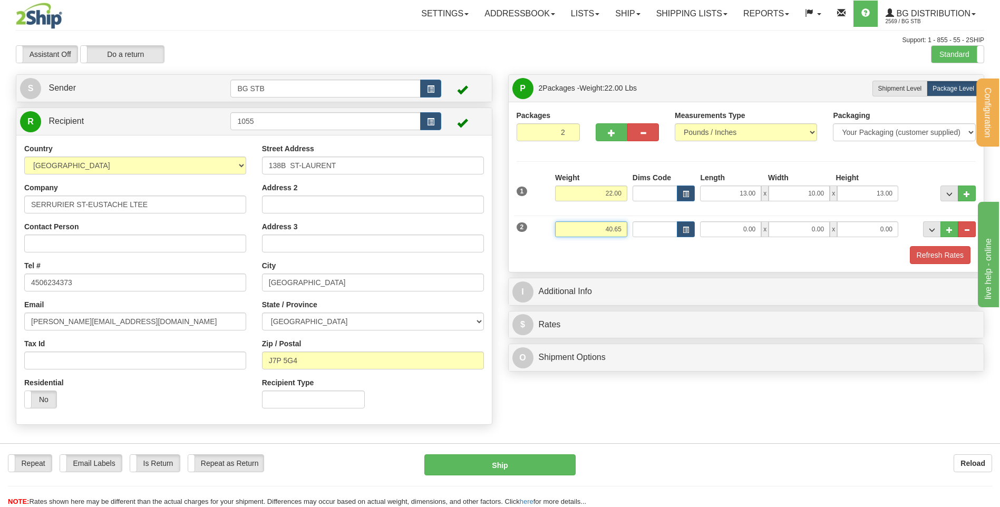
type input "40.65"
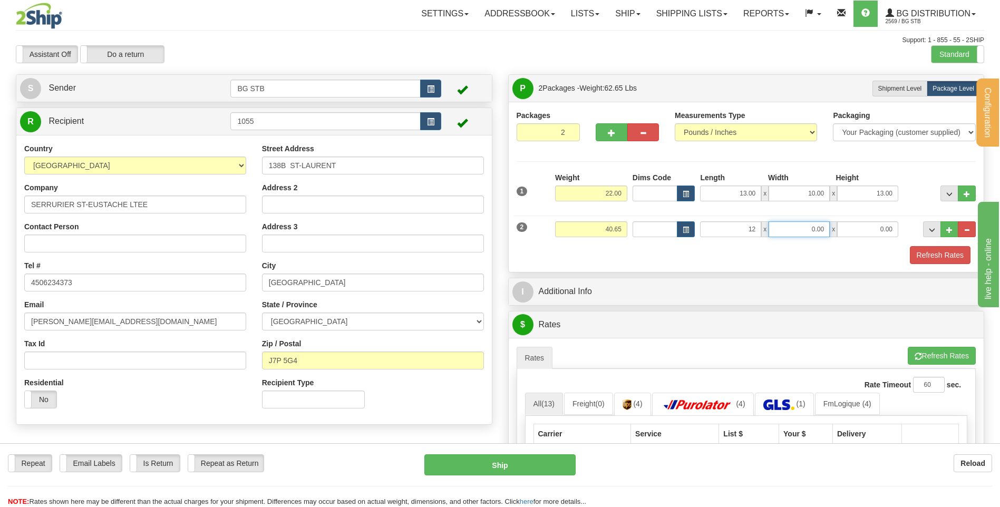
type input "12.00"
type input "0"
type input "10.00"
type input "14.00"
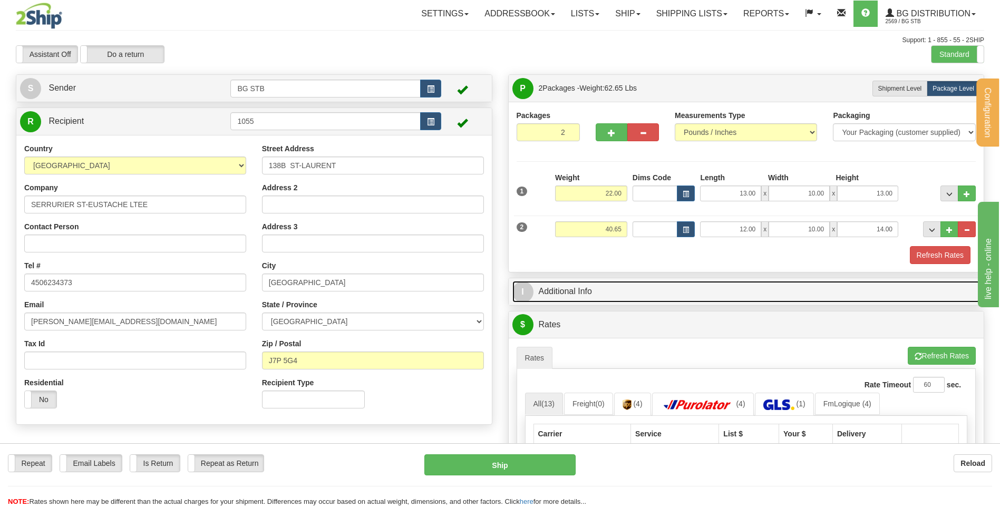
click at [597, 292] on link "I Additional Info" at bounding box center [746, 292] width 468 height 22
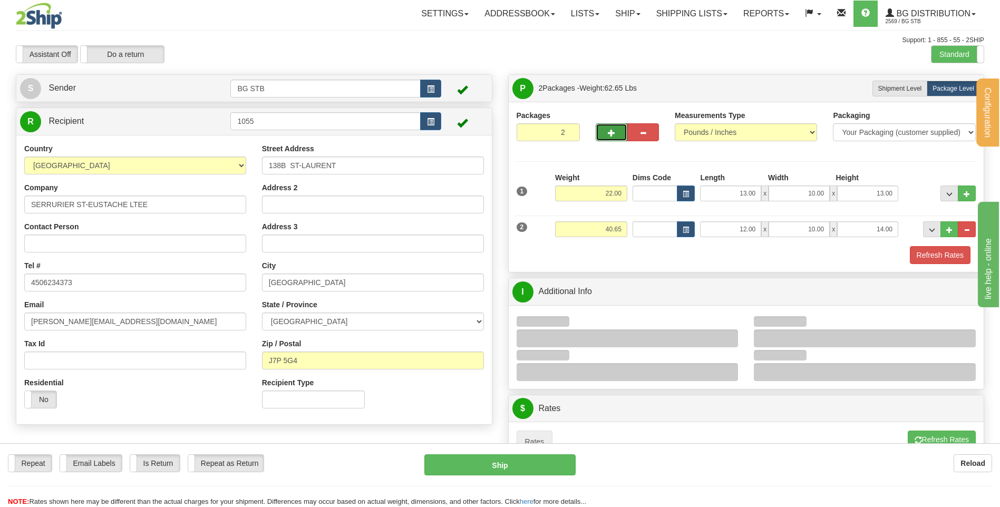
click at [617, 130] on button "button" at bounding box center [612, 132] width 32 height 18
type input "3"
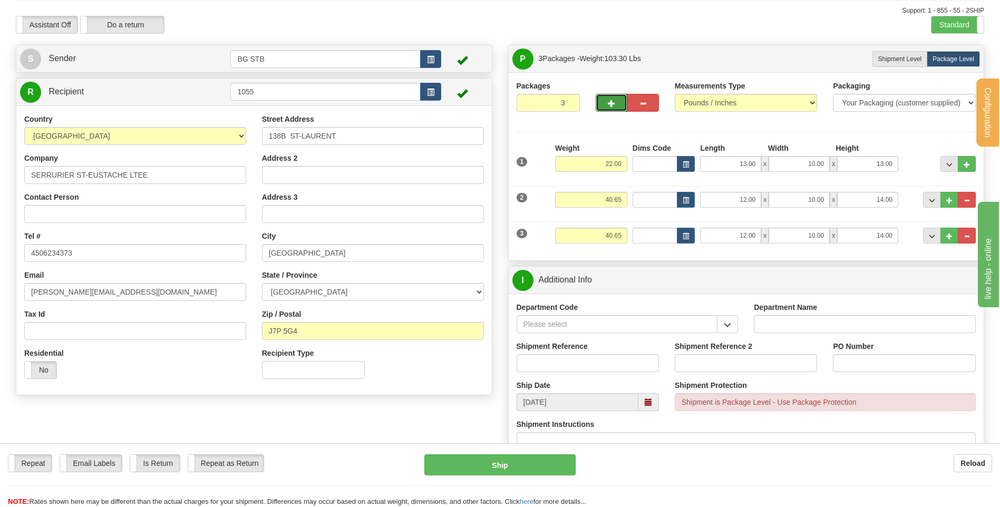
scroll to position [53, 0]
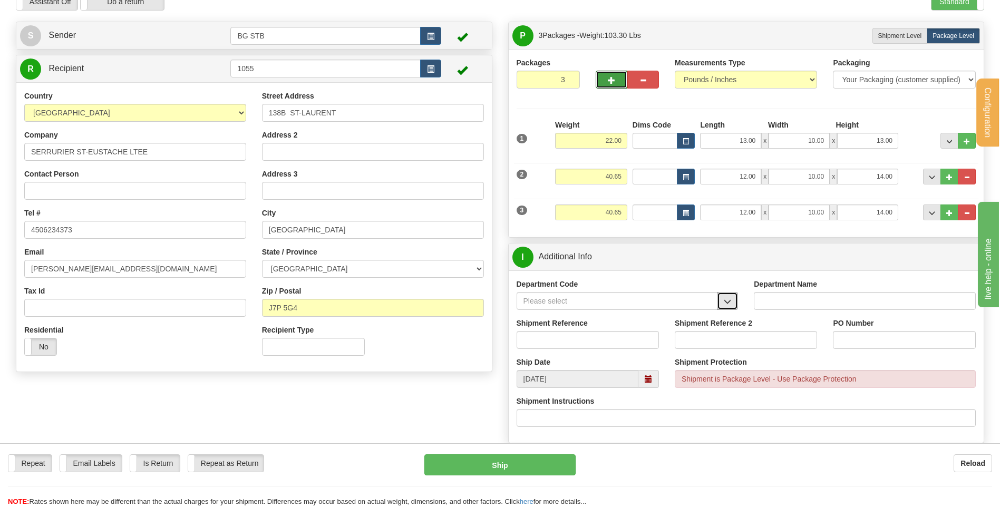
drag, startPoint x: 722, startPoint y: 305, endPoint x: 711, endPoint y: 307, distance: 11.9
click at [723, 305] on button "button" at bounding box center [727, 301] width 21 height 18
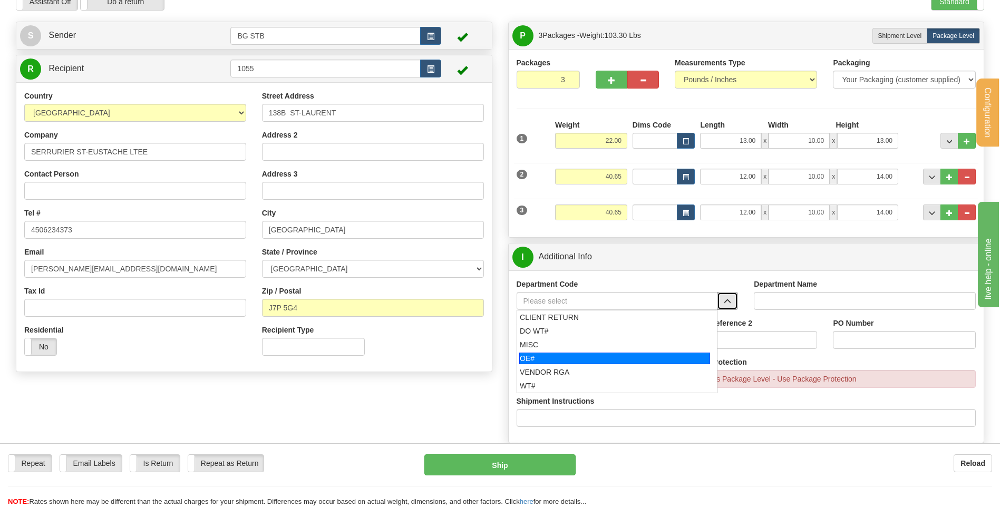
click at [580, 355] on div "OE#" at bounding box center [614, 359] width 191 height 12
type input "OE#"
type input "ORDERS"
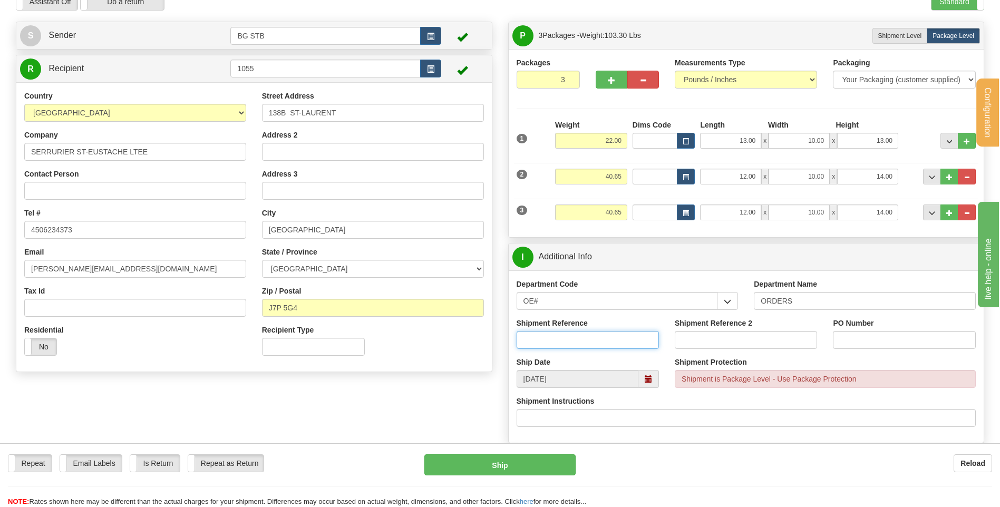
click at [583, 334] on input "Shipment Reference" at bounding box center [588, 340] width 142 height 18
type input "80005529-00 // -01"
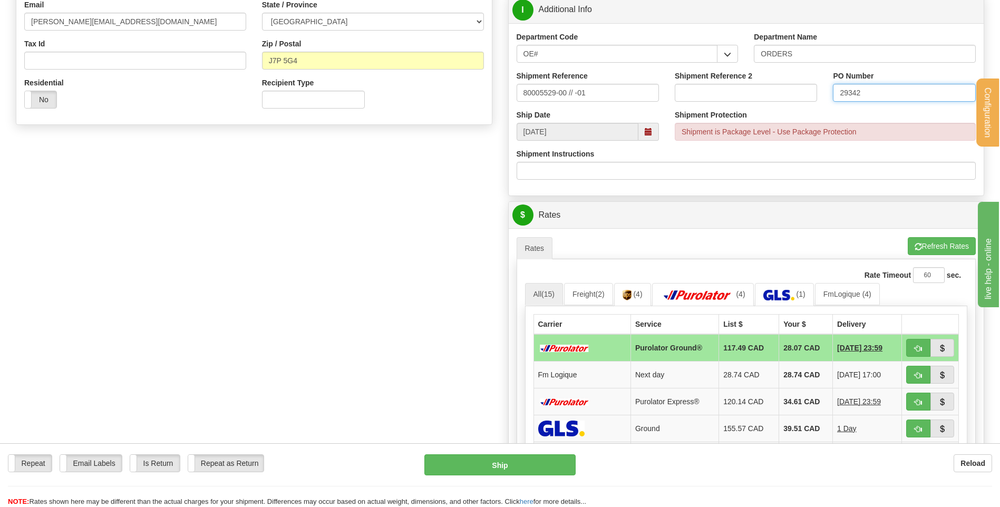
scroll to position [369, 0]
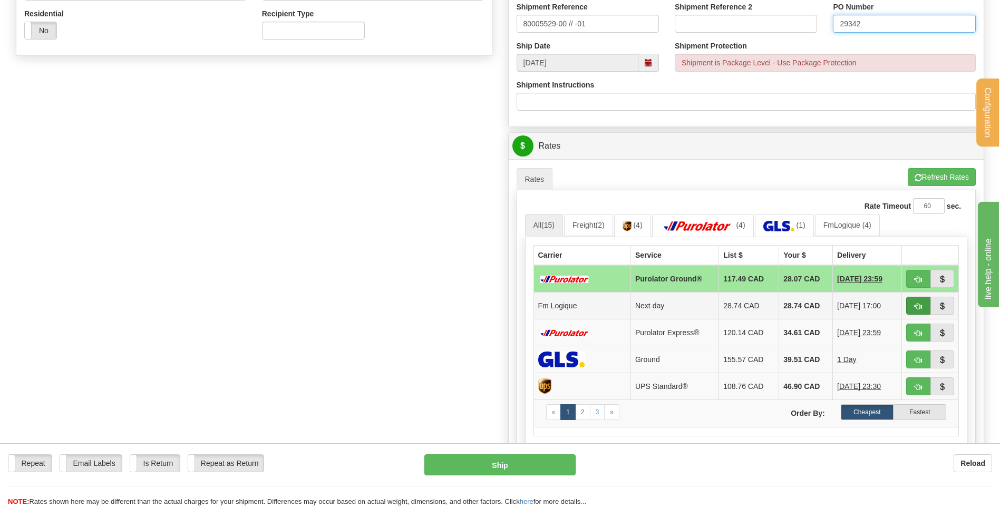
type input "29342"
drag, startPoint x: 927, startPoint y: 302, endPoint x: 877, endPoint y: 315, distance: 51.6
click at [926, 302] on button "button" at bounding box center [918, 306] width 24 height 18
type input "jour"
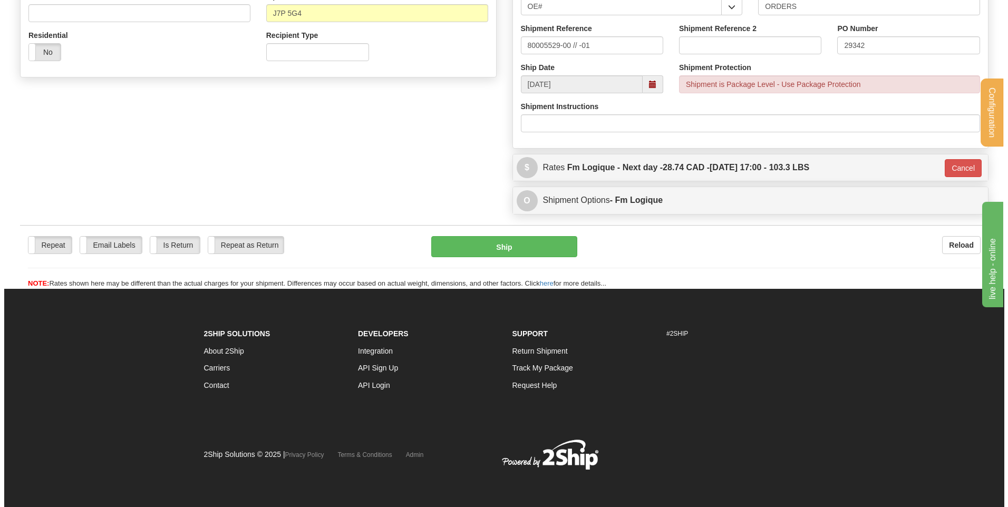
scroll to position [348, 0]
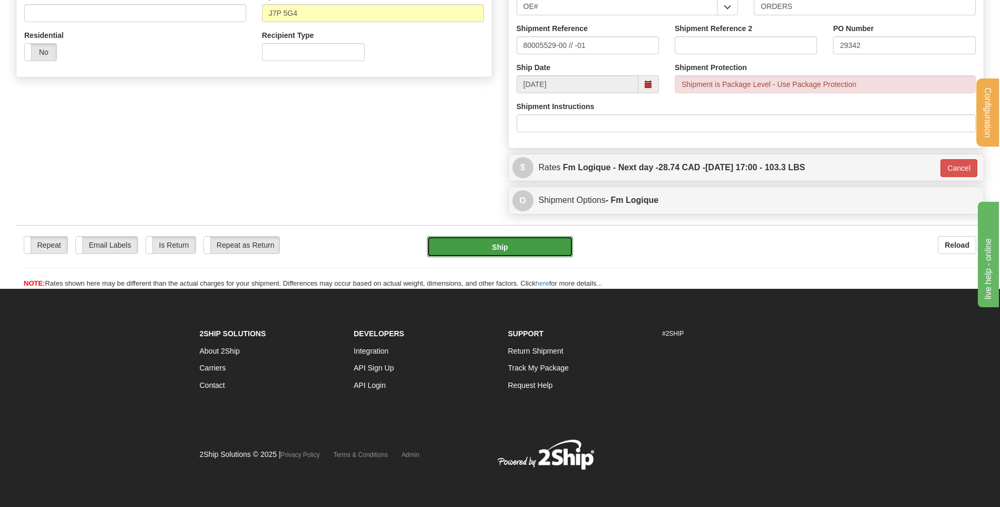
click at [513, 245] on button "Ship" at bounding box center [499, 246] width 145 height 21
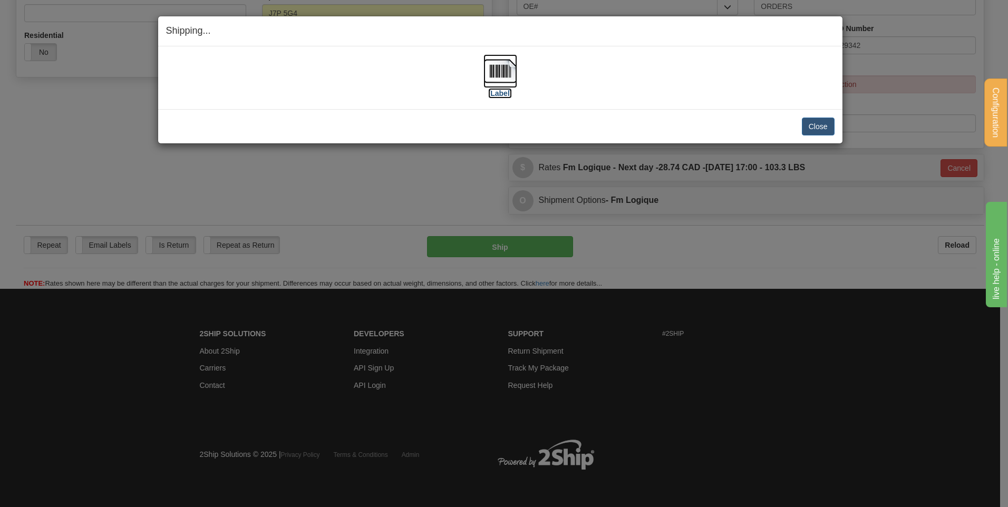
click at [509, 71] on img at bounding box center [500, 71] width 34 height 34
click at [815, 124] on button "Close" at bounding box center [818, 127] width 33 height 18
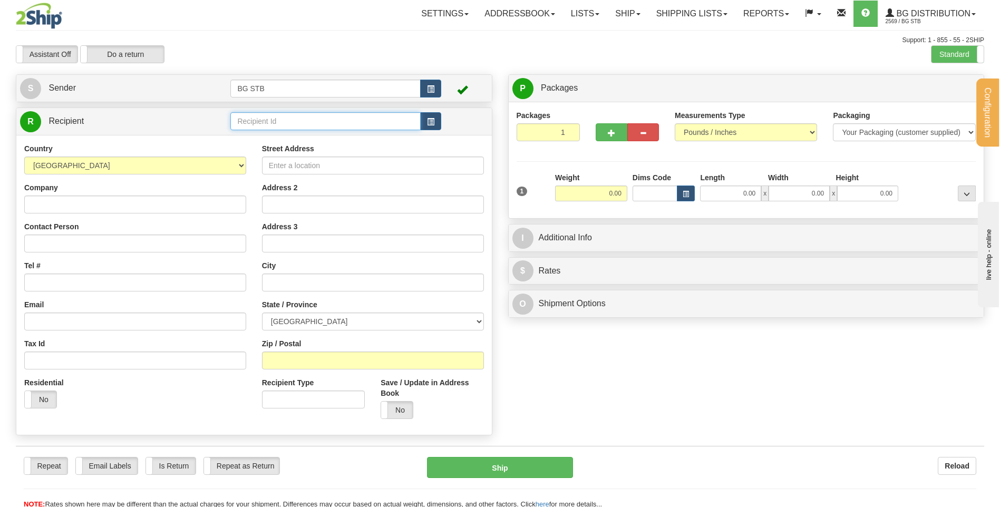
click at [259, 125] on input "text" at bounding box center [325, 121] width 190 height 18
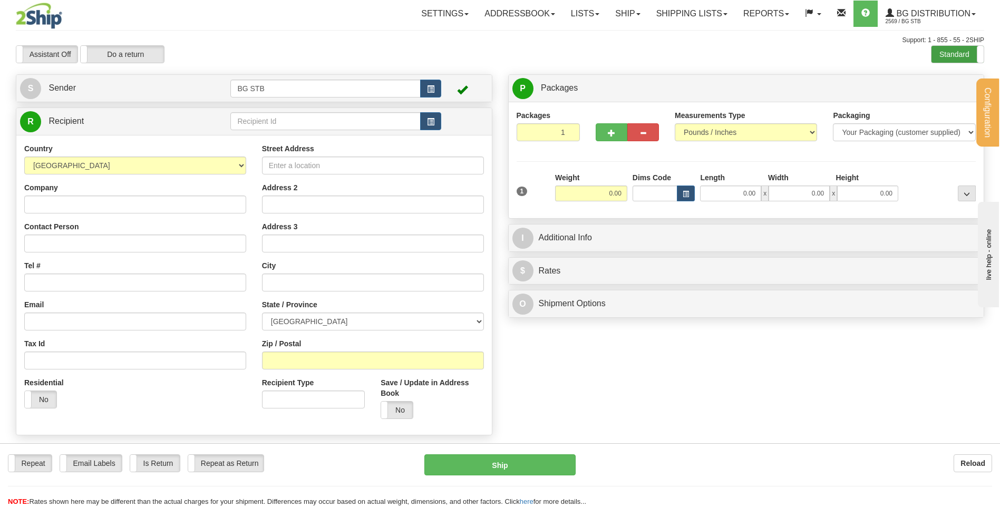
click at [947, 53] on label "Standard" at bounding box center [957, 54] width 52 height 17
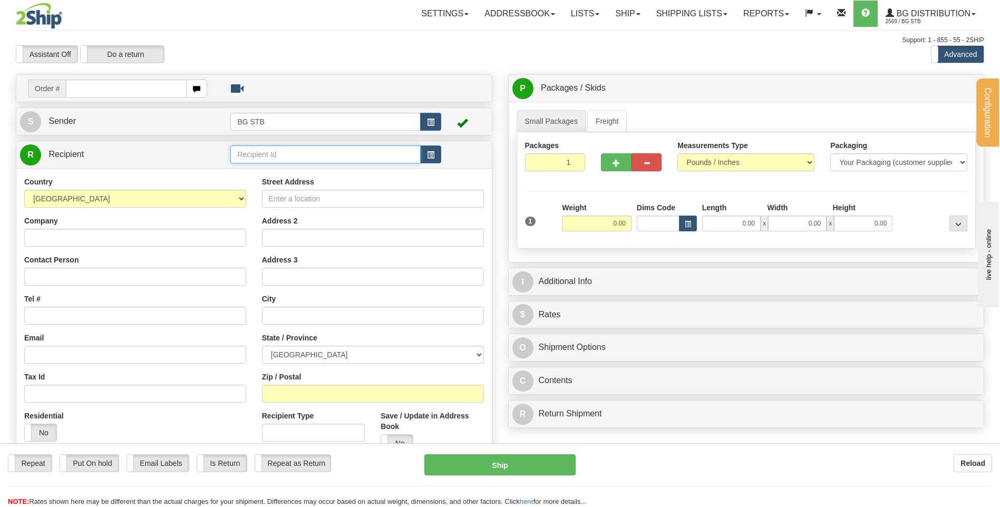
click at [255, 153] on input "text" at bounding box center [325, 154] width 190 height 18
type input "BG VAN"
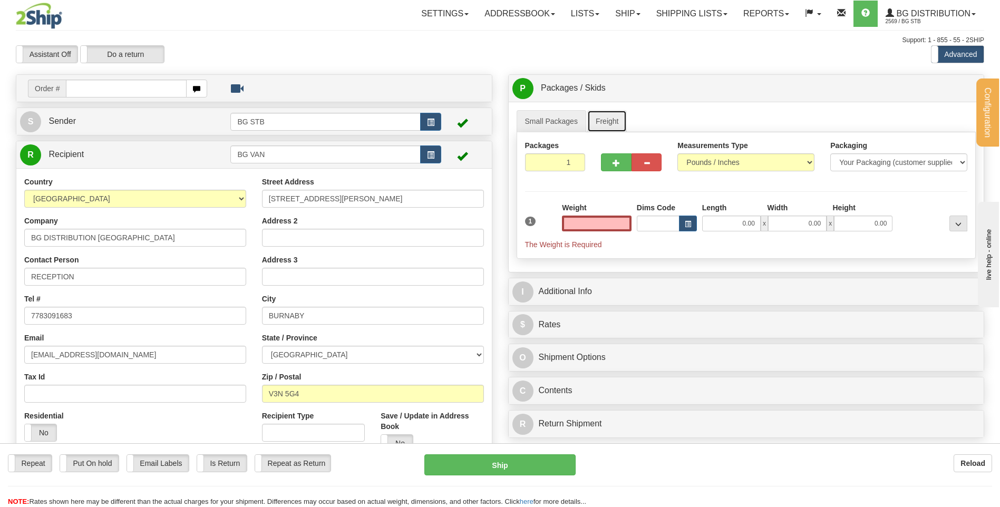
type input "0.00"
click at [610, 121] on link "Freight" at bounding box center [607, 121] width 40 height 22
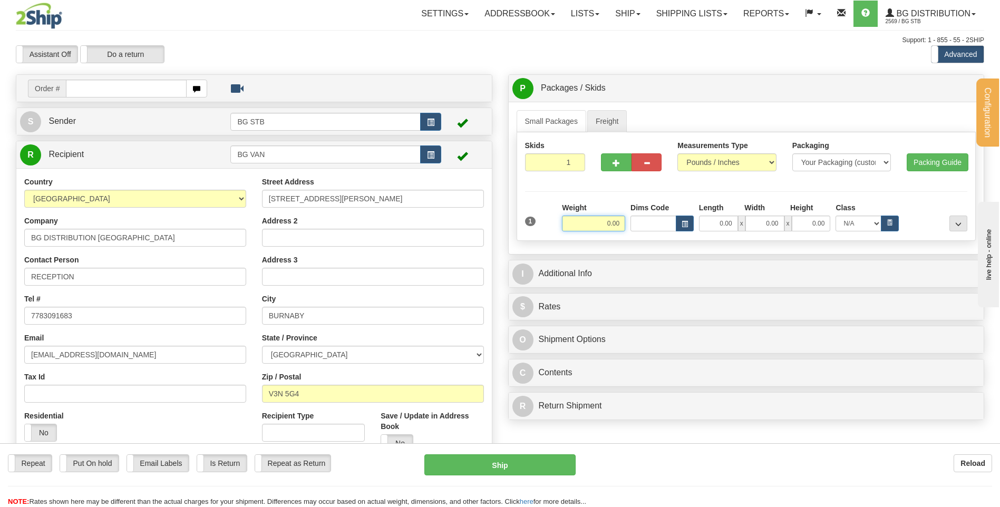
click at [611, 228] on input "0.00" at bounding box center [593, 224] width 63 height 16
type input "776.00"
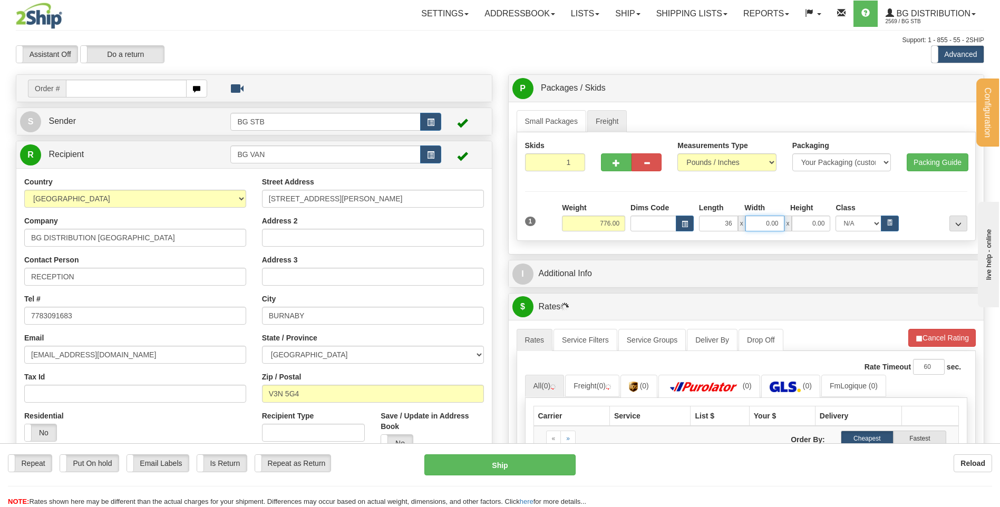
type input "36.00"
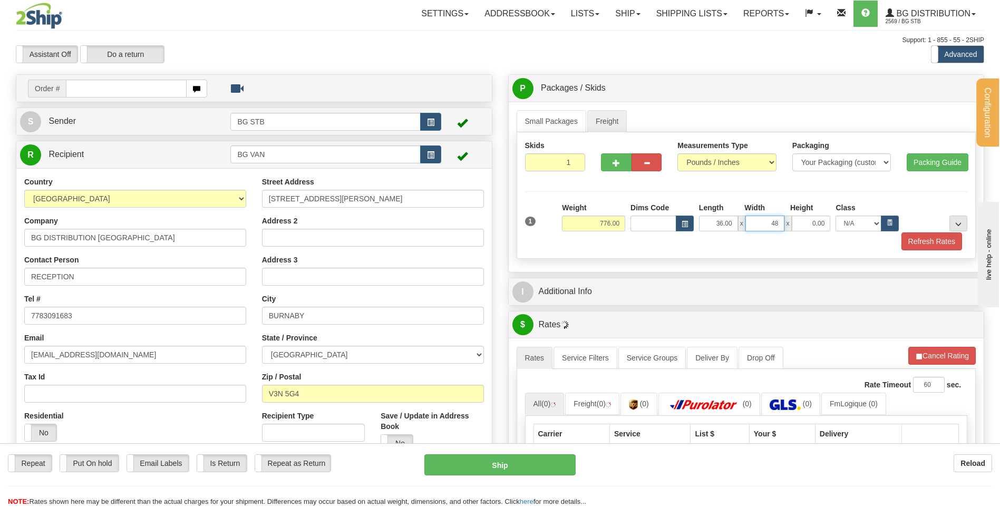
type input "48.00"
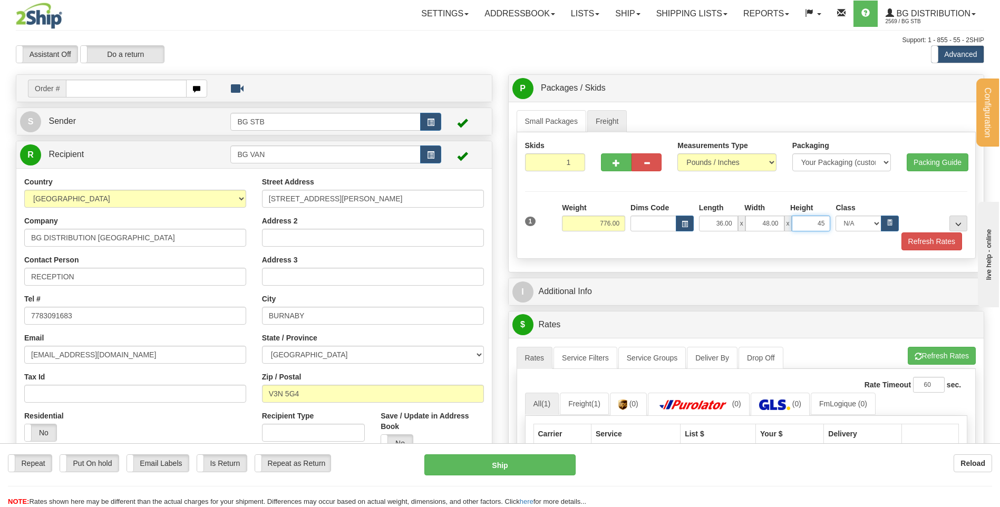
type input "45.00"
click at [962, 219] on button "..." at bounding box center [958, 224] width 18 height 16
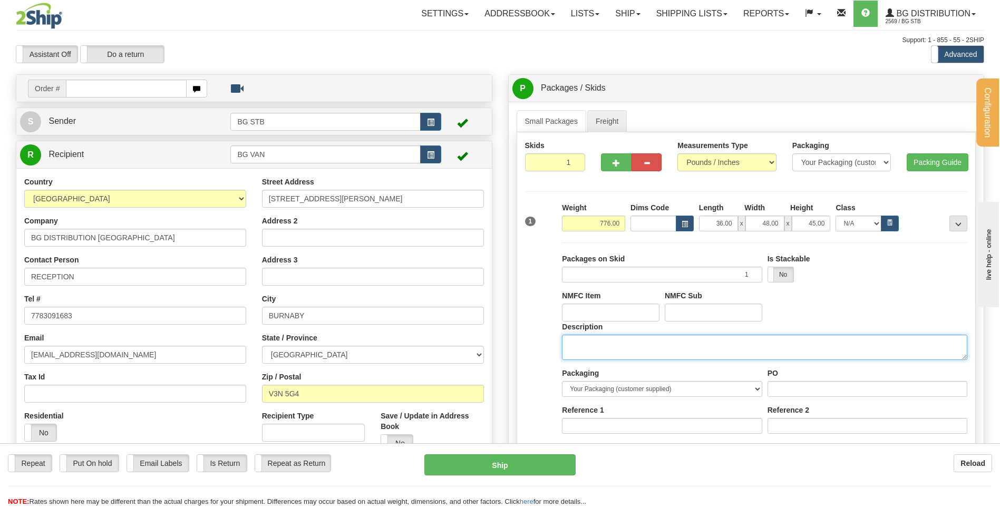
click at [577, 337] on textarea "Description" at bounding box center [764, 347] width 405 height 25
type textarea "1SKID"
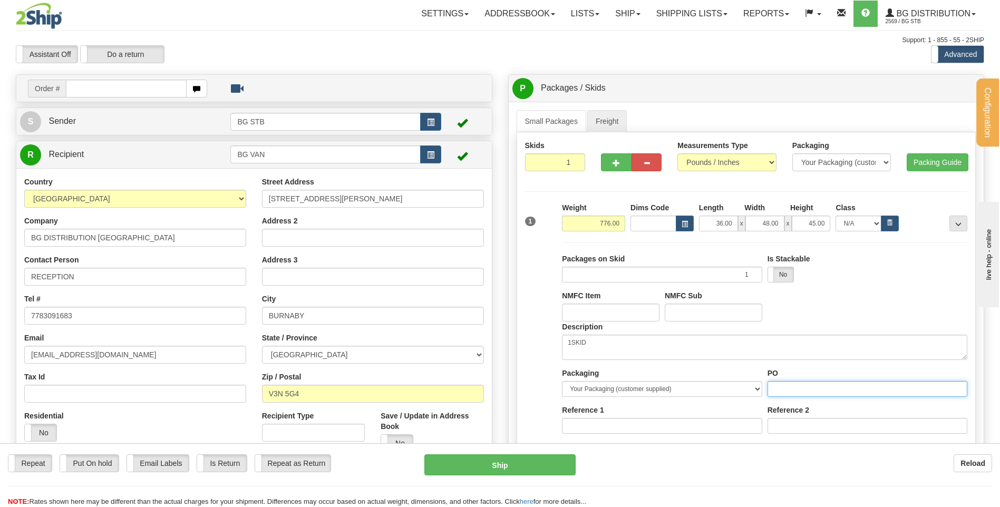
click at [778, 393] on input "PO" at bounding box center [867, 389] width 200 height 16
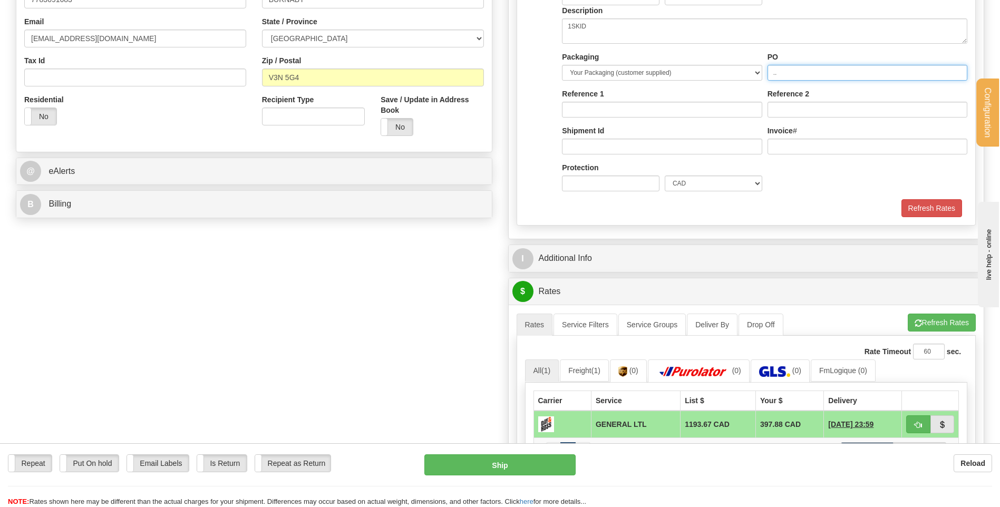
type input ".."
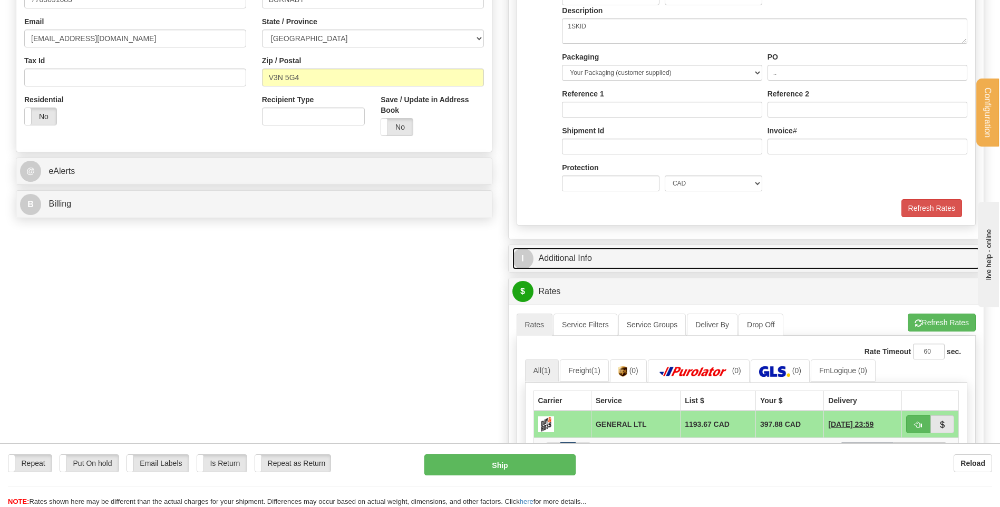
click at [631, 252] on link "I Additional Info" at bounding box center [746, 259] width 468 height 22
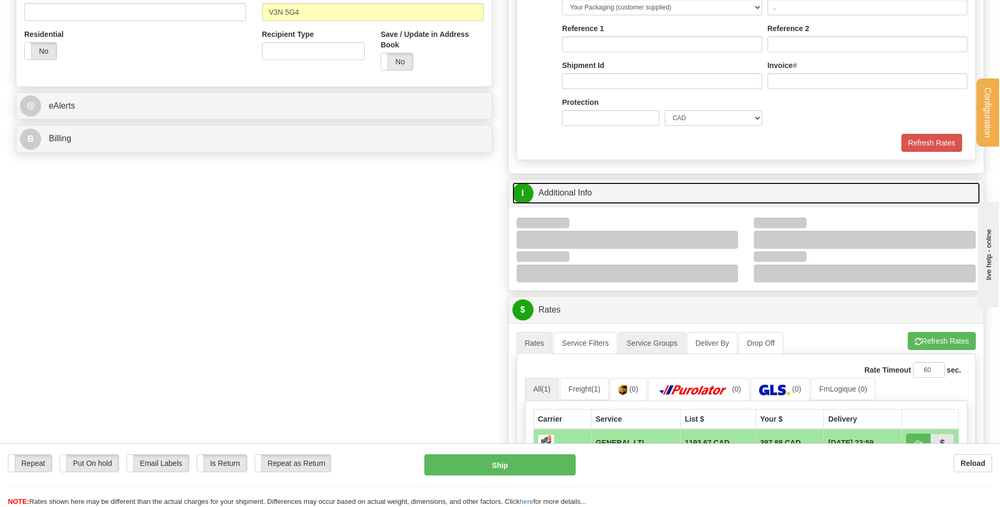
scroll to position [474, 0]
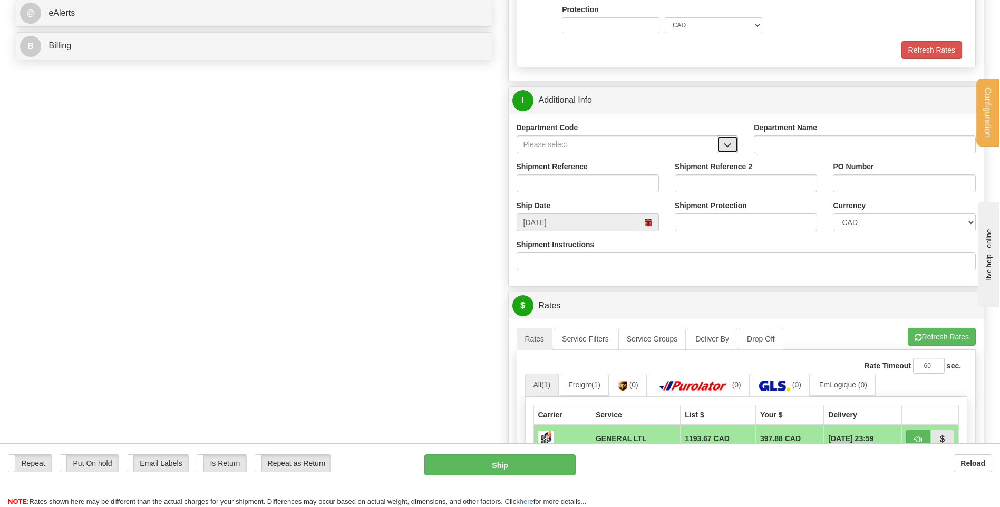
click at [720, 147] on button "button" at bounding box center [727, 144] width 21 height 18
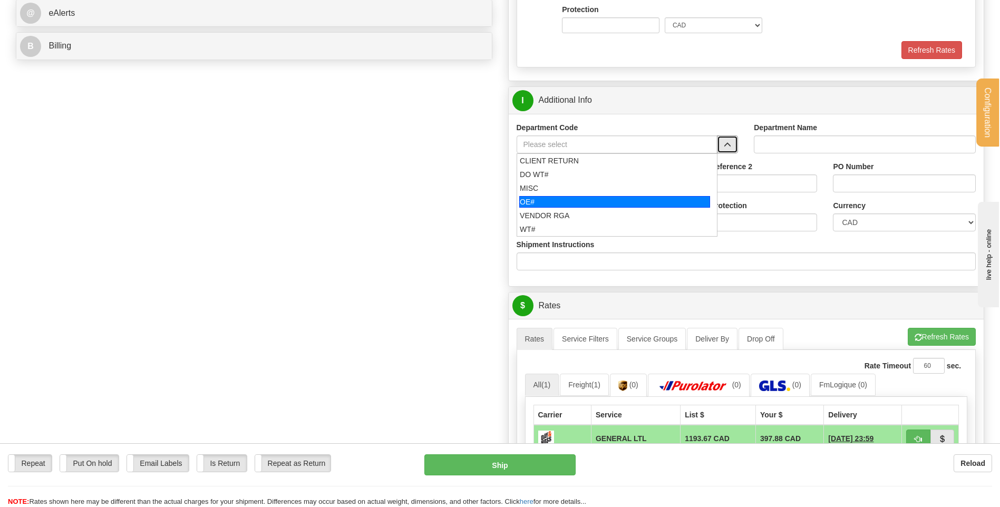
drag, startPoint x: 543, startPoint y: 203, endPoint x: 542, endPoint y: 196, distance: 7.5
click at [542, 202] on div "OE#" at bounding box center [614, 202] width 191 height 12
type input "OE#"
type input "ORDERS"
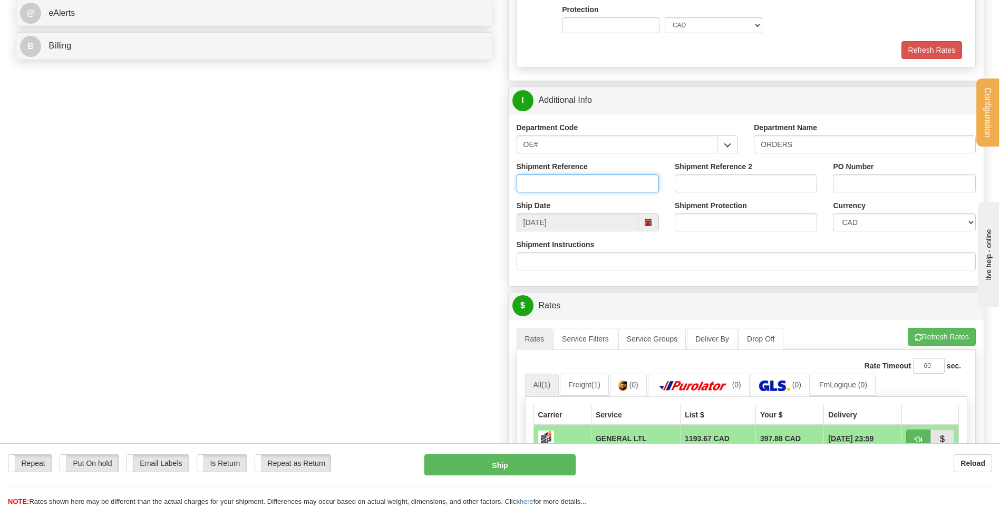
click at [543, 182] on input "Shipment Reference" at bounding box center [588, 183] width 142 height 18
click at [559, 149] on input "OE#" at bounding box center [617, 144] width 201 height 18
click at [730, 147] on span "button" at bounding box center [727, 145] width 7 height 7
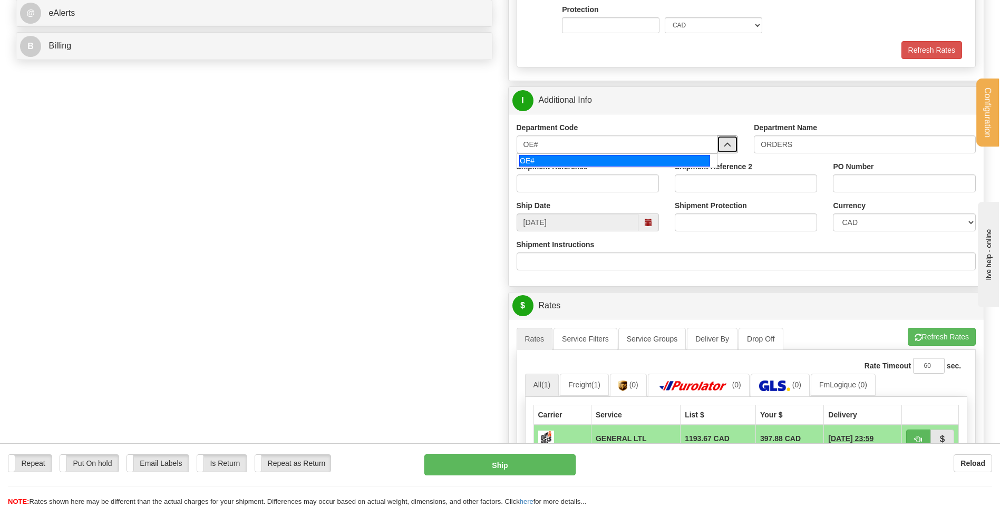
drag, startPoint x: 558, startPoint y: 153, endPoint x: 474, endPoint y: 141, distance: 84.6
click at [474, 141] on div "Create a label for the return Create Pickup Without Label Order #" at bounding box center [500, 140] width 984 height 1080
drag, startPoint x: 538, startPoint y: 142, endPoint x: 424, endPoint y: 150, distance: 114.1
click at [427, 149] on div "Create a label for the return Create Pickup Without Label Order #" at bounding box center [500, 140] width 984 height 1080
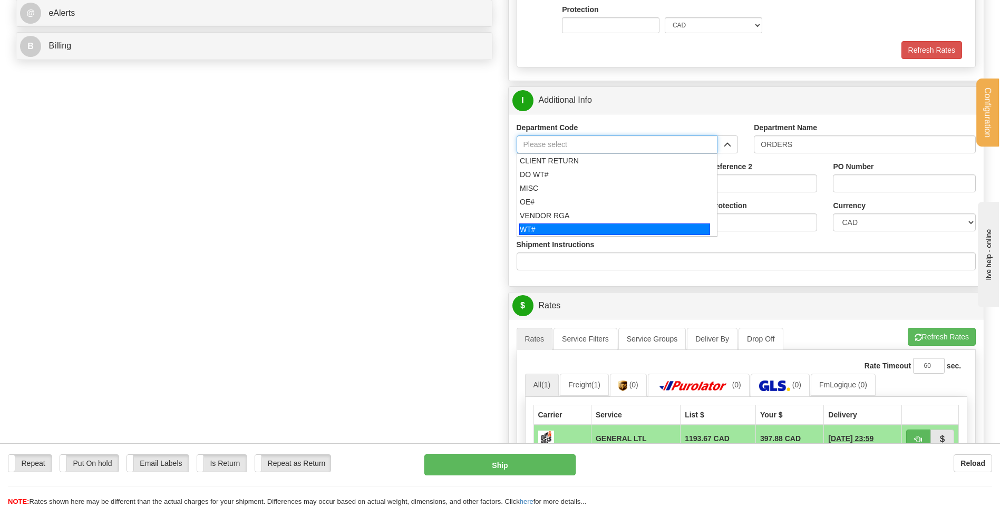
click at [538, 226] on div "WT#" at bounding box center [614, 229] width 191 height 12
type input "WT#"
type input "WAREHOUSE TRANSFERS"
type input "WT#"
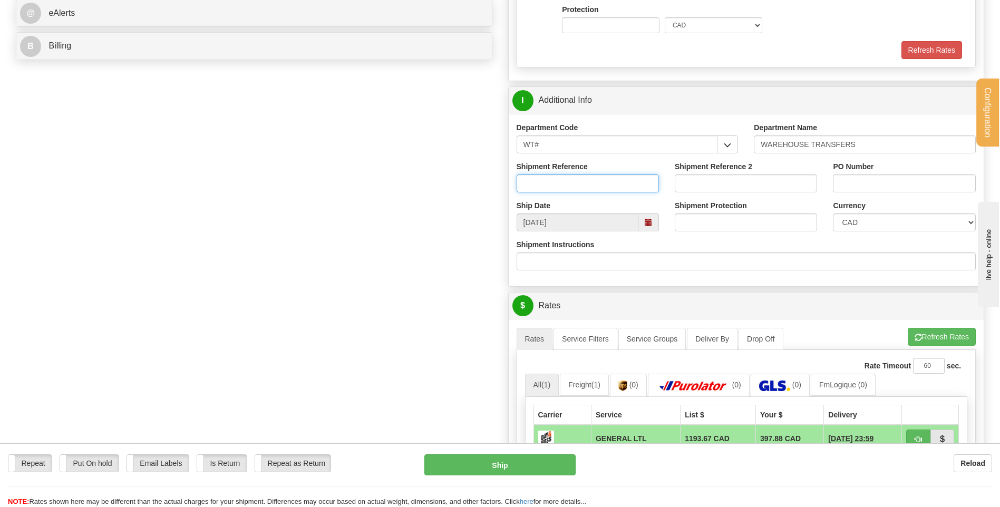
click at [555, 179] on input "Shipment Reference" at bounding box center [588, 183] width 142 height 18
type input "TRANSFERT 09"
click at [931, 178] on input "PO Number" at bounding box center [904, 183] width 142 height 18
type input "TRANSFERT [GEOGRAPHIC_DATA]"
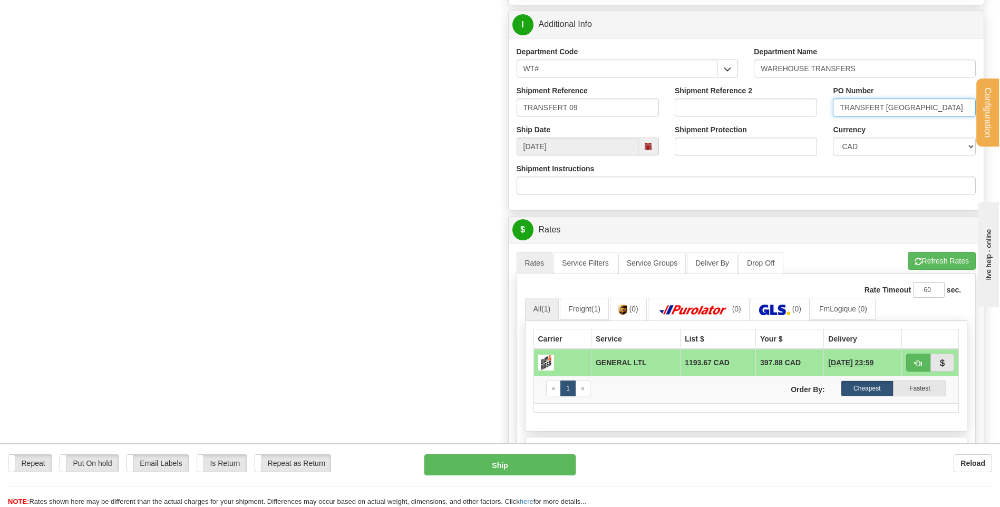
scroll to position [633, 0]
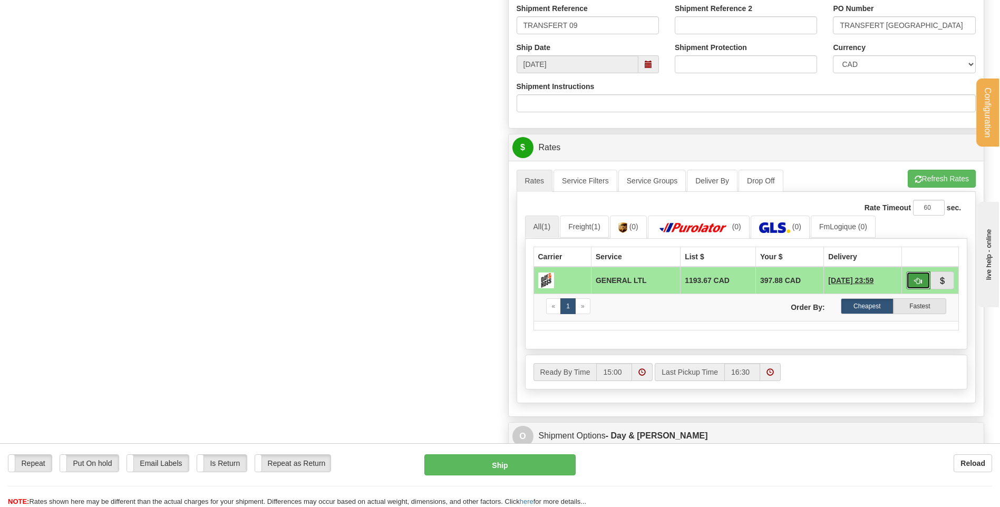
click at [917, 280] on span "button" at bounding box center [918, 281] width 7 height 7
type input "GL"
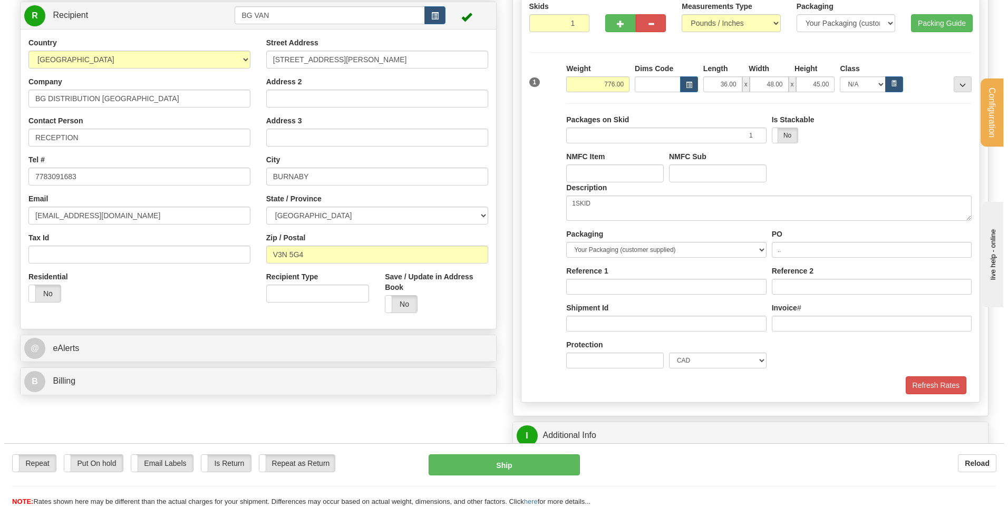
scroll to position [211, 0]
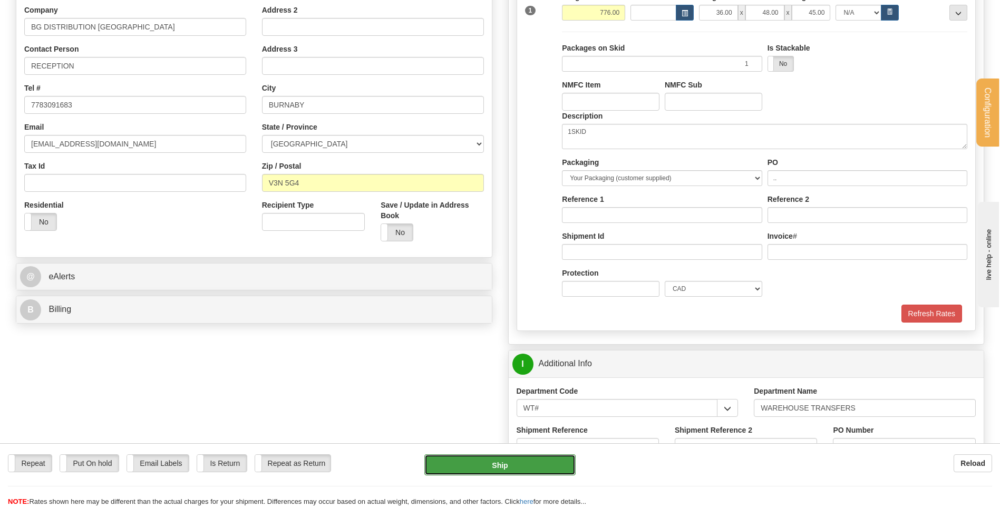
click at [533, 455] on button "Ship" at bounding box center [499, 464] width 151 height 21
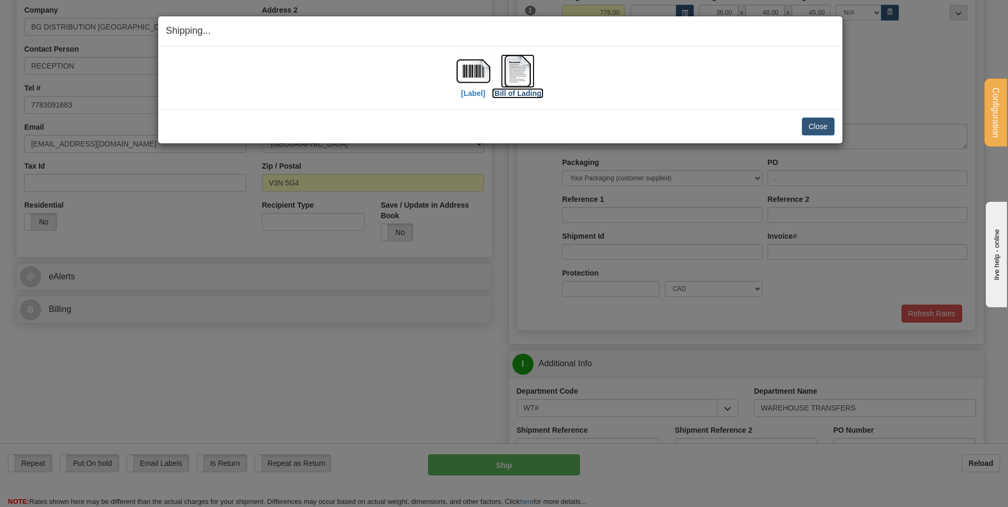
click at [515, 73] on img at bounding box center [518, 71] width 34 height 34
click at [473, 68] on img at bounding box center [473, 71] width 34 height 34
click at [808, 126] on button "Close" at bounding box center [818, 127] width 33 height 18
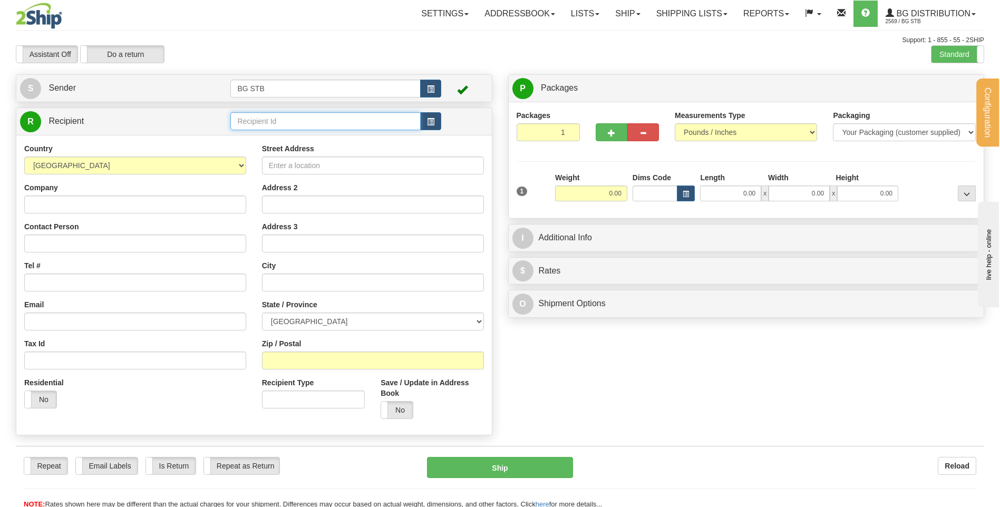
click at [296, 118] on input "text" at bounding box center [325, 121] width 190 height 18
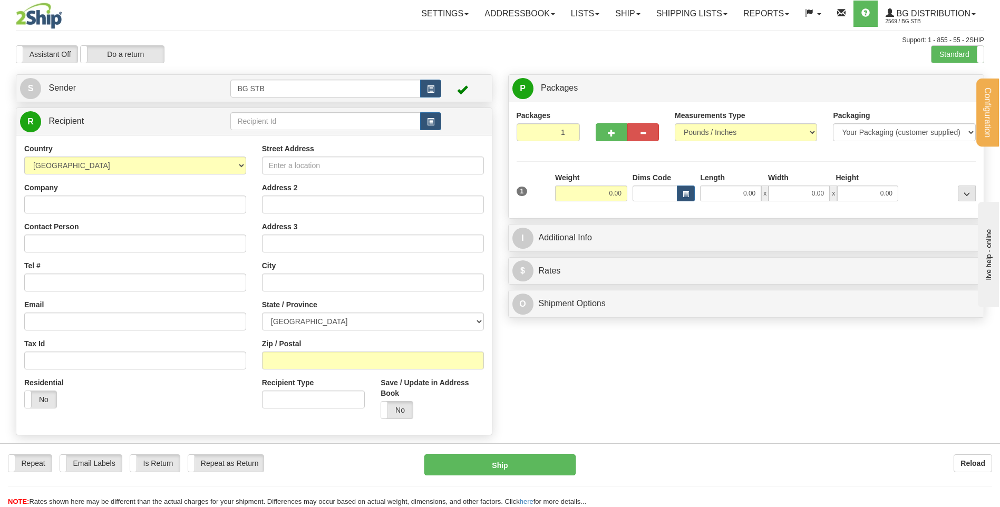
click at [950, 40] on div "Support: 1 - 855 - 55 - 2SHIP" at bounding box center [500, 40] width 968 height 9
click at [954, 49] on label "Standard" at bounding box center [957, 54] width 52 height 17
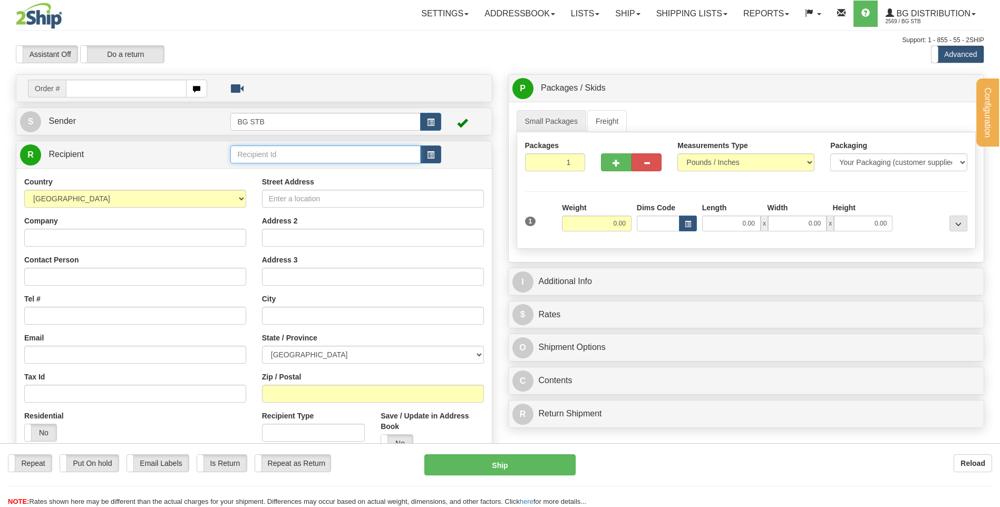
click at [349, 154] on input "text" at bounding box center [325, 154] width 190 height 18
type input "[PERSON_NAME]"
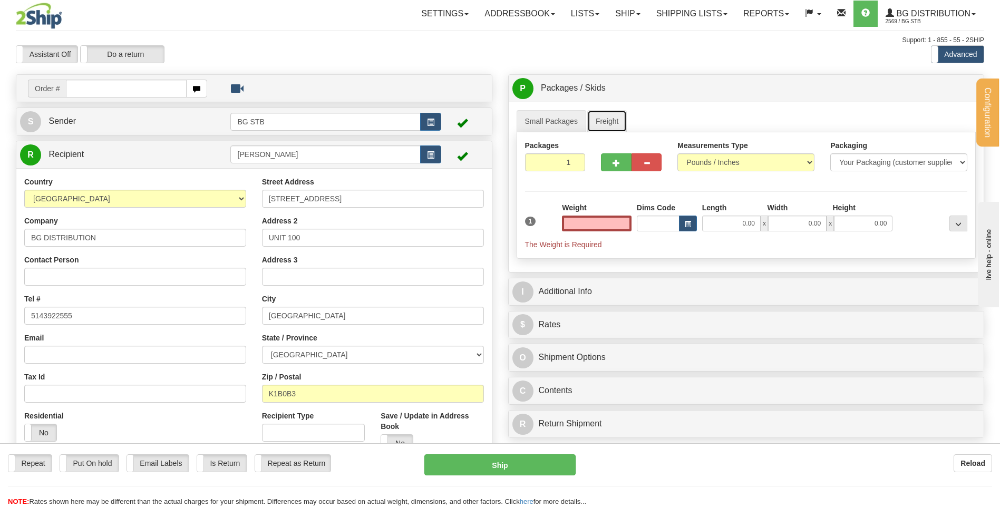
type input "0.00"
click at [608, 118] on link "Freight" at bounding box center [607, 121] width 40 height 22
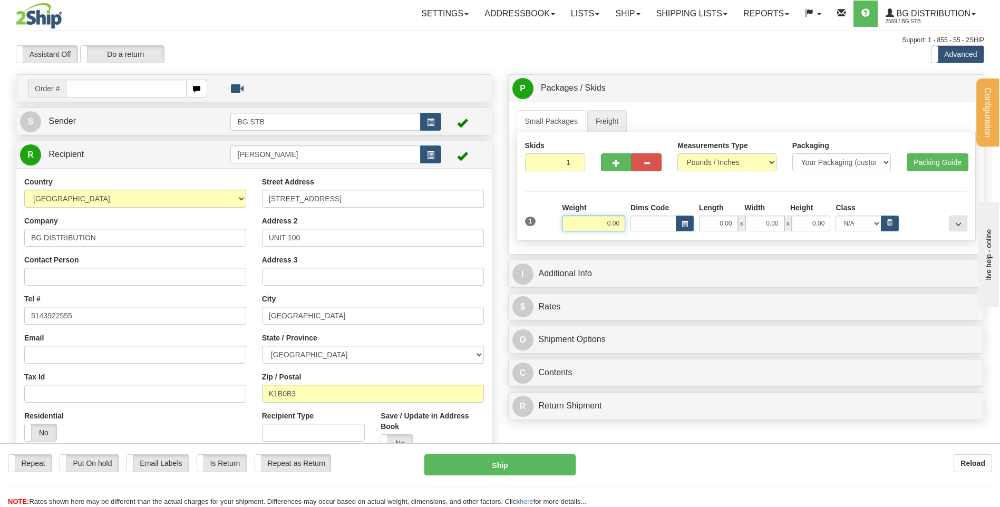
click at [574, 216] on input "0.00" at bounding box center [593, 224] width 63 height 16
type input "302.00"
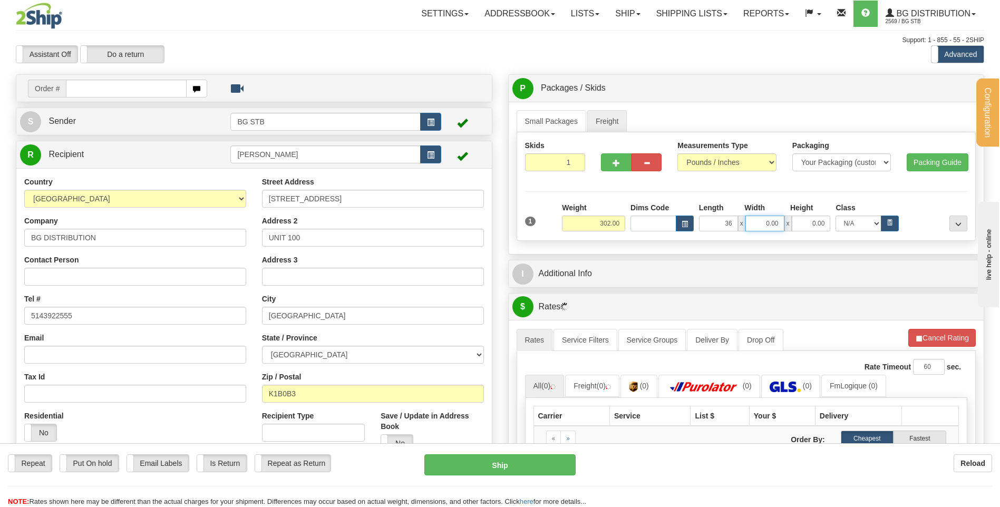
type input "36.00"
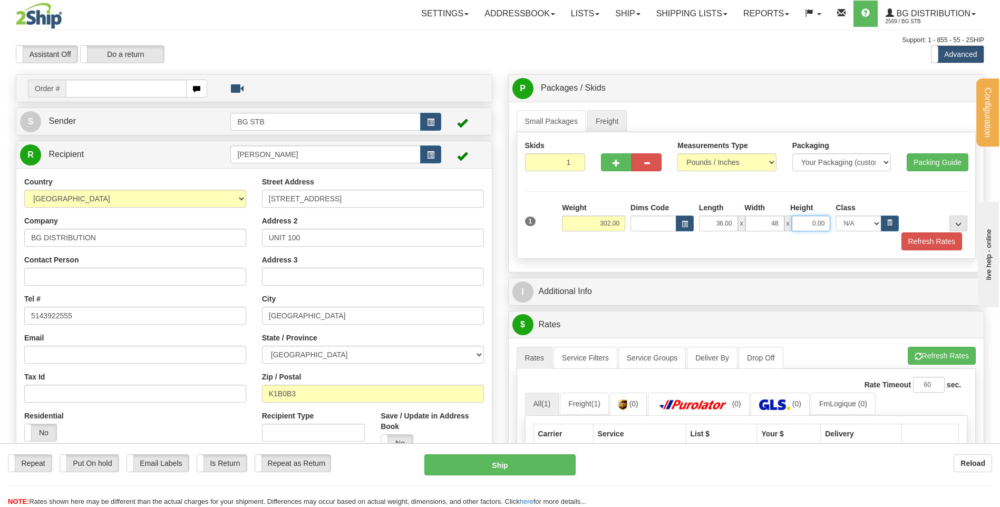
type input "48.00"
type input "27.00"
click at [958, 224] on span "..." at bounding box center [958, 224] width 6 height 6
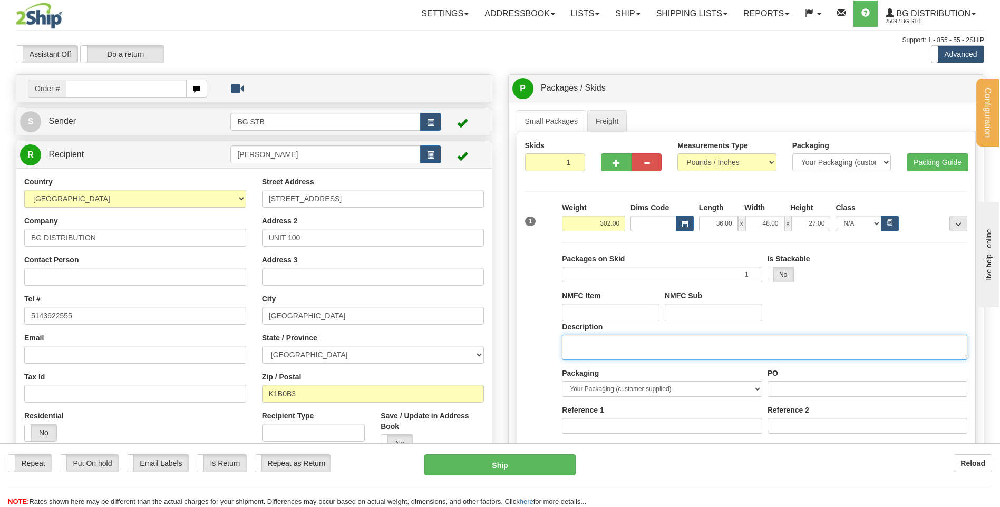
click at [578, 351] on textarea "Description" at bounding box center [764, 347] width 405 height 25
type textarea "1 SKID"
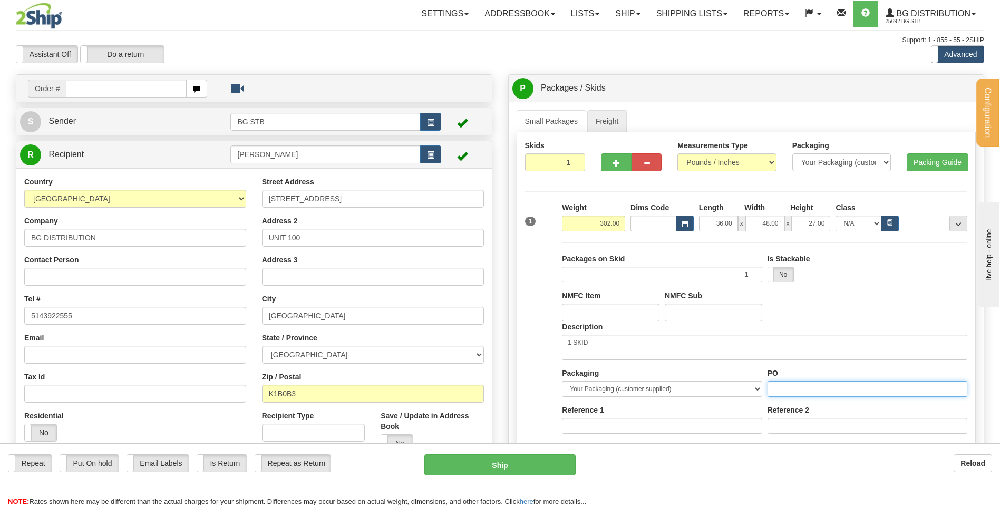
click at [780, 385] on input "PO" at bounding box center [867, 389] width 200 height 16
type input "..."
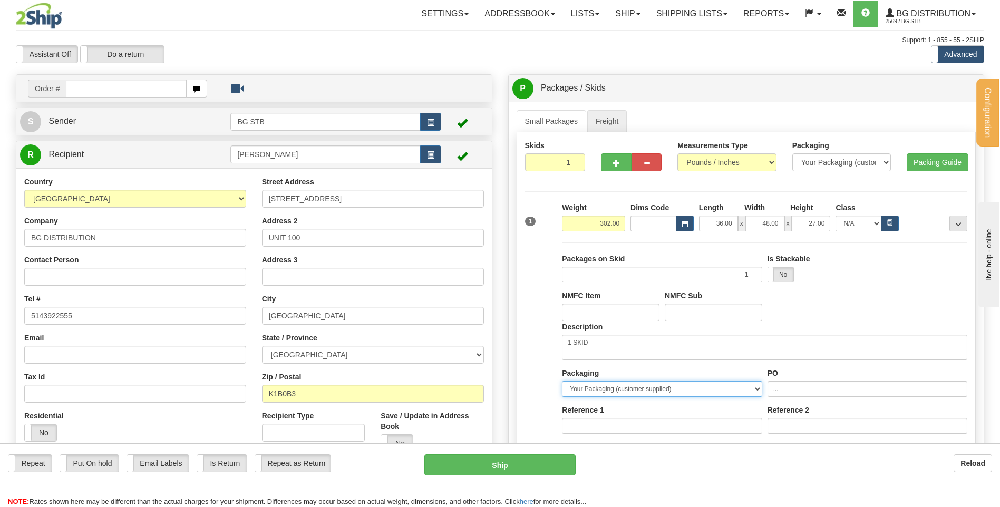
click at [735, 384] on select "Your Packaging (customer supplied) Box (carrier supplied) Bundle Euro Pallet Pa…" at bounding box center [662, 389] width 200 height 16
click at [791, 362] on div "Description 1 SKID" at bounding box center [764, 345] width 411 height 46
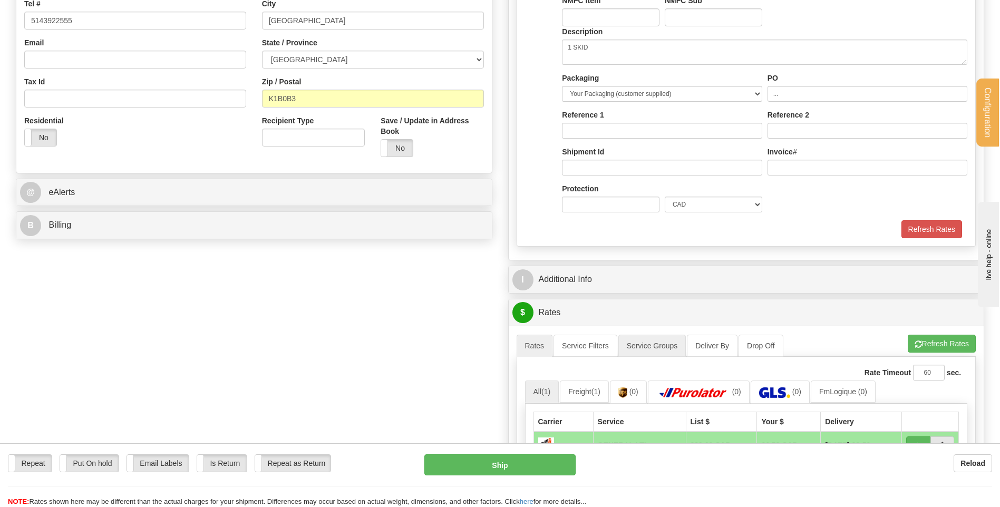
scroll to position [369, 0]
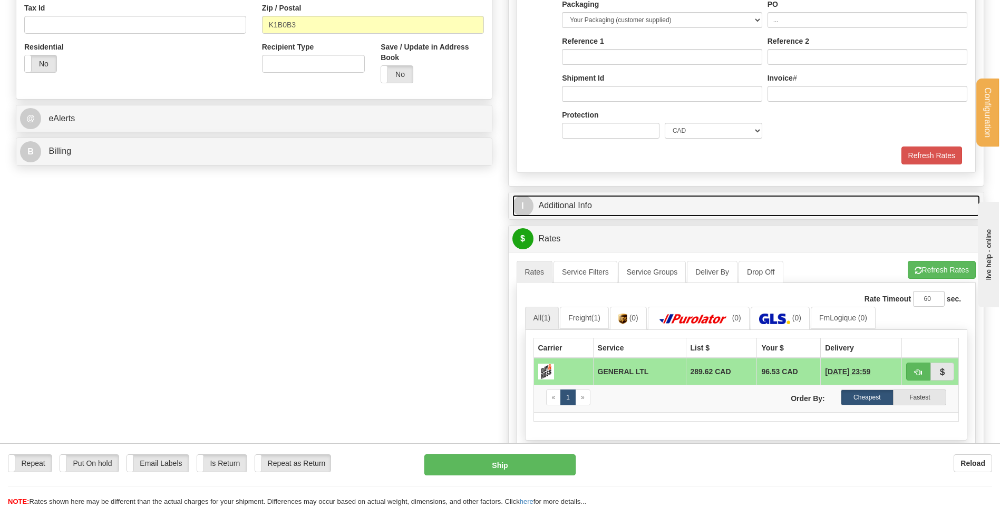
click at [549, 200] on link "I Additional Info" at bounding box center [746, 206] width 468 height 22
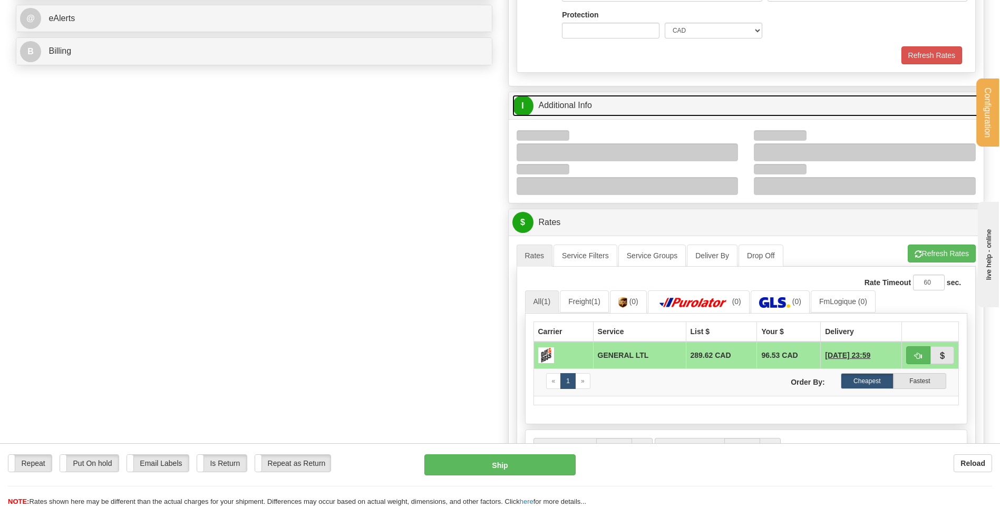
scroll to position [527, 0]
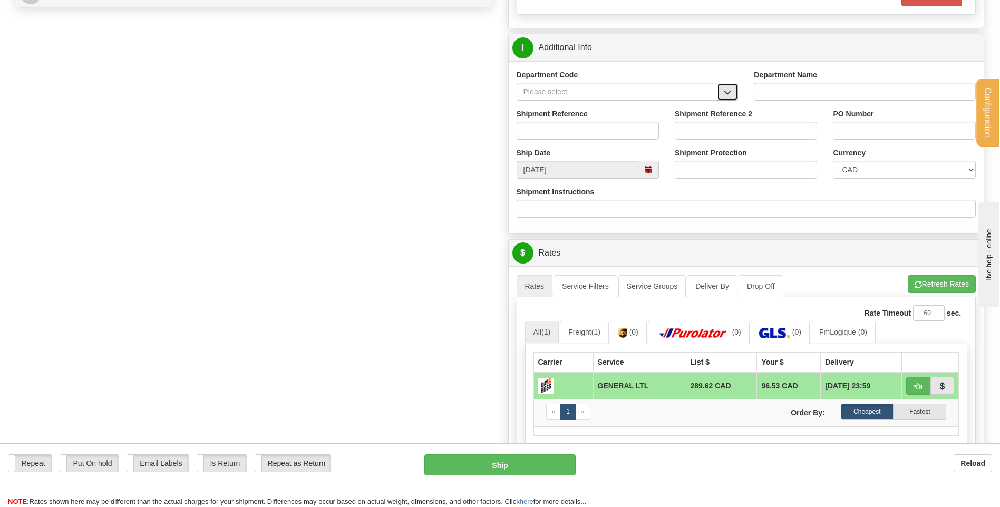
click at [726, 93] on span "button" at bounding box center [727, 92] width 7 height 7
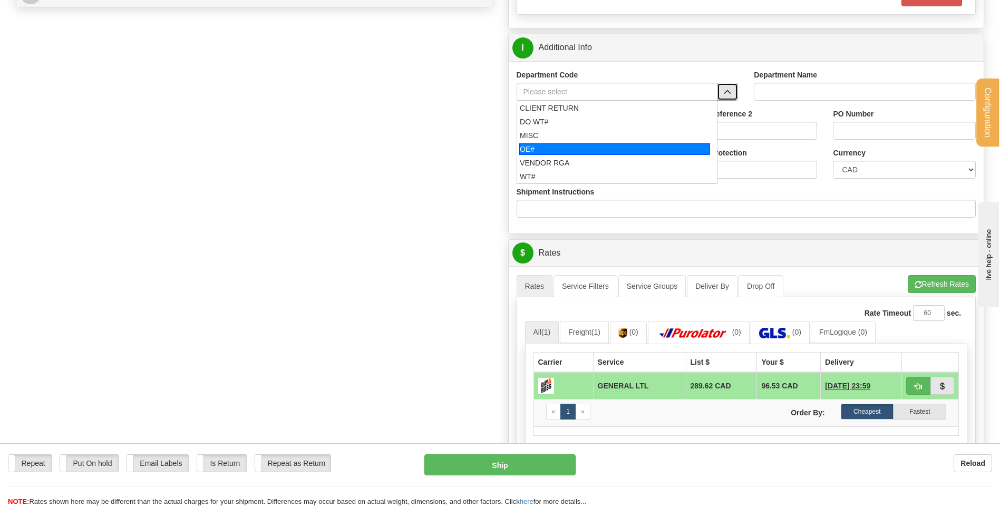
click at [602, 155] on li "OE#" at bounding box center [617, 149] width 200 height 14
type input "OE#"
type input "ORDERS"
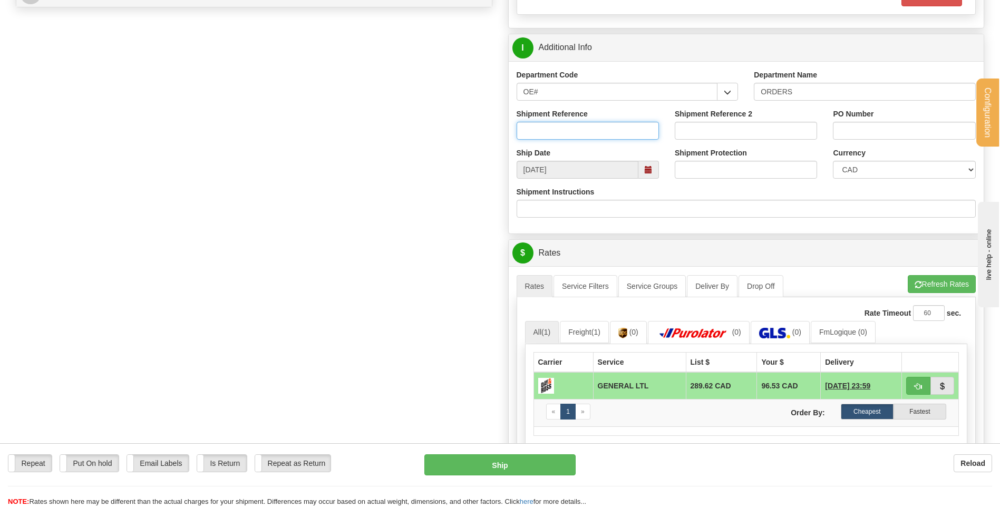
click at [594, 131] on input "Shipment Reference" at bounding box center [588, 131] width 142 height 18
type input "TRANSFERT 09"
type input "RECEPTION"
type input "admalantan@bgdistribution.ca"
select select "BC"
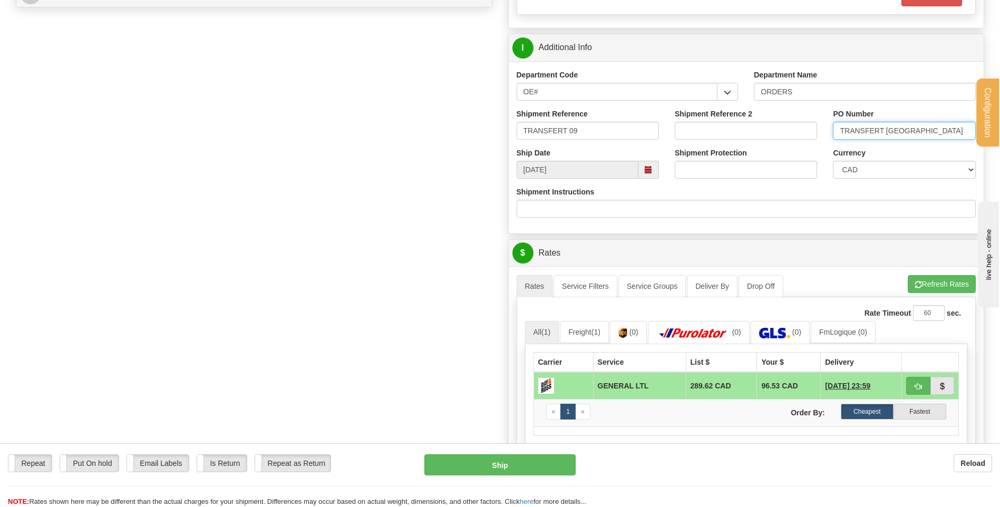
drag, startPoint x: 937, startPoint y: 128, endPoint x: 889, endPoint y: 129, distance: 48.5
click at [889, 129] on input "TRANSFERT VANCOUVER" at bounding box center [904, 131] width 142 height 18
type input "TRANSFERT OTTAWA"
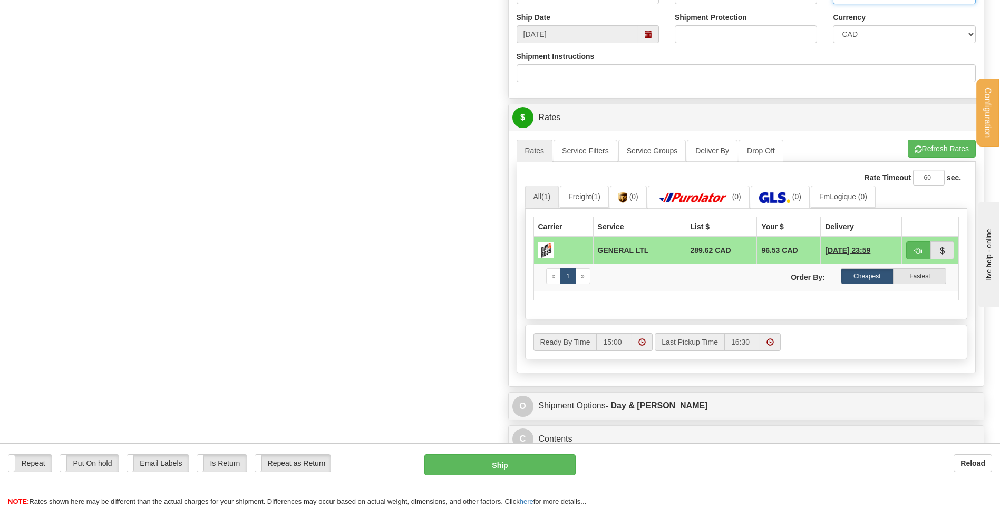
scroll to position [685, 0]
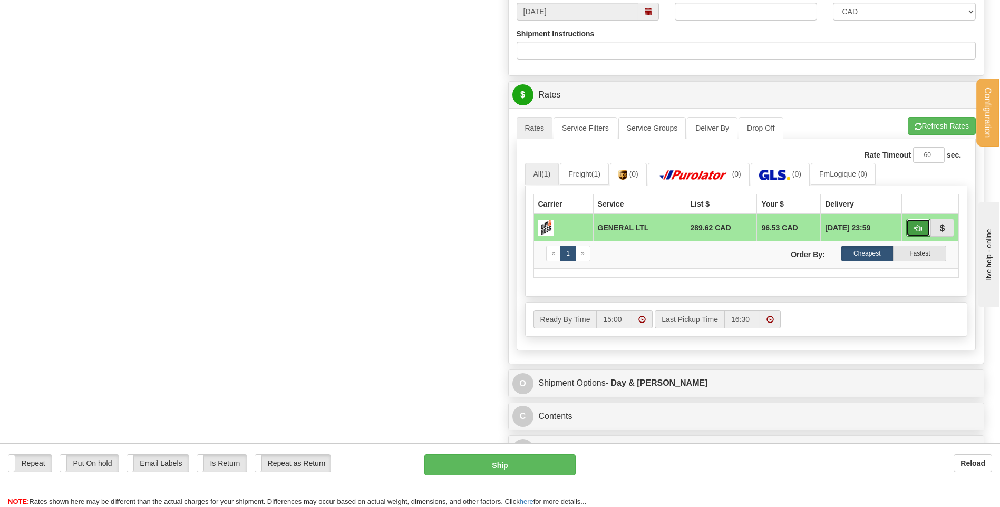
click at [907, 223] on button "button" at bounding box center [918, 228] width 24 height 18
type input "GL"
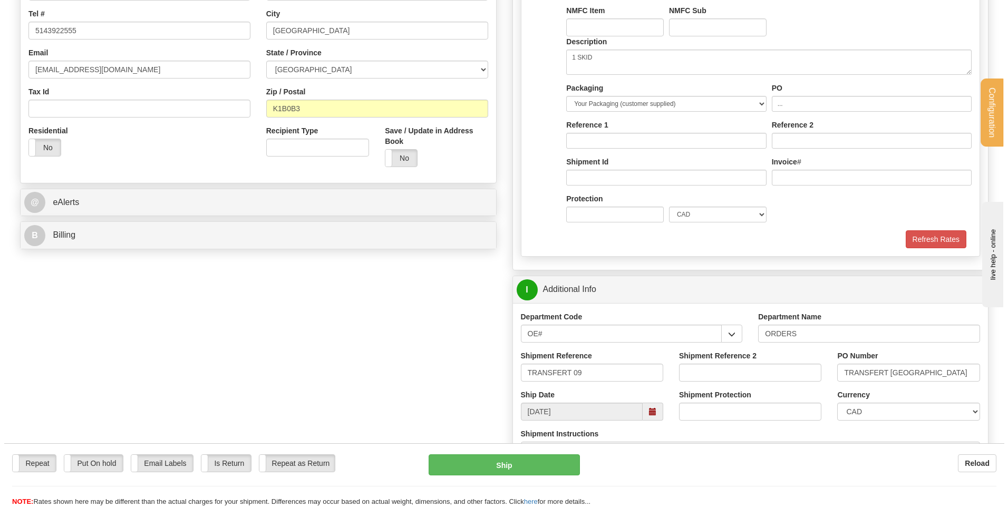
scroll to position [308, 0]
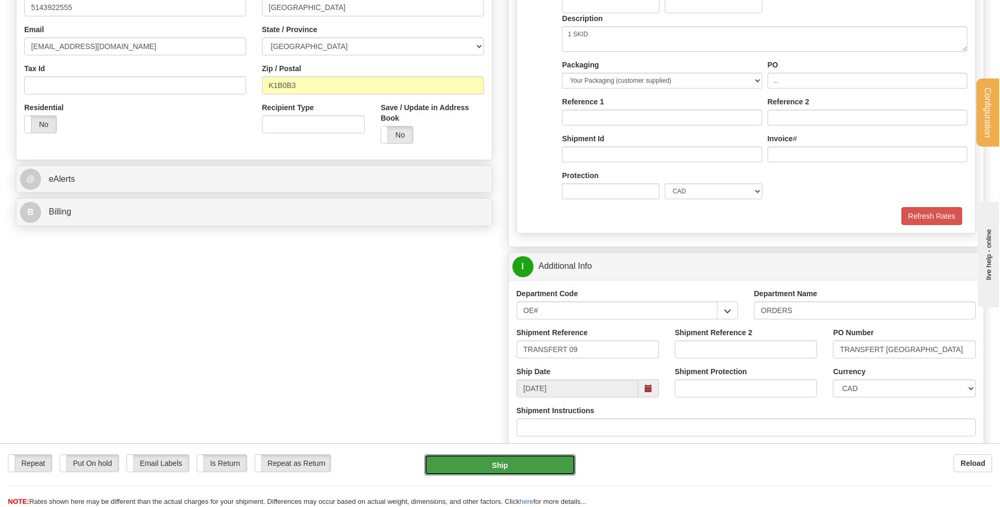
click at [517, 458] on button "Ship" at bounding box center [499, 464] width 151 height 21
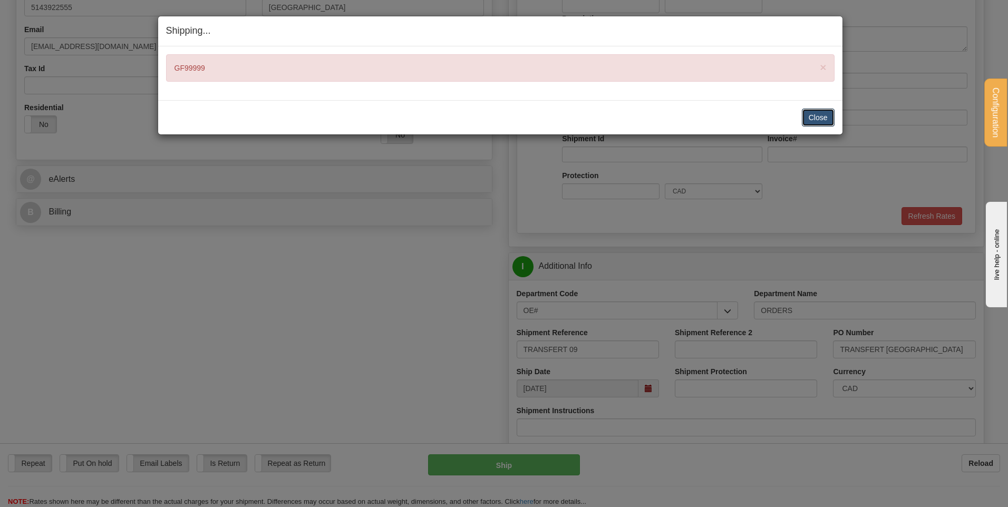
drag, startPoint x: 819, startPoint y: 111, endPoint x: 794, endPoint y: 149, distance: 45.2
click at [819, 111] on button "Close" at bounding box center [818, 118] width 33 height 18
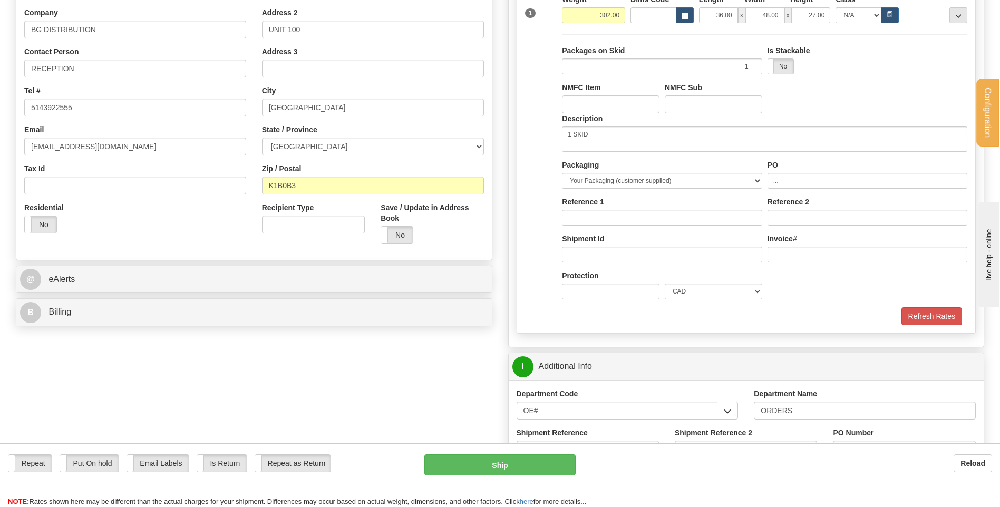
scroll to position [98, 0]
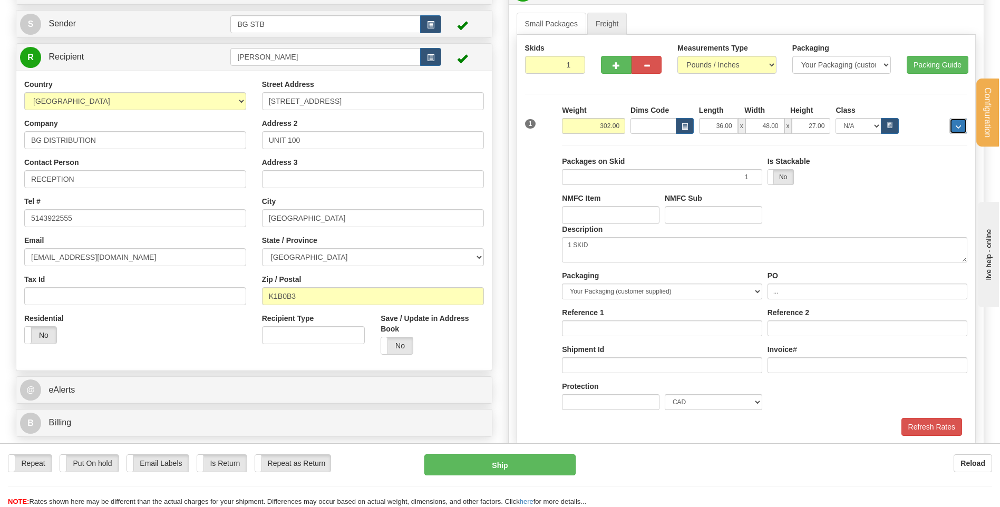
click at [950, 128] on button "..." at bounding box center [958, 126] width 18 height 16
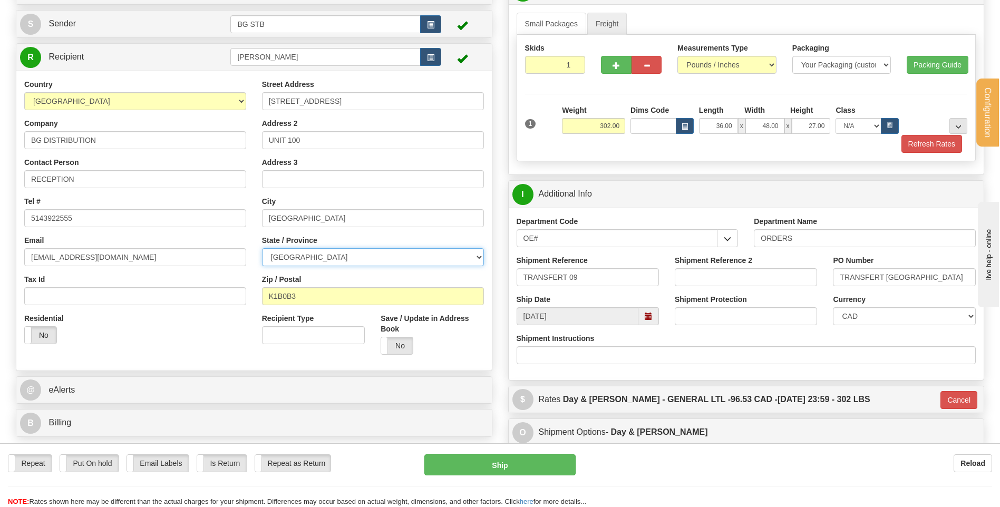
click at [348, 256] on select "ALBERTA BRITISH COLUMBIA MANITOBA NEW BRUNSWICK NEWFOUNDLAND NOVA SCOTIA NUNAVU…" at bounding box center [373, 257] width 222 height 18
select select "ON"
click at [262, 248] on select "ALBERTA BRITISH COLUMBIA MANITOBA NEW BRUNSWICK NEWFOUNDLAND NOVA SCOTIA NUNAVU…" at bounding box center [373, 257] width 222 height 18
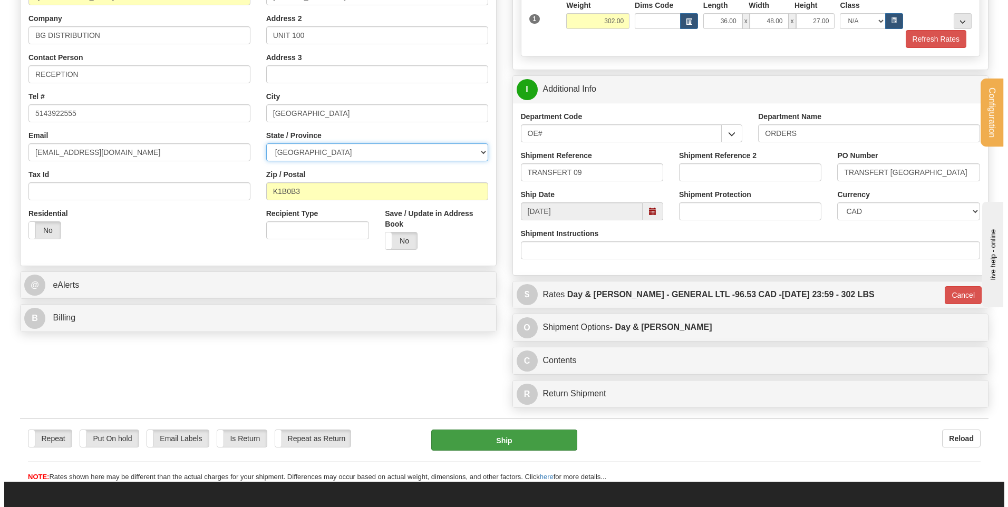
scroll to position [203, 0]
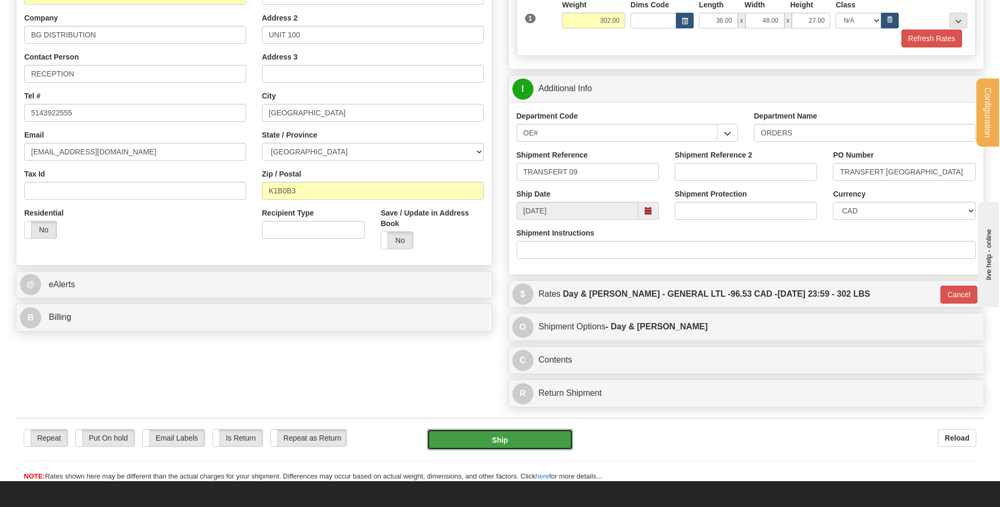
click at [510, 439] on button "Ship" at bounding box center [499, 439] width 145 height 21
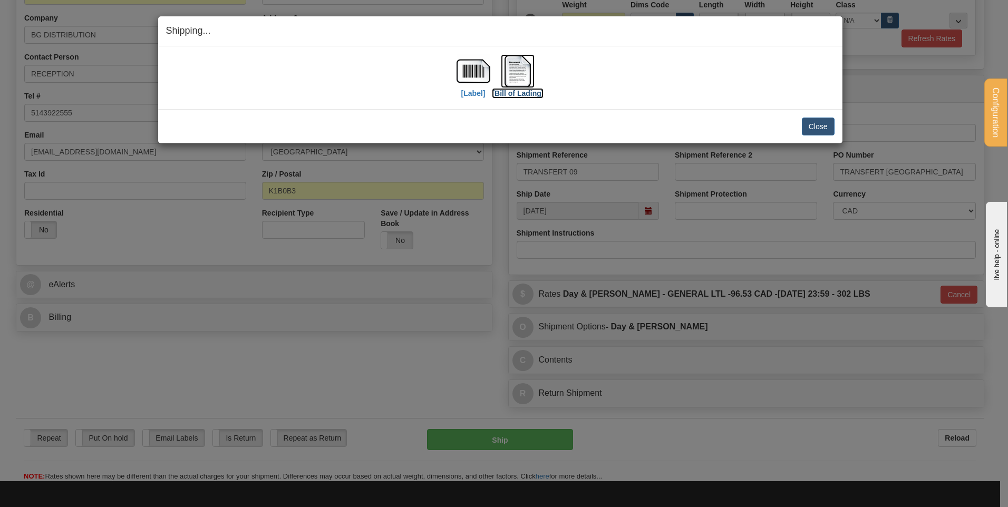
click at [520, 65] on img at bounding box center [518, 71] width 34 height 34
click at [472, 73] on img at bounding box center [473, 71] width 34 height 34
drag, startPoint x: 808, startPoint y: 113, endPoint x: 813, endPoint y: 124, distance: 11.6
click at [812, 122] on div "Close Cancel Cancel Shipment and Quit Pickup Quit Pickup ONLY" at bounding box center [500, 126] width 684 height 34
click at [815, 126] on button "Close" at bounding box center [818, 127] width 33 height 18
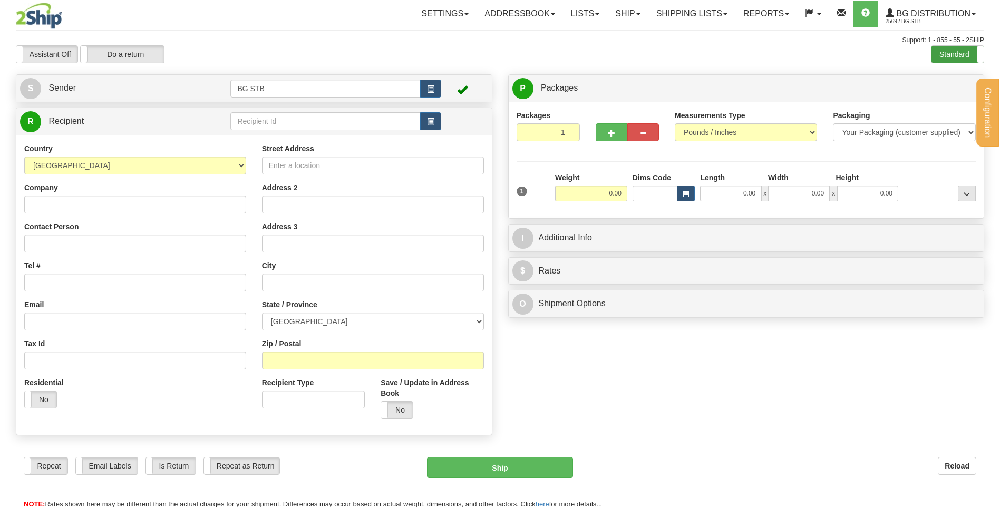
click at [961, 54] on label "Standard" at bounding box center [957, 54] width 52 height 17
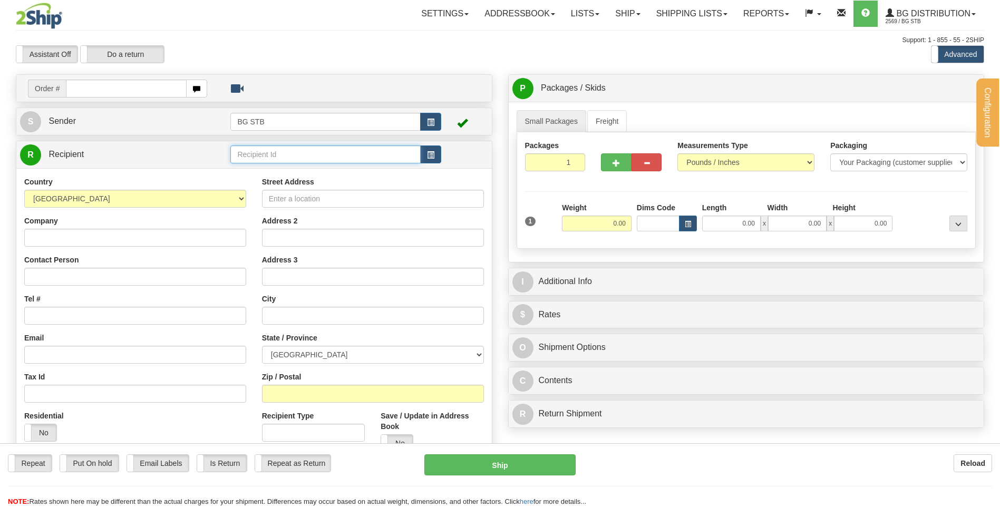
click at [255, 155] on input "text" at bounding box center [325, 154] width 190 height 18
type input "BG TOR"
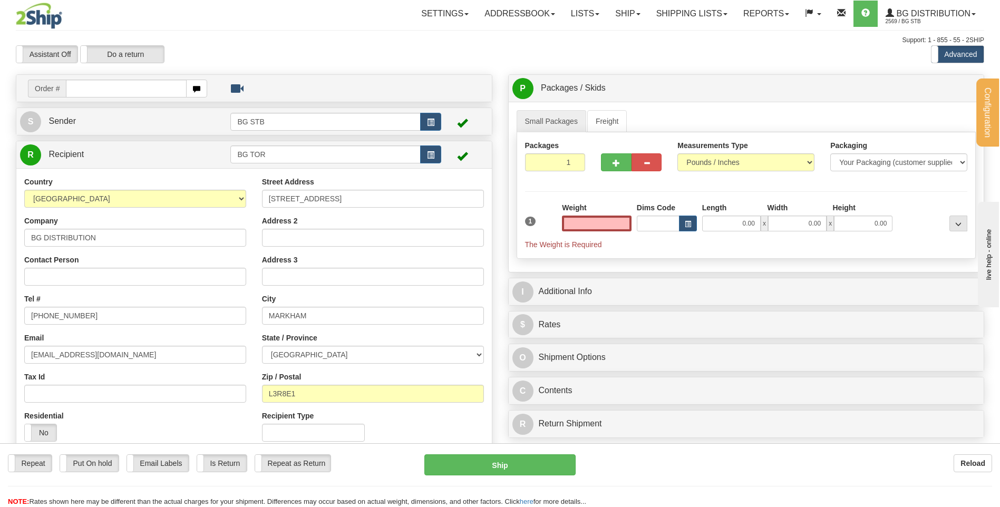
type input "0.00"
drag, startPoint x: 610, startPoint y: 134, endPoint x: 609, endPoint y: 124, distance: 10.6
click at [610, 131] on div "Small Packages Freight Packages 1 1" at bounding box center [747, 184] width 460 height 149
click at [609, 123] on link "Freight" at bounding box center [607, 121] width 40 height 22
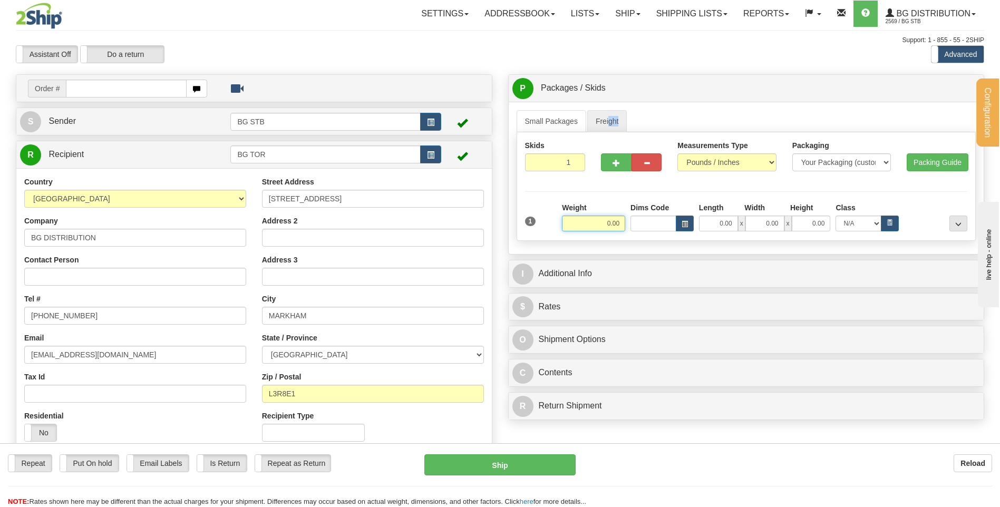
click at [602, 219] on input "0.00" at bounding box center [593, 224] width 63 height 16
type input "715.00"
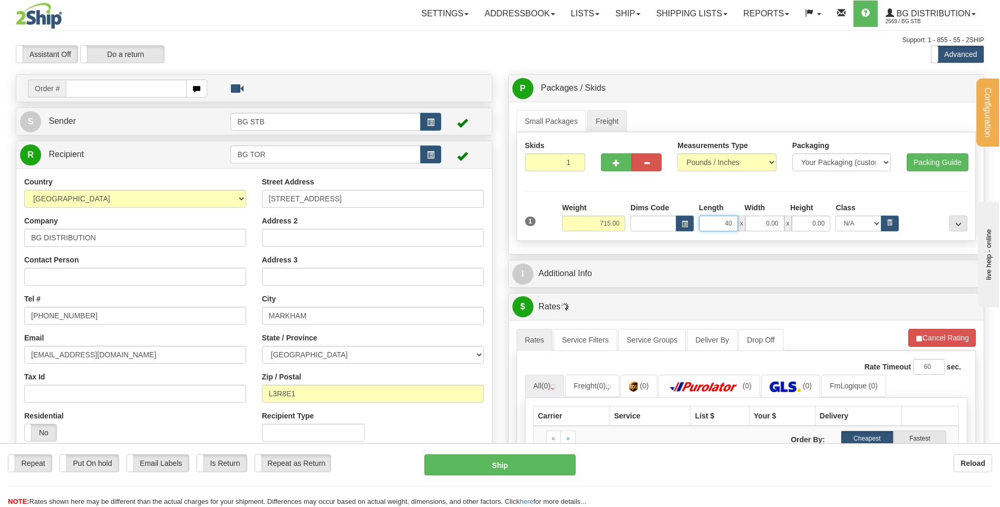
type input "40.00"
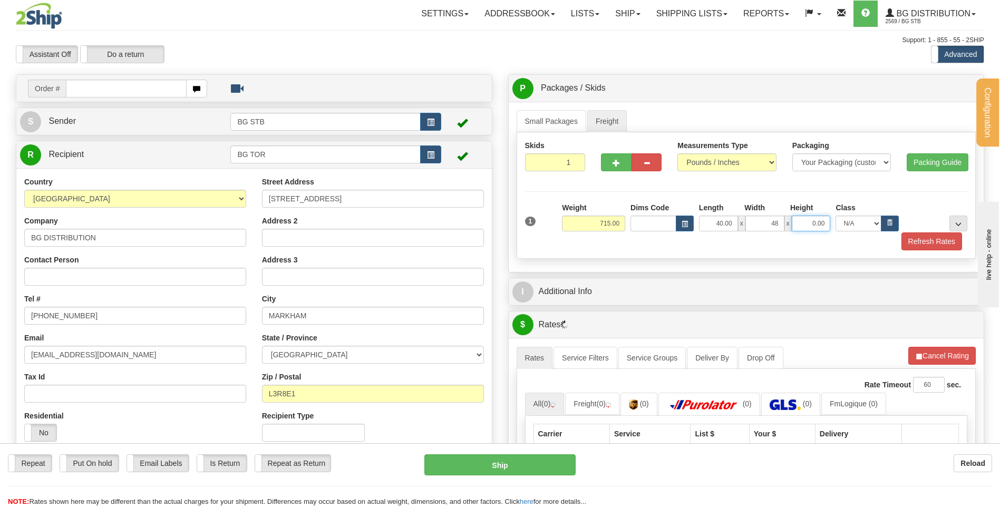
type input "48.00"
type input "30.00"
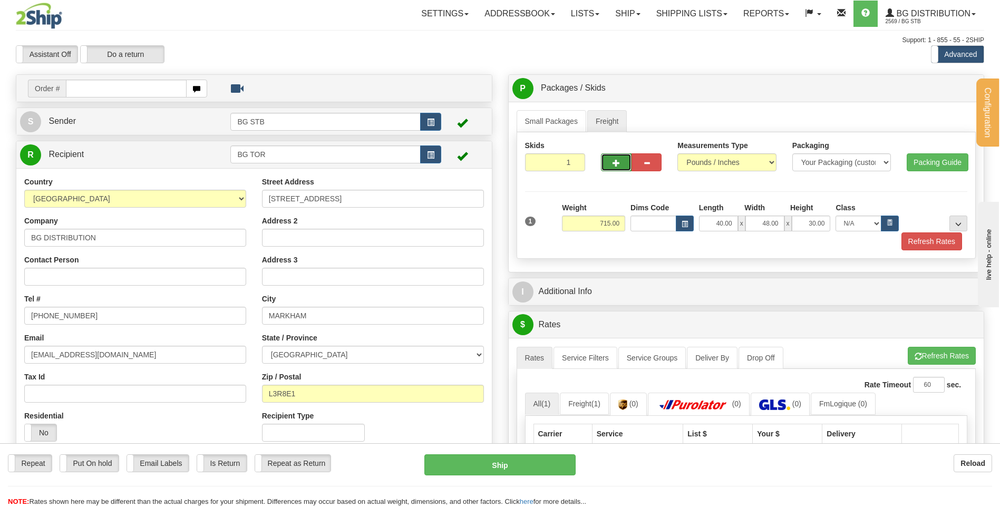
click at [610, 159] on button "button" at bounding box center [616, 162] width 30 height 18
type input "2"
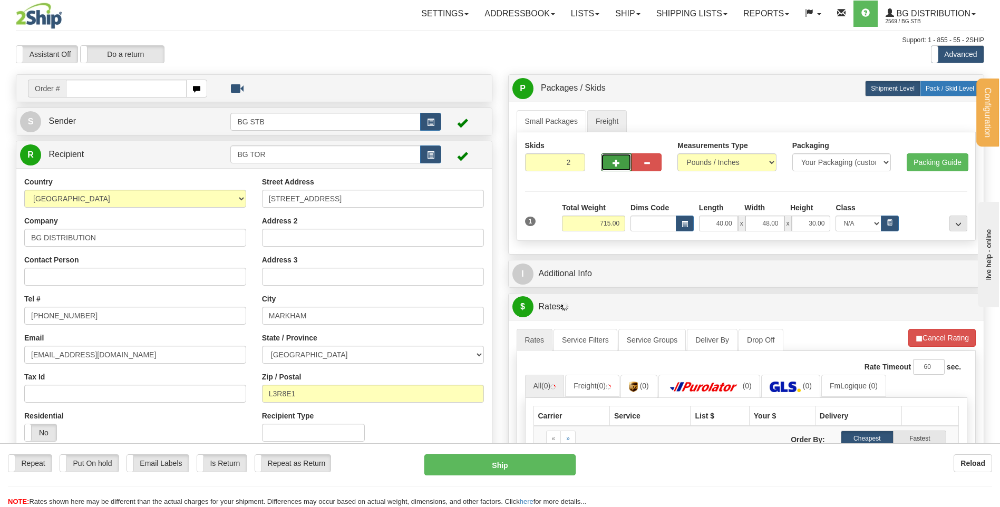
click at [936, 93] on label "Pack / Skid Level Pack.." at bounding box center [950, 89] width 60 height 16
radio input "true"
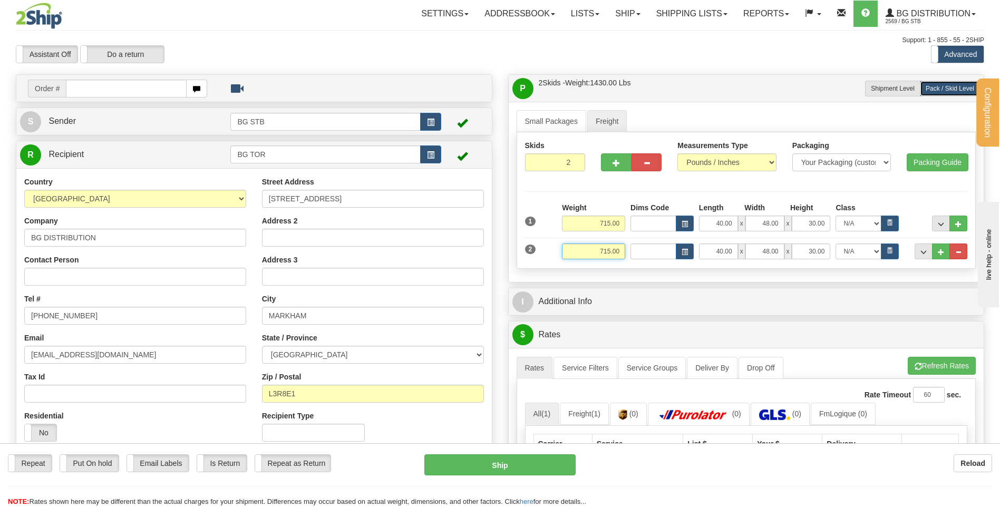
drag, startPoint x: 585, startPoint y: 250, endPoint x: 802, endPoint y: 249, distance: 217.2
click at [700, 252] on div "Weight 715.00 Length" at bounding box center [764, 252] width 411 height 16
type input "38.00"
type input "96.00"
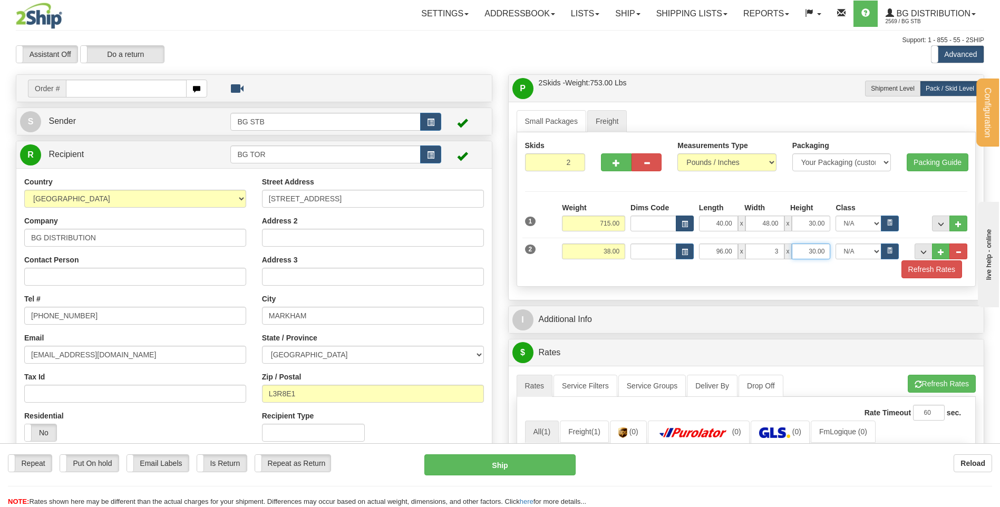
type input "3.00"
type input "5.00"
click at [938, 218] on button "..." at bounding box center [941, 224] width 18 height 16
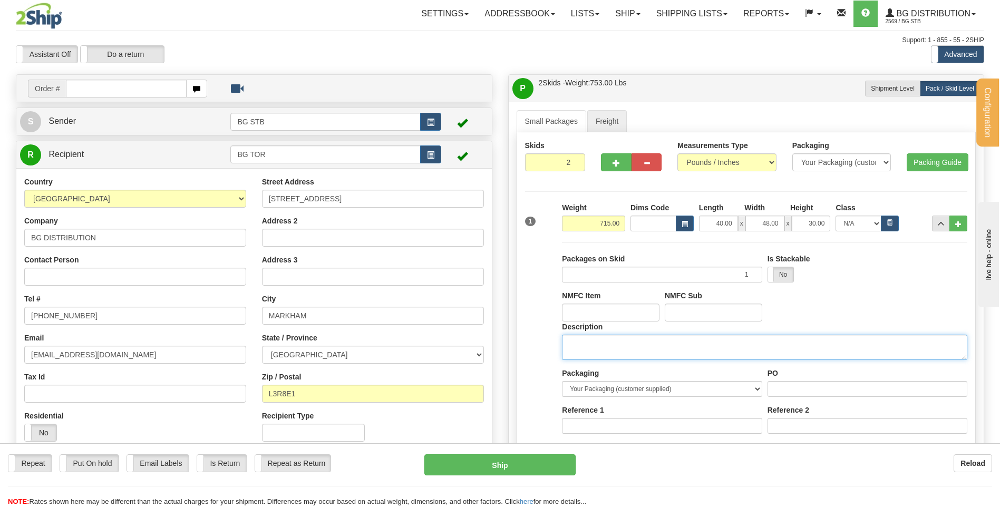
click at [568, 339] on textarea "Description" at bounding box center [764, 347] width 405 height 25
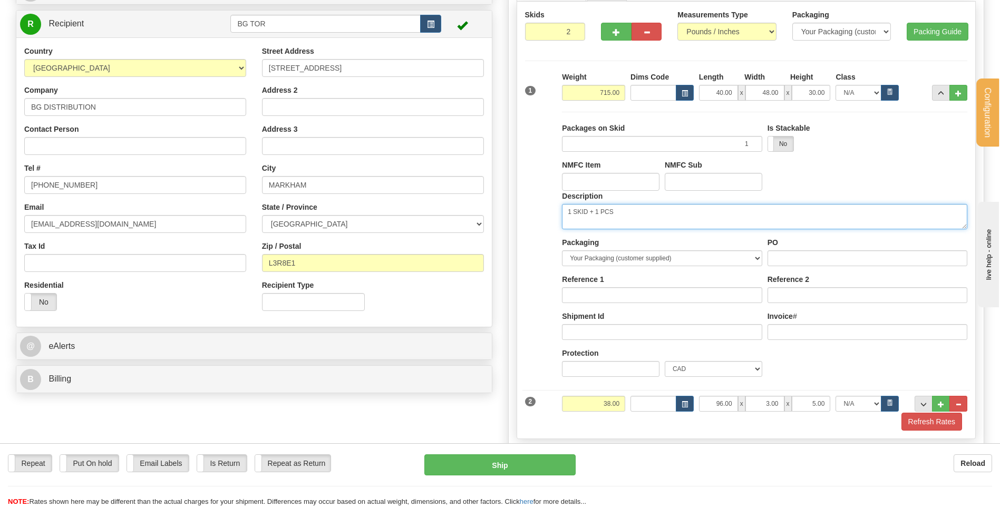
scroll to position [211, 0]
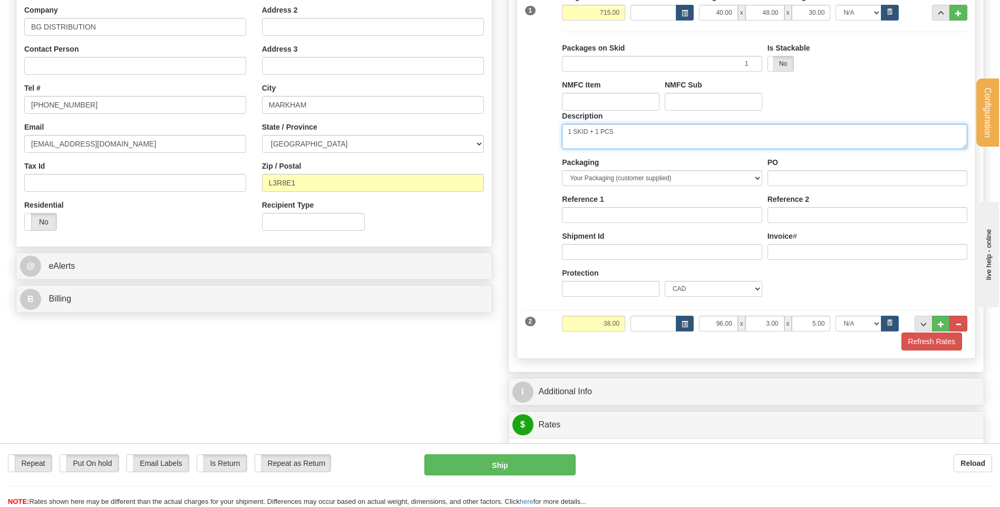
type textarea "1 SKID + 1 PCS"
click at [777, 178] on input "PO" at bounding box center [867, 178] width 200 height 16
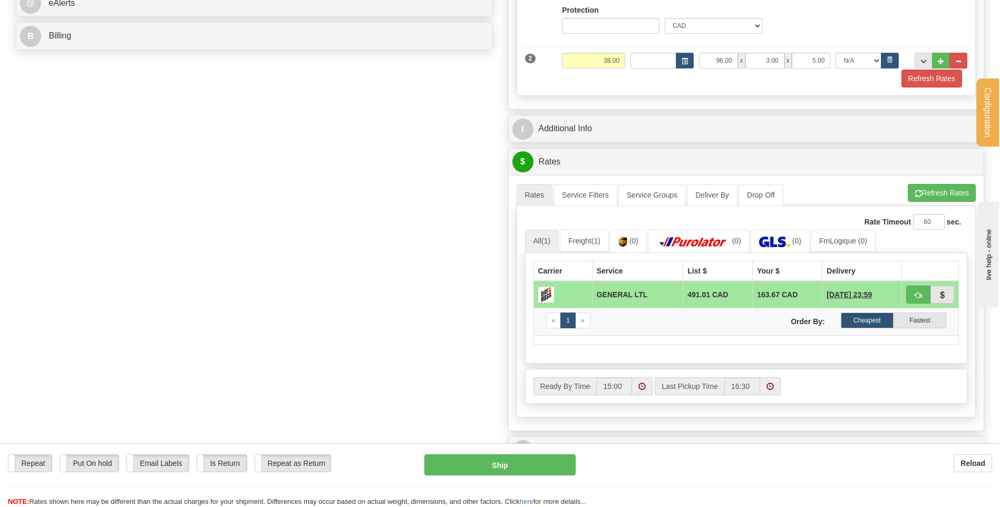
scroll to position [474, 0]
type input "..."
click at [597, 110] on div "P Packages / Skids 1 Packages - Weight: 0.00 Lbs 2 Skids - Weight: 753.00 Lbs S…" at bounding box center [746, 67] width 492 height 935
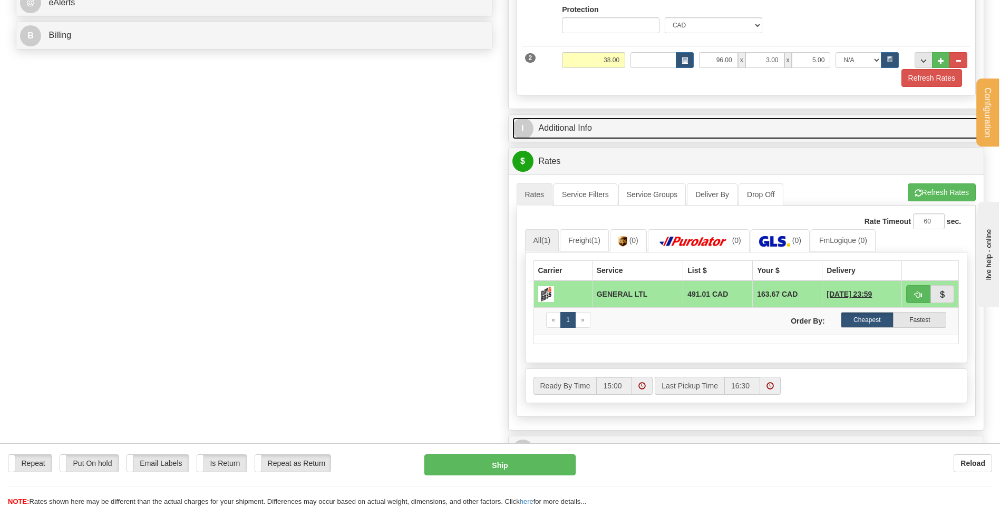
click at [601, 128] on link "I Additional Info" at bounding box center [746, 129] width 468 height 22
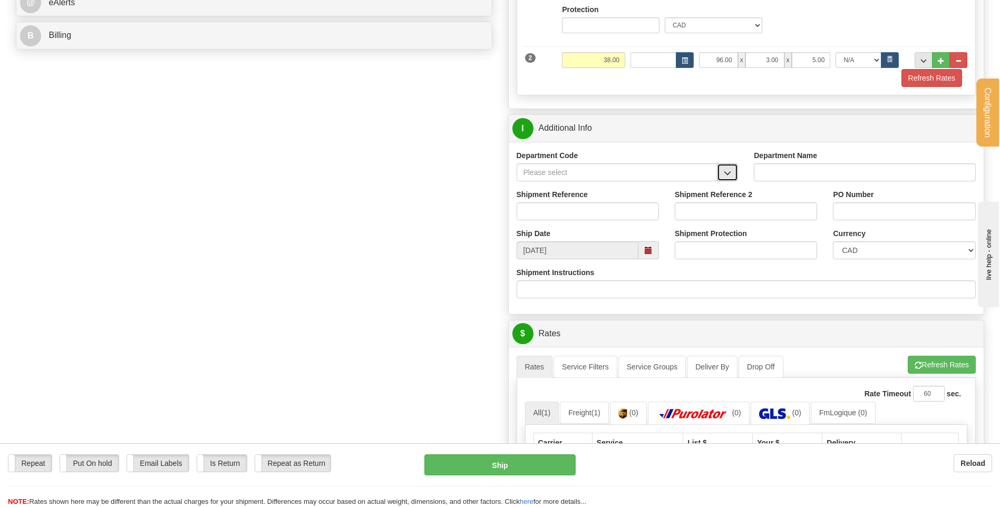
drag, startPoint x: 731, startPoint y: 167, endPoint x: 728, endPoint y: 176, distance: 9.0
click at [728, 176] on span "button" at bounding box center [727, 173] width 7 height 7
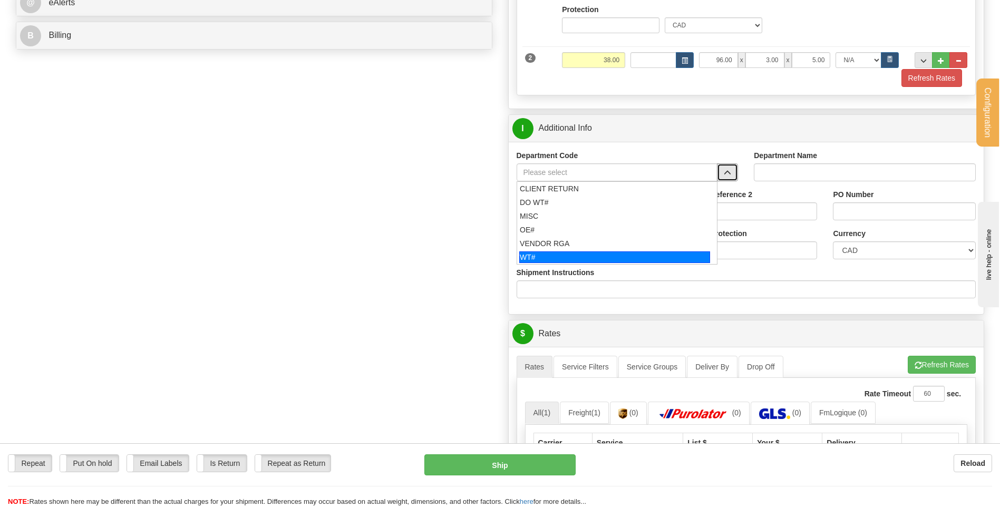
click at [547, 263] on li "WT#" at bounding box center [617, 257] width 200 height 14
type input "WT#"
type input "WAREHOUSE TRANSFERS"
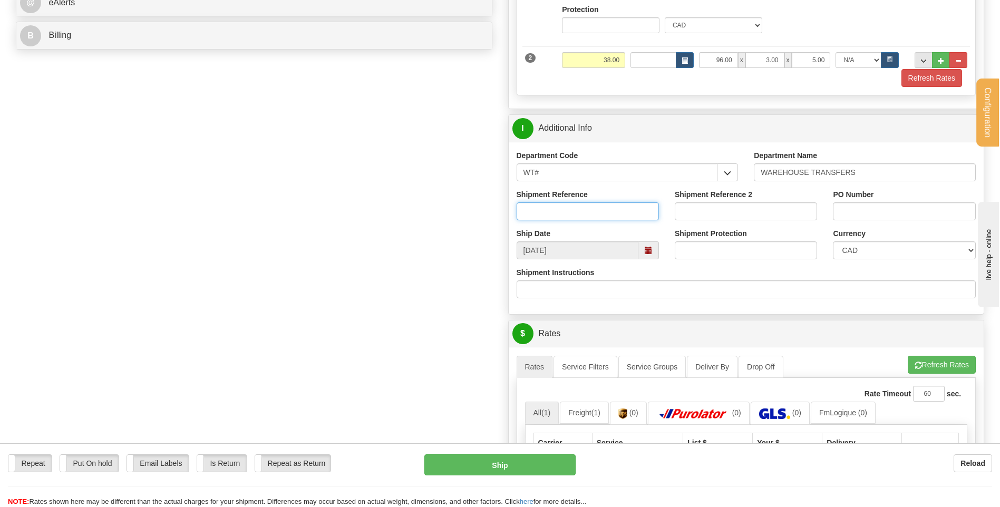
click at [547, 203] on input "Shipment Reference" at bounding box center [588, 211] width 142 height 18
type input "TRANSFERT 09"
type input "RECEPTION"
type input "UNIT 100"
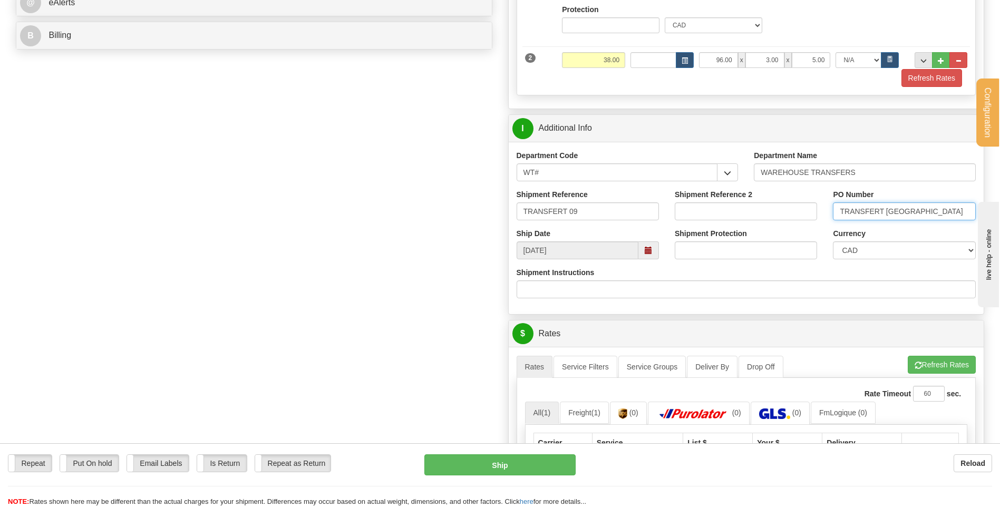
drag, startPoint x: 919, startPoint y: 211, endPoint x: 884, endPoint y: 212, distance: 34.8
click at [884, 212] on input "TRANSFERT OTTAWA" at bounding box center [904, 211] width 142 height 18
type input "TRANSFERT TORONTO"
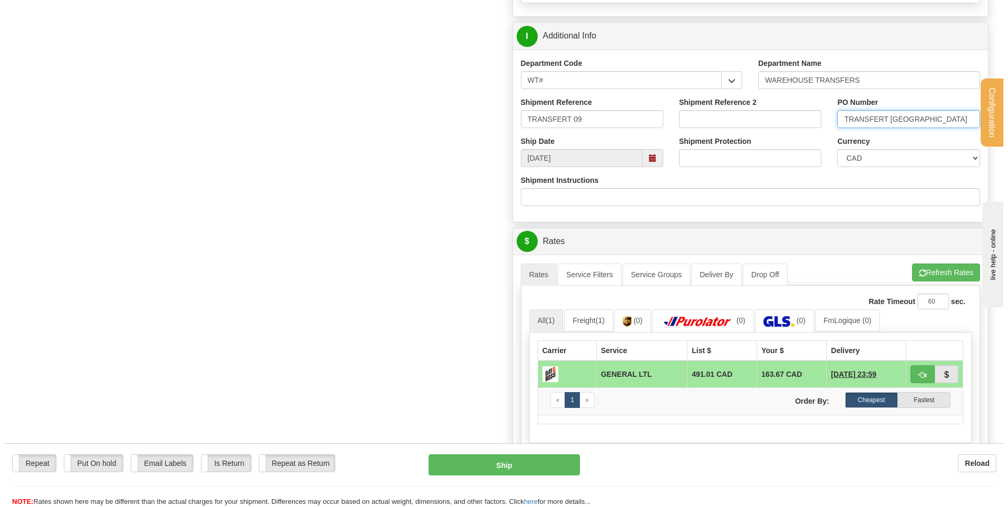
scroll to position [685, 0]
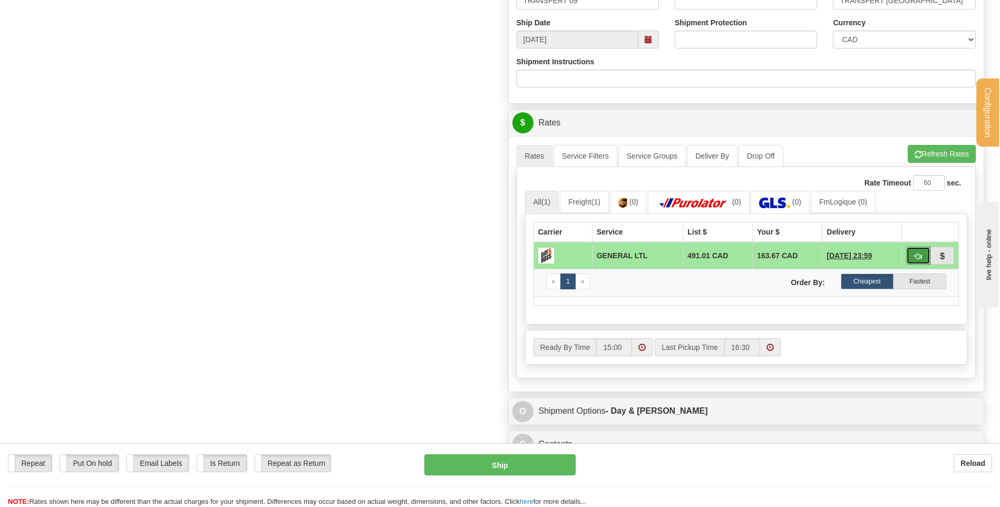
click at [927, 254] on button "button" at bounding box center [918, 256] width 24 height 18
type input "GL"
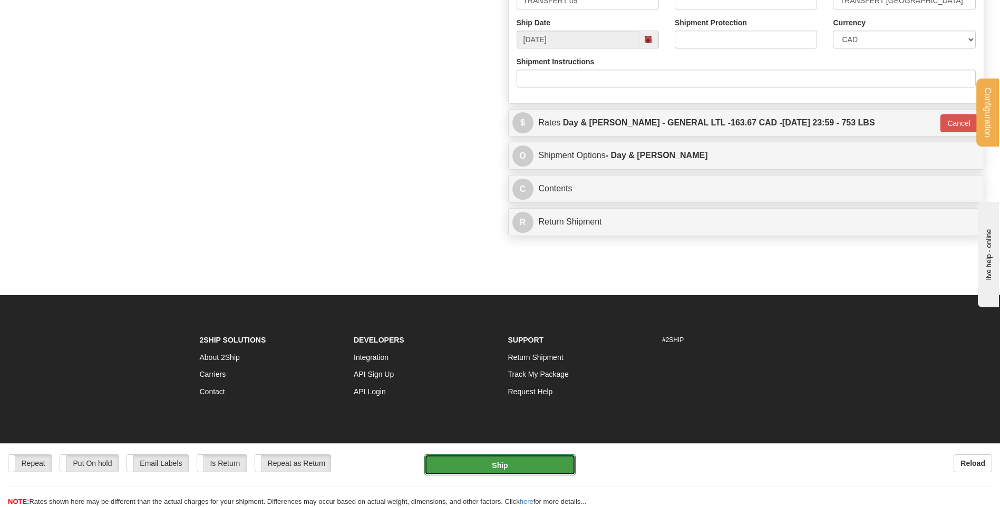
drag, startPoint x: 484, startPoint y: 456, endPoint x: 483, endPoint y: 468, distance: 11.6
click at [483, 468] on button "Ship" at bounding box center [499, 464] width 151 height 21
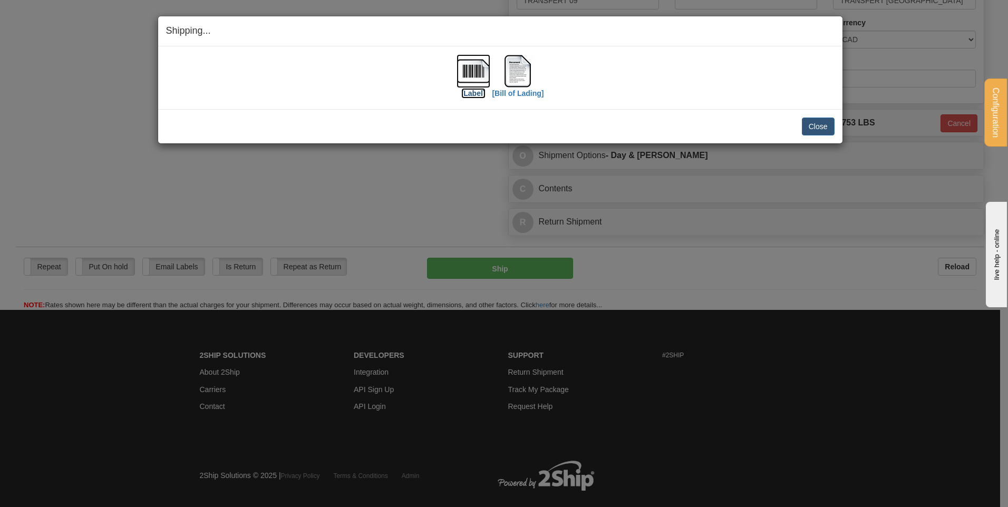
click at [479, 60] on img at bounding box center [473, 71] width 34 height 34
click at [518, 76] on img at bounding box center [518, 71] width 34 height 34
click at [813, 118] on button "Close" at bounding box center [818, 127] width 33 height 18
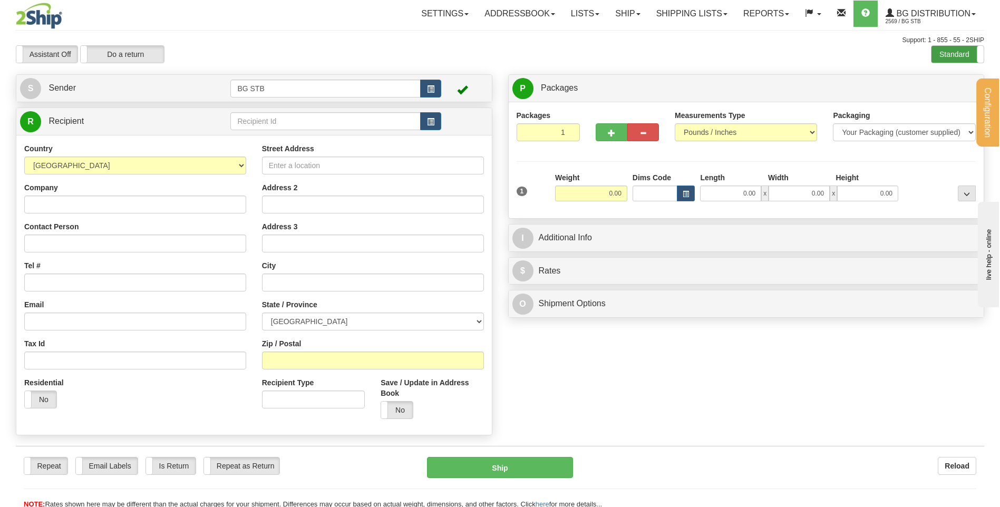
click at [953, 63] on label "Standard" at bounding box center [957, 54] width 52 height 17
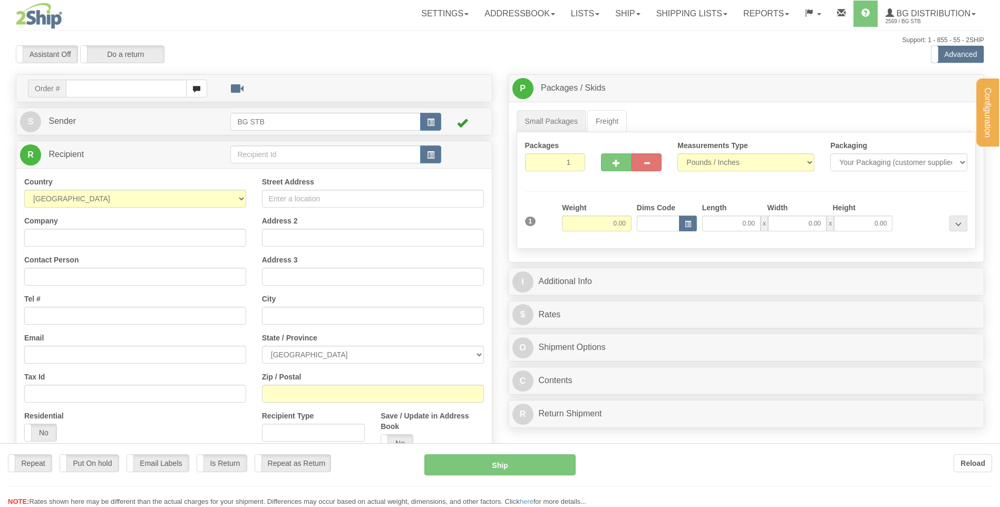
click at [255, 152] on div "Configuration My Configuration Panel Close Configure My Carriers" at bounding box center [500, 297] width 1000 height 594
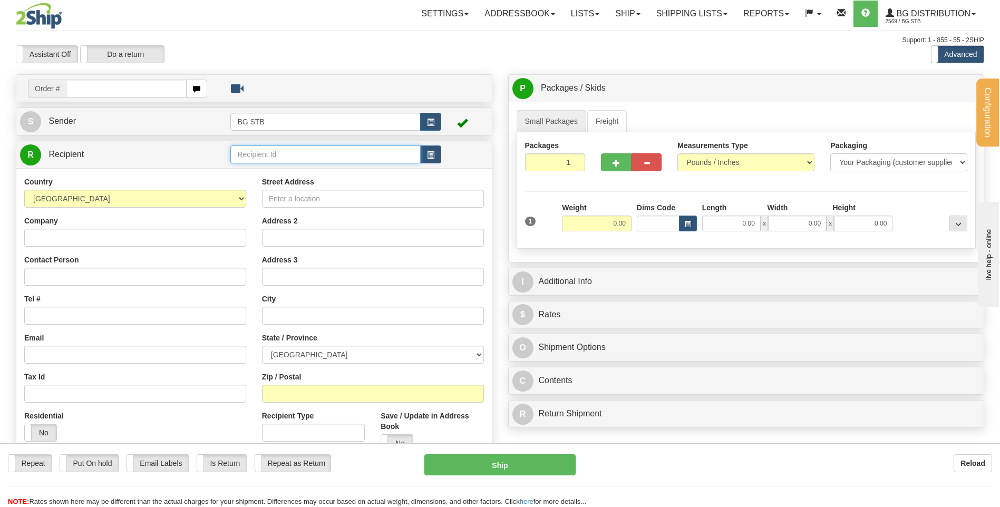
click at [255, 153] on input "text" at bounding box center [325, 154] width 190 height 18
type input "BG WIN"
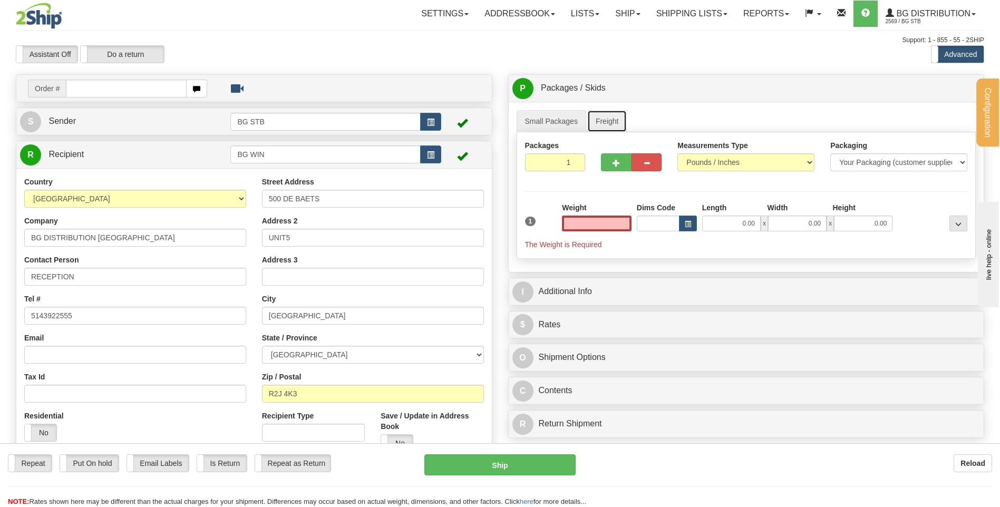
type input "0.00"
click at [597, 116] on link "Freight" at bounding box center [607, 121] width 40 height 22
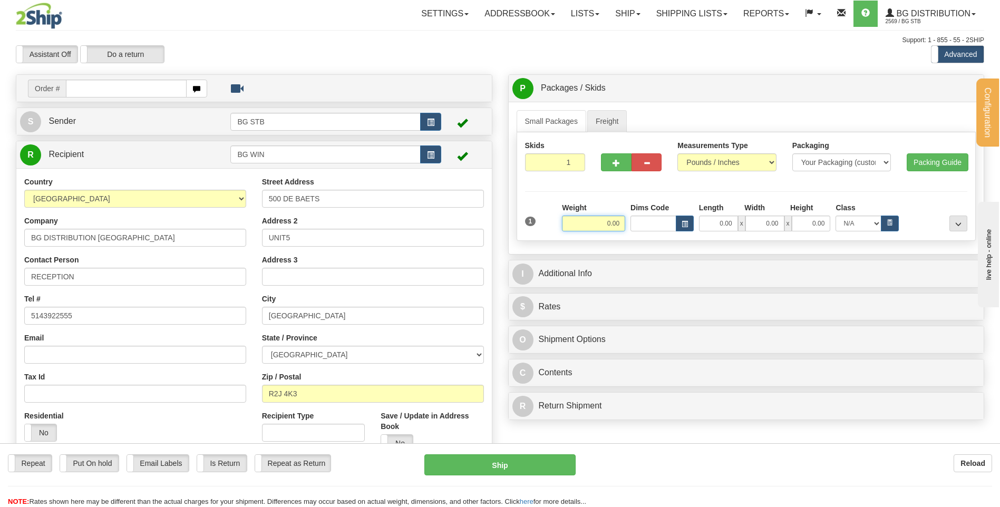
click at [603, 227] on input "0.00" at bounding box center [593, 224] width 63 height 16
type input "118.00"
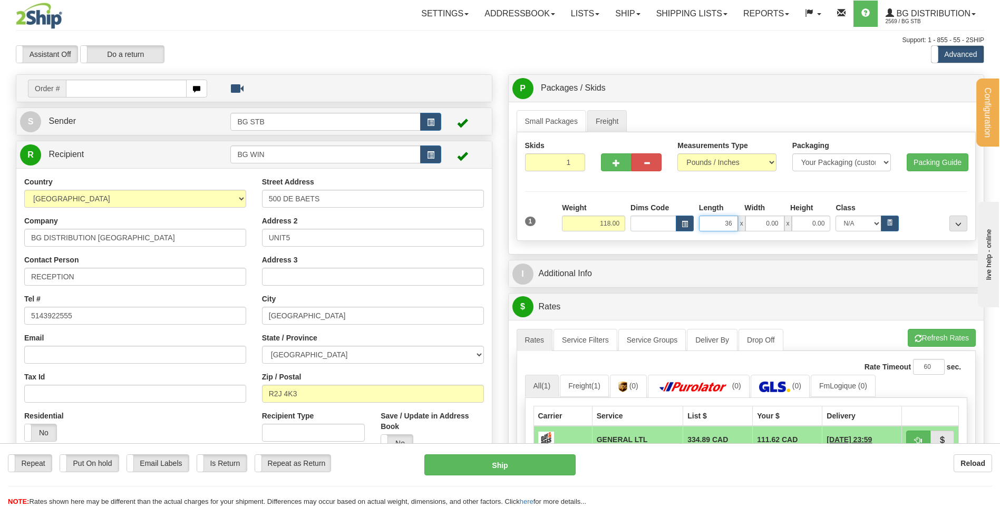
type input "36.00"
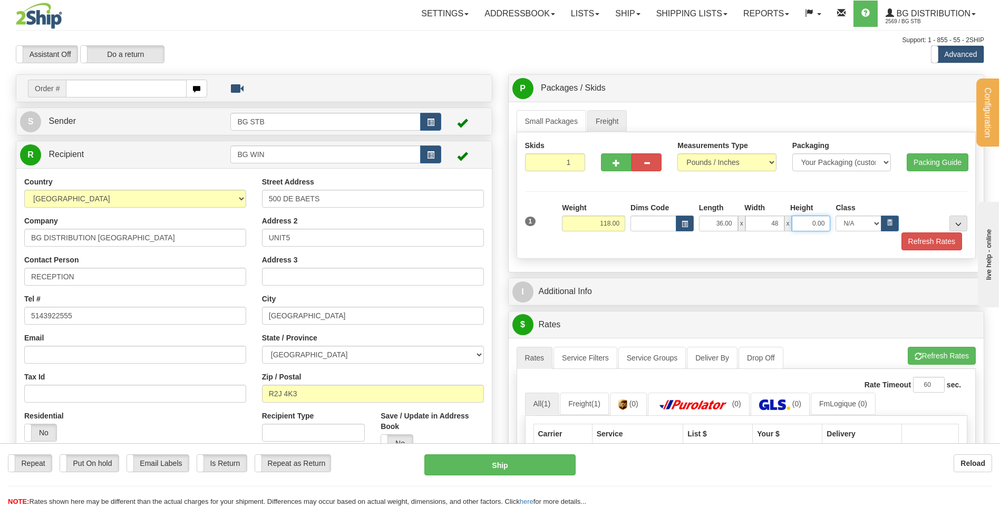
type input "48.00"
type input "23.00"
click at [952, 218] on button "..." at bounding box center [958, 224] width 18 height 16
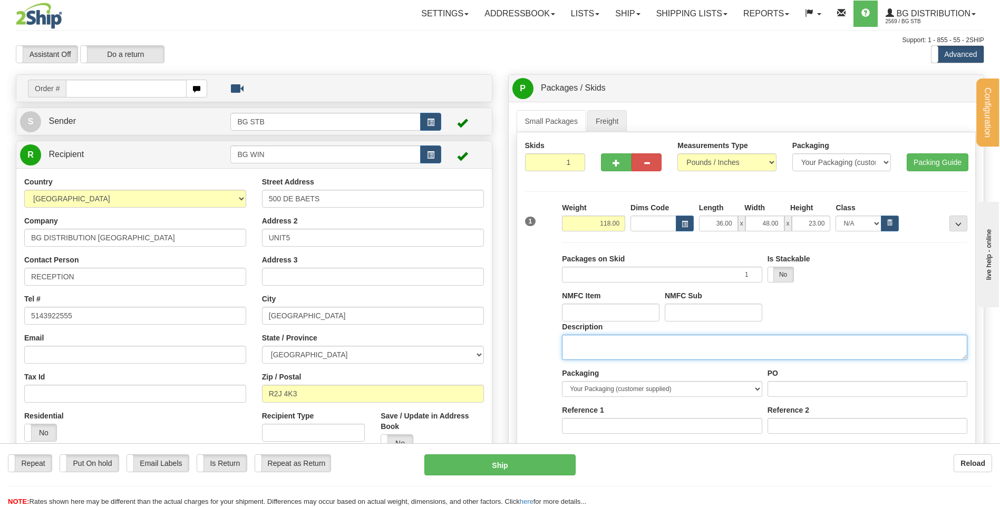
click at [618, 341] on textarea "Description" at bounding box center [764, 347] width 405 height 25
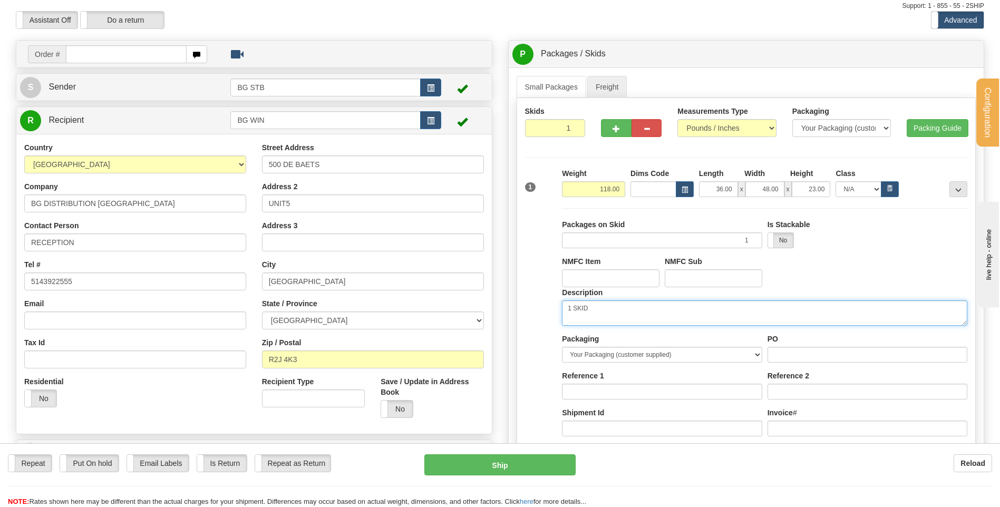
scroll to position [53, 0]
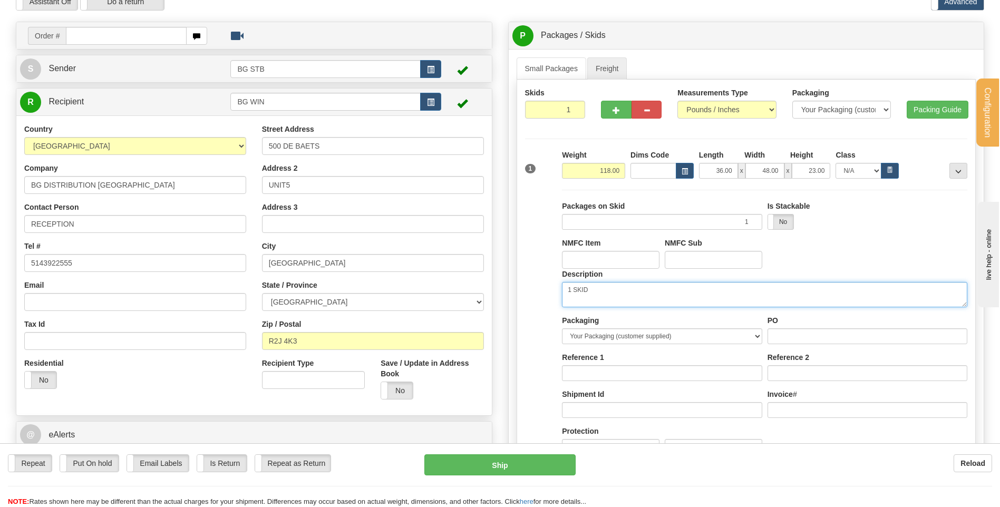
type textarea "1 SKID"
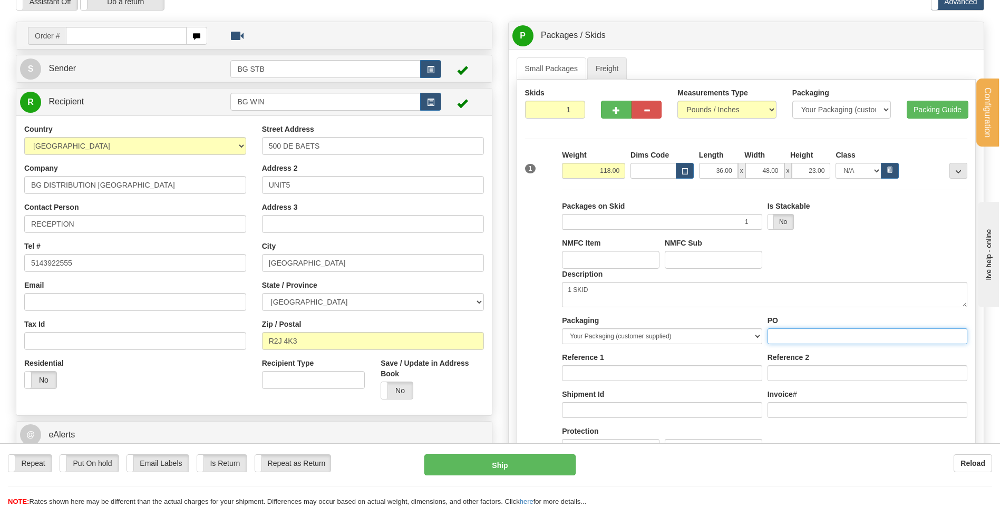
click at [783, 332] on input "PO" at bounding box center [867, 336] width 200 height 16
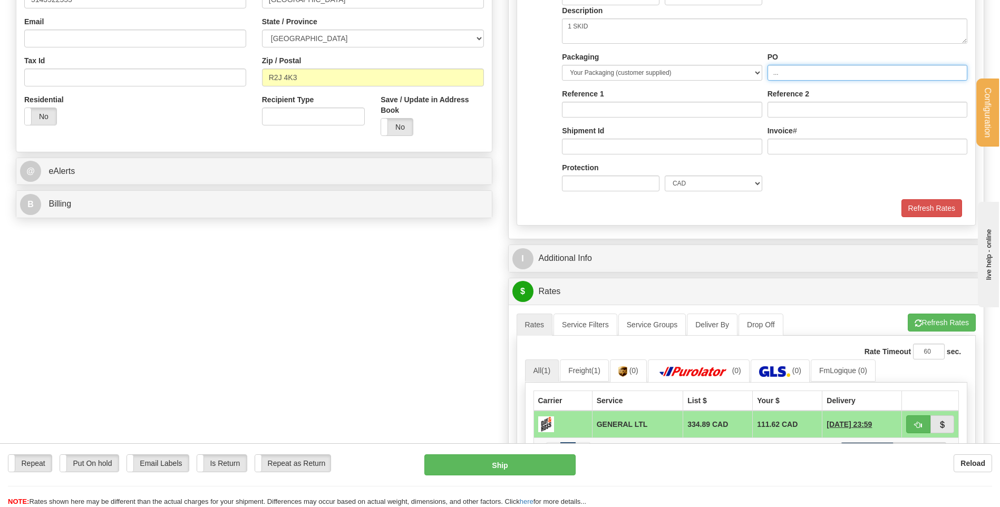
type input "..."
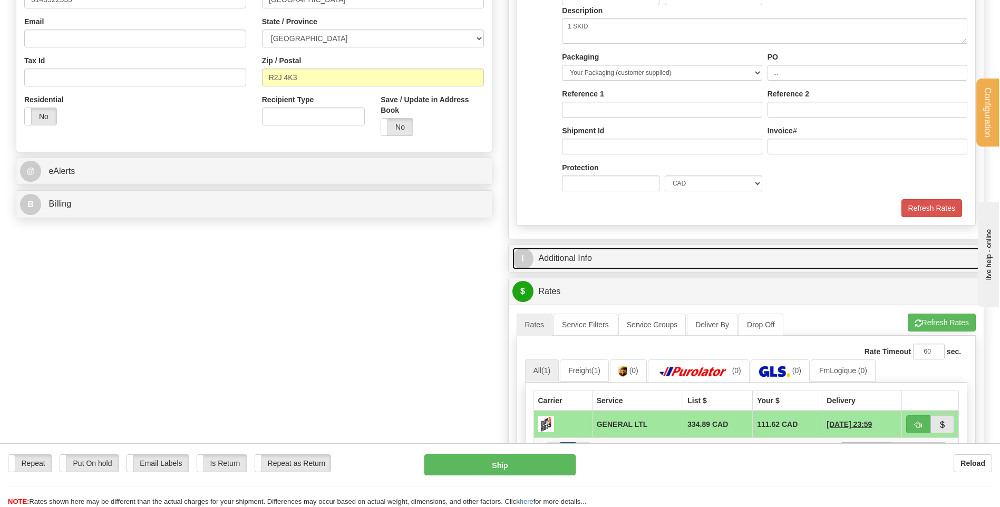
click at [622, 261] on link "I Additional Info" at bounding box center [746, 259] width 468 height 22
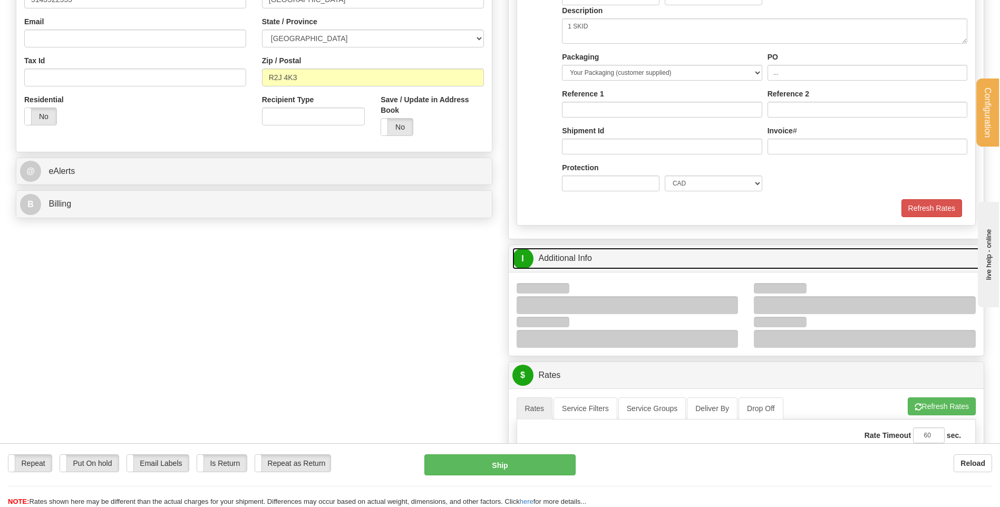
scroll to position [422, 0]
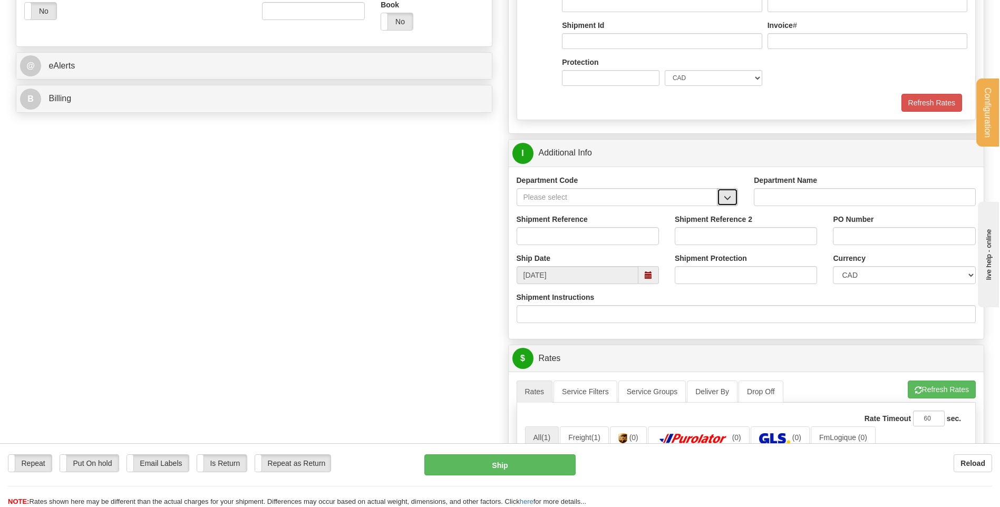
click at [730, 197] on span "button" at bounding box center [727, 198] width 7 height 7
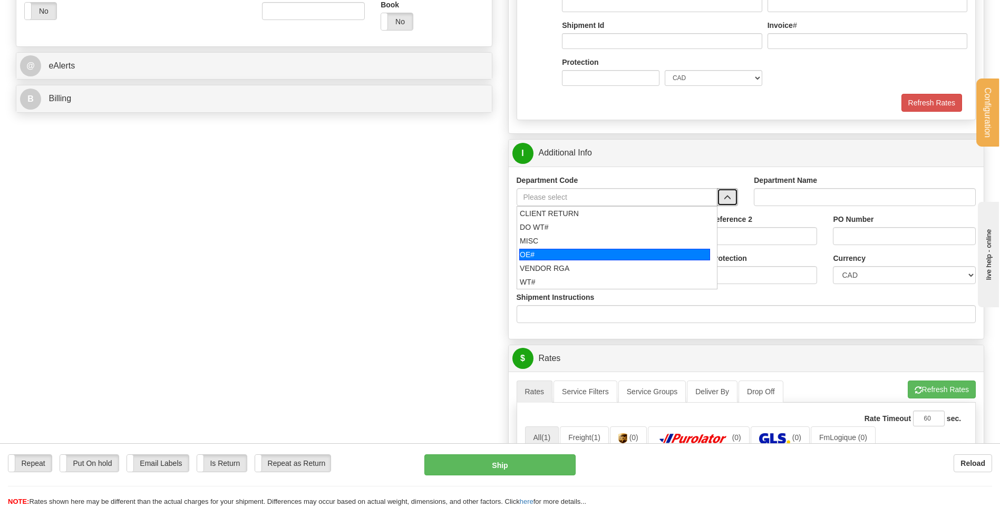
click at [565, 249] on div "OE#" at bounding box center [614, 255] width 191 height 12
type input "OE#"
type input "ORDERS"
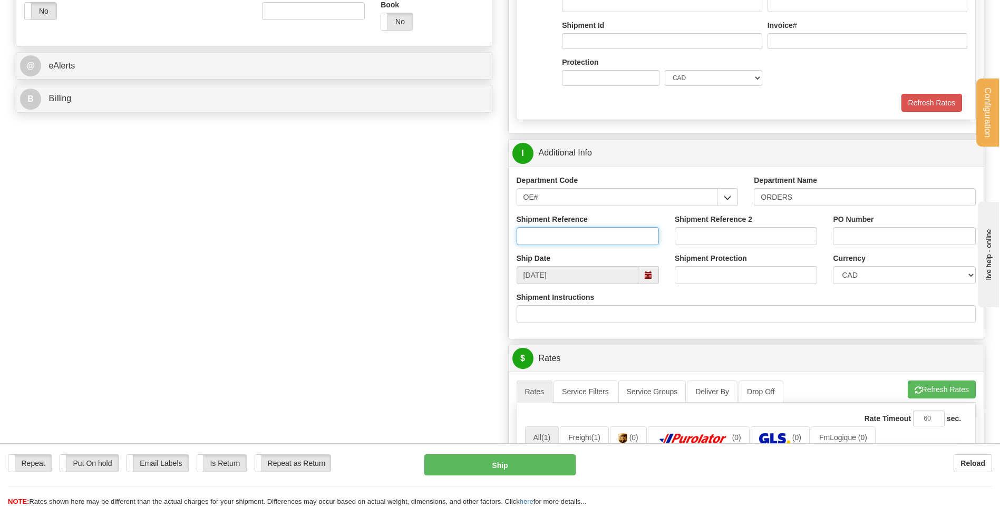
click at [562, 239] on input "Shipment Reference" at bounding box center [588, 236] width 142 height 18
drag, startPoint x: 547, startPoint y: 193, endPoint x: 484, endPoint y: 200, distance: 63.7
click at [484, 200] on div "Create a label for the return Create Pickup Without Label Order #" at bounding box center [500, 193] width 984 height 1080
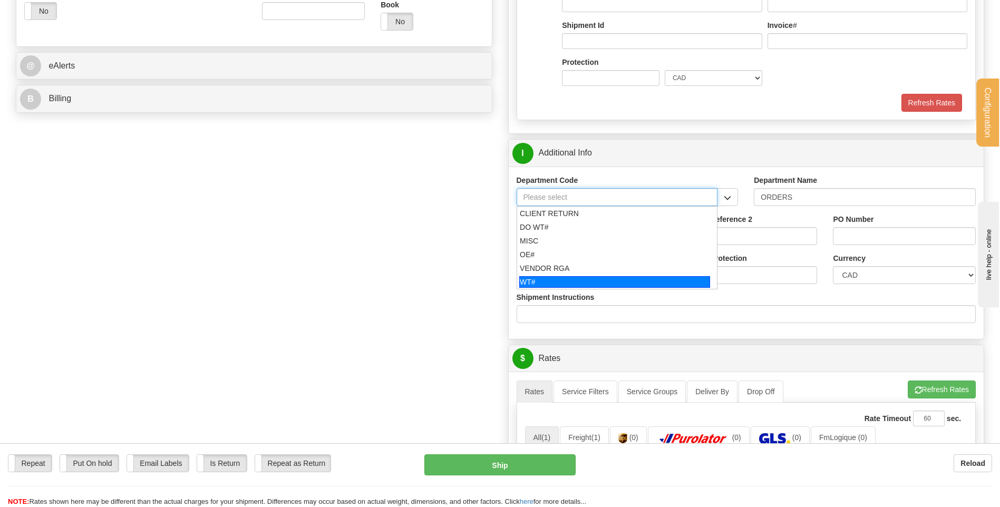
click at [550, 279] on div "WT#" at bounding box center [614, 282] width 191 height 12
type input "WT#"
type input "WAREHOUSE TRANSFERS"
type input "WT#"
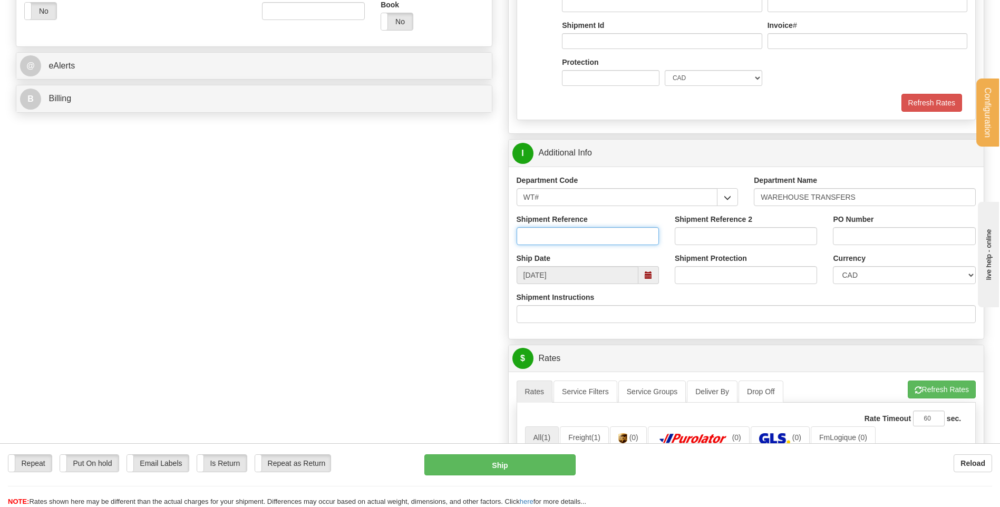
click at [557, 235] on input "Shipment Reference" at bounding box center [588, 236] width 142 height 18
type input "TRANSFERT 09"
type input "admalantan@bgdistribution.ca"
select select "ON"
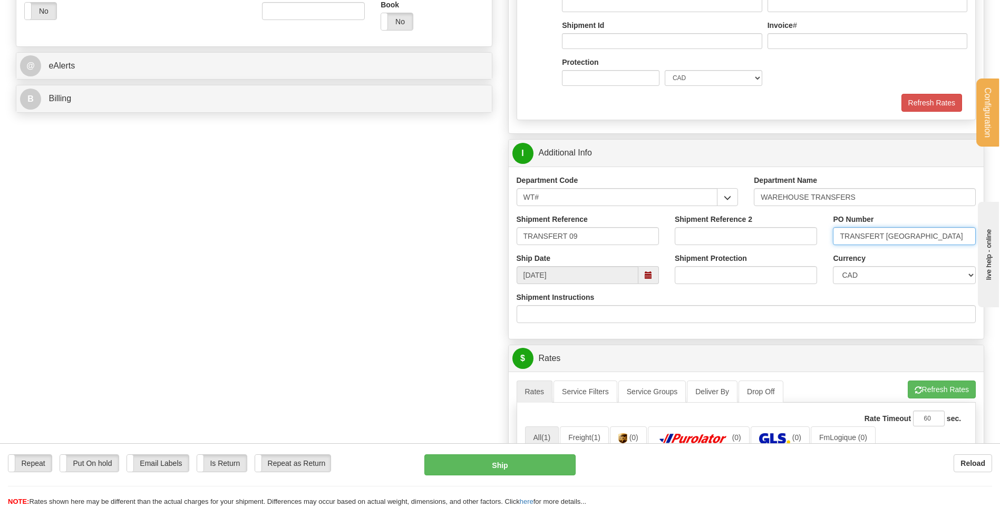
drag, startPoint x: 926, startPoint y: 239, endPoint x: 887, endPoint y: 234, distance: 39.4
click at [887, 234] on input "TRANSFERT OTTAWA" at bounding box center [904, 236] width 142 height 18
type input "TRANSFERT WINNIPEG"
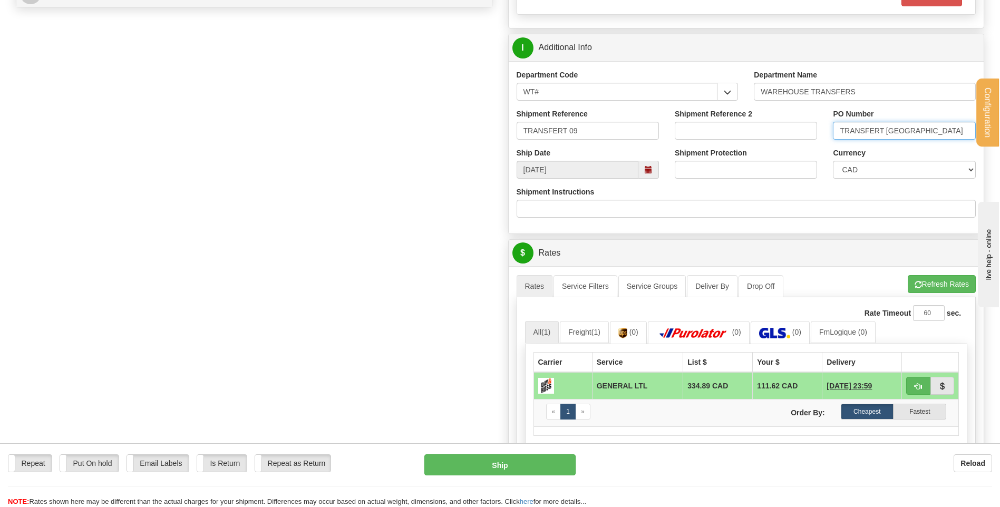
scroll to position [685, 0]
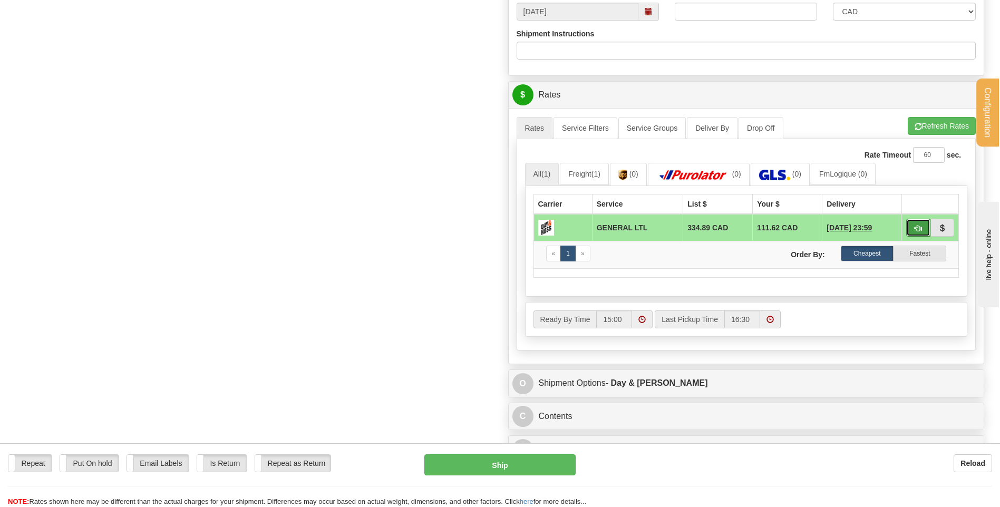
click at [908, 225] on button "button" at bounding box center [918, 228] width 24 height 18
type input "GL"
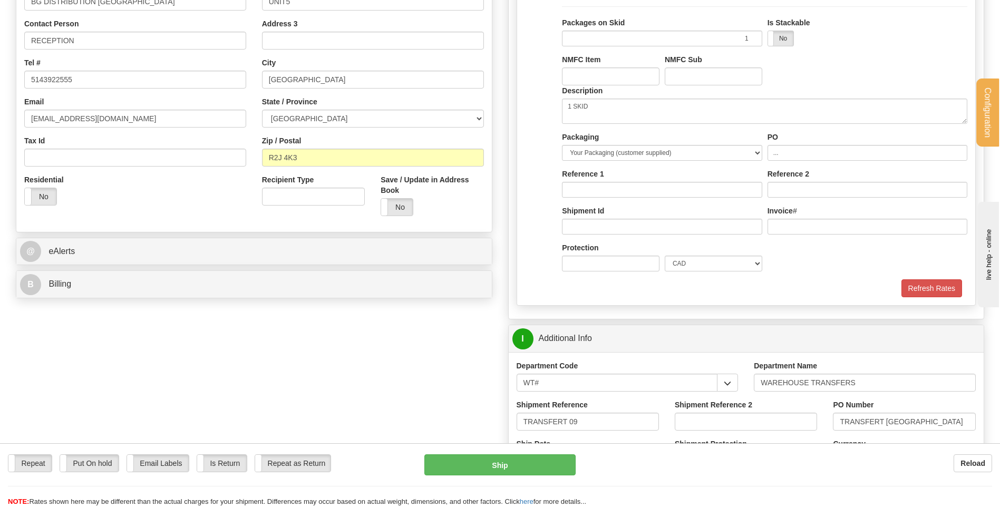
scroll to position [211, 0]
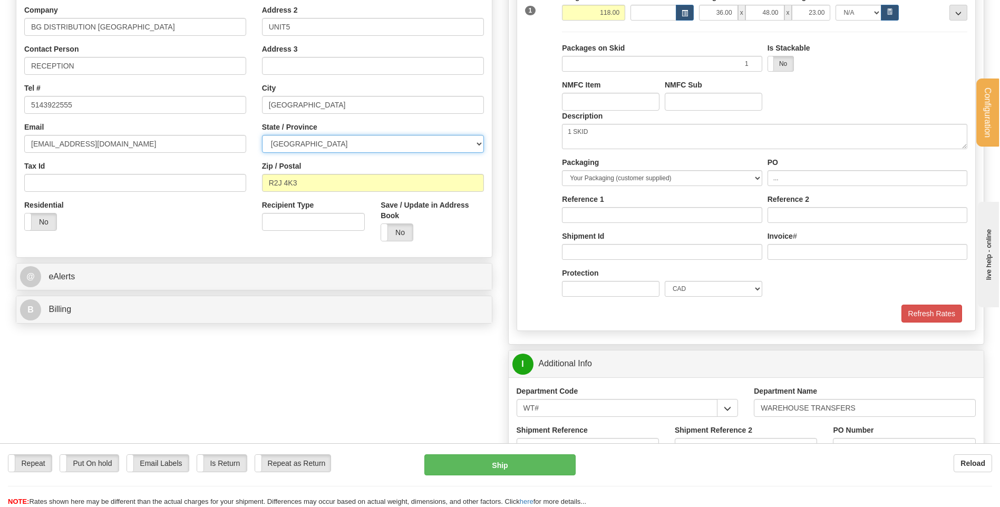
click at [321, 143] on select "[GEOGRAPHIC_DATA] [GEOGRAPHIC_DATA] [GEOGRAPHIC_DATA] [GEOGRAPHIC_DATA] [GEOGRA…" at bounding box center [373, 144] width 222 height 18
select select "MB"
click at [262, 135] on select "[GEOGRAPHIC_DATA] [GEOGRAPHIC_DATA] [GEOGRAPHIC_DATA] [GEOGRAPHIC_DATA] [GEOGRA…" at bounding box center [373, 144] width 222 height 18
click at [508, 460] on button "Ship" at bounding box center [499, 464] width 151 height 21
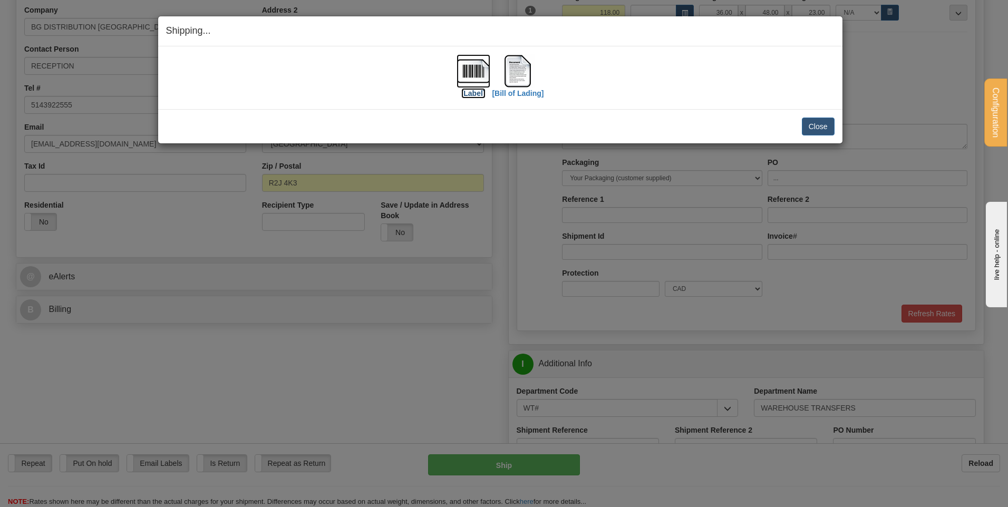
click at [473, 76] on img at bounding box center [473, 71] width 34 height 34
click at [527, 76] on img at bounding box center [518, 71] width 34 height 34
click at [814, 124] on button "Close" at bounding box center [818, 127] width 33 height 18
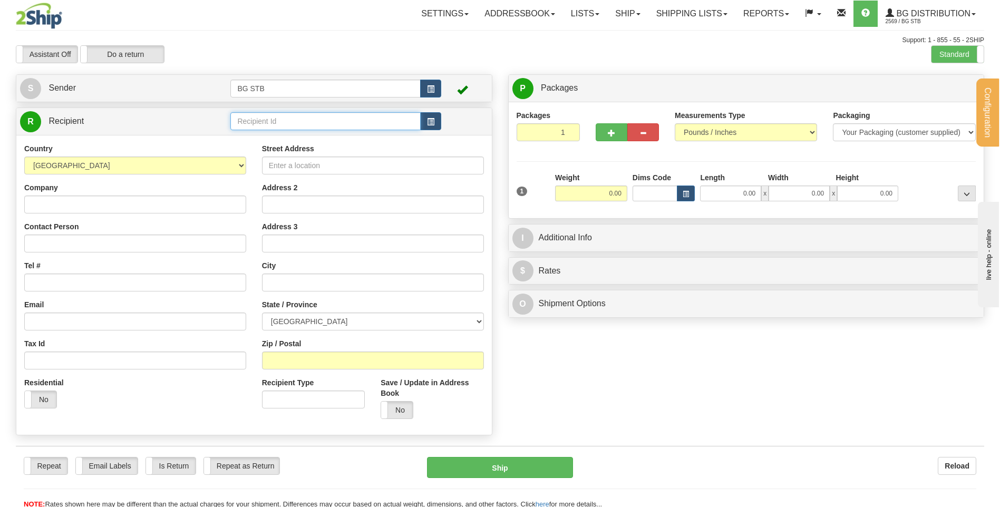
click at [338, 121] on input "text" at bounding box center [325, 121] width 190 height 18
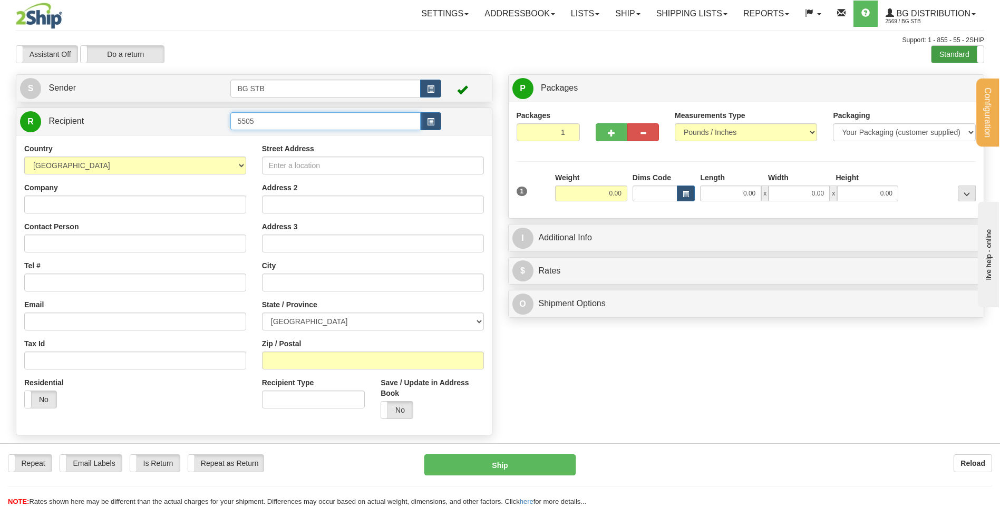
type input "5505"
click at [957, 54] on label "Standard" at bounding box center [957, 54] width 52 height 17
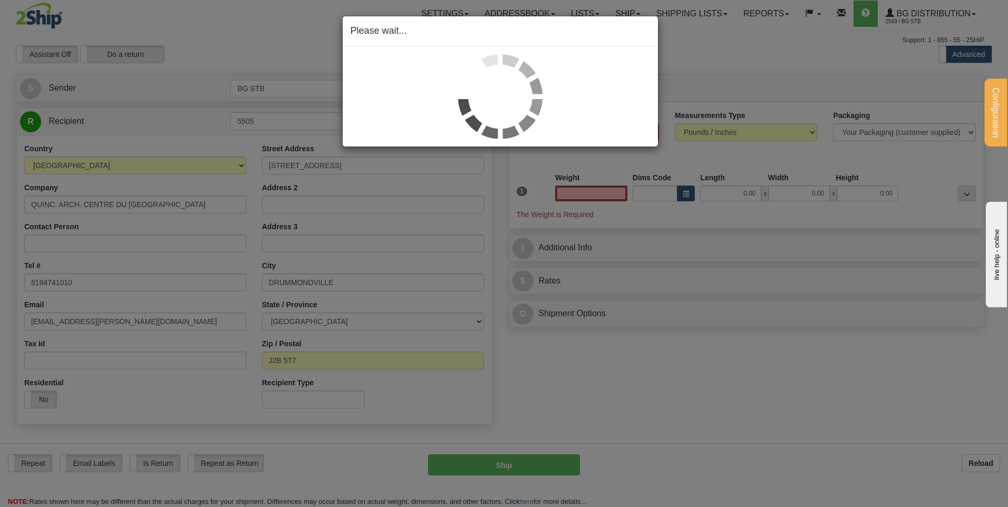
type input "0.00"
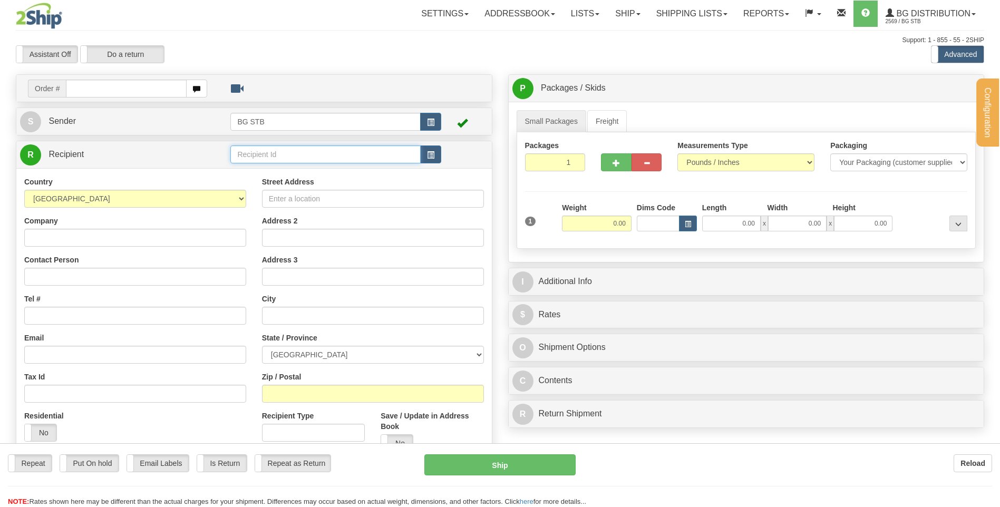
click at [270, 152] on input "text" at bounding box center [325, 154] width 190 height 18
type input "5505"
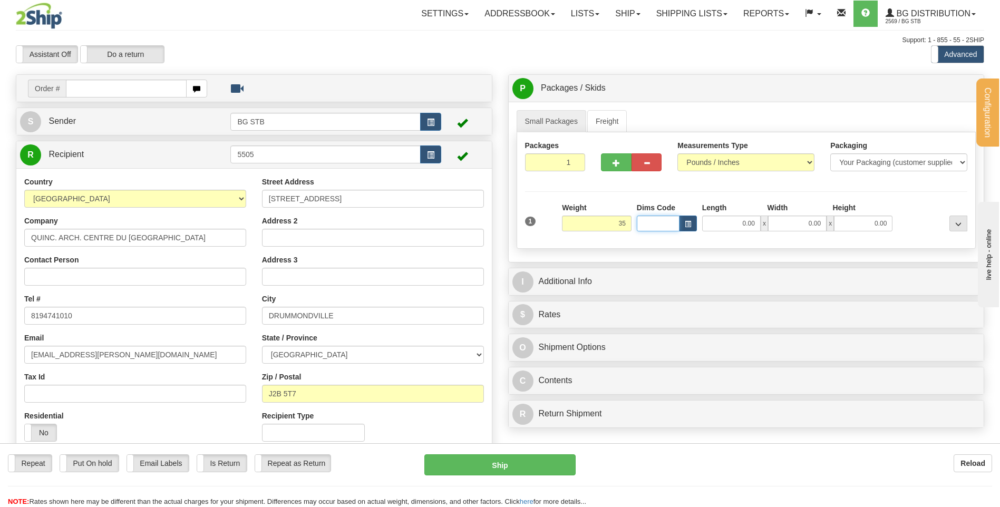
type input "35.00"
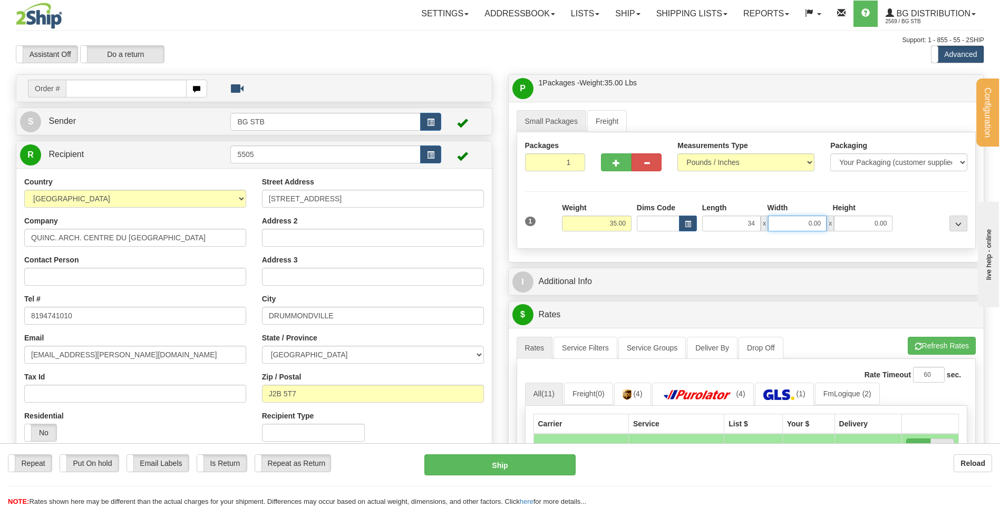
type input "34.00"
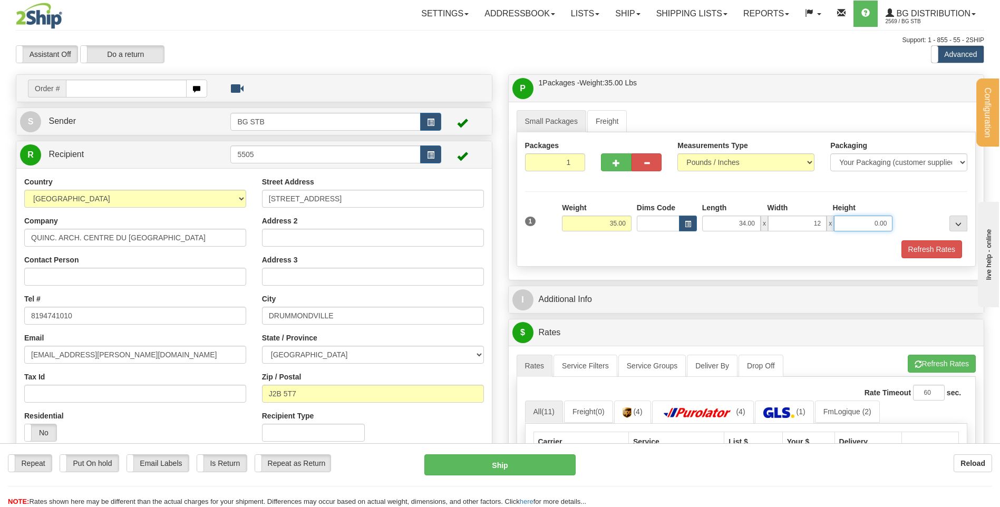
type input "12.00"
type input "9.00"
click at [693, 287] on div "I Additional Info" at bounding box center [746, 299] width 475 height 27
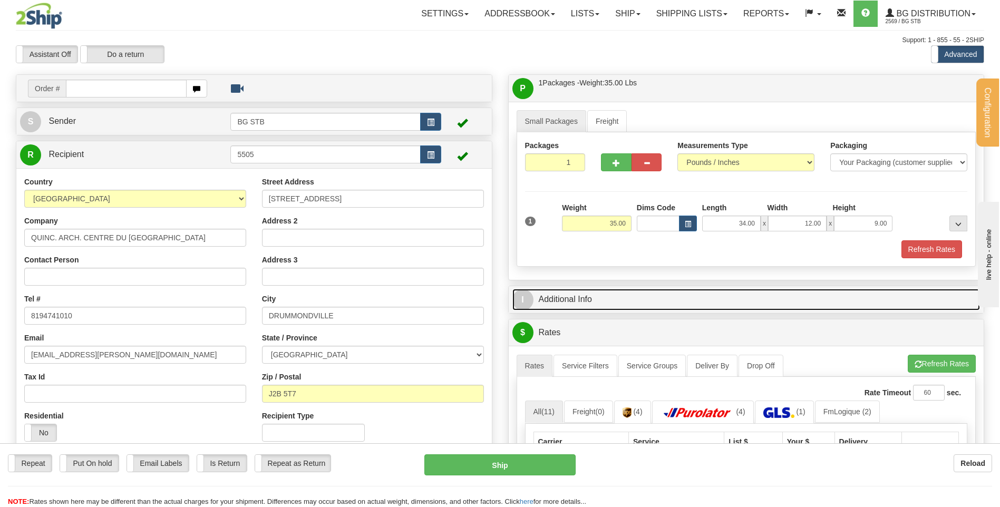
click at [692, 303] on link "I Additional Info" at bounding box center [746, 300] width 468 height 22
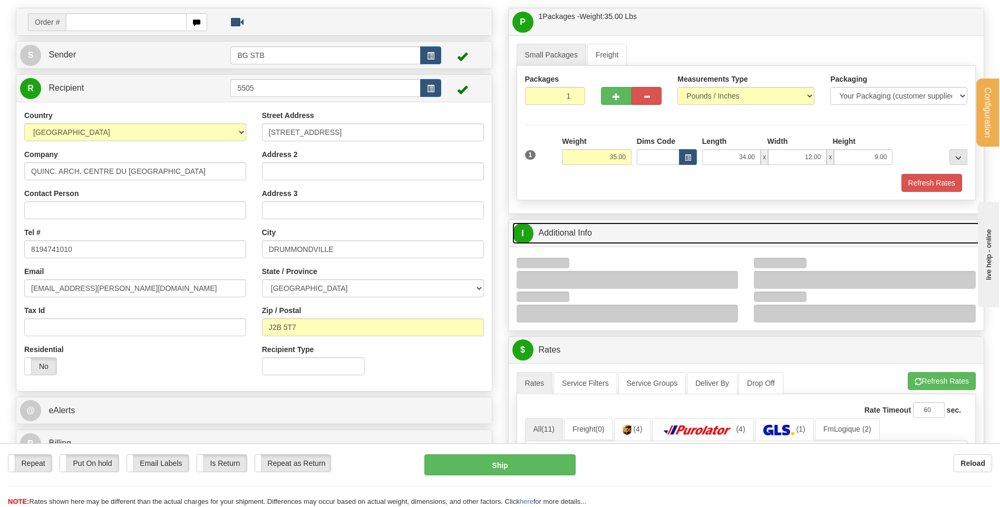
scroll to position [105, 0]
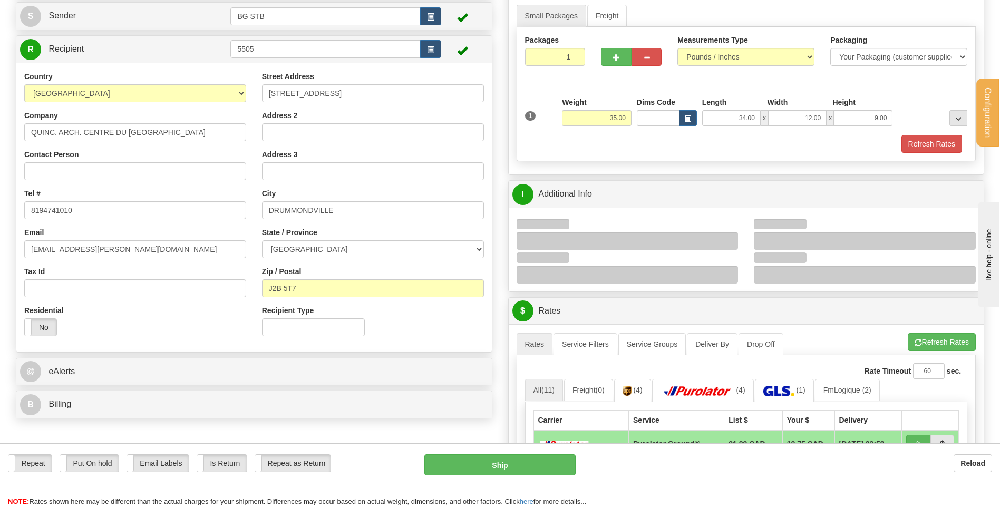
click at [733, 239] on div at bounding box center [628, 241] width 222 height 18
click at [725, 240] on div at bounding box center [628, 241] width 222 height 18
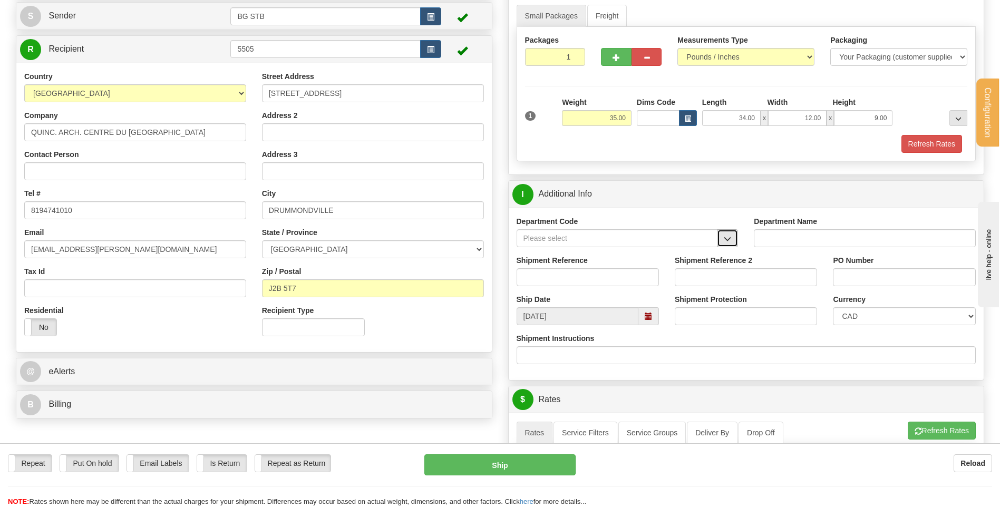
click at [730, 241] on span "button" at bounding box center [727, 239] width 7 height 7
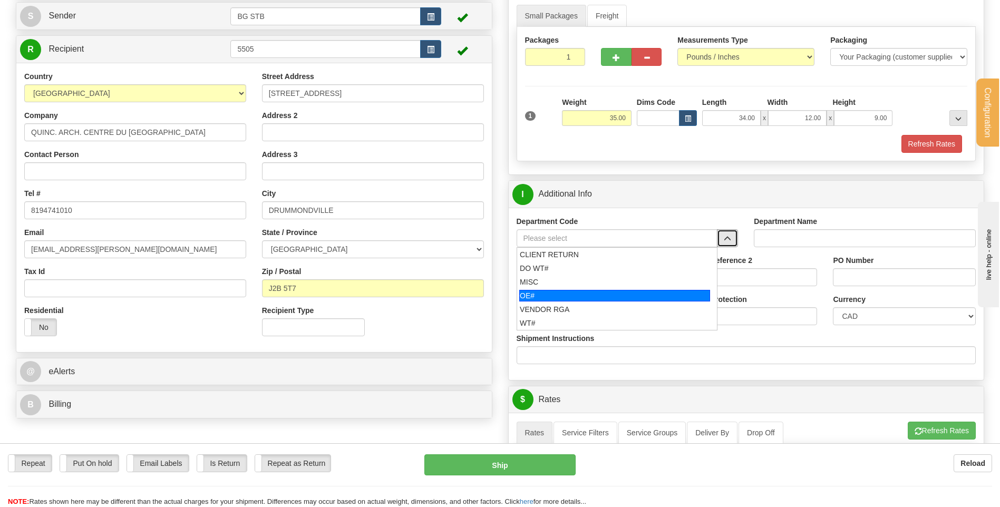
click at [562, 296] on div "OE#" at bounding box center [614, 296] width 191 height 12
type input "OE#"
type input "ORDERS"
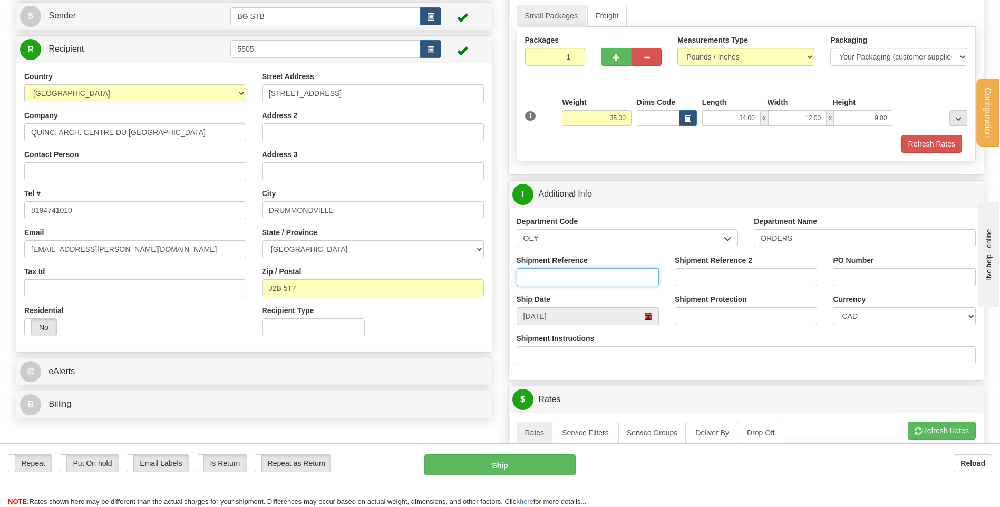
click at [564, 280] on input "Shipment Reference" at bounding box center [588, 277] width 142 height 18
type input "80005541-00"
click at [858, 277] on input "13031" at bounding box center [904, 277] width 142 height 18
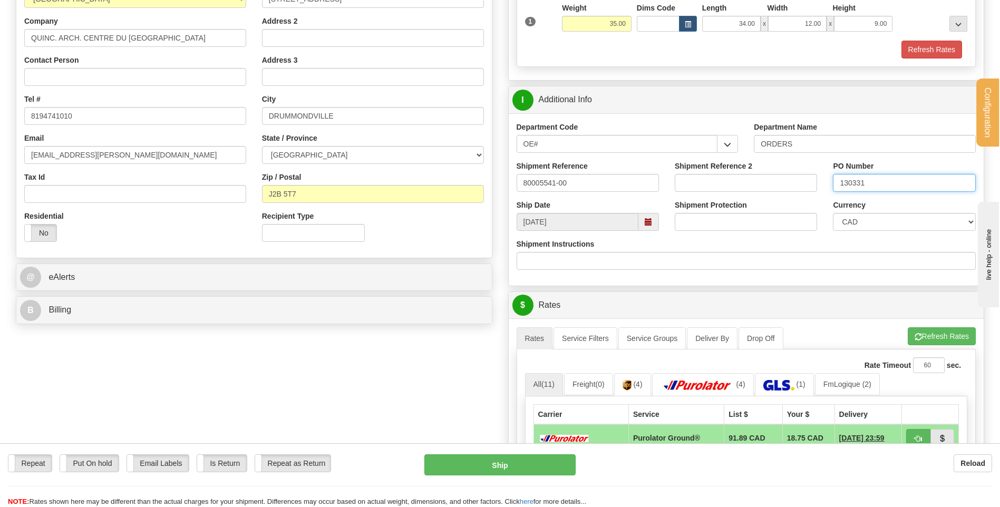
scroll to position [316, 0]
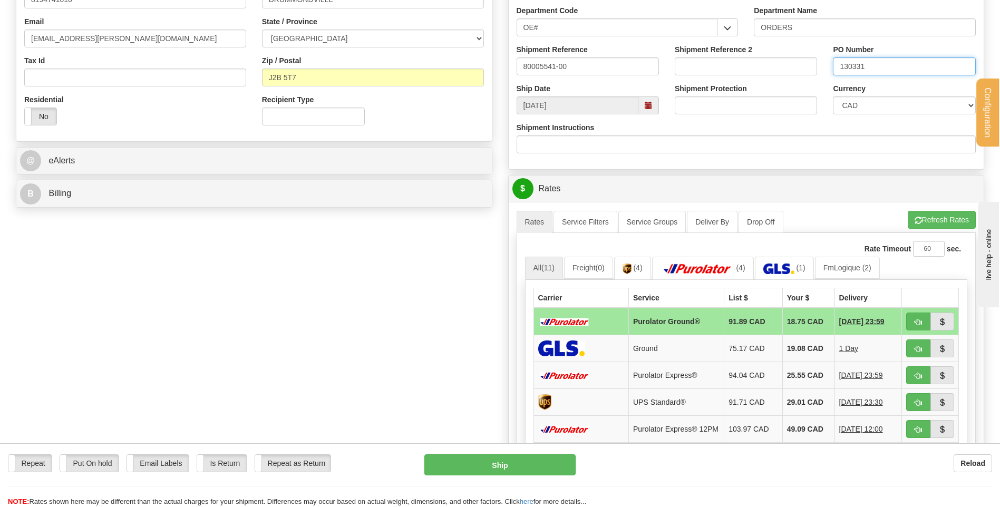
type input "130331"
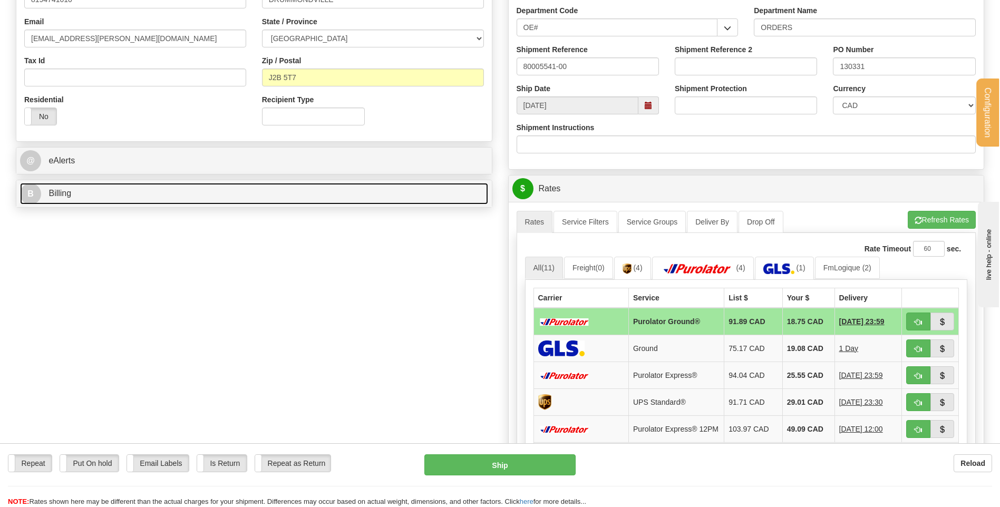
click at [204, 199] on link "B Billing" at bounding box center [254, 194] width 468 height 22
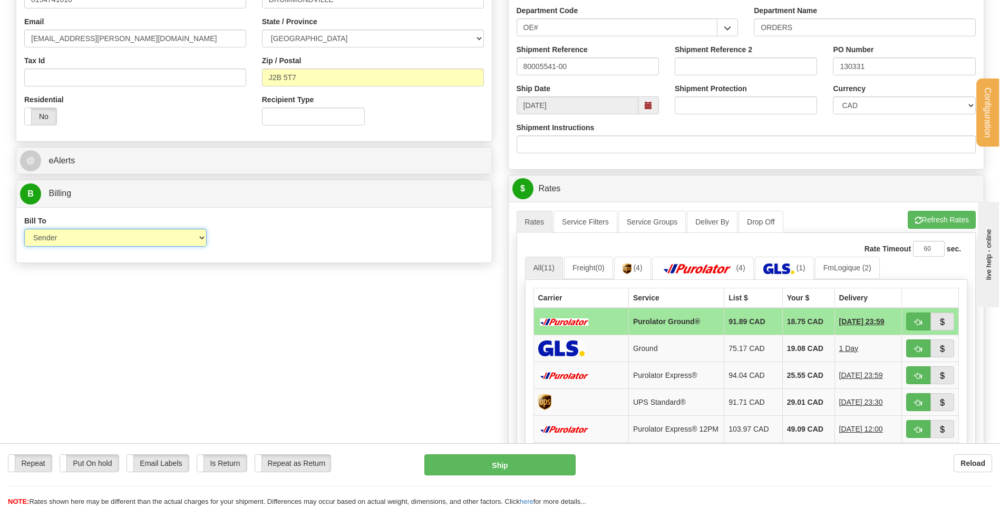
click at [177, 242] on select "Sender Recipient Third Party Collect" at bounding box center [115, 238] width 182 height 18
select select "2"
click at [24, 229] on select "Sender Recipient Third Party Collect" at bounding box center [115, 238] width 182 height 18
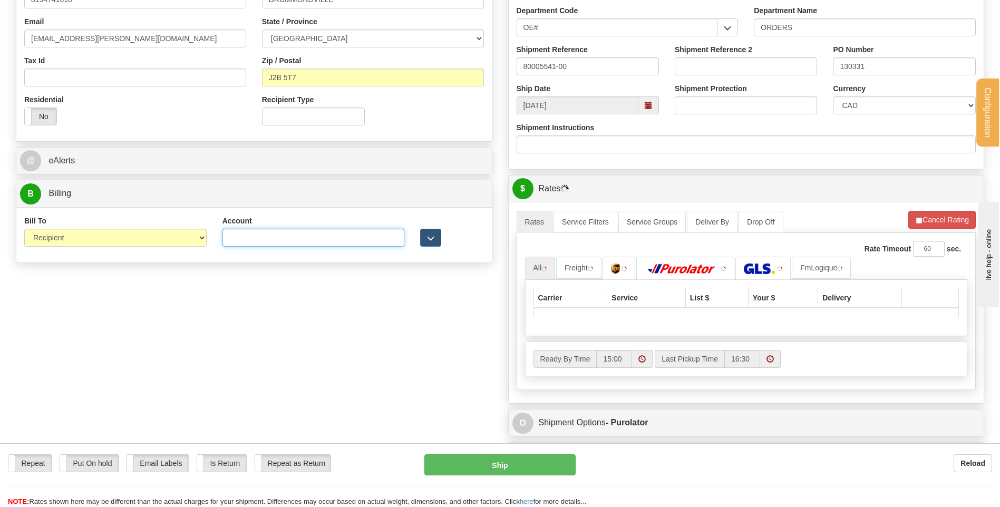
click at [238, 238] on input "Account" at bounding box center [313, 238] width 182 height 18
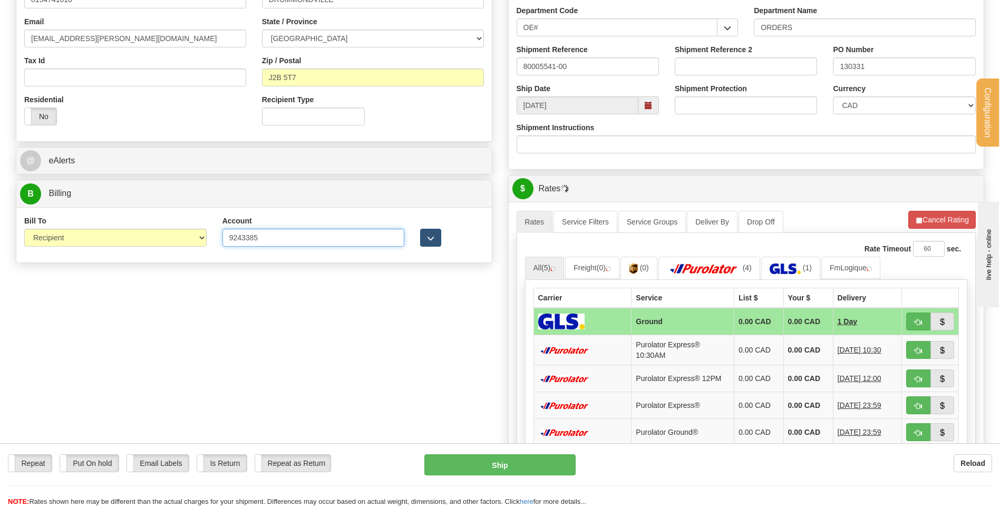
type input "9243385"
click at [432, 239] on span "button" at bounding box center [430, 238] width 7 height 7
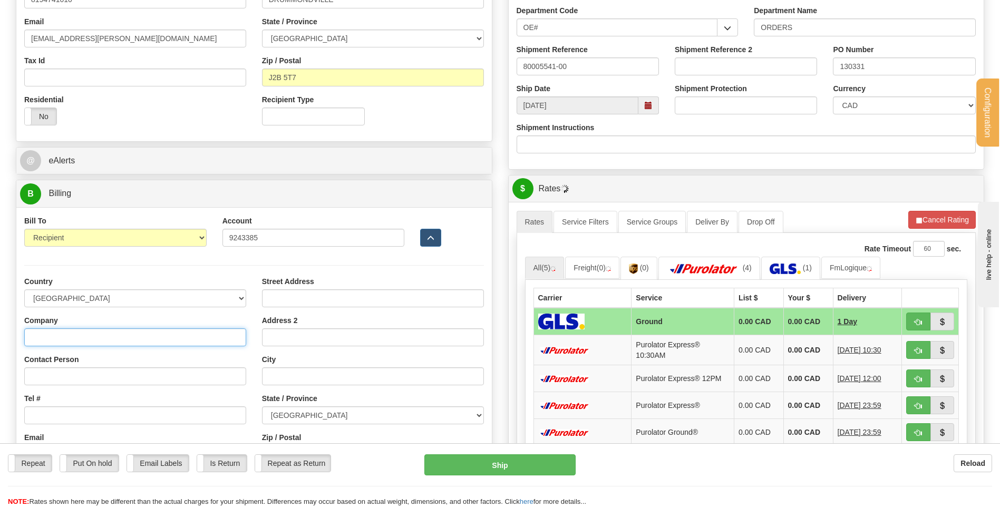
click at [95, 334] on input "Company" at bounding box center [135, 337] width 222 height 18
type input "e"
type input "RAYMOND ARCHITECTURAL INC"
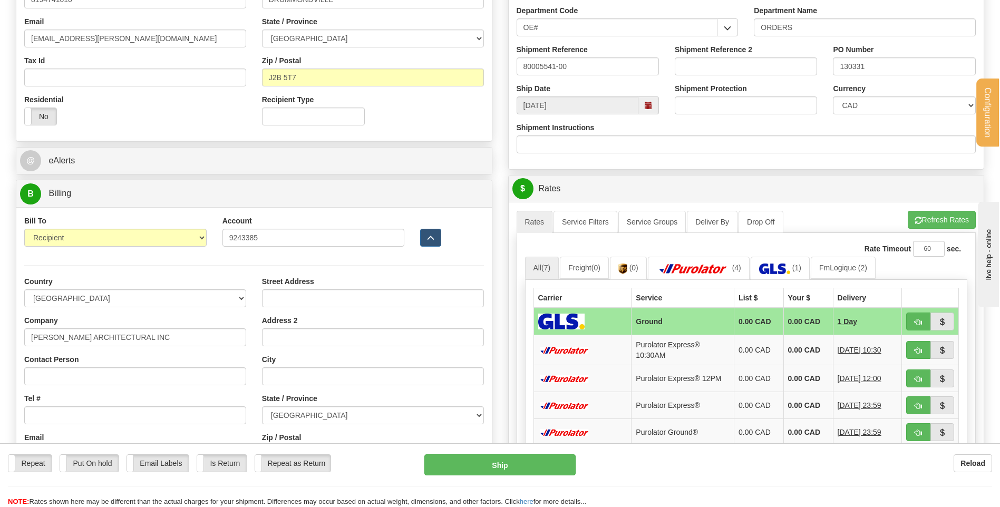
type input "REPCETION"
type input "195, RUE ST-DENIS"
type input "DRUMMONDVILLE"
select select "QC"
type input "G1P 3X2"
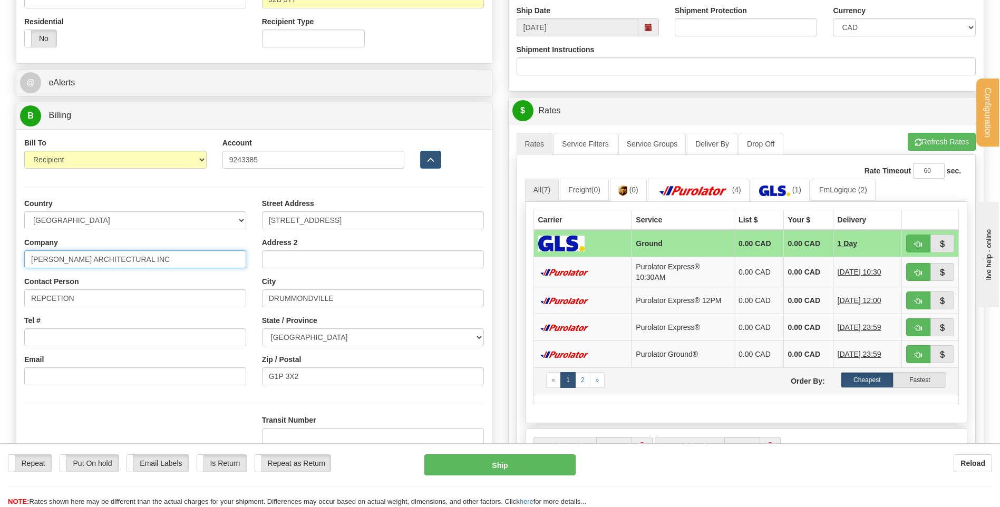
scroll to position [474, 0]
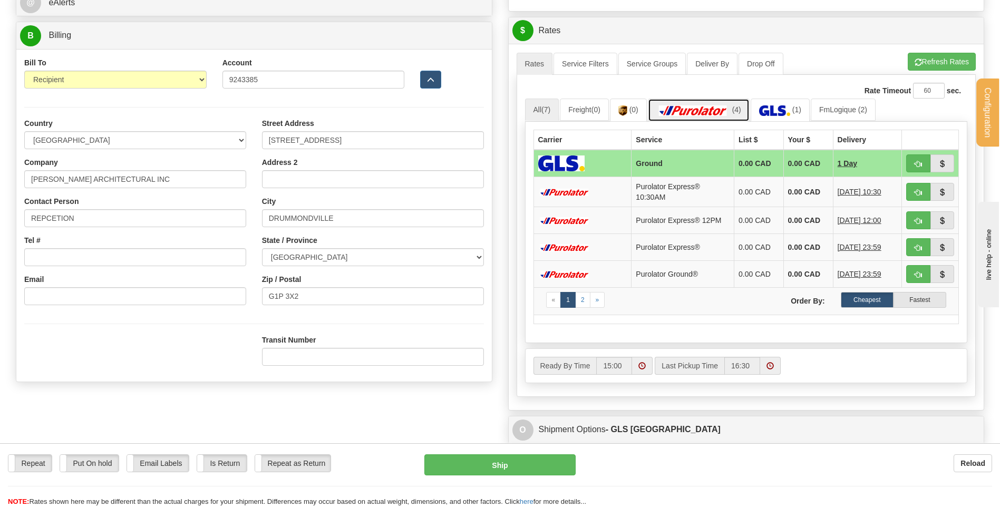
click at [695, 102] on link "(4)" at bounding box center [699, 110] width 102 height 23
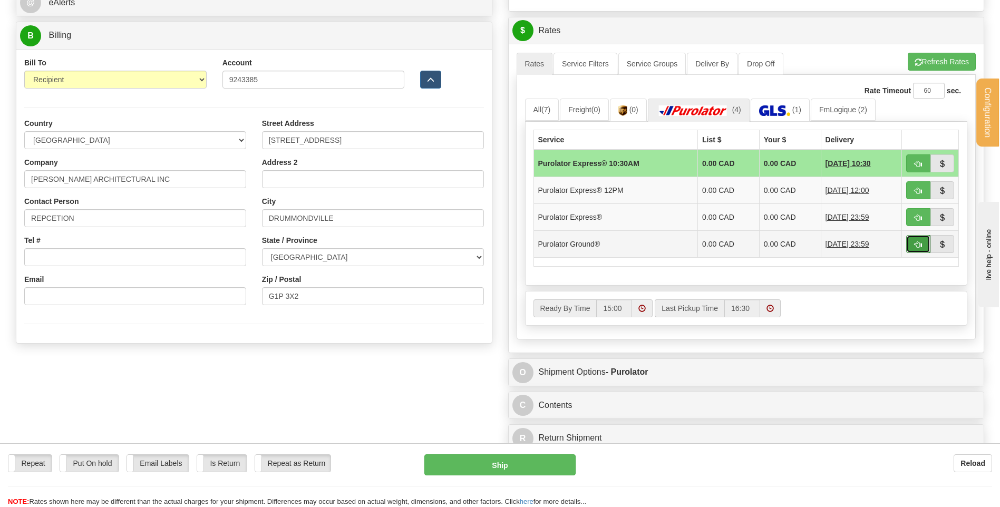
click at [920, 245] on span "button" at bounding box center [918, 244] width 7 height 7
type input "260"
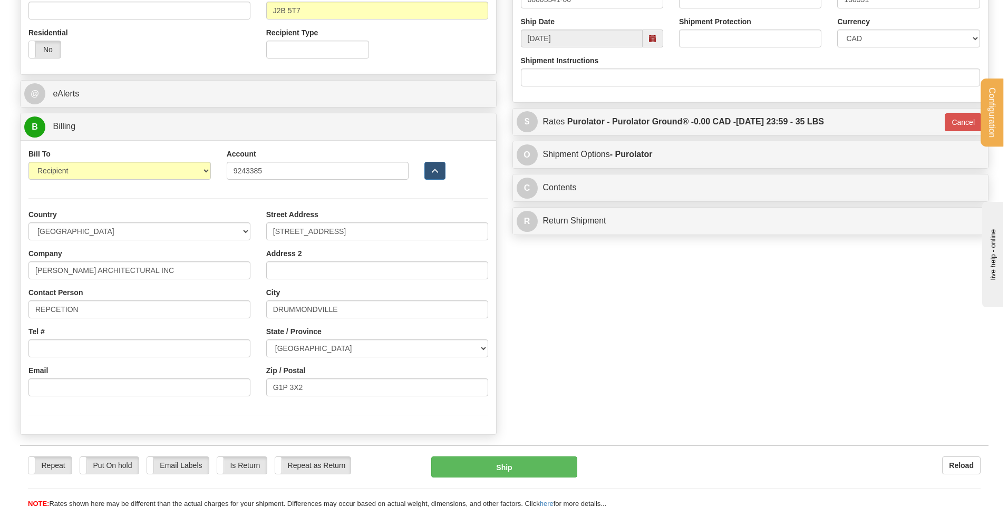
scroll to position [264, 0]
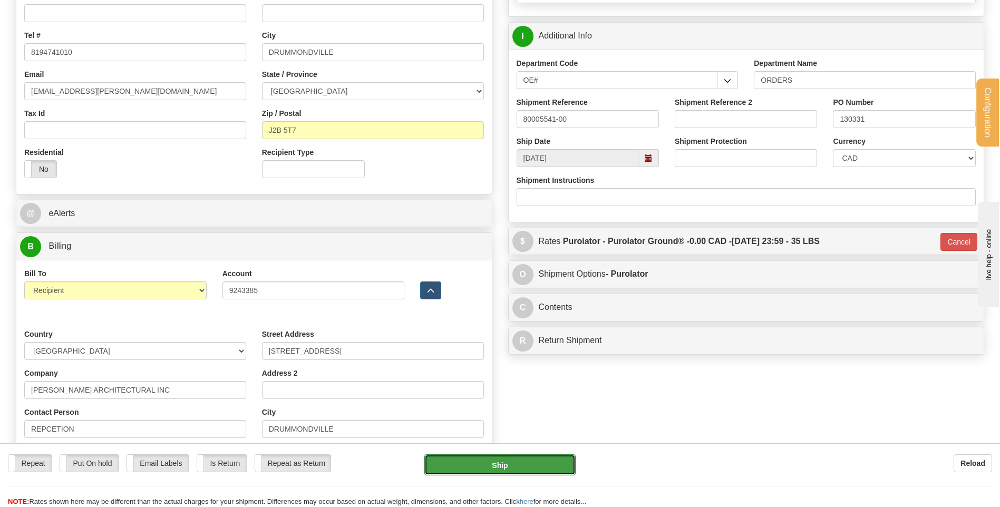
click at [545, 460] on button "Ship" at bounding box center [499, 464] width 151 height 21
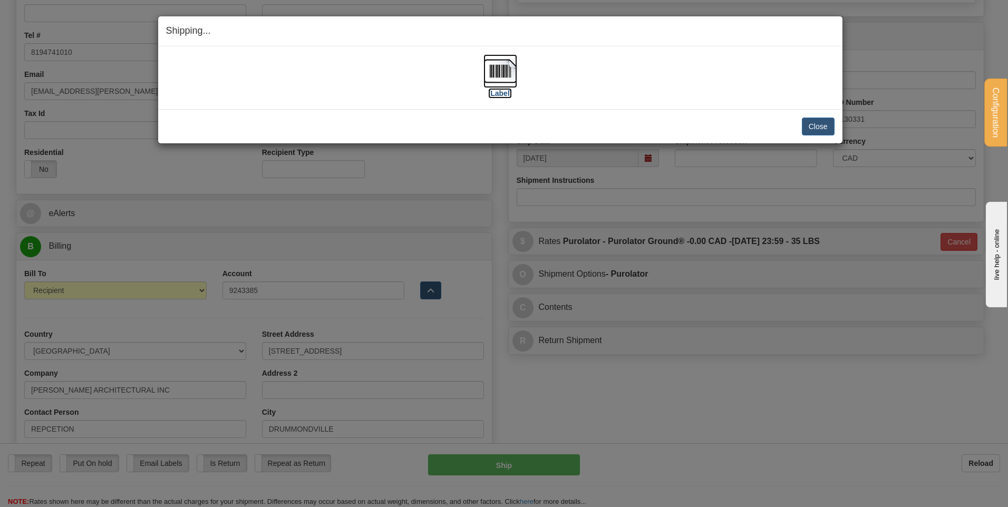
click at [502, 61] on img at bounding box center [500, 71] width 34 height 34
click at [808, 130] on button "Close" at bounding box center [818, 127] width 33 height 18
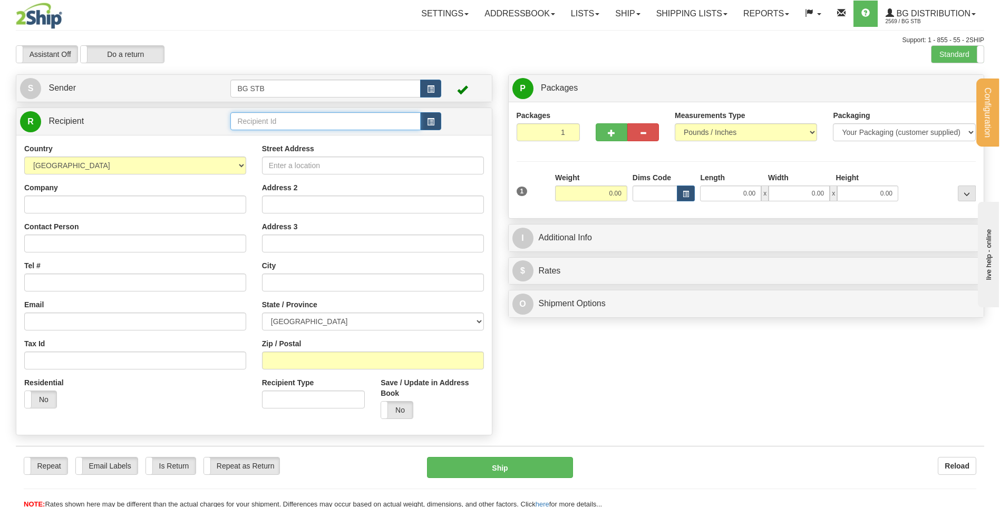
click at [297, 113] on input "text" at bounding box center [325, 121] width 190 height 18
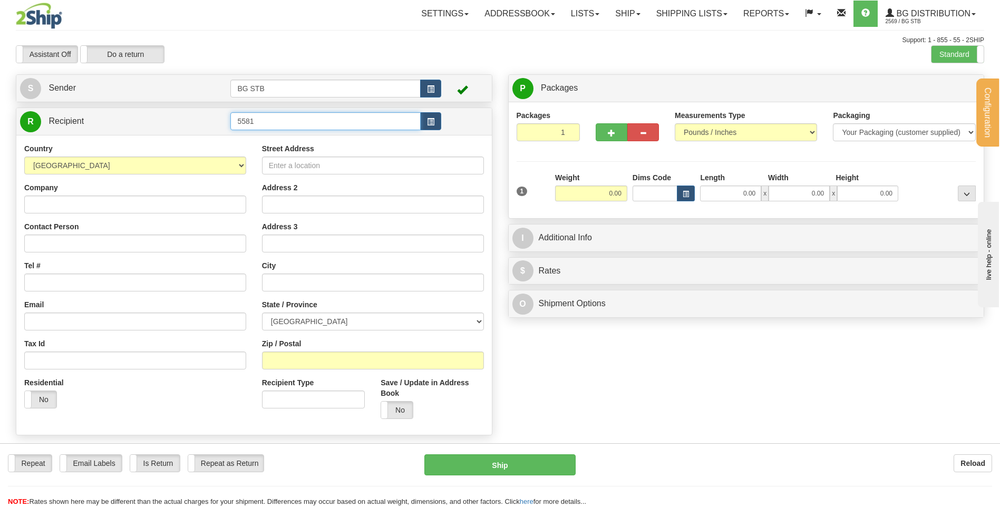
type input "5581"
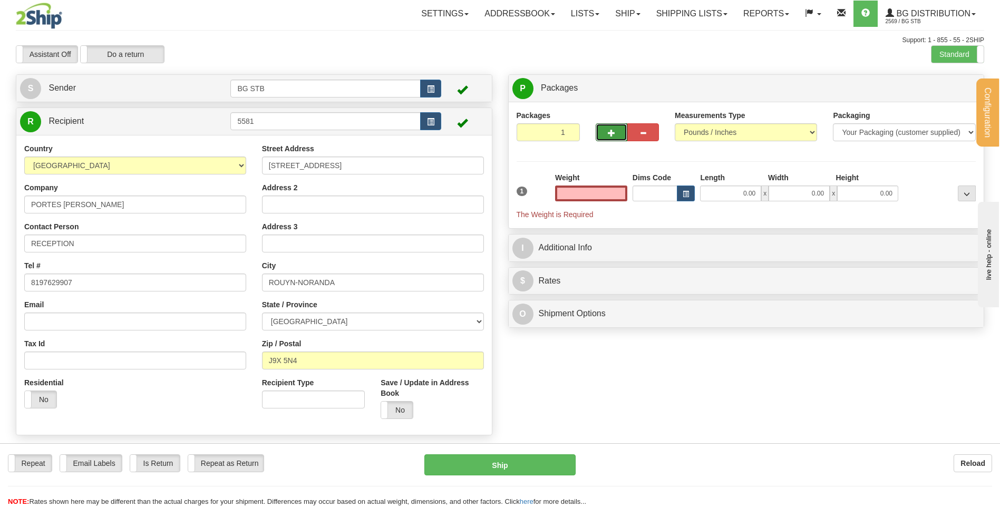
type input "0.00"
click at [608, 130] on span "button" at bounding box center [611, 133] width 7 height 7
type input "2"
click at [942, 88] on span "Package Level" at bounding box center [953, 88] width 42 height 7
radio input "true"
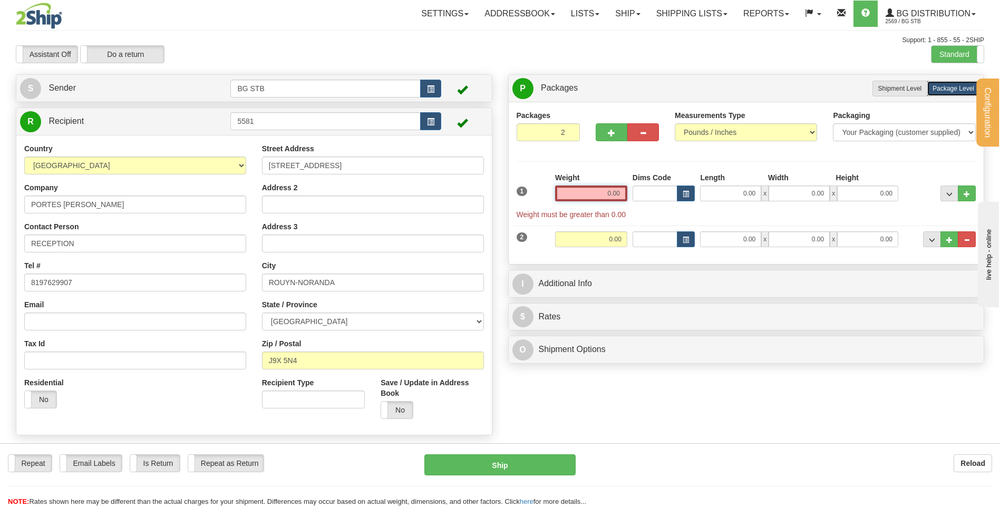
click at [613, 196] on input "0.00" at bounding box center [591, 194] width 72 height 16
type input "11.00"
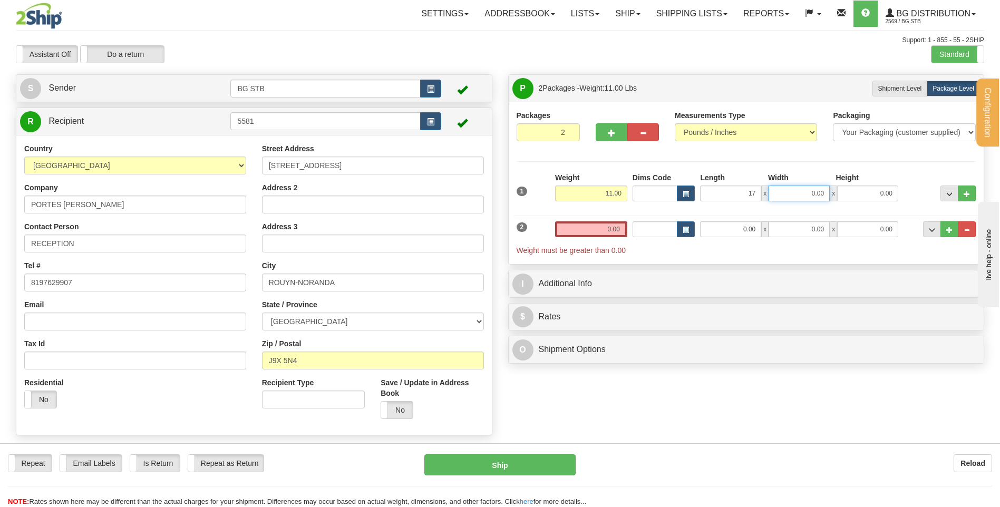
type input "17.00"
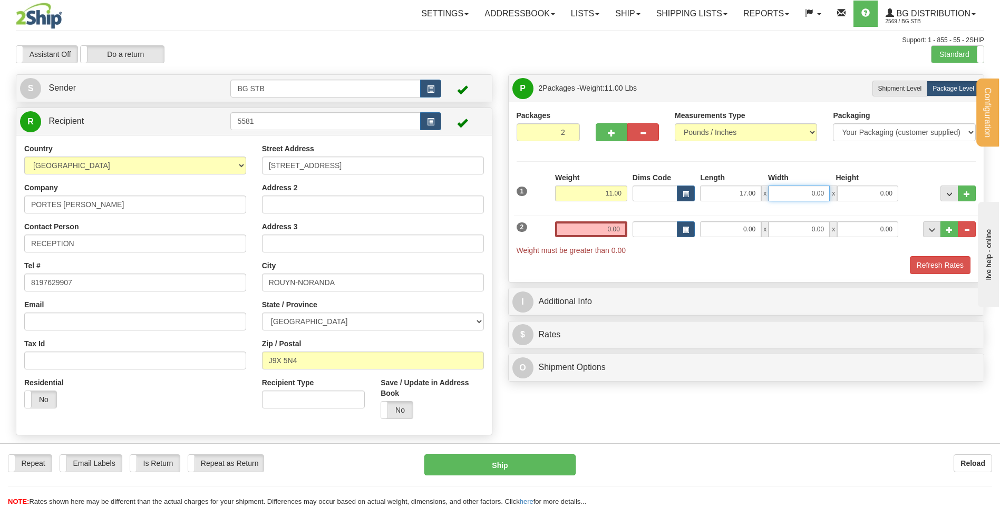
click at [817, 198] on input "0.00" at bounding box center [799, 194] width 61 height 16
type input "13.00"
type input "5.00"
click at [736, 234] on input "0.00" at bounding box center [730, 229] width 61 height 16
type input "7"
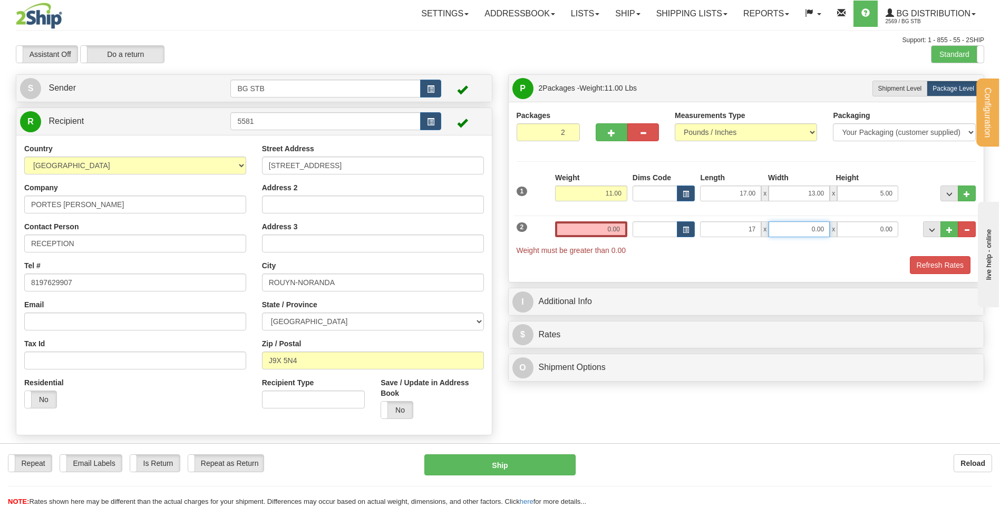
type input "17.00"
type input "13.00"
type input "5.00"
click at [603, 220] on div "2 Weight 0.00 Dims Code Length Width Height" at bounding box center [746, 232] width 465 height 45
click at [609, 223] on input "0.00" at bounding box center [591, 229] width 72 height 16
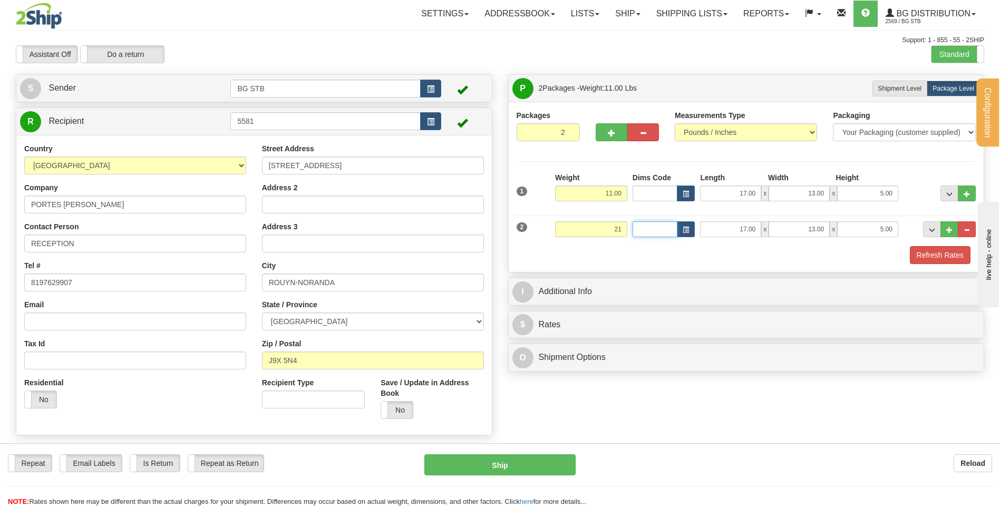
type input "21.00"
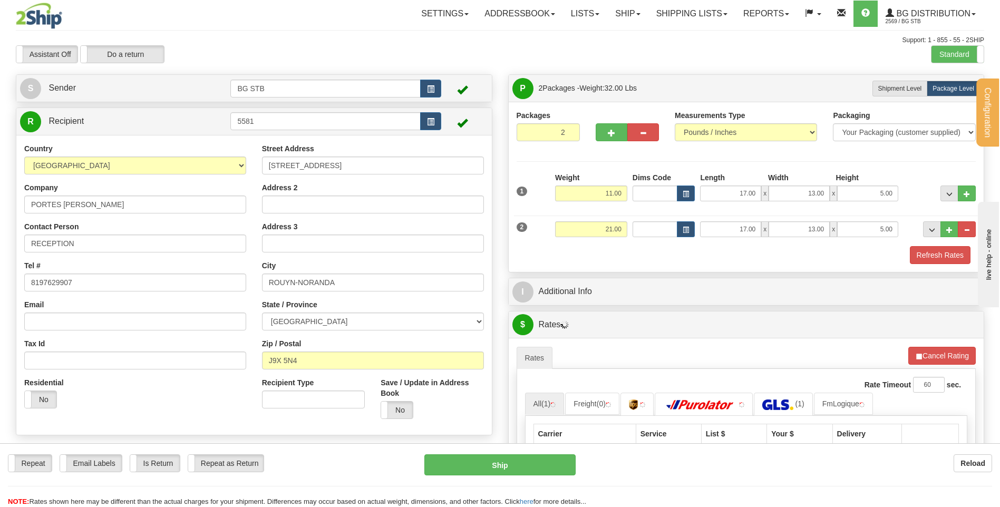
click at [601, 306] on div "P Packages 2 Packages - Weight: 32.00 Lbs Shipment Level Shipm. Package Level P…" at bounding box center [746, 353] width 492 height 558
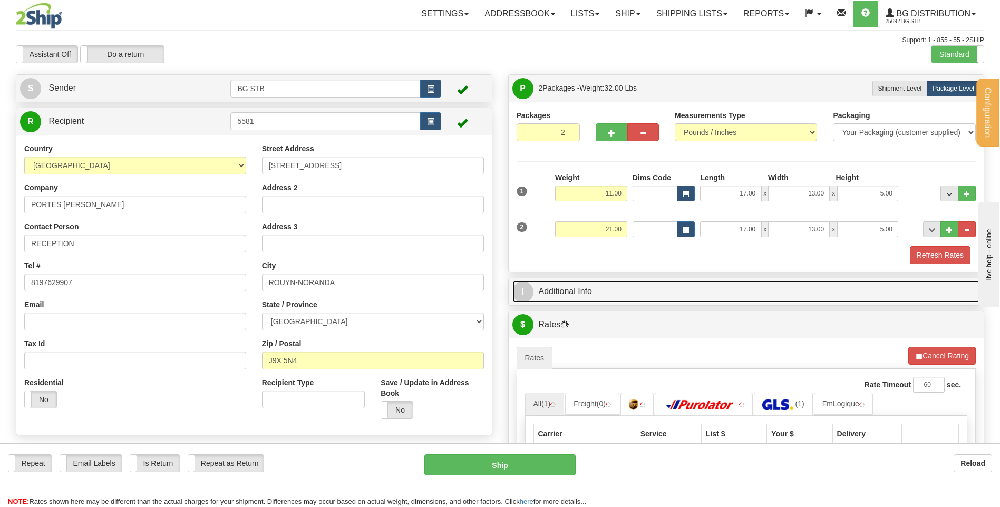
click at [601, 296] on link "I Additional Info" at bounding box center [746, 292] width 468 height 22
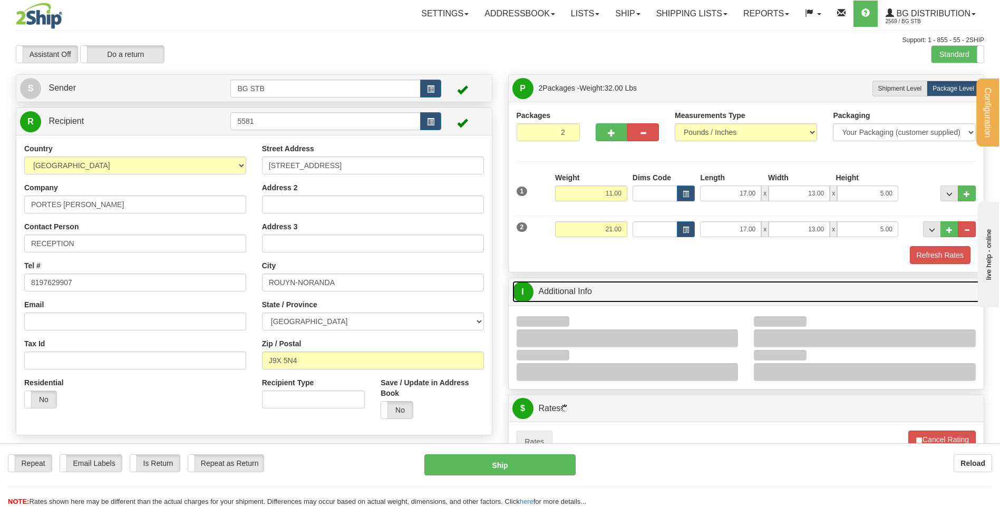
scroll to position [211, 0]
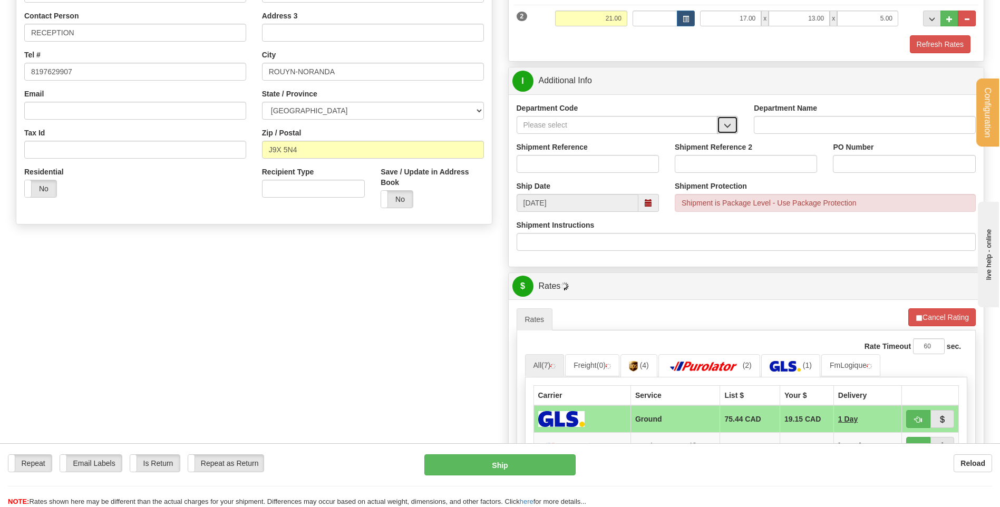
click at [724, 122] on span "button" at bounding box center [727, 125] width 7 height 7
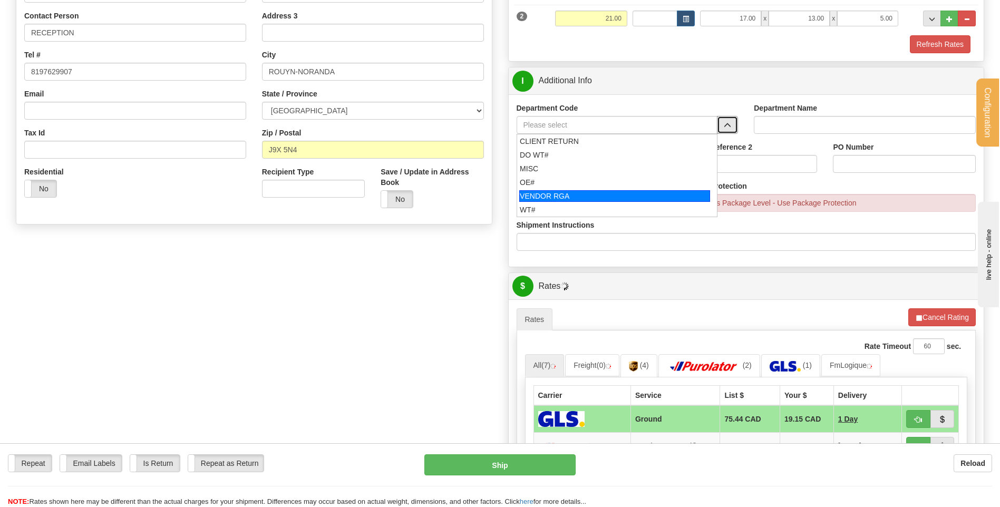
click at [611, 186] on div "OE#" at bounding box center [615, 182] width 190 height 11
type input "OE#"
type input "ORDERS"
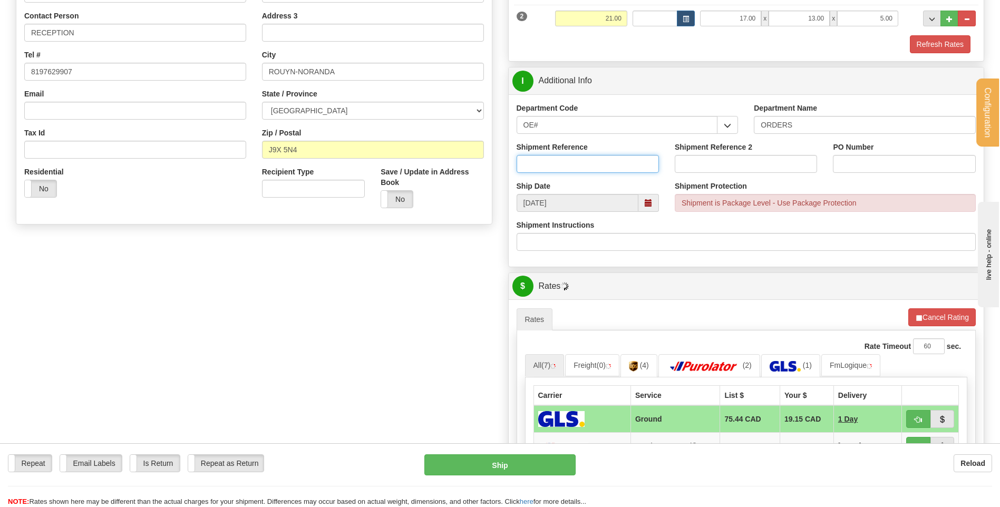
click at [606, 165] on input "Shipment Reference" at bounding box center [588, 164] width 142 height 18
type input "80004419-00"
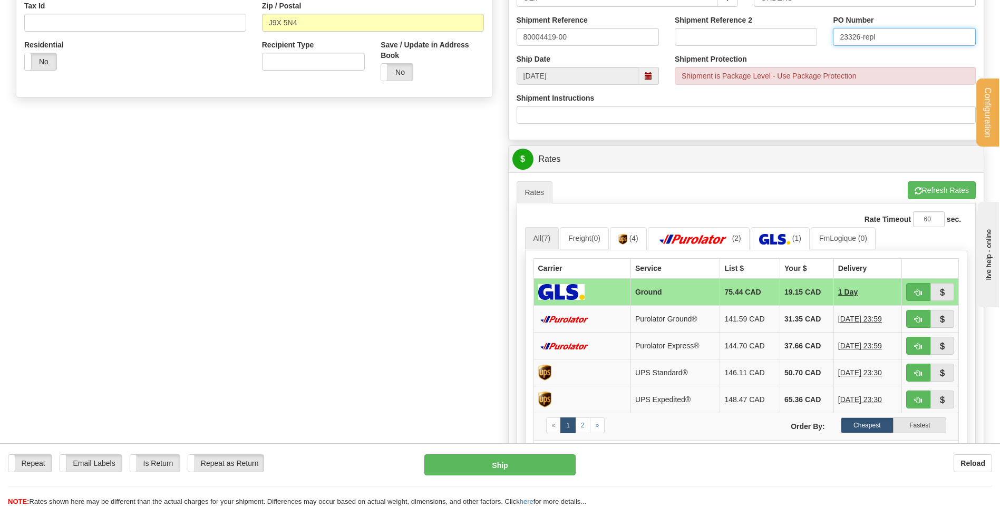
scroll to position [422, 0]
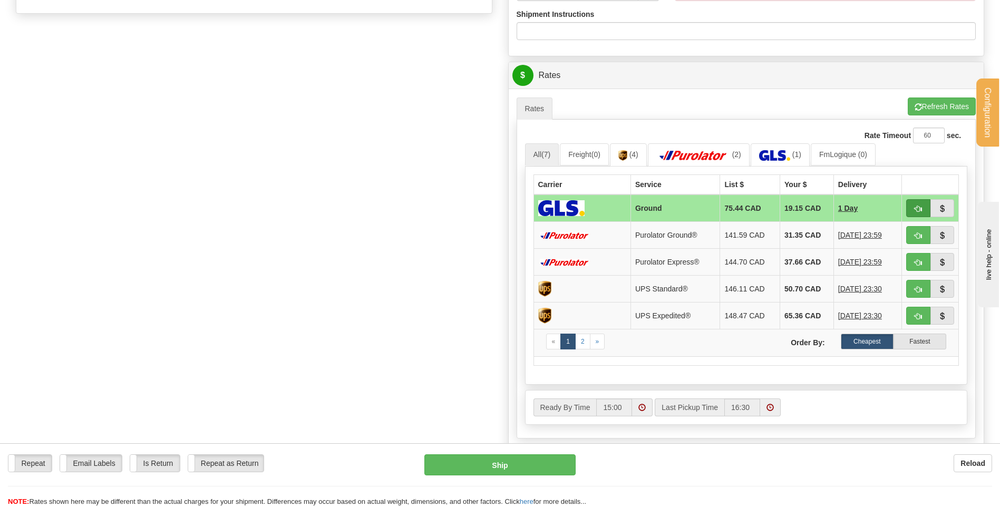
type input "23326-repl"
drag, startPoint x: 921, startPoint y: 205, endPoint x: 843, endPoint y: 209, distance: 78.1
click at [921, 206] on span "button" at bounding box center [918, 209] width 7 height 7
type input "1"
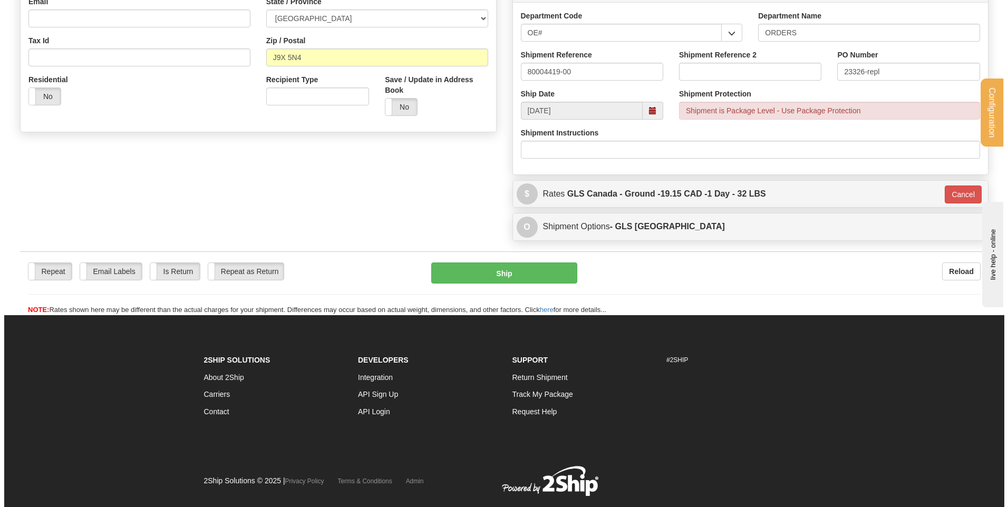
scroll to position [229, 0]
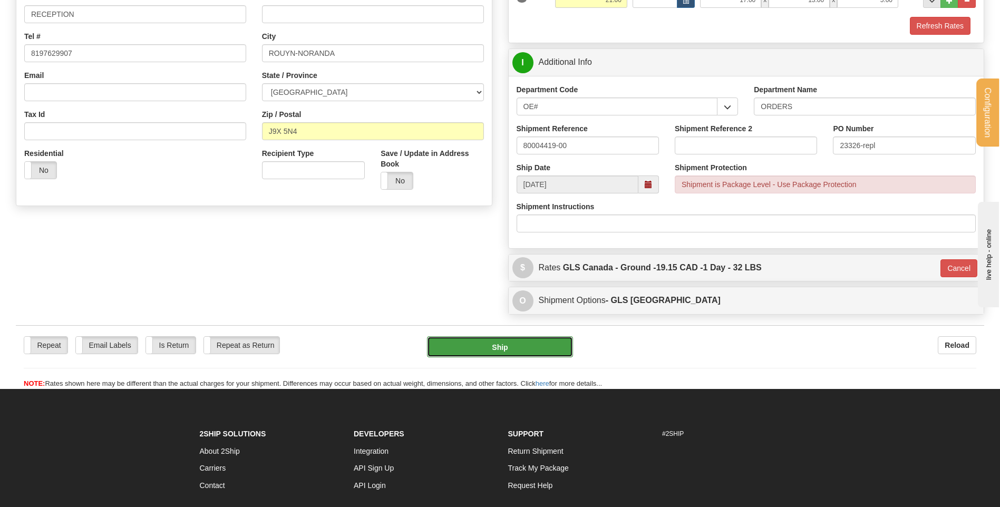
click at [500, 352] on button "Ship" at bounding box center [499, 346] width 145 height 21
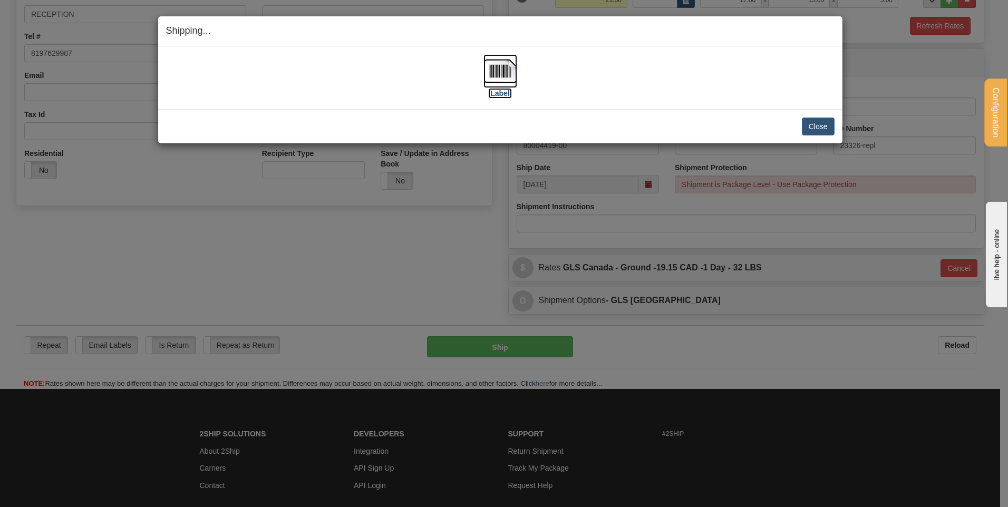
click at [484, 74] on img at bounding box center [500, 71] width 34 height 34
click at [821, 123] on button "Close" at bounding box center [818, 127] width 33 height 18
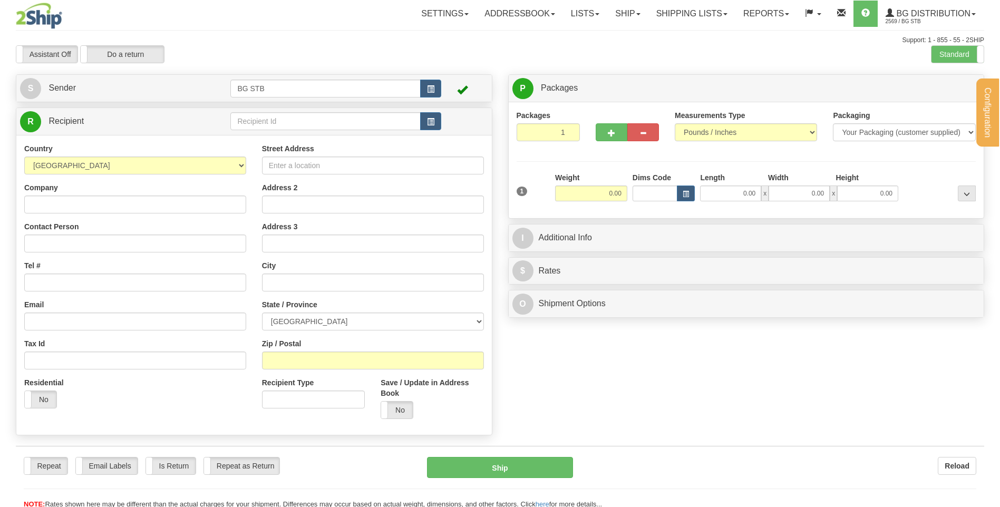
click at [257, 124] on div "Configuration My Configuration Panel Close Configure My Carriers" at bounding box center [500, 254] width 1000 height 509
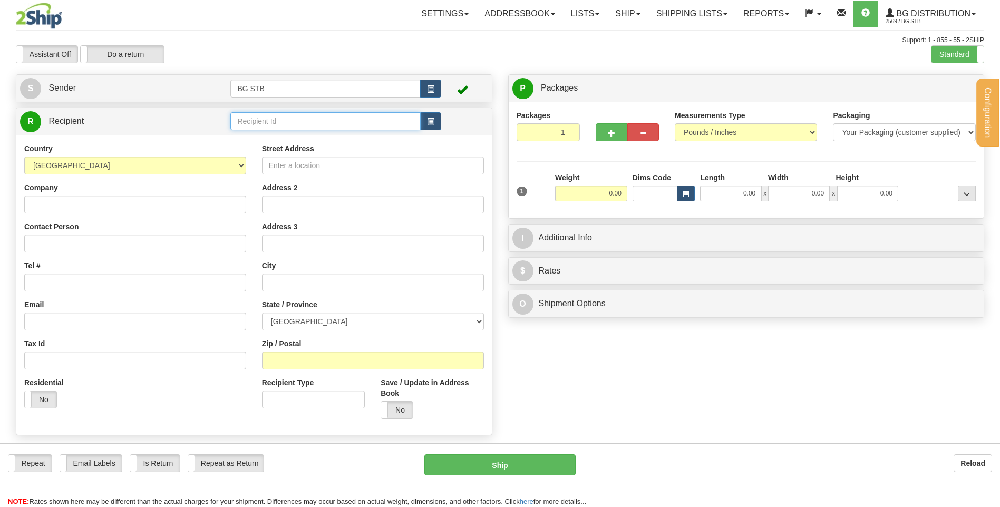
drag, startPoint x: 257, startPoint y: 124, endPoint x: 256, endPoint y: 111, distance: 13.7
click at [257, 124] on input "text" at bounding box center [325, 121] width 190 height 18
type input "4108"
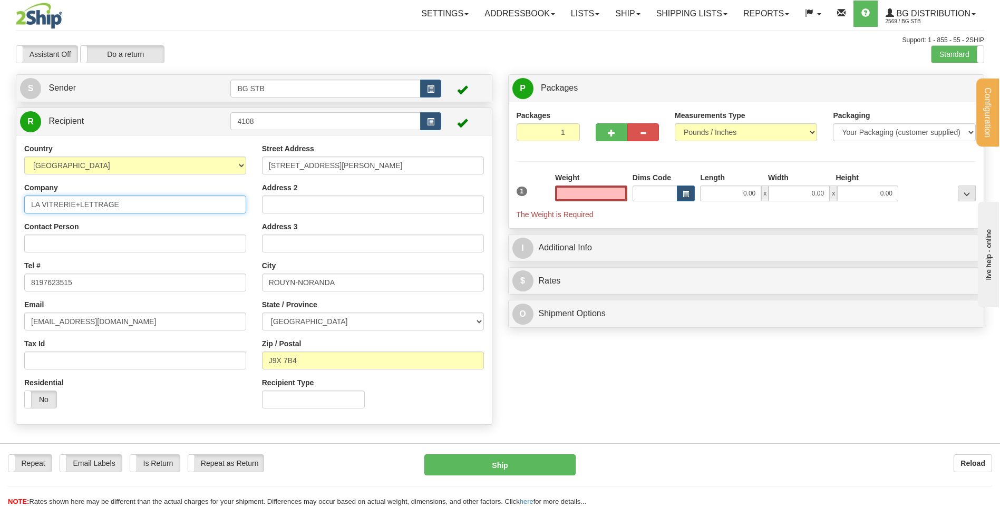
type input "0.00"
click at [80, 207] on input "LA VITRERIE+LETTRAGE" at bounding box center [135, 205] width 222 height 18
type input "LA VITRERIE et LETTRAGE"
click at [606, 196] on input "0.00" at bounding box center [591, 194] width 72 height 16
type input "0.00"
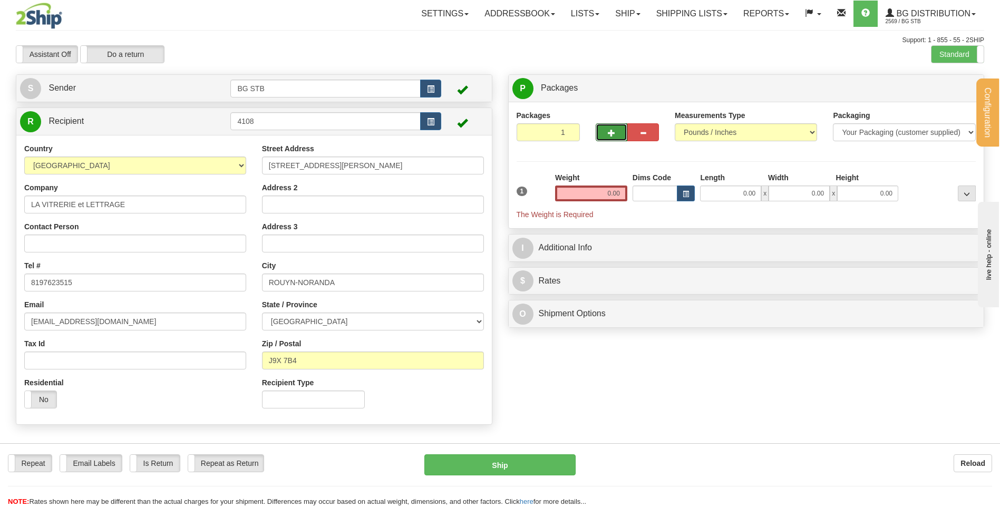
click at [613, 130] on span "button" at bounding box center [611, 133] width 7 height 7
type input "2"
click at [950, 90] on span "Package Level" at bounding box center [953, 88] width 42 height 7
radio input "true"
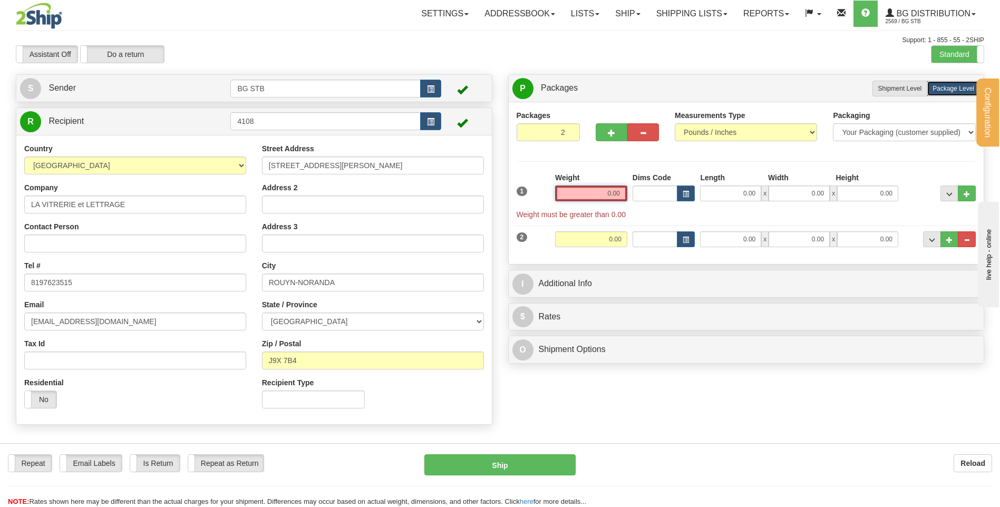
click at [611, 193] on input "0.00" at bounding box center [591, 194] width 72 height 16
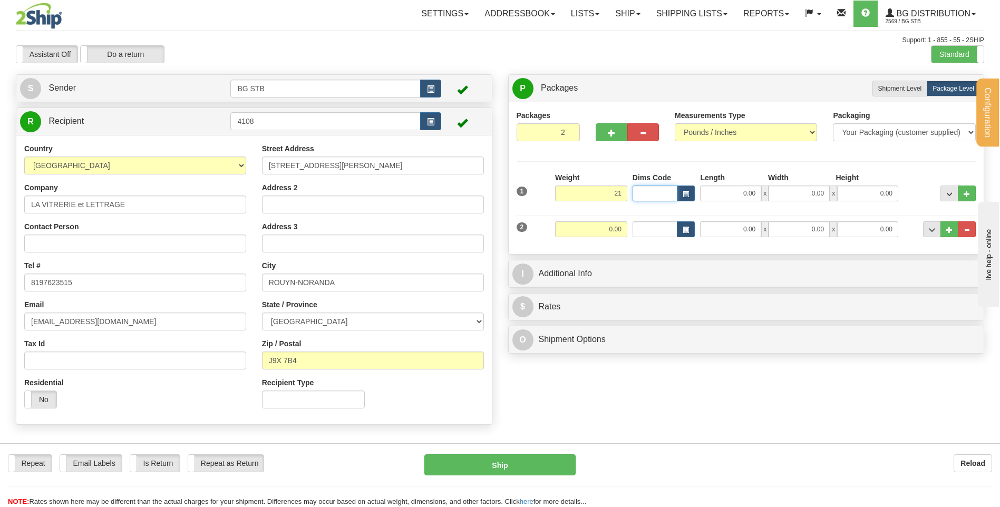
type input "21.00"
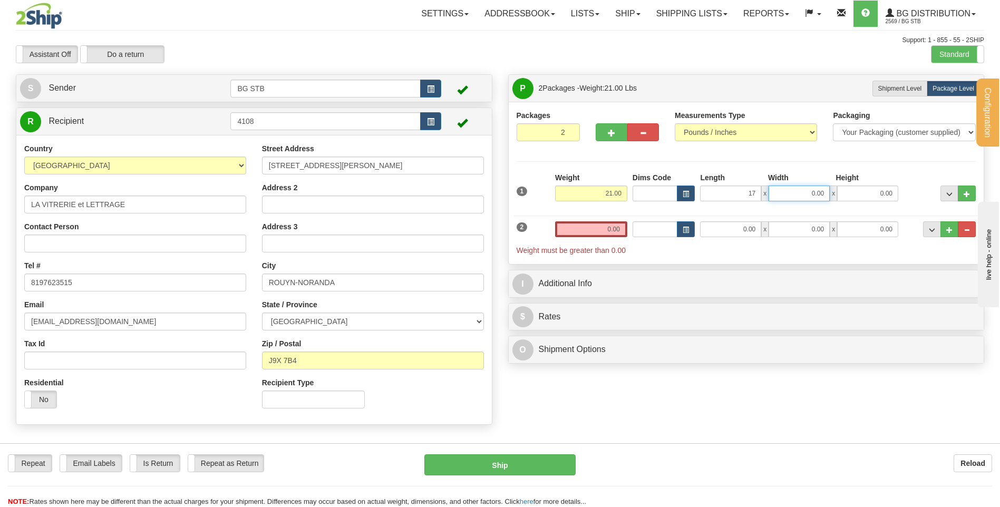
type input "17.00"
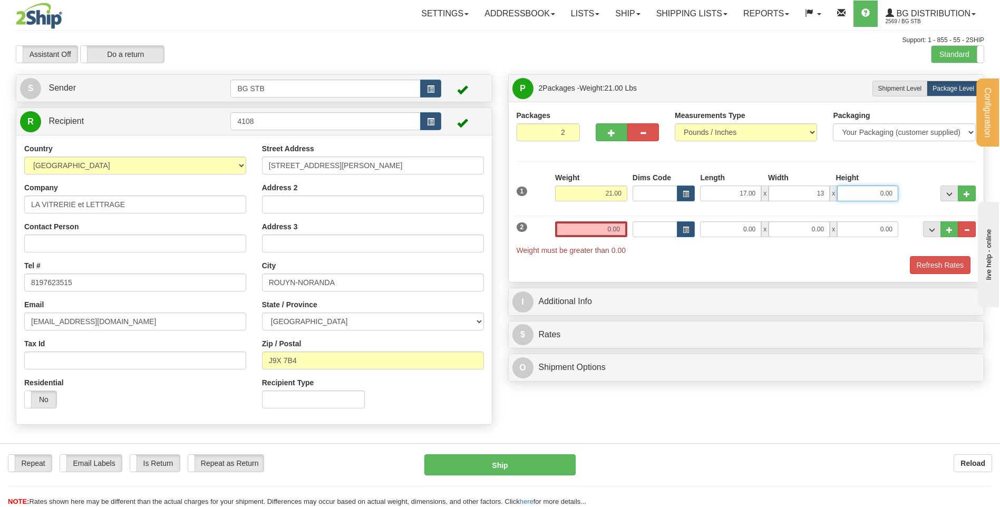
type input "13.00"
type input "5.00"
click at [746, 223] on input "0.00" at bounding box center [730, 229] width 61 height 16
type input "0.00"
click at [585, 228] on input "0.00" at bounding box center [591, 229] width 72 height 16
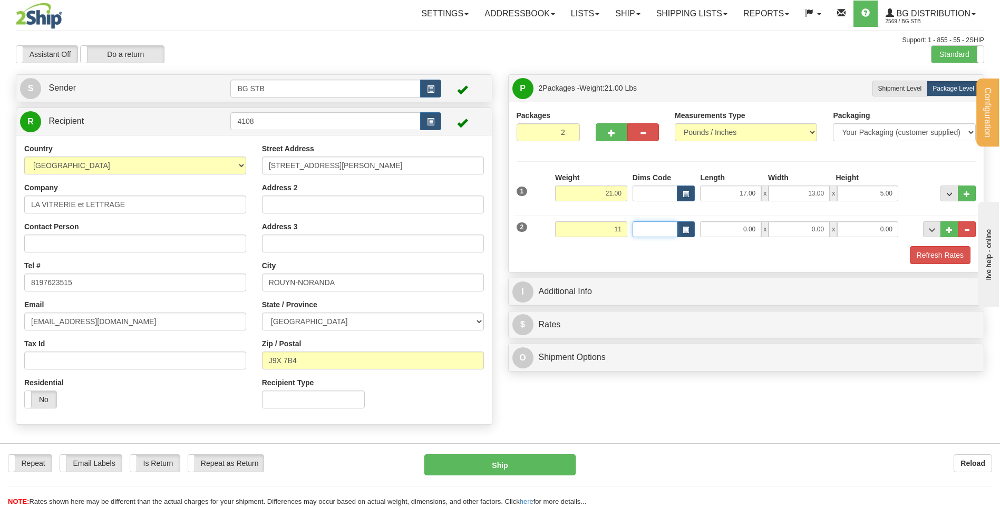
type input "11.00"
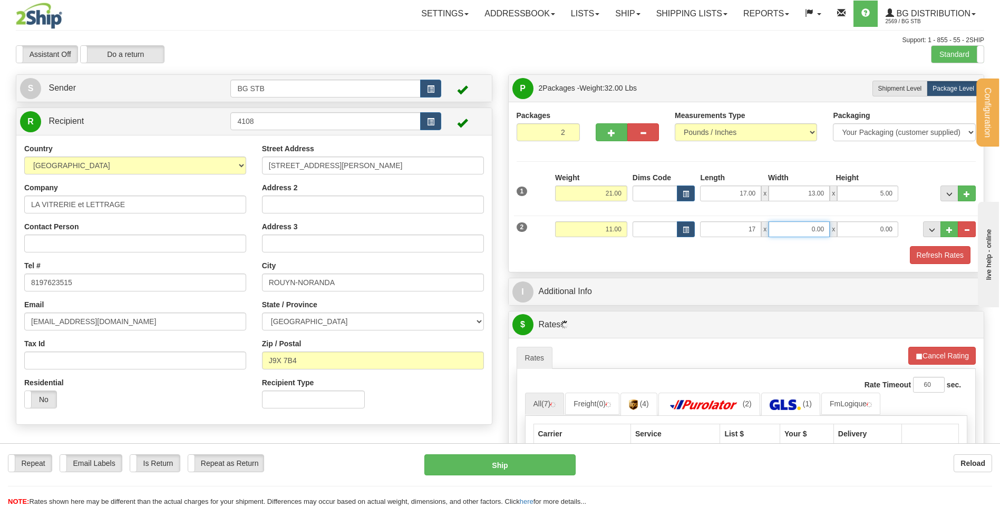
type input "17.00"
type input "13.00"
type input "5.00"
click at [661, 280] on div "I Additional Info" at bounding box center [746, 291] width 475 height 27
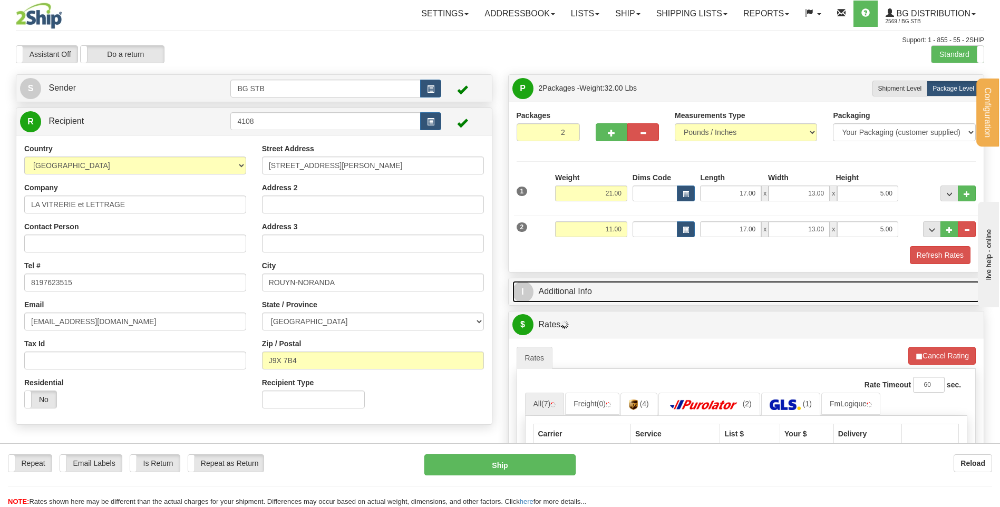
click at [658, 283] on link "I Additional Info" at bounding box center [746, 292] width 468 height 22
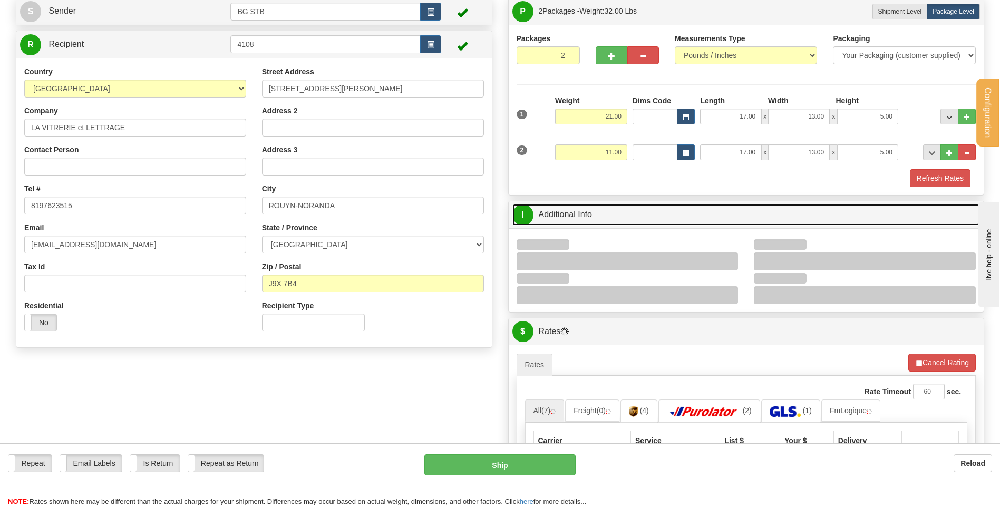
scroll to position [158, 0]
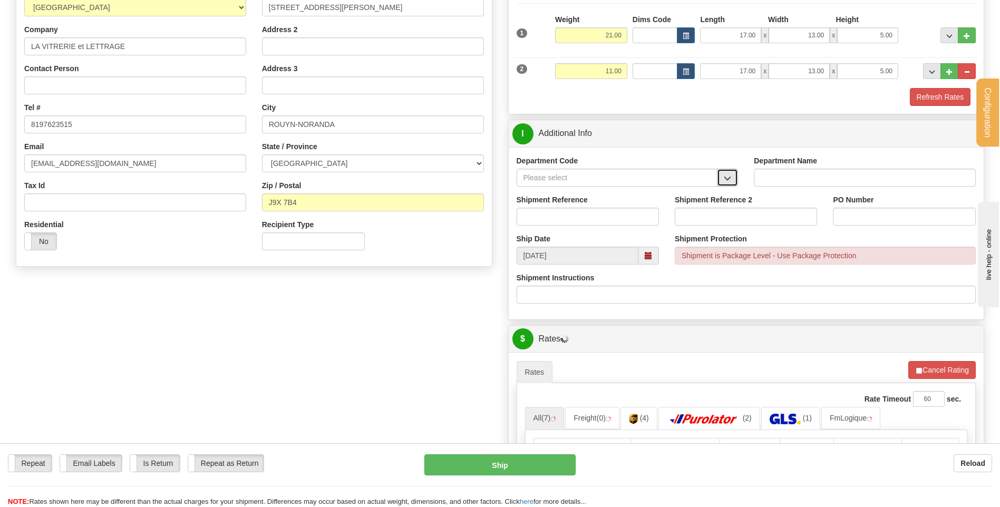
click at [726, 181] on span "button" at bounding box center [727, 178] width 7 height 7
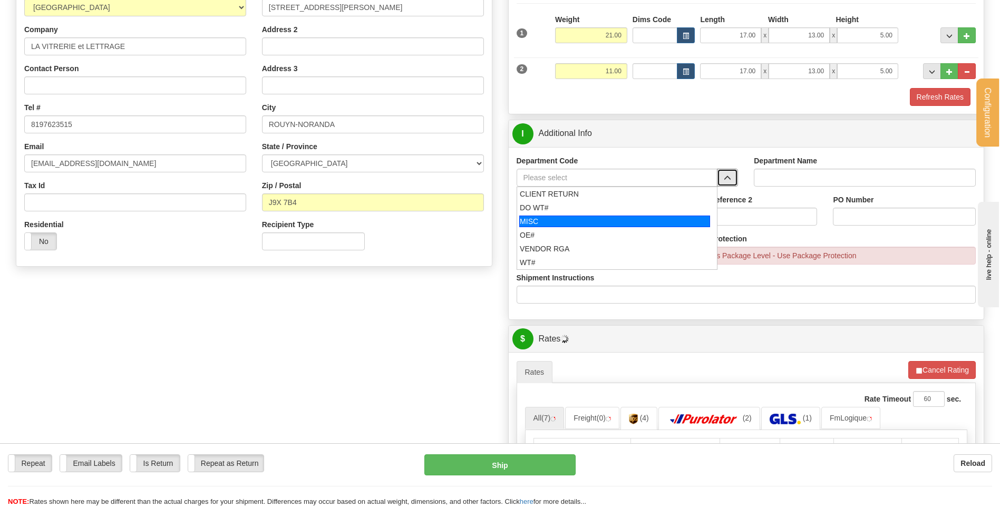
click at [594, 226] on div "MISC" at bounding box center [614, 222] width 191 height 12
type input "MISC"
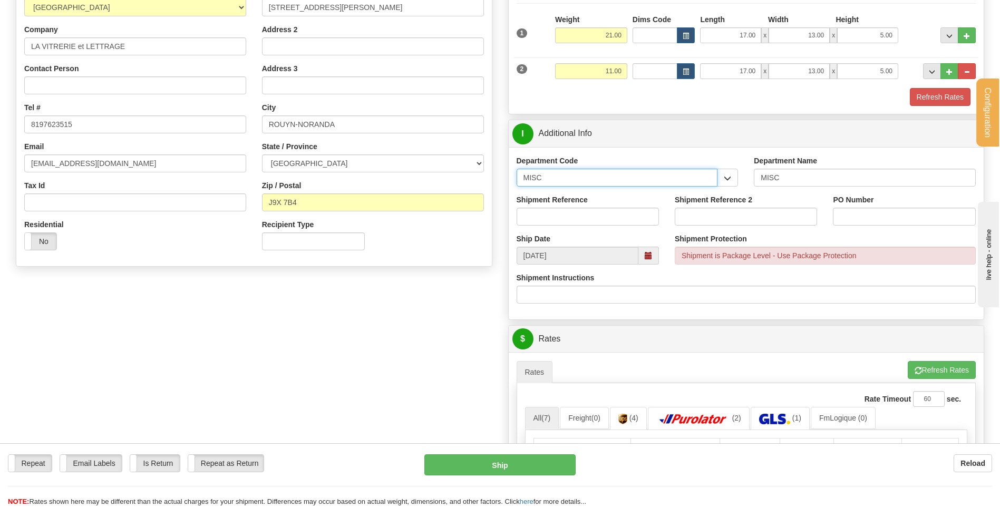
drag, startPoint x: 565, startPoint y: 179, endPoint x: 487, endPoint y: 183, distance: 78.1
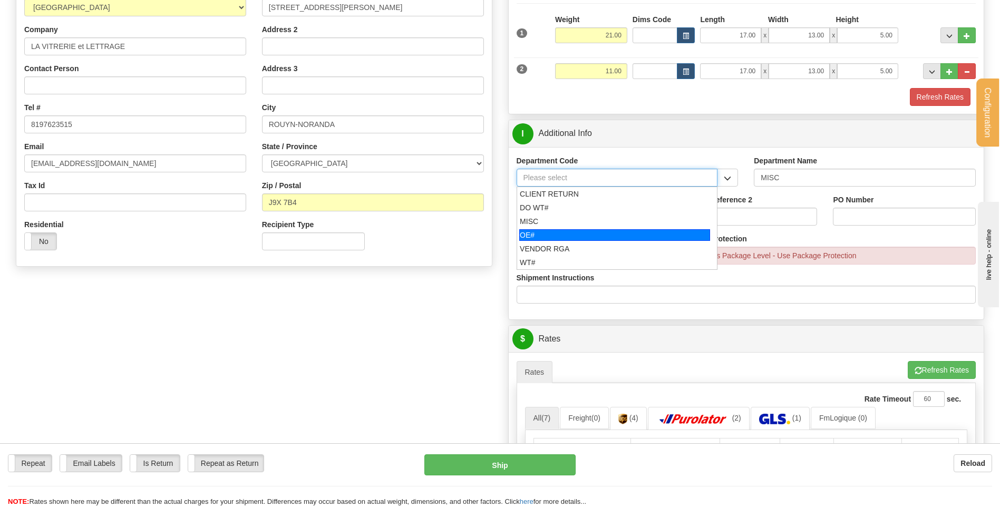
click at [569, 232] on div "OE#" at bounding box center [614, 235] width 191 height 12
type input "OE#"
type input "ORDERS"
type input "OE#"
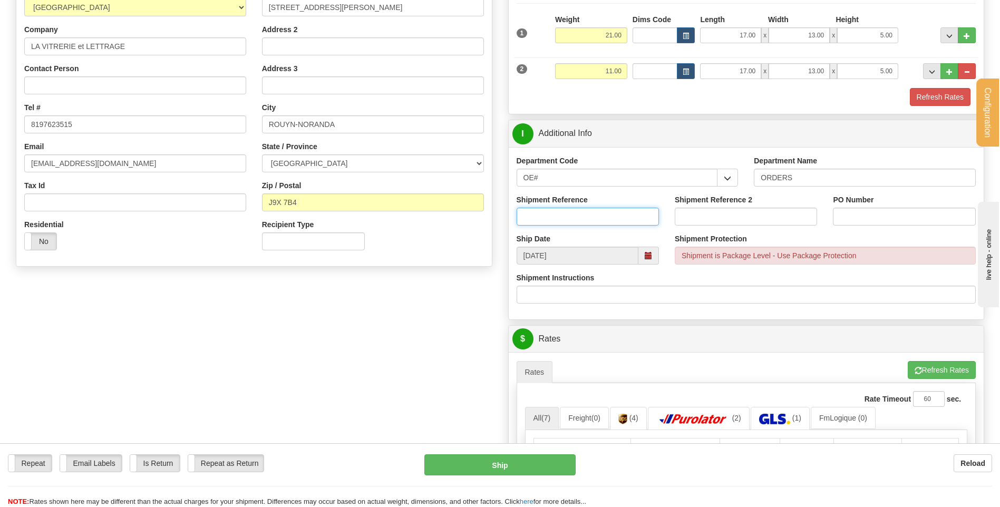
click at [565, 217] on input "Shipment Reference" at bounding box center [588, 217] width 142 height 18
type input "80004427-00"
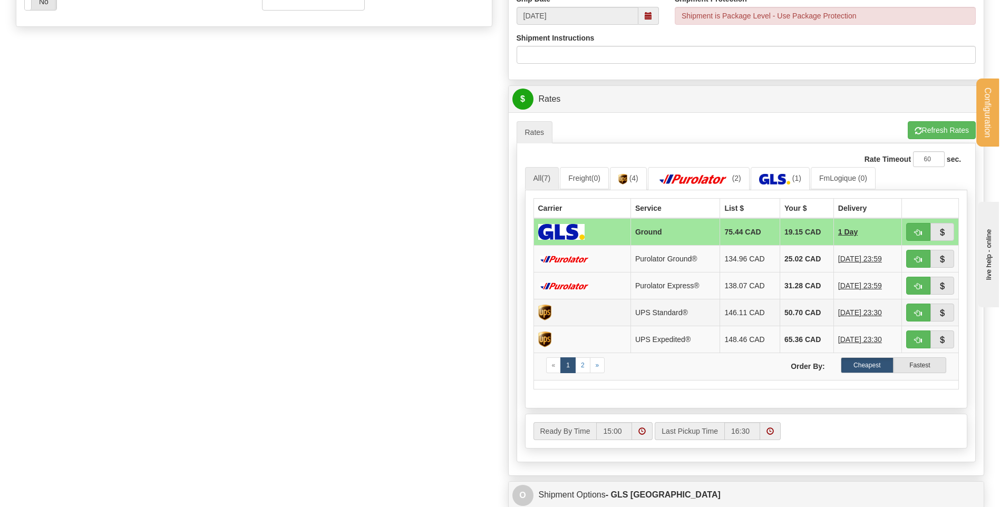
scroll to position [474, 0]
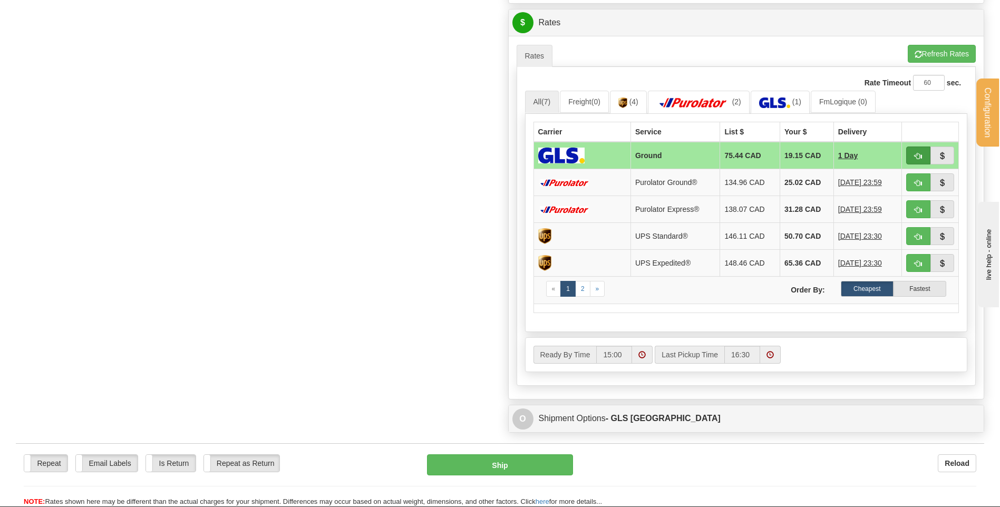
type input "41480-repl"
drag, startPoint x: 919, startPoint y: 158, endPoint x: 903, endPoint y: 163, distance: 16.7
click at [919, 158] on span "button" at bounding box center [918, 156] width 7 height 7
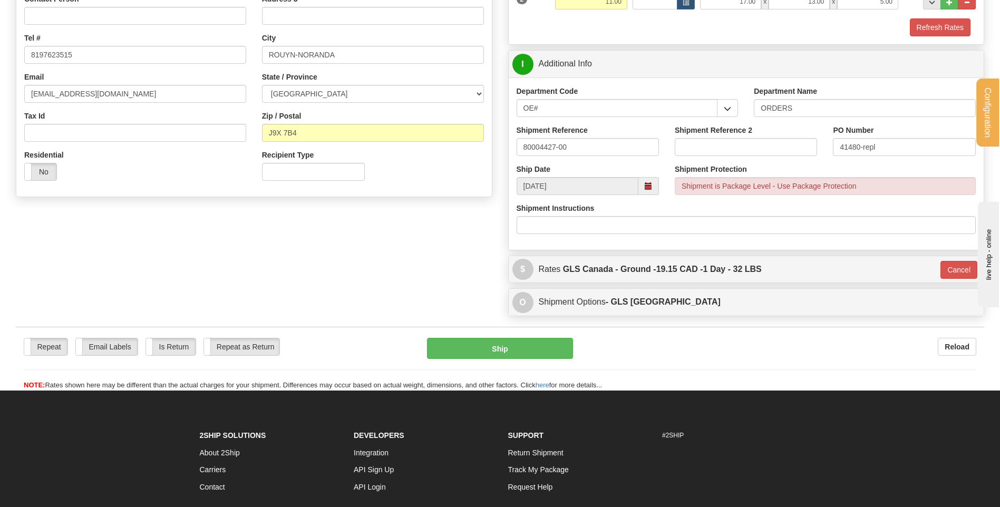
scroll to position [225, 0]
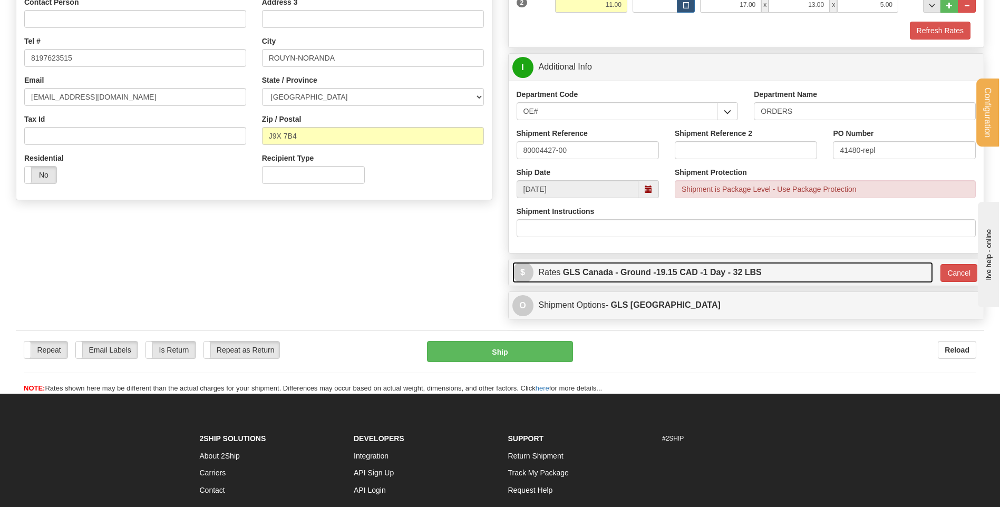
click at [638, 267] on label "GLS Canada - Ground - 19.15 CAD - 1 Day - 32 LBS" at bounding box center [662, 272] width 199 height 21
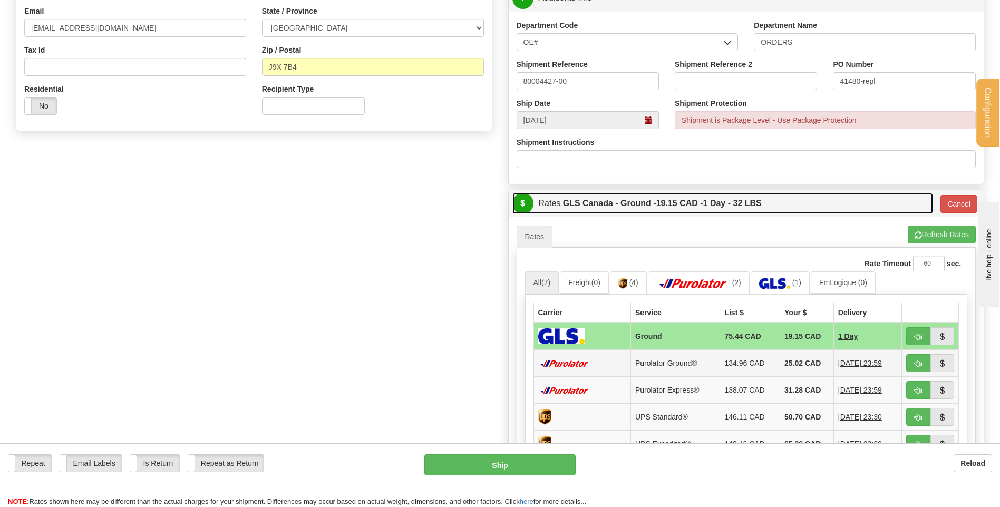
scroll to position [383, 0]
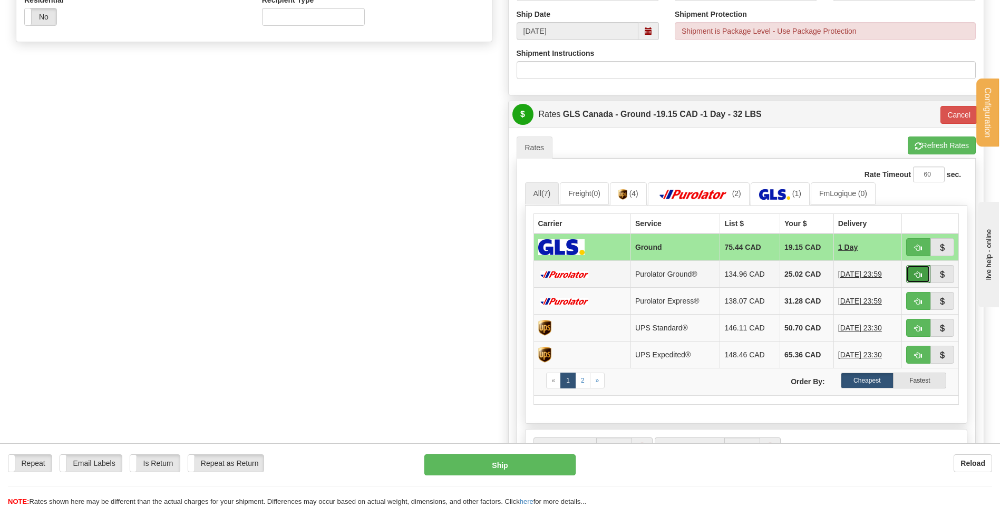
click at [913, 273] on button "button" at bounding box center [918, 274] width 24 height 18
type input "260"
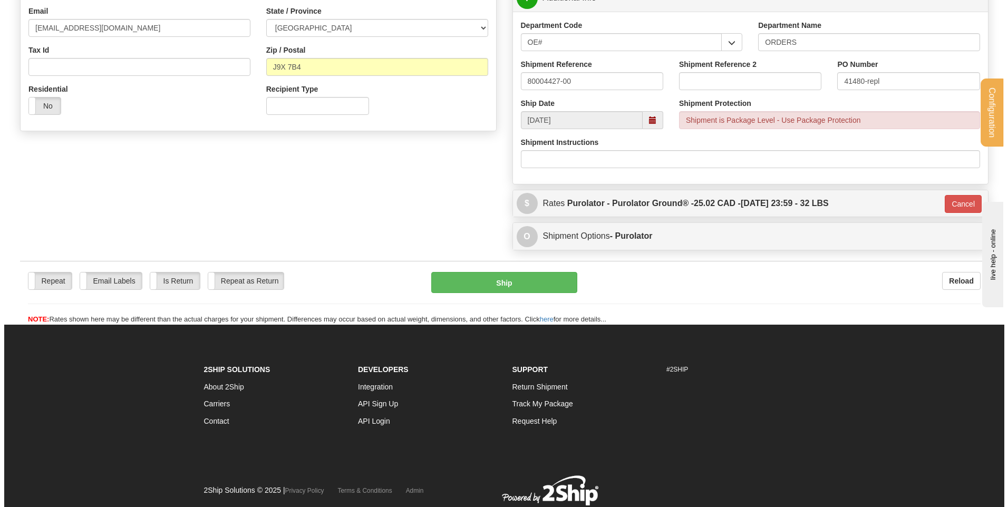
scroll to position [277, 0]
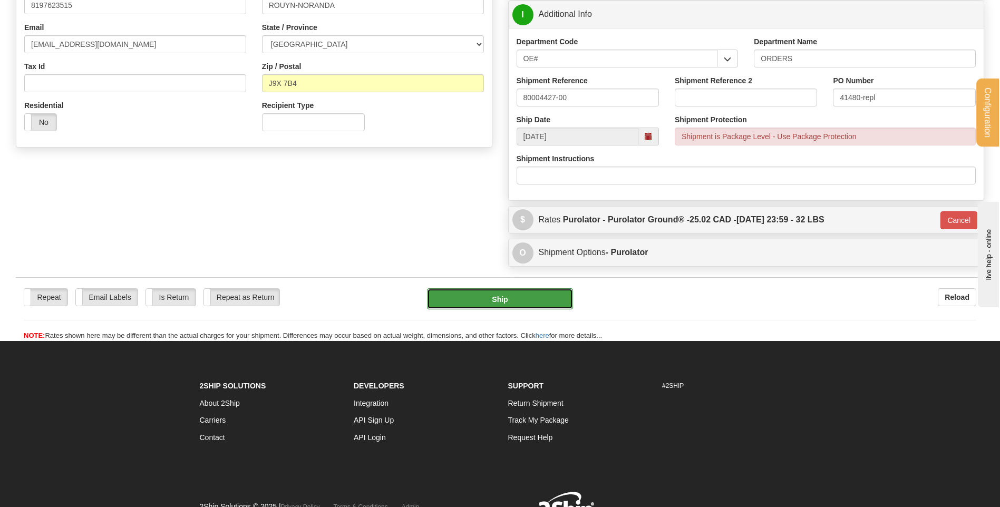
click at [527, 303] on button "Ship" at bounding box center [499, 298] width 145 height 21
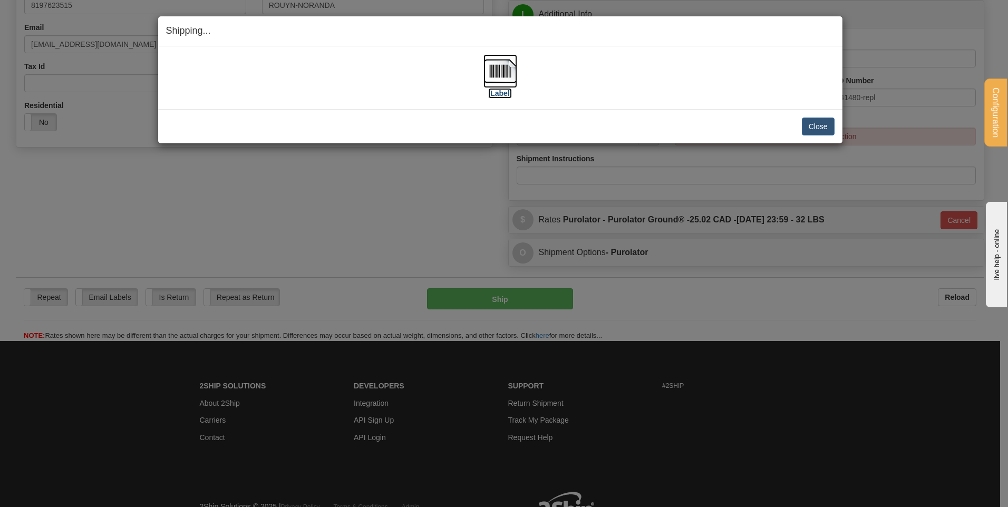
click at [501, 73] on img at bounding box center [500, 71] width 34 height 34
click at [817, 123] on button "Close" at bounding box center [818, 127] width 33 height 18
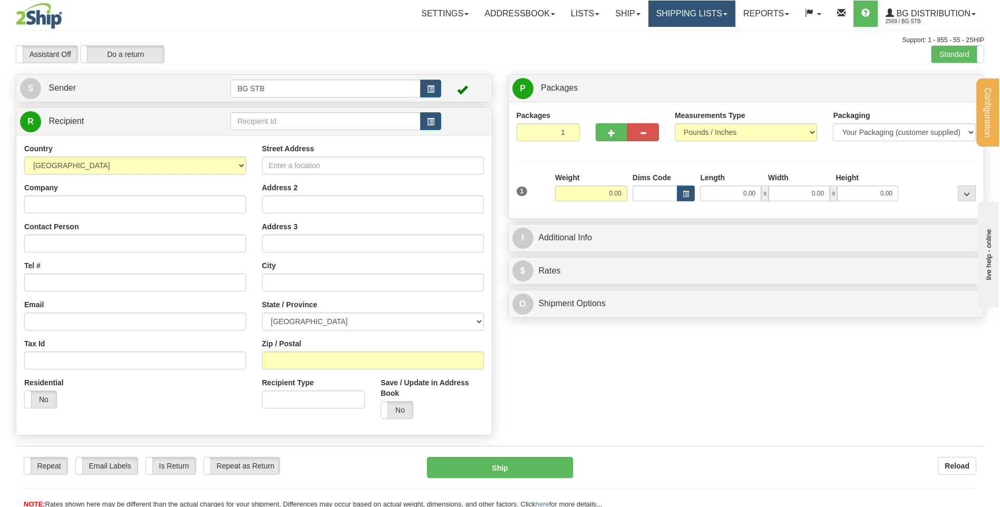
drag, startPoint x: 688, startPoint y: 12, endPoint x: 682, endPoint y: 30, distance: 18.3
click at [688, 12] on link "Shipping lists" at bounding box center [691, 14] width 87 height 26
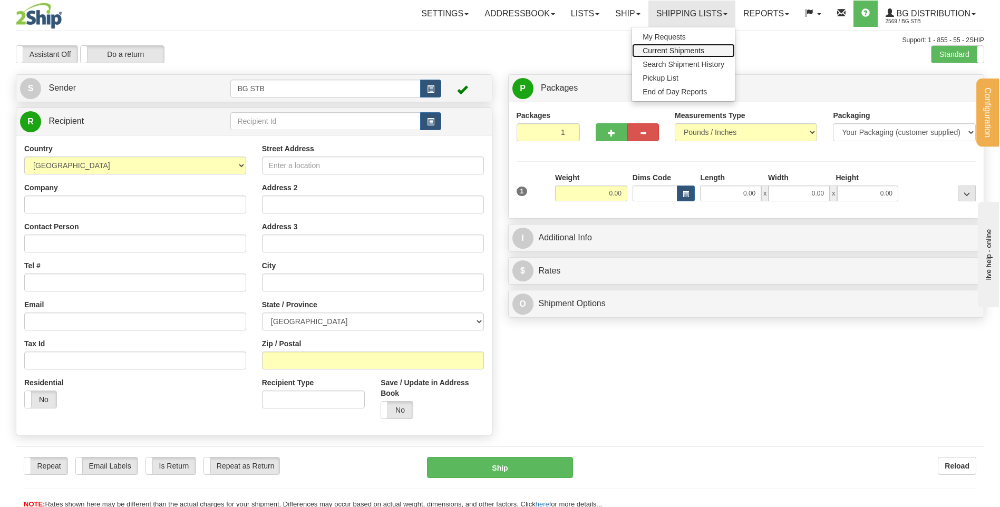
click at [674, 45] on link "Current Shipments" at bounding box center [683, 51] width 103 height 14
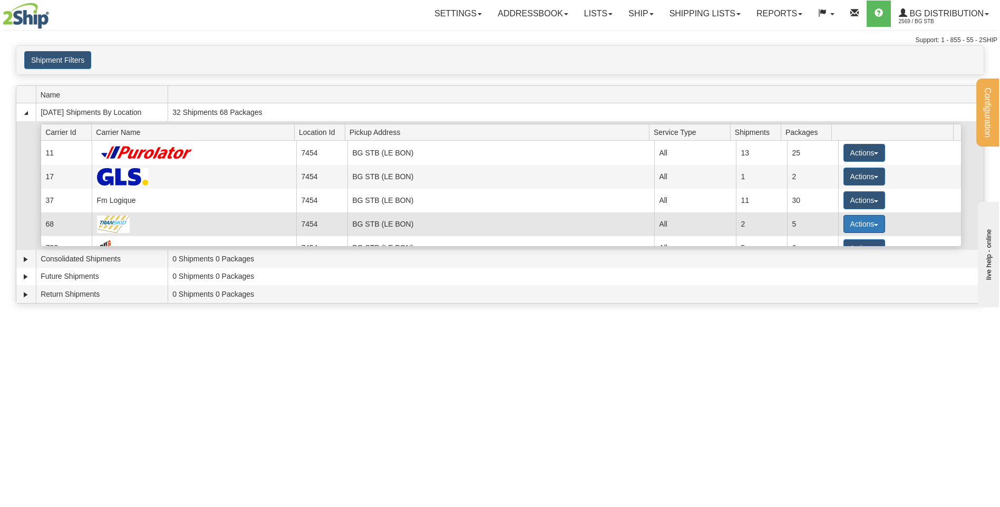
click at [847, 221] on button "Actions" at bounding box center [864, 224] width 42 height 18
click at [824, 240] on span "Details" at bounding box center [825, 243] width 28 height 7
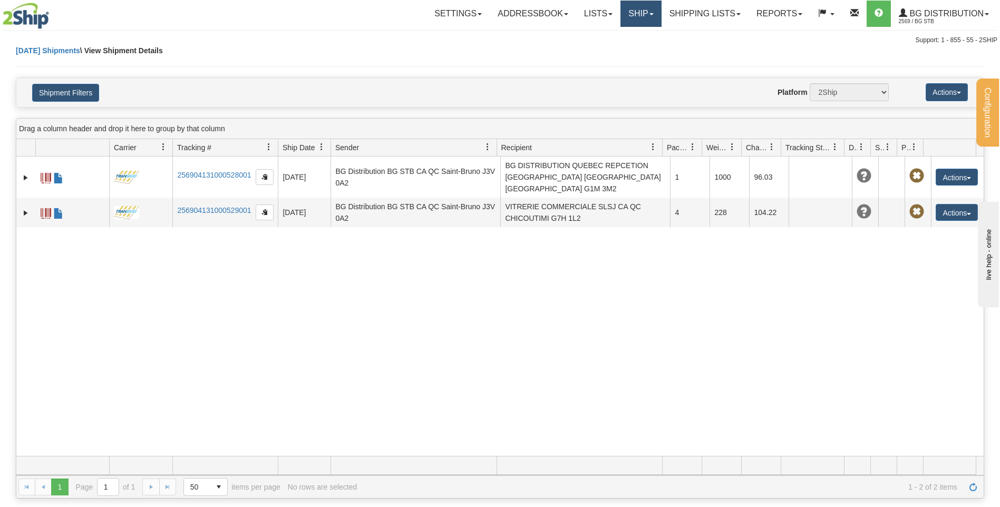
drag, startPoint x: 654, startPoint y: 3, endPoint x: 646, endPoint y: 23, distance: 22.0
click at [654, 3] on link "Ship" at bounding box center [640, 14] width 41 height 26
click at [640, 36] on link "Ship Screen" at bounding box center [619, 37] width 83 height 14
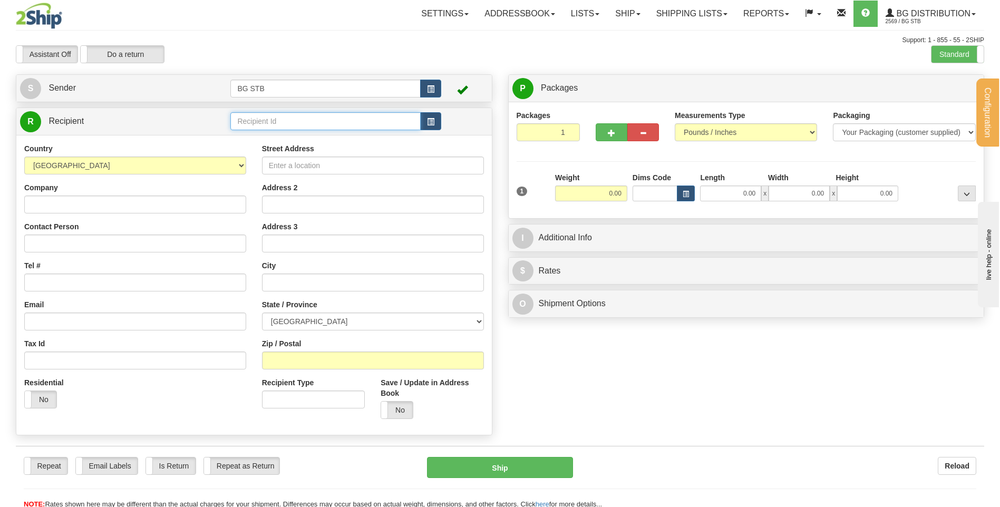
click at [307, 118] on input "text" at bounding box center [325, 121] width 190 height 18
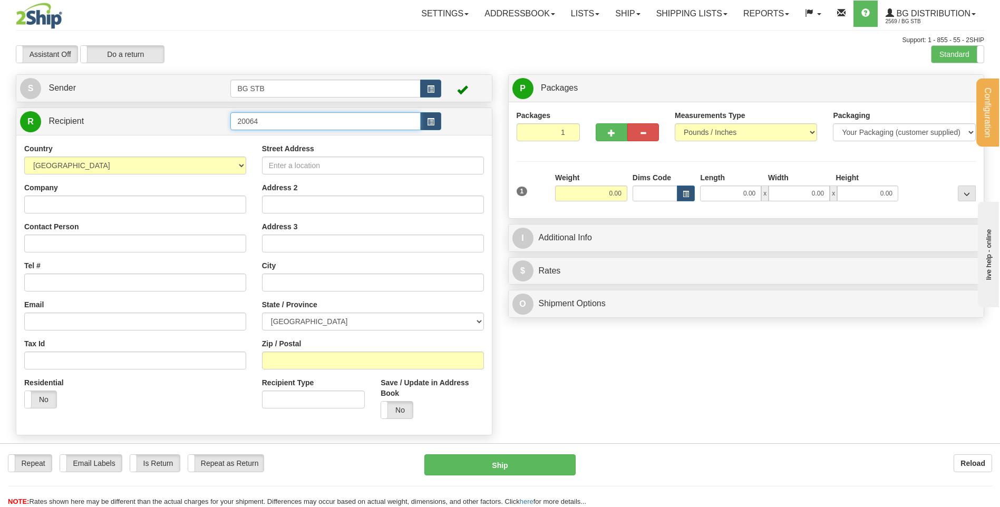
type input "20064"
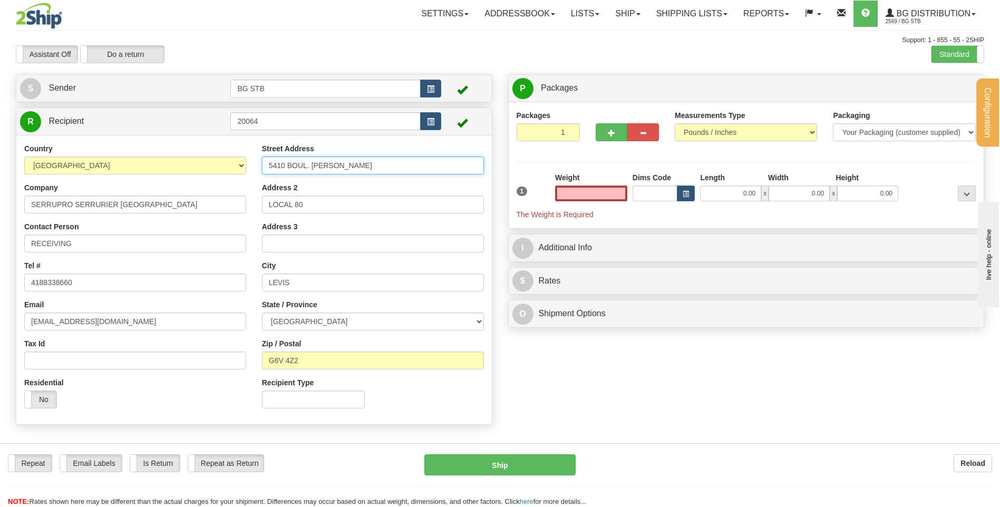
type input "0.00"
drag, startPoint x: 412, startPoint y: 162, endPoint x: 257, endPoint y: 168, distance: 155.1
click at [259, 168] on div "Street Address 5410 BOUL. [PERSON_NAME] Address 2 LOCAL 80 Address 3 City LEVIS…" at bounding box center [373, 279] width 238 height 273
type input "1378 KING OUEST"
drag, startPoint x: 313, startPoint y: 204, endPoint x: 212, endPoint y: 201, distance: 101.2
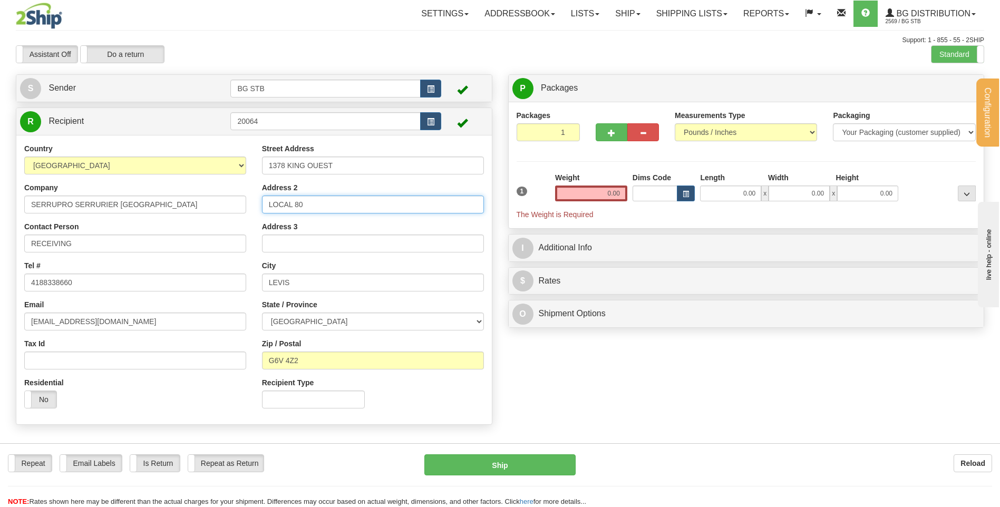
click at [211, 200] on div "Country [GEOGRAPHIC_DATA] [GEOGRAPHIC_DATA] [GEOGRAPHIC_DATA] [GEOGRAPHIC_DATA]…" at bounding box center [253, 279] width 475 height 273
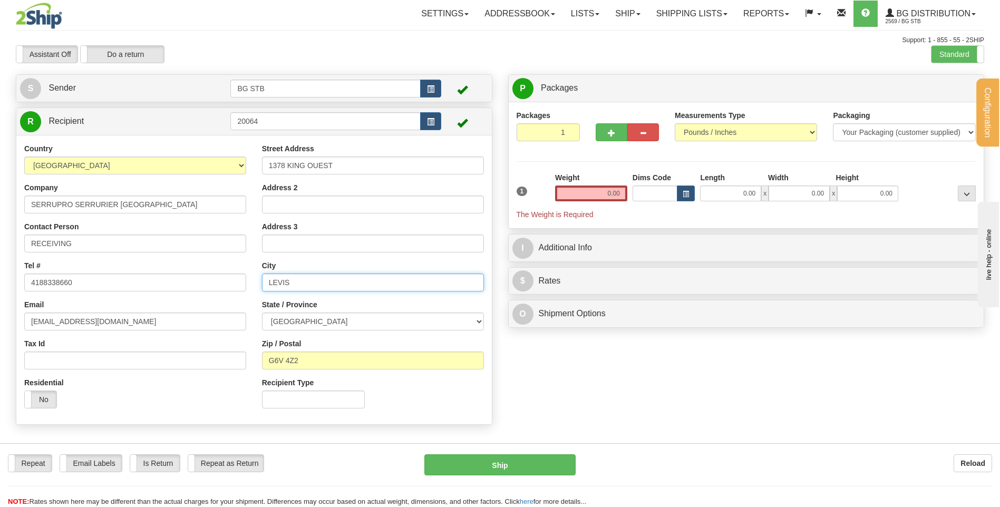
drag, startPoint x: 270, startPoint y: 285, endPoint x: 206, endPoint y: 263, distance: 68.2
click at [246, 284] on div "Country [GEOGRAPHIC_DATA] [GEOGRAPHIC_DATA] [GEOGRAPHIC_DATA] [GEOGRAPHIC_DATA]…" at bounding box center [253, 279] width 475 height 273
type input "SHERBROOKE"
drag, startPoint x: 303, startPoint y: 364, endPoint x: 262, endPoint y: 355, distance: 41.6
click at [262, 355] on input "G6V 4Z2" at bounding box center [373, 361] width 222 height 18
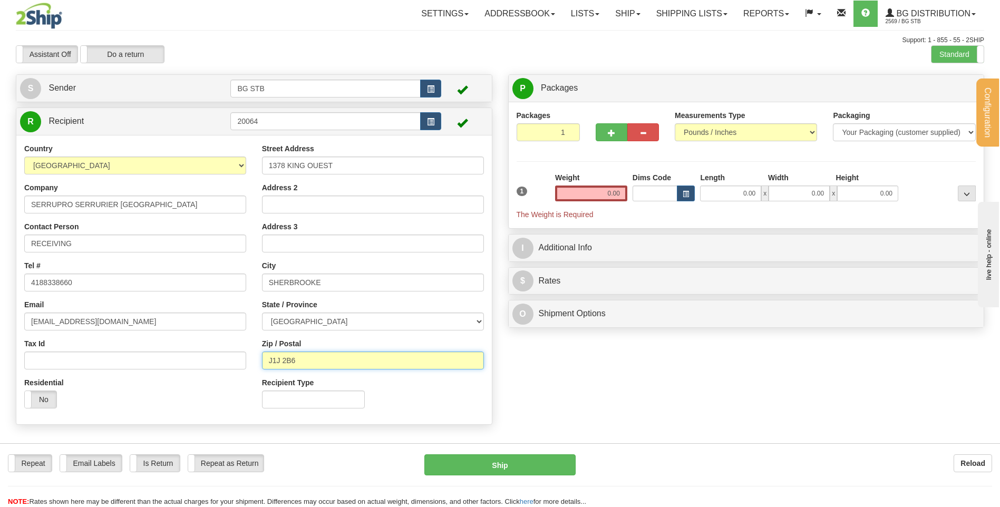
type input "J1J 2B6"
click at [603, 196] on input "0.00" at bounding box center [591, 194] width 72 height 16
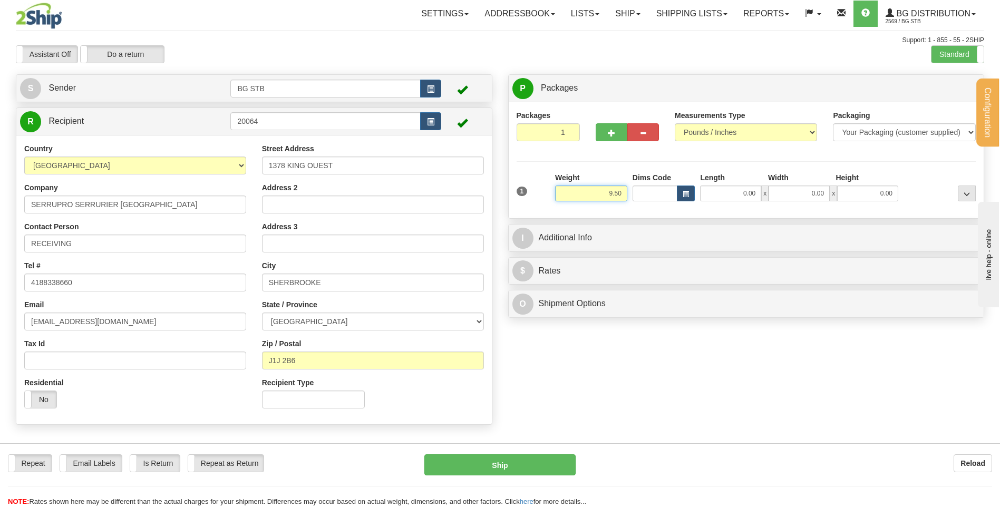
type input "9.50"
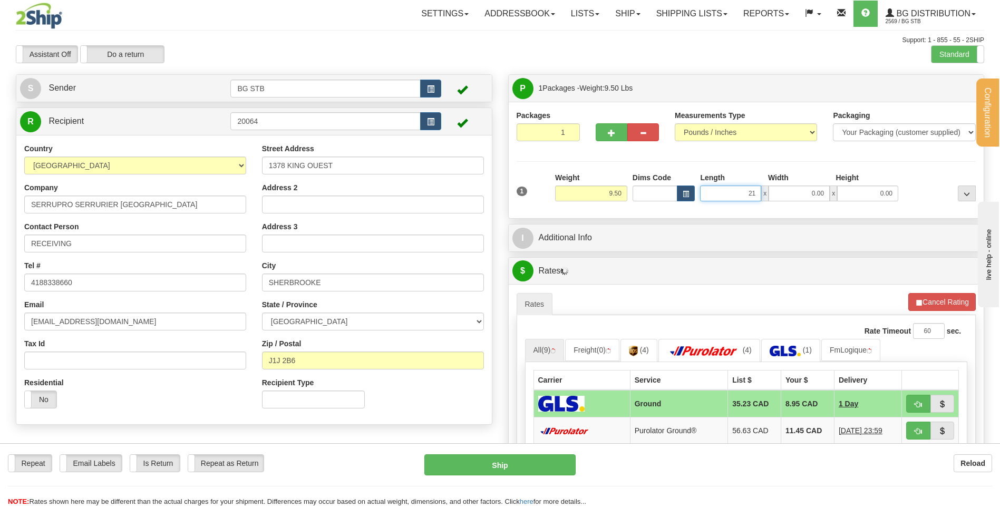
type input "21.00"
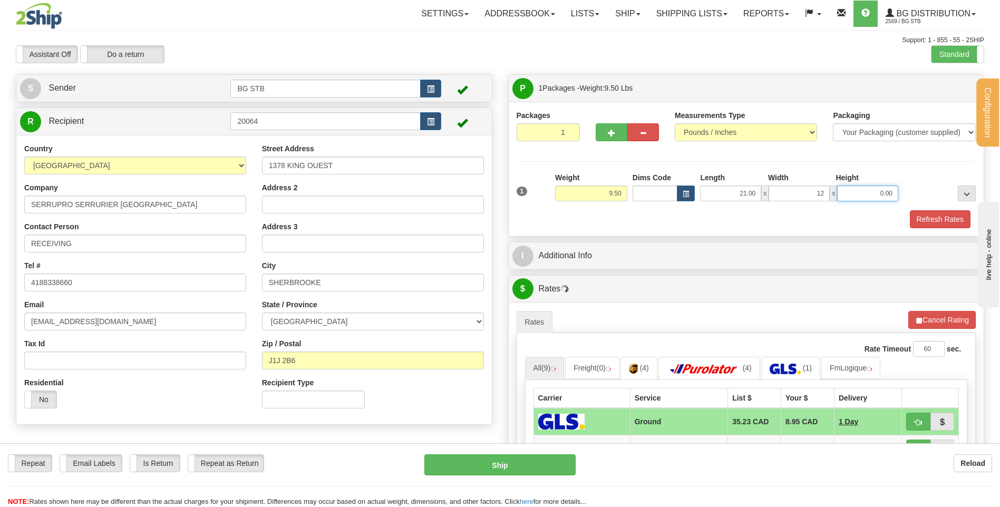
type input "12.00"
type input "9.00"
click at [619, 242] on div "I Additional Info" at bounding box center [746, 255] width 475 height 27
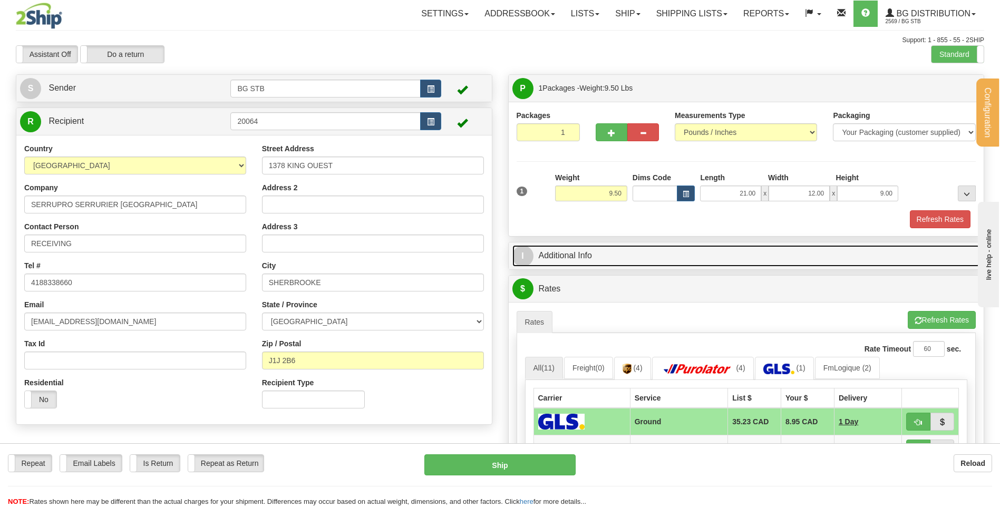
click at [616, 248] on link "I Additional Info" at bounding box center [746, 256] width 468 height 22
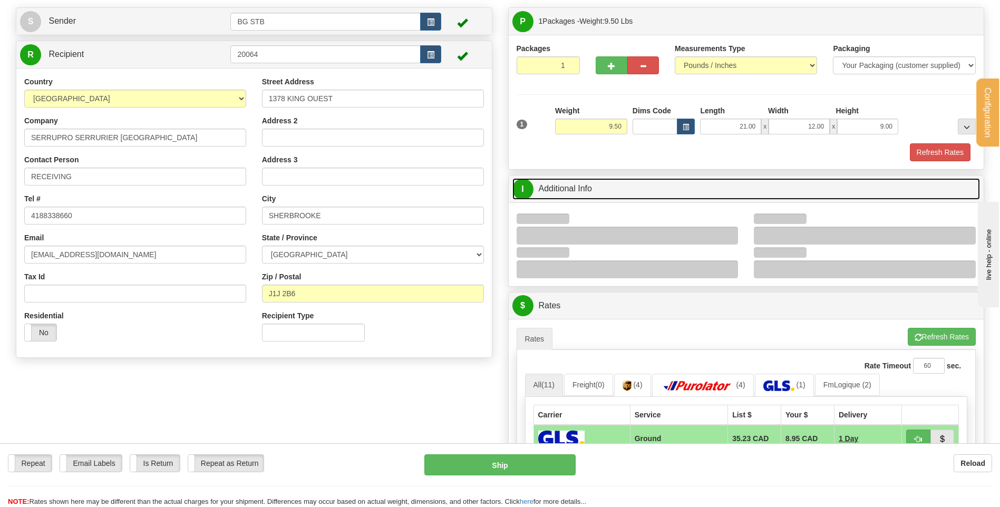
scroll to position [105, 0]
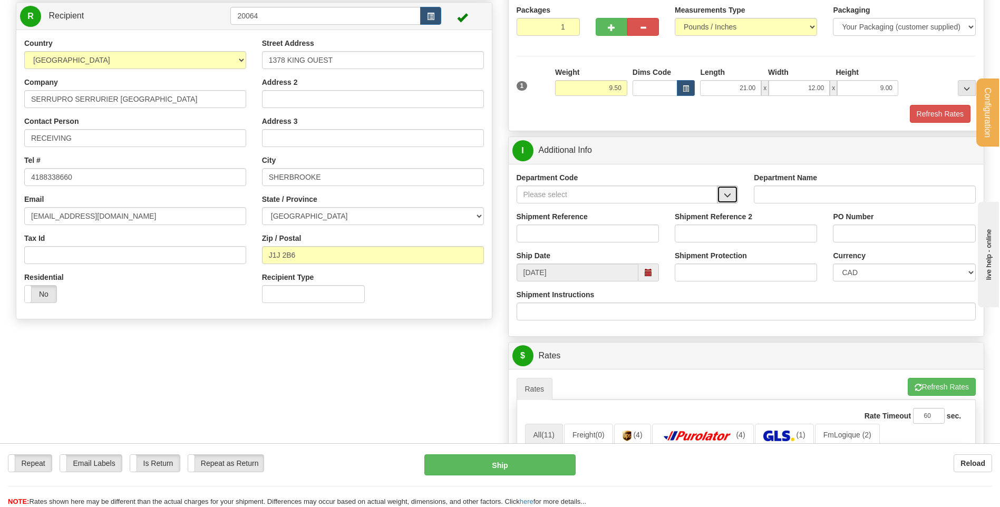
click at [730, 195] on span "button" at bounding box center [727, 195] width 7 height 7
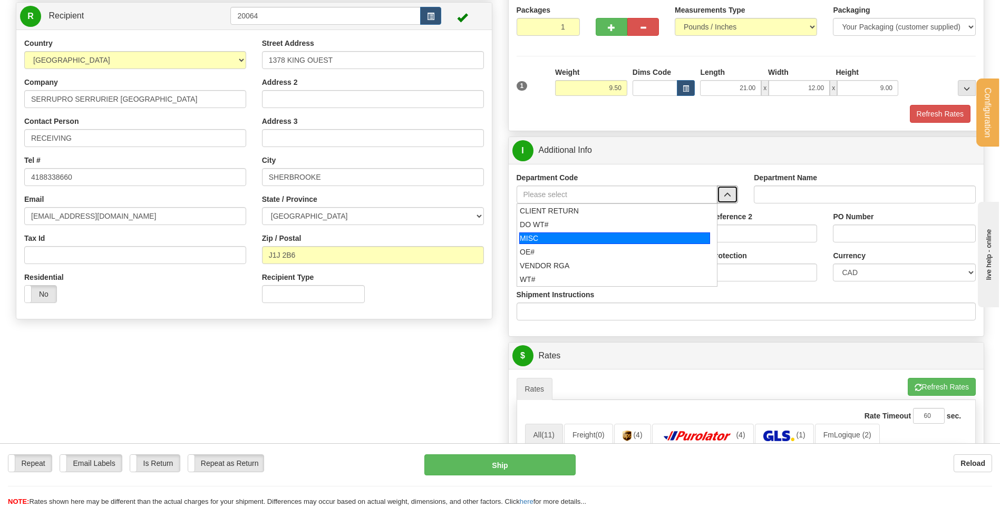
click at [577, 247] on div "OE#" at bounding box center [615, 252] width 190 height 11
type input "OE#"
type input "ORDERS"
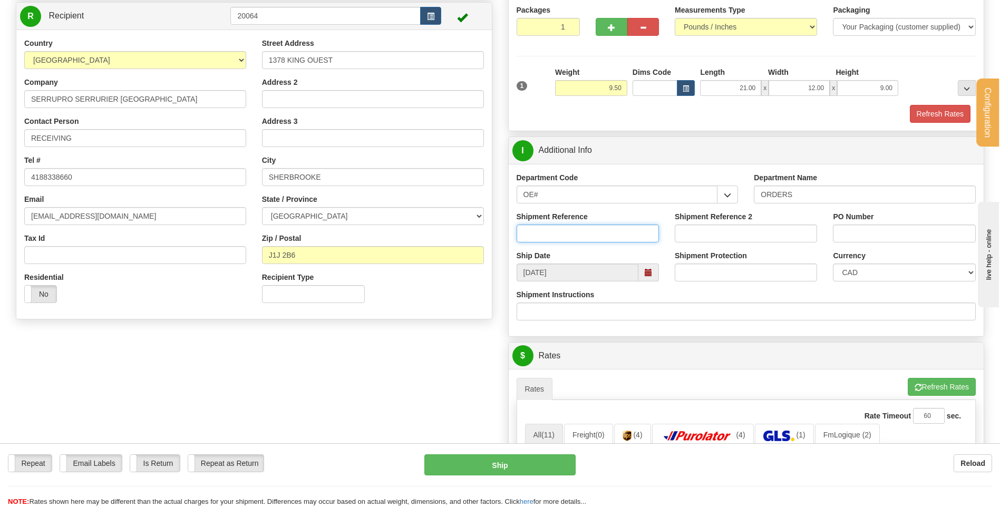
click at [574, 238] on input "Shipment Reference" at bounding box center [588, 234] width 142 height 18
type input "80004602-00"
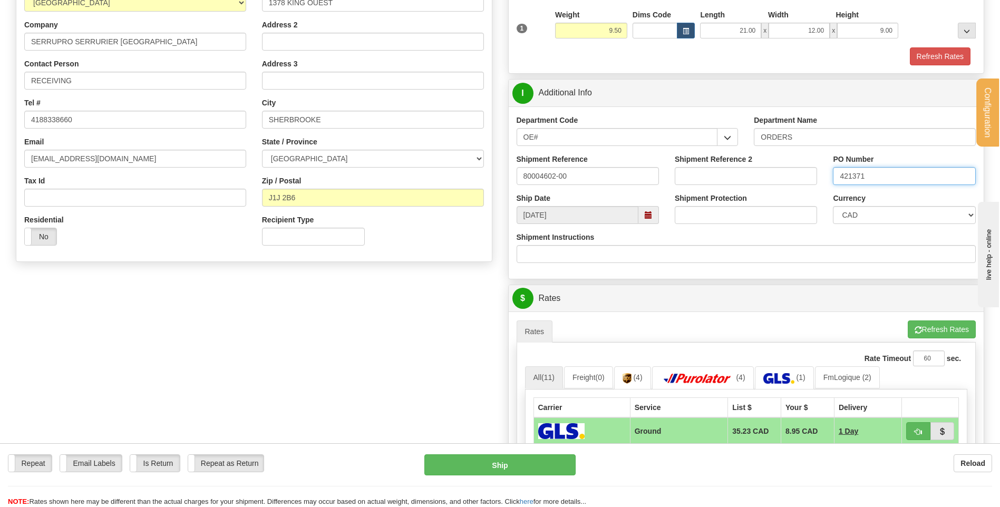
scroll to position [422, 0]
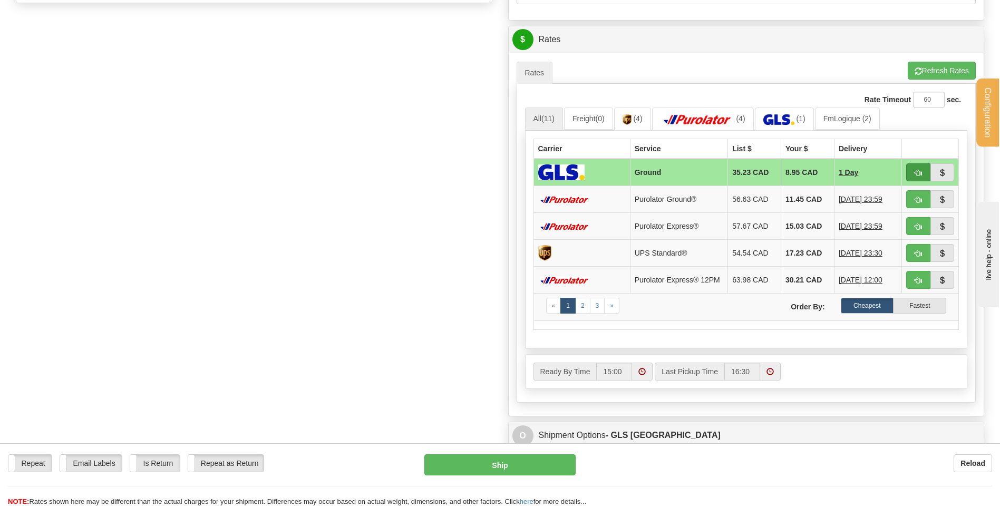
type input "421371"
drag, startPoint x: 915, startPoint y: 174, endPoint x: 891, endPoint y: 192, distance: 30.5
click at [915, 174] on span "button" at bounding box center [918, 173] width 7 height 7
type input "1"
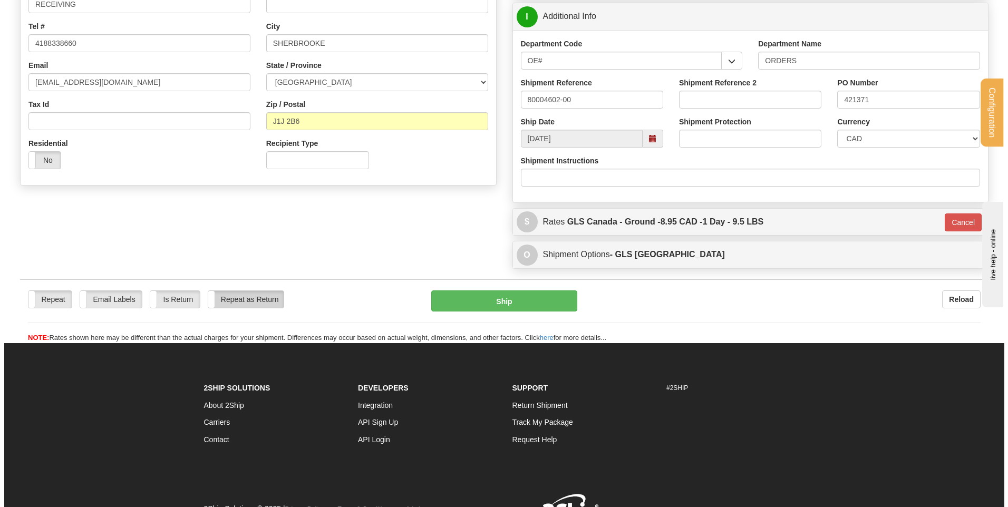
scroll to position [136, 0]
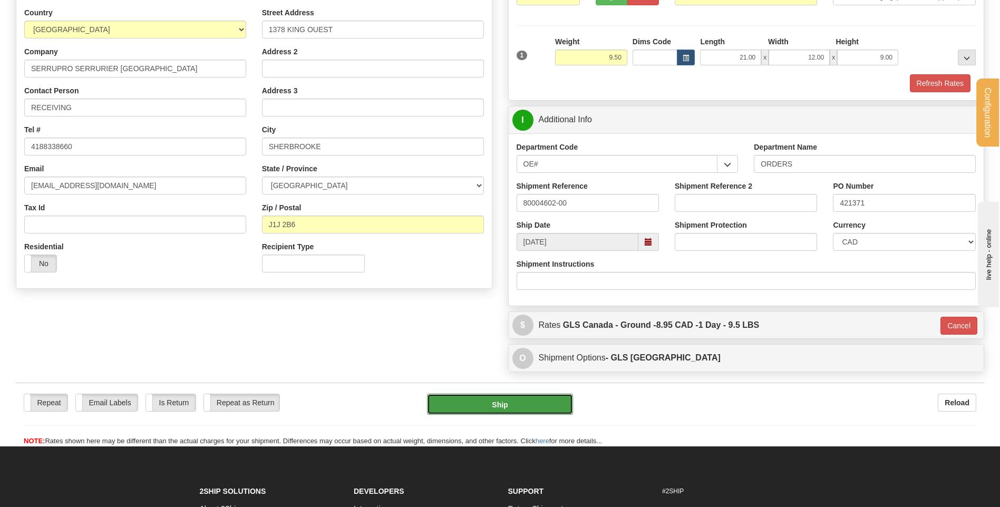
click at [495, 402] on button "Ship" at bounding box center [499, 404] width 145 height 21
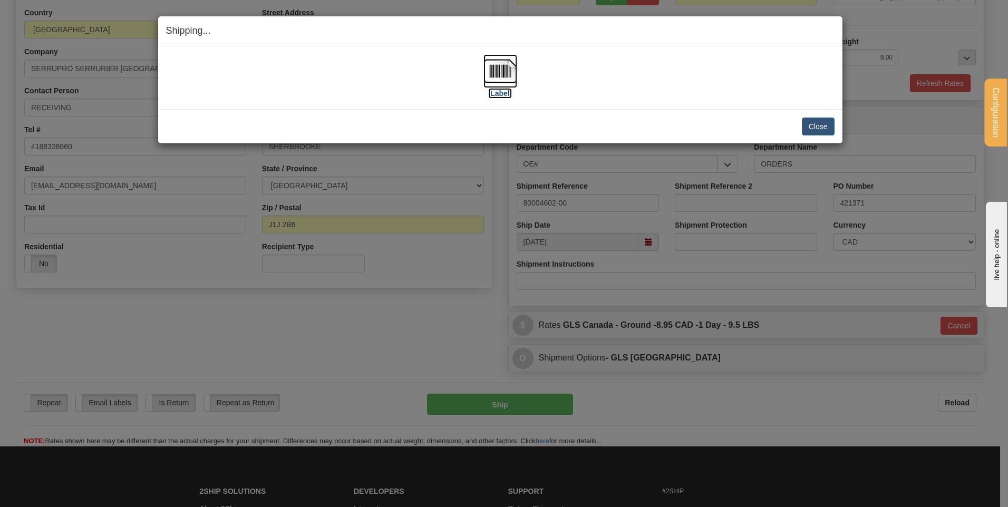
click at [490, 66] on img at bounding box center [500, 71] width 34 height 34
click at [815, 124] on button "Close" at bounding box center [818, 127] width 33 height 18
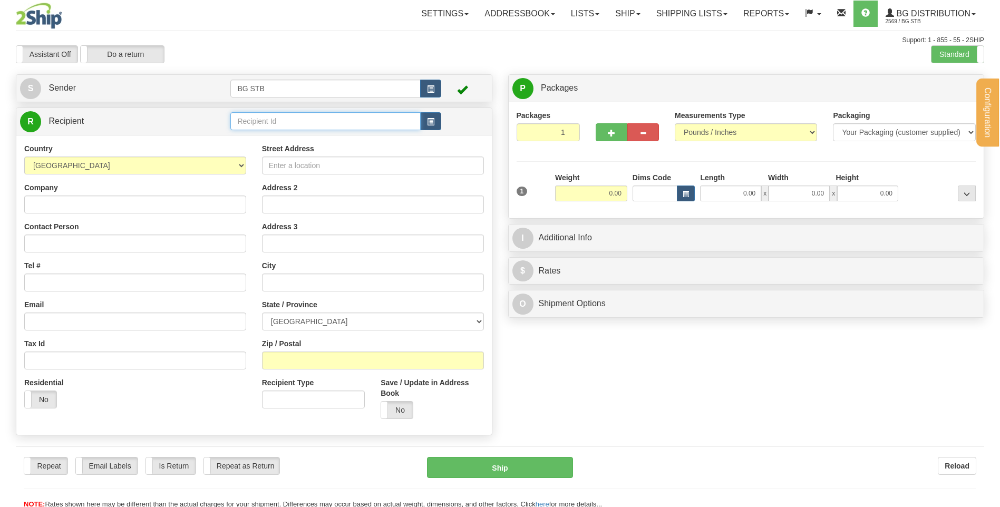
click at [256, 119] on input "text" at bounding box center [325, 121] width 190 height 18
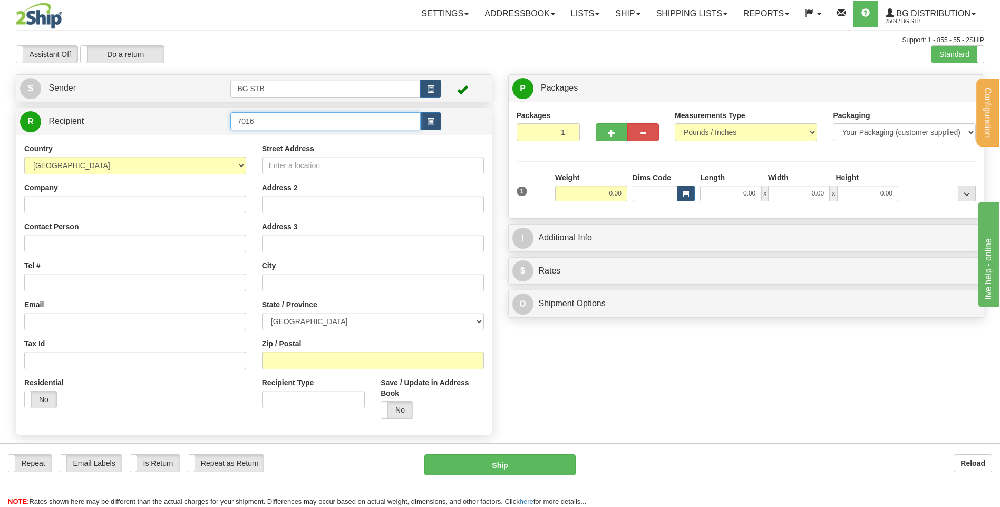
type input "7016"
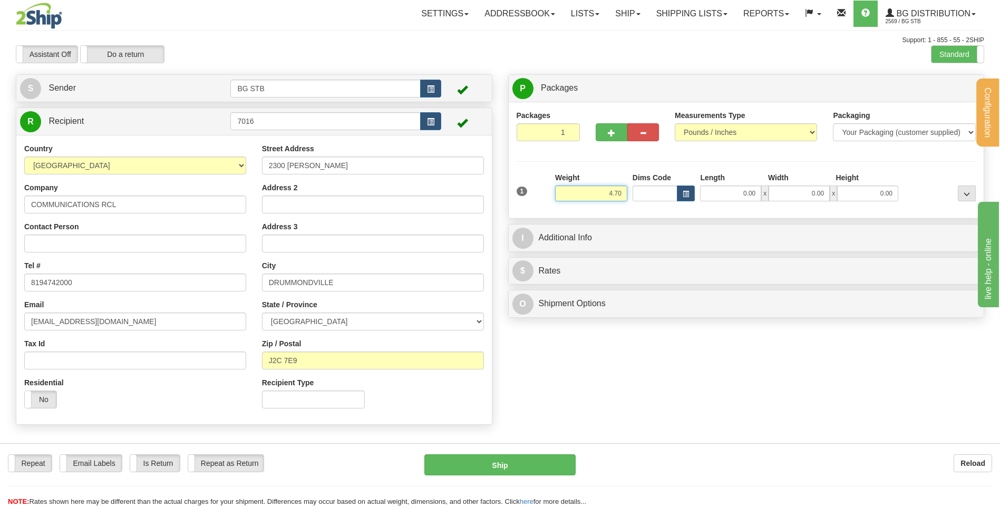
type input "4.70"
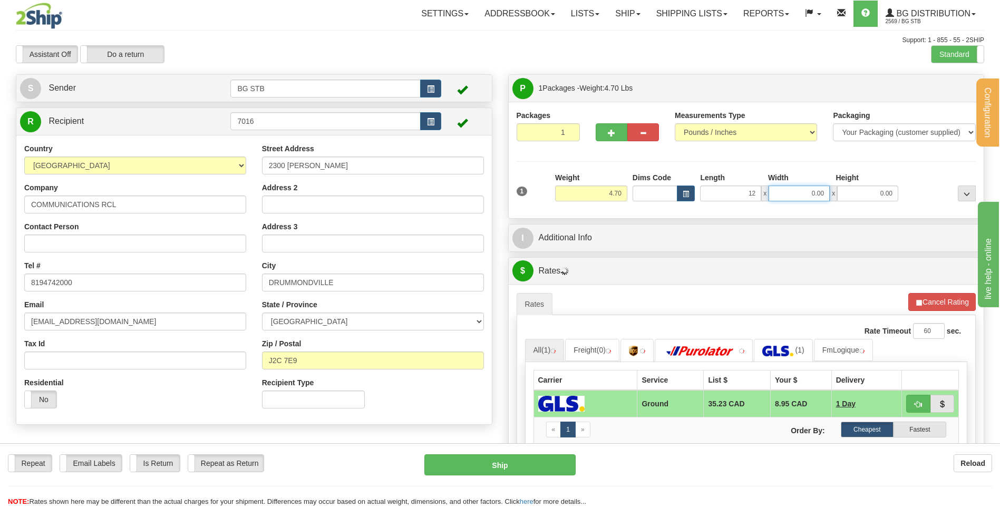
type input "12.00"
type input "8.00"
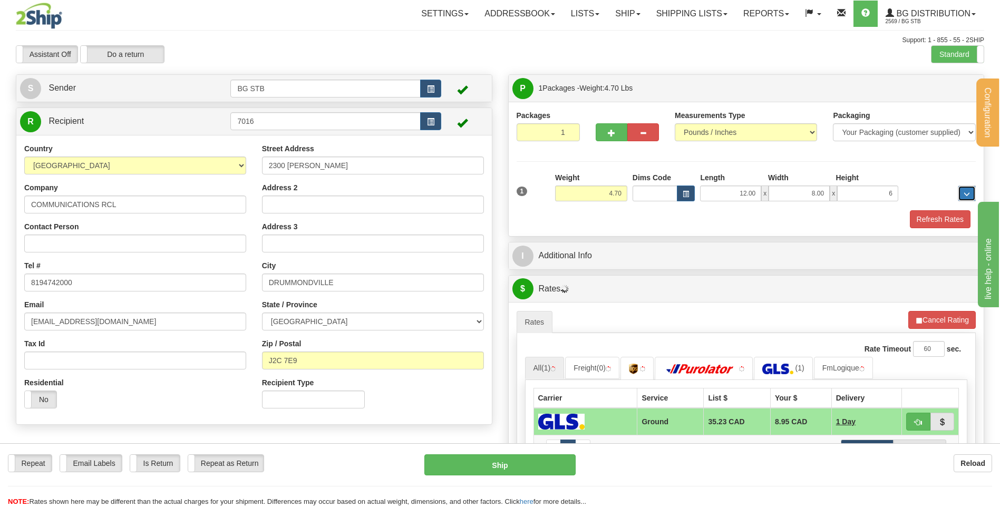
type input "6.00"
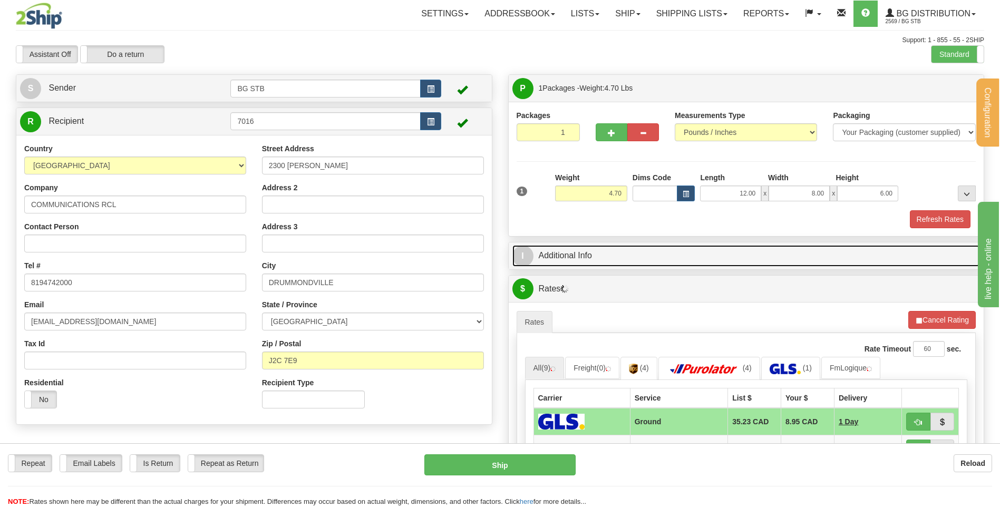
click at [585, 254] on link "I Additional Info" at bounding box center [746, 256] width 468 height 22
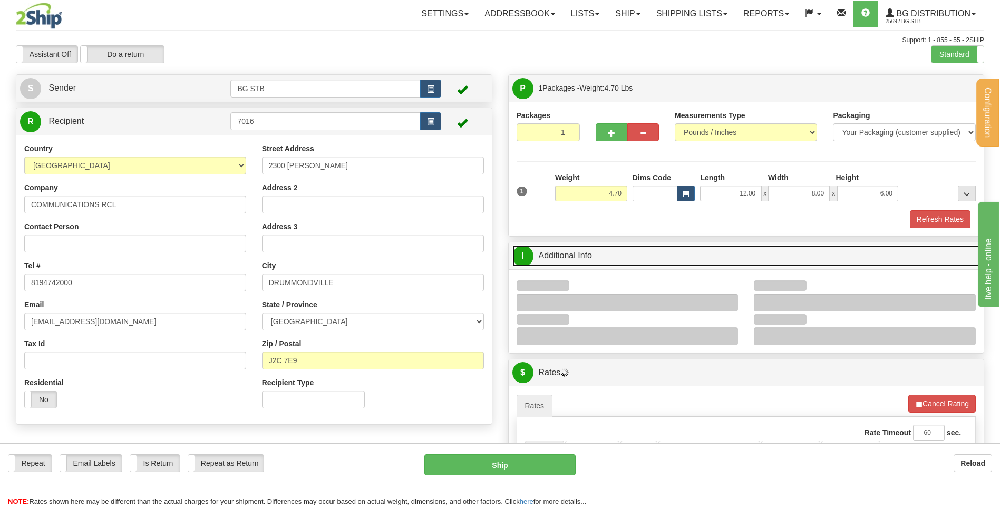
scroll to position [158, 0]
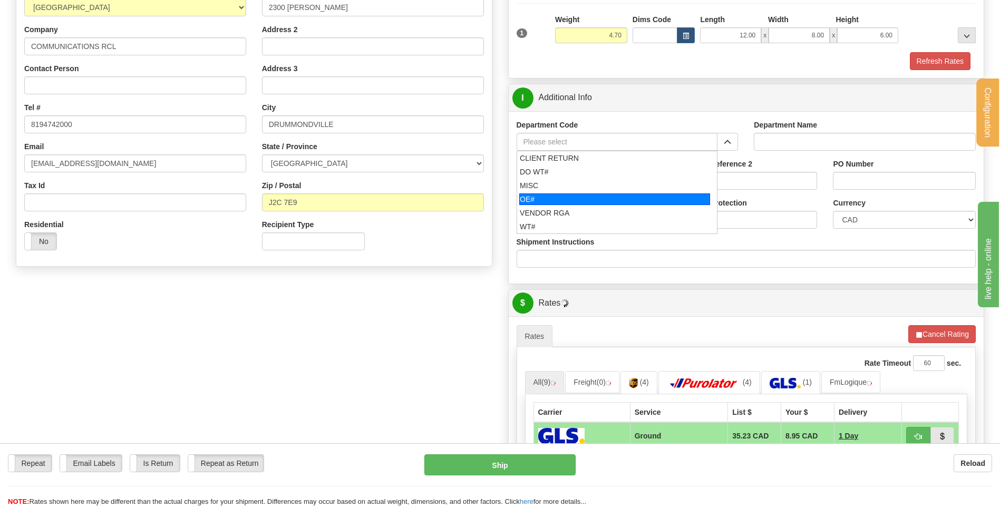
click at [532, 198] on div "OE#" at bounding box center [614, 199] width 191 height 12
type input "OE#"
type input "ORDERS"
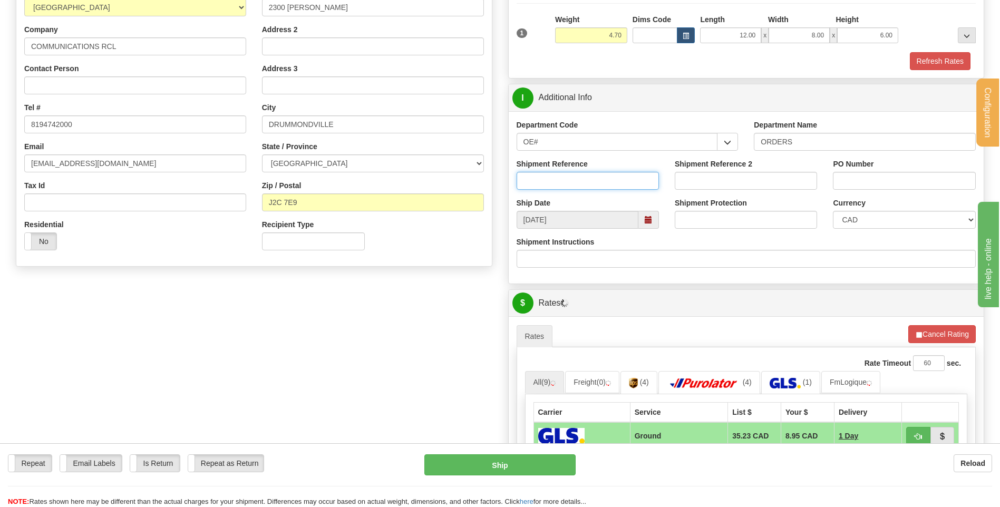
click at [539, 182] on input "Shipment Reference" at bounding box center [588, 181] width 142 height 18
type input "80005551-00"
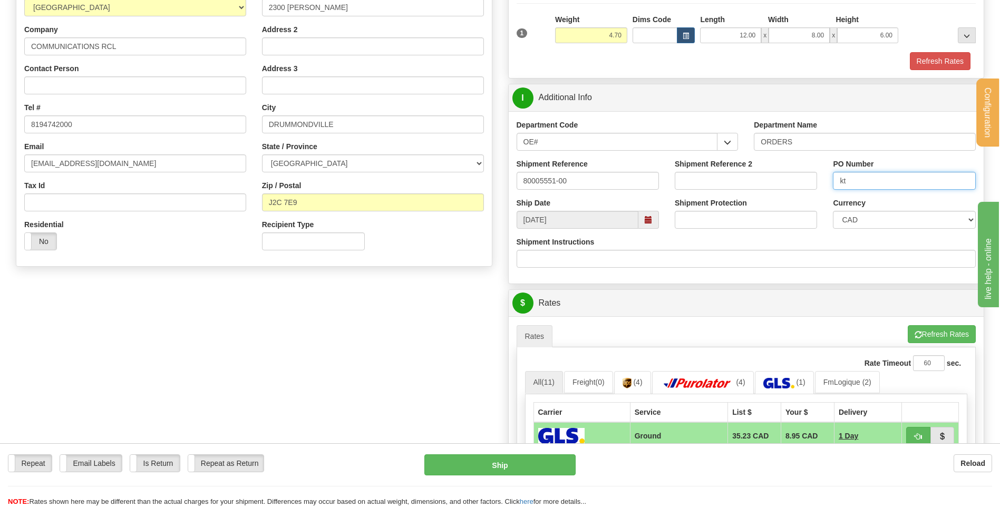
type input "k"
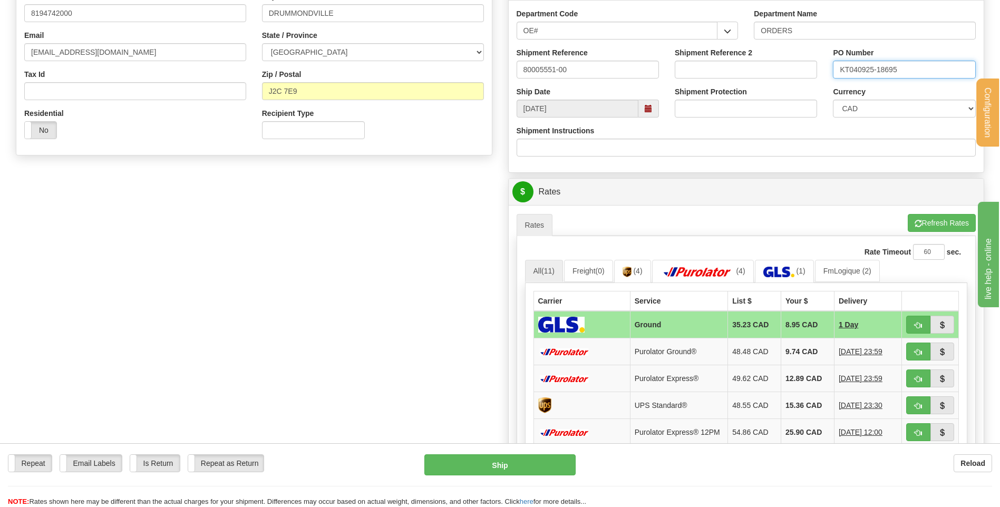
scroll to position [369, 0]
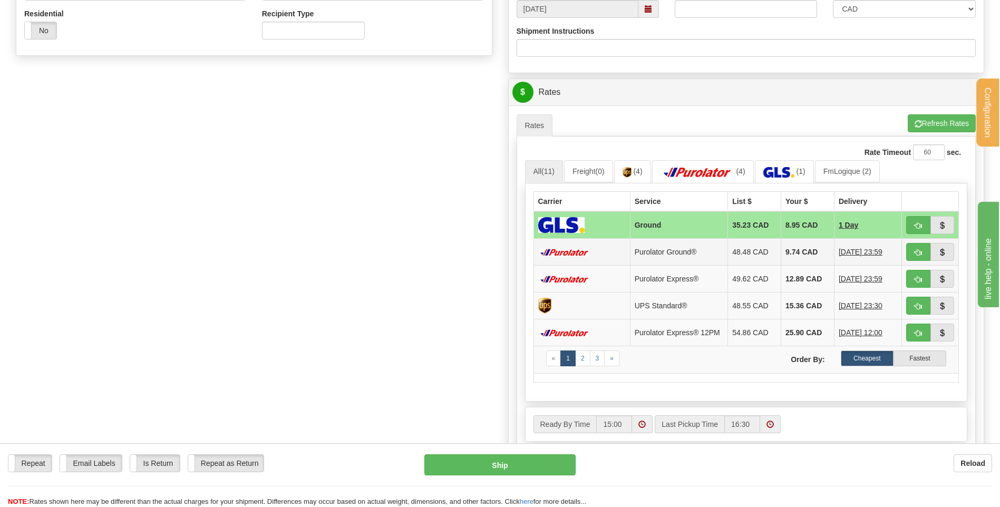
type input "KT040925-18695"
click at [917, 249] on span "button" at bounding box center [918, 252] width 7 height 7
type input "260"
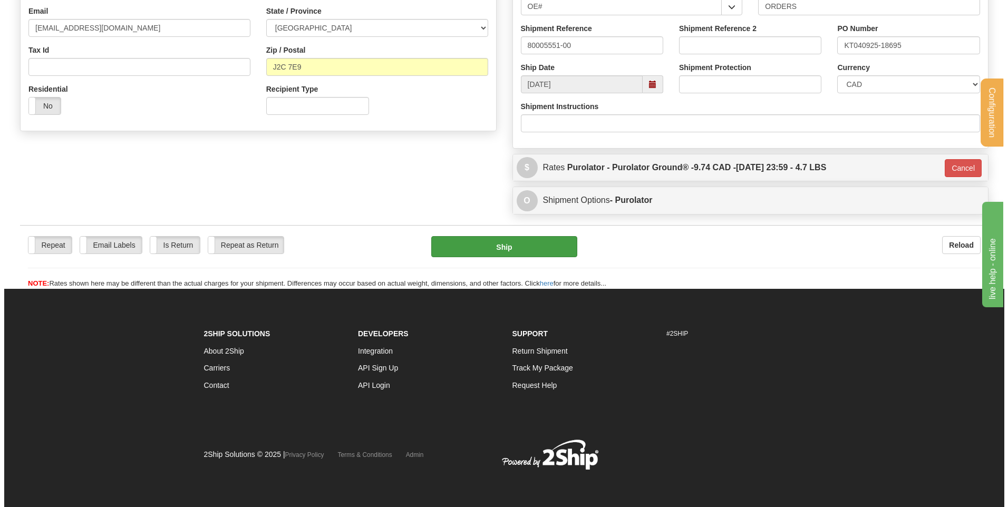
scroll to position [294, 0]
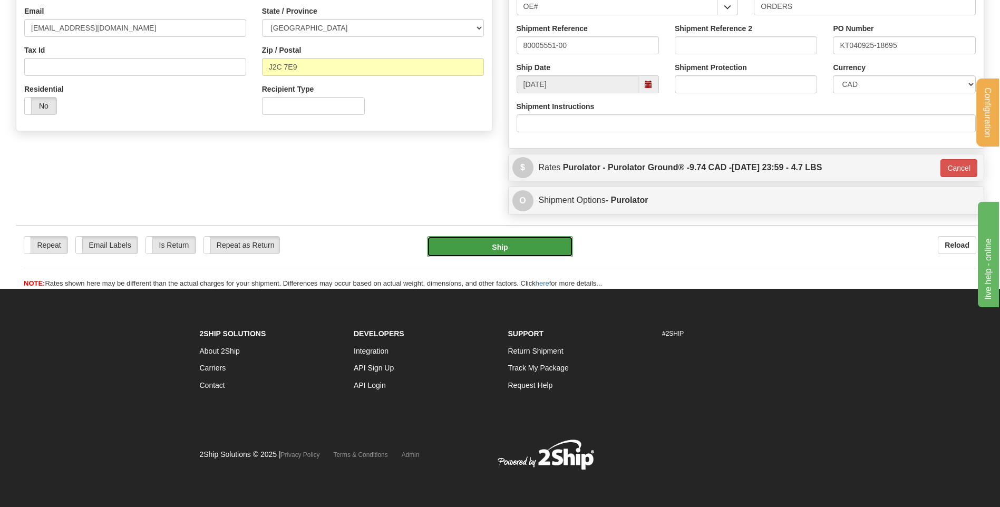
click at [469, 247] on button "Ship" at bounding box center [499, 246] width 145 height 21
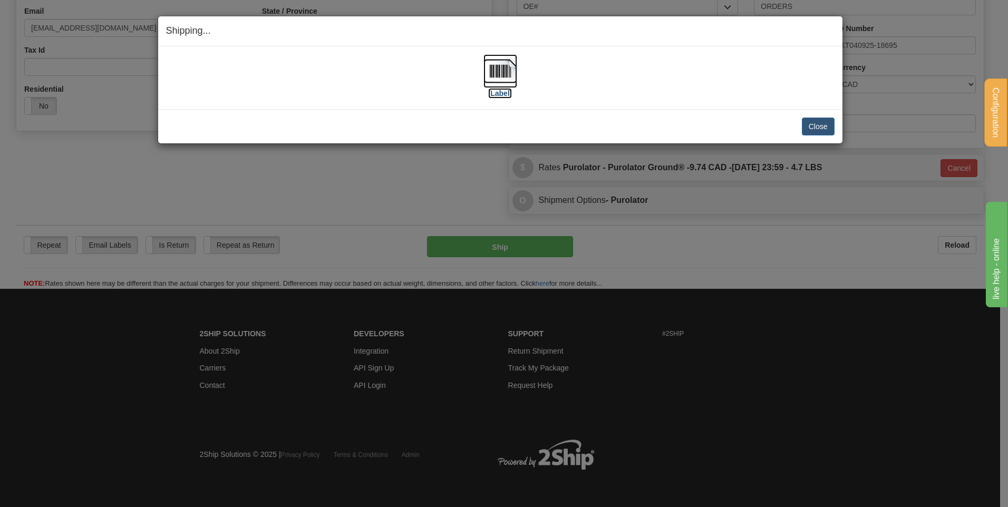
click at [503, 75] on img at bounding box center [500, 71] width 34 height 34
click at [811, 124] on button "Close" at bounding box center [818, 127] width 33 height 18
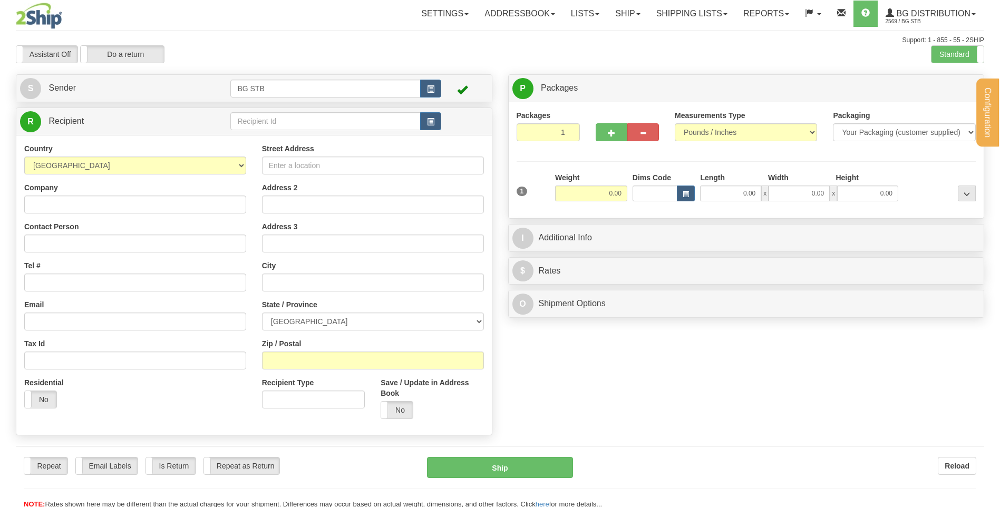
click at [287, 124] on div "Configuration My Configuration Panel Close Configure My Carriers" at bounding box center [500, 254] width 1000 height 509
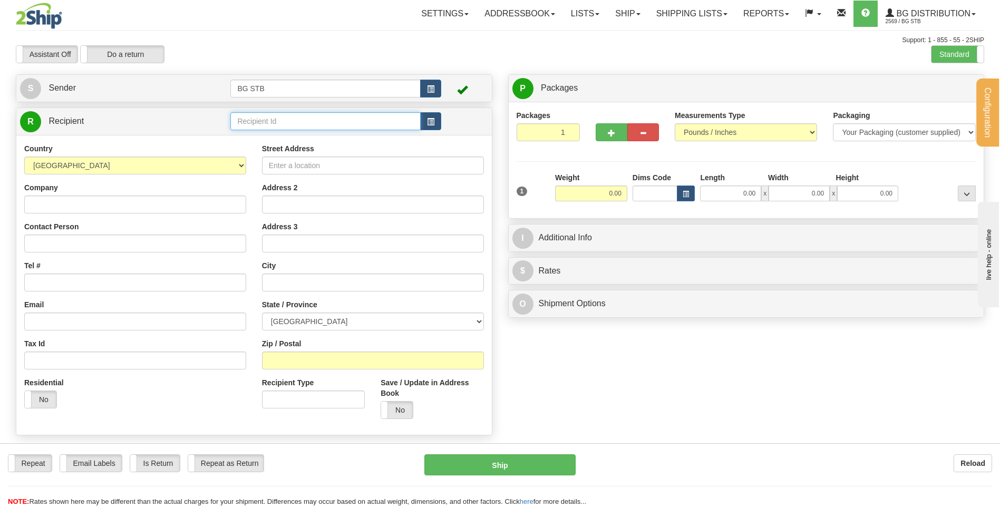
click at [287, 124] on input "text" at bounding box center [325, 121] width 190 height 18
type input "1222"
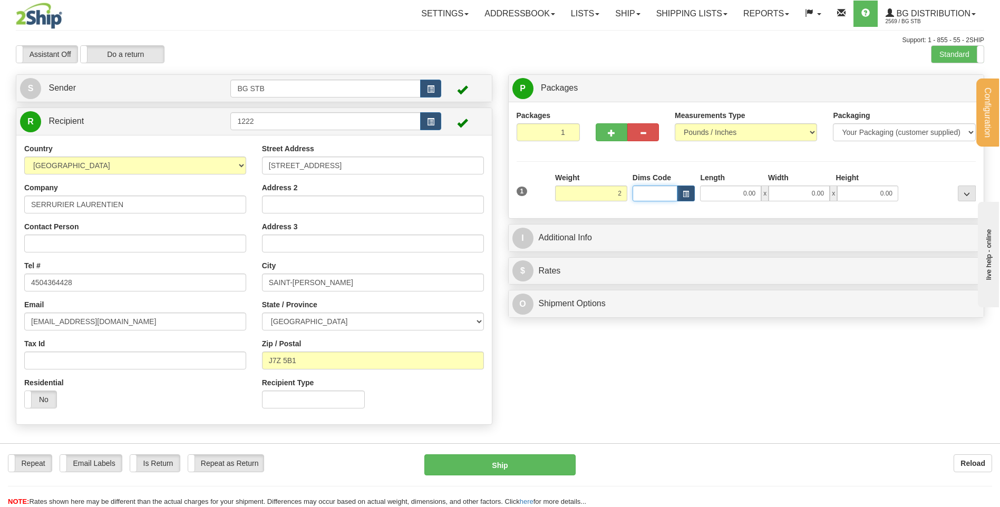
type input "2.00"
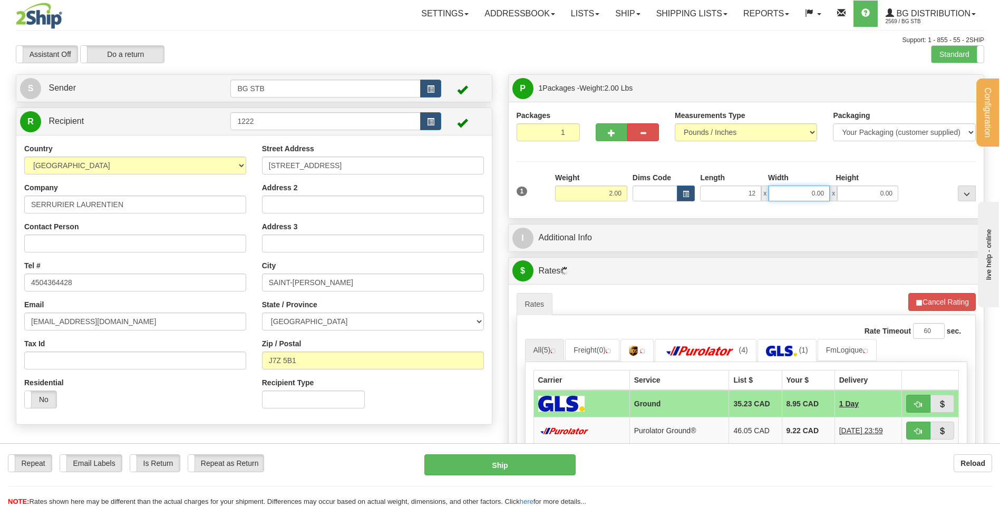
type input "12.00"
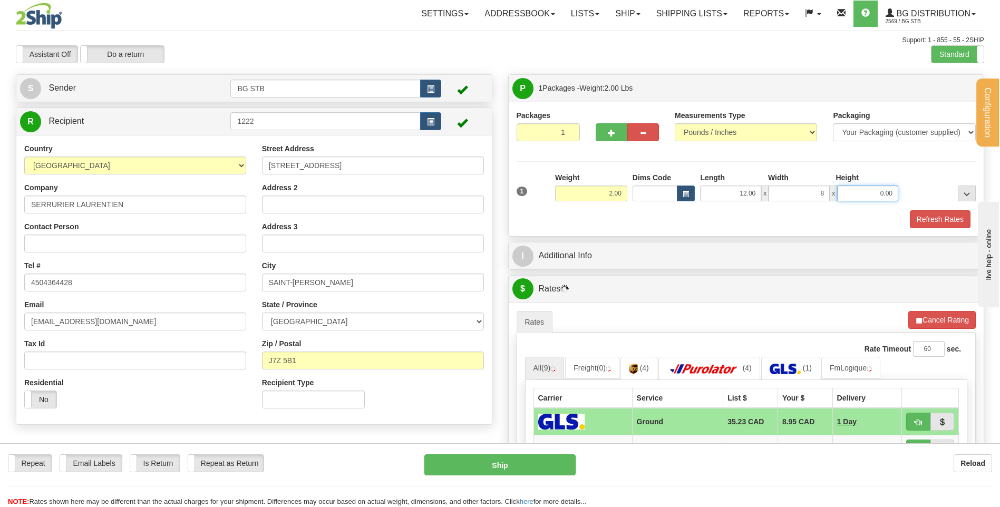
type input "8.00"
type input "3.00"
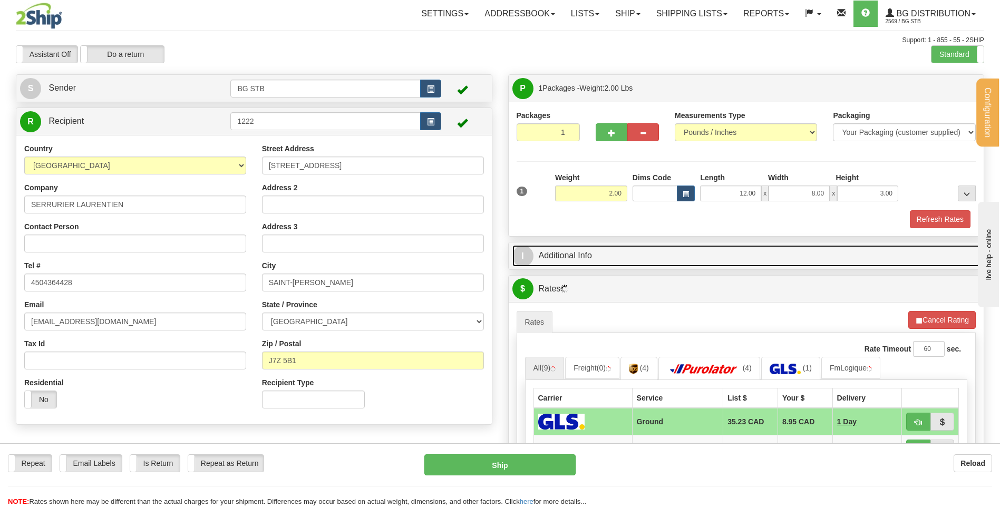
click at [554, 259] on link "I Additional Info" at bounding box center [746, 256] width 468 height 22
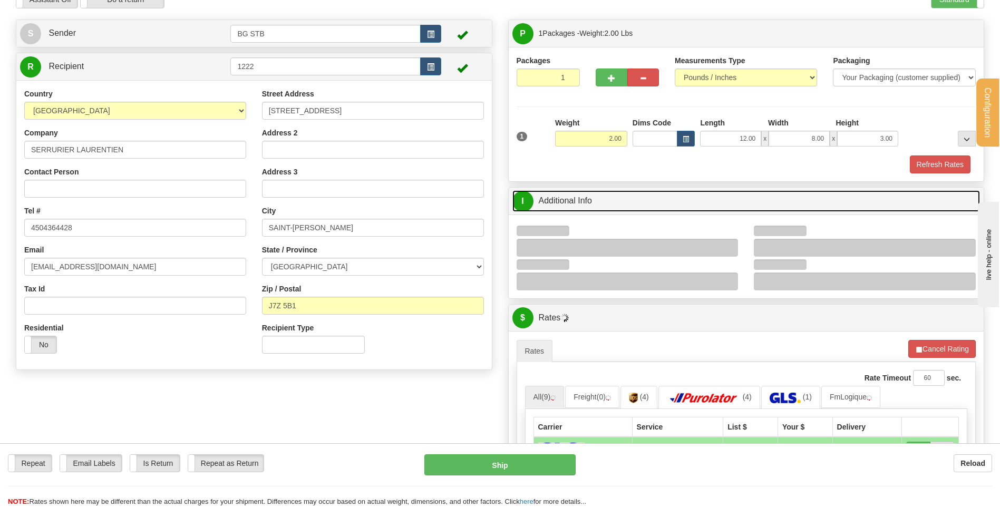
scroll to position [105, 0]
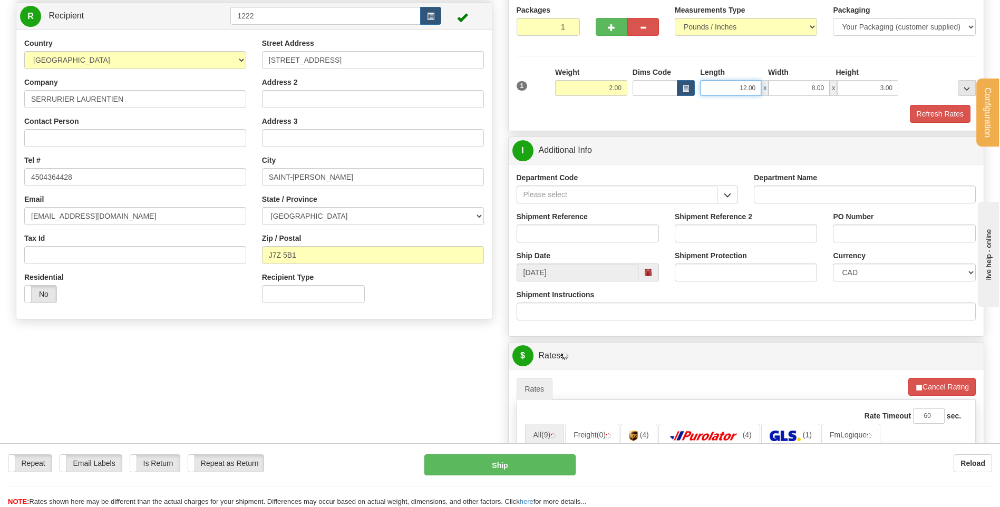
drag, startPoint x: 740, startPoint y: 81, endPoint x: 853, endPoint y: 73, distance: 113.6
click at [758, 79] on div "Length Width Height 12.00 x 8.00 x 3.00" at bounding box center [798, 81] width 203 height 29
type input "10.00"
click at [734, 196] on button "button" at bounding box center [727, 195] width 21 height 18
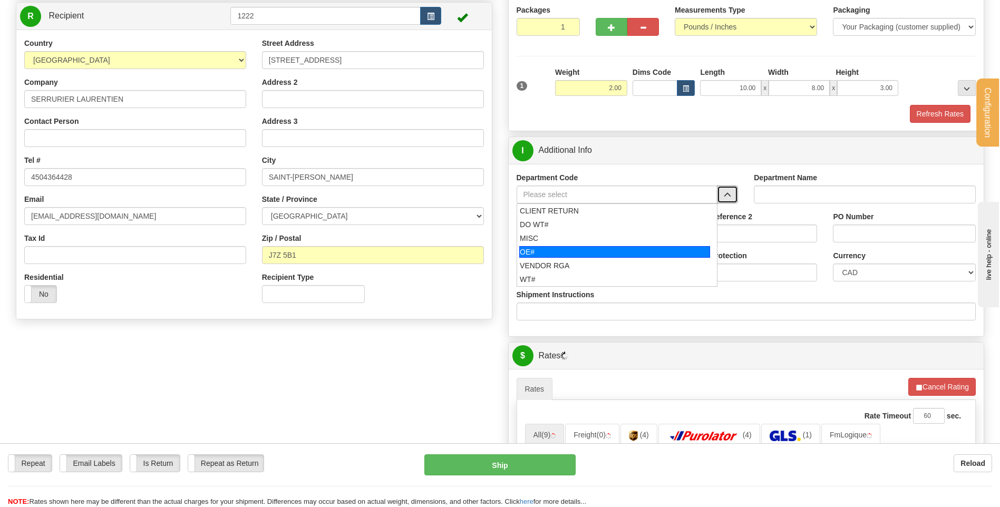
click at [590, 252] on div "OE#" at bounding box center [614, 252] width 191 height 12
type input "OE#"
type input "ORDERS"
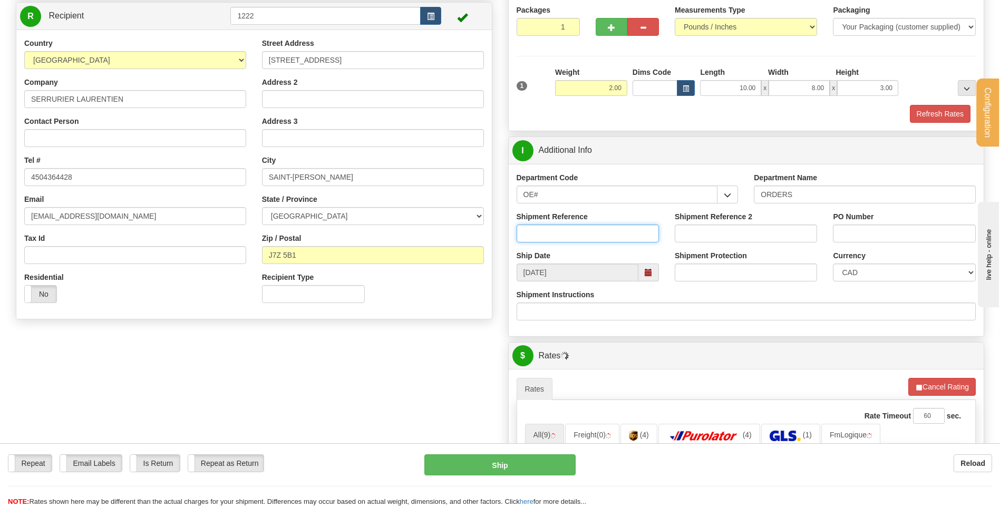
click at [583, 232] on input "Shipment Reference" at bounding box center [588, 234] width 142 height 18
click at [597, 232] on input "80005432-00 / 8000554-00" at bounding box center [588, 234] width 142 height 18
type input "80005432-00 / 80005554-00"
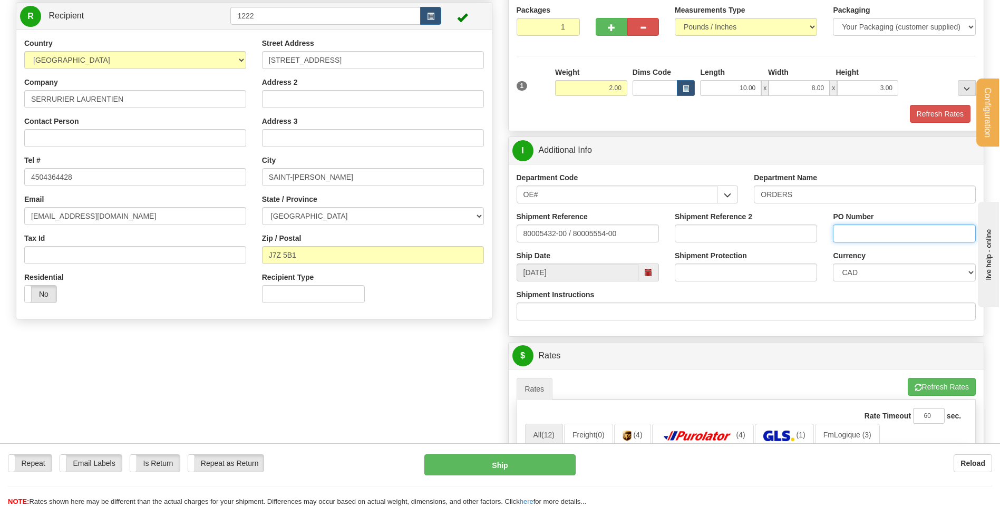
click at [835, 232] on input "PO Number" at bounding box center [904, 234] width 142 height 18
click at [897, 232] on input "03092025 // 0409/2025" at bounding box center [904, 234] width 142 height 18
click at [900, 232] on input "03092025 // 0409/2025" at bounding box center [904, 234] width 142 height 18
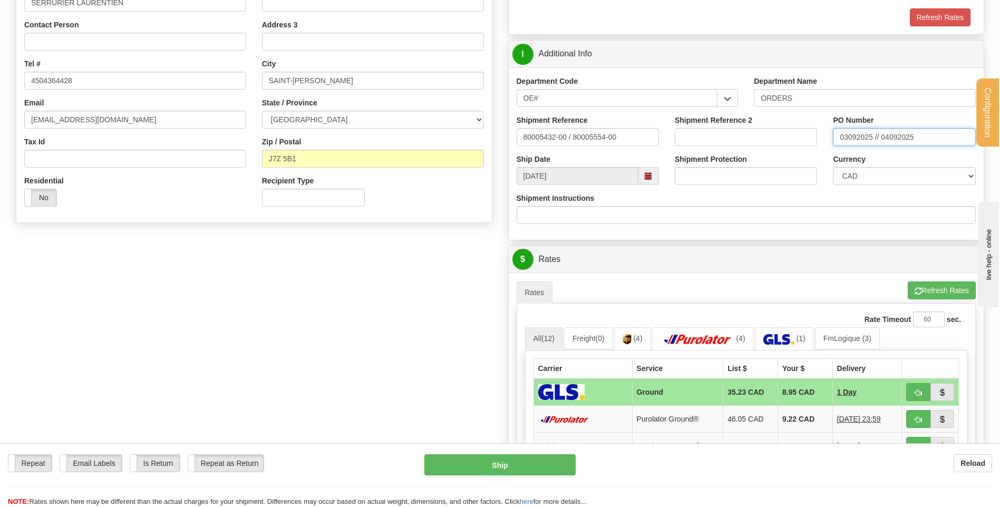
scroll to position [316, 0]
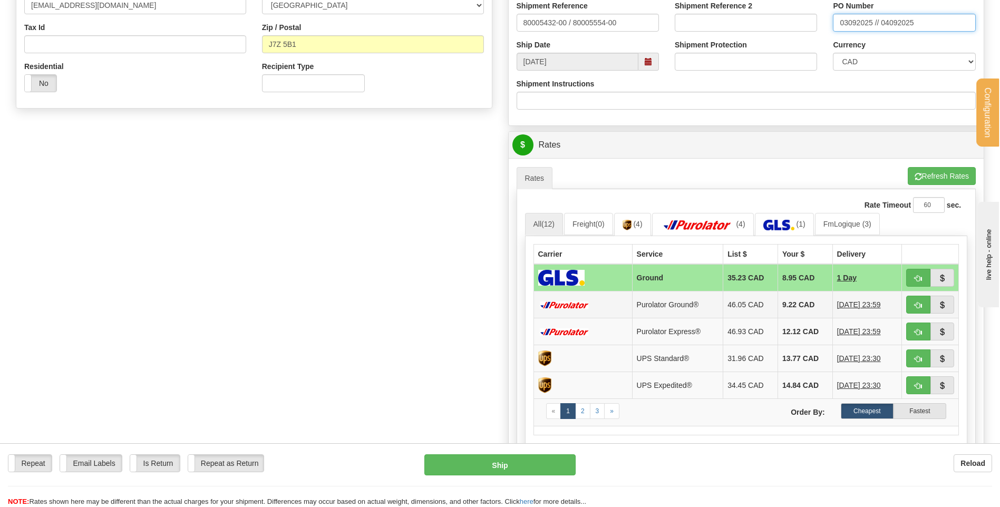
type input "03092025 // 04092025"
click at [911, 304] on button "button" at bounding box center [918, 305] width 24 height 18
type input "260"
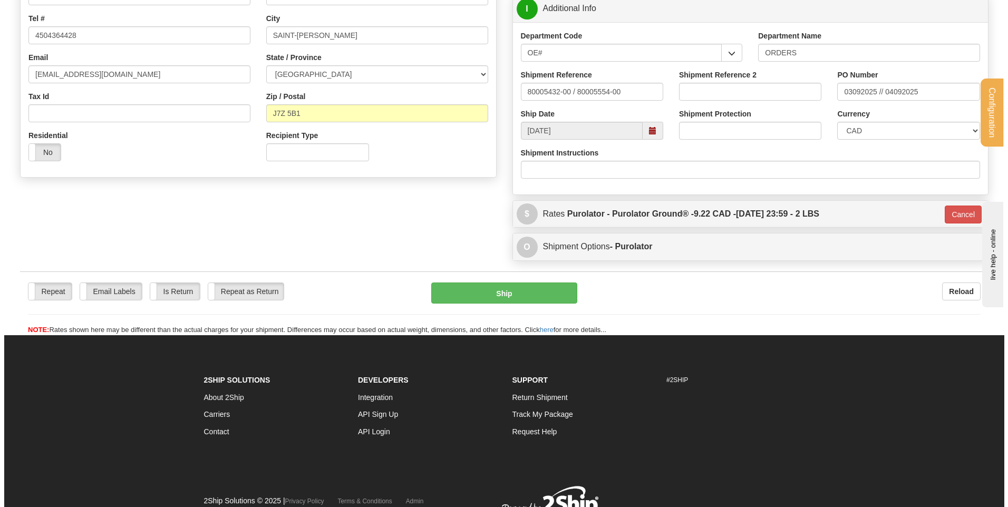
scroll to position [189, 0]
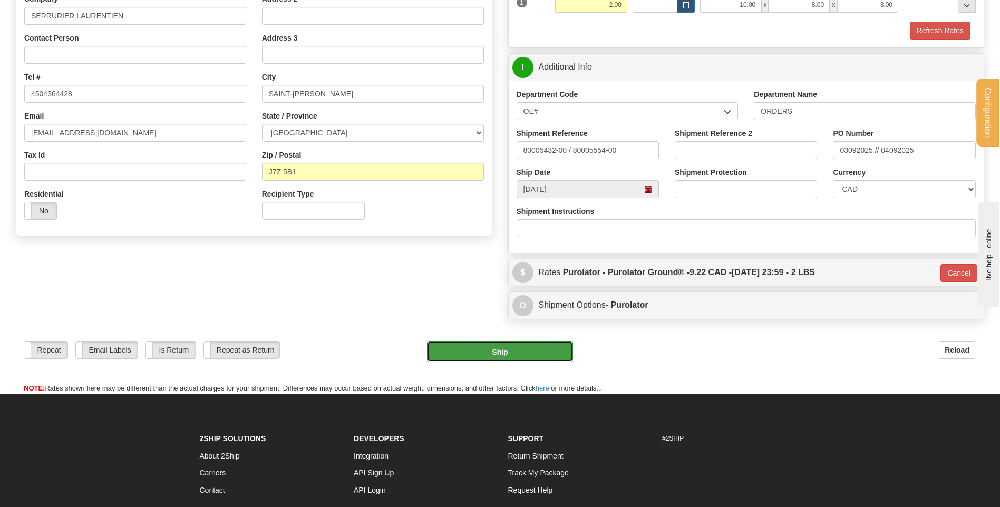
click at [524, 350] on button "Ship" at bounding box center [499, 351] width 145 height 21
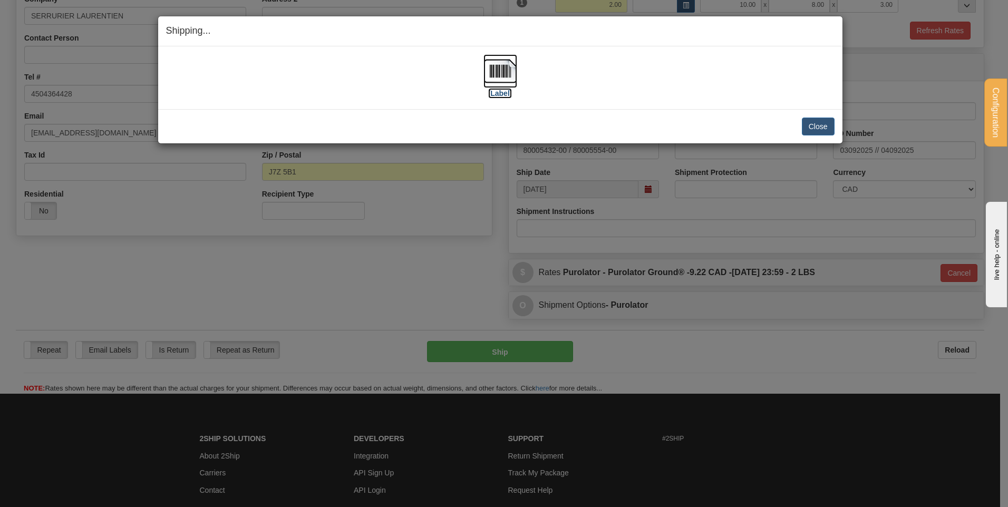
click at [498, 69] on img at bounding box center [500, 71] width 34 height 34
click at [821, 122] on button "Close" at bounding box center [818, 127] width 33 height 18
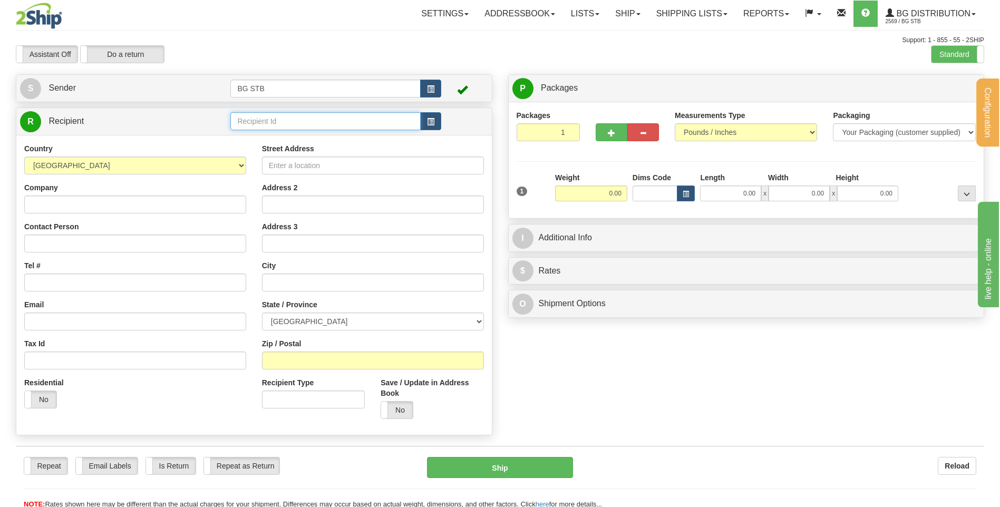
click at [238, 122] on input "text" at bounding box center [325, 121] width 190 height 18
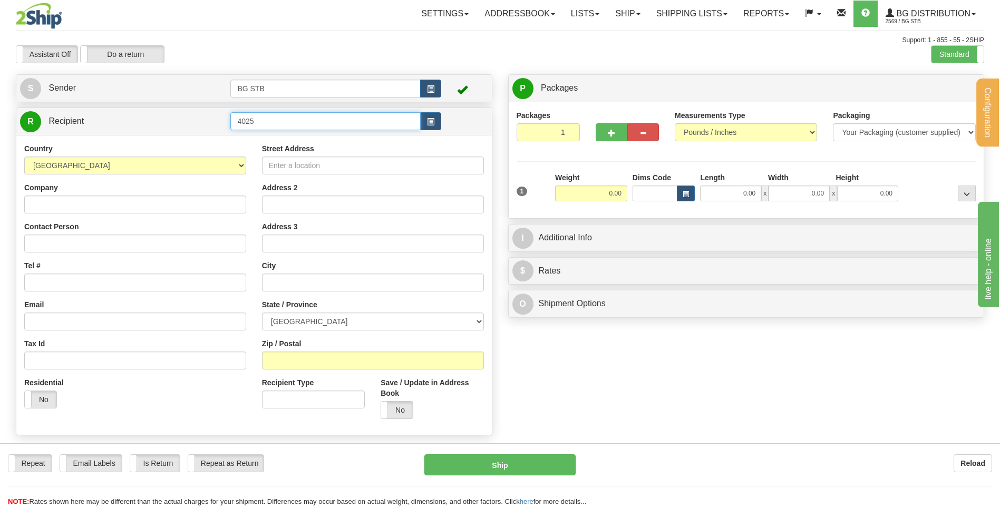
type input "4025"
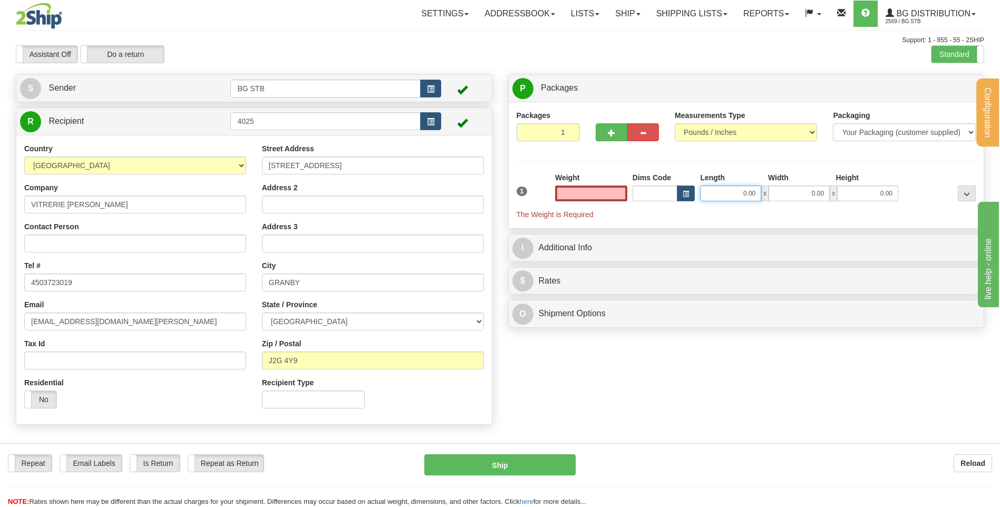
type input "0.00"
click at [704, 188] on input "0.00" at bounding box center [730, 194] width 61 height 16
type input "0.00"
click at [718, 159] on div "Packages 1 1 Measurements Type" at bounding box center [747, 165] width 460 height 110
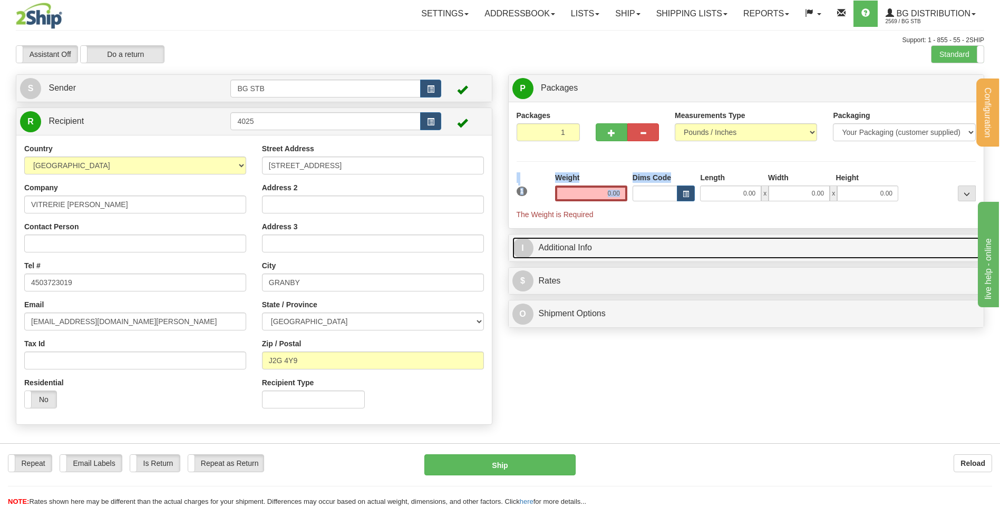
click at [637, 252] on link "I Additional Info" at bounding box center [746, 248] width 468 height 22
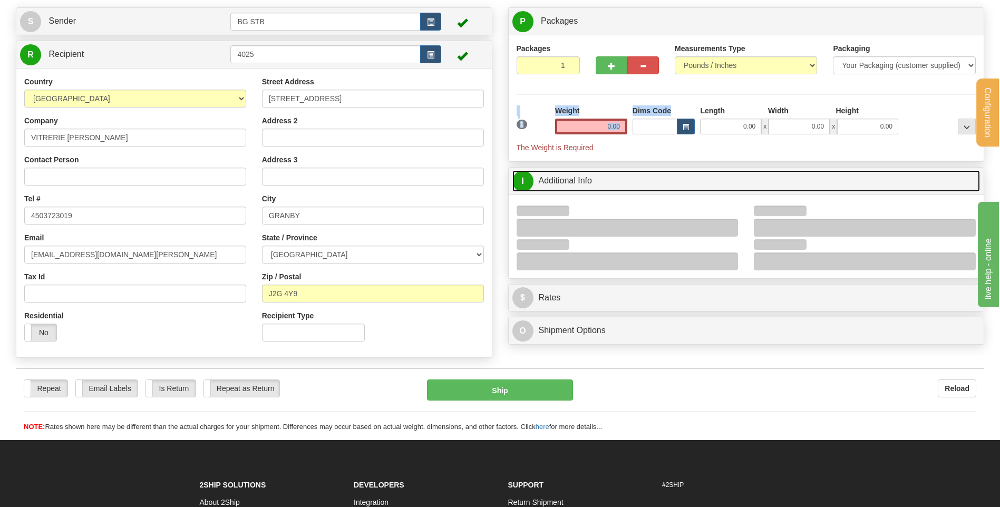
scroll to position [105, 0]
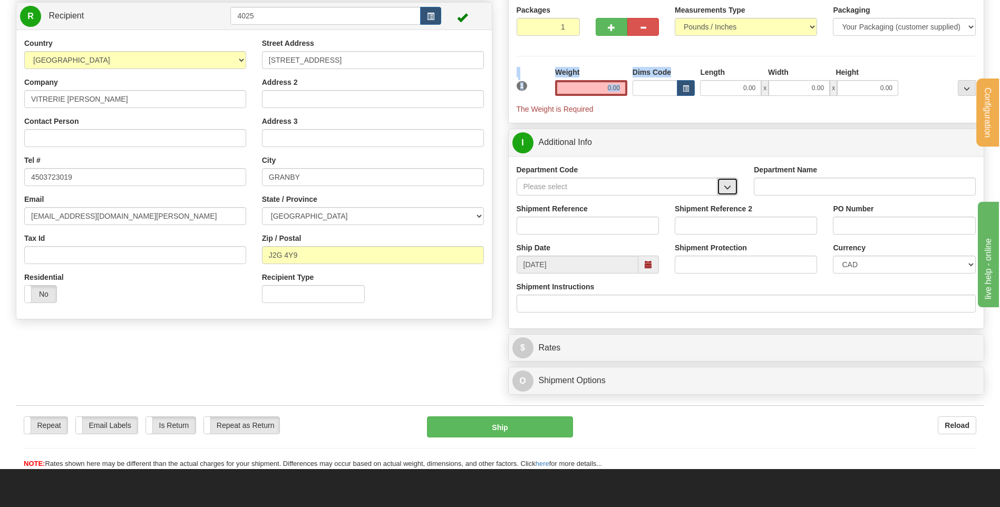
click at [730, 185] on span "button" at bounding box center [727, 187] width 7 height 7
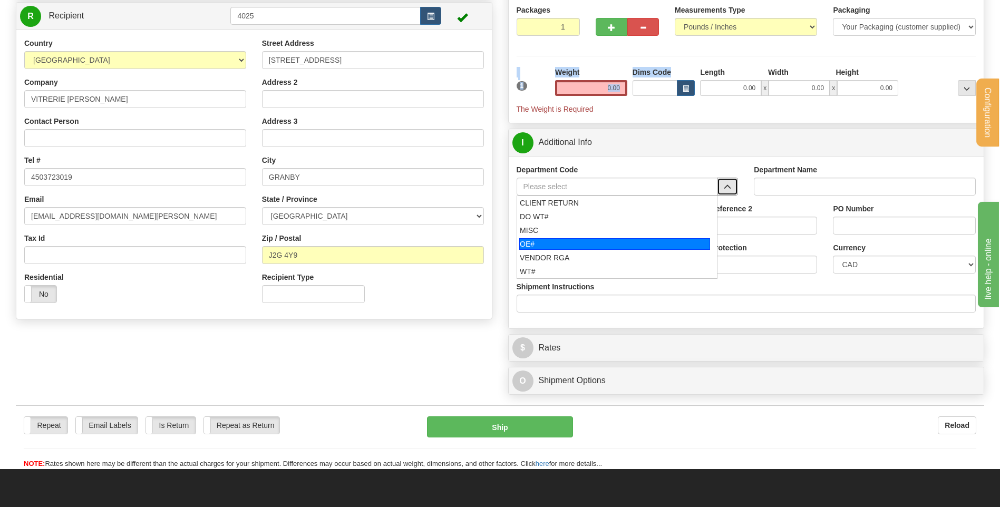
click at [565, 242] on div "OE#" at bounding box center [614, 244] width 191 height 12
type input "OE#"
type input "ORDERS"
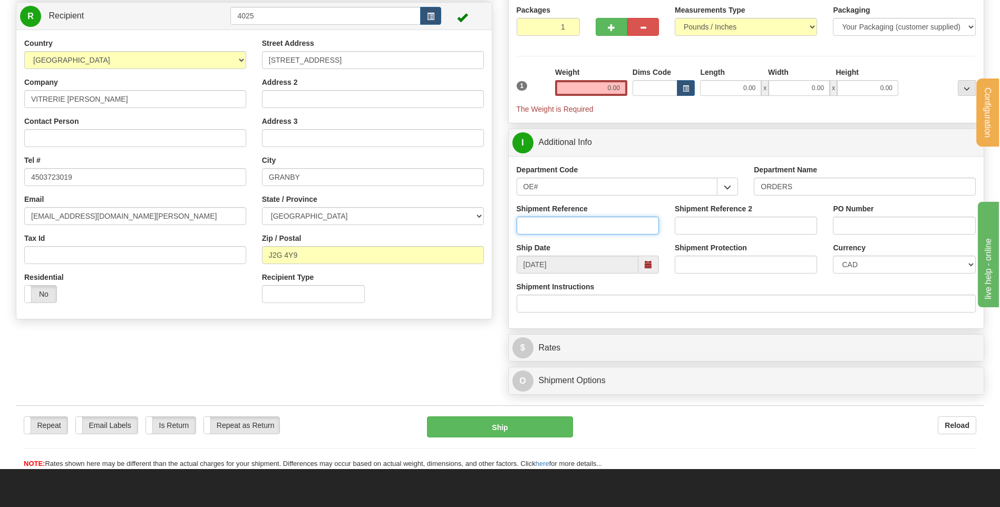
click at [562, 232] on input "Shipment Reference" at bounding box center [588, 226] width 142 height 18
type input "80003779-00"
type input "p"
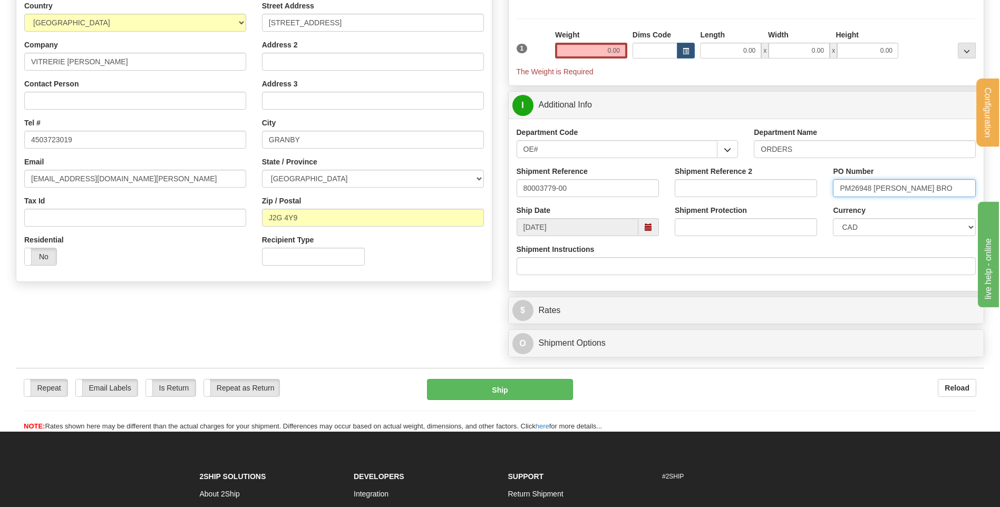
scroll to position [0, 0]
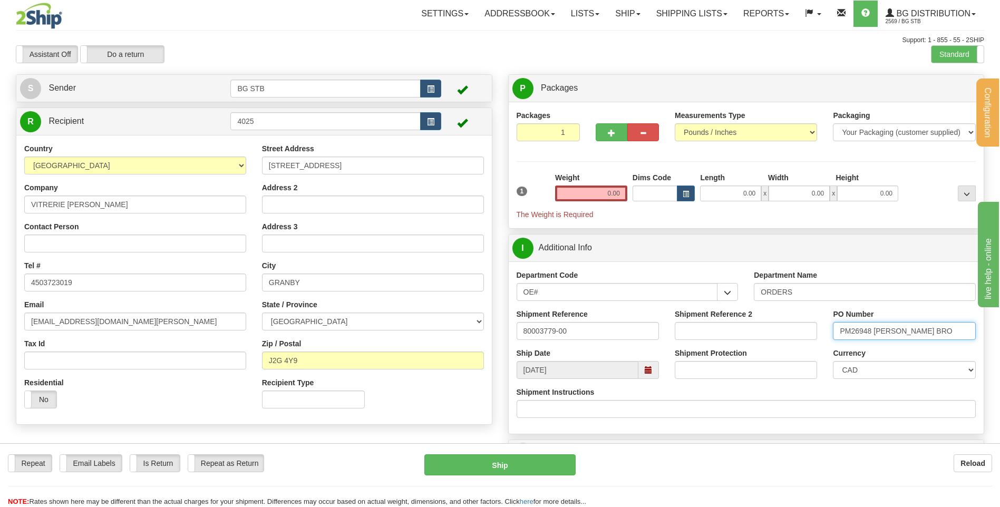
type input "PM26948 DESJARDINS BRO"
click at [621, 189] on input "0.00" at bounding box center [591, 194] width 72 height 16
type input "481.00"
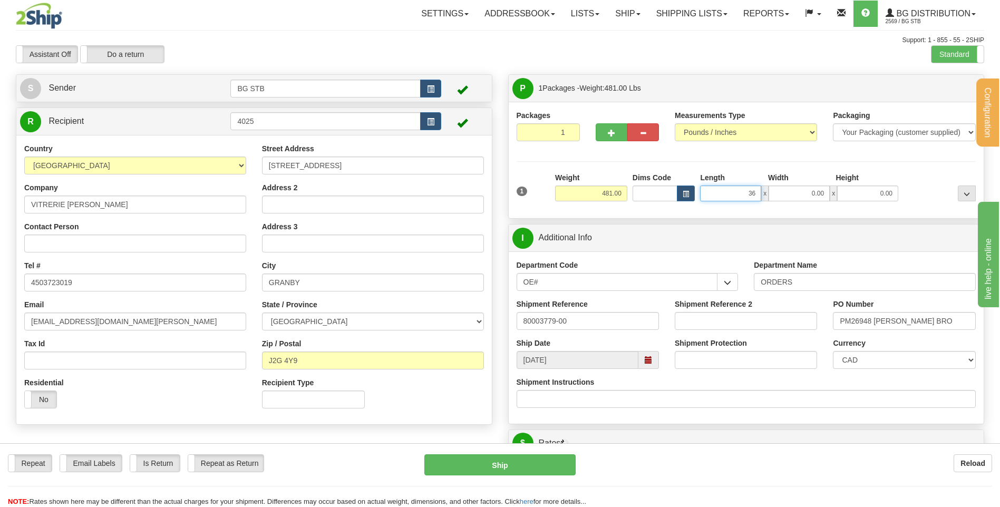
type input "36.00"
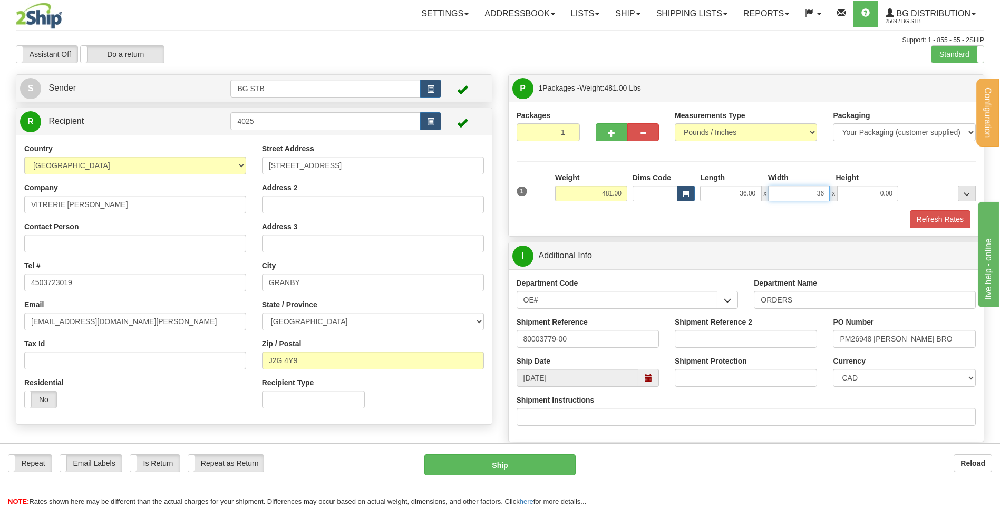
type input "36.00"
type input "45.00"
drag, startPoint x: 869, startPoint y: 188, endPoint x: 1007, endPoint y: 210, distance: 139.8
click at [954, 200] on div "1 Weight 481.00 Dims Code x" at bounding box center [746, 190] width 465 height 37
type input "51.00"
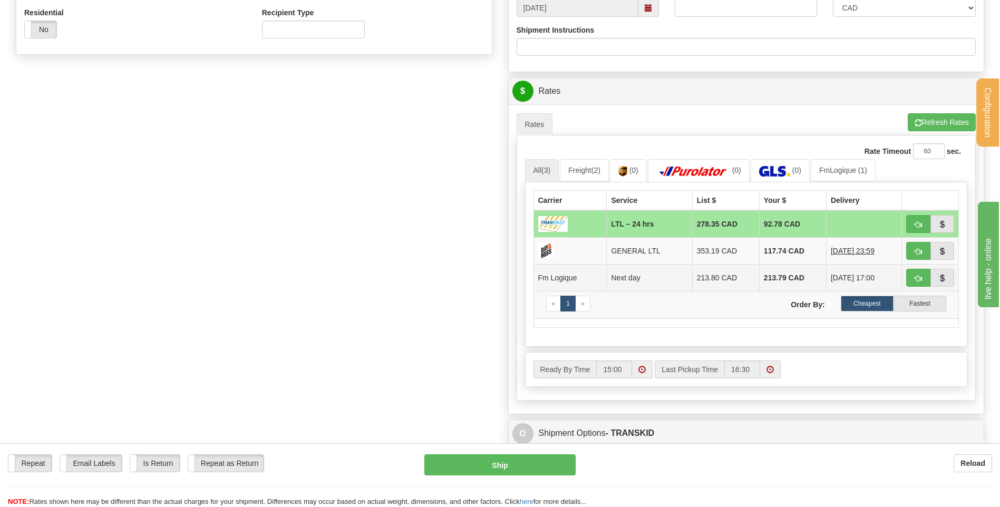
scroll to position [422, 0]
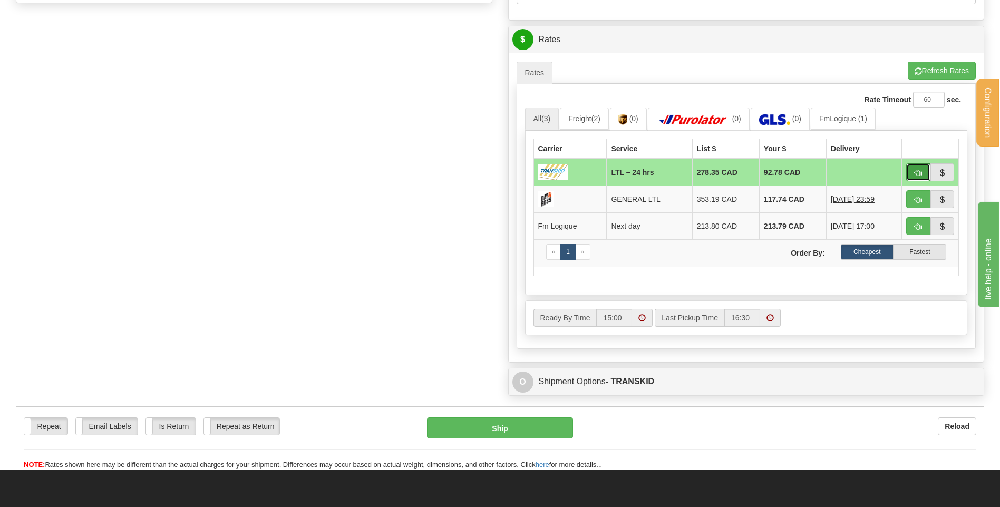
click at [917, 171] on span "button" at bounding box center [918, 173] width 7 height 7
type input "24 hrs"
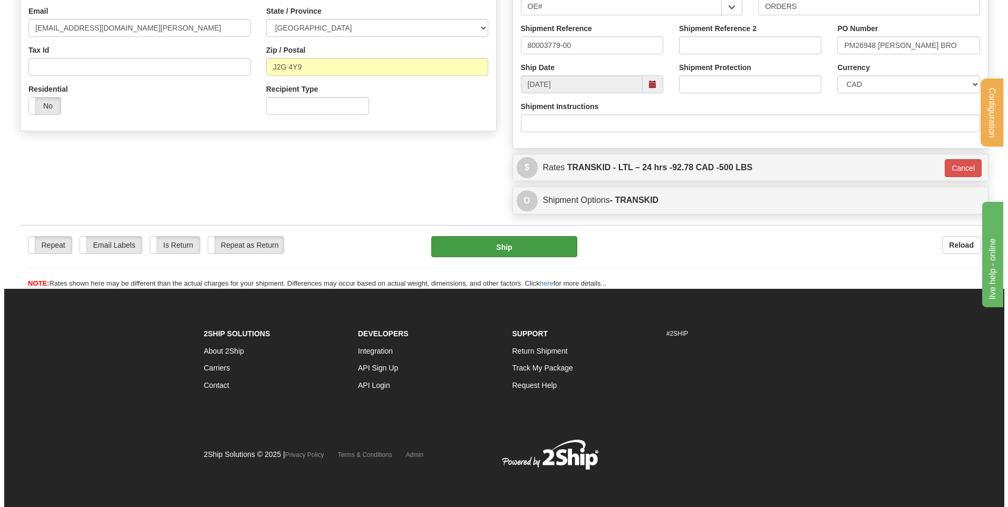
scroll to position [294, 0]
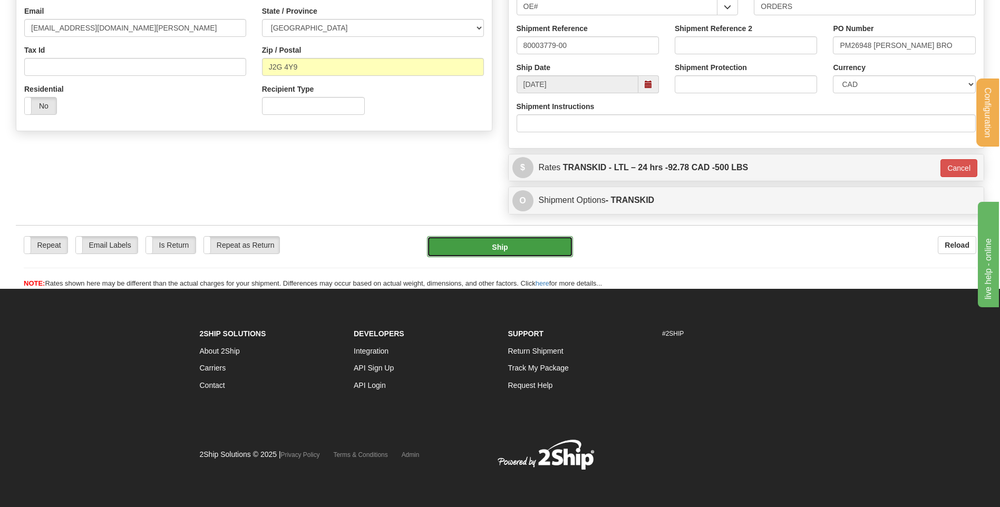
click at [542, 247] on button "Ship" at bounding box center [499, 246] width 145 height 21
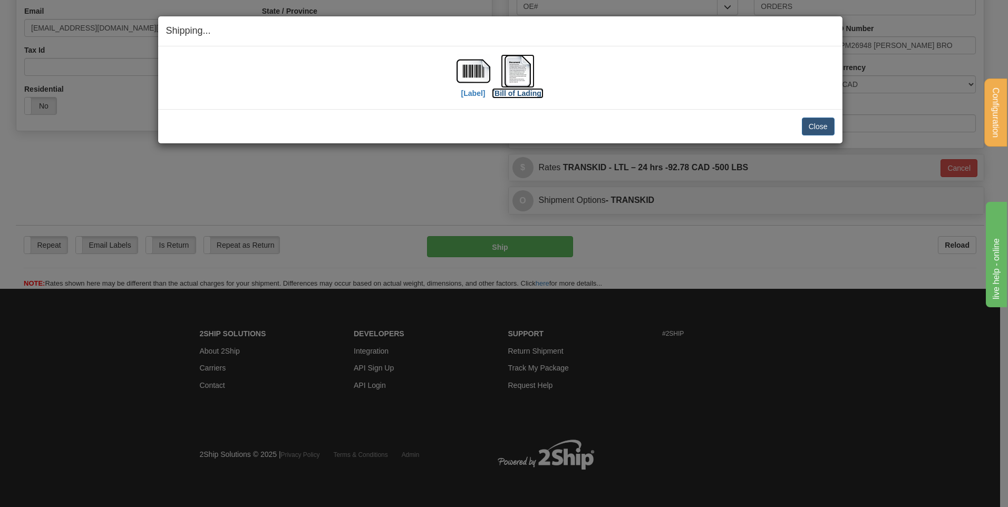
click at [527, 75] on img at bounding box center [518, 71] width 34 height 34
click at [822, 122] on button "Close" at bounding box center [818, 127] width 33 height 18
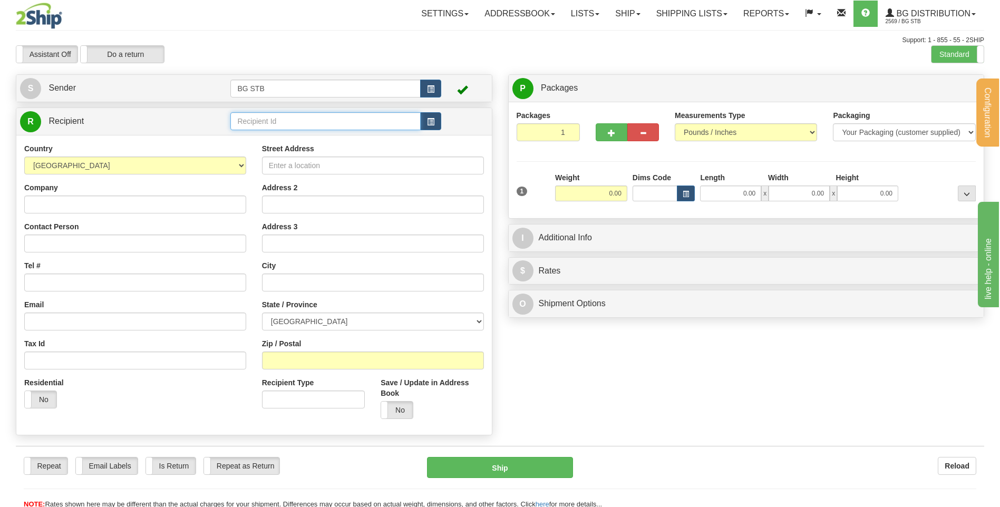
click at [263, 118] on input "text" at bounding box center [325, 121] width 190 height 18
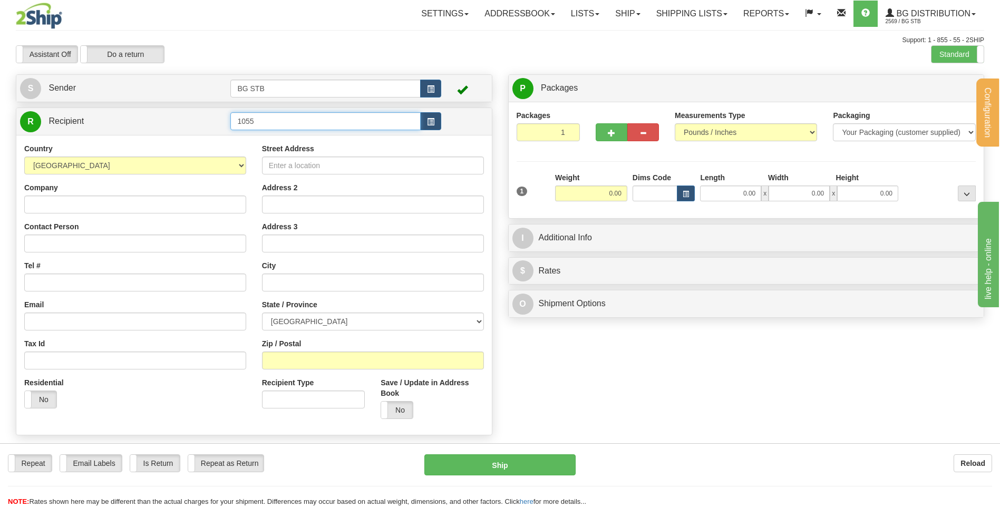
type input "1055"
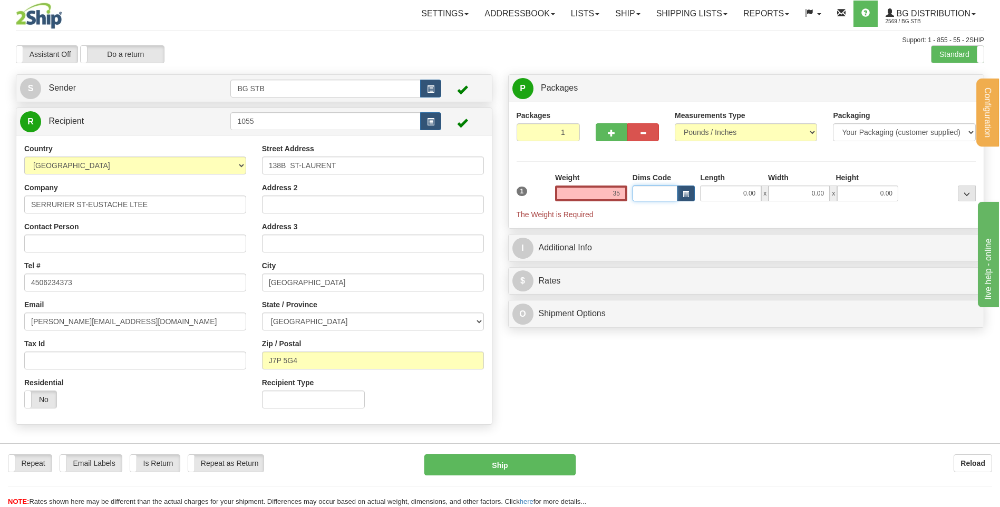
type input "35.00"
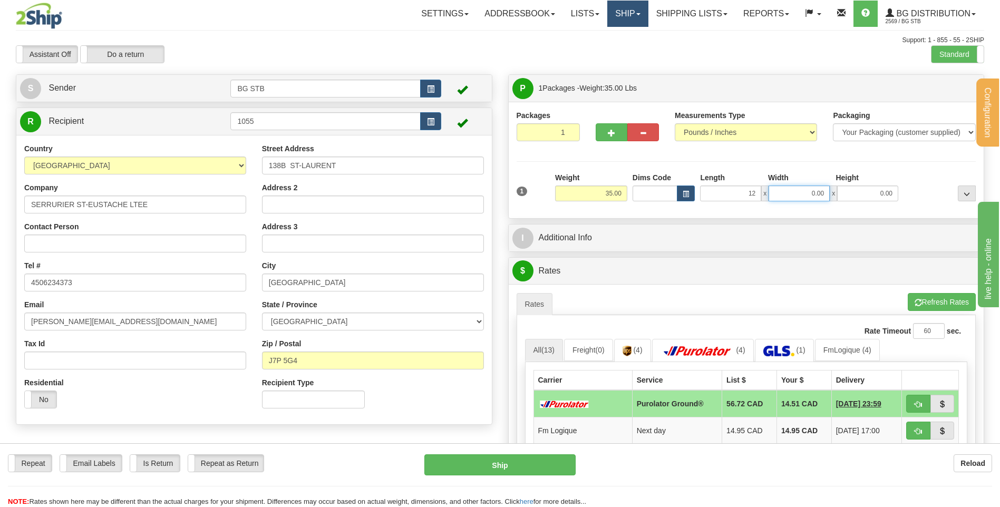
type input "12.00"
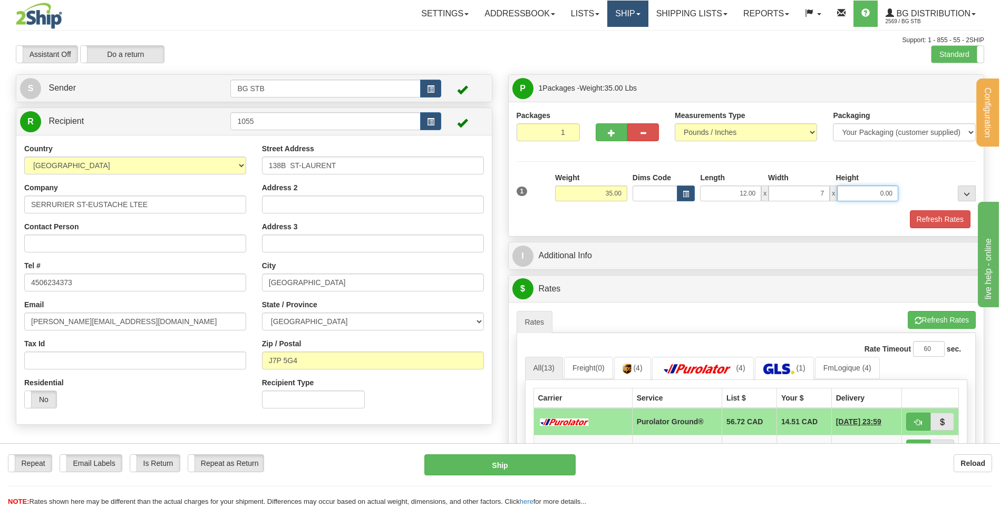
type input "7.00"
type input "14.00"
click at [623, 135] on button "button" at bounding box center [612, 132] width 32 height 18
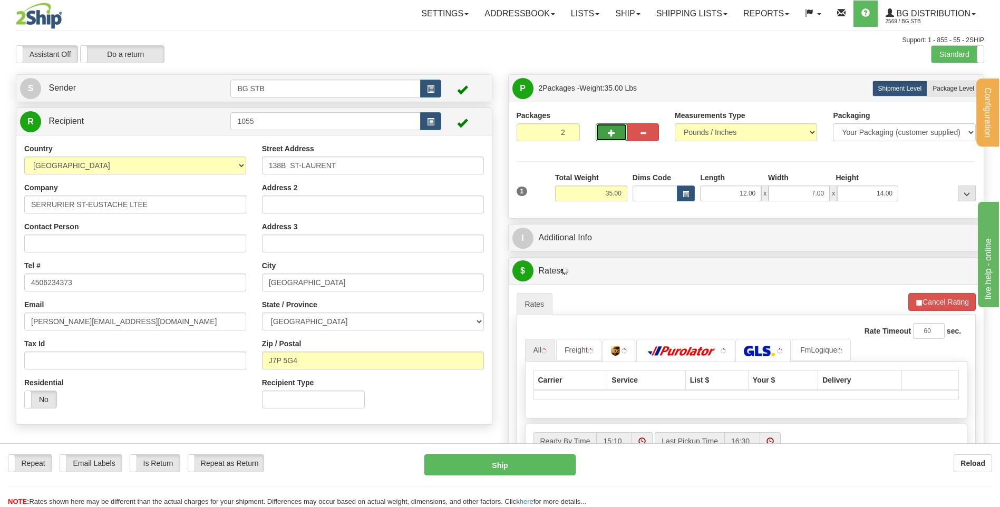
click at [618, 135] on button "button" at bounding box center [612, 132] width 32 height 18
type input "3"
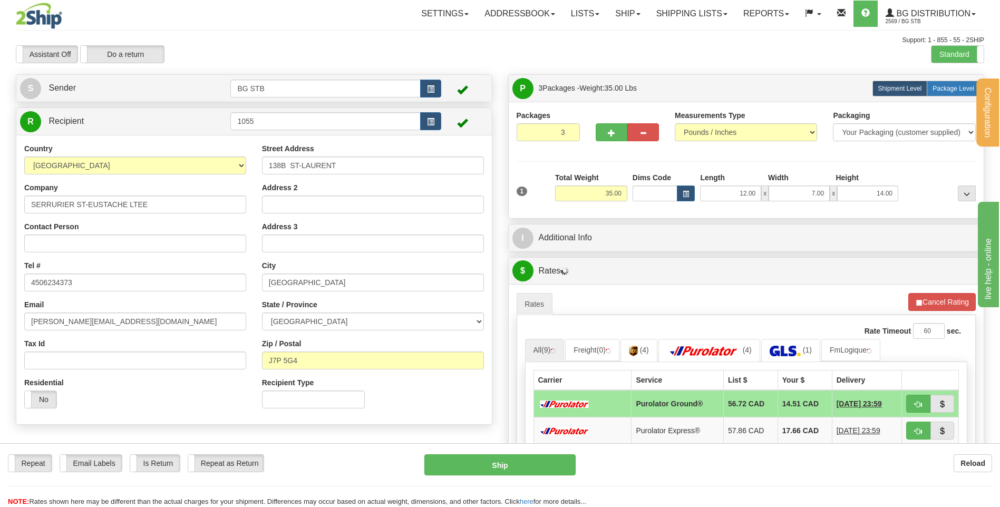
click at [947, 90] on span "Package Level" at bounding box center [953, 88] width 42 height 7
radio input "true"
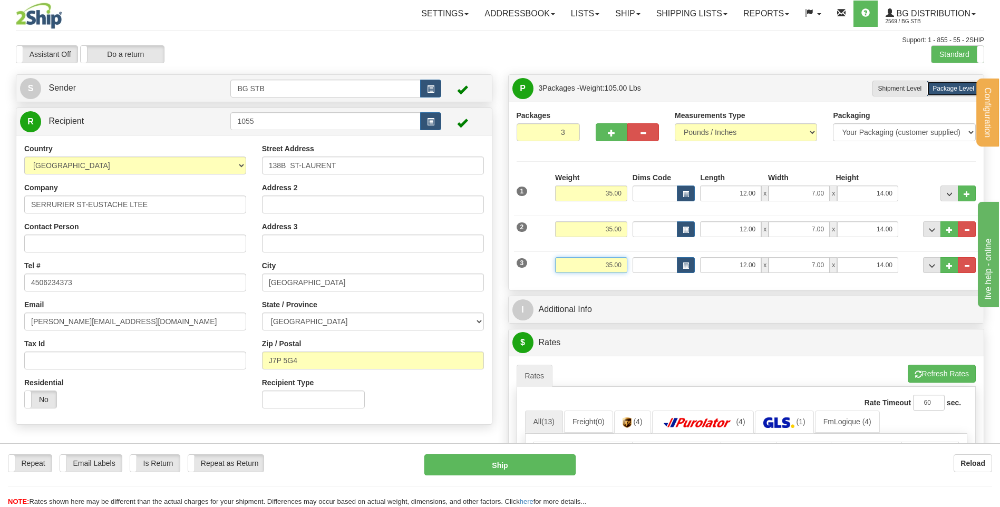
click at [729, 275] on div "3 Weight 35.00 Dims Code Length Width Height" at bounding box center [746, 263] width 465 height 35
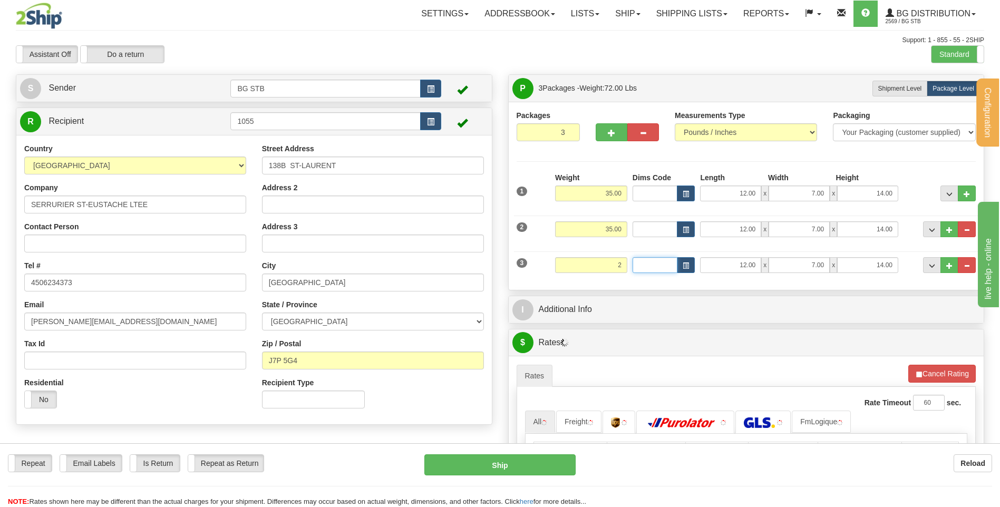
type input "2.00"
type input "10.00"
type input "8.00"
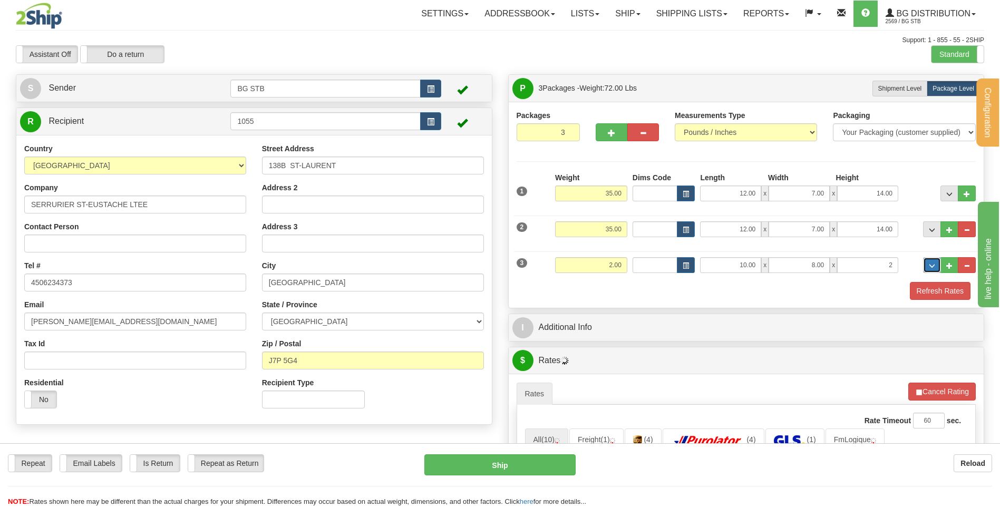
type input "2.00"
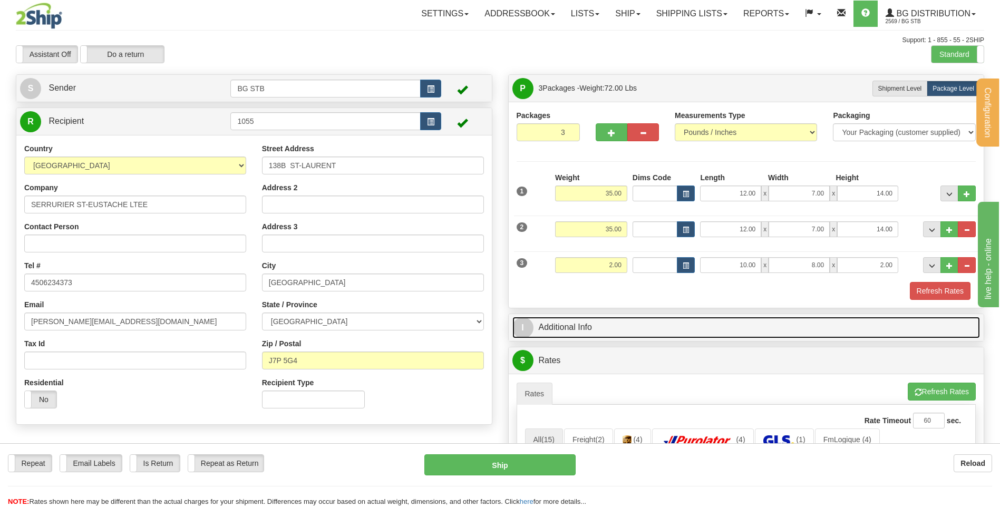
click at [668, 334] on link "I Additional Info" at bounding box center [746, 328] width 468 height 22
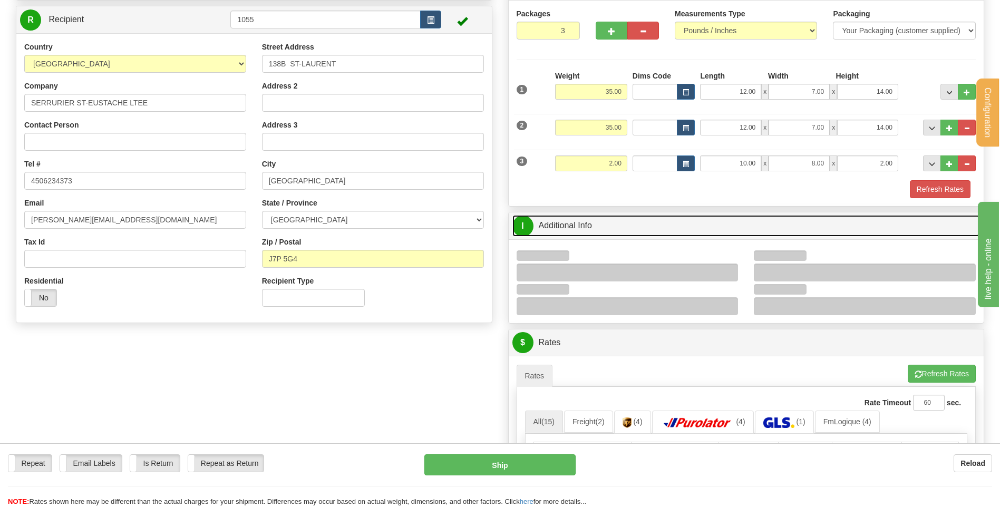
scroll to position [158, 0]
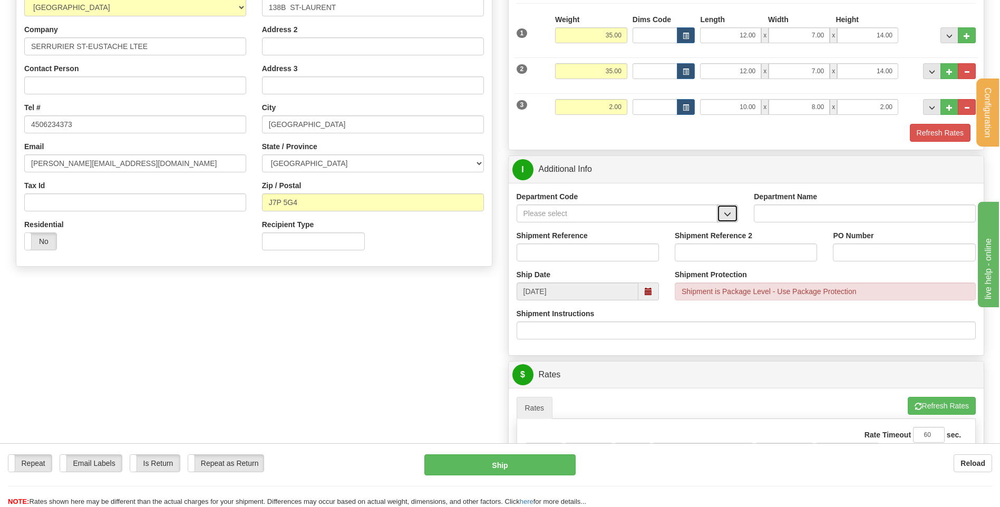
click at [727, 212] on span "button" at bounding box center [727, 214] width 7 height 7
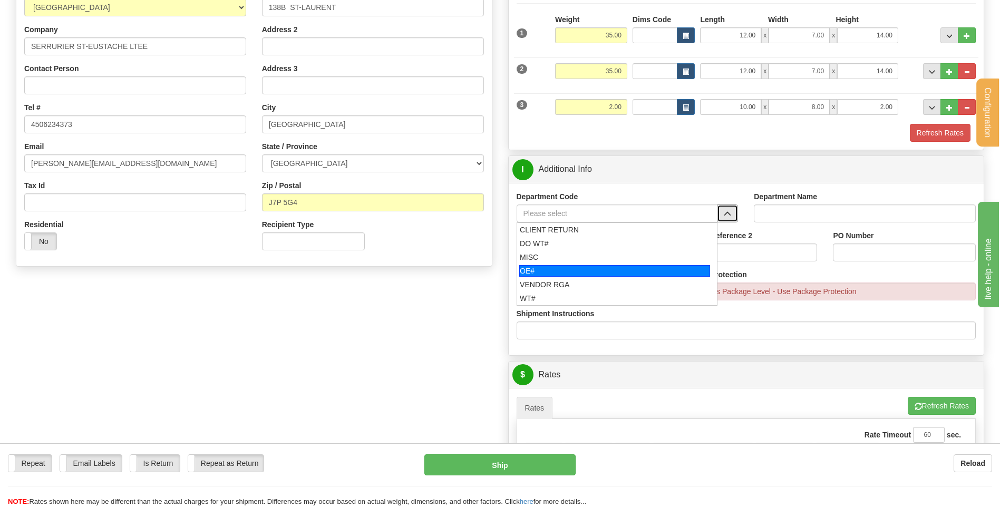
click at [579, 267] on div "OE#" at bounding box center [614, 271] width 191 height 12
type input "OE#"
type input "ORDERS"
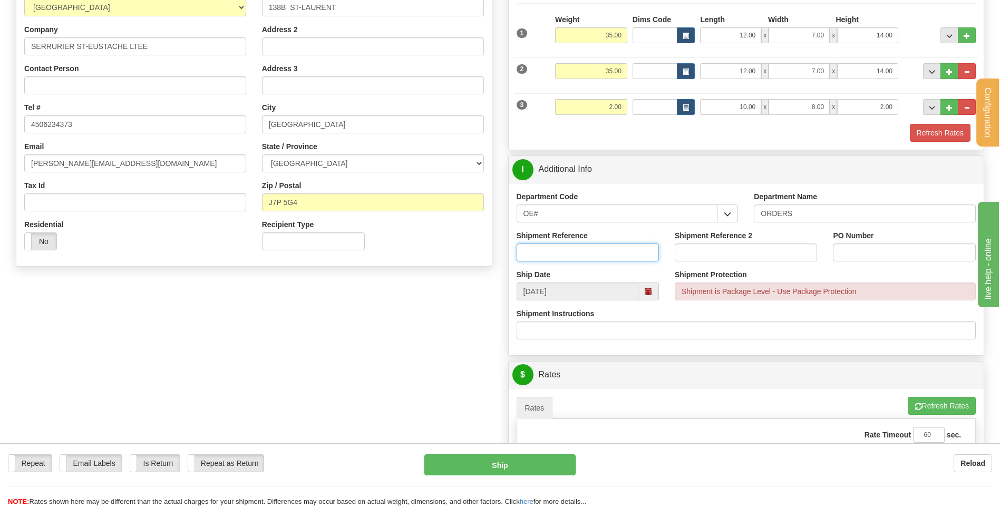
click at [577, 247] on input "Shipment Reference" at bounding box center [588, 253] width 142 height 18
type input "80005553-00"
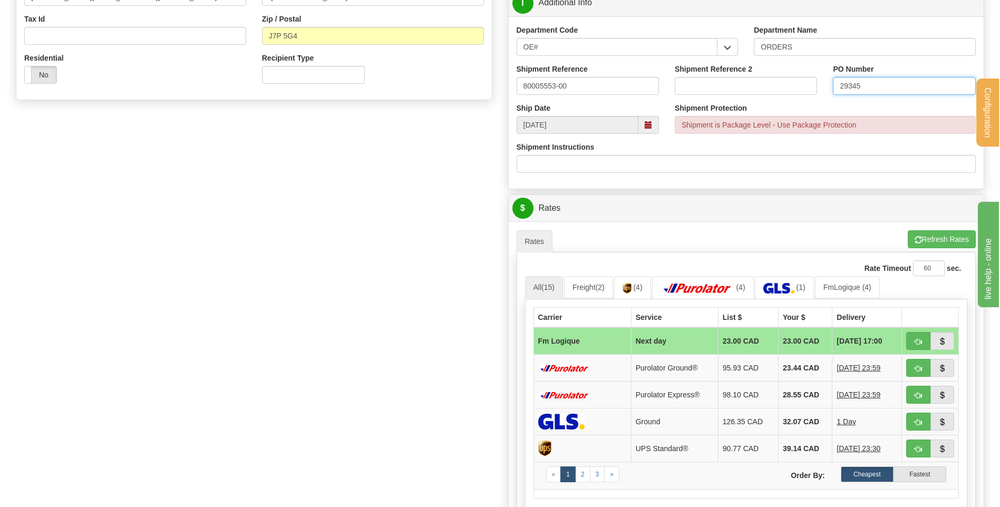
scroll to position [527, 0]
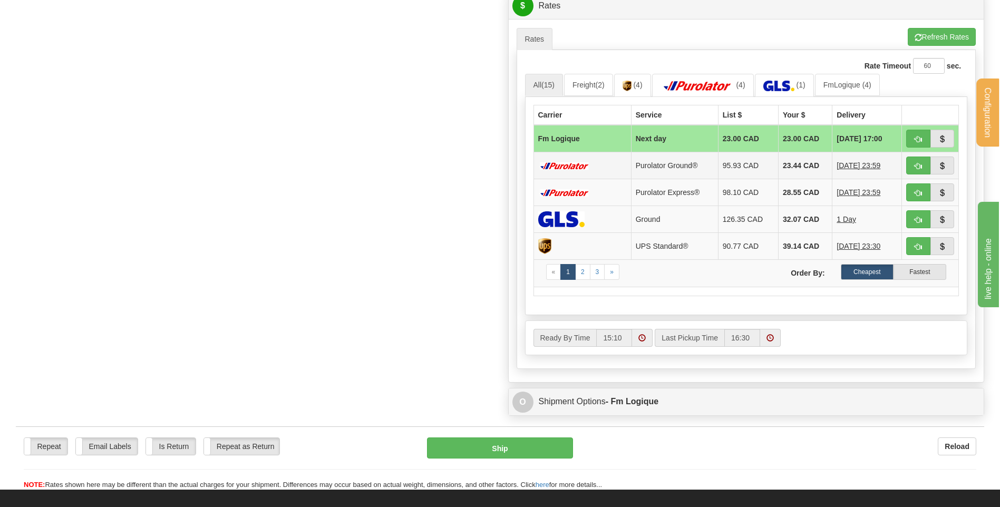
type input "29345"
click at [917, 136] on span "button" at bounding box center [918, 139] width 7 height 7
type input "jour"
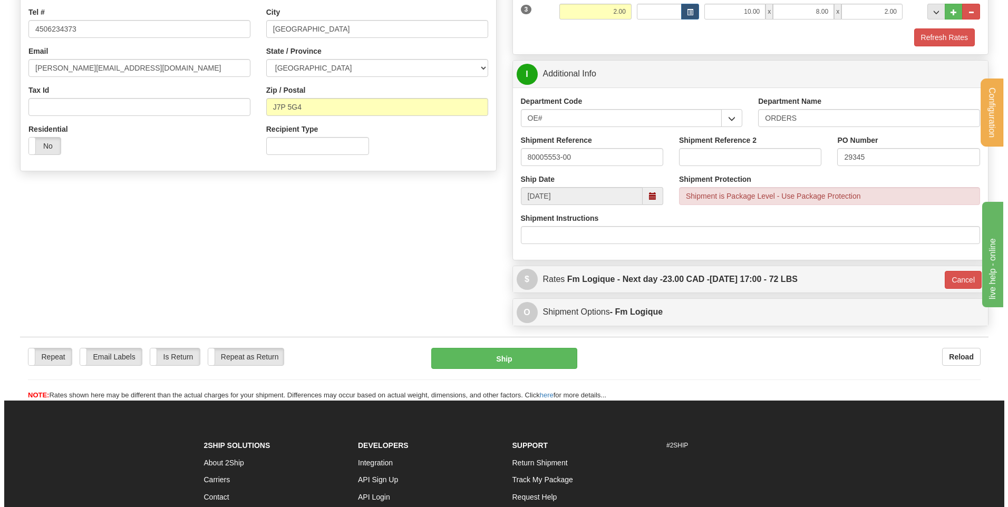
scroll to position [222, 0]
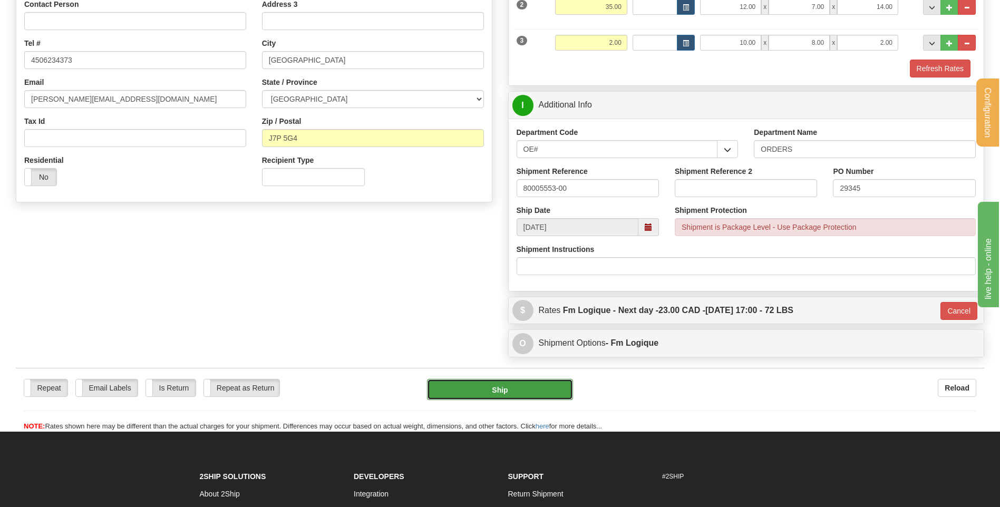
click at [476, 385] on button "Ship" at bounding box center [499, 389] width 145 height 21
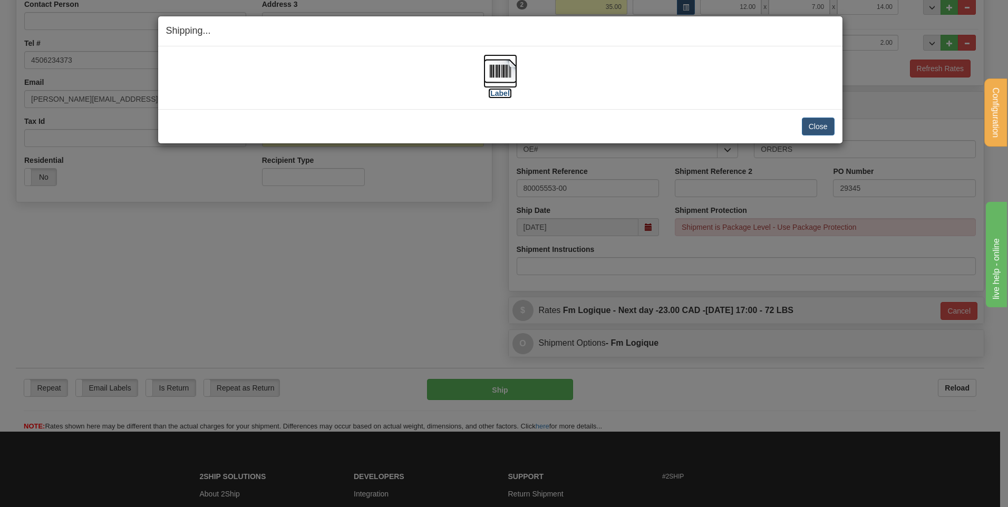
click at [501, 73] on img at bounding box center [500, 71] width 34 height 34
click at [815, 119] on button "Close" at bounding box center [818, 127] width 33 height 18
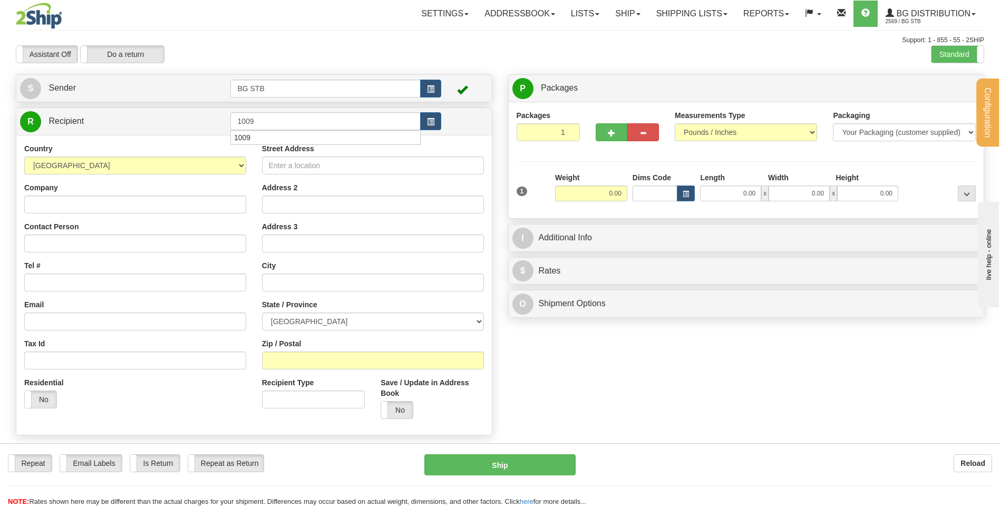
type input "1009"
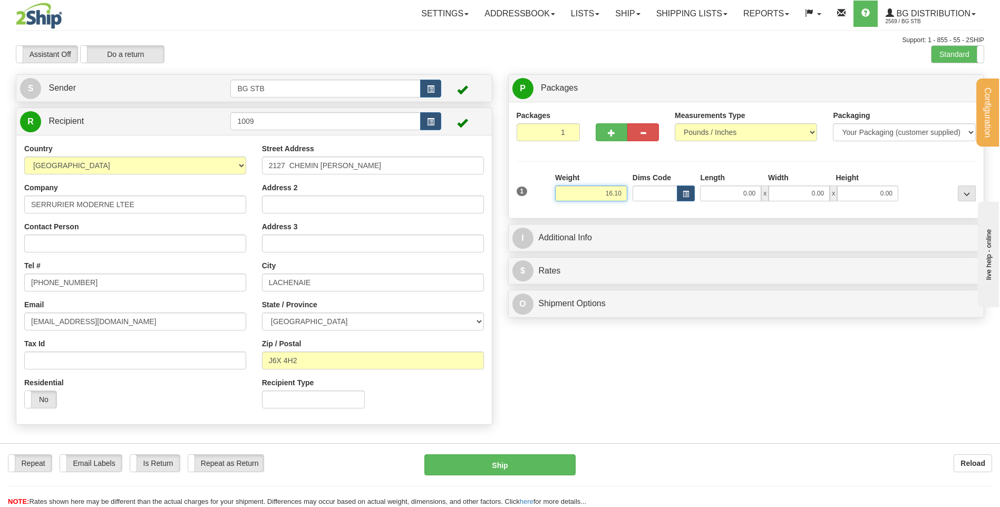
type input "16.10"
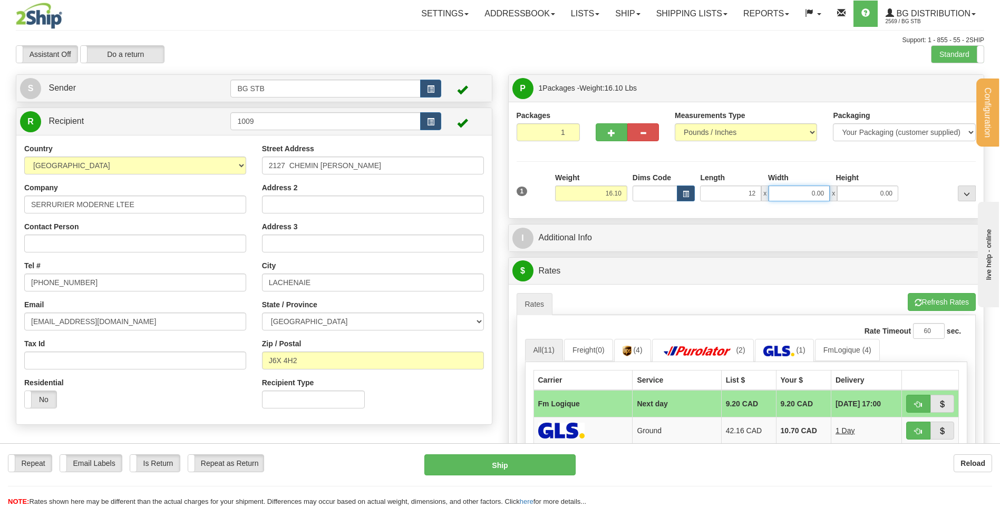
type input "12.00"
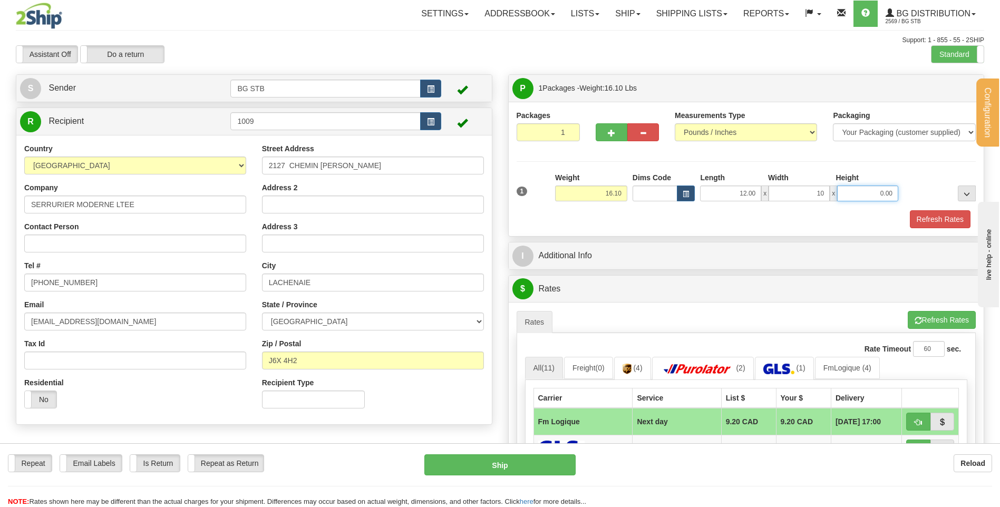
type input "10.00"
type input "8.00"
click at [602, 133] on button "button" at bounding box center [612, 132] width 32 height 18
type input "2"
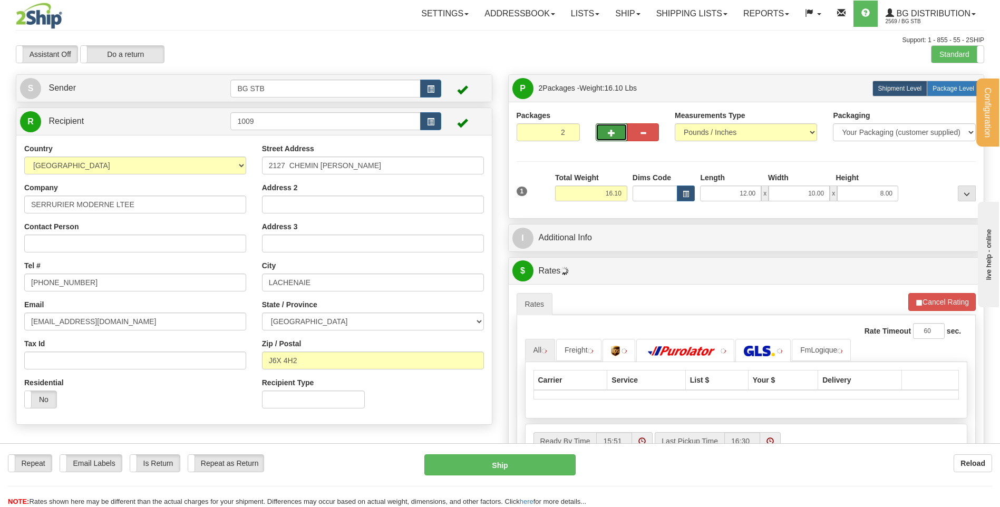
click at [967, 82] on label "Package Level Pack.." at bounding box center [953, 89] width 53 height 16
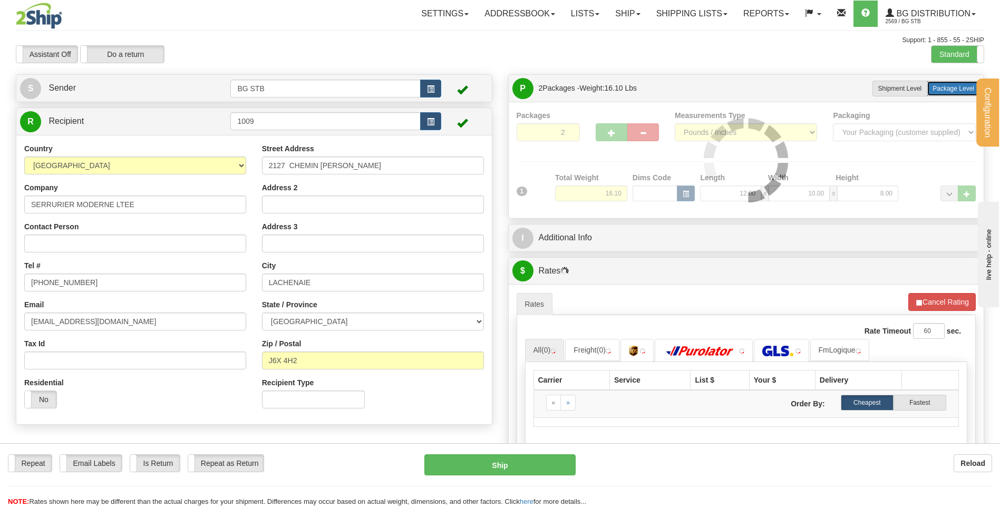
radio input "true"
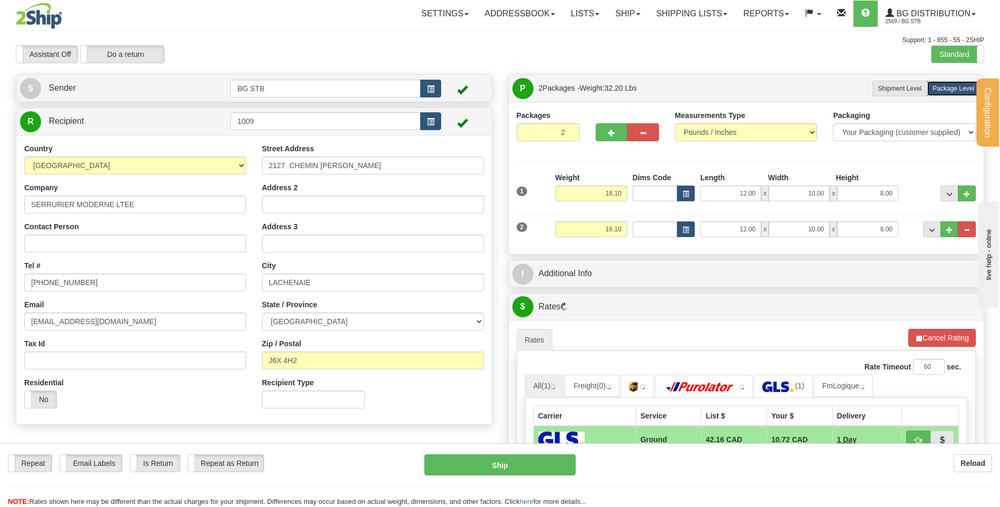
click at [606, 241] on div "Weight 16.10" at bounding box center [590, 233] width 77 height 24
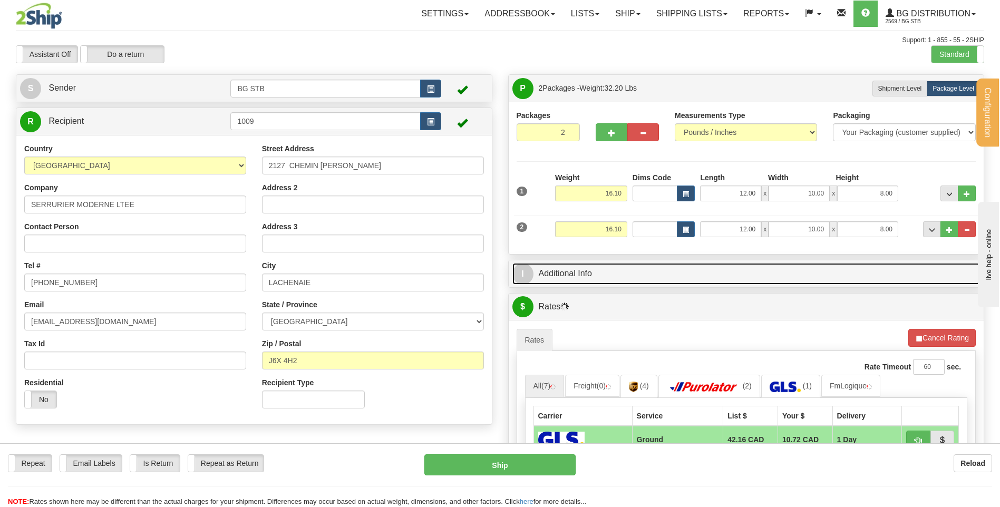
click at [613, 274] on link "I Additional Info" at bounding box center [746, 274] width 468 height 22
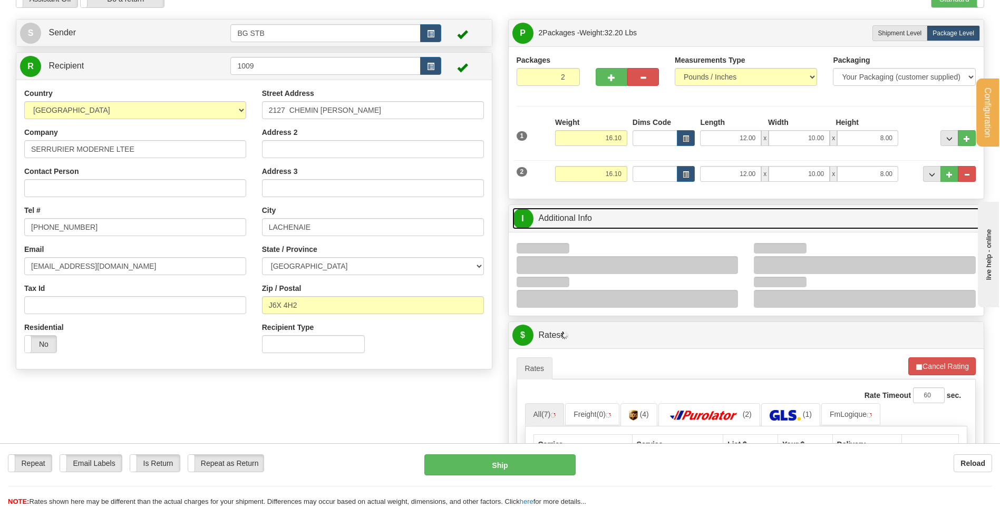
scroll to position [105, 0]
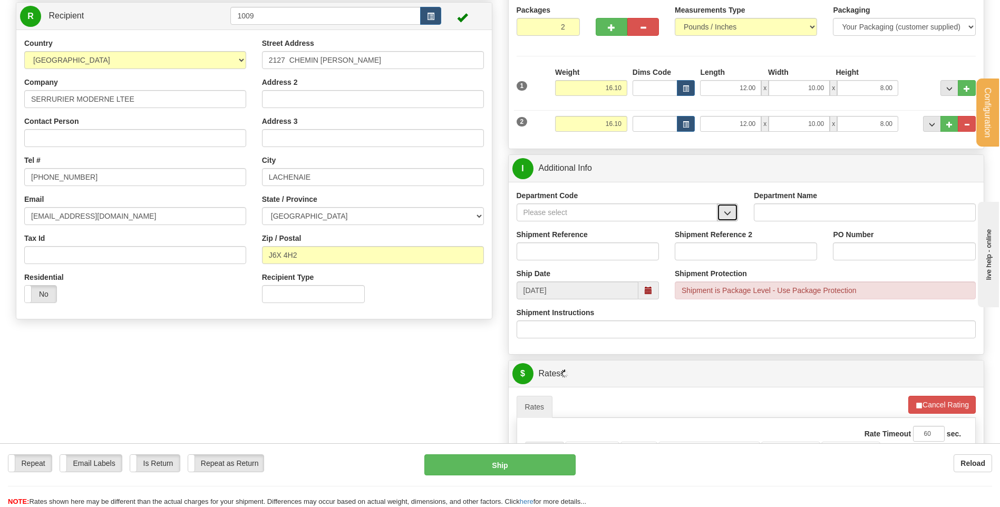
click at [728, 217] on span "button" at bounding box center [727, 213] width 7 height 7
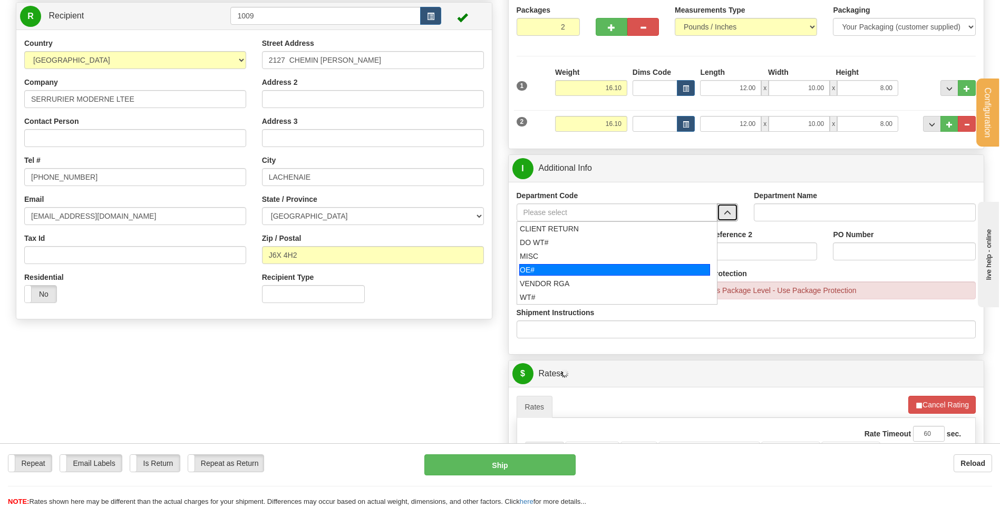
click at [584, 265] on div "OE#" at bounding box center [614, 270] width 191 height 12
type input "OE#"
type input "ORDERS"
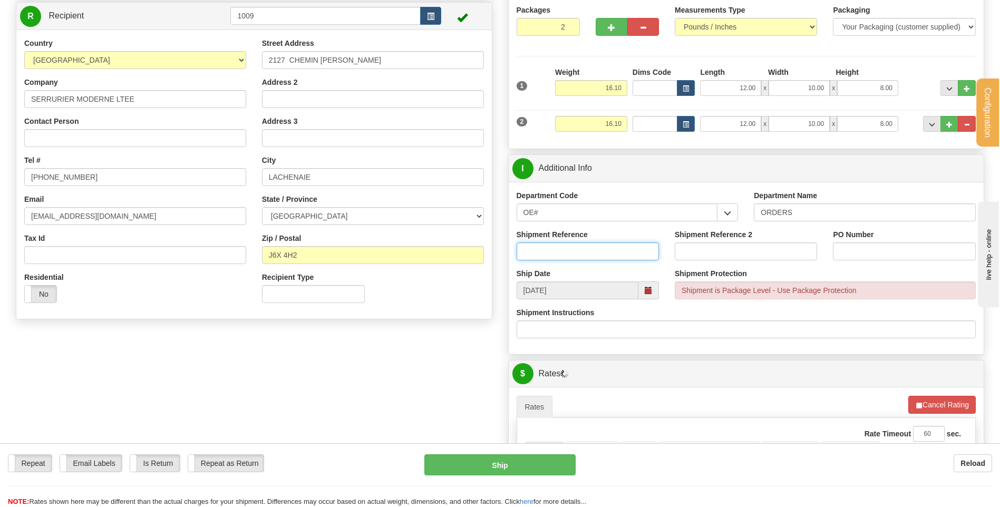
click at [581, 248] on input "Shipment Reference" at bounding box center [588, 251] width 142 height 18
type input "80004638-00"
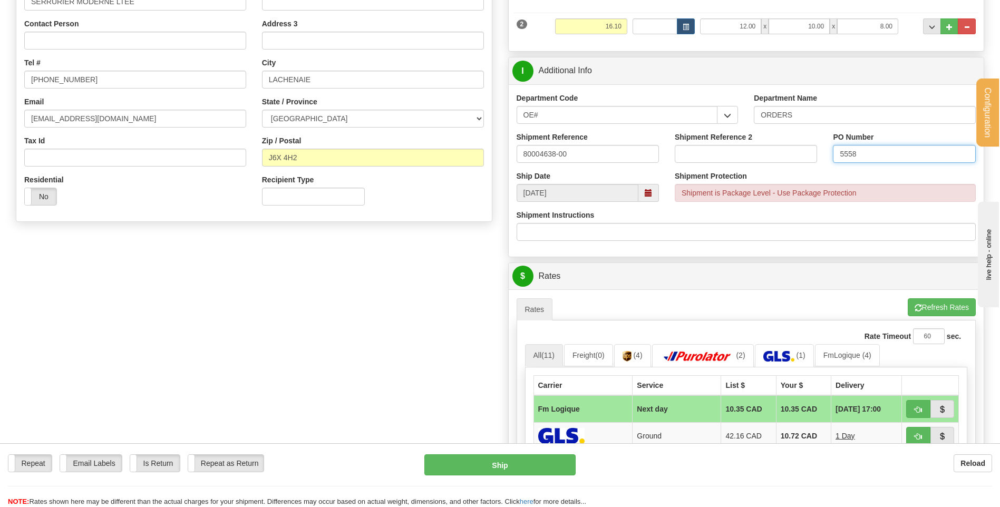
scroll to position [422, 0]
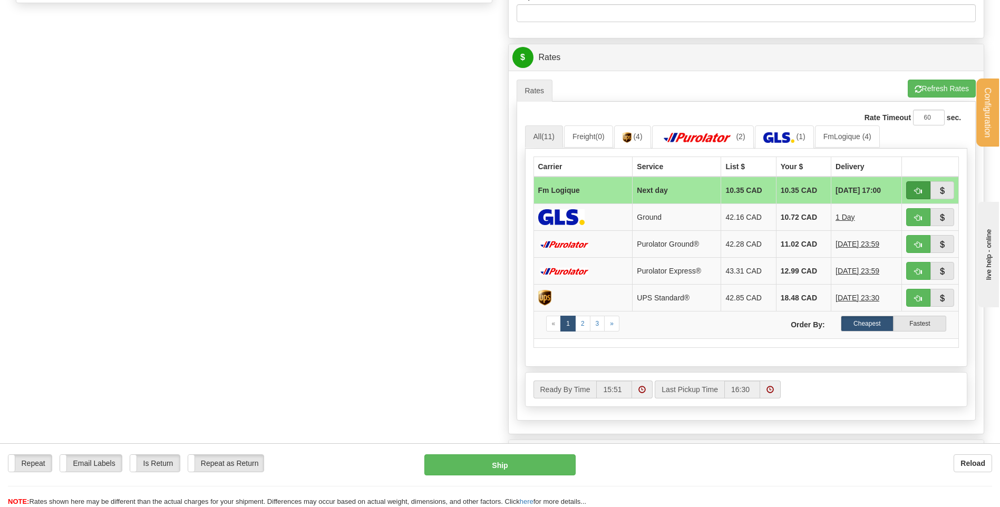
type input "5558"
click at [918, 188] on span "button" at bounding box center [918, 191] width 7 height 7
type input "jour"
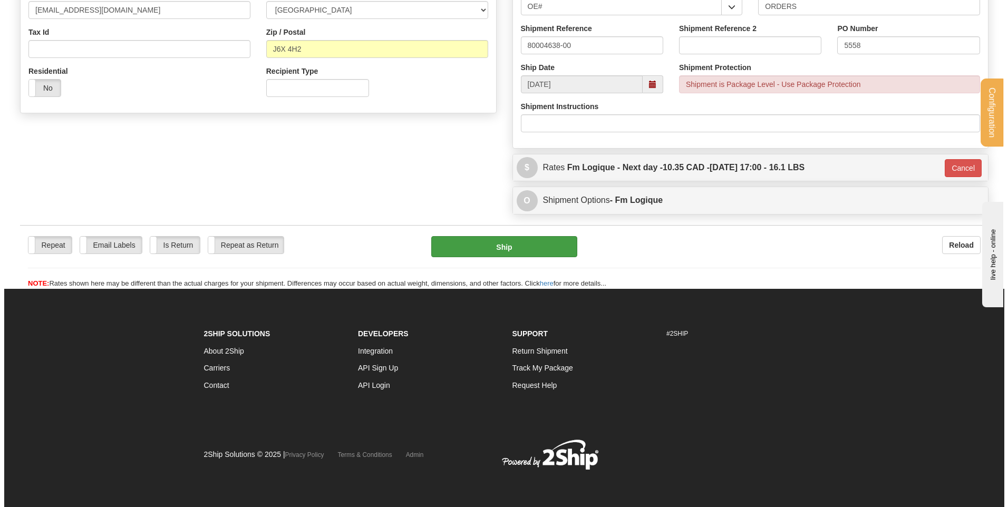
scroll to position [312, 0]
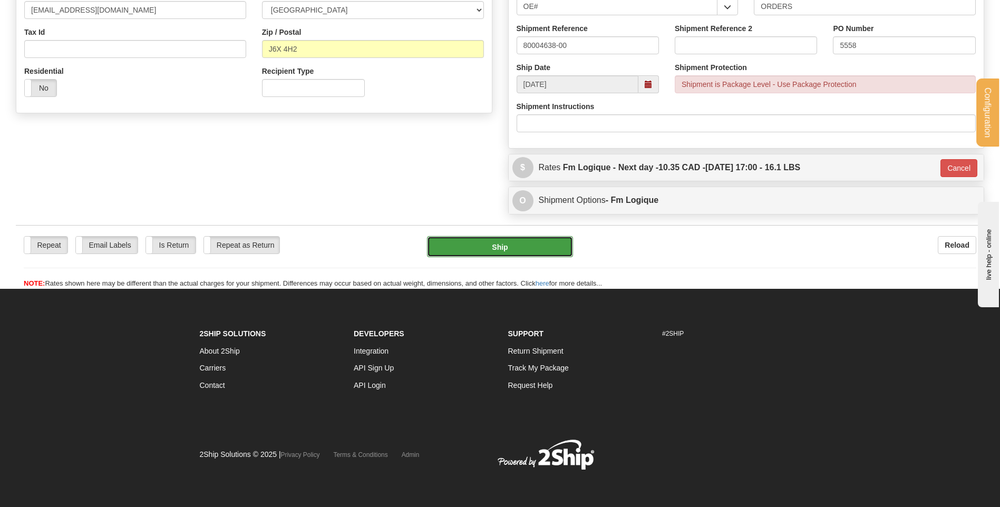
click at [519, 247] on button "Ship" at bounding box center [499, 246] width 145 height 21
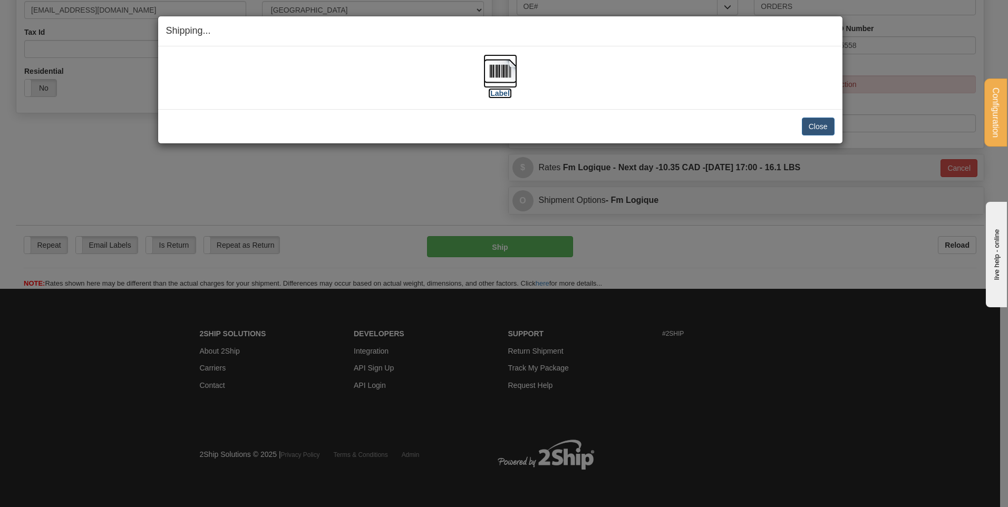
click at [499, 69] on img at bounding box center [500, 71] width 34 height 34
click at [819, 125] on button "Close" at bounding box center [818, 127] width 33 height 18
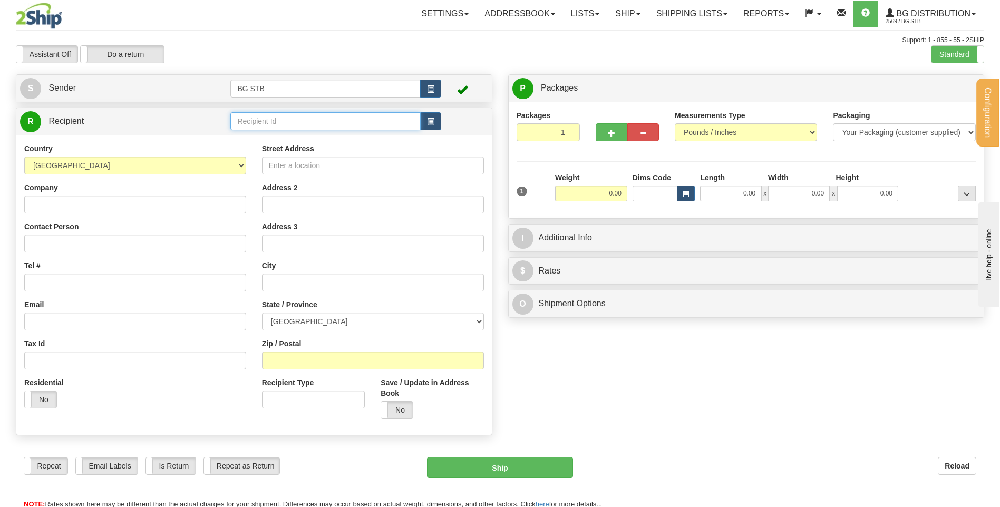
click at [311, 122] on input "text" at bounding box center [325, 121] width 190 height 18
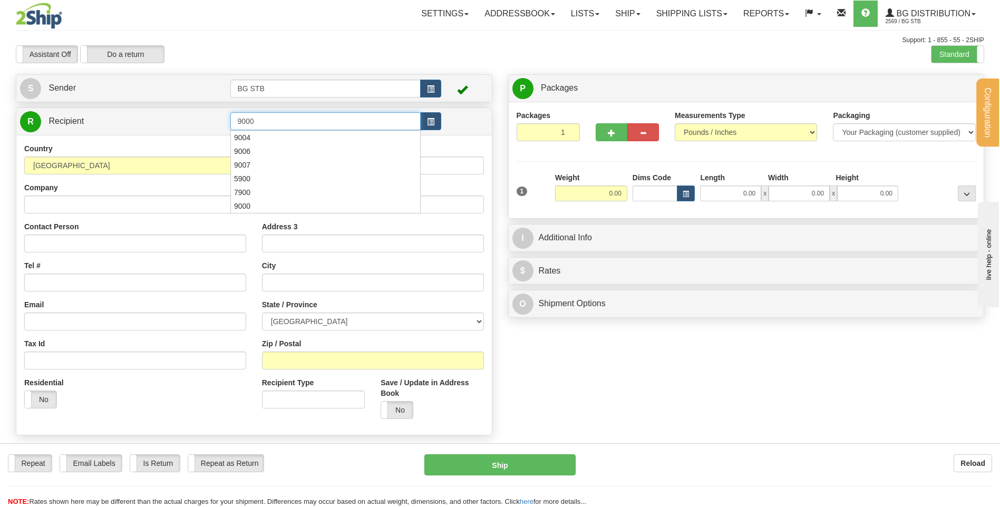
type input "9000"
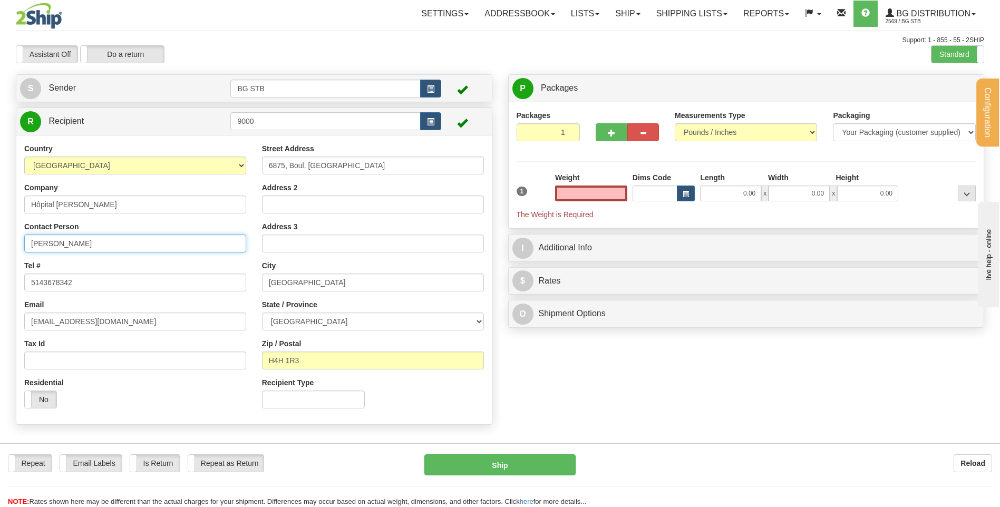
type input "0.00"
drag, startPoint x: 28, startPoint y: 242, endPoint x: 35, endPoint y: 244, distance: 6.7
click at [31, 242] on input "[PERSON_NAME]" at bounding box center [135, 244] width 222 height 18
type input "A/S Patrice Malette"
click at [602, 132] on button "button" at bounding box center [612, 132] width 32 height 18
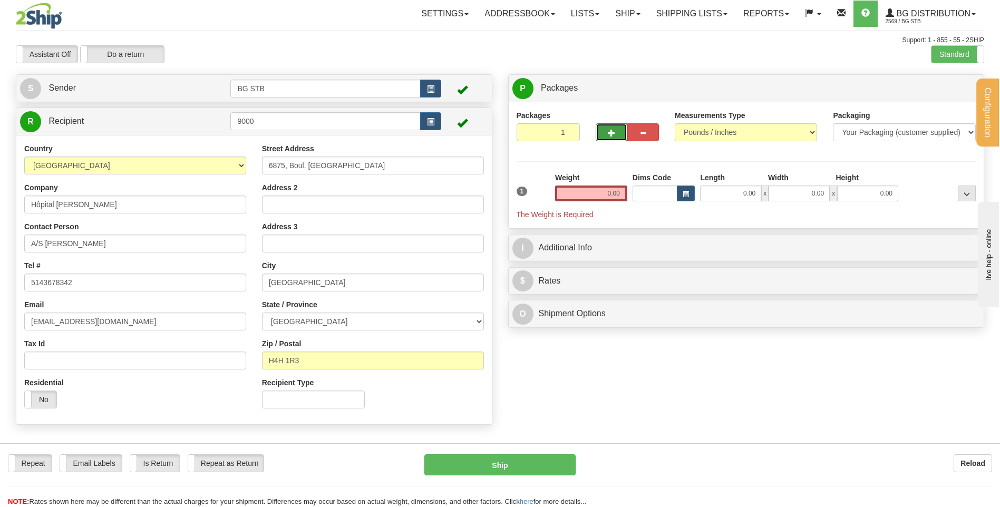
type input "2"
click at [946, 84] on label "Package Level Pack.." at bounding box center [953, 89] width 53 height 16
radio input "true"
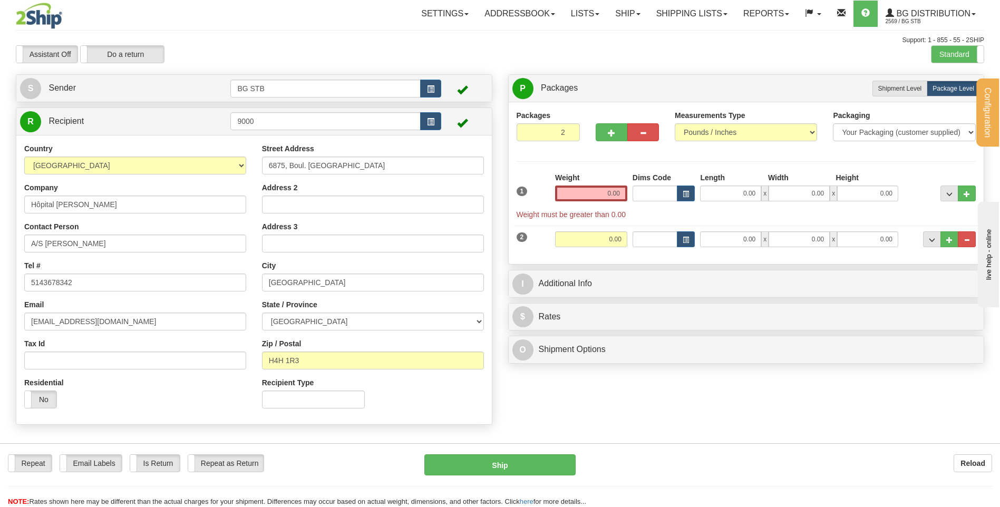
click at [605, 201] on div "Weight 0.00" at bounding box center [590, 190] width 77 height 37
click at [601, 193] on input "0.00" at bounding box center [591, 194] width 72 height 16
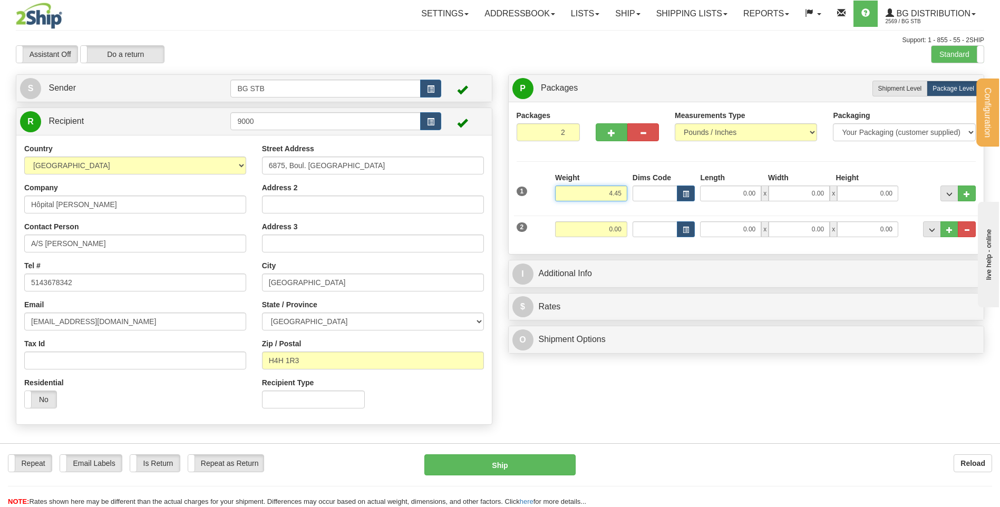
type input "4.45"
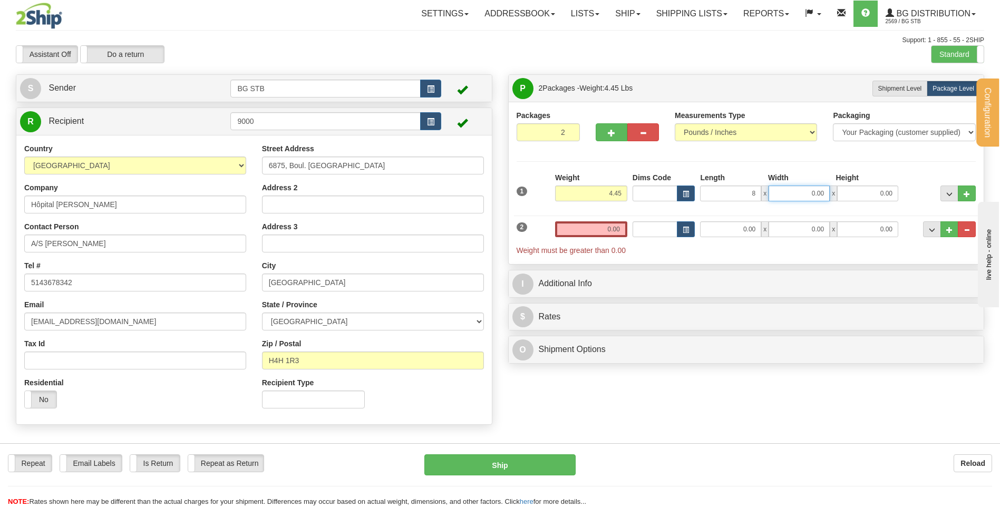
type input "8.00"
type input "5.00"
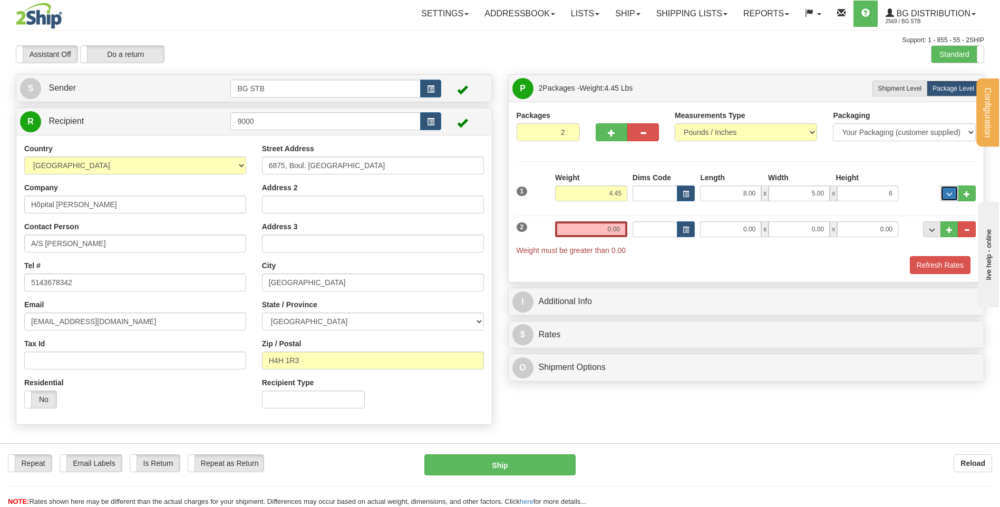
type input "6.00"
click at [601, 225] on input "0.00" at bounding box center [591, 229] width 72 height 16
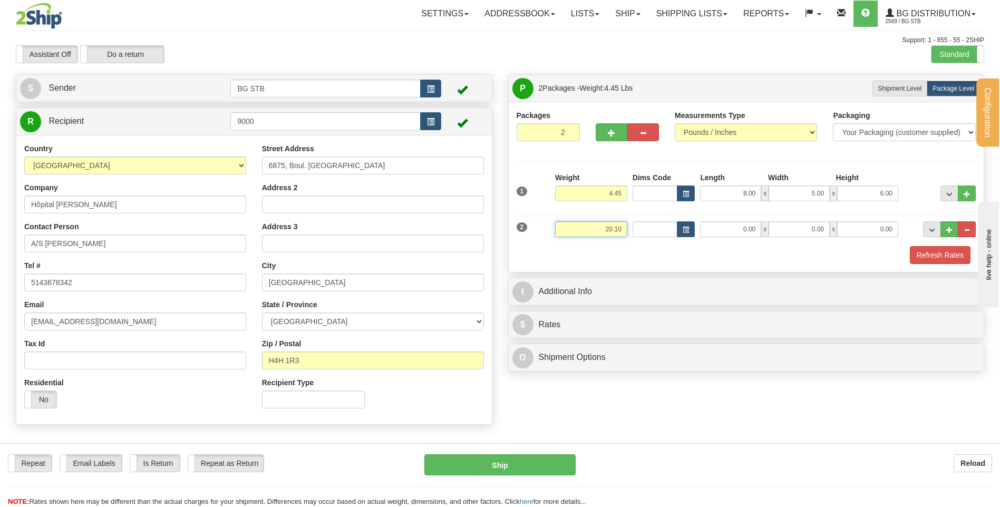
type input "20.10"
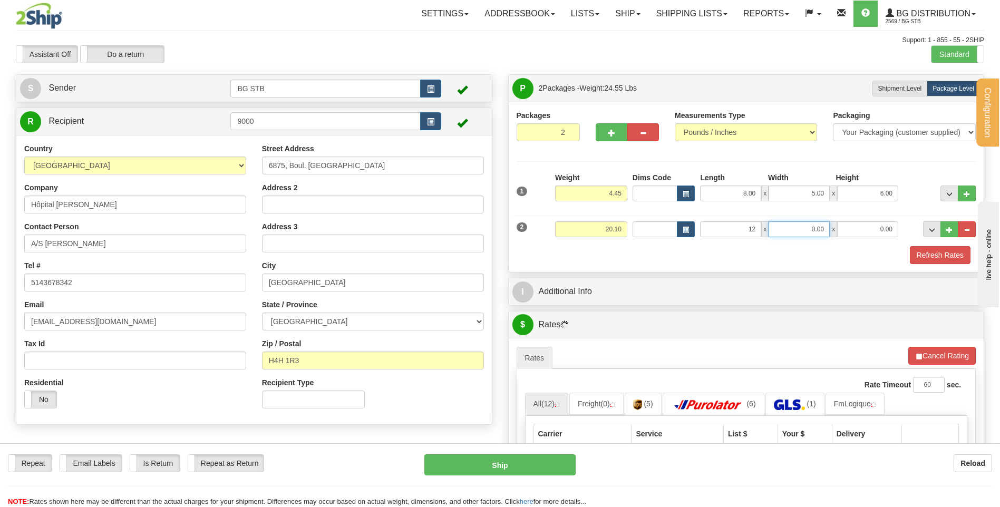
type input "12.00"
type input "6.00"
type input "13.00"
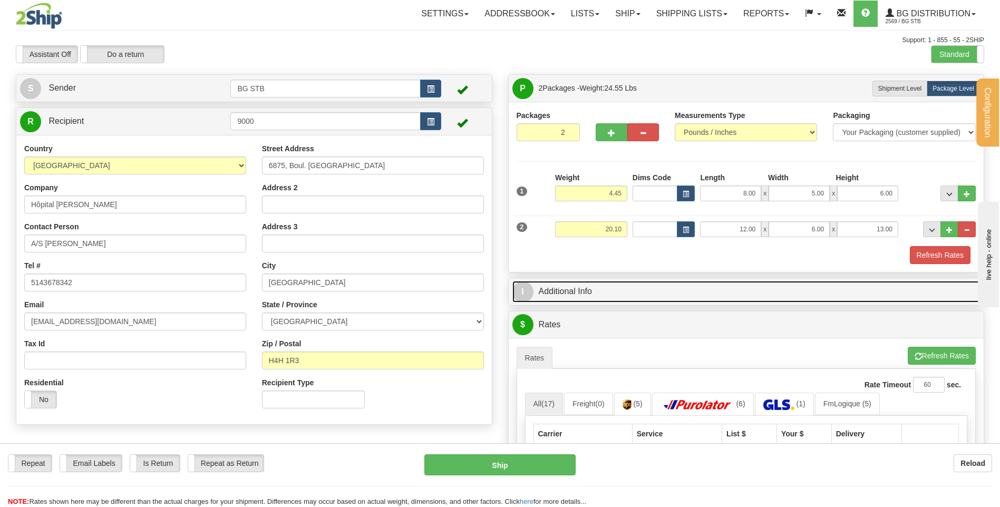
click at [667, 281] on link "I Additional Info" at bounding box center [746, 292] width 468 height 22
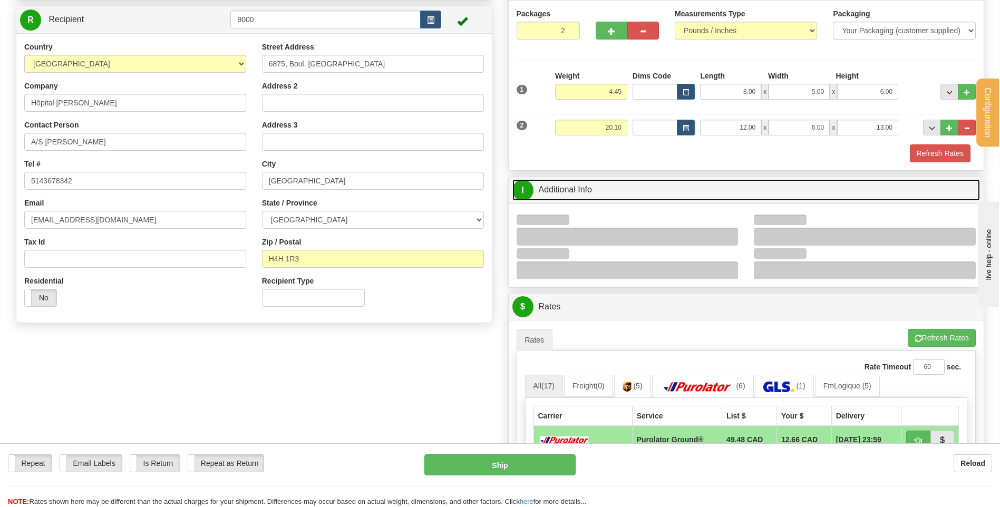
scroll to position [158, 0]
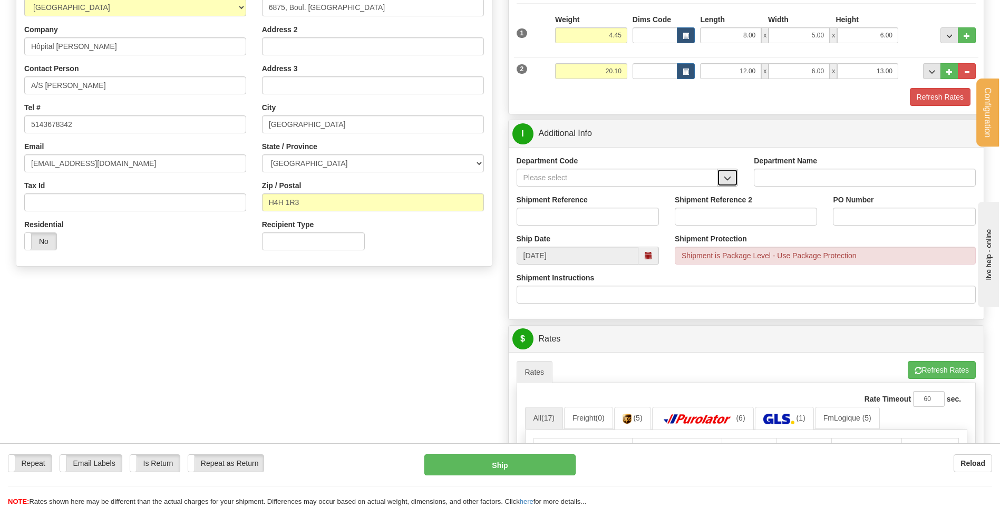
click at [725, 183] on button "button" at bounding box center [727, 178] width 21 height 18
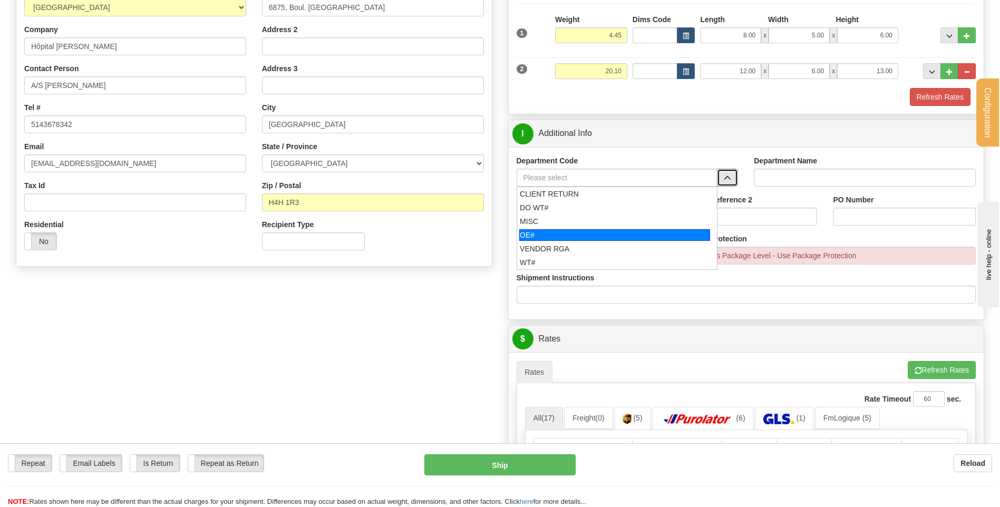
drag, startPoint x: 532, startPoint y: 239, endPoint x: 541, endPoint y: 220, distance: 20.5
click at [533, 232] on div "OE#" at bounding box center [614, 235] width 191 height 12
type input "OE#"
type input "ORDERS"
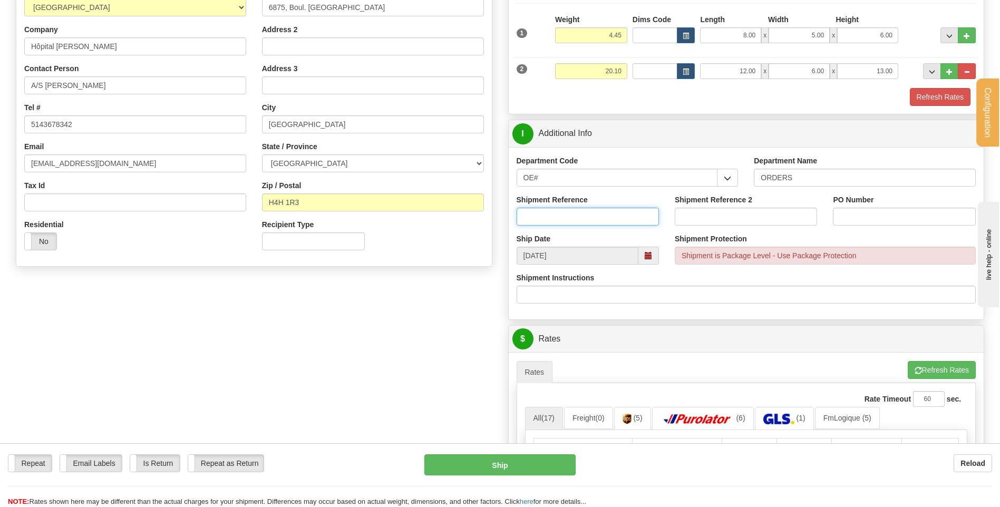
drag, startPoint x: 541, startPoint y: 220, endPoint x: 544, endPoint y: 214, distance: 6.6
click at [541, 218] on input "Shipment Reference" at bounding box center [588, 217] width 142 height 18
type input "80004232-00"
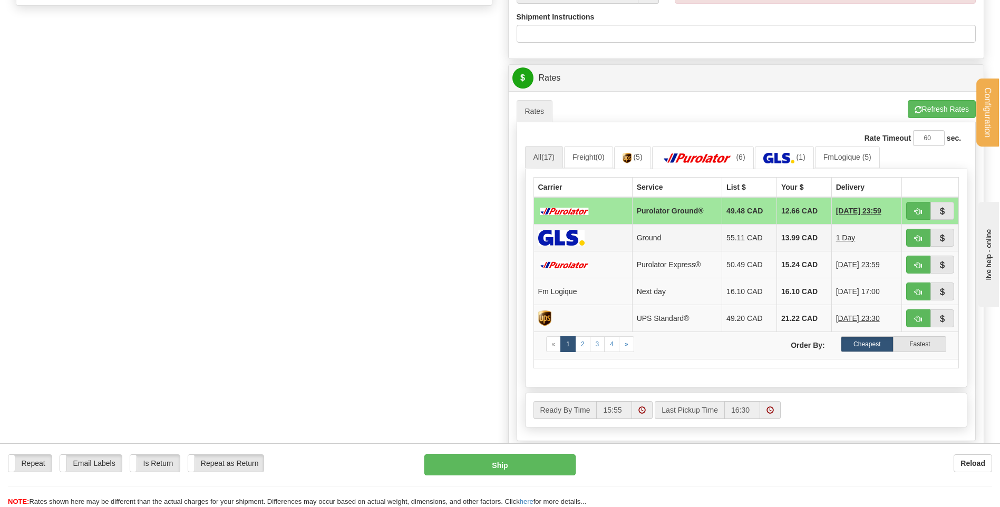
scroll to position [422, 0]
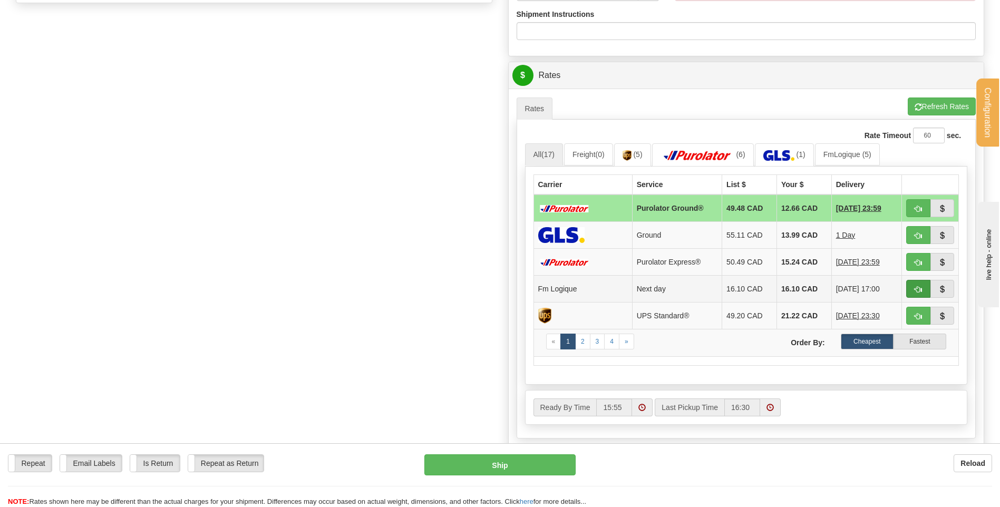
type input "4430618"
click at [913, 287] on button "button" at bounding box center [918, 289] width 24 height 18
type input "jour"
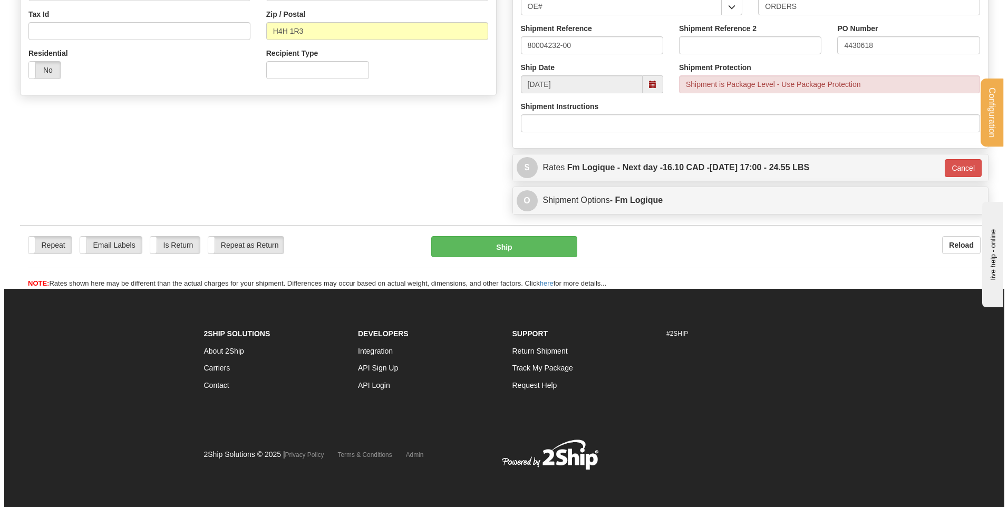
scroll to position [330, 0]
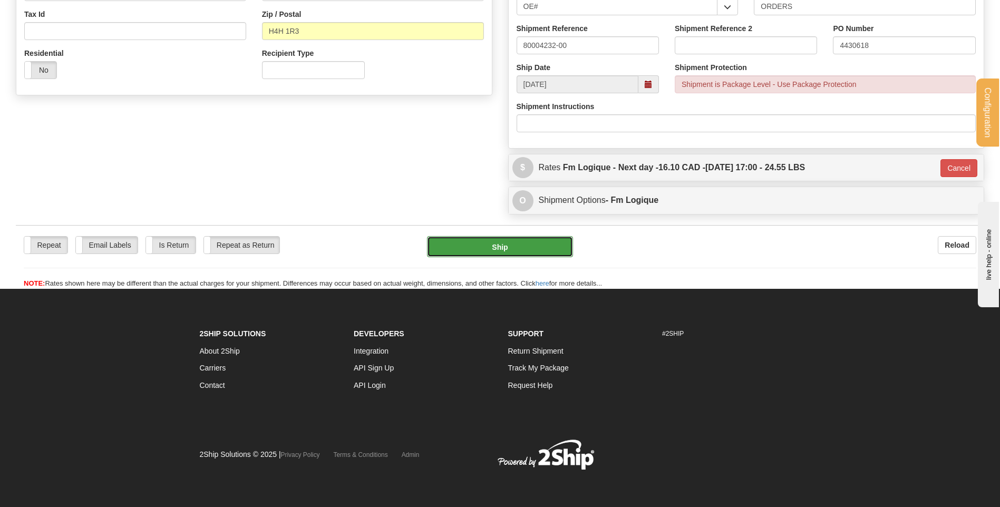
click at [489, 242] on button "Ship" at bounding box center [499, 246] width 145 height 21
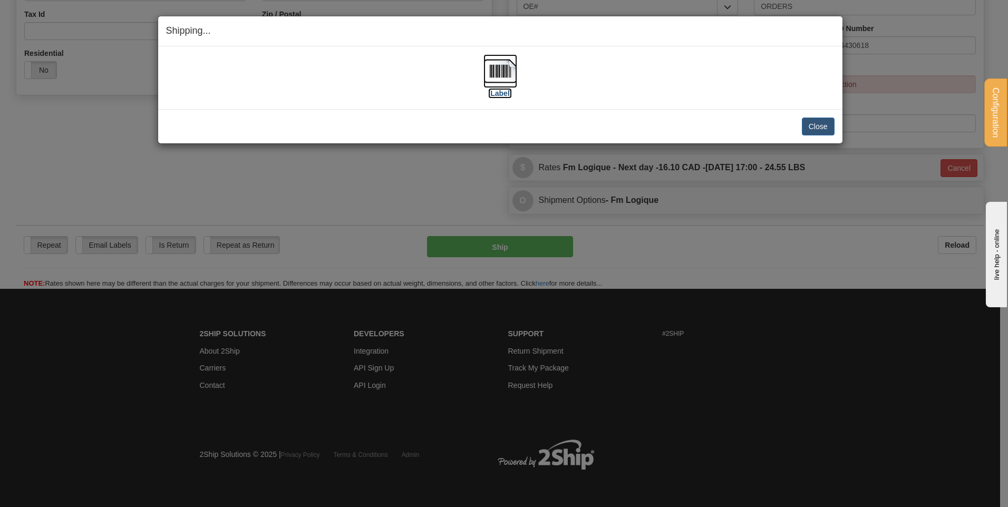
click at [508, 79] on img at bounding box center [500, 71] width 34 height 34
click at [832, 124] on button "Close" at bounding box center [818, 127] width 33 height 18
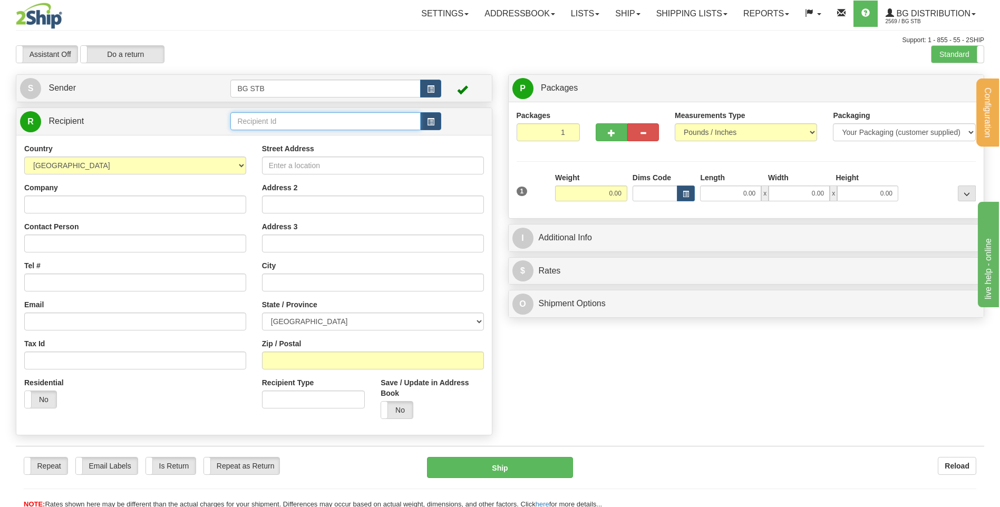
click at [308, 123] on input "text" at bounding box center [325, 121] width 190 height 18
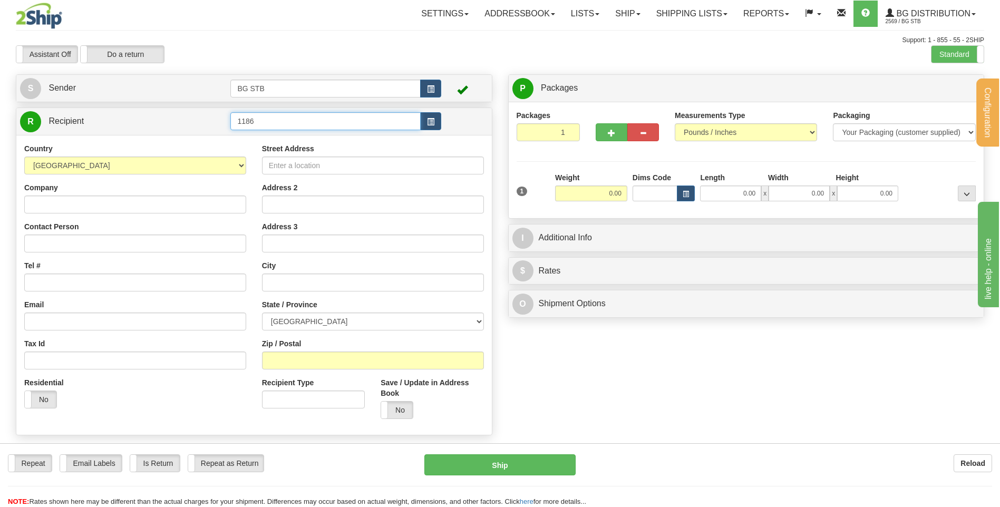
type input "1186"
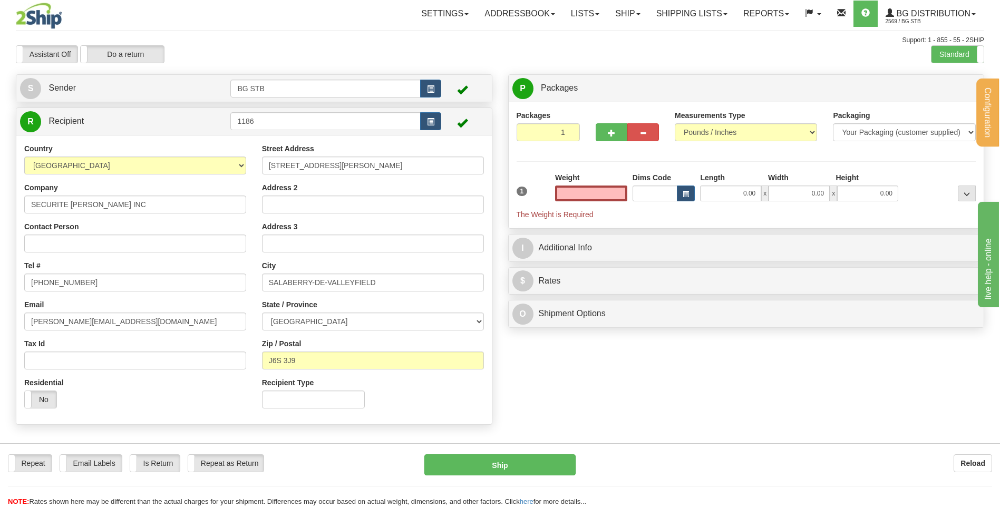
type input "0.00"
click at [593, 187] on input "0.00" at bounding box center [591, 194] width 72 height 16
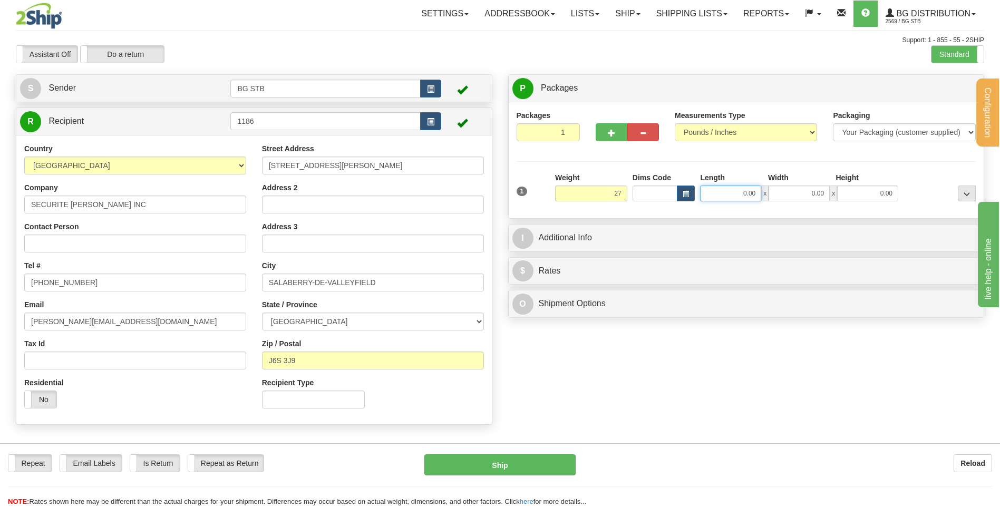
type input "27.00"
click at [721, 199] on input "0.00" at bounding box center [730, 194] width 61 height 16
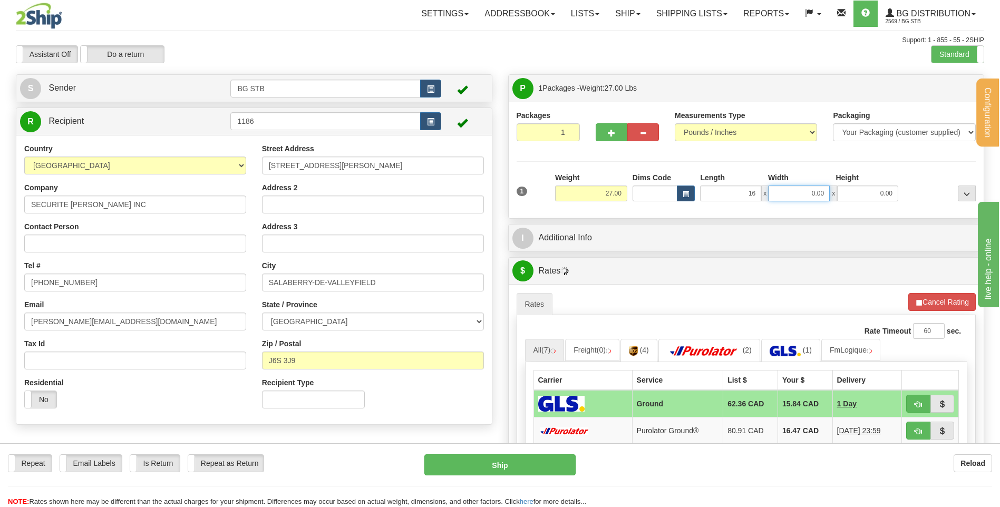
type input "16.00"
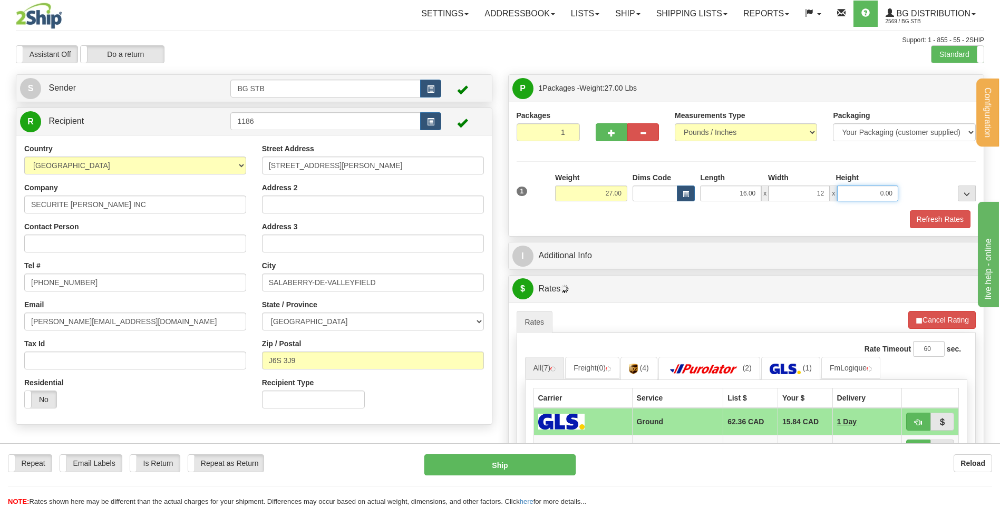
type input "12.00"
type input "11.00"
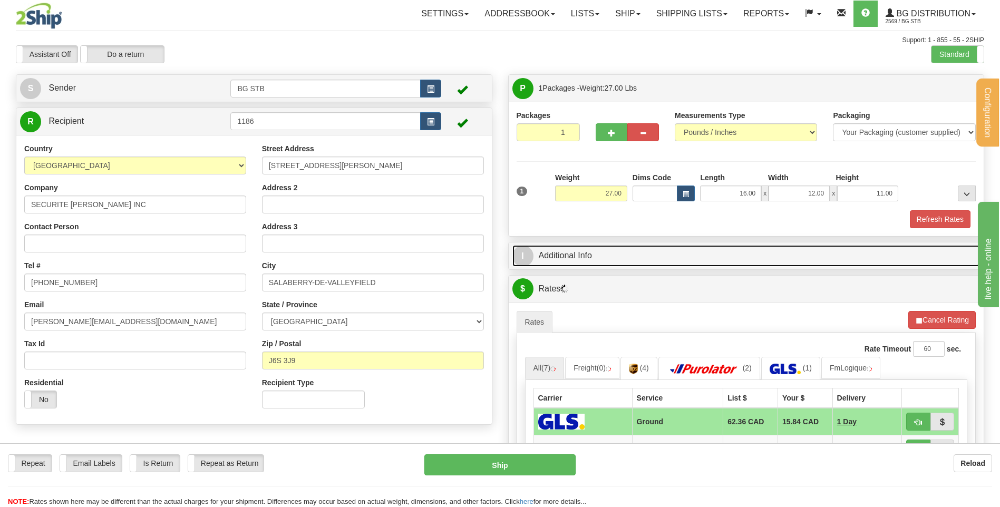
click at [656, 255] on link "I Additional Info" at bounding box center [746, 256] width 468 height 22
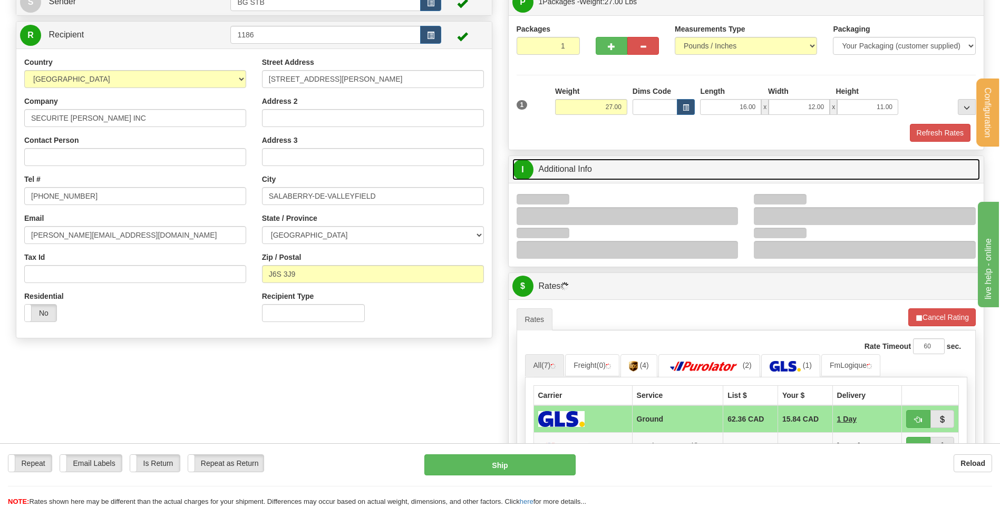
scroll to position [158, 0]
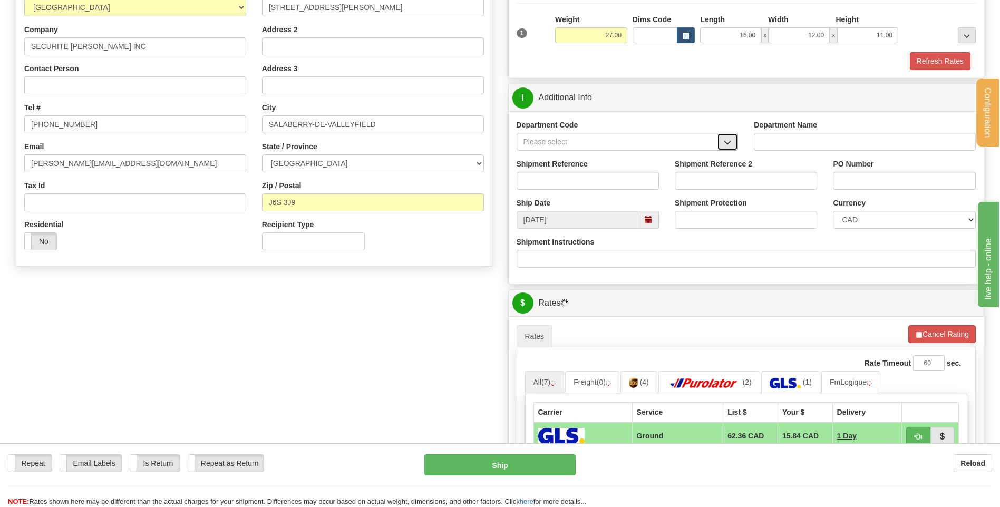
drag, startPoint x: 728, startPoint y: 145, endPoint x: 724, endPoint y: 141, distance: 6.0
click at [727, 141] on span "button" at bounding box center [727, 142] width 7 height 7
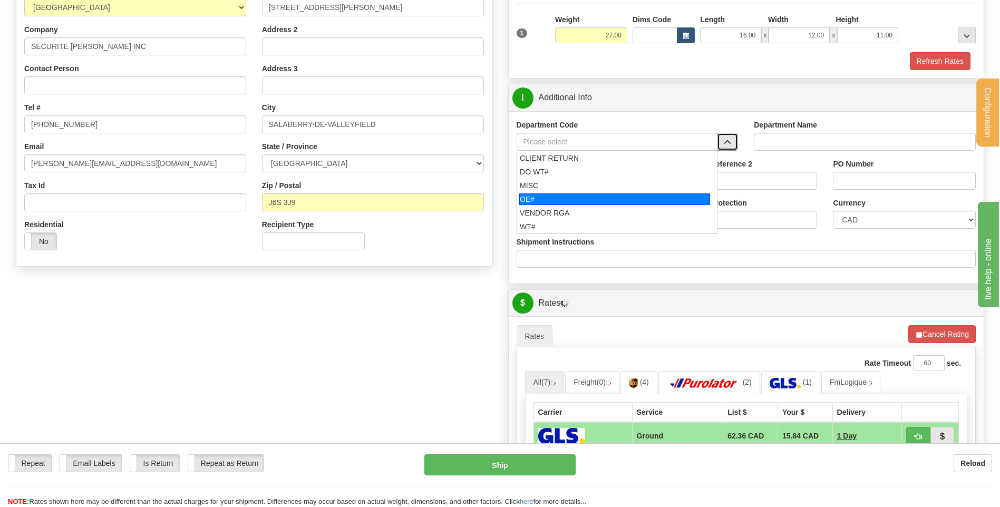
drag, startPoint x: 610, startPoint y: 198, endPoint x: 602, endPoint y: 183, distance: 17.0
click at [607, 197] on div "OE#" at bounding box center [614, 199] width 191 height 12
type input "OE#"
type input "ORDERS"
click at [601, 183] on input "Shipment Reference" at bounding box center [588, 181] width 142 height 18
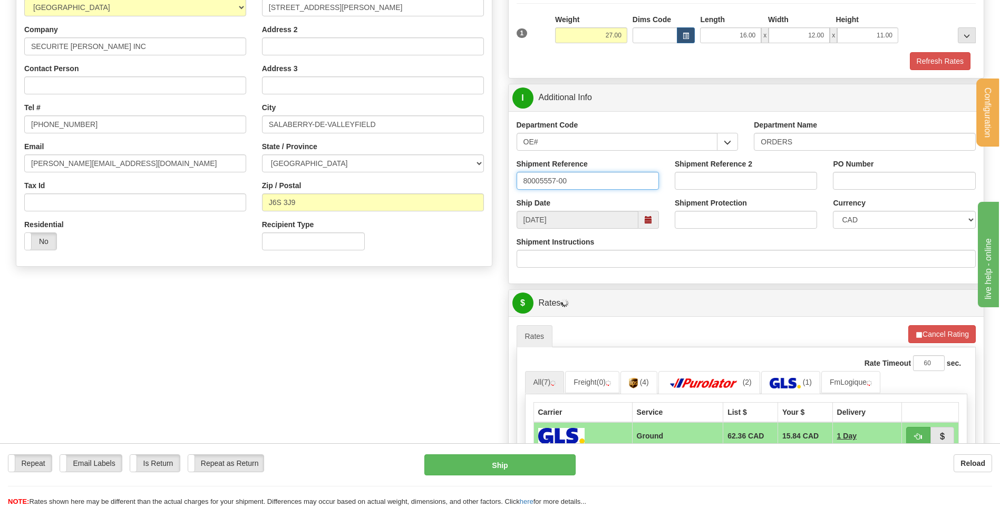
type input "80005557-00"
click at [842, 182] on input "PO Number" at bounding box center [904, 181] width 142 height 18
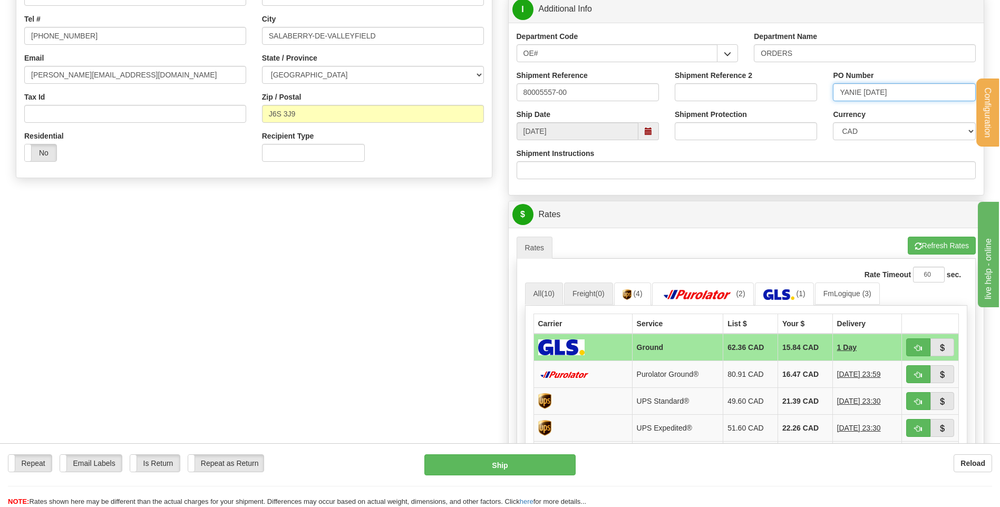
scroll to position [369, 0]
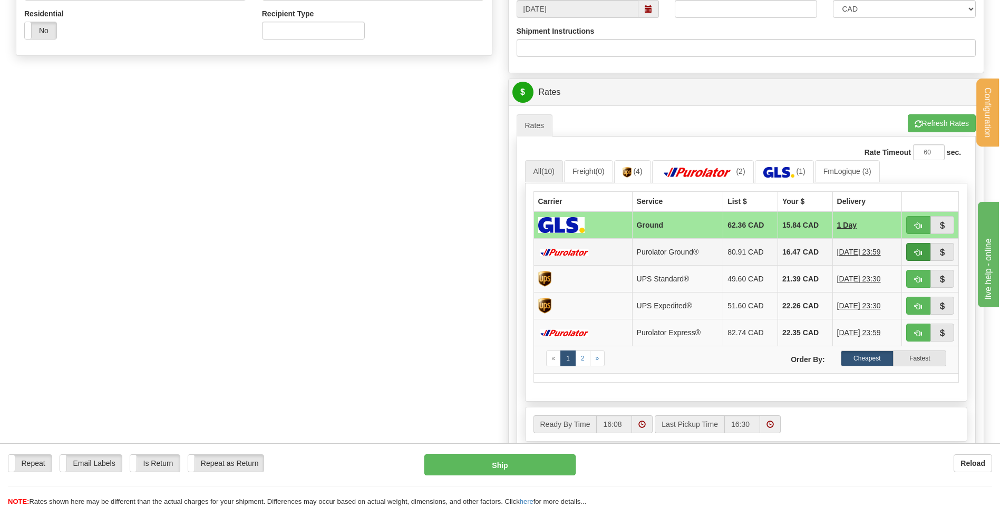
type input "YANIE [DATE]"
click at [912, 249] on button "button" at bounding box center [918, 252] width 24 height 18
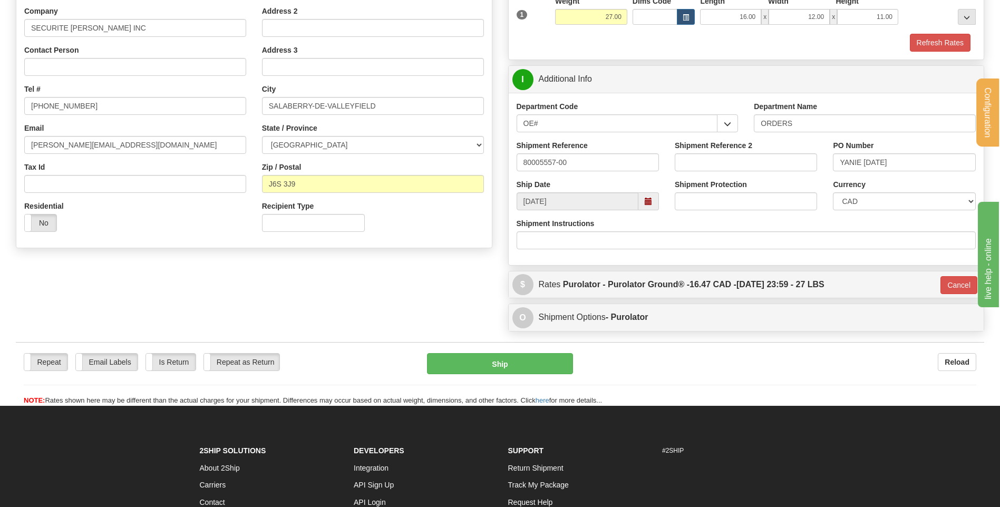
scroll to position [95, 0]
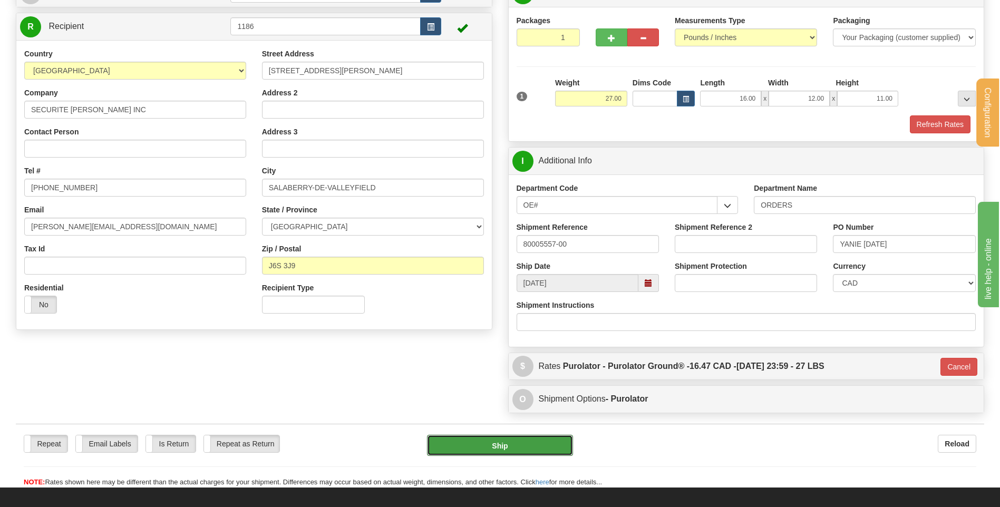
drag, startPoint x: 485, startPoint y: 444, endPoint x: 595, endPoint y: 180, distance: 286.4
click at [595, 180] on form "Pre-print Ship Docs. [GEOGRAPHIC_DATA] Close Consolidation Unit Close Consolida…" at bounding box center [500, 233] width 968 height 509
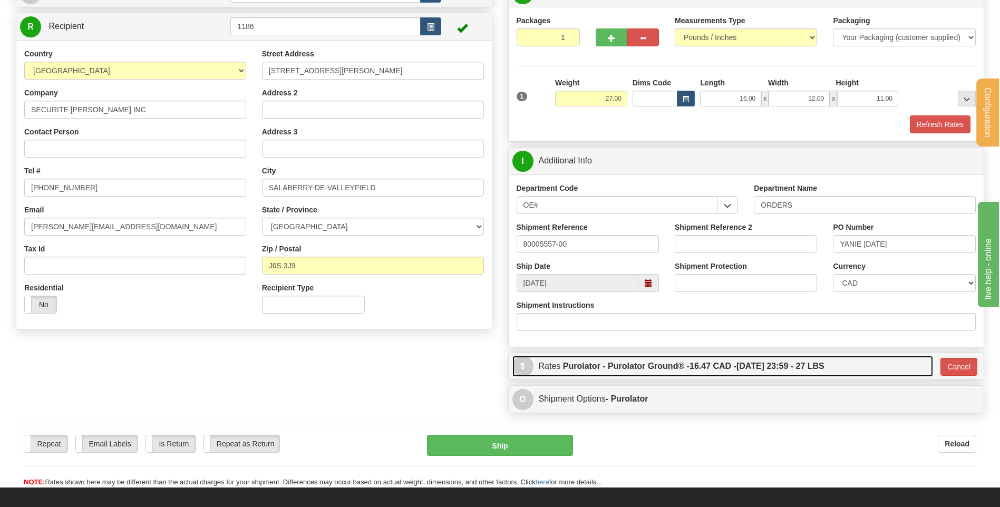
click at [606, 365] on label "Purolator - Purolator Ground® - 16.47 CAD - [DATE] 23:59 - 27 LBS" at bounding box center [693, 366] width 261 height 21
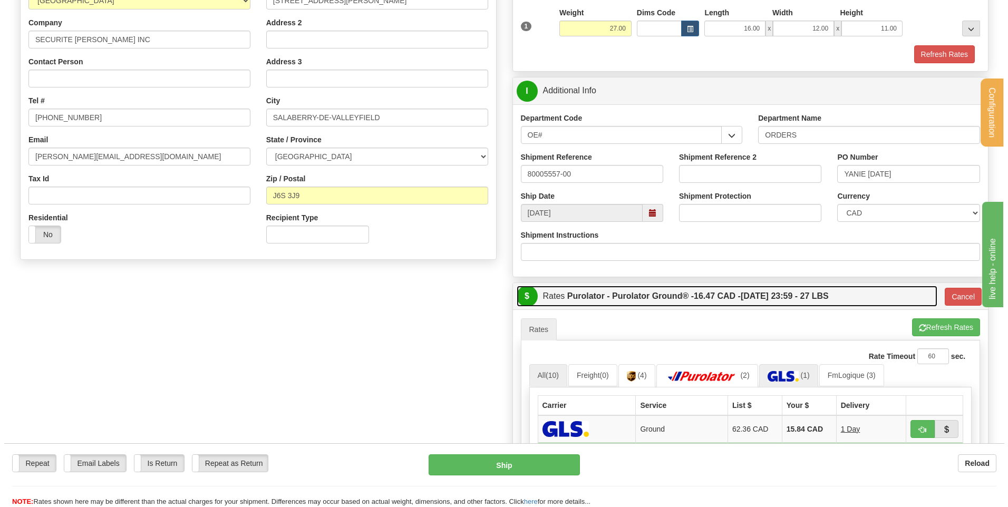
scroll to position [200, 0]
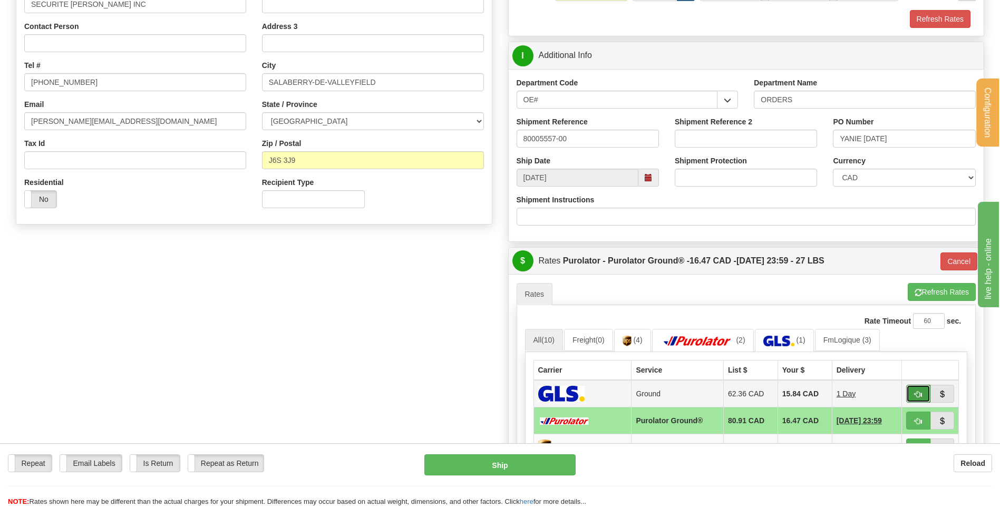
click at [916, 391] on span "button" at bounding box center [918, 394] width 7 height 7
type input "1"
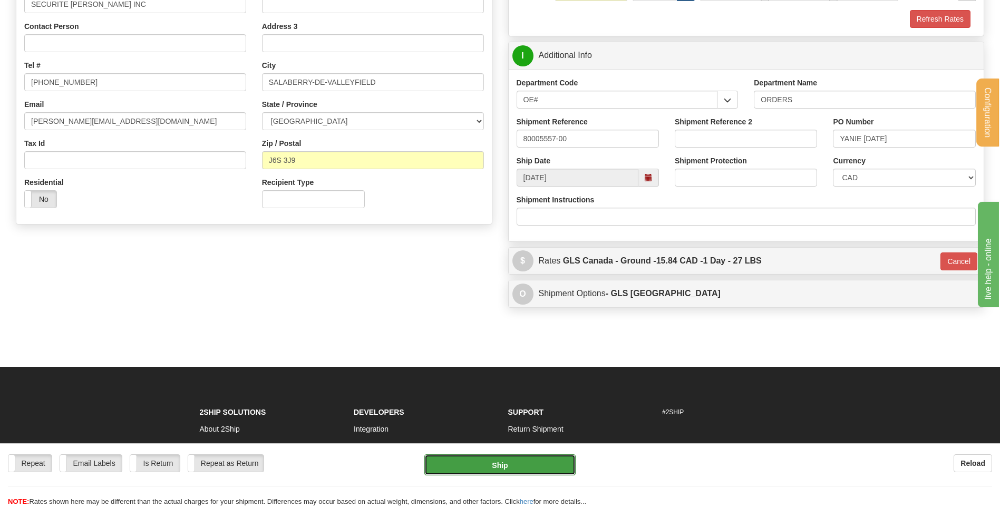
click at [506, 458] on button "Ship" at bounding box center [499, 464] width 151 height 21
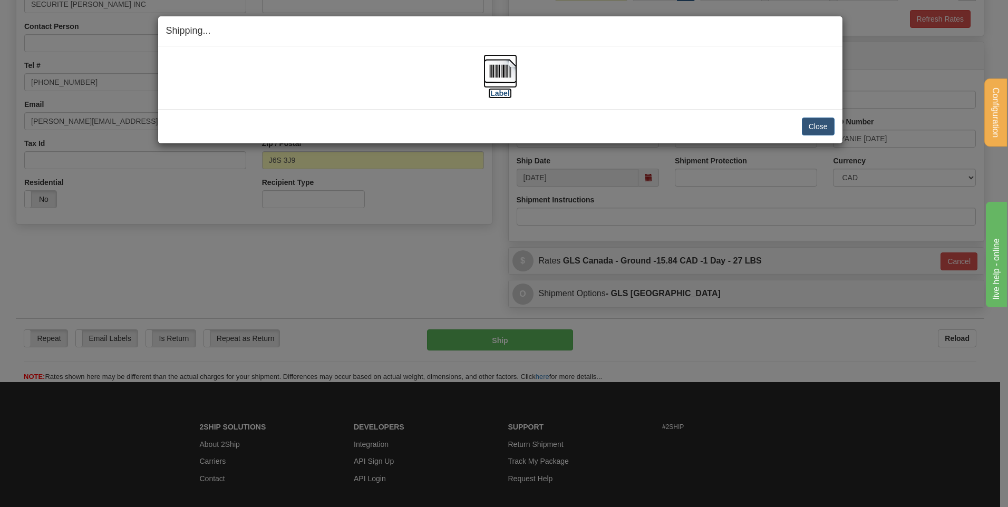
click at [491, 91] on label "[Label]" at bounding box center [500, 93] width 24 height 11
click at [814, 131] on button "Close" at bounding box center [818, 127] width 33 height 18
